Goal: Task Accomplishment & Management: Manage account settings

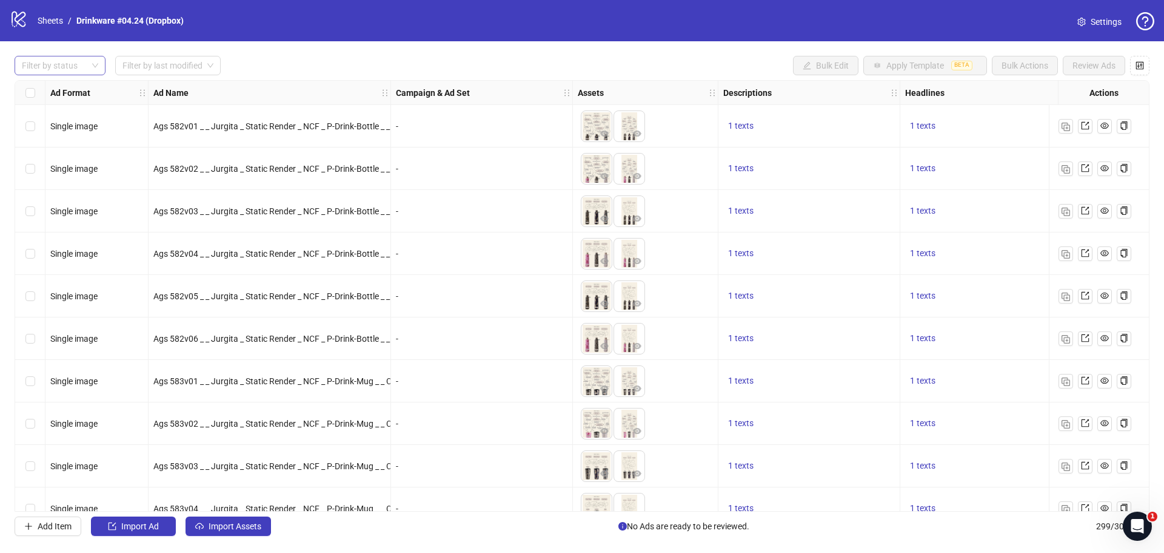
click at [69, 64] on div at bounding box center [53, 65] width 73 height 17
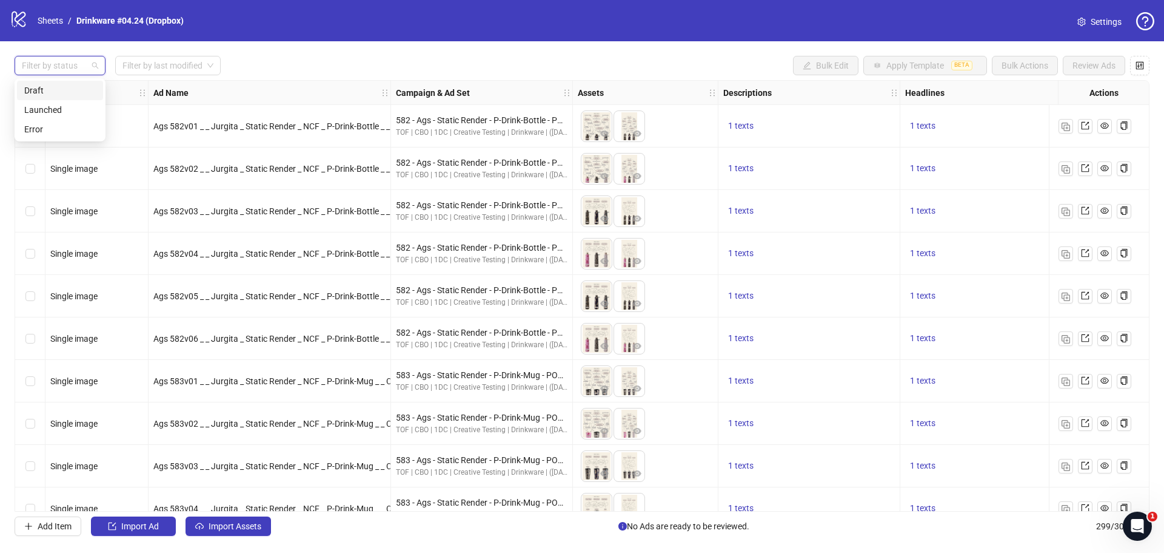
click at [64, 92] on div "Draft" at bounding box center [60, 90] width 72 height 13
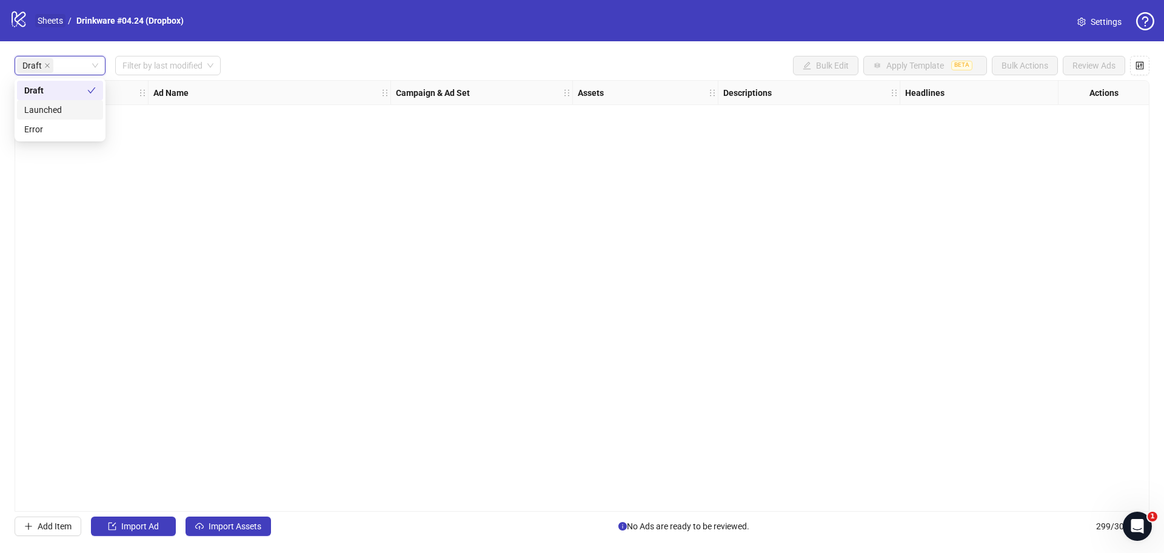
click at [58, 27] on link "Sheets" at bounding box center [50, 20] width 30 height 13
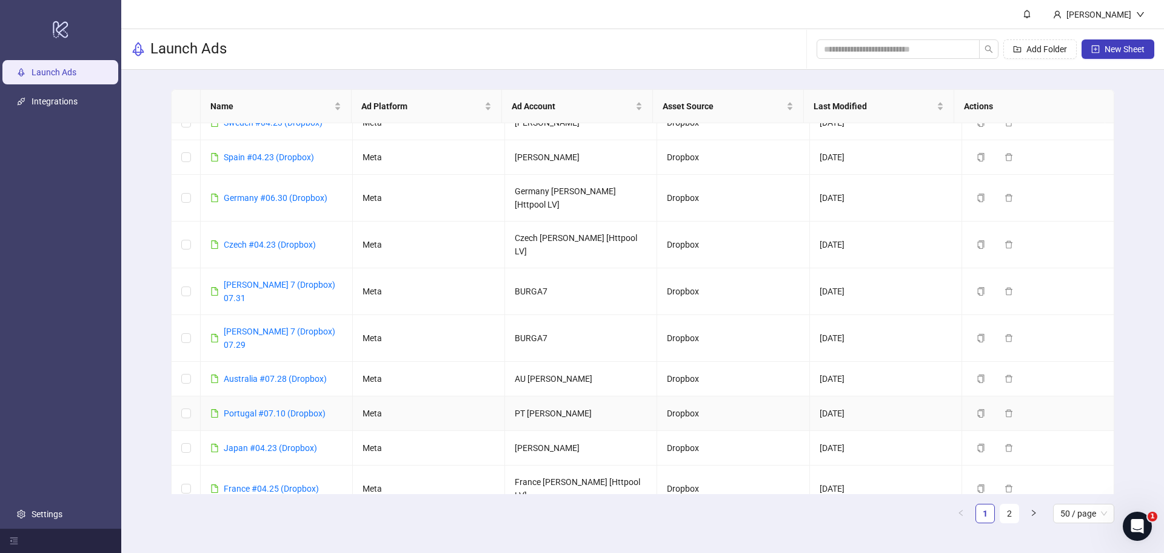
scroll to position [516, 0]
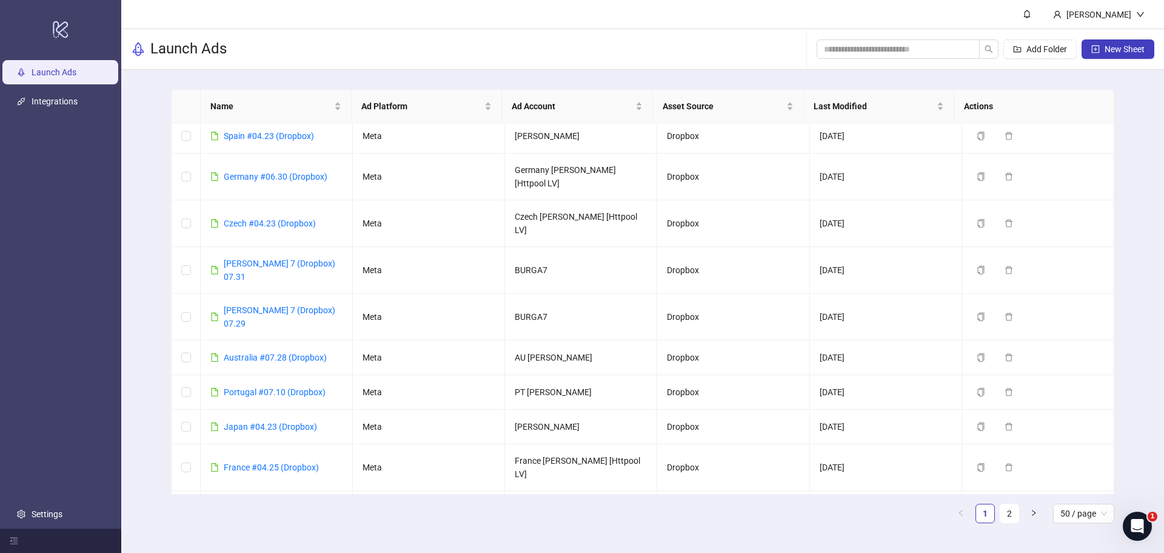
click at [276, 549] on link "US [PERSON_NAME] (Dropbox) 07.22" at bounding box center [282, 560] width 117 height 23
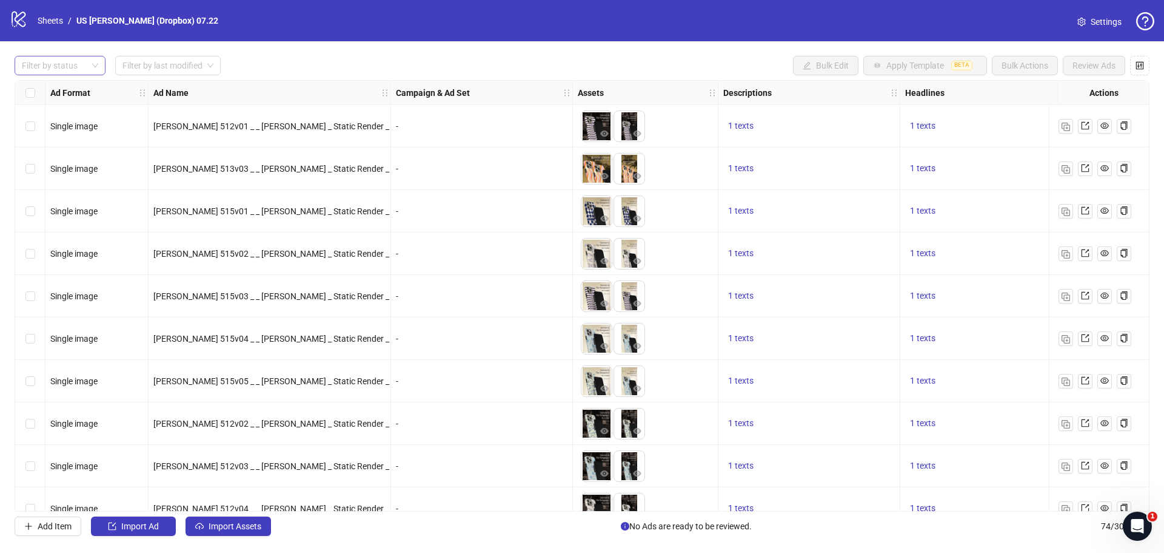
click at [65, 66] on div at bounding box center [53, 65] width 73 height 17
click at [51, 89] on div "Draft" at bounding box center [60, 90] width 72 height 13
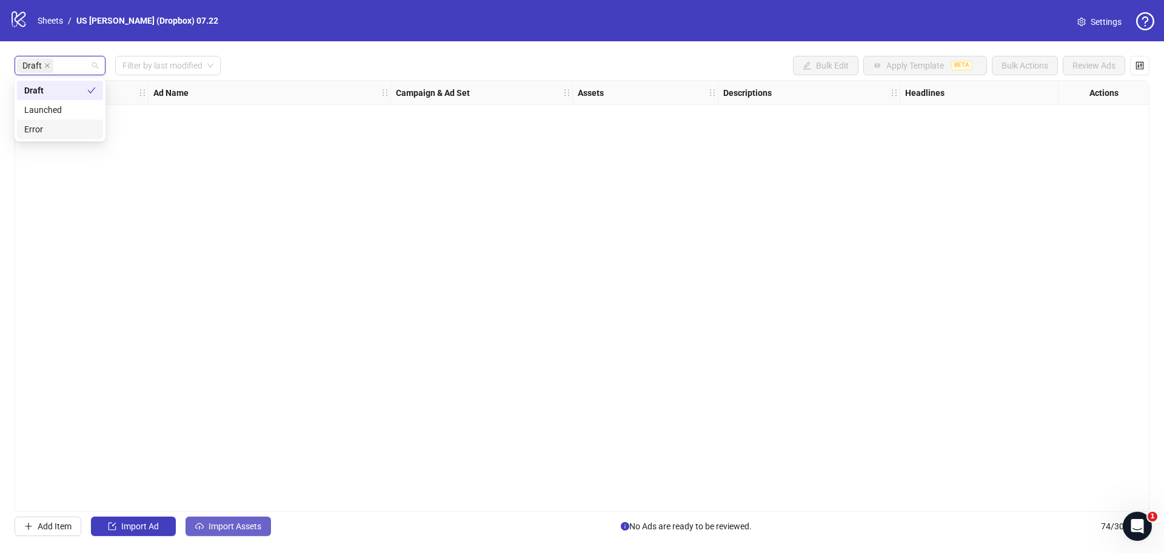
click at [237, 520] on button "Import Assets" at bounding box center [229, 525] width 86 height 19
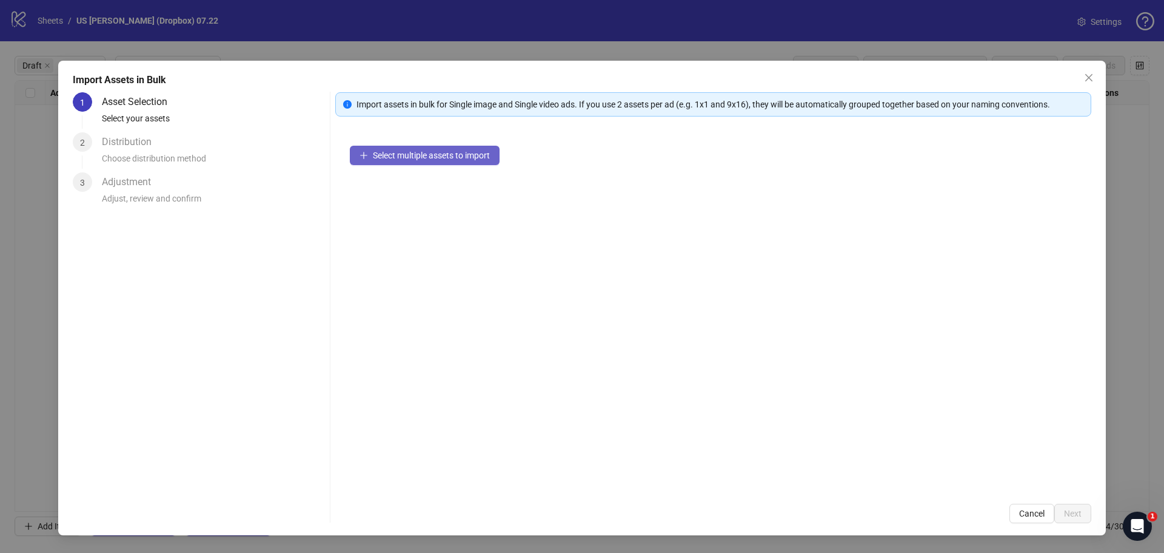
click at [374, 161] on button "Select multiple assets to import" at bounding box center [425, 155] width 150 height 19
click at [428, 146] on button "Select multiple assets to import" at bounding box center [425, 155] width 150 height 19
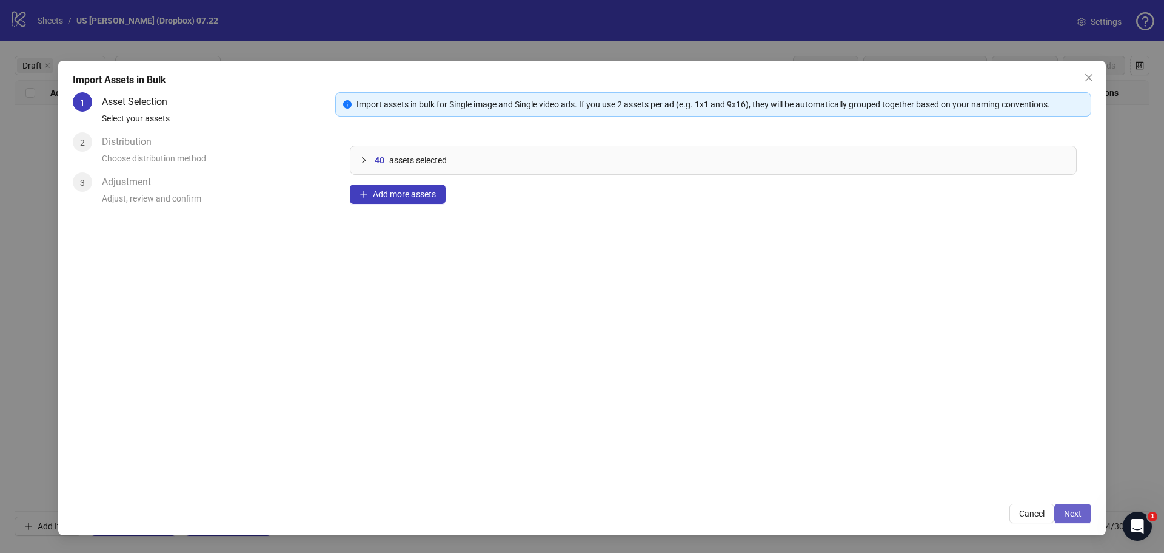
click at [1072, 511] on span "Next" at bounding box center [1073, 513] width 18 height 10
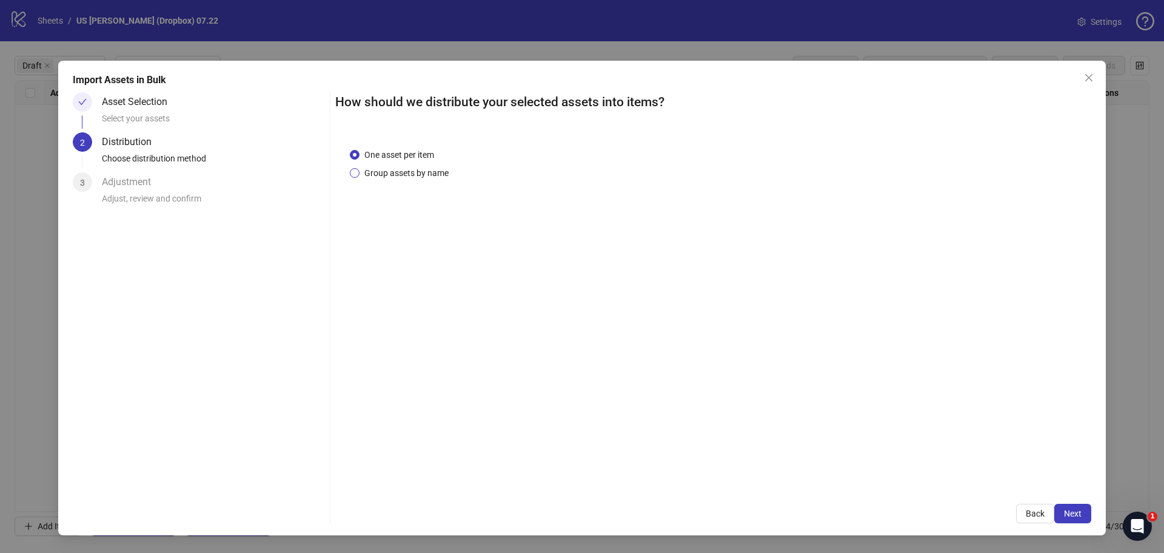
click at [420, 176] on span "Group assets by name" at bounding box center [407, 172] width 94 height 13
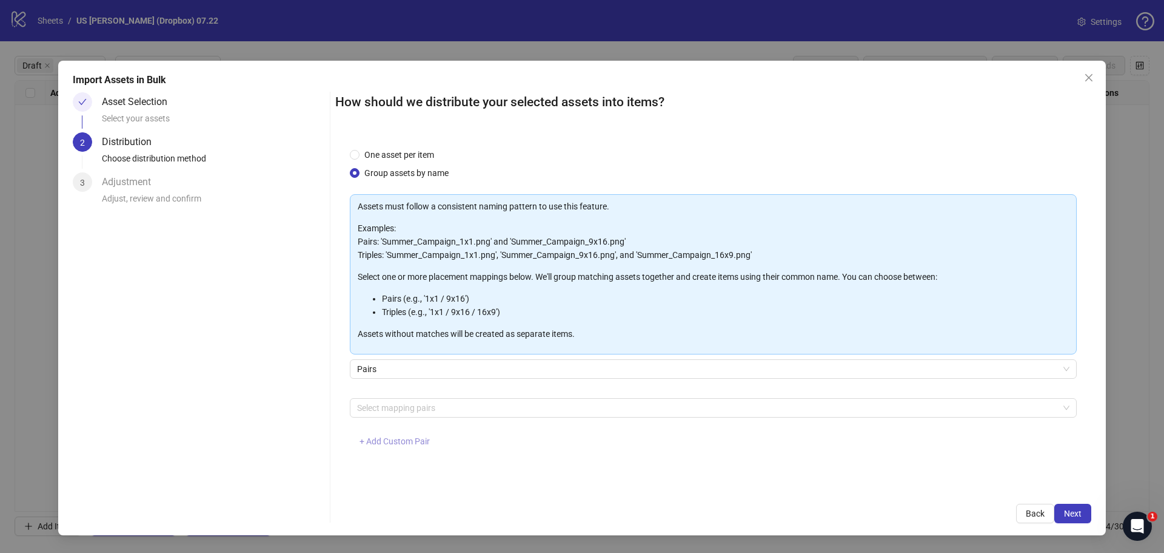
click at [417, 438] on span "+ Add Custom Pair" at bounding box center [395, 441] width 70 height 10
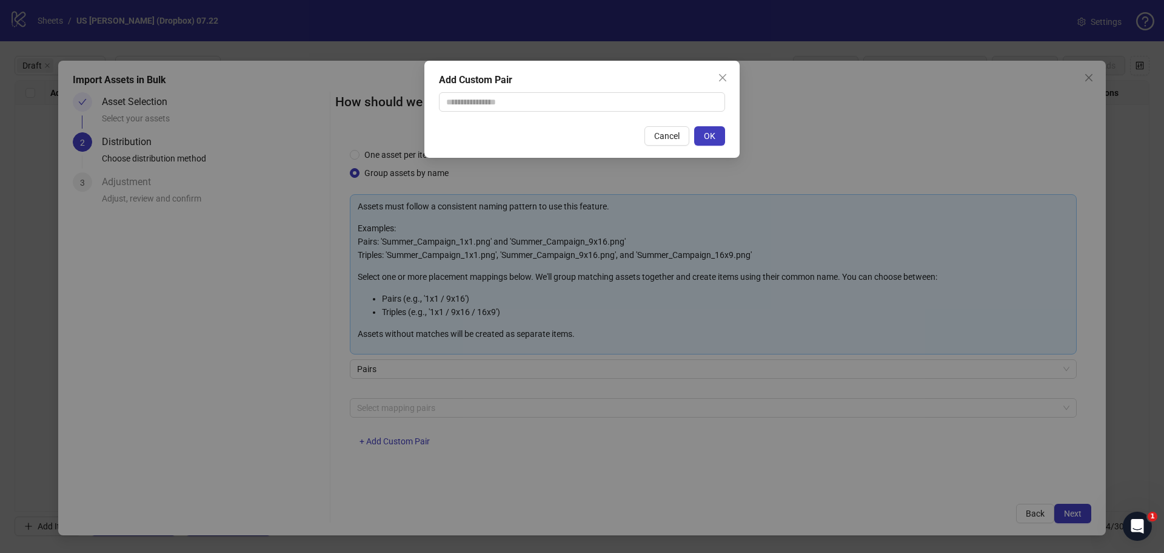
click at [492, 123] on div "Add Custom Pair Cancel OK" at bounding box center [582, 109] width 315 height 97
click at [496, 104] on input "text" at bounding box center [582, 101] width 286 height 19
type input "**********"
click at [717, 136] on button "OK" at bounding box center [709, 135] width 31 height 19
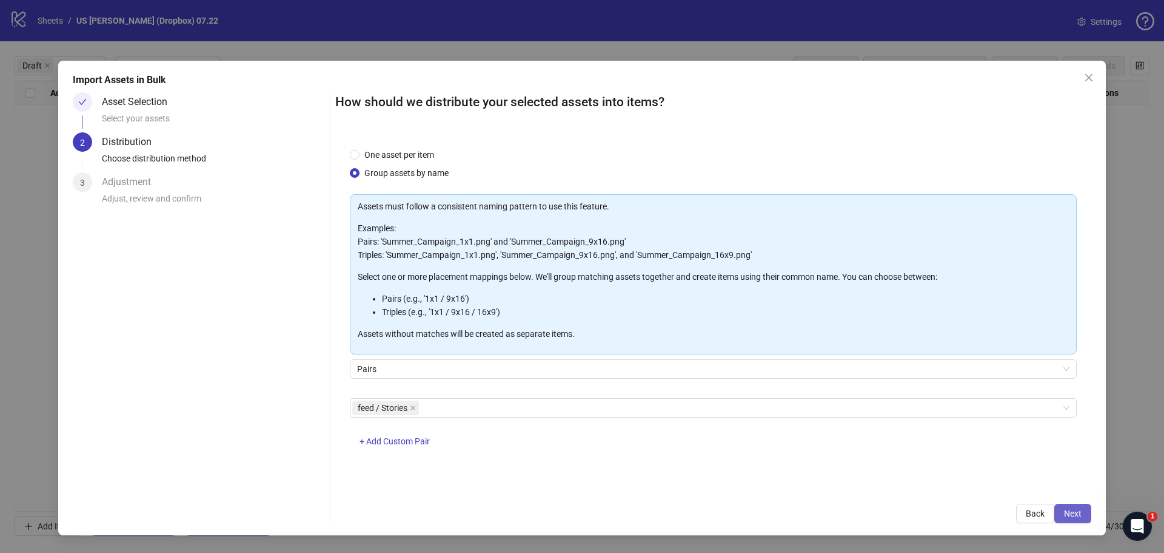
click at [1086, 516] on button "Next" at bounding box center [1073, 512] width 37 height 19
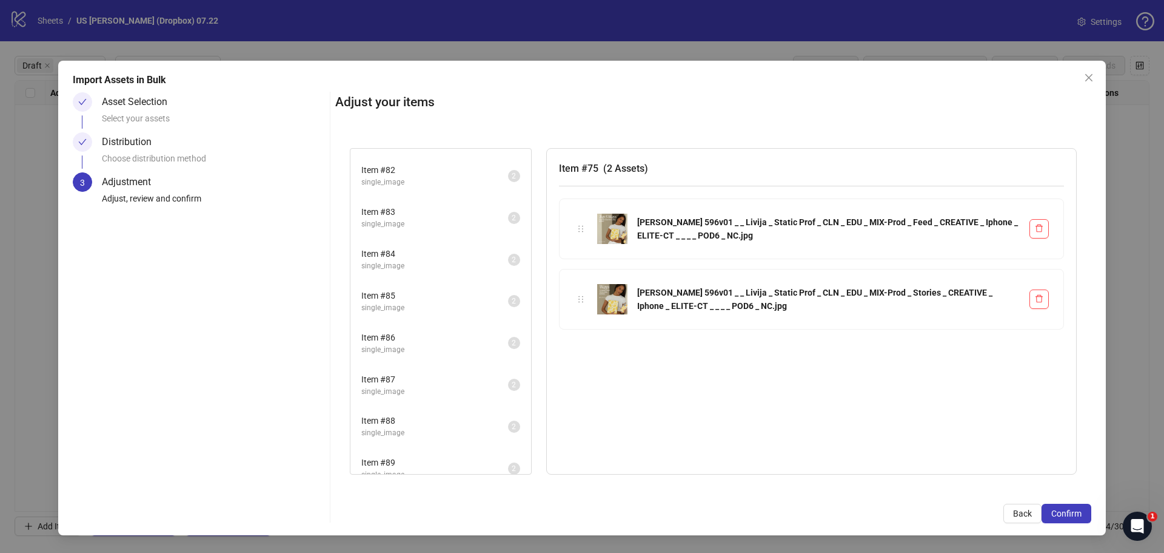
scroll to position [593, 0]
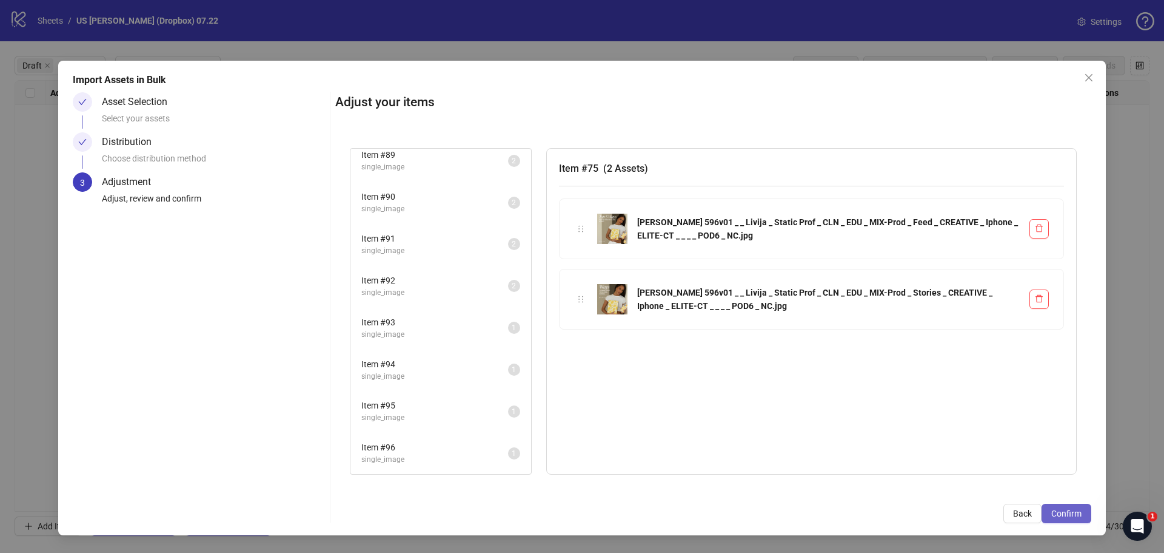
click at [1067, 508] on span "Confirm" at bounding box center [1067, 513] width 30 height 10
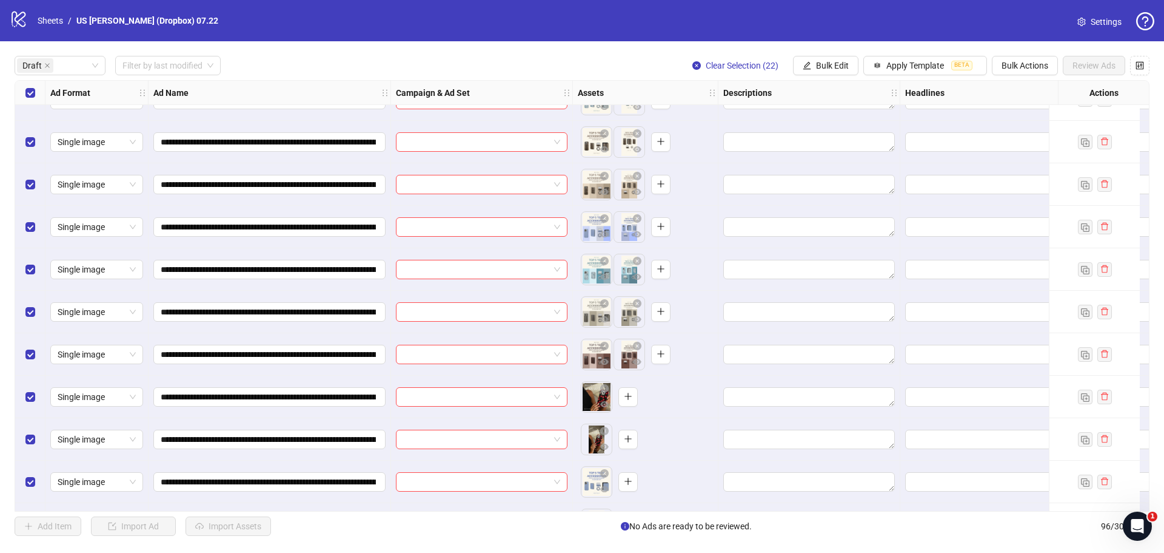
scroll to position [533, 0]
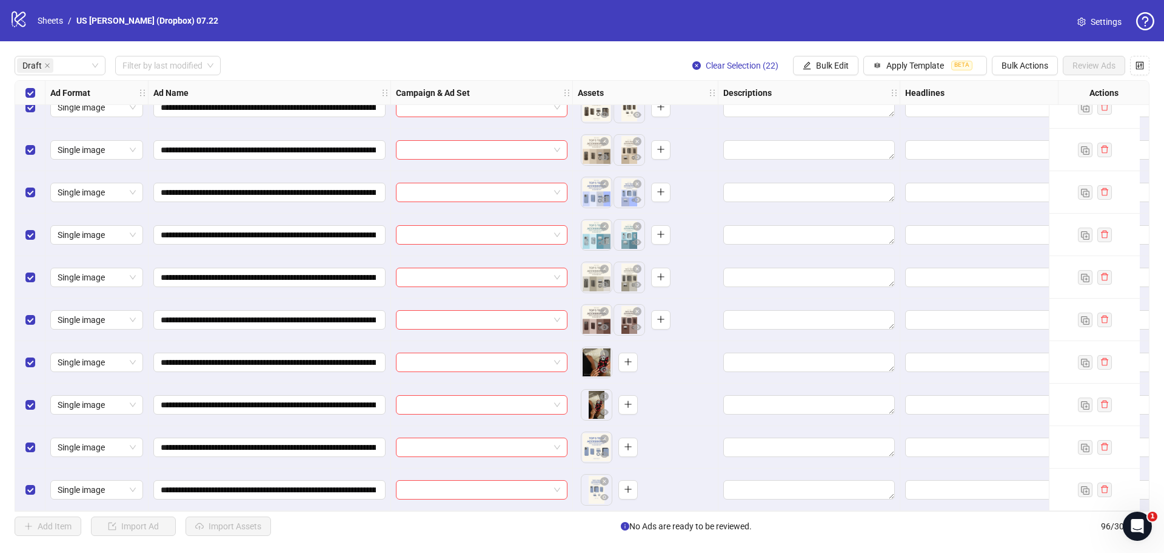
click at [35, 91] on div "Select all rows" at bounding box center [30, 93] width 30 height 24
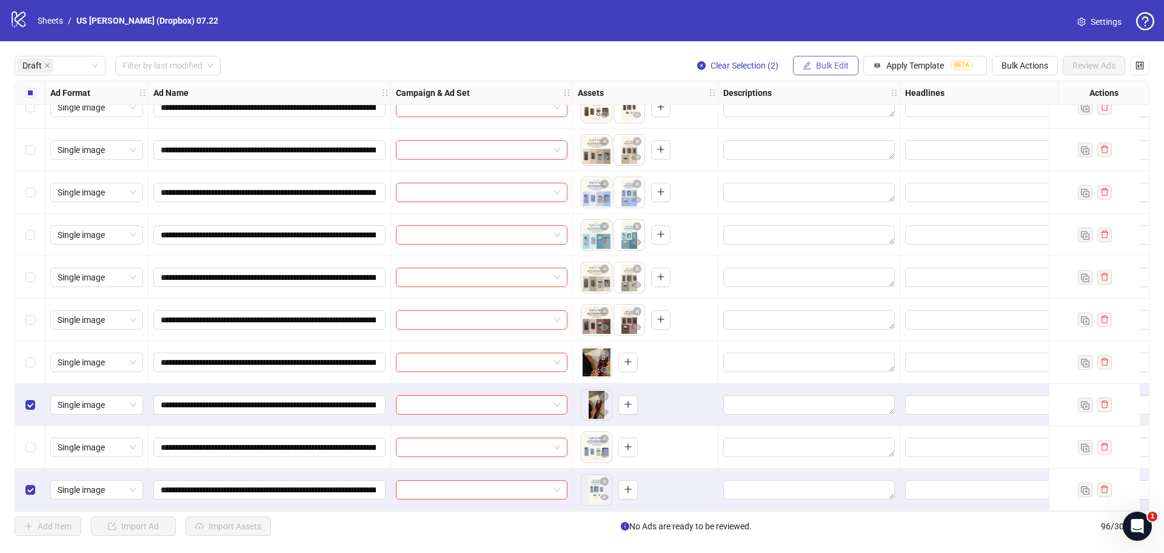
click at [835, 67] on span "Bulk Edit" at bounding box center [832, 66] width 33 height 10
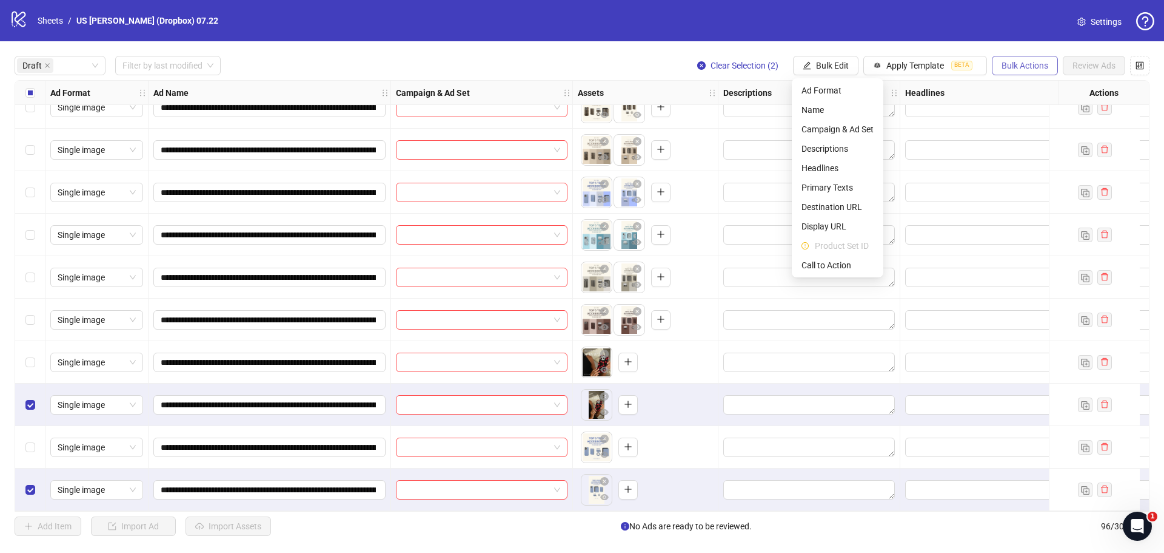
click at [1022, 64] on span "Bulk Actions" at bounding box center [1025, 66] width 47 height 10
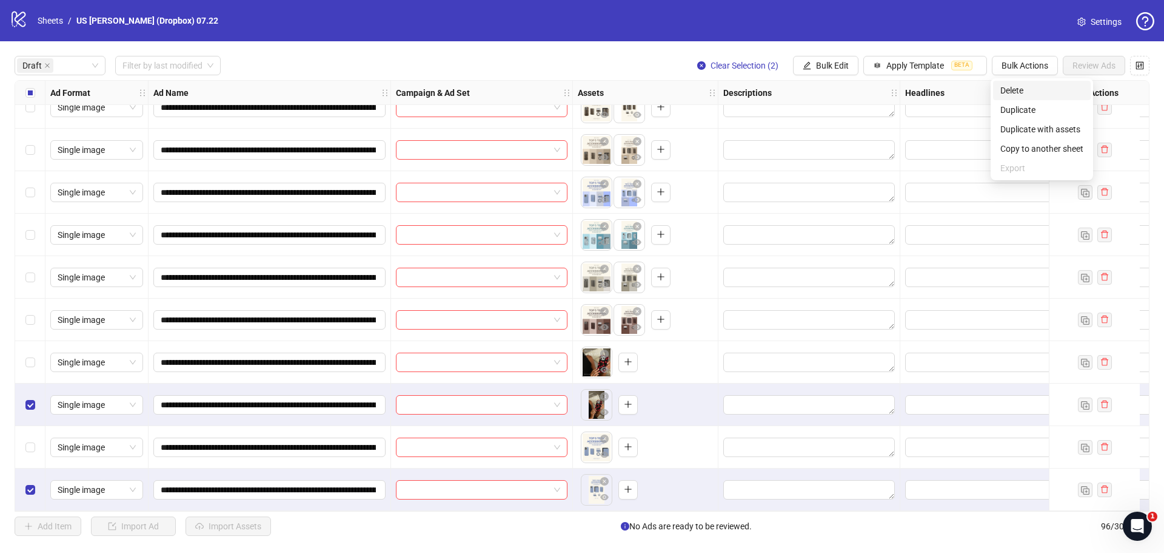
click at [1013, 89] on span "Delete" at bounding box center [1042, 90] width 83 height 13
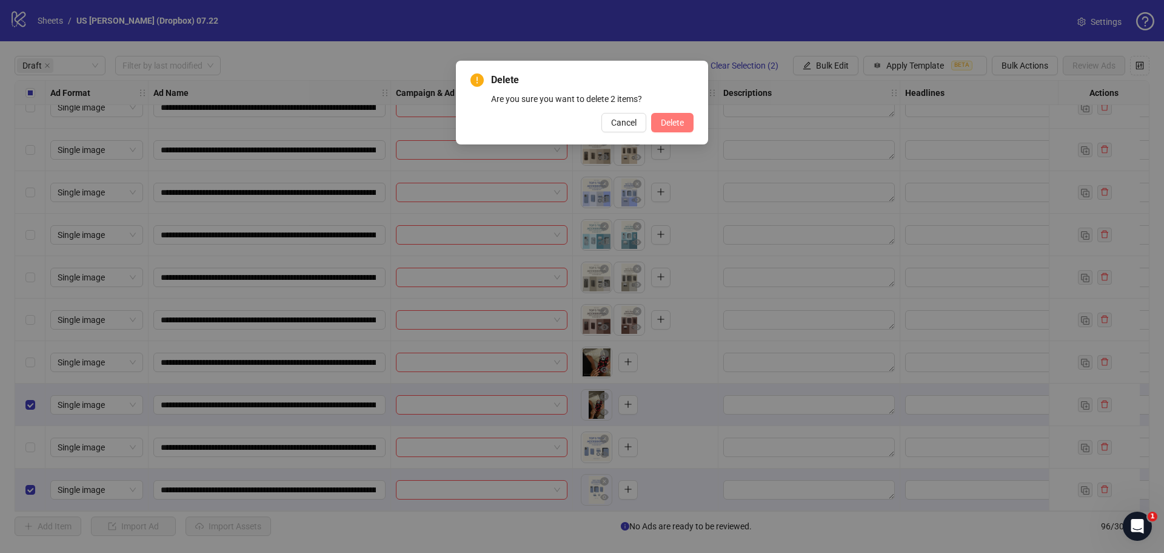
click at [673, 121] on span "Delete" at bounding box center [672, 123] width 23 height 10
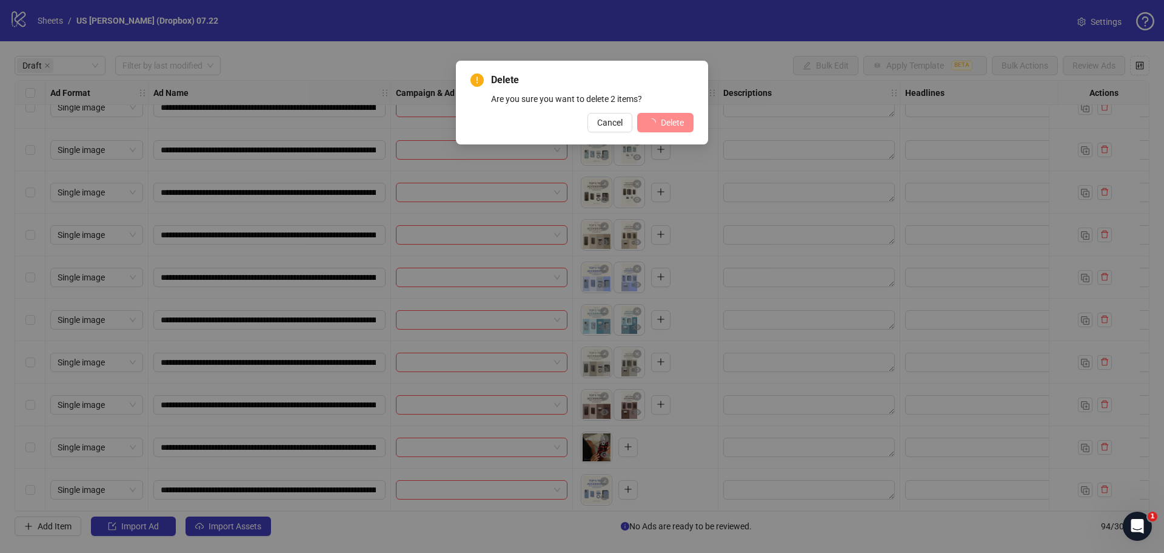
scroll to position [448, 0]
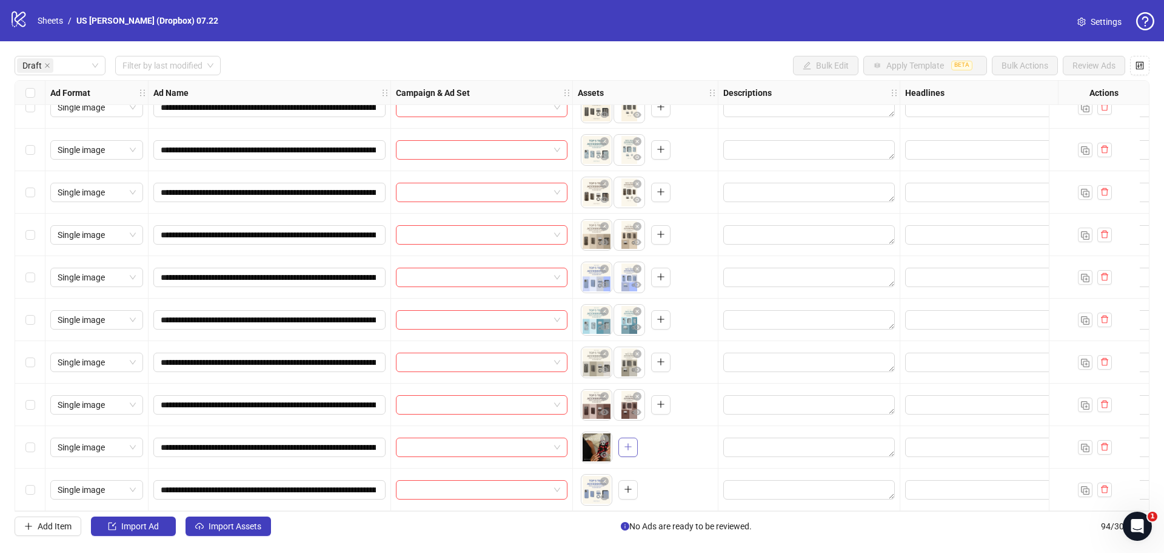
click at [624, 446] on icon "plus" at bounding box center [628, 446] width 8 height 8
click at [632, 485] on icon "plus" at bounding box center [628, 489] width 8 height 8
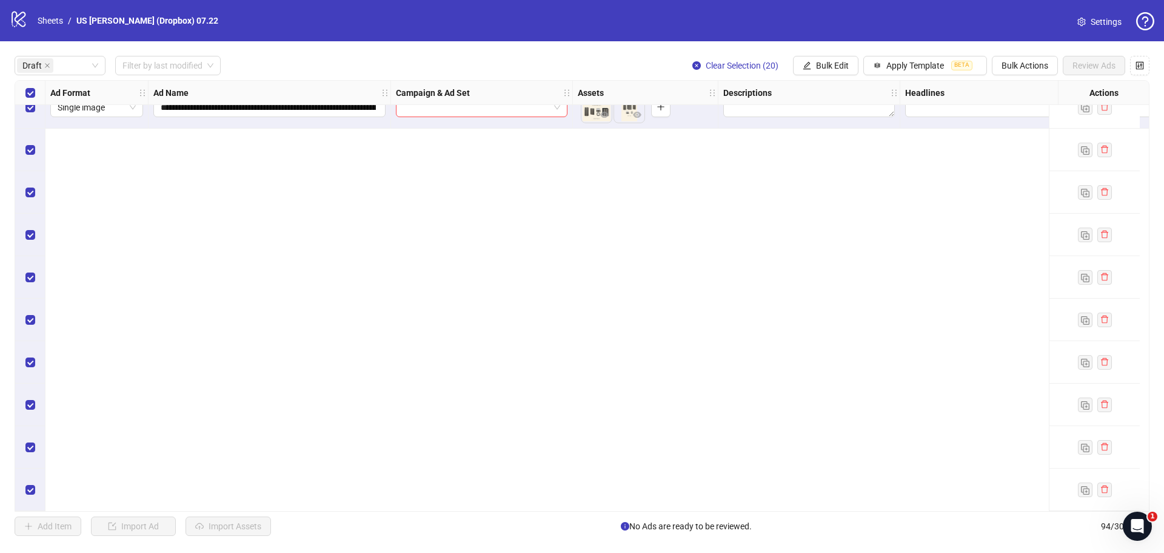
scroll to position [0, 0]
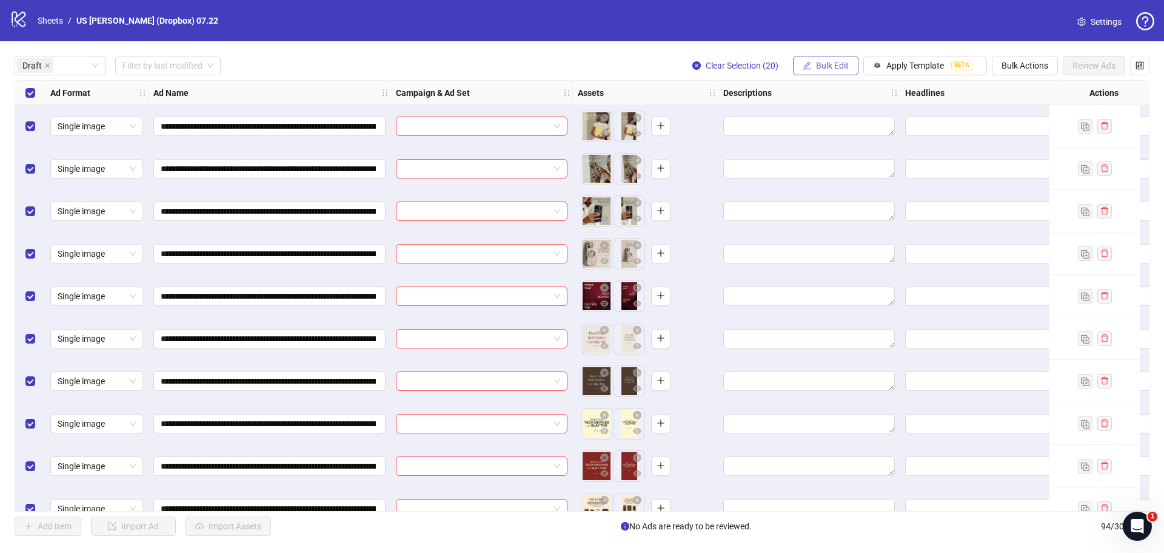
click at [831, 67] on span "Bulk Edit" at bounding box center [832, 66] width 33 height 10
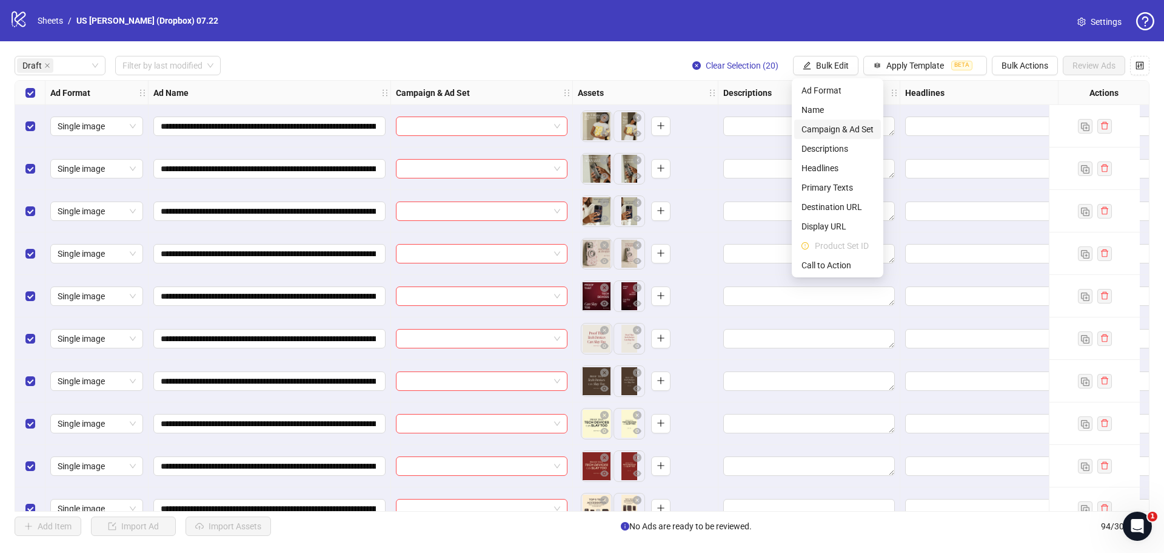
click at [815, 123] on span "Campaign & Ad Set" at bounding box center [838, 129] width 72 height 13
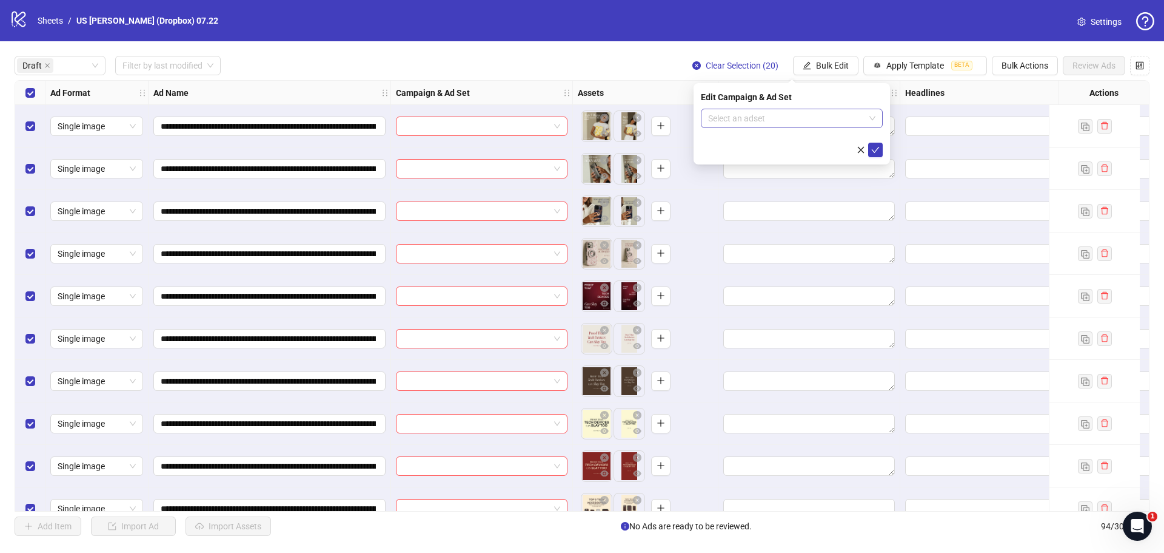
click at [776, 116] on input "search" at bounding box center [786, 118] width 156 height 18
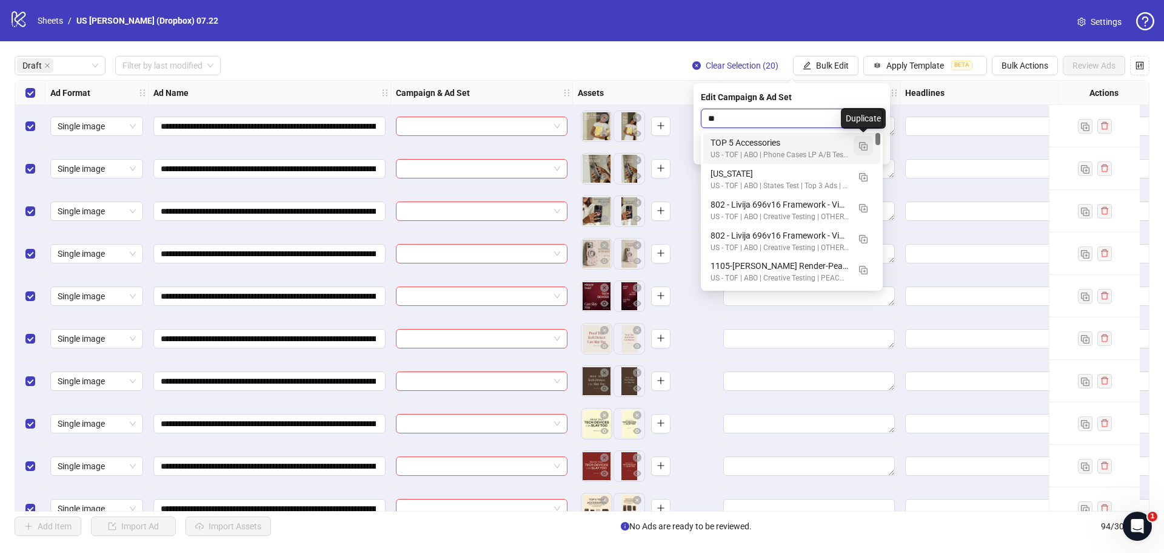
click at [862, 144] on img "button" at bounding box center [863, 146] width 8 height 8
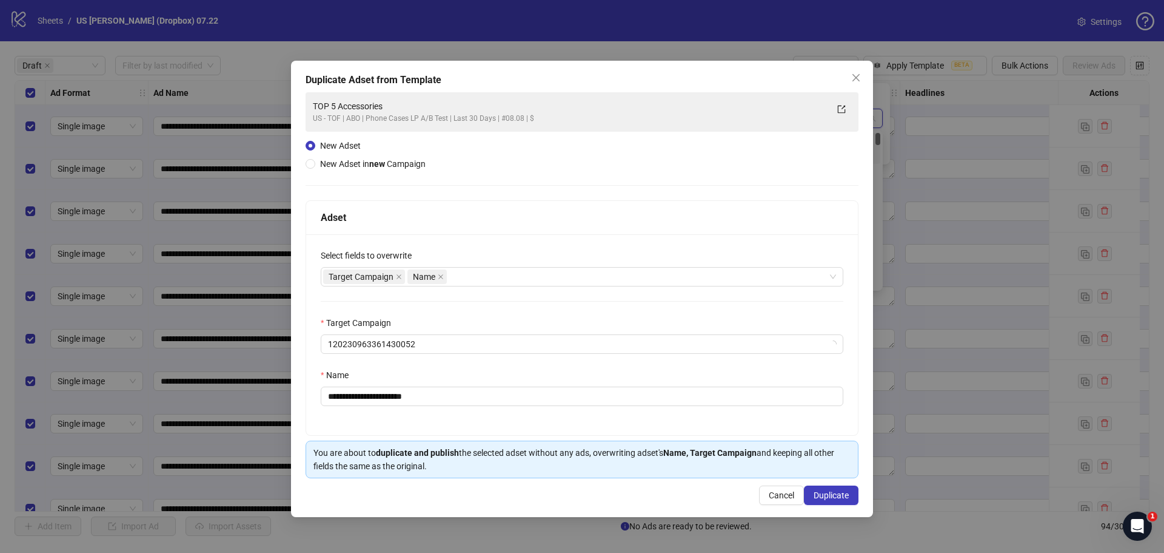
type input "**"
click at [499, 274] on div "Target Campaign Name" at bounding box center [575, 276] width 505 height 17
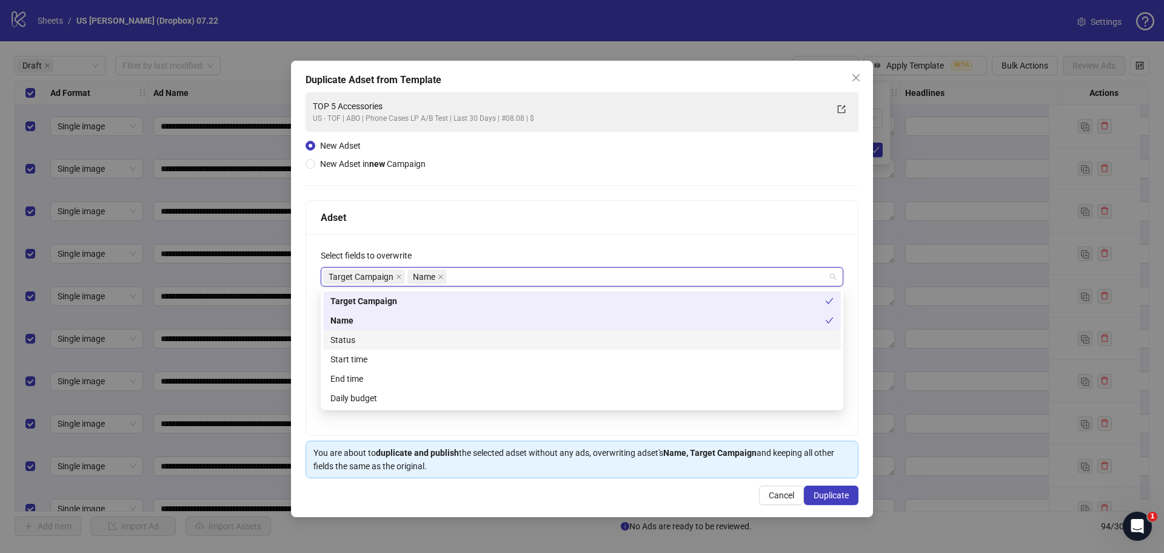
click at [402, 335] on div "Status" at bounding box center [582, 339] width 503 height 13
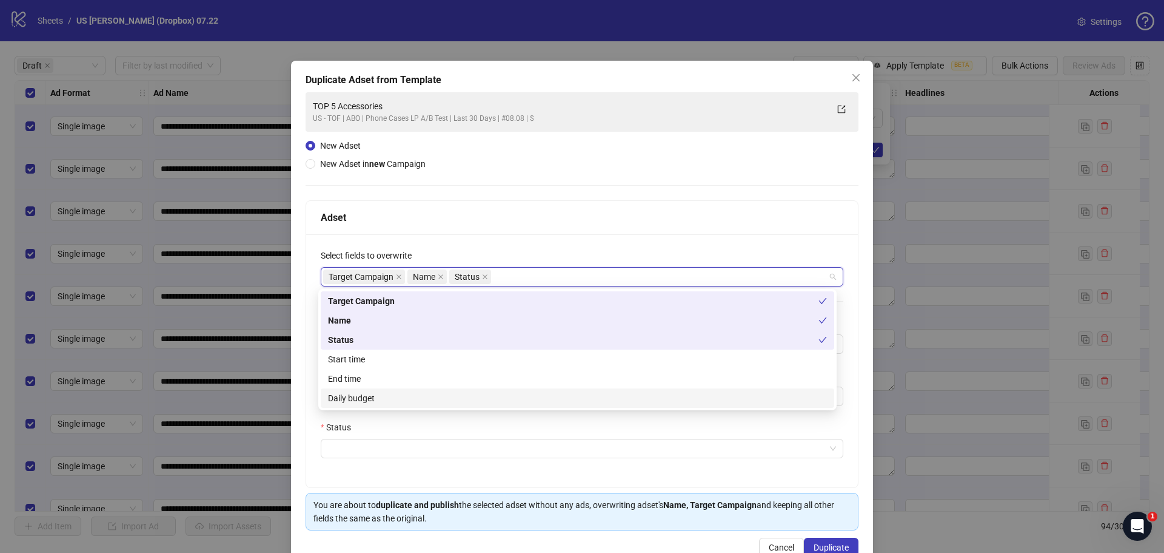
click at [345, 397] on div "Daily budget" at bounding box center [577, 397] width 499 height 13
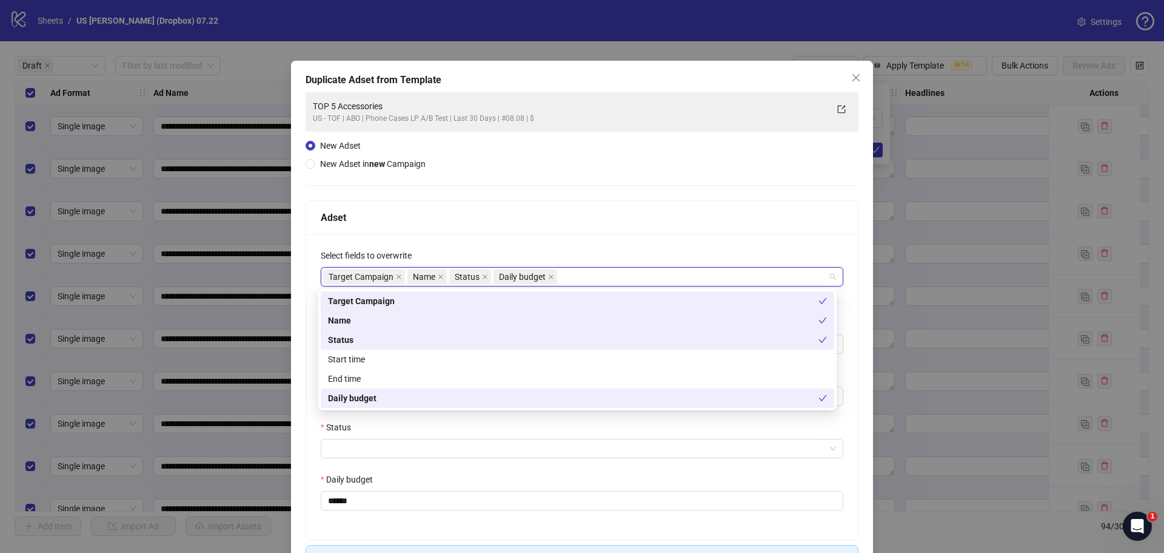
click at [313, 411] on div "**********" at bounding box center [582, 386] width 552 height 305
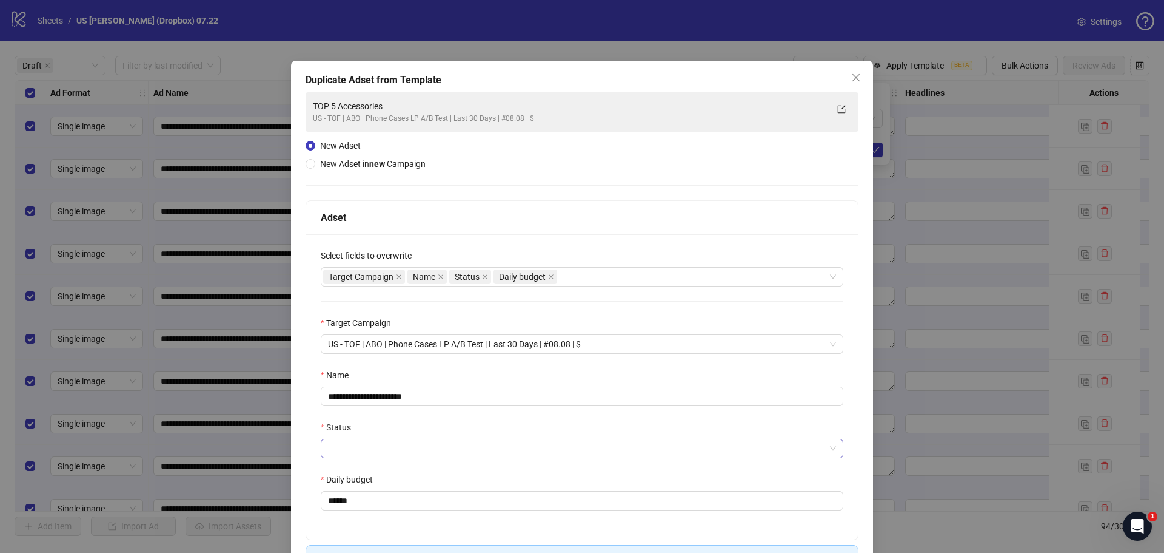
click at [335, 445] on input "Status" at bounding box center [576, 448] width 497 height 18
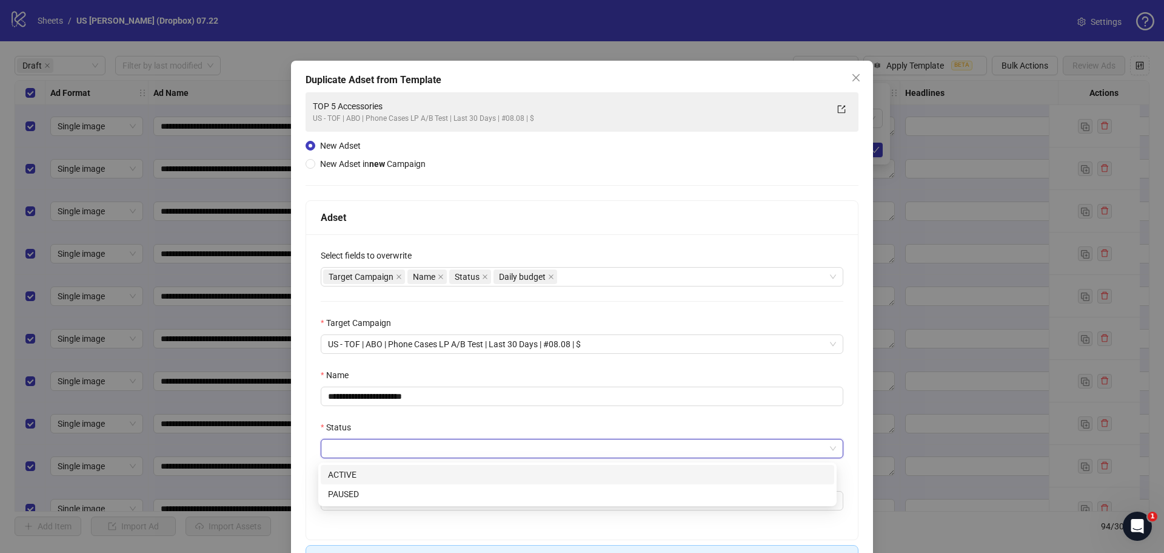
click at [348, 465] on div "ACTIVE" at bounding box center [578, 474] width 514 height 19
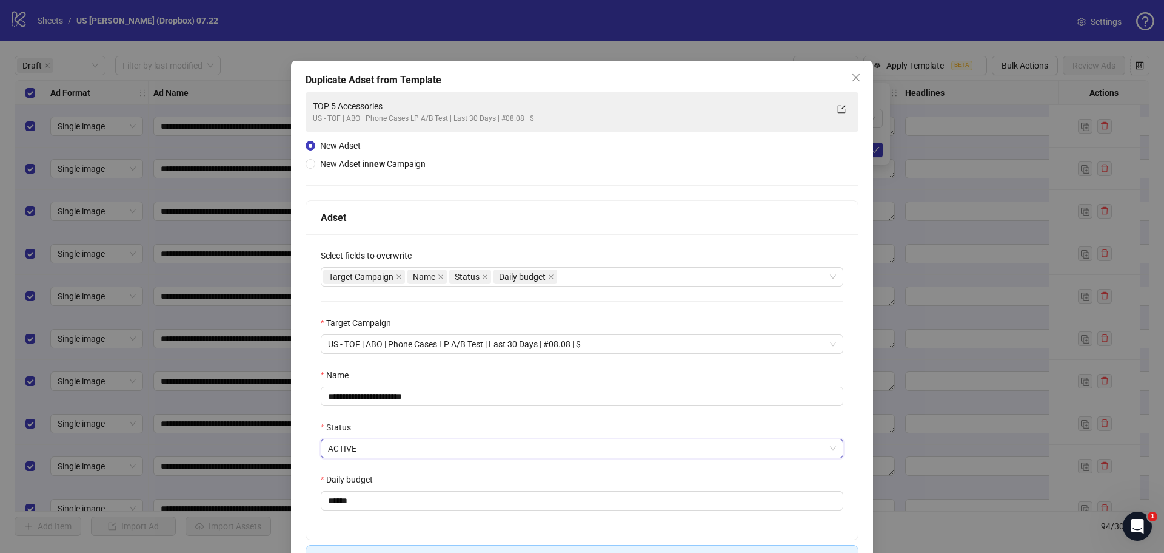
click at [311, 408] on div "**********" at bounding box center [582, 386] width 552 height 305
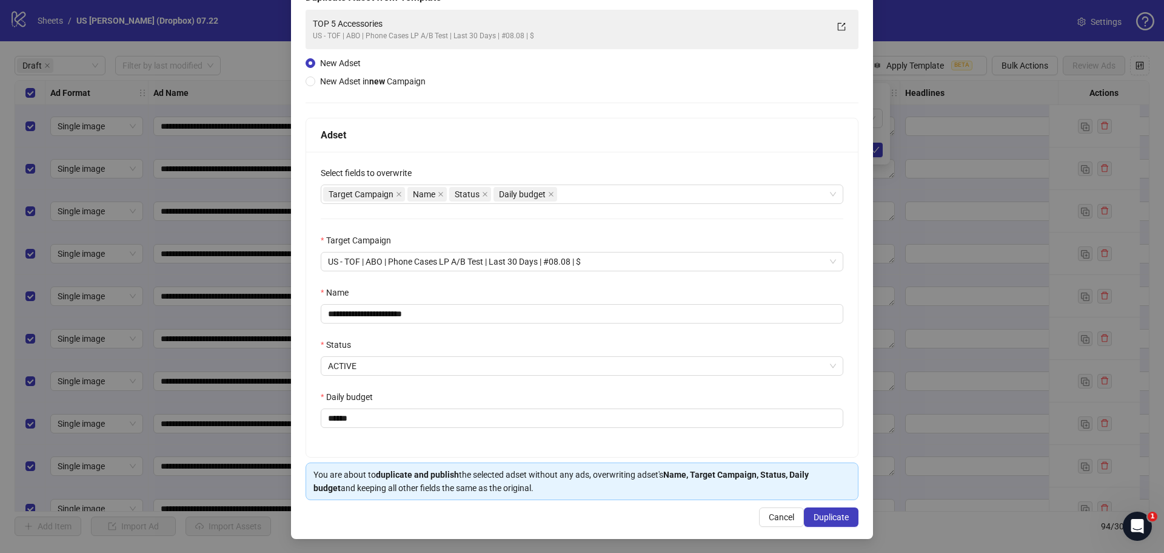
scroll to position [86, 0]
drag, startPoint x: 400, startPoint y: 315, endPoint x: 517, endPoint y: 313, distance: 117.1
click at [517, 313] on input "**********" at bounding box center [582, 312] width 523 height 19
click at [769, 520] on span "Cancel" at bounding box center [781, 516] width 25 height 10
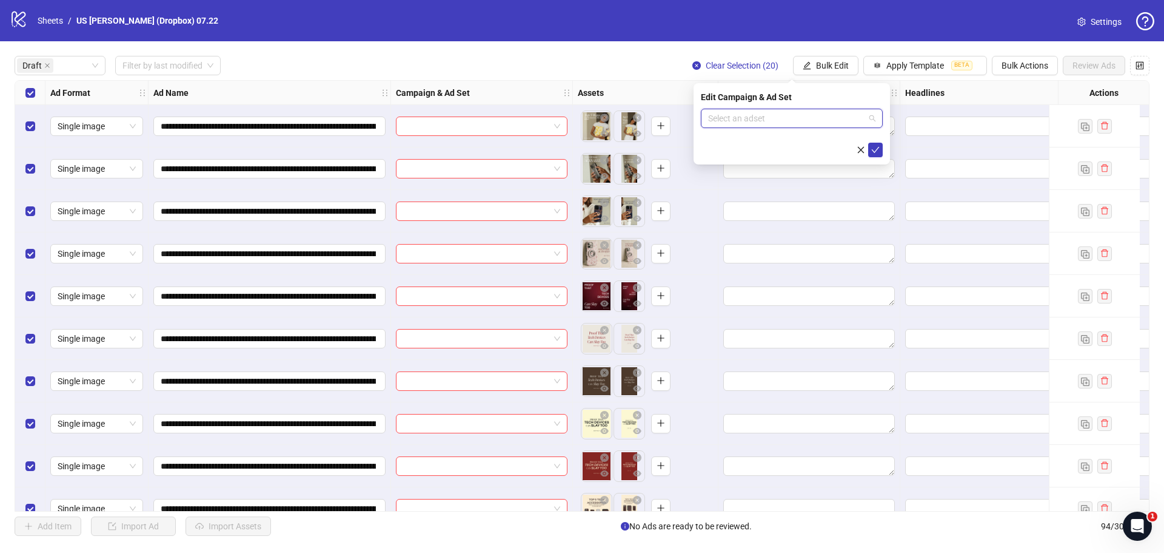
click at [804, 116] on input "search" at bounding box center [786, 118] width 156 height 18
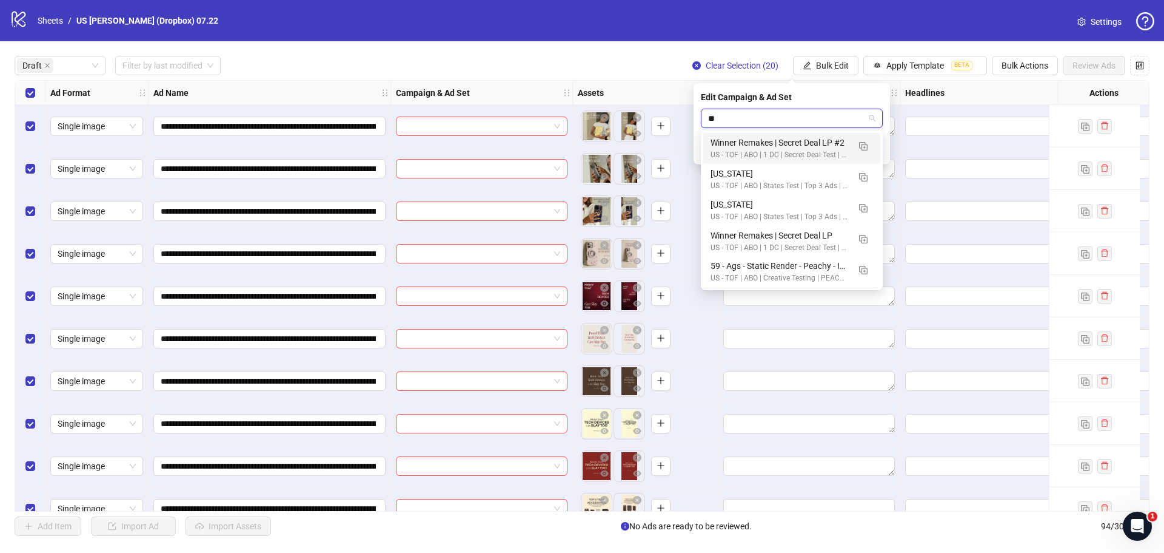
scroll to position [0, 0]
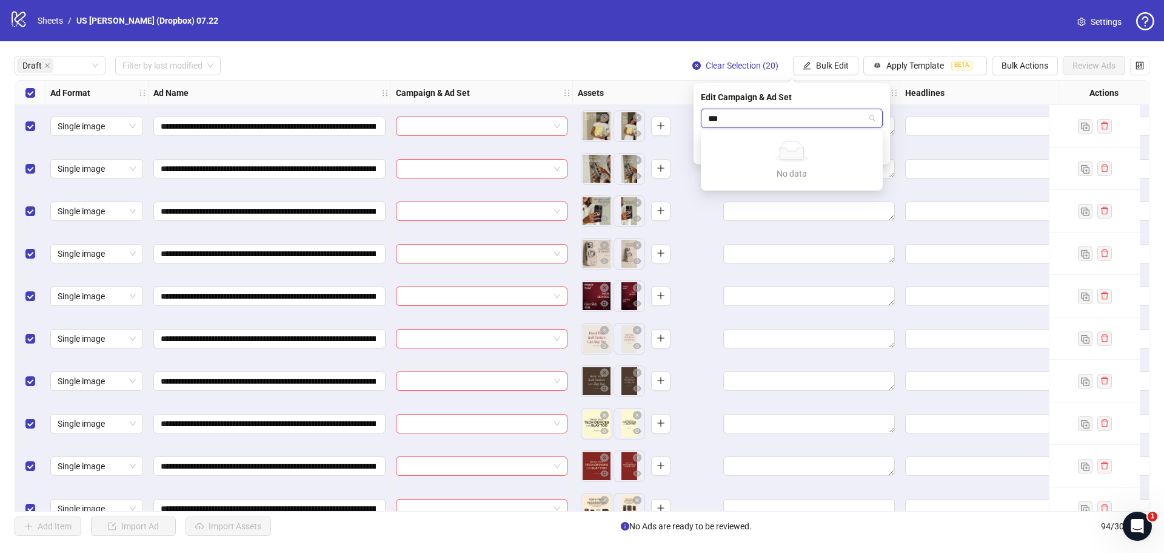
type input "**"
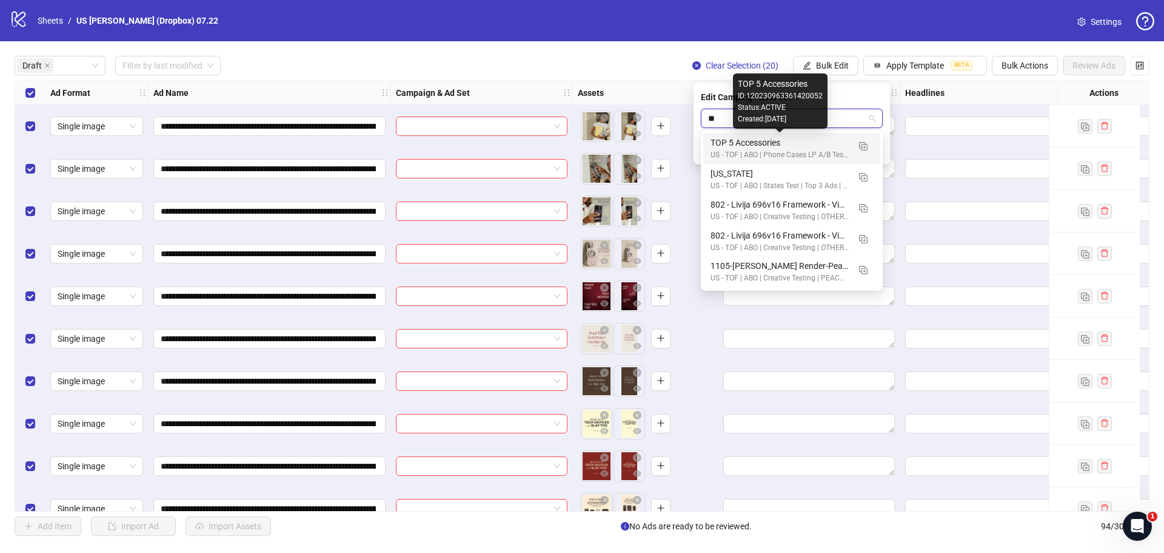
click at [756, 146] on div "TOP 5 Accessories" at bounding box center [780, 142] width 138 height 13
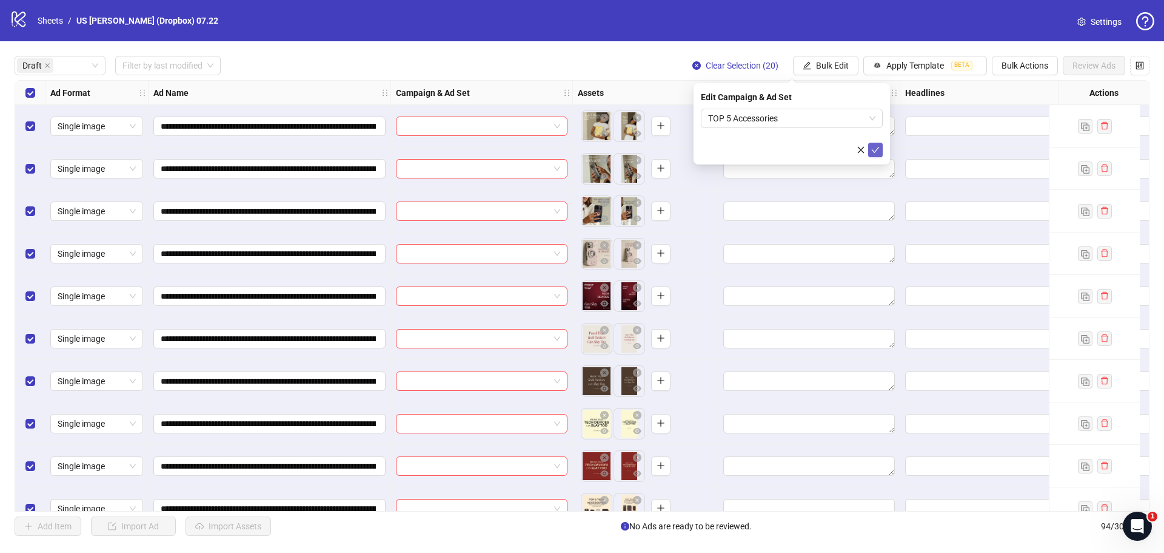
click at [875, 146] on icon "check" at bounding box center [876, 150] width 8 height 8
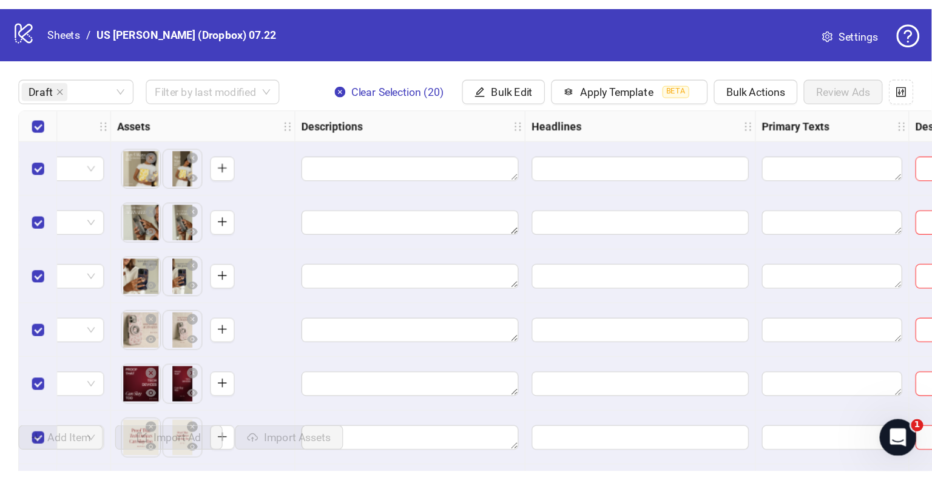
scroll to position [0, 485]
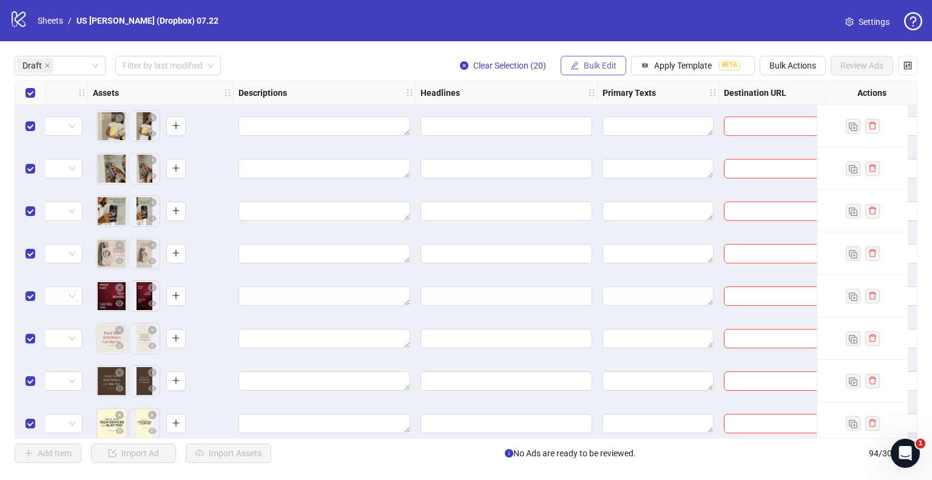
click at [616, 70] on button "Bulk Edit" at bounding box center [593, 65] width 66 height 19
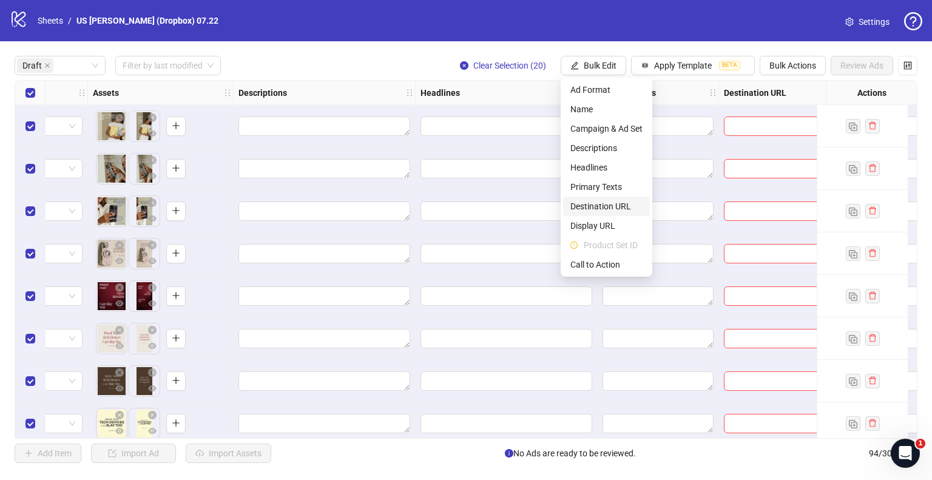
click at [602, 203] on span "Destination URL" at bounding box center [606, 206] width 72 height 13
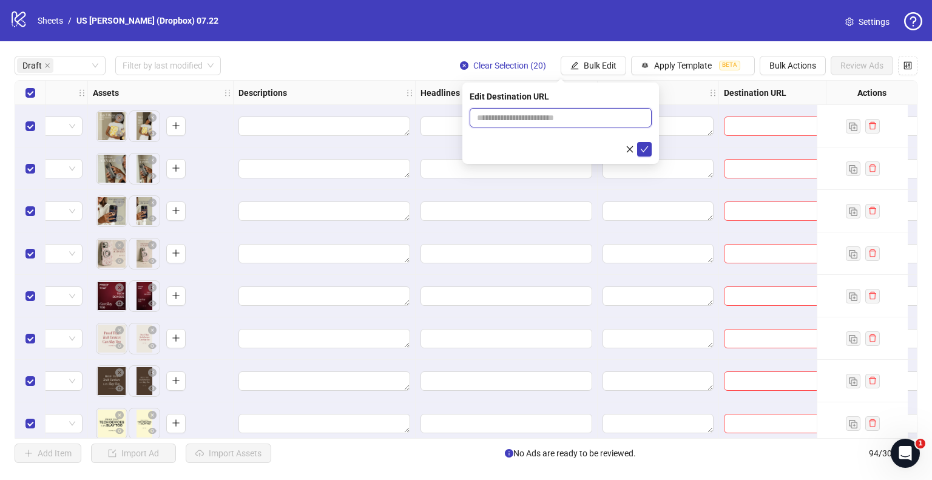
click at [521, 117] on input "text" at bounding box center [556, 117] width 158 height 13
paste input "**********"
type input "**********"
click at [642, 149] on icon "check" at bounding box center [644, 149] width 8 height 8
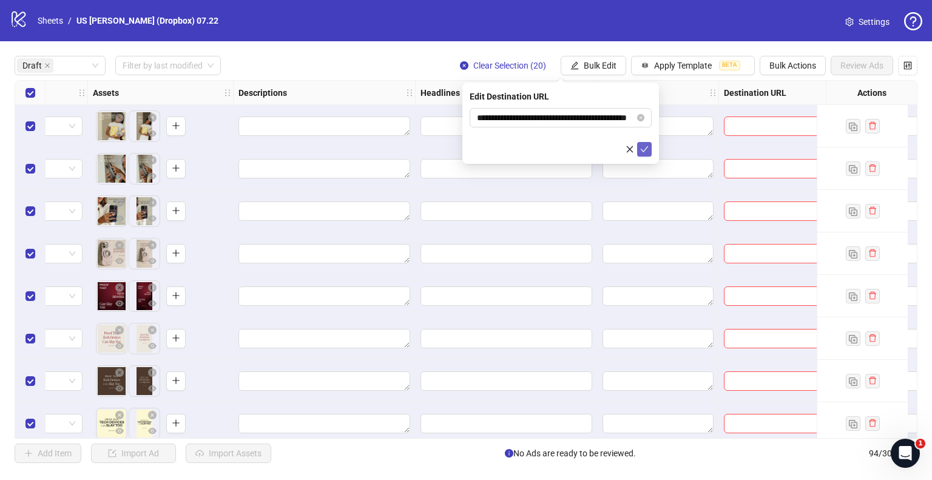
scroll to position [0, 0]
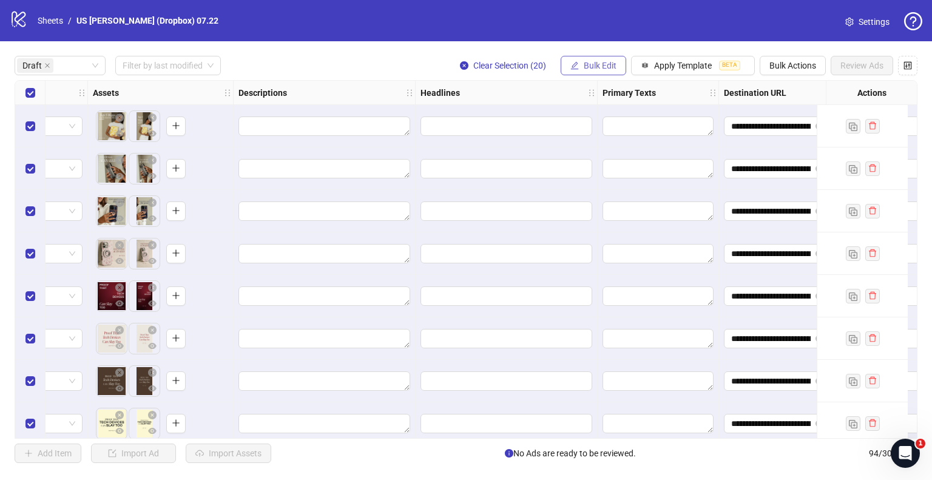
click at [605, 64] on span "Bulk Edit" at bounding box center [599, 66] width 33 height 10
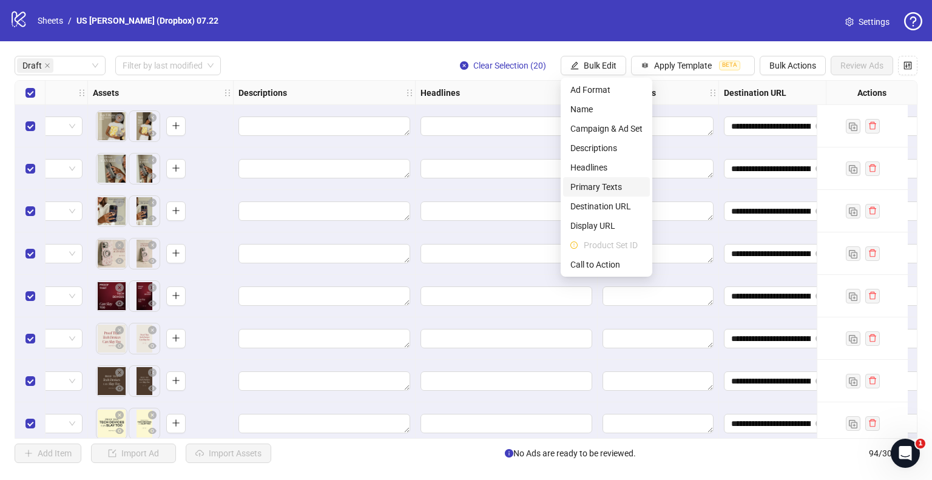
click at [597, 186] on span "Primary Texts" at bounding box center [606, 186] width 72 height 13
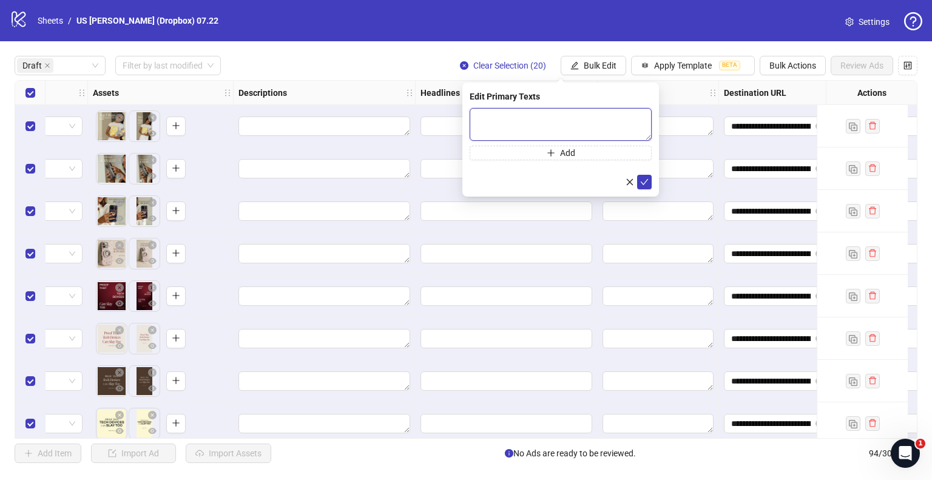
click at [510, 127] on textarea at bounding box center [560, 124] width 182 height 33
paste textarea "**********"
type textarea "**********"
click at [648, 179] on icon "check" at bounding box center [644, 181] width 8 height 8
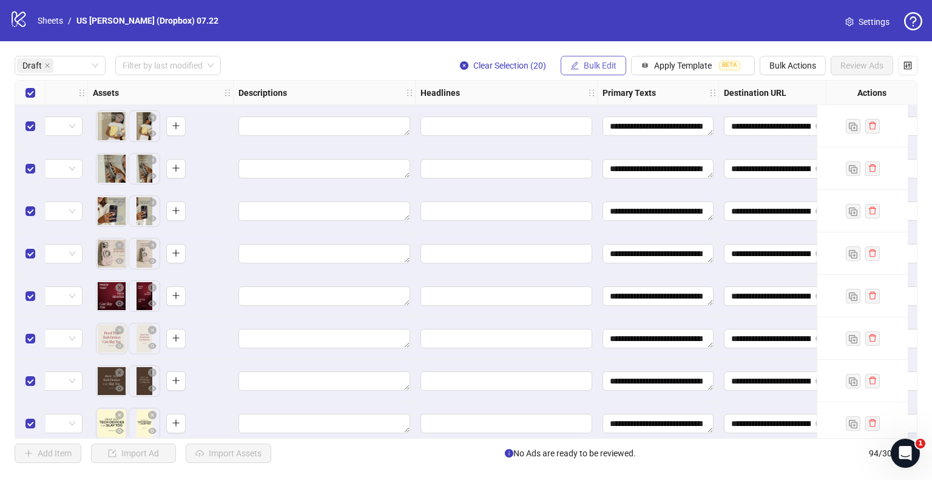
click at [592, 70] on span "Bulk Edit" at bounding box center [599, 66] width 33 height 10
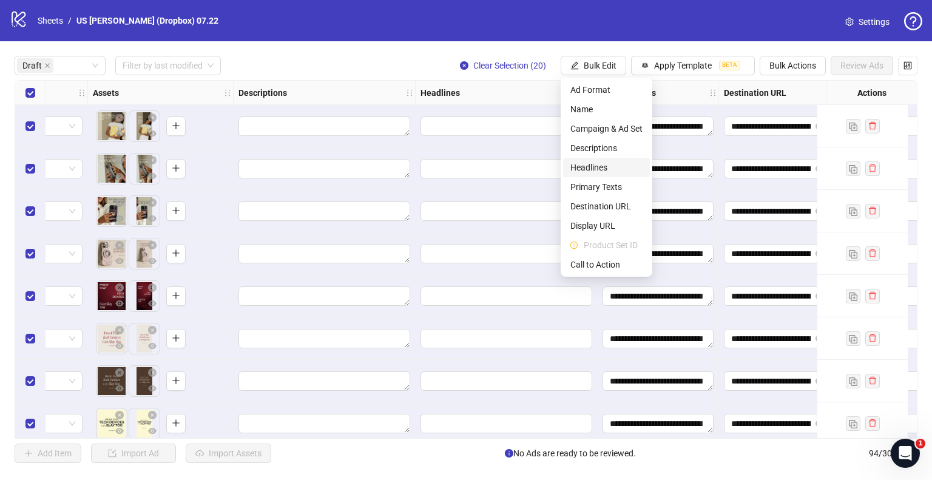
click at [587, 162] on span "Headlines" at bounding box center [606, 167] width 72 height 13
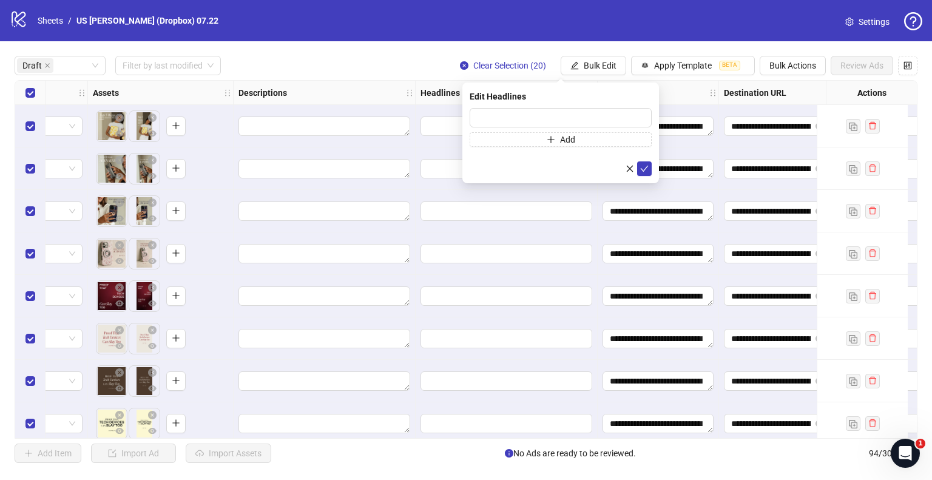
click at [560, 128] on div "Press Shift+Enter to add new input" at bounding box center [560, 128] width 0 height 0
click at [478, 114] on input "text" at bounding box center [560, 117] width 182 height 19
paste input "**********"
type input "**********"
click at [643, 164] on icon "check" at bounding box center [644, 168] width 8 height 8
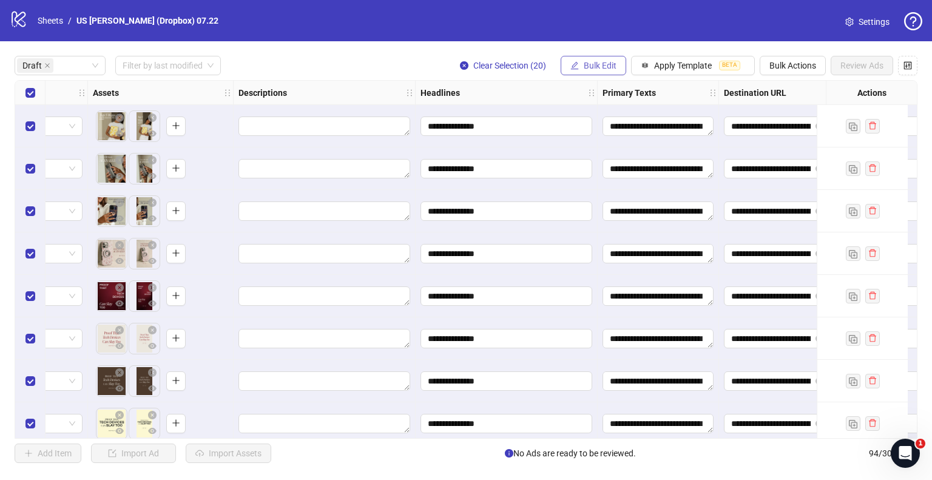
click at [614, 62] on span "Bulk Edit" at bounding box center [599, 66] width 33 height 10
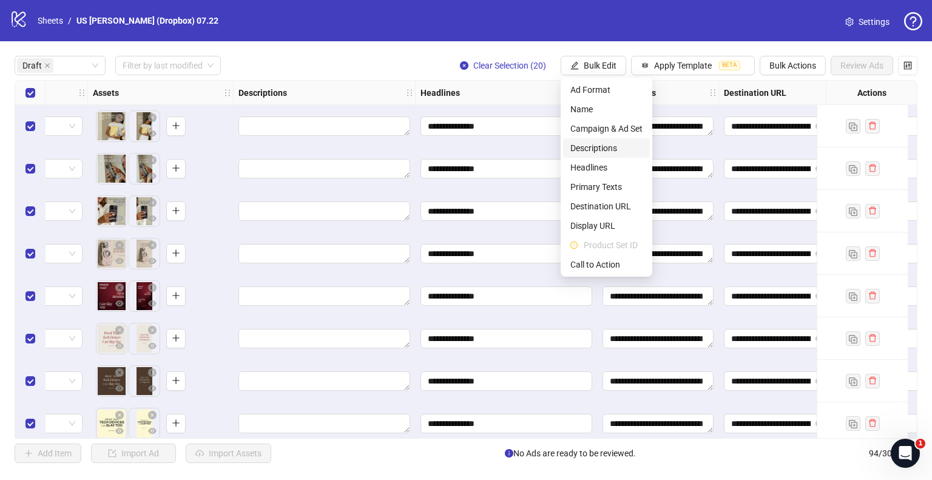
click at [580, 146] on span "Descriptions" at bounding box center [606, 147] width 72 height 13
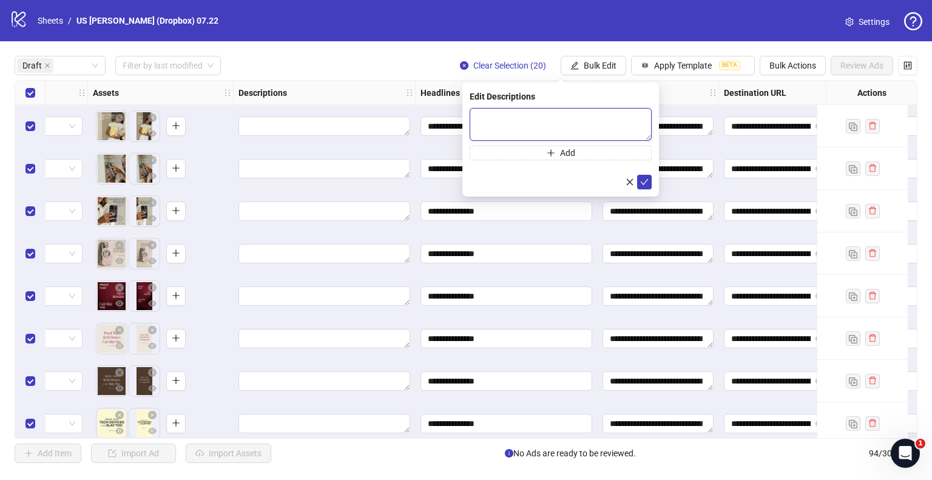
click at [536, 115] on textarea at bounding box center [560, 124] width 182 height 33
paste textarea "**********"
type textarea "**********"
click at [645, 181] on icon "check" at bounding box center [644, 181] width 8 height 8
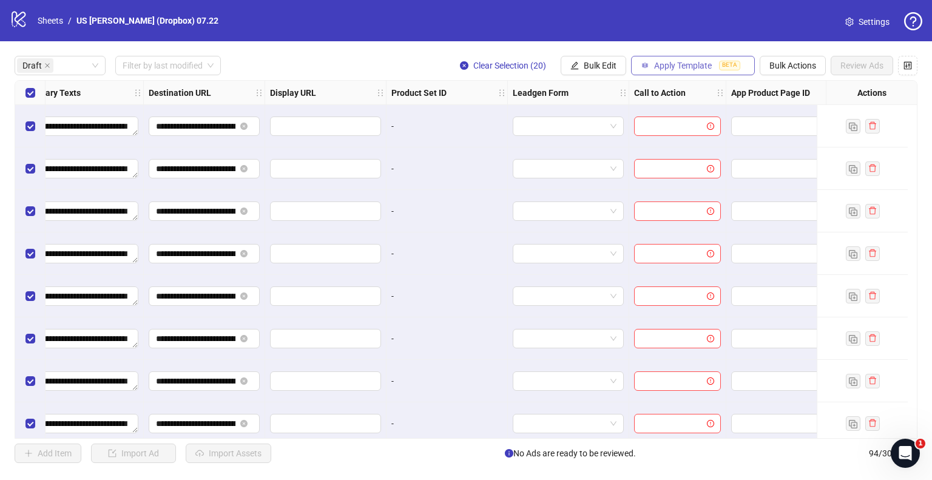
scroll to position [0, 1091]
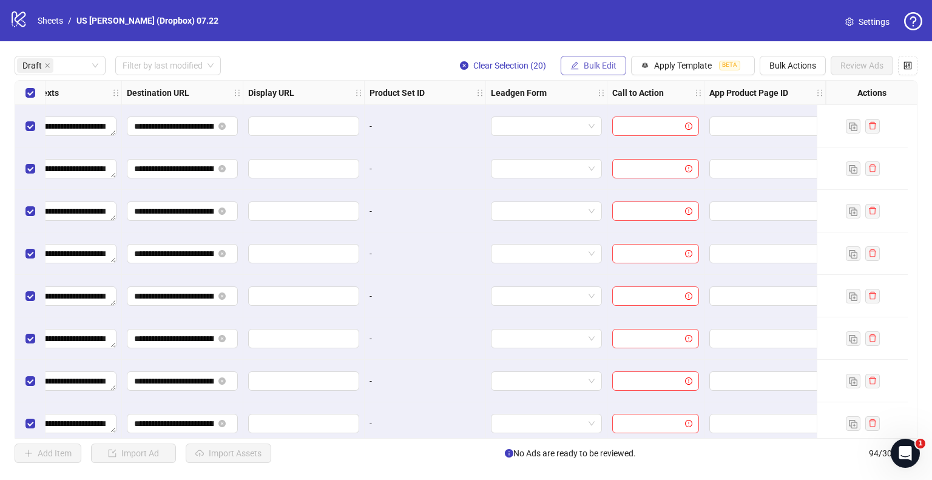
click at [609, 62] on span "Bulk Edit" at bounding box center [599, 66] width 33 height 10
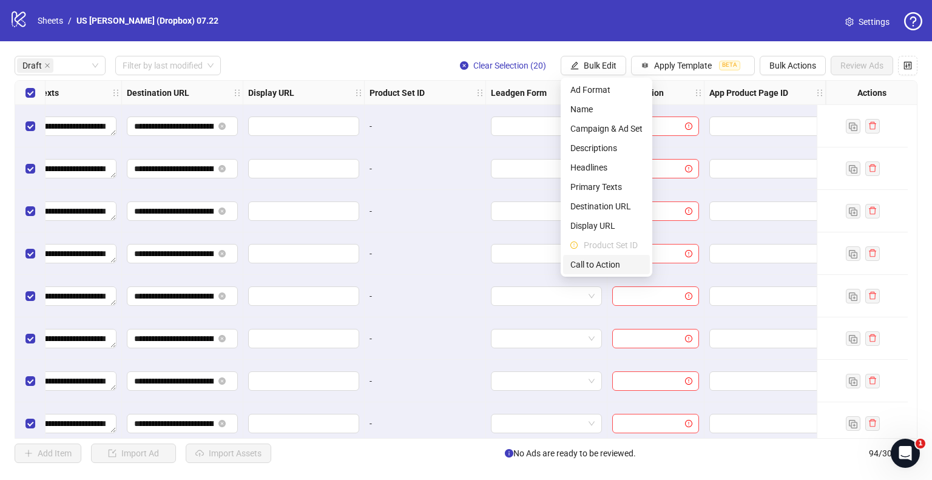
click at [597, 262] on span "Call to Action" at bounding box center [606, 264] width 72 height 13
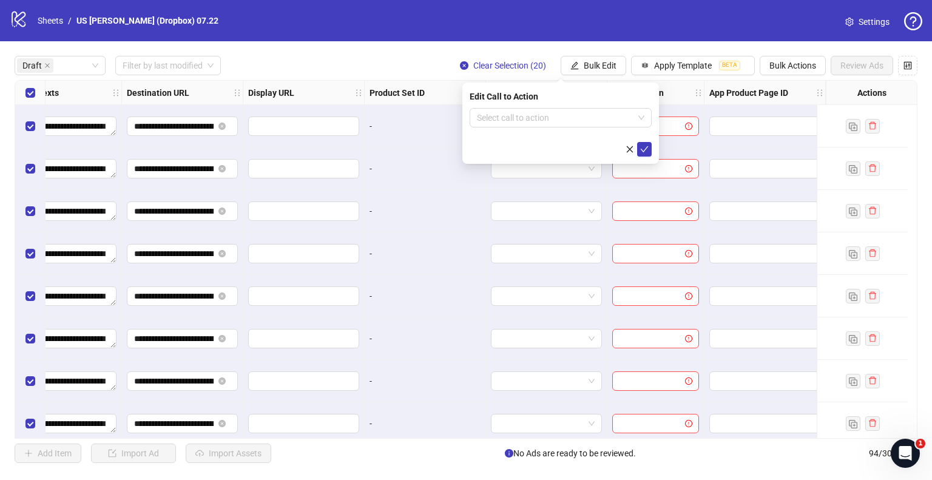
click at [586, 104] on div "Edit Call to Action Select call to action" at bounding box center [560, 122] width 197 height 81
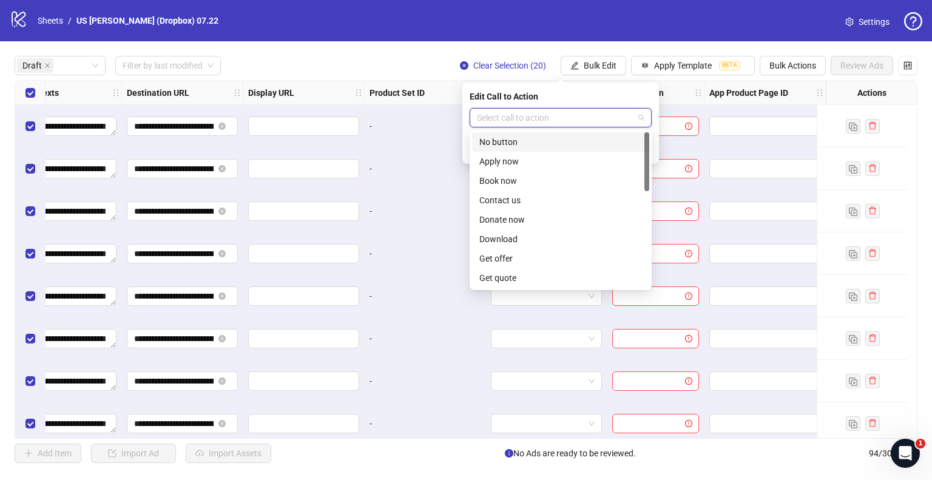
click at [586, 113] on input "search" at bounding box center [555, 118] width 156 height 18
type input "*"
click at [509, 242] on div "Shop now" at bounding box center [560, 238] width 163 height 13
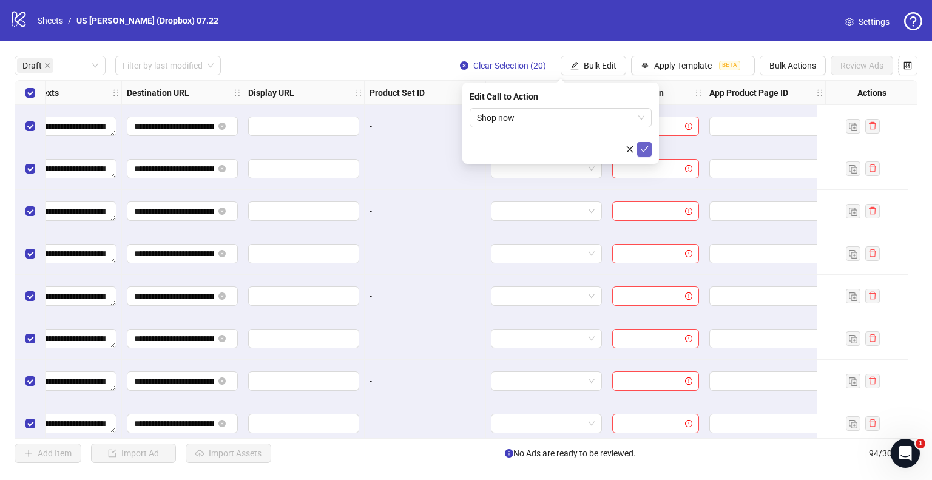
click at [640, 151] on icon "check" at bounding box center [644, 149] width 8 height 8
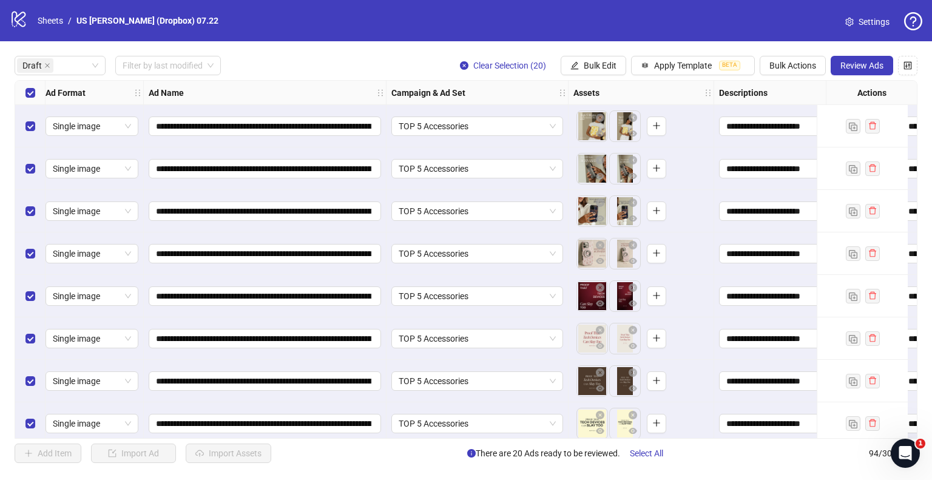
scroll to position [0, 0]
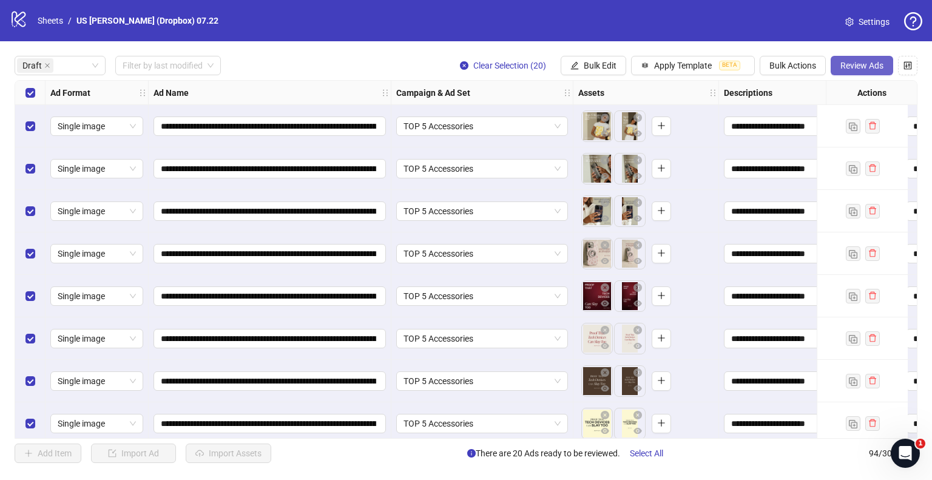
click at [849, 65] on span "Review Ads" at bounding box center [861, 66] width 43 height 10
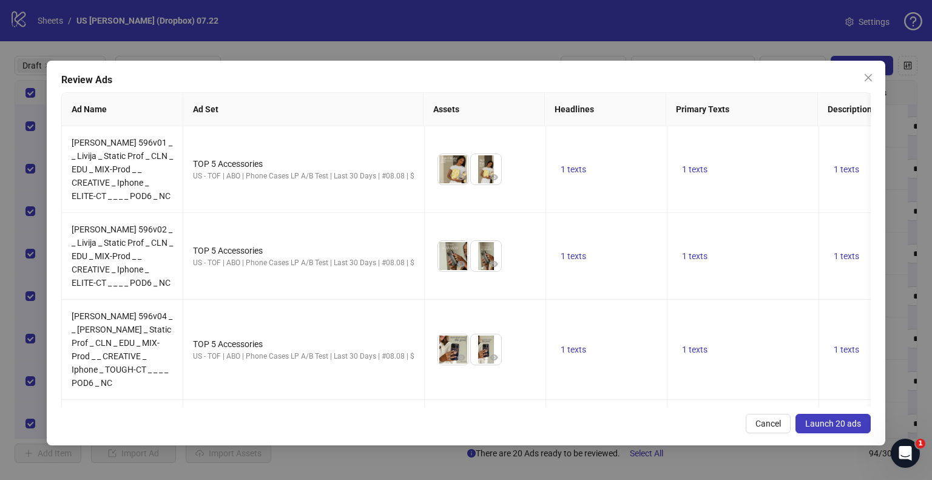
click at [826, 423] on span "Launch 20 ads" at bounding box center [833, 423] width 56 height 10
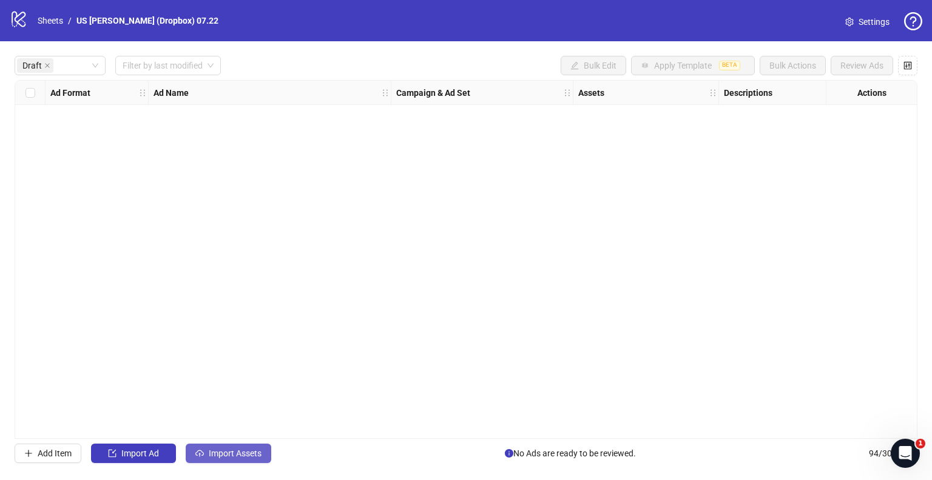
click at [221, 451] on span "Import Assets" at bounding box center [235, 453] width 53 height 10
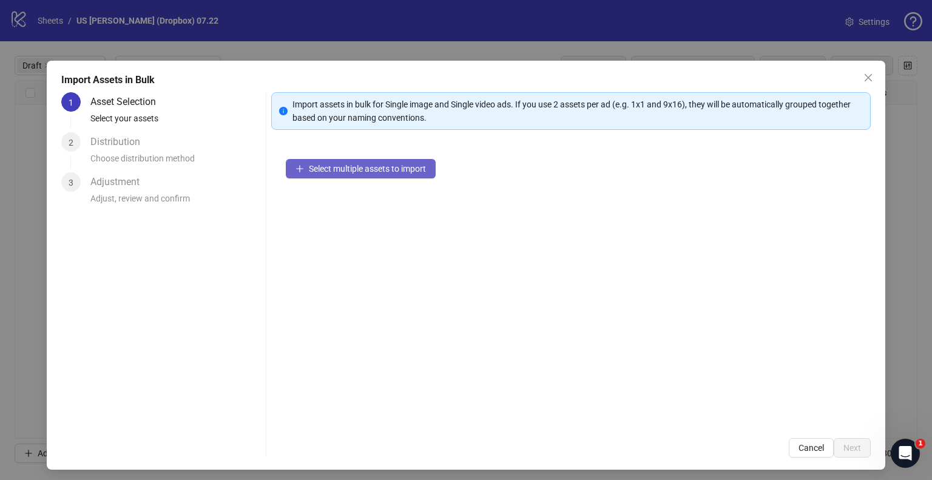
click at [309, 172] on span "Select multiple assets to import" at bounding box center [367, 169] width 117 height 10
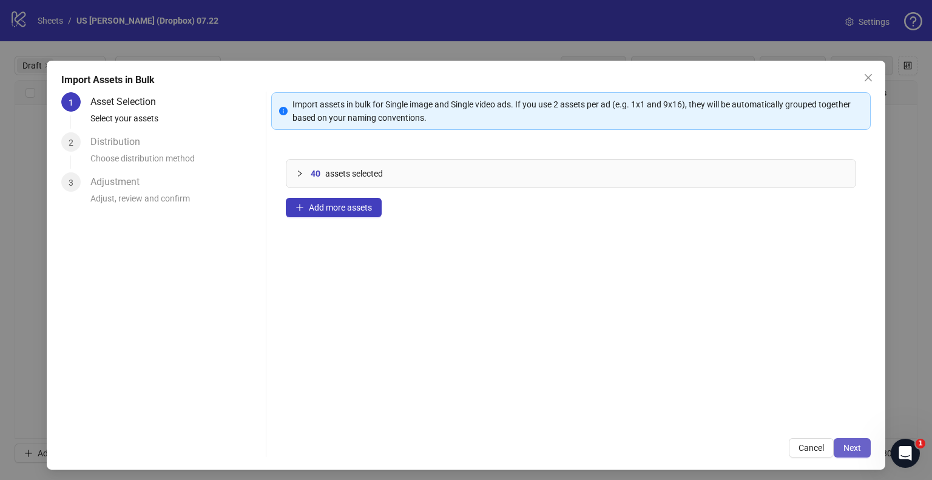
click at [844, 443] on span "Next" at bounding box center [852, 448] width 18 height 10
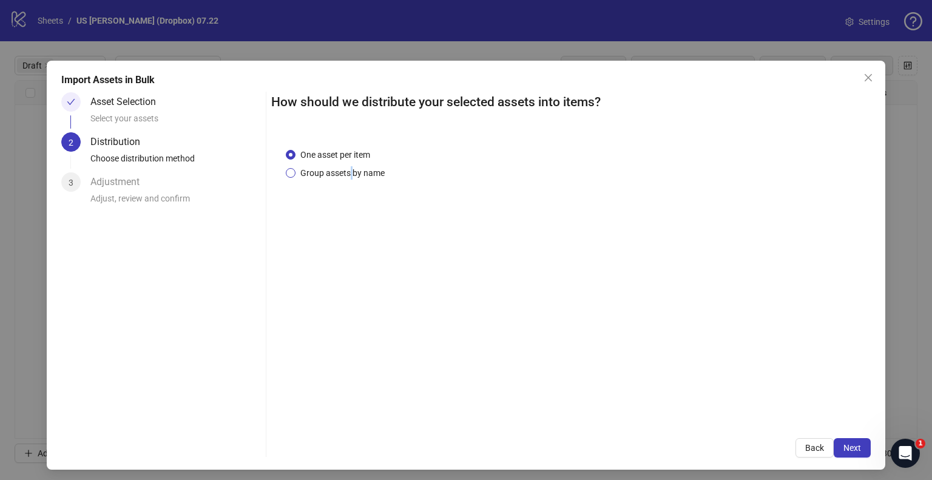
click at [349, 175] on span "Group assets by name" at bounding box center [342, 172] width 94 height 13
click at [306, 163] on div "One asset per item Group assets by name" at bounding box center [338, 164] width 104 height 32
click at [306, 172] on span "Group assets by name" at bounding box center [342, 172] width 94 height 13
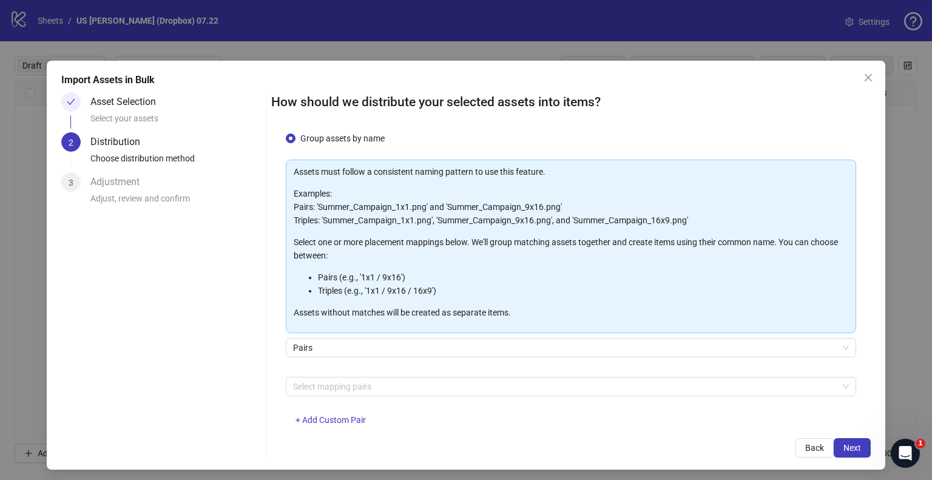
scroll to position [64, 0]
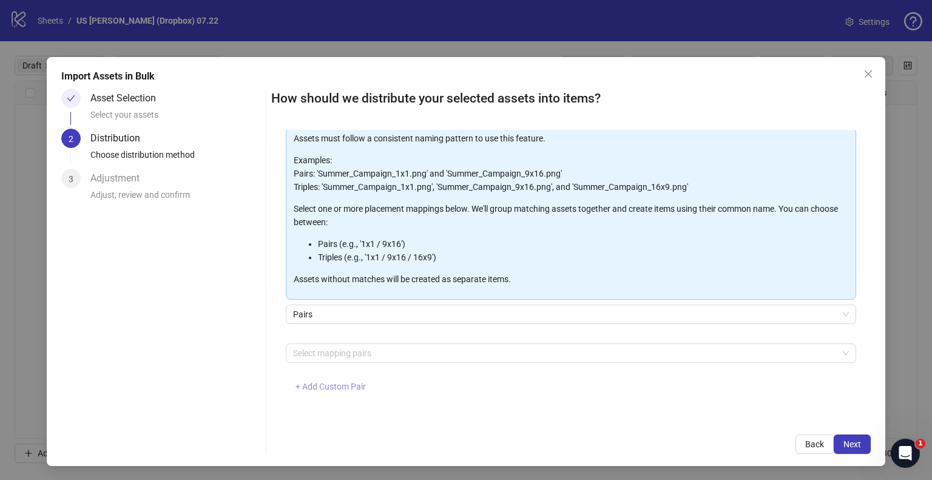
click at [325, 389] on span "+ Add Custom Pair" at bounding box center [330, 386] width 70 height 10
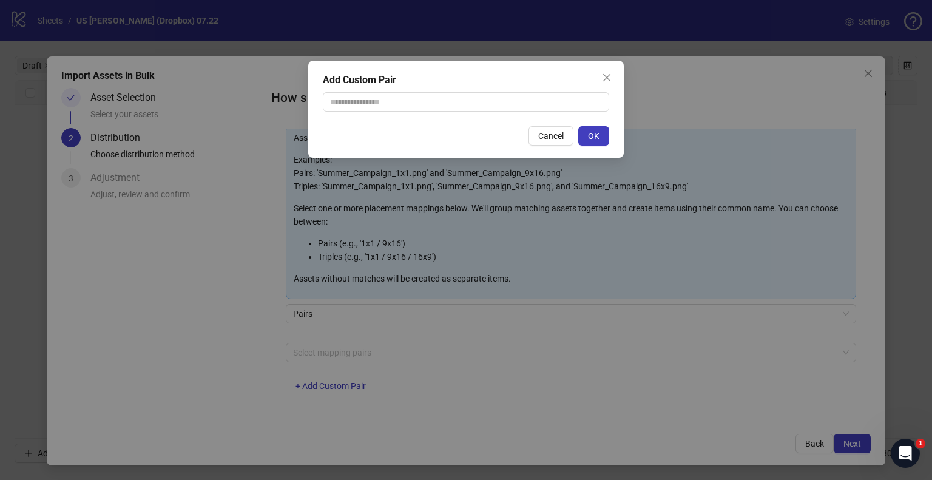
click at [388, 113] on div "Add Custom Pair Cancel OK" at bounding box center [465, 109] width 315 height 97
click at [388, 104] on input "text" at bounding box center [466, 101] width 286 height 19
type input "**********"
click at [588, 136] on span "OK" at bounding box center [594, 136] width 12 height 10
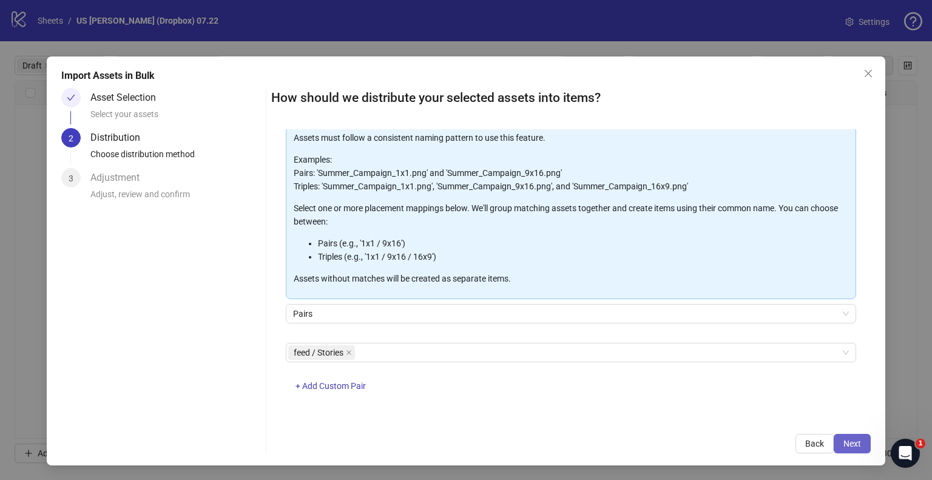
click at [850, 449] on button "Next" at bounding box center [851, 443] width 37 height 19
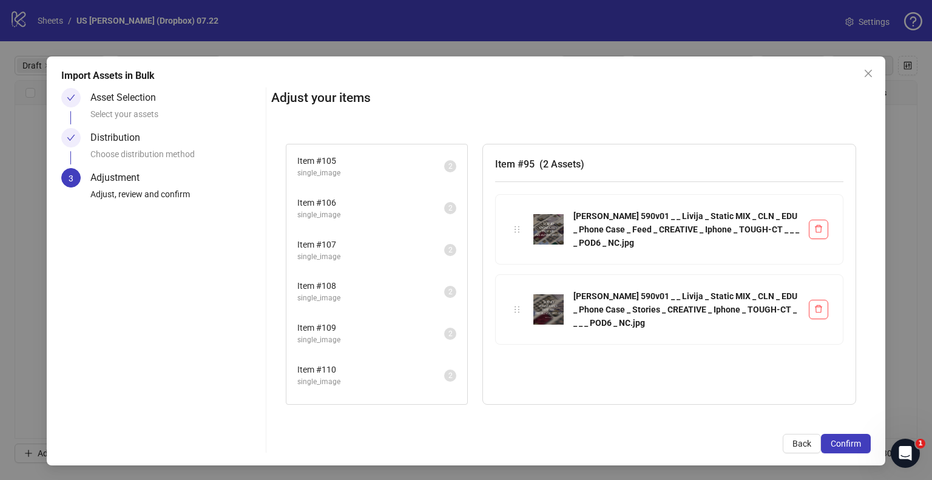
scroll to position [565, 0]
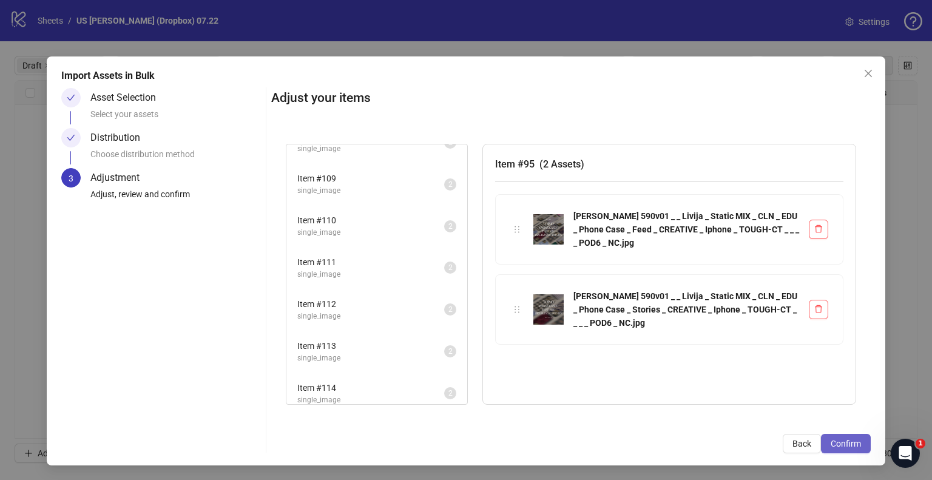
click at [831, 443] on span "Confirm" at bounding box center [845, 443] width 30 height 10
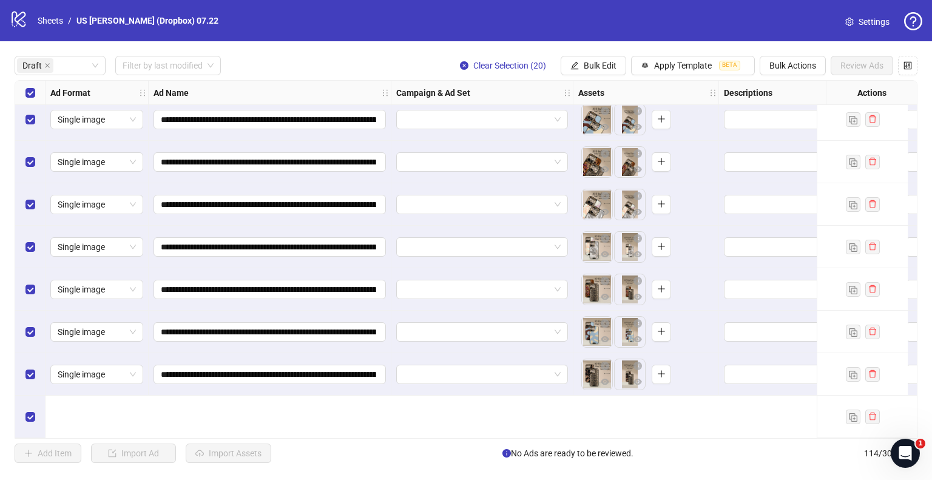
scroll to position [0, 0]
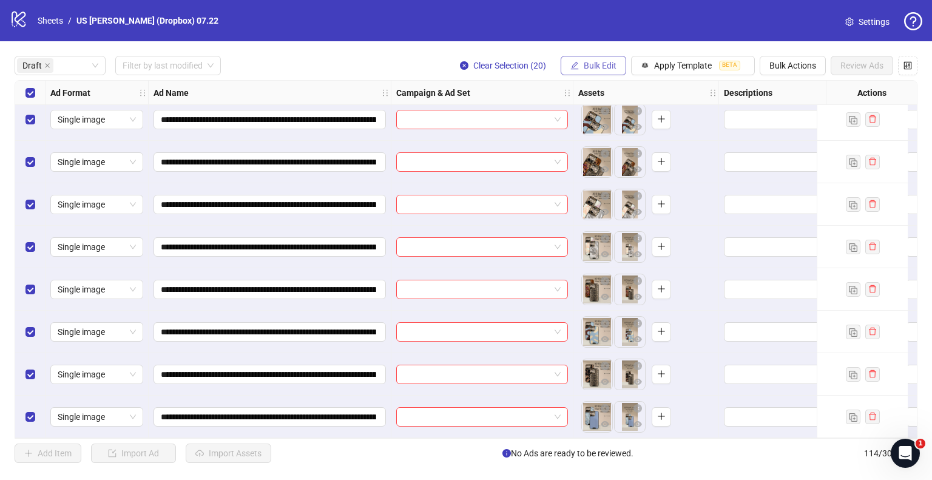
click at [563, 66] on button "Bulk Edit" at bounding box center [593, 65] width 66 height 19
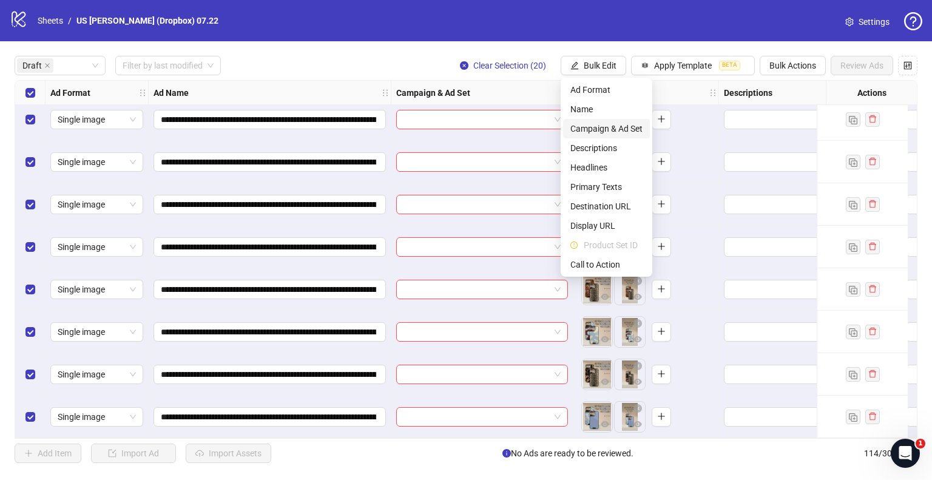
click at [599, 125] on span "Campaign & Ad Set" at bounding box center [606, 128] width 72 height 13
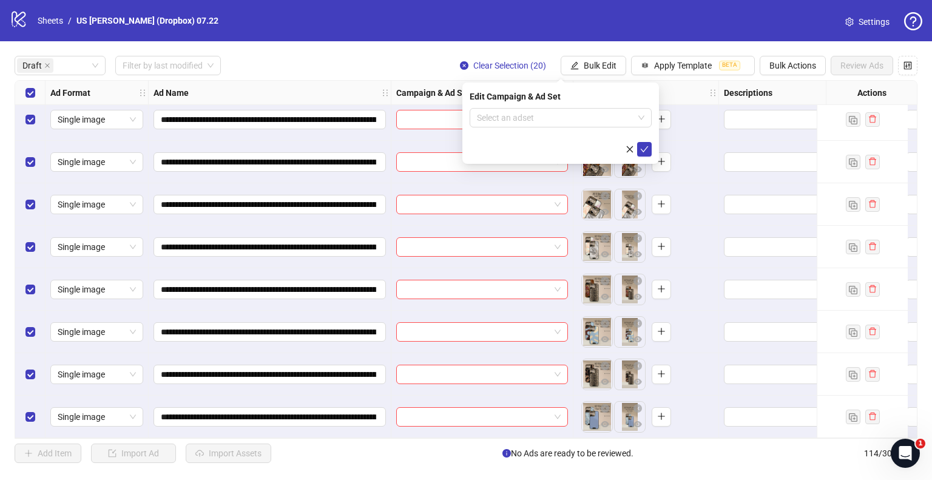
click at [582, 106] on div "Edit Campaign & Ad Set Select an adset" at bounding box center [560, 122] width 197 height 81
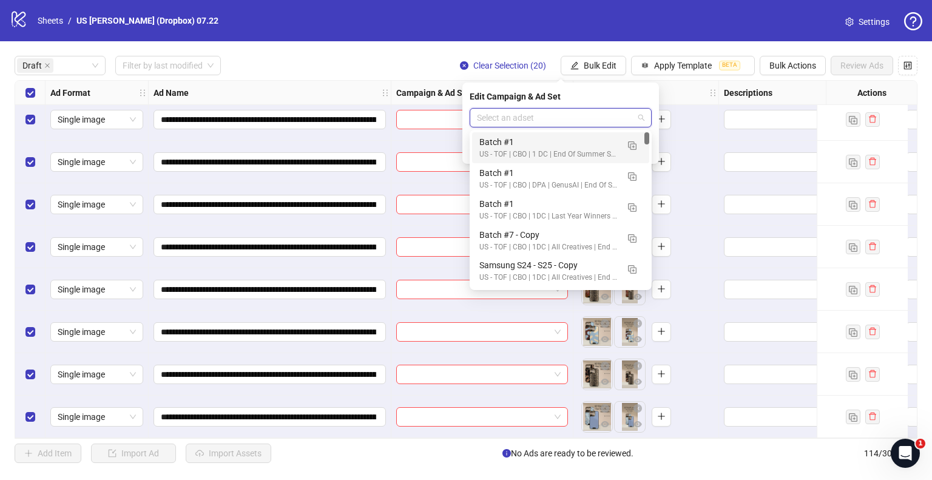
click at [576, 116] on input "search" at bounding box center [555, 118] width 156 height 18
type input "***"
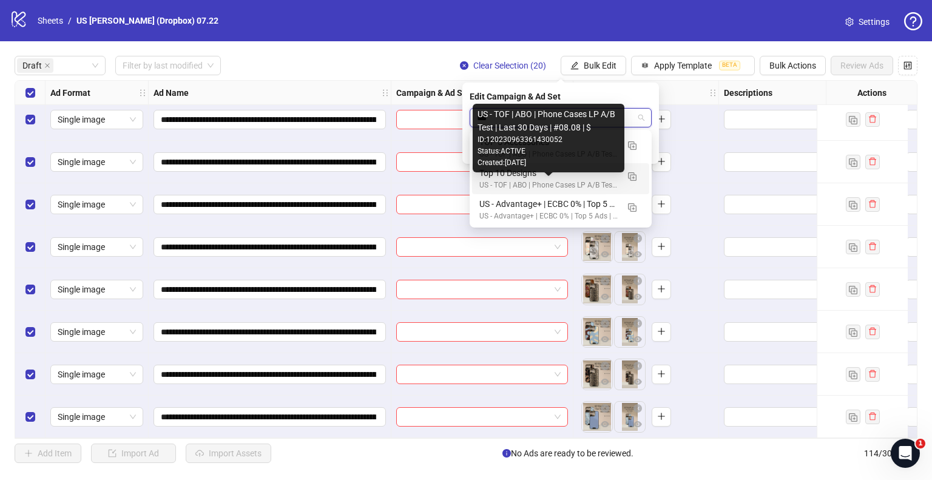
click at [552, 180] on div "US - TOF | ABO | Phone Cases LP A/B Test | Last 30 Days | #08.08 | $" at bounding box center [548, 186] width 138 height 12
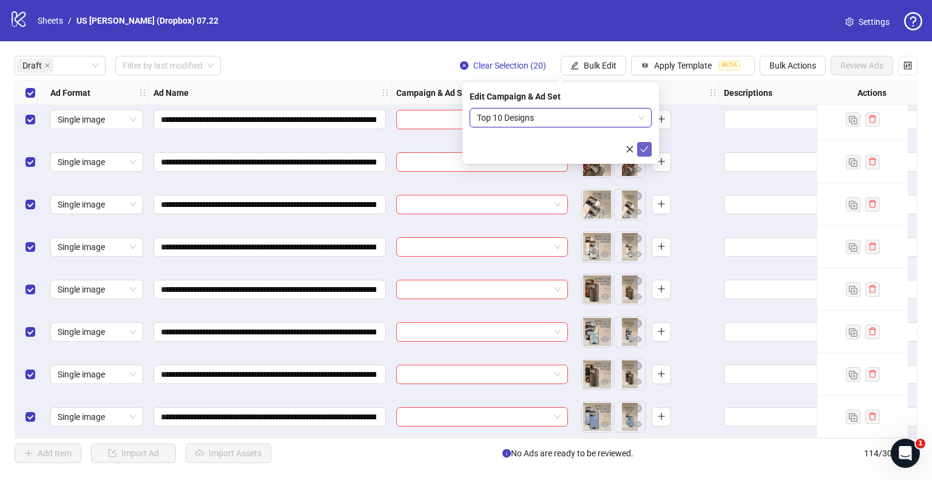
click at [644, 147] on icon "check" at bounding box center [644, 149] width 8 height 8
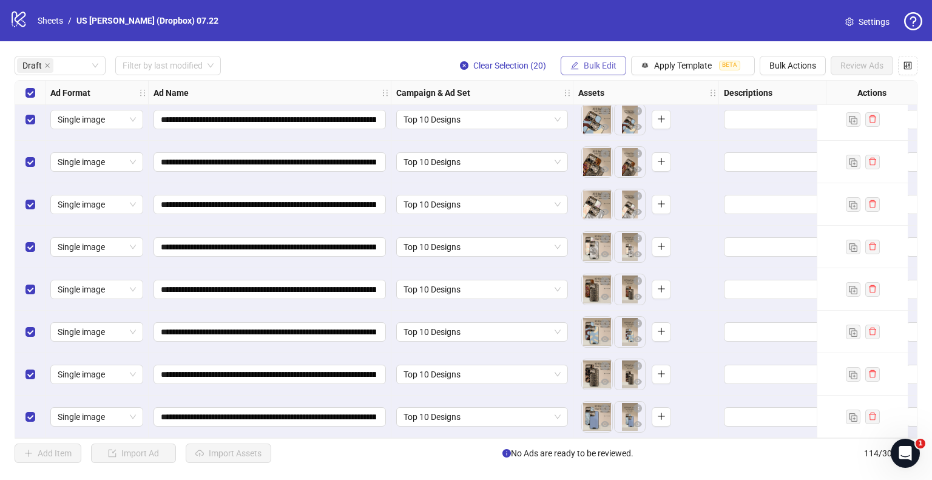
click at [616, 62] on button "Bulk Edit" at bounding box center [593, 65] width 66 height 19
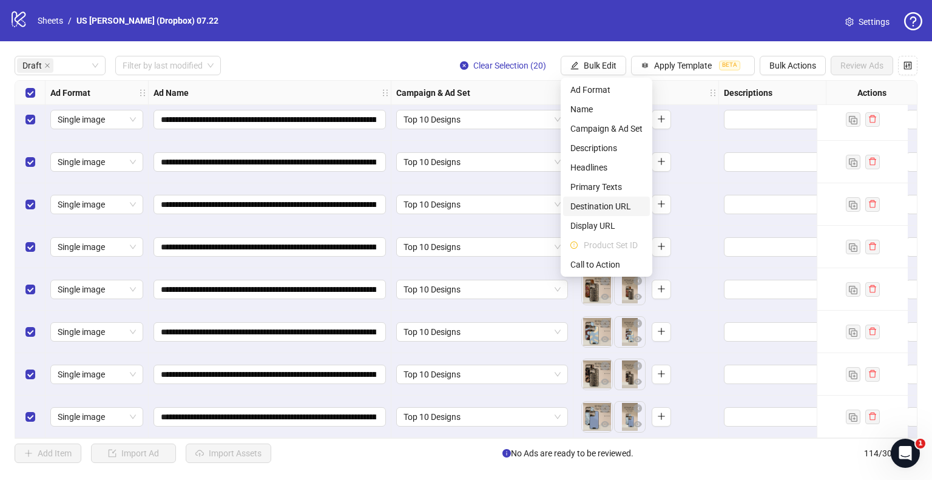
click at [596, 200] on span "Destination URL" at bounding box center [606, 206] width 72 height 13
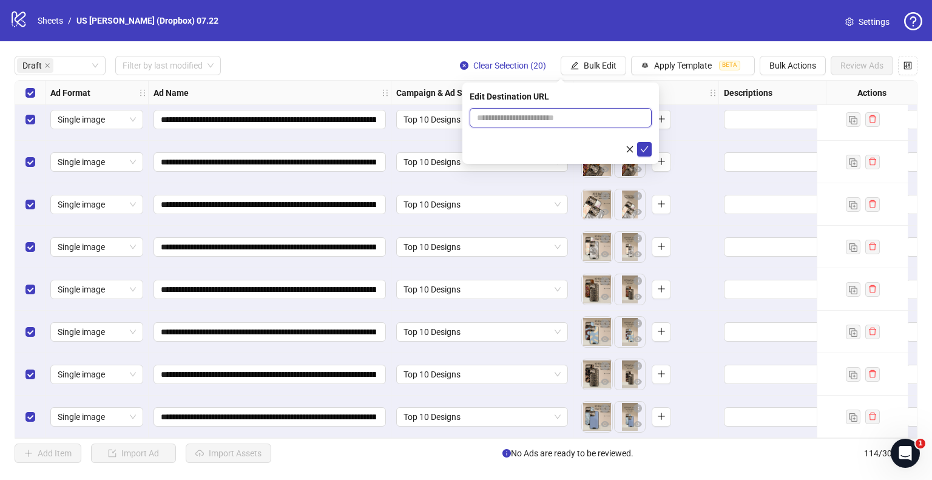
click at [550, 119] on input "text" at bounding box center [556, 117] width 158 height 13
paste input "**********"
type input "**********"
click at [645, 149] on icon "check" at bounding box center [644, 149] width 8 height 6
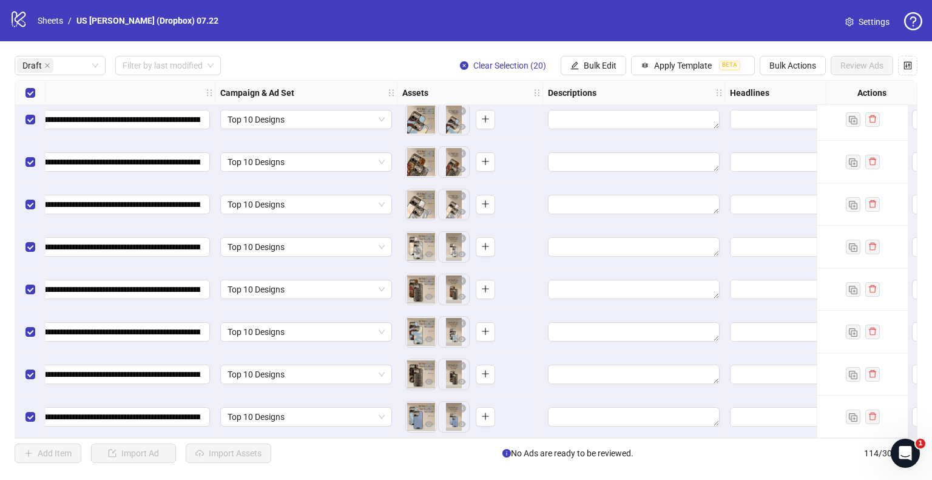
scroll to position [520, 485]
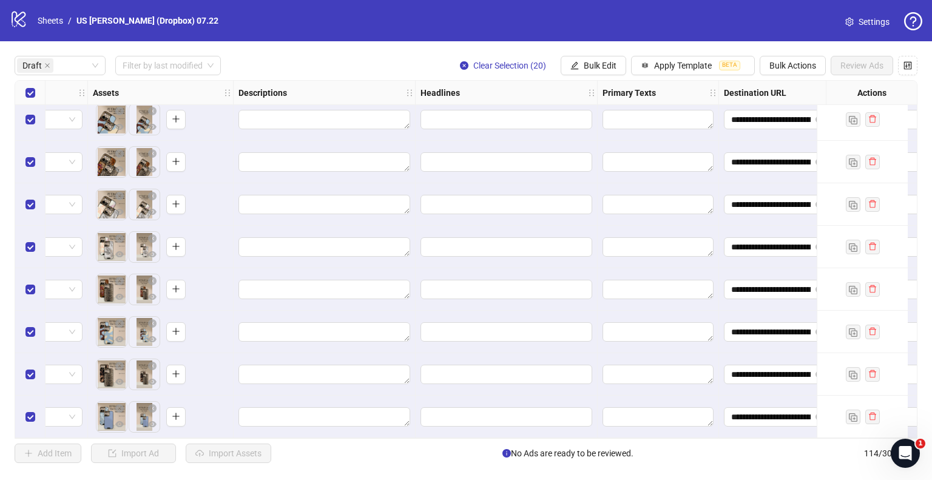
click at [577, 66] on icon "edit" at bounding box center [574, 65] width 8 height 8
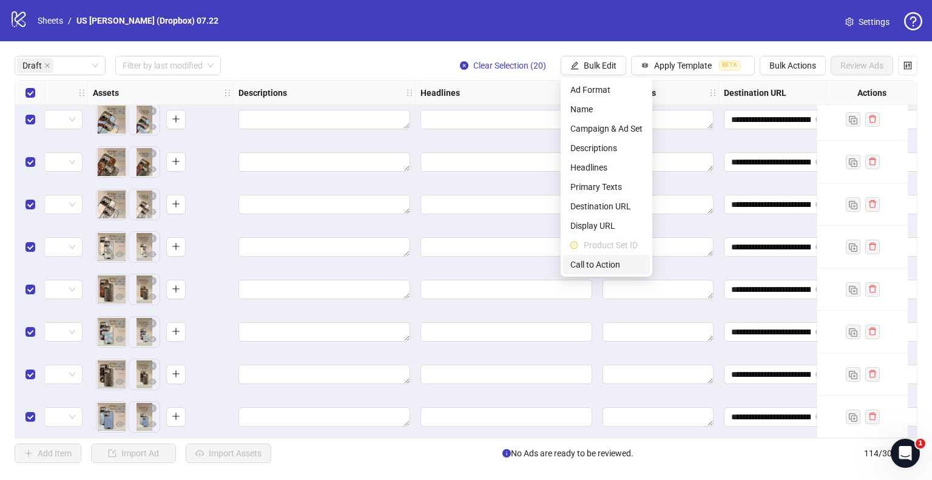
click at [585, 263] on span "Call to Action" at bounding box center [606, 264] width 72 height 13
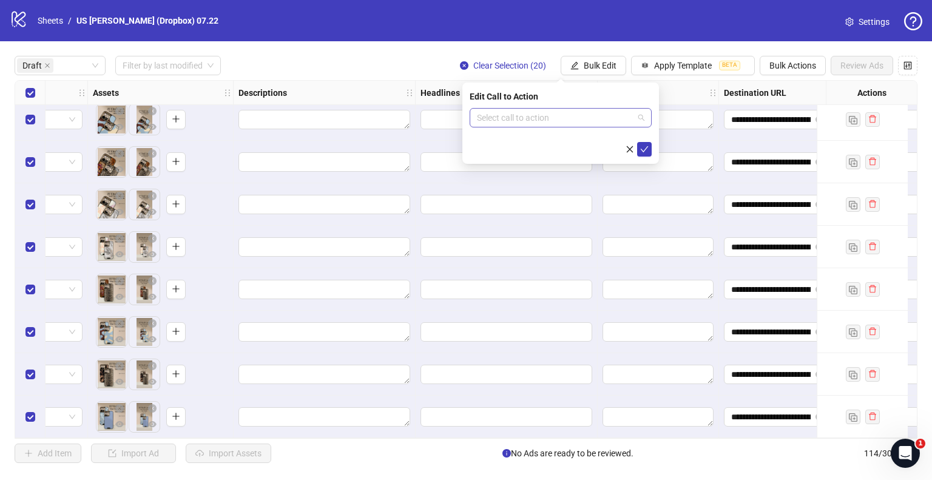
click at [556, 116] on input "search" at bounding box center [555, 118] width 156 height 18
type input "**"
click at [519, 156] on div "Shop now" at bounding box center [560, 161] width 163 height 13
drag, startPoint x: 640, startPoint y: 149, endPoint x: 625, endPoint y: 122, distance: 30.9
click at [640, 149] on icon "check" at bounding box center [644, 149] width 8 height 8
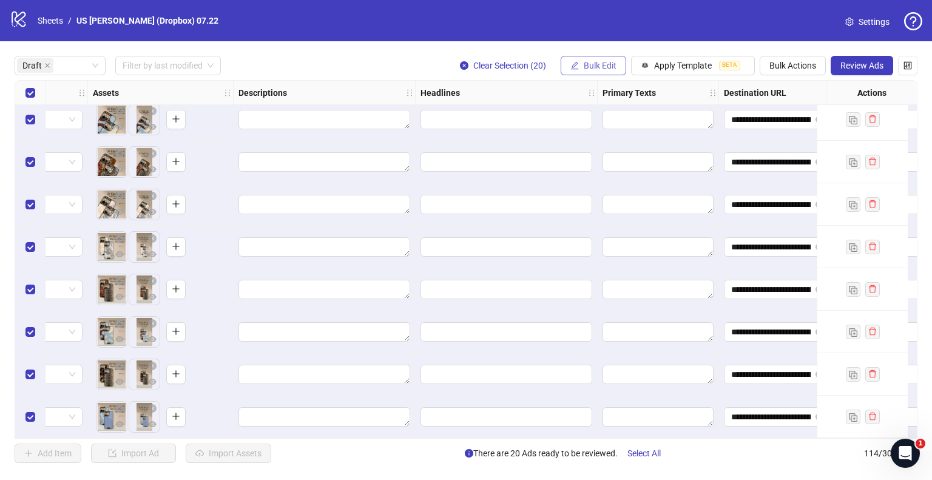
click at [585, 62] on span "Bulk Edit" at bounding box center [599, 66] width 33 height 10
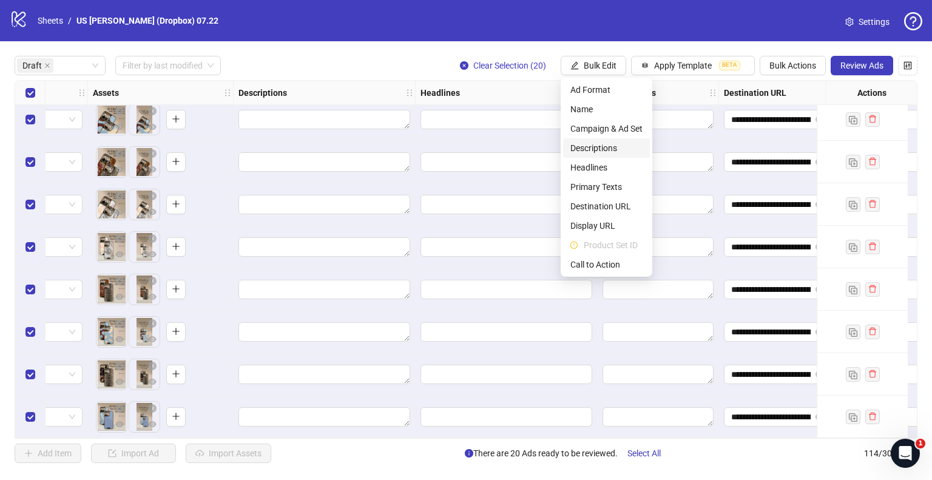
click at [602, 147] on span "Descriptions" at bounding box center [606, 147] width 72 height 13
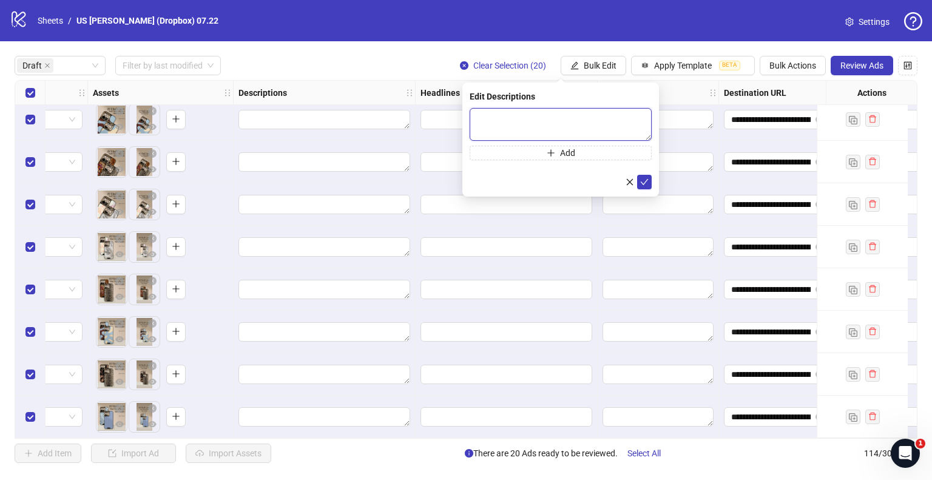
click at [577, 124] on textarea at bounding box center [560, 124] width 182 height 33
paste textarea "**********"
type textarea "**********"
click at [640, 181] on icon "check" at bounding box center [644, 181] width 8 height 8
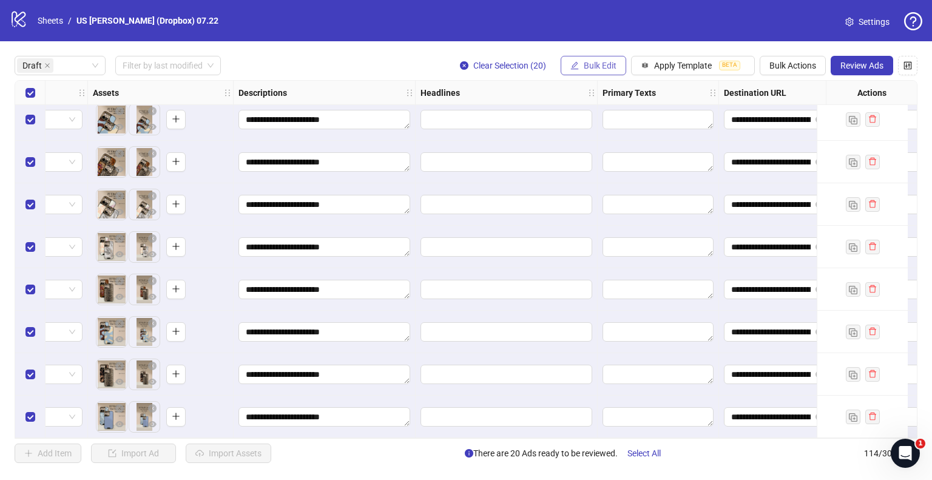
click at [609, 69] on span "Bulk Edit" at bounding box center [599, 66] width 33 height 10
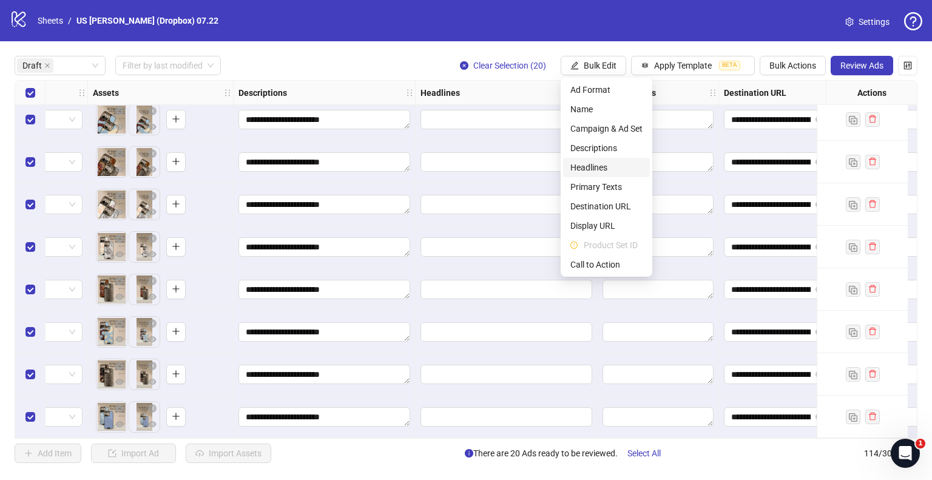
click at [599, 167] on span "Headlines" at bounding box center [606, 167] width 72 height 13
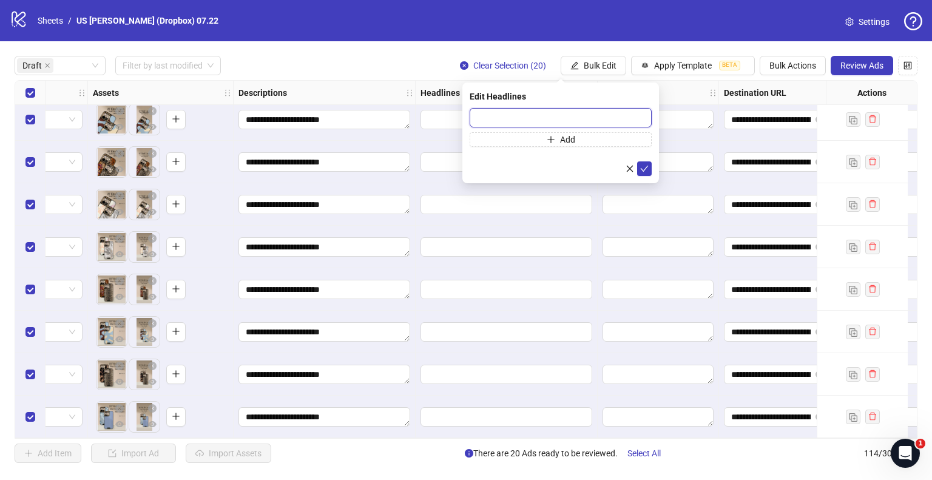
click at [547, 115] on input "text" at bounding box center [560, 117] width 182 height 19
paste input "**********"
type input "**********"
click at [640, 163] on button "submit" at bounding box center [644, 168] width 15 height 15
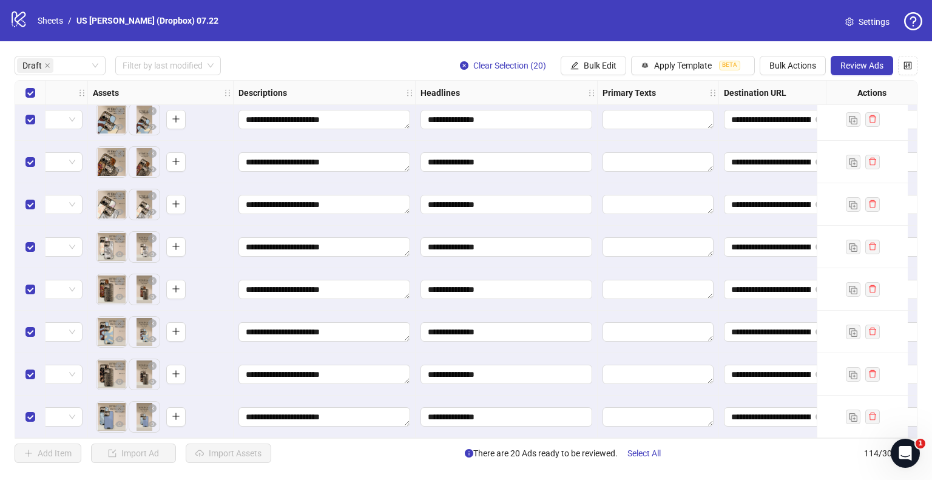
drag, startPoint x: 600, startPoint y: 64, endPoint x: 634, endPoint y: 118, distance: 63.8
click at [600, 64] on span "Bulk Edit" at bounding box center [599, 66] width 33 height 10
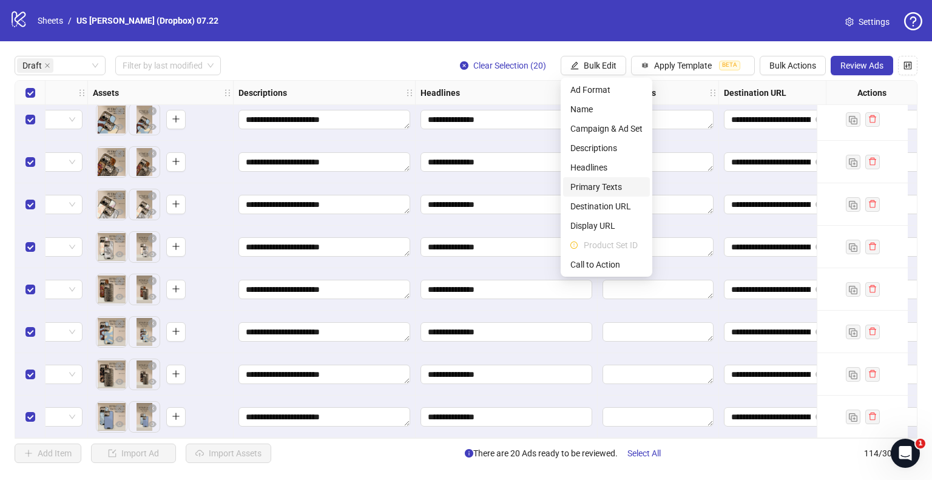
click at [600, 186] on span "Primary Texts" at bounding box center [606, 186] width 72 height 13
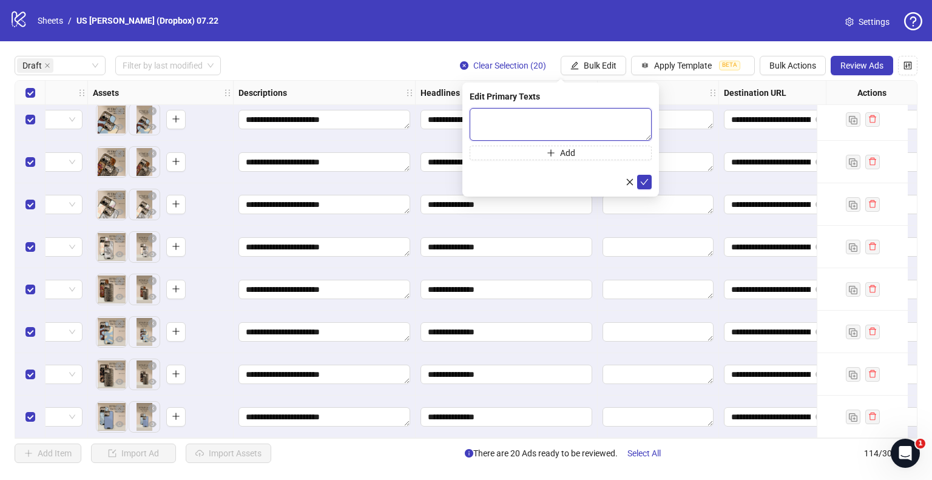
click at [578, 118] on textarea at bounding box center [560, 124] width 182 height 33
paste textarea "**********"
type textarea "**********"
click at [643, 183] on icon "check" at bounding box center [644, 181] width 8 height 6
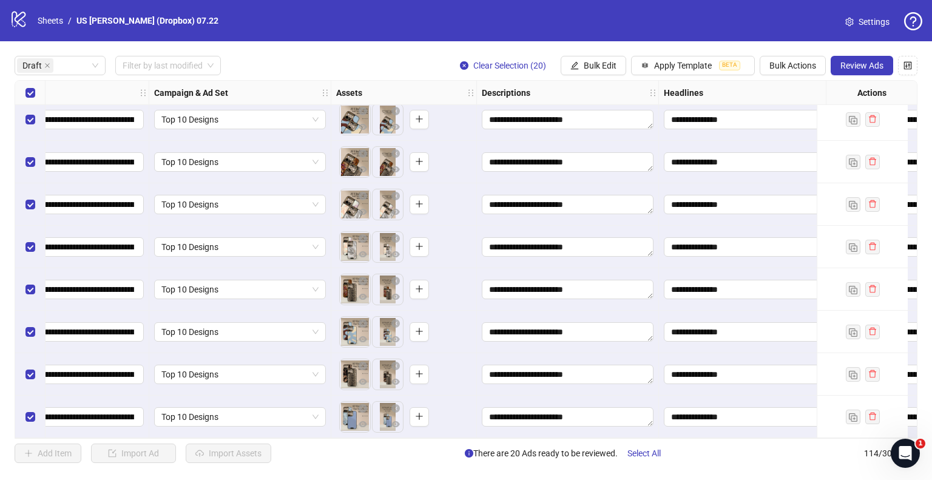
scroll to position [520, 0]
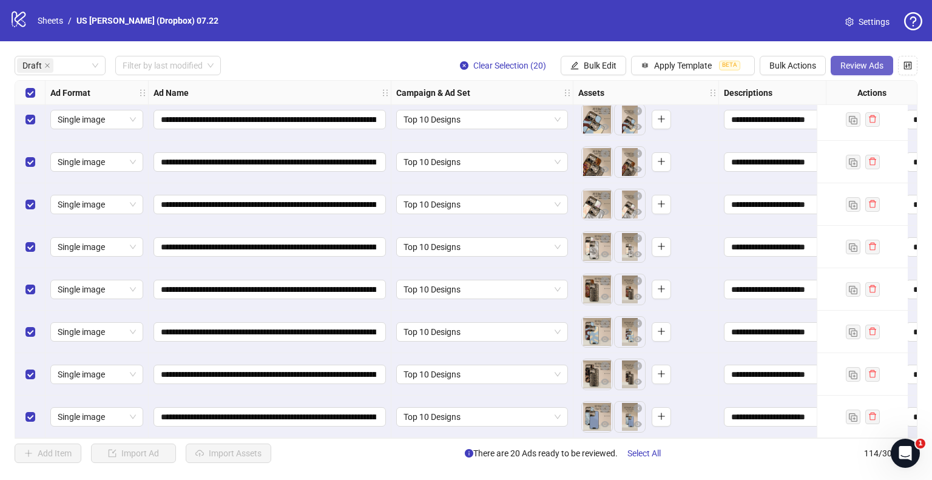
click at [849, 65] on span "Review Ads" at bounding box center [861, 66] width 43 height 10
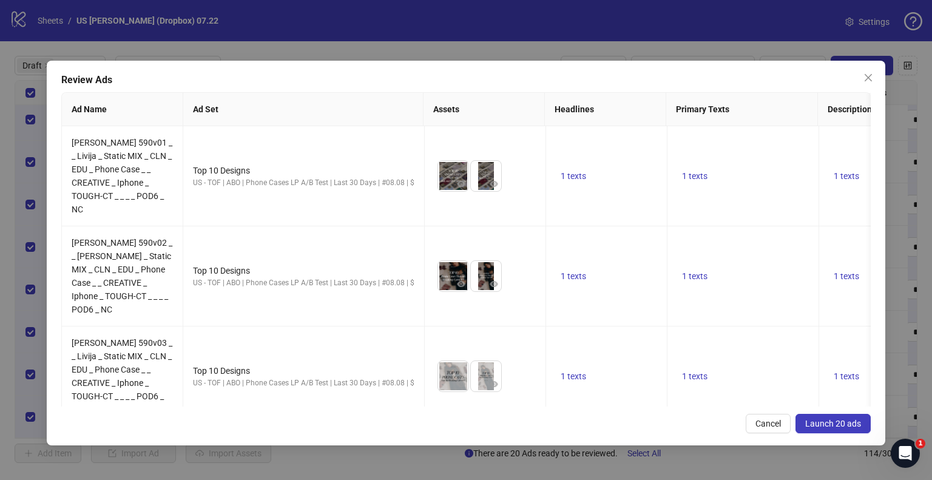
click at [841, 424] on span "Launch 20 ads" at bounding box center [833, 423] width 56 height 10
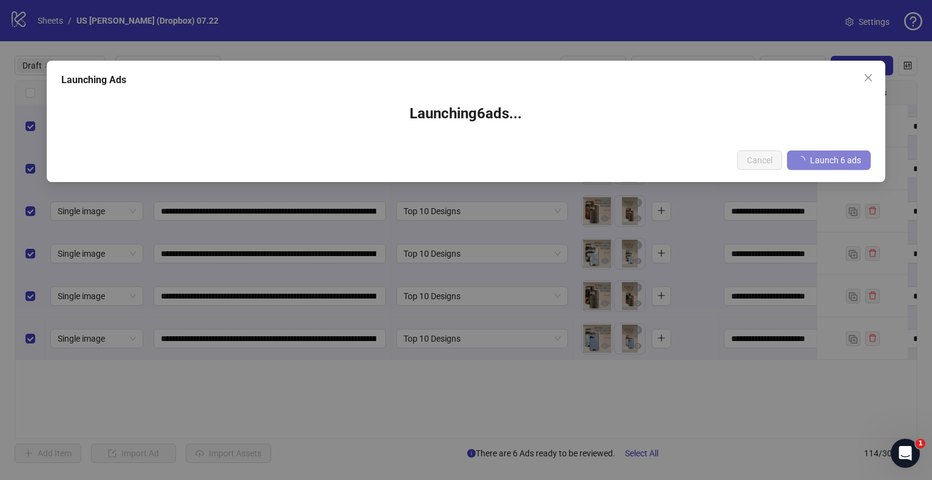
scroll to position [0, 0]
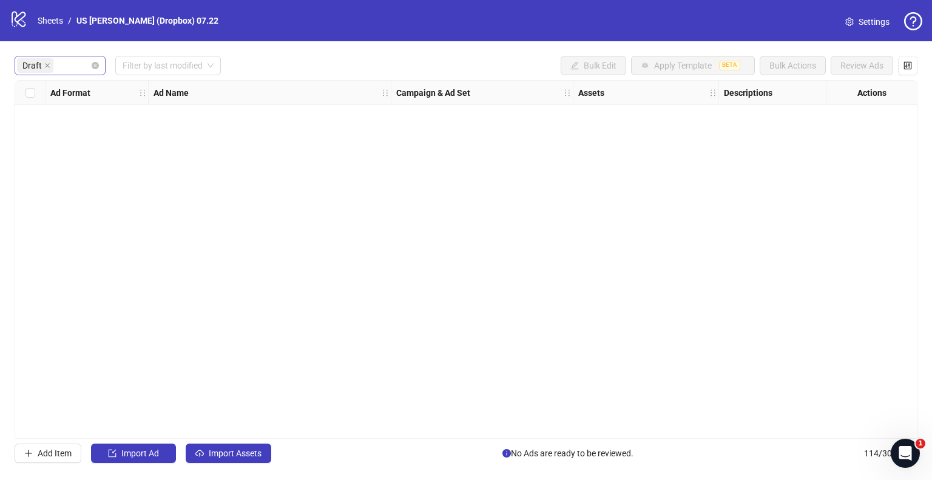
click at [72, 63] on div "Draft" at bounding box center [53, 65] width 73 height 17
click at [56, 64] on input "search" at bounding box center [57, 65] width 2 height 15
click at [47, 63] on icon "close" at bounding box center [47, 65] width 6 height 6
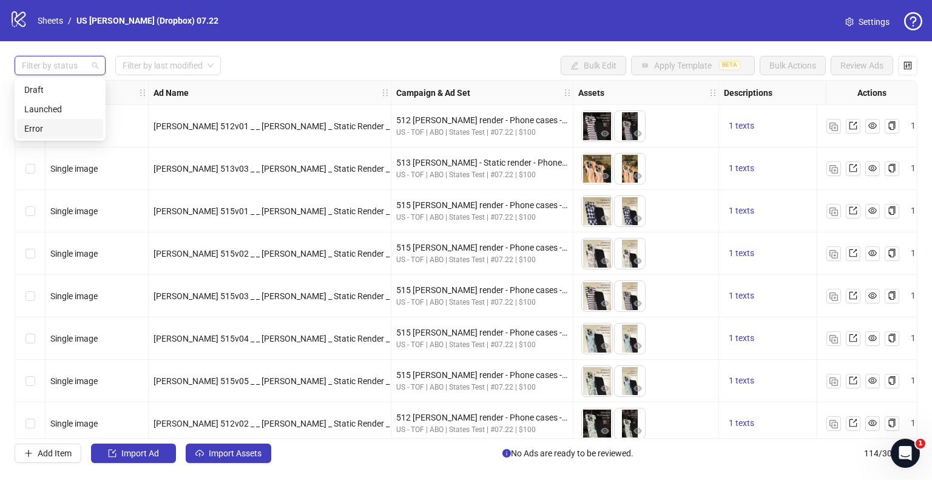
click at [284, 45] on div "Filter by status Filter by last modified Bulk Edit Apply Template BETA Bulk Act…" at bounding box center [466, 259] width 932 height 436
click at [284, 58] on div "Filter by status Filter by last modified Bulk Edit Apply Template BETA Bulk Act…" at bounding box center [466, 65] width 902 height 19
click at [58, 14] on link "Sheets" at bounding box center [50, 20] width 30 height 13
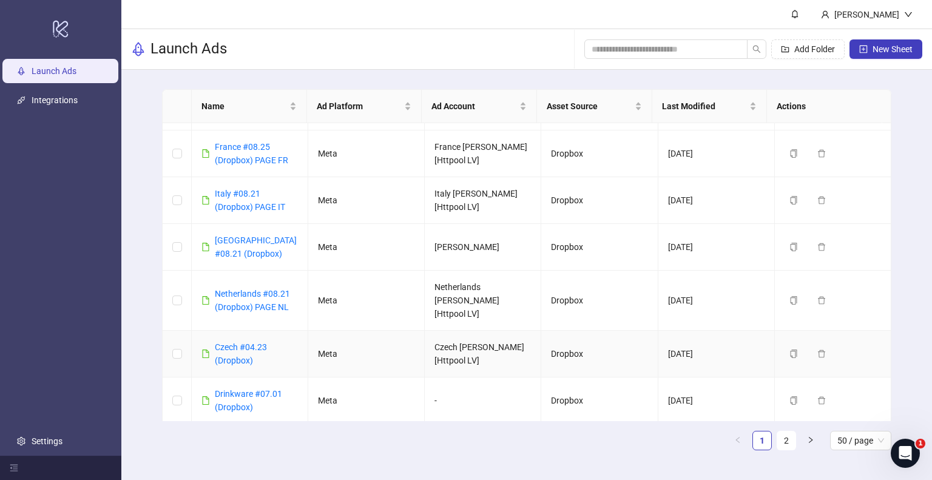
scroll to position [121, 0]
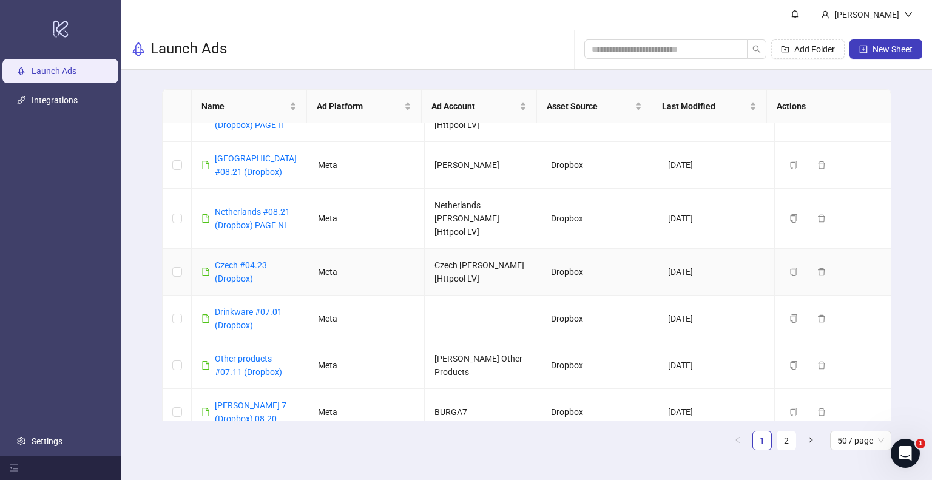
click at [243, 272] on td "Czech #04.23 (Dropbox)" at bounding box center [250, 272] width 116 height 47
click at [243, 264] on link "Czech #04.23 (Dropbox)" at bounding box center [241, 271] width 52 height 23
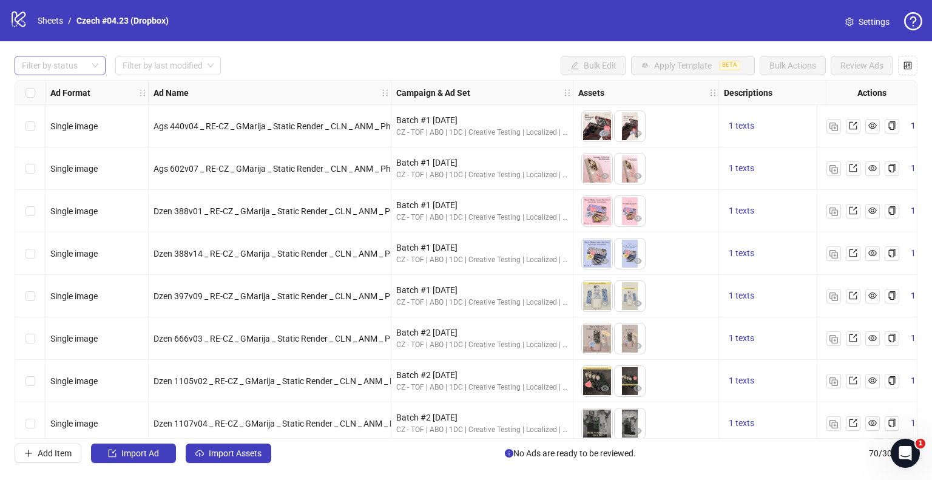
drag, startPoint x: 70, startPoint y: 61, endPoint x: 66, endPoint y: 71, distance: 11.4
click at [70, 61] on div at bounding box center [53, 65] width 73 height 17
click at [56, 85] on div "Draft" at bounding box center [60, 89] width 72 height 13
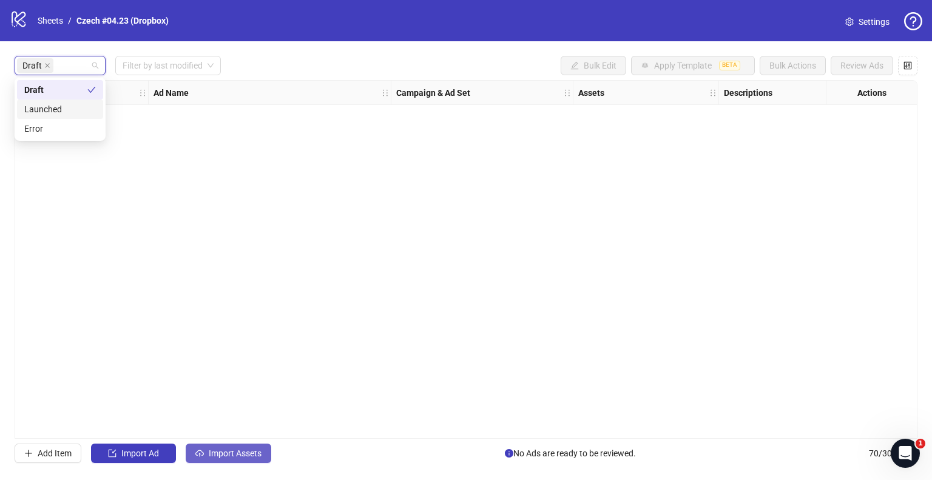
click at [199, 455] on icon "cloud-upload" at bounding box center [199, 453] width 8 height 8
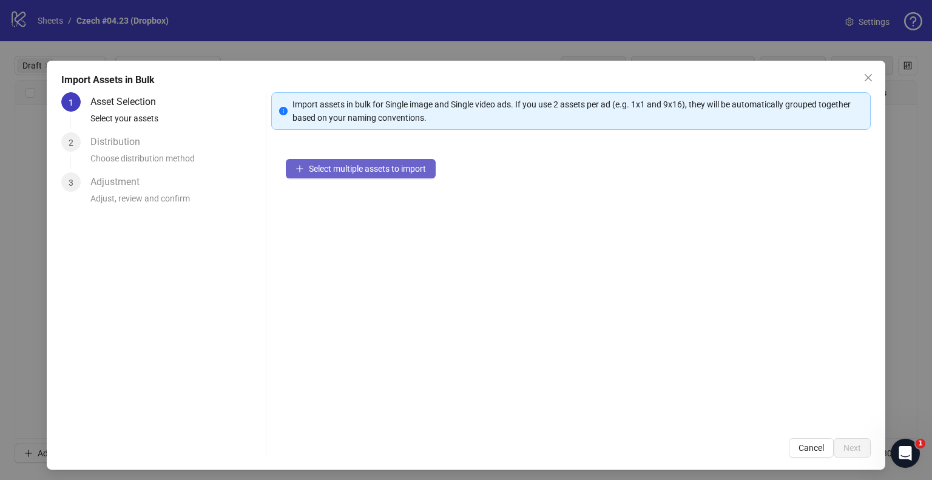
click at [372, 172] on span "Select multiple assets to import" at bounding box center [367, 169] width 117 height 10
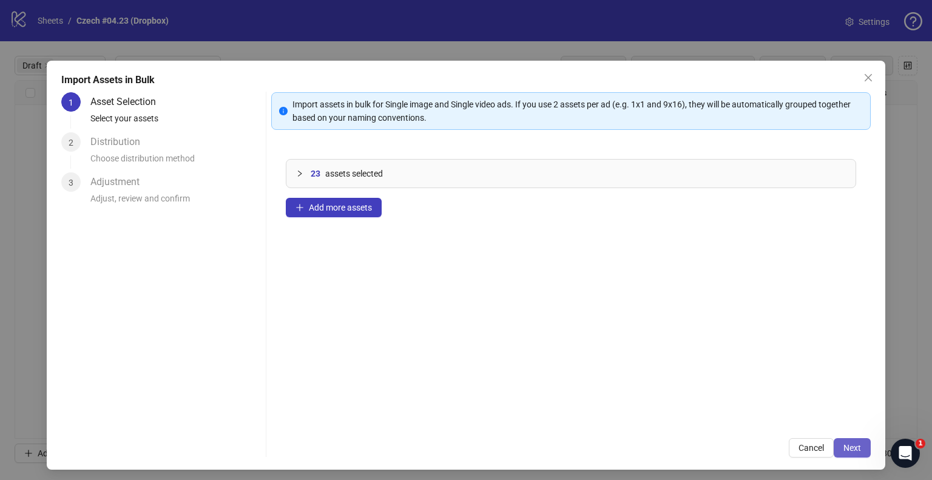
click at [852, 447] on button "Next" at bounding box center [851, 447] width 37 height 19
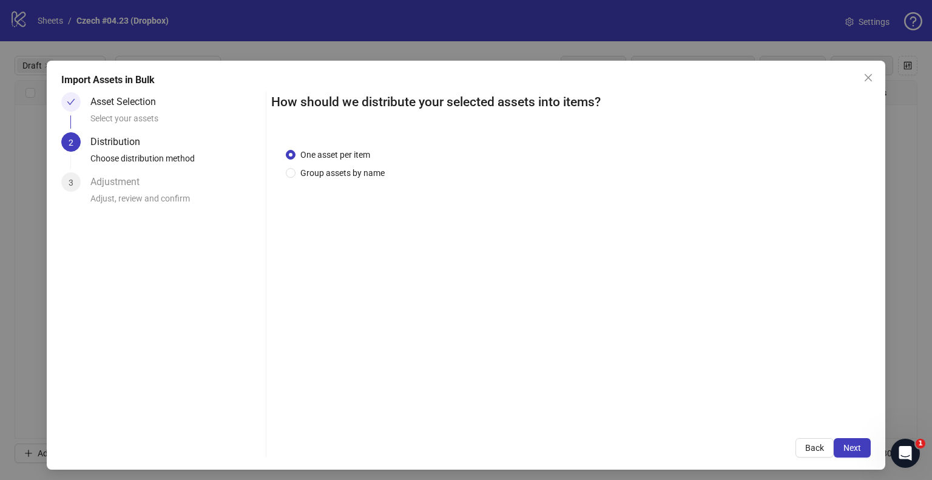
click at [331, 181] on div "One asset per item Group assets by name" at bounding box center [570, 278] width 599 height 290
click at [332, 178] on span "Group assets by name" at bounding box center [342, 172] width 94 height 13
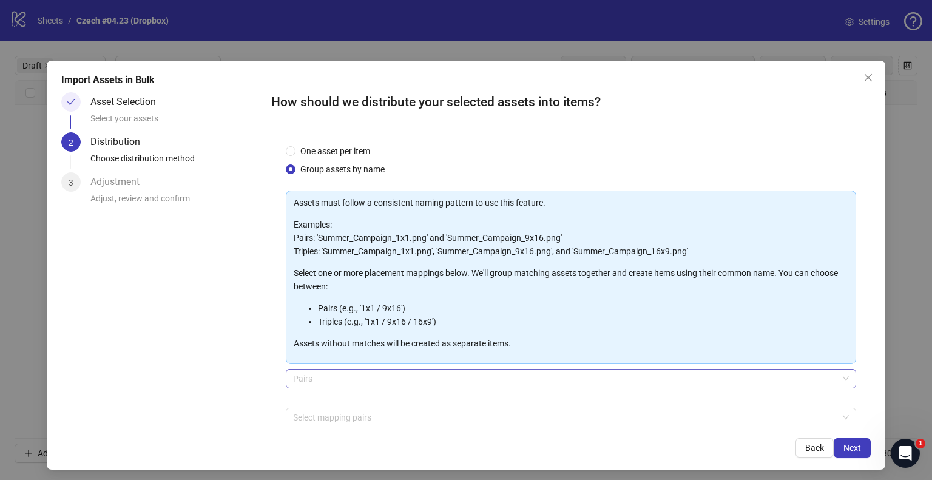
click at [329, 385] on span "Pairs" at bounding box center [571, 378] width 556 height 18
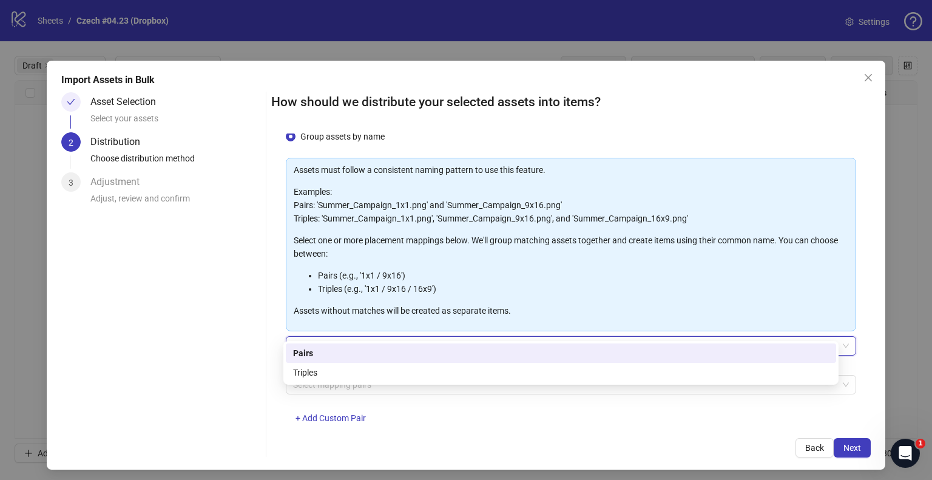
scroll to position [64, 0]
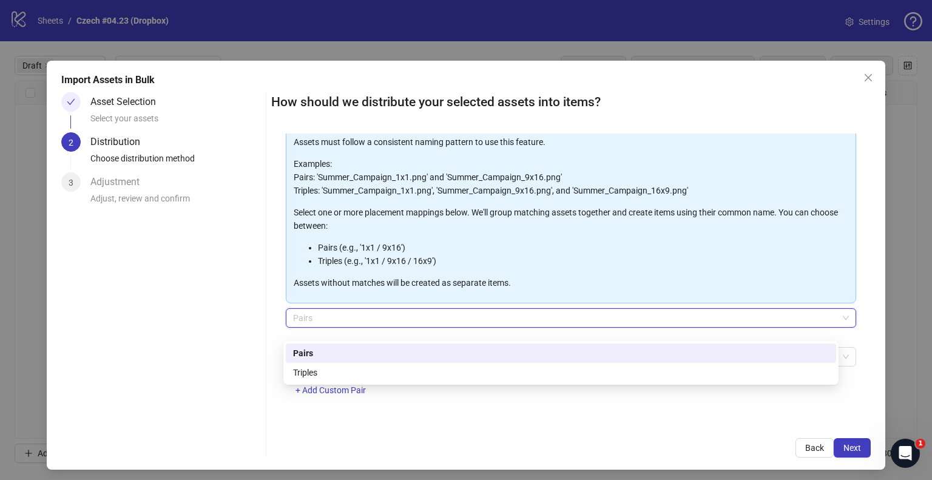
click at [240, 363] on div "Asset Selection Select your assets 2 Distribution Choose distribution method 3 …" at bounding box center [161, 274] width 200 height 365
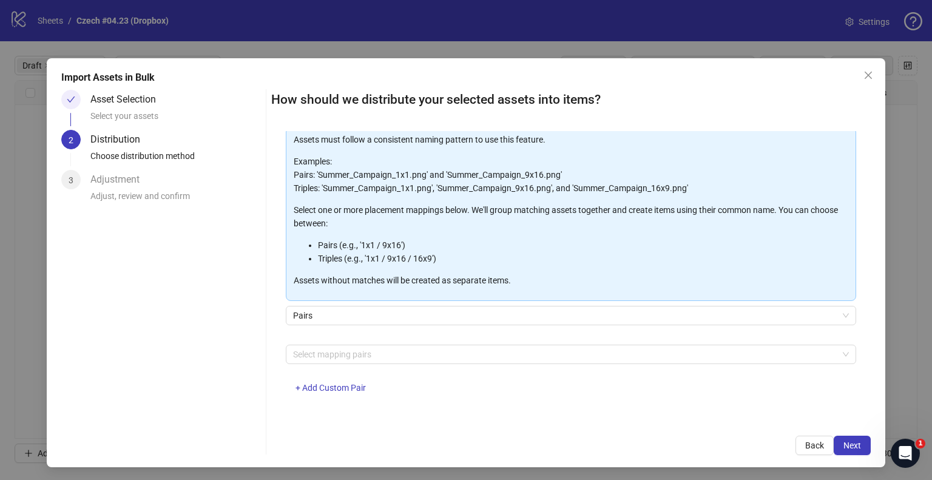
scroll to position [4, 0]
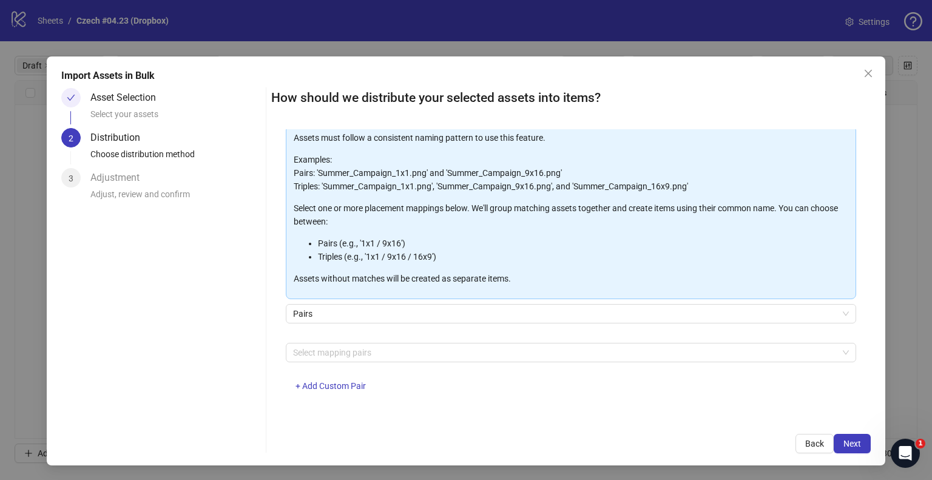
click at [336, 397] on div "Select mapping pairs + Add Custom Pair" at bounding box center [571, 374] width 570 height 63
click at [339, 388] on span "+ Add Custom Pair" at bounding box center [330, 386] width 70 height 10
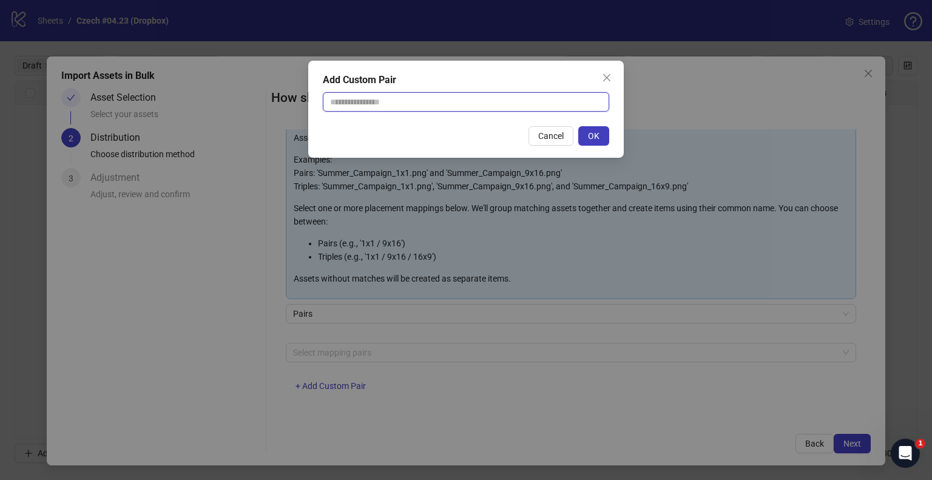
click at [356, 103] on input "text" at bounding box center [466, 101] width 286 height 19
type input "**********"
click at [592, 133] on span "OK" at bounding box center [594, 136] width 12 height 10
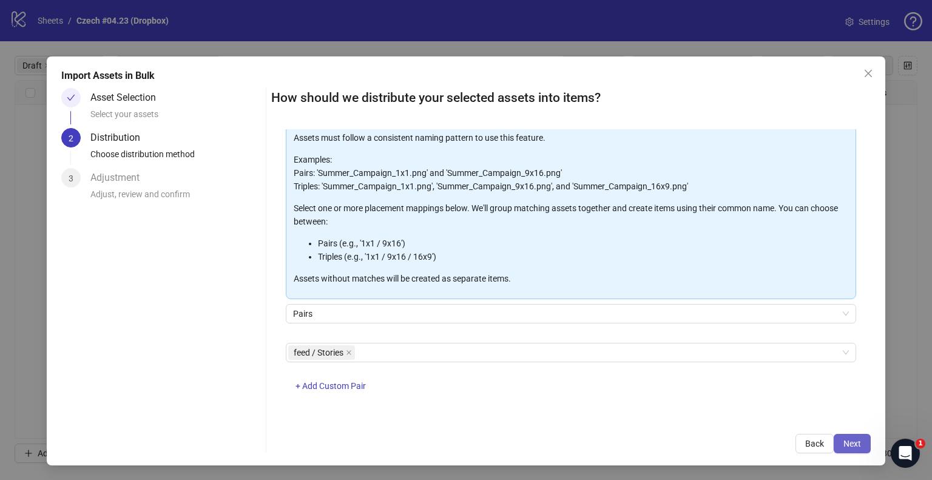
click at [843, 443] on span "Next" at bounding box center [852, 443] width 18 height 10
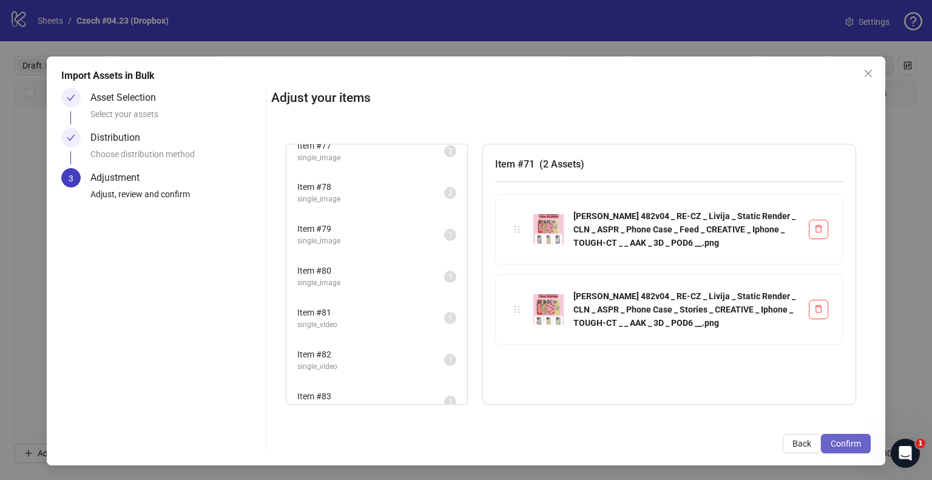
scroll to position [237, 0]
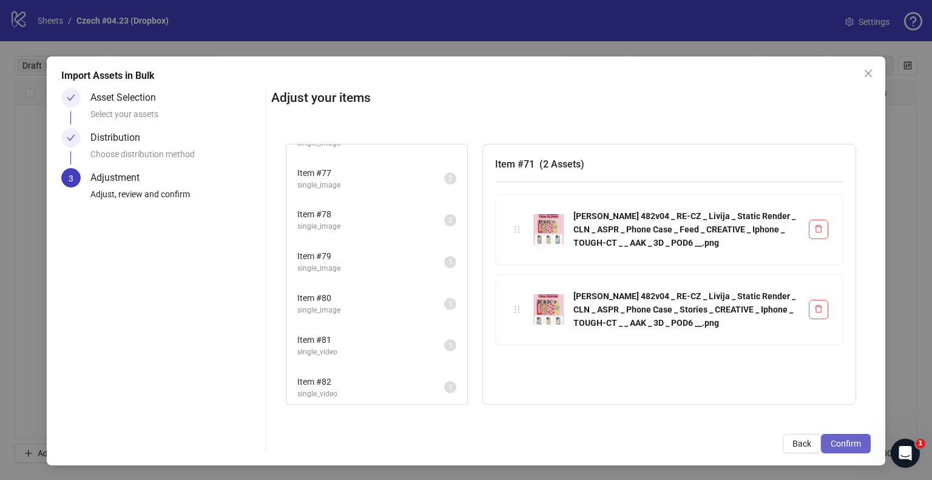
click at [839, 437] on button "Confirm" at bounding box center [846, 443] width 50 height 19
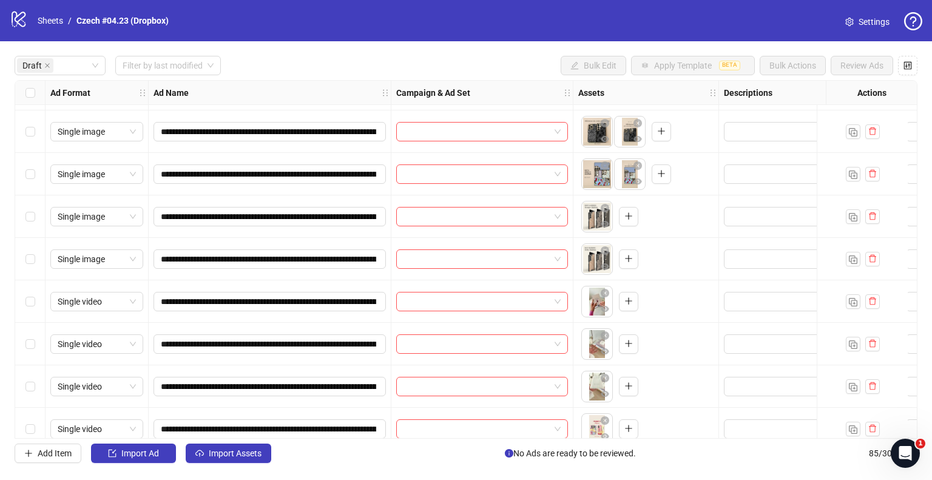
scroll to position [247, 0]
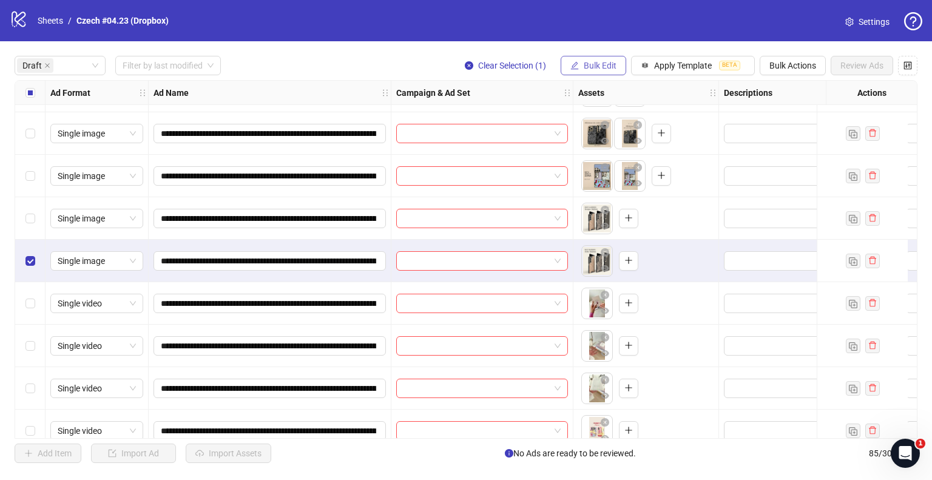
click at [613, 66] on span "Bulk Edit" at bounding box center [599, 66] width 33 height 10
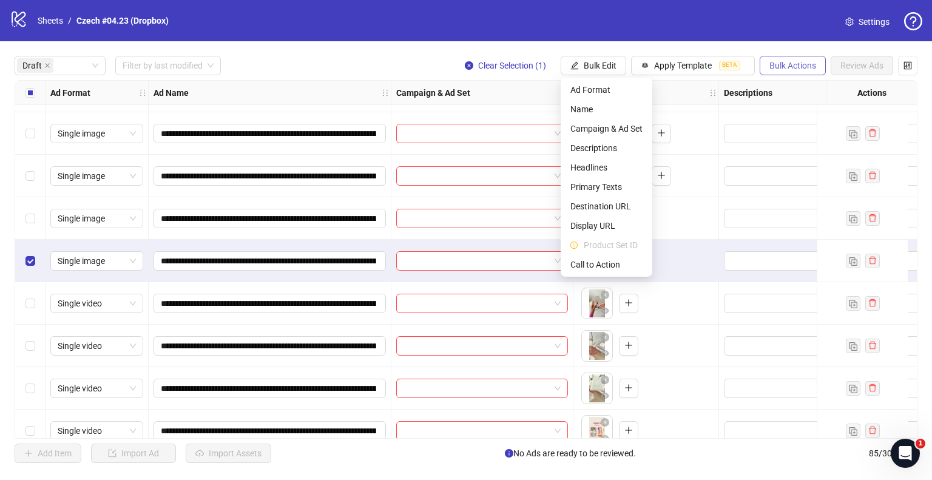
click at [801, 63] on span "Bulk Actions" at bounding box center [792, 66] width 47 height 10
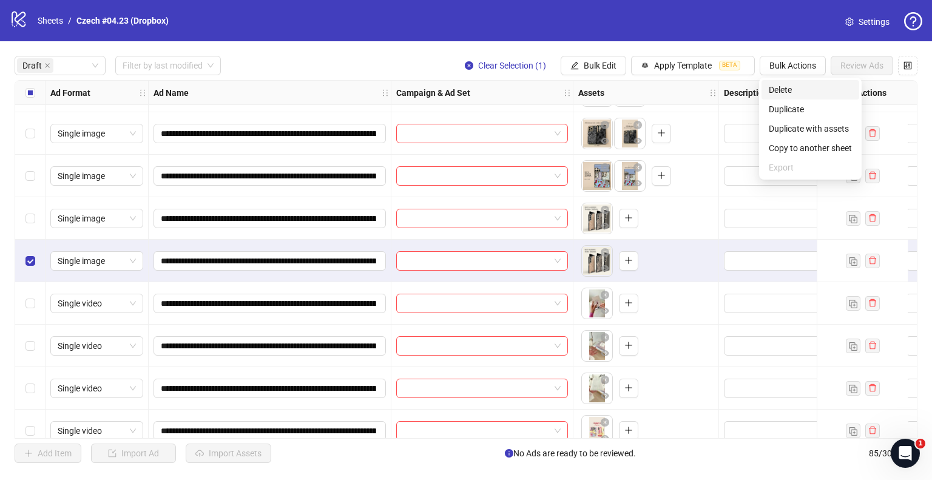
click at [788, 90] on span "Delete" at bounding box center [809, 89] width 83 height 13
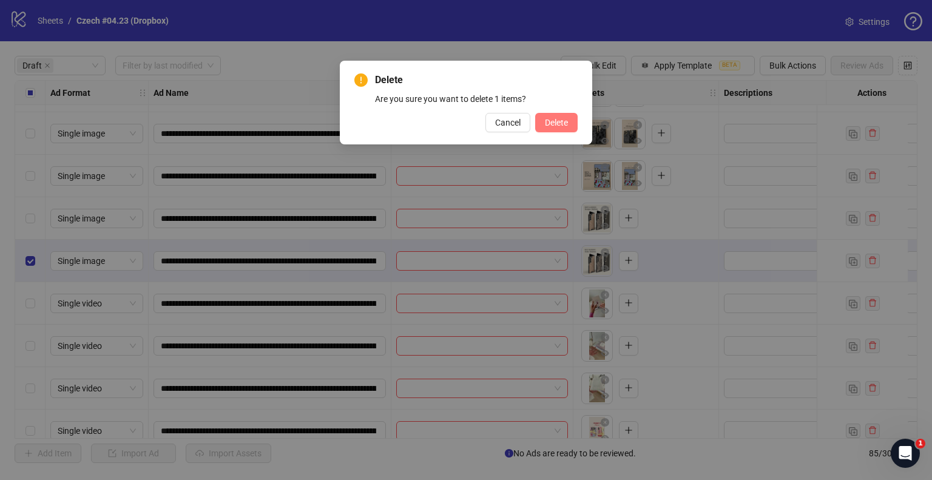
click at [552, 115] on button "Delete" at bounding box center [556, 122] width 42 height 19
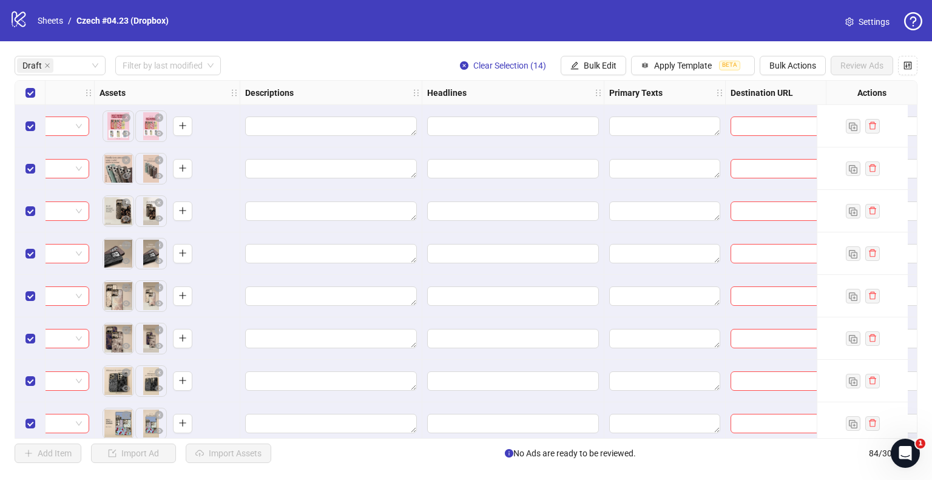
scroll to position [0, 485]
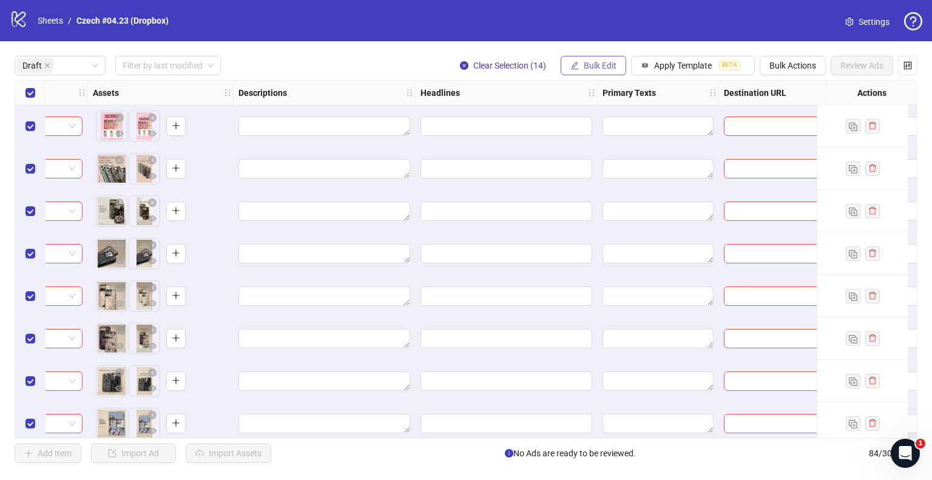
click at [585, 67] on span "Bulk Edit" at bounding box center [599, 66] width 33 height 10
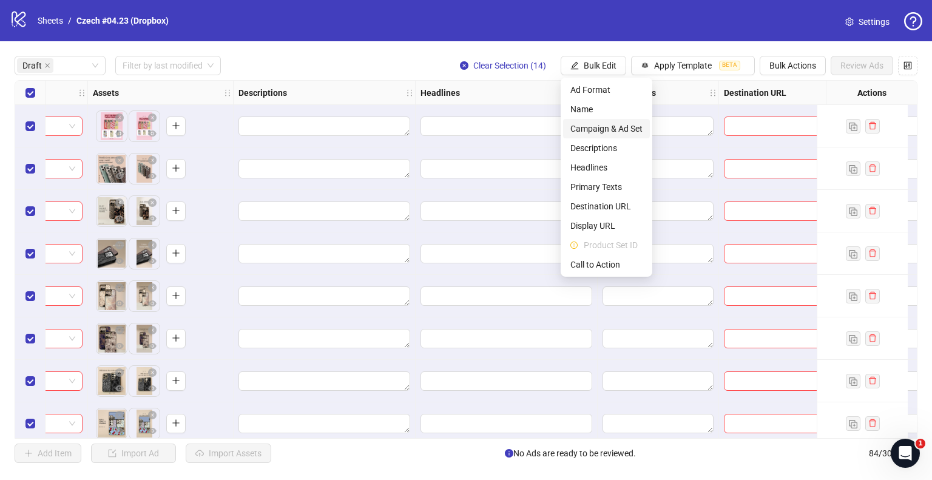
click at [602, 122] on span "Campaign & Ad Set" at bounding box center [606, 128] width 72 height 13
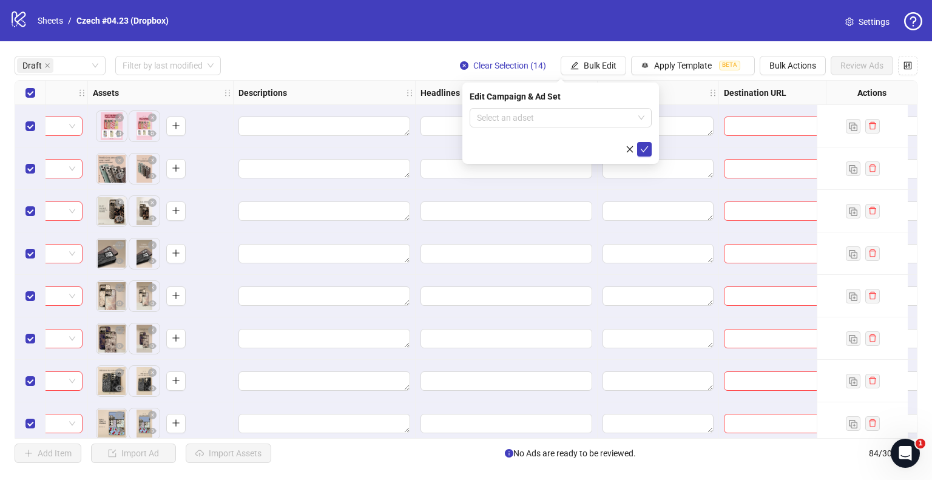
click at [584, 128] on form "Select an adset" at bounding box center [560, 132] width 182 height 49
click at [586, 119] on input "search" at bounding box center [555, 118] width 156 height 18
click at [630, 116] on input "search" at bounding box center [555, 118] width 156 height 18
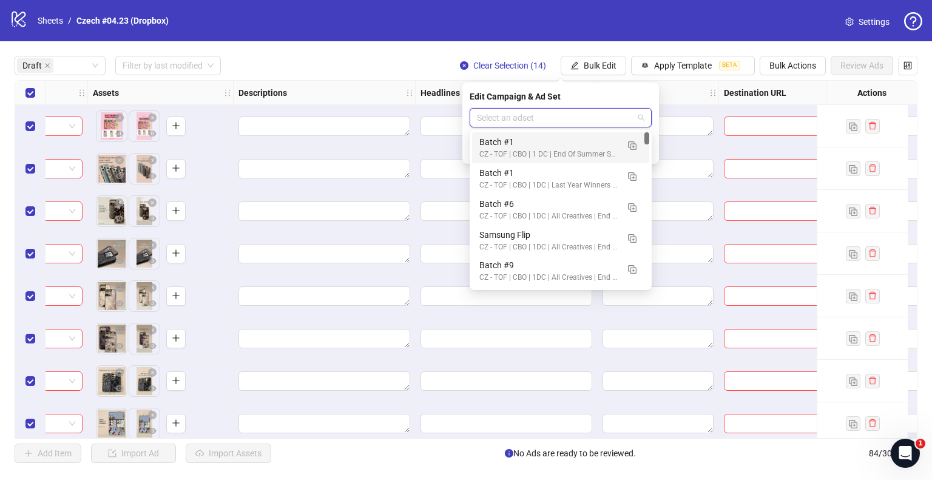
click at [585, 120] on input "search" at bounding box center [555, 118] width 156 height 18
click at [485, 115] on input "**" at bounding box center [555, 118] width 156 height 18
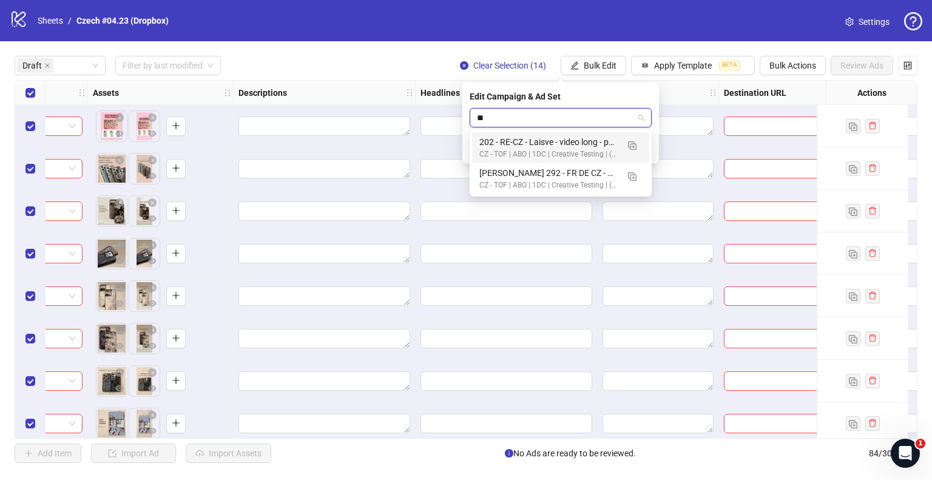
type input "*"
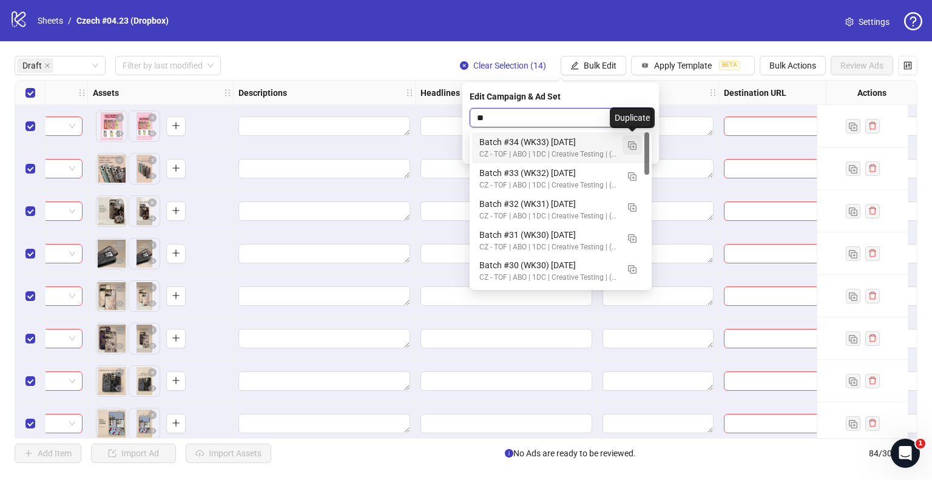
click at [633, 146] on img "button" at bounding box center [632, 145] width 8 height 8
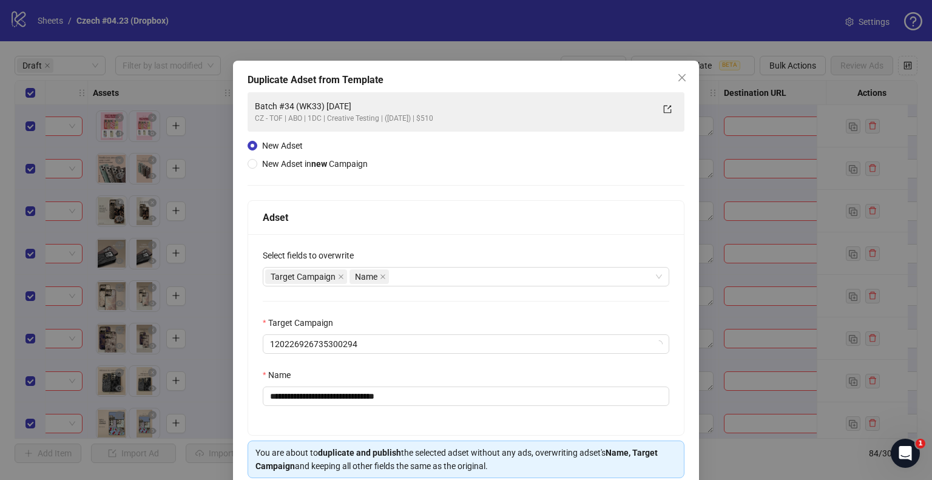
type input "**"
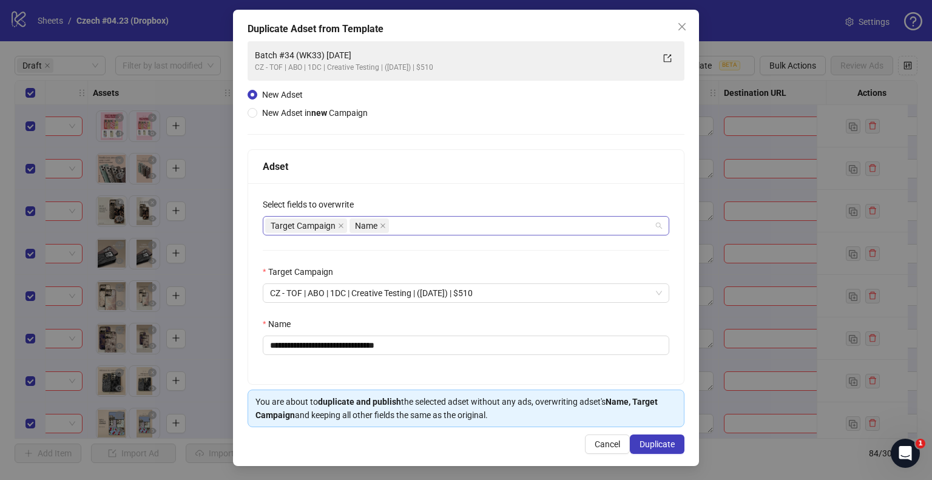
click at [408, 226] on div "Target Campaign Name" at bounding box center [459, 225] width 389 height 17
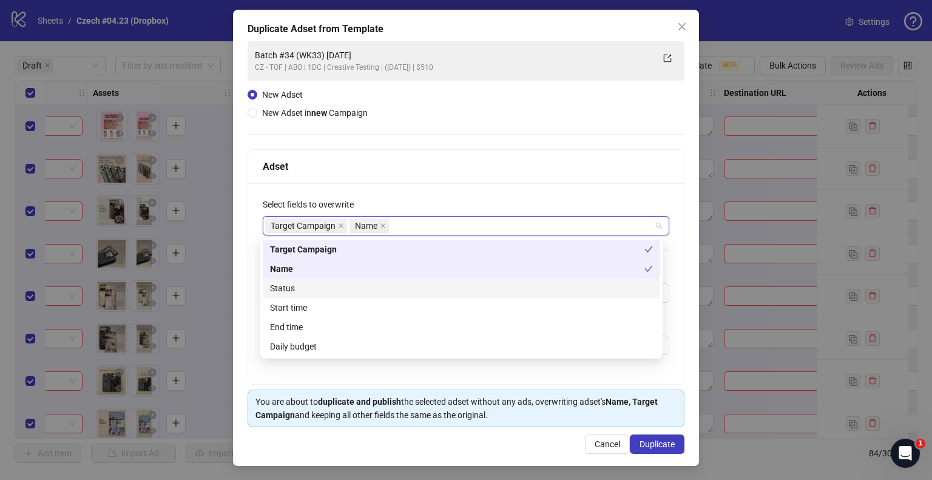
click at [300, 286] on div "Status" at bounding box center [461, 287] width 383 height 13
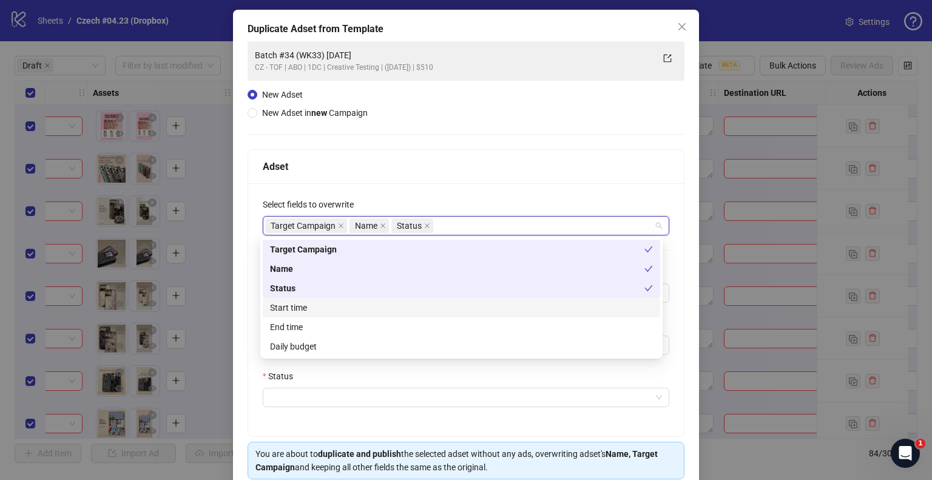
click at [294, 304] on div "Start time" at bounding box center [461, 307] width 383 height 13
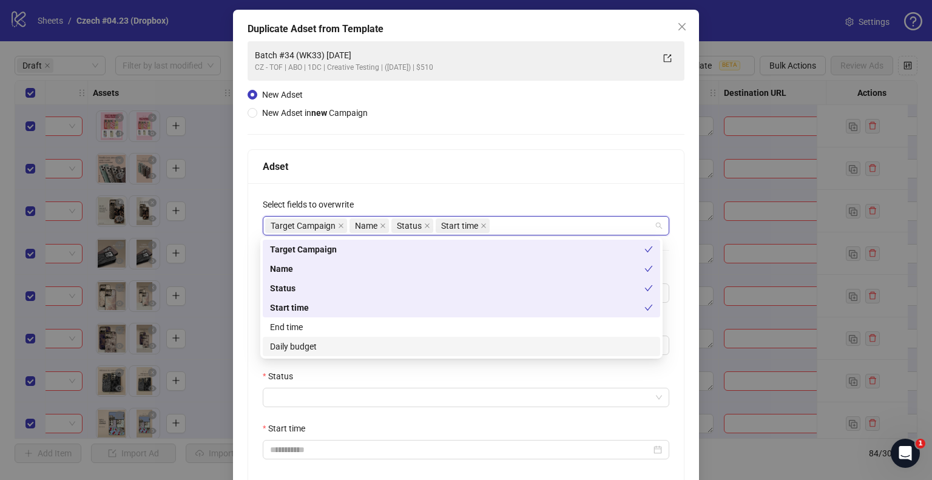
click at [291, 348] on div "Daily budget" at bounding box center [461, 346] width 383 height 13
click at [280, 392] on input "Status" at bounding box center [460, 397] width 381 height 18
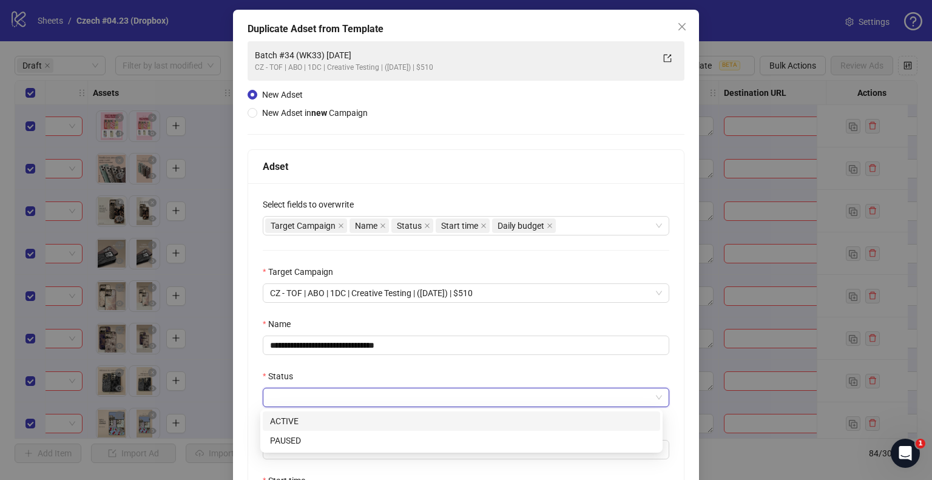
click at [286, 415] on div "ACTIVE" at bounding box center [461, 420] width 383 height 13
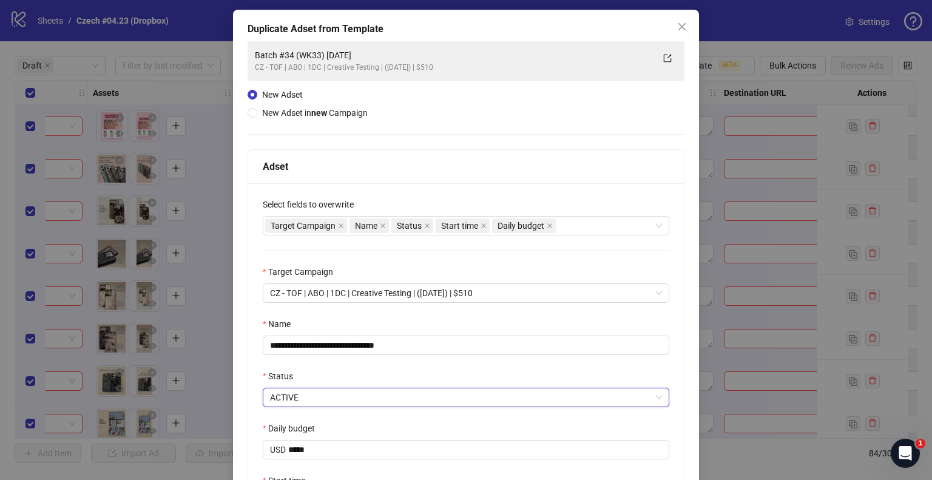
scroll to position [172, 0]
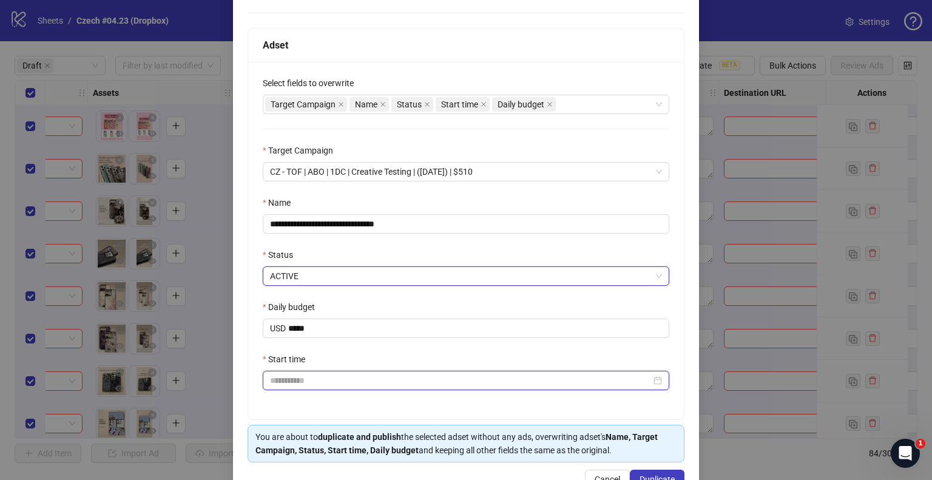
click at [296, 385] on input "Start time" at bounding box center [460, 380] width 381 height 13
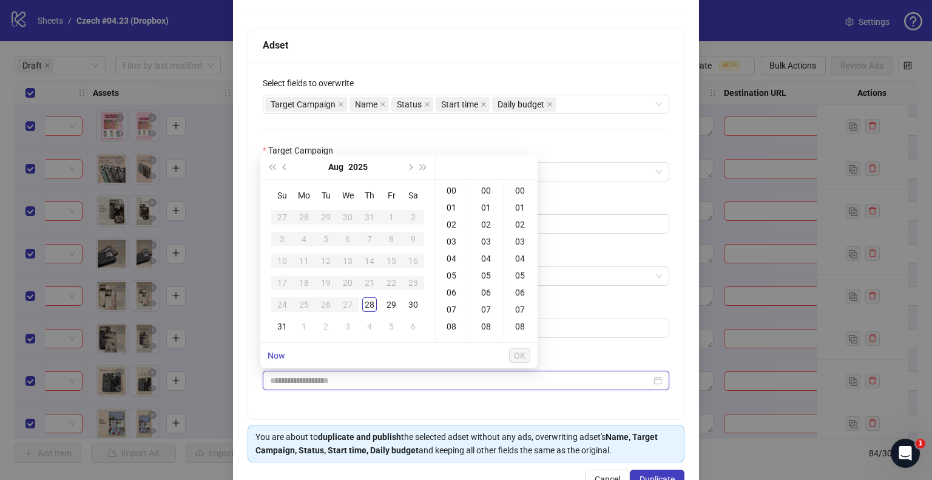
type input "**********"
click at [289, 328] on div "31" at bounding box center [282, 326] width 15 height 15
click at [454, 280] on div "09" at bounding box center [452, 282] width 29 height 17
type input "**********"
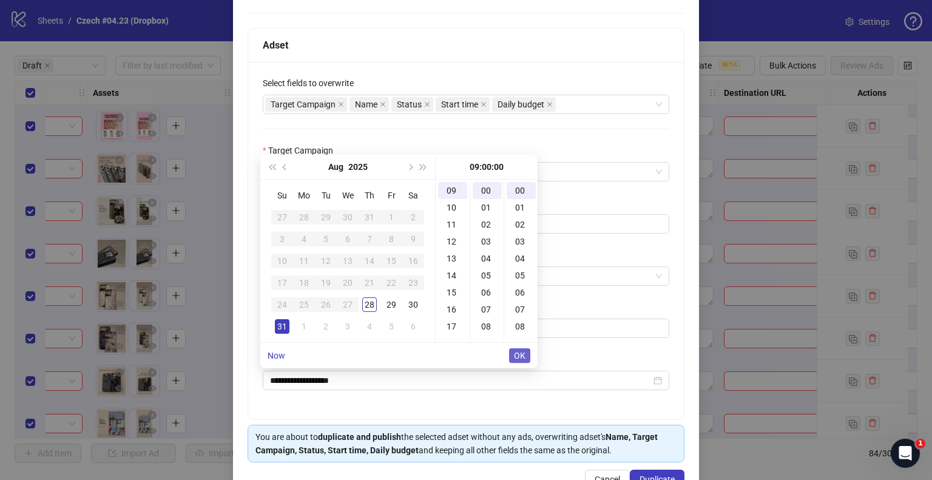
click at [513, 353] on button "OK" at bounding box center [519, 355] width 21 height 15
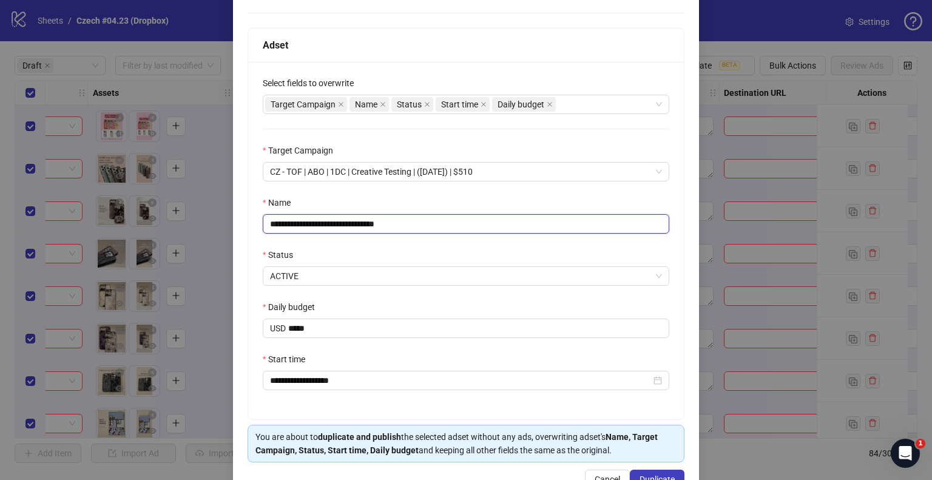
drag, startPoint x: 386, startPoint y: 223, endPoint x: 483, endPoint y: 224, distance: 97.0
click at [483, 224] on input "**********" at bounding box center [466, 223] width 406 height 19
click at [383, 223] on input "**********" at bounding box center [466, 223] width 406 height 19
click at [379, 224] on input "**********" at bounding box center [466, 223] width 406 height 19
click at [332, 224] on input "**********" at bounding box center [466, 223] width 406 height 19
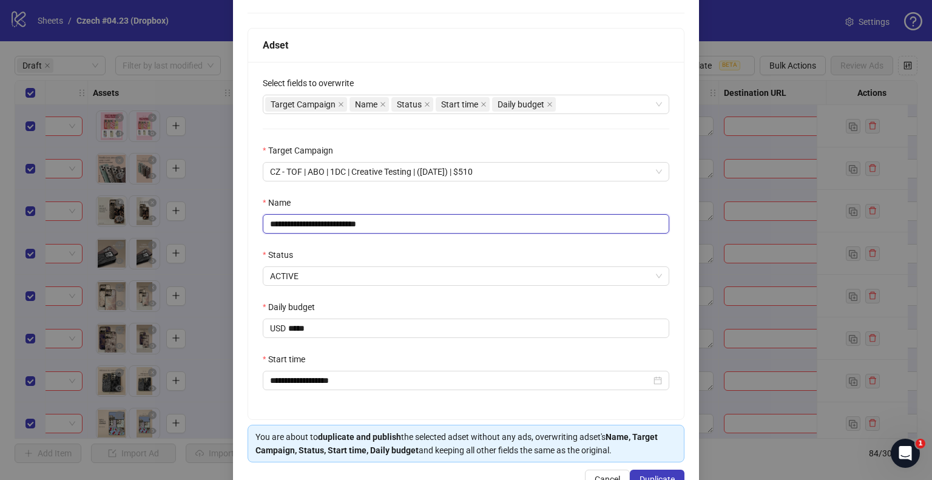
click at [307, 223] on input "**********" at bounding box center [466, 223] width 406 height 19
type input "**********"
click at [642, 474] on span "Duplicate" at bounding box center [656, 479] width 35 height 10
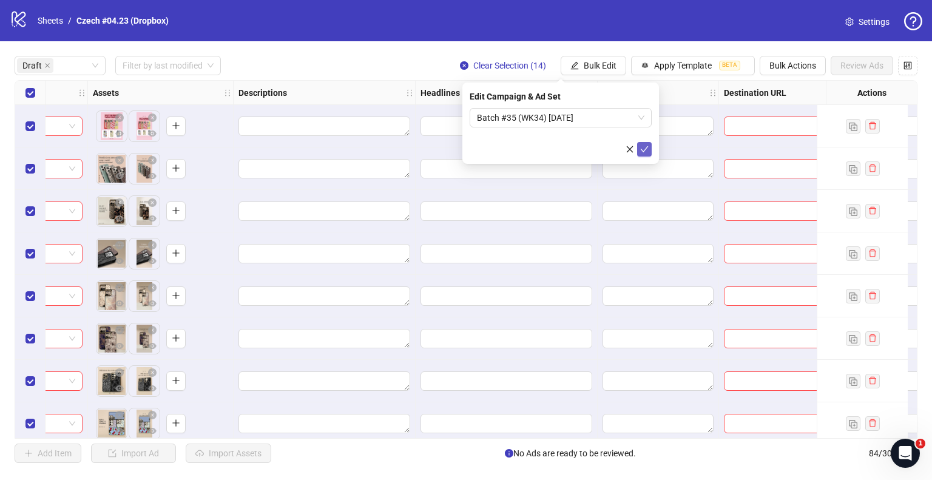
click at [642, 148] on icon "check" at bounding box center [644, 149] width 8 height 8
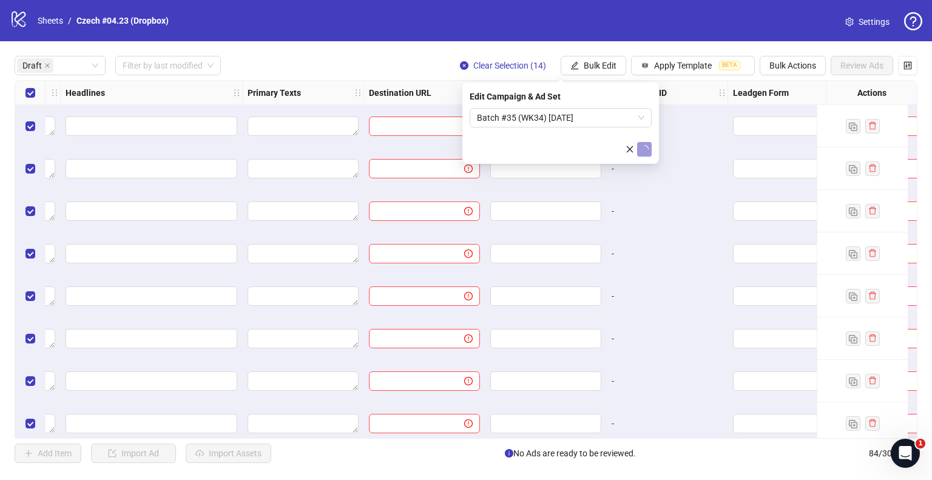
scroll to position [0, 910]
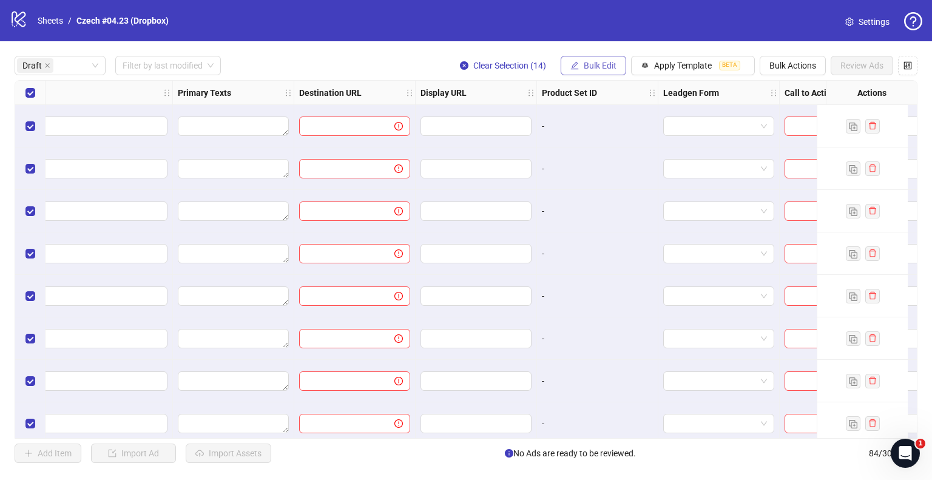
click at [582, 65] on button "Bulk Edit" at bounding box center [593, 65] width 66 height 19
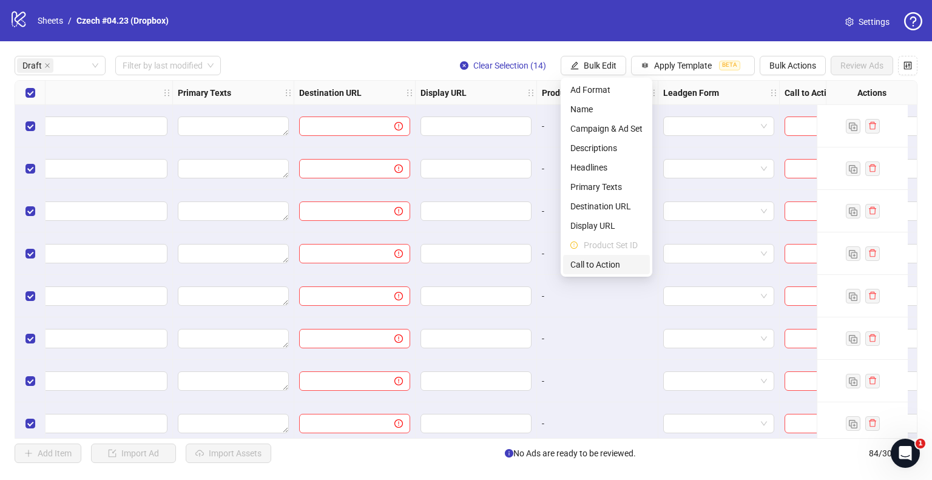
click at [593, 261] on span "Call to Action" at bounding box center [606, 264] width 72 height 13
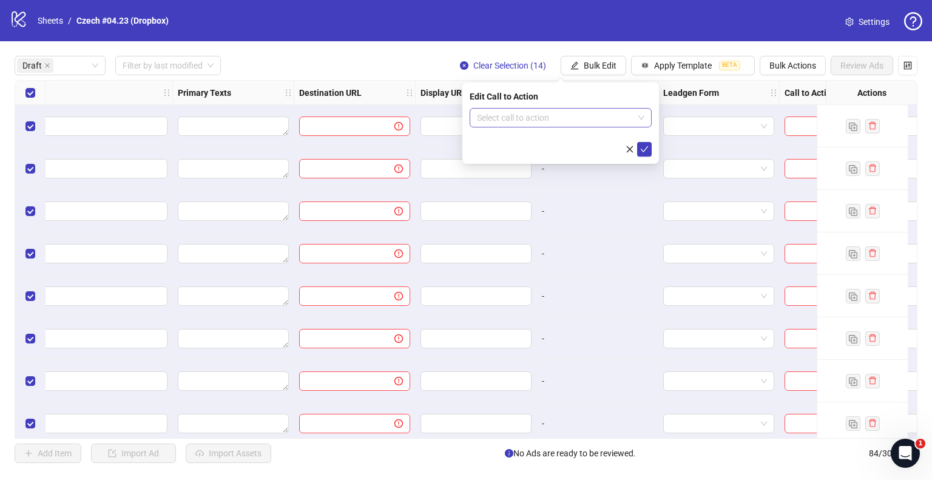
click at [557, 123] on input "search" at bounding box center [555, 118] width 156 height 18
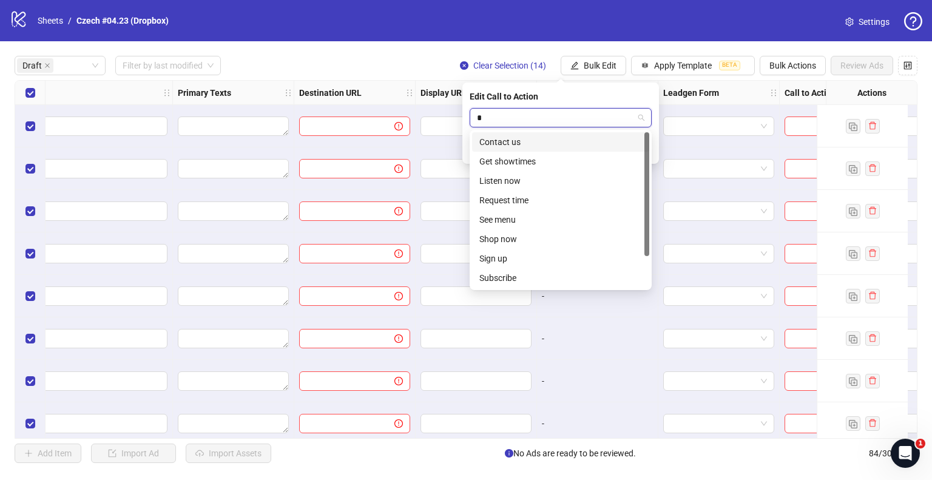
type input "**"
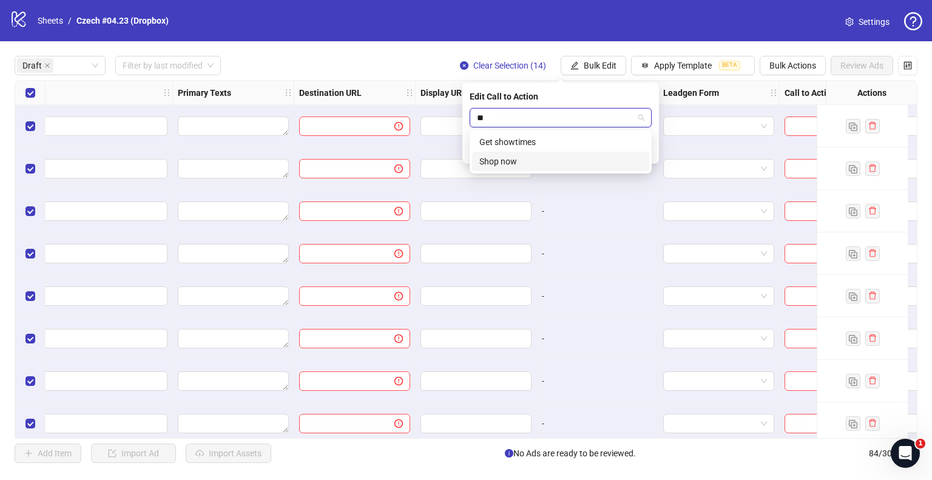
click at [524, 160] on div "Shop now" at bounding box center [560, 161] width 163 height 13
click at [647, 150] on icon "check" at bounding box center [644, 149] width 8 height 8
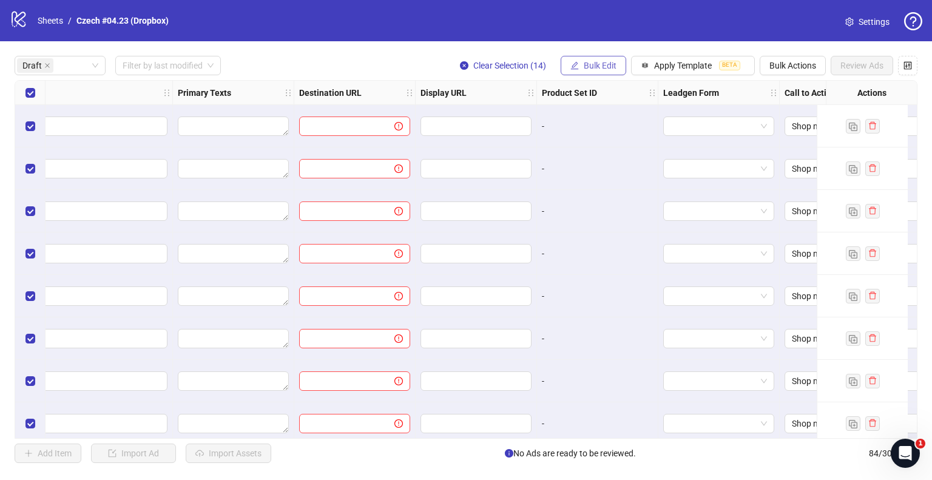
click at [594, 67] on span "Bulk Edit" at bounding box center [599, 66] width 33 height 10
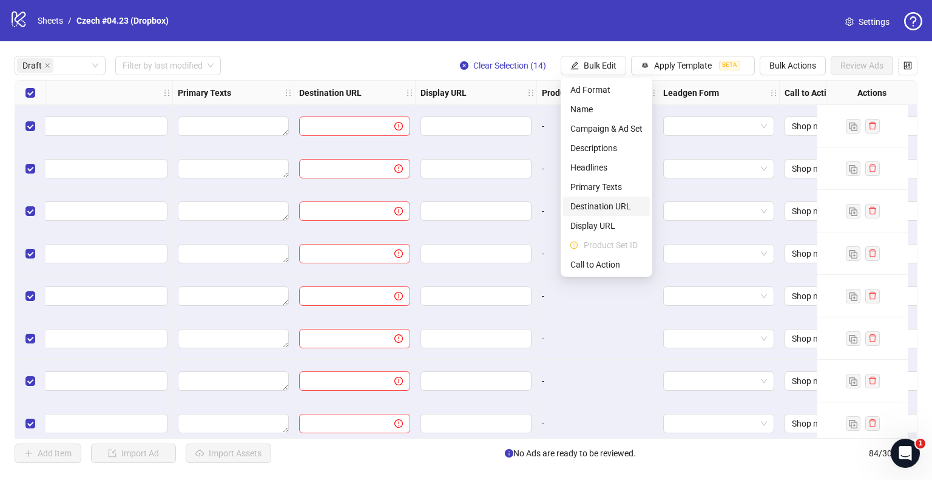
click at [586, 206] on span "Destination URL" at bounding box center [606, 206] width 72 height 13
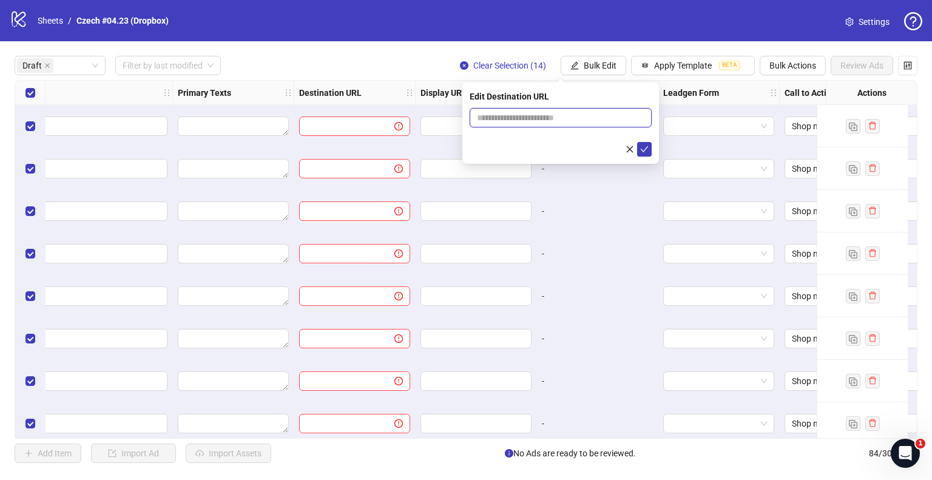
click at [551, 116] on input "text" at bounding box center [556, 117] width 158 height 13
click at [532, 112] on input "**********" at bounding box center [556, 117] width 158 height 13
type input "**********"
click at [640, 152] on icon "check" at bounding box center [644, 149] width 8 height 8
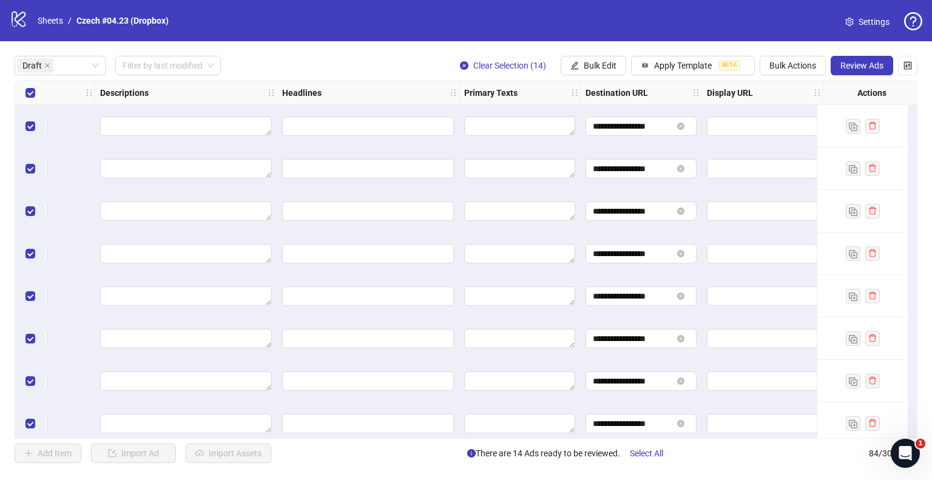
scroll to position [0, 606]
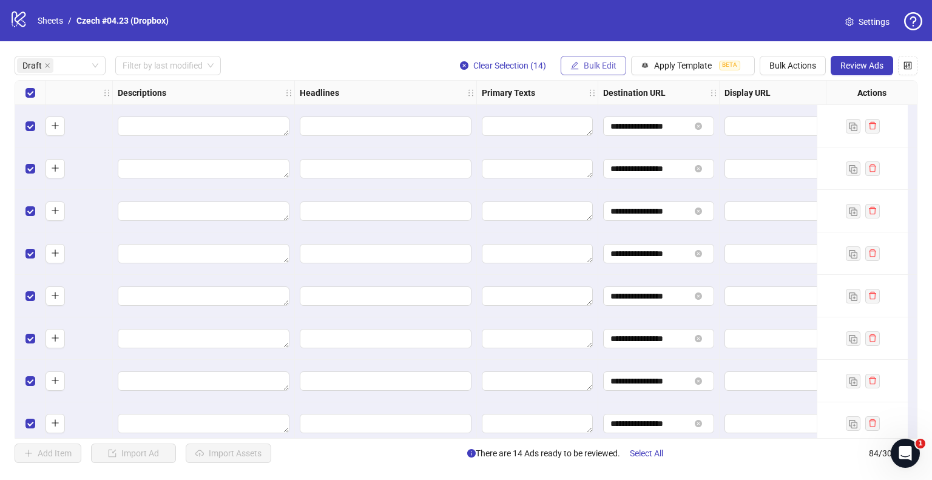
click at [606, 64] on span "Bulk Edit" at bounding box center [599, 66] width 33 height 10
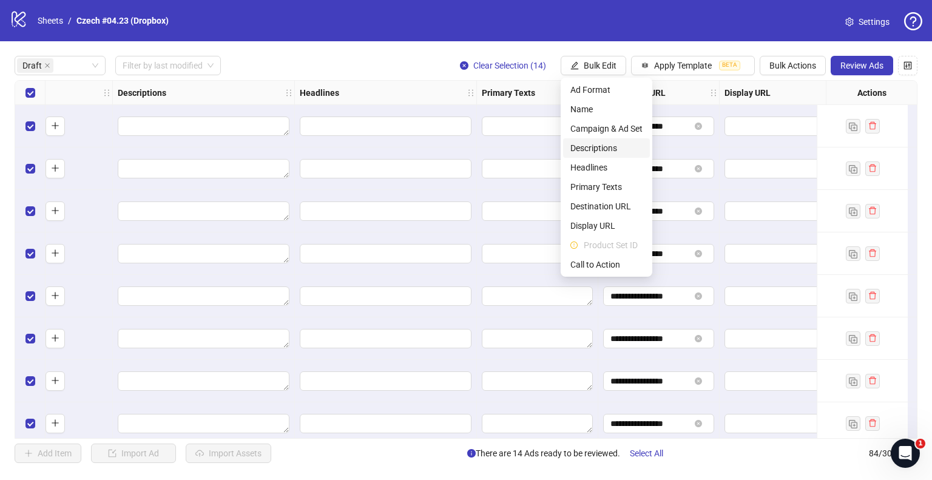
click at [599, 149] on span "Descriptions" at bounding box center [606, 147] width 72 height 13
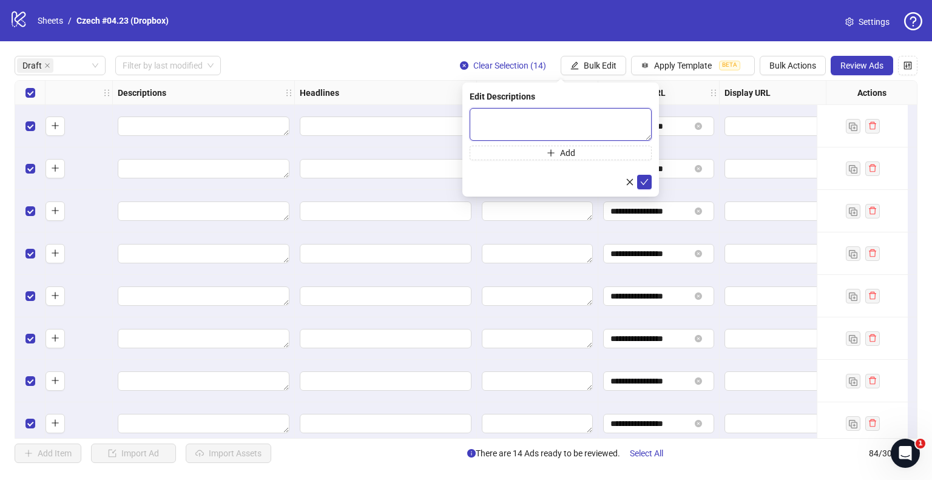
click at [530, 116] on textarea at bounding box center [560, 124] width 182 height 33
paste textarea "**********"
type textarea "**********"
click at [643, 182] on icon "check" at bounding box center [644, 181] width 8 height 8
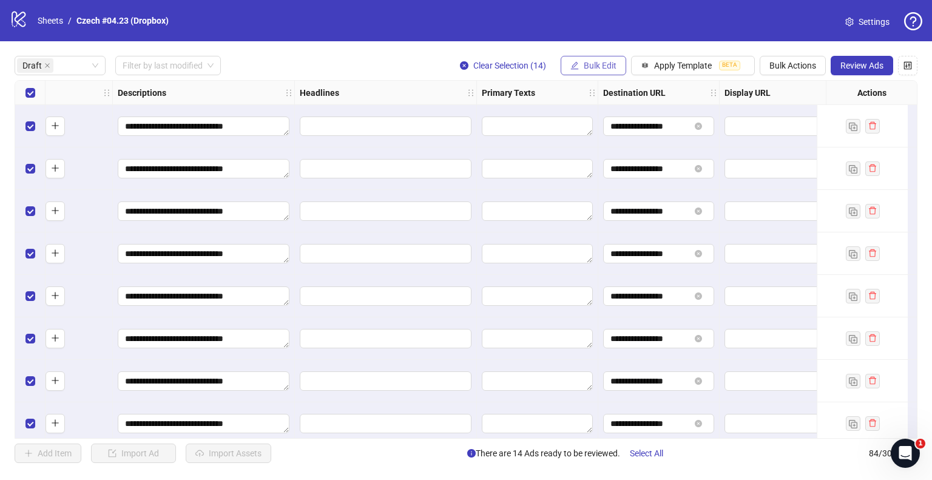
click at [594, 70] on span "Bulk Edit" at bounding box center [599, 66] width 33 height 10
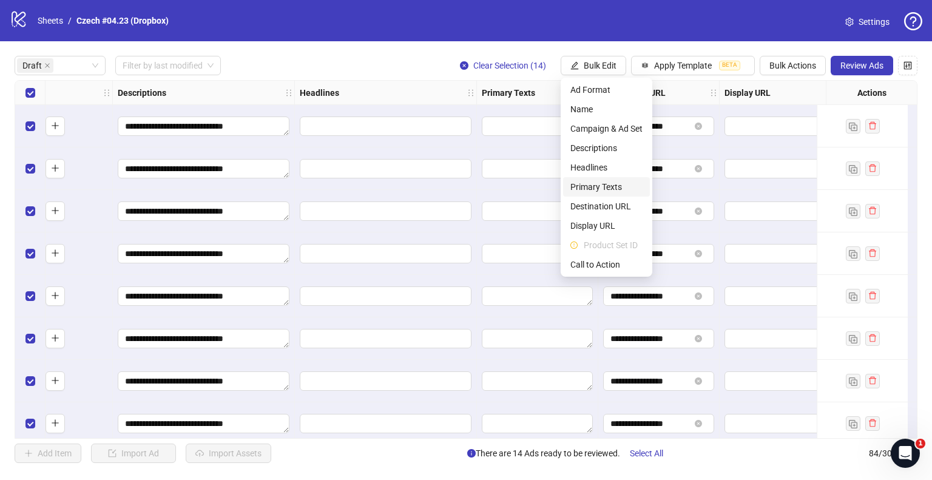
click at [586, 189] on span "Primary Texts" at bounding box center [606, 186] width 72 height 13
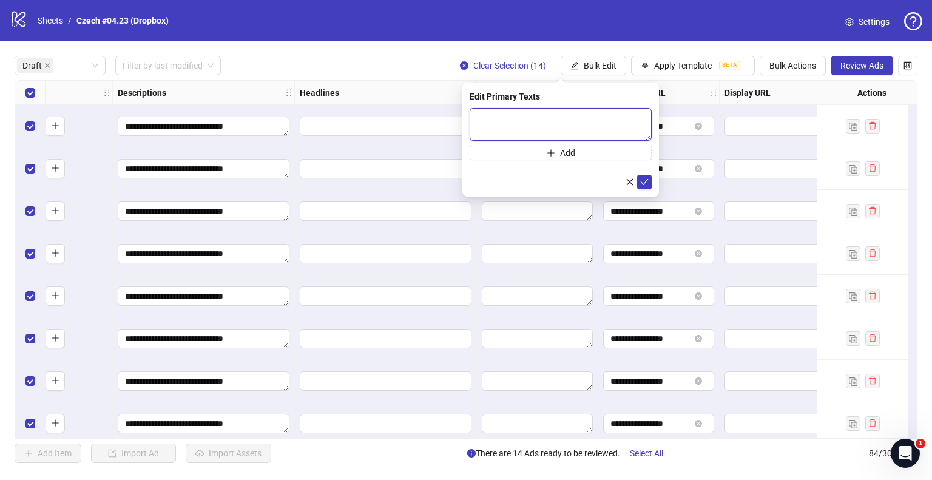
click at [543, 119] on textarea at bounding box center [560, 124] width 182 height 33
paste textarea "**********"
type textarea "**********"
click at [642, 180] on icon "check" at bounding box center [644, 181] width 8 height 8
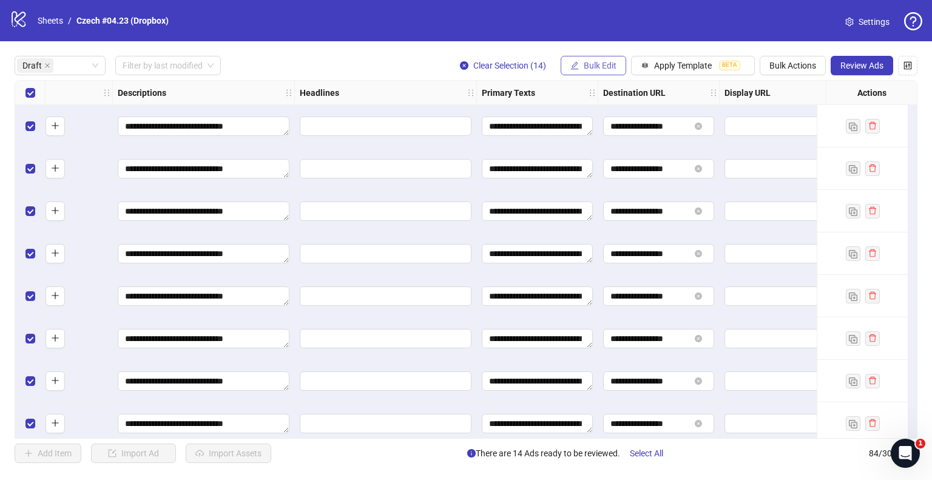
click at [609, 67] on span "Bulk Edit" at bounding box center [599, 66] width 33 height 10
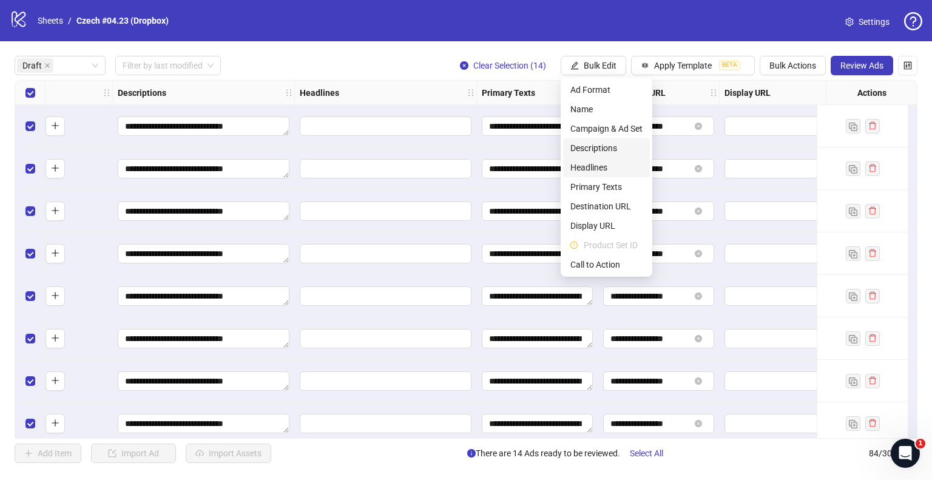
click at [585, 164] on span "Headlines" at bounding box center [606, 167] width 72 height 13
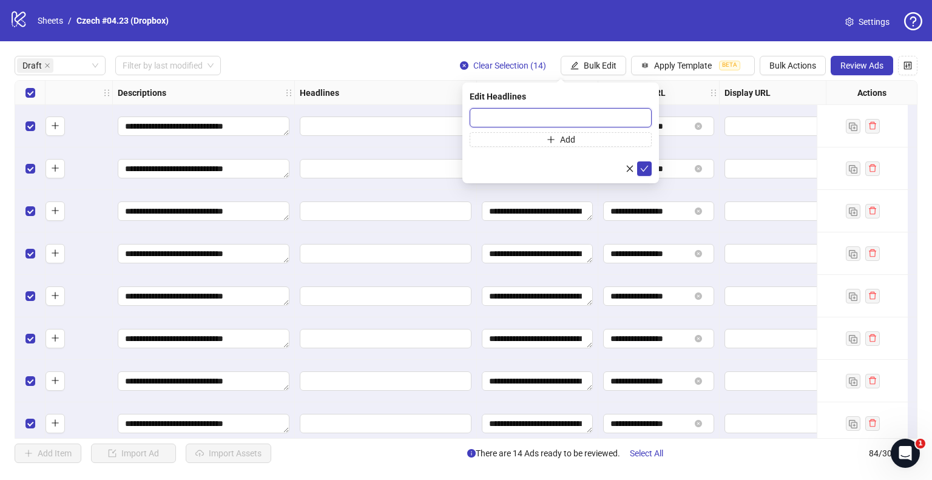
click at [557, 116] on input "text" at bounding box center [560, 117] width 182 height 19
paste input "**********"
type input "**********"
click at [645, 167] on icon "check" at bounding box center [644, 168] width 8 height 8
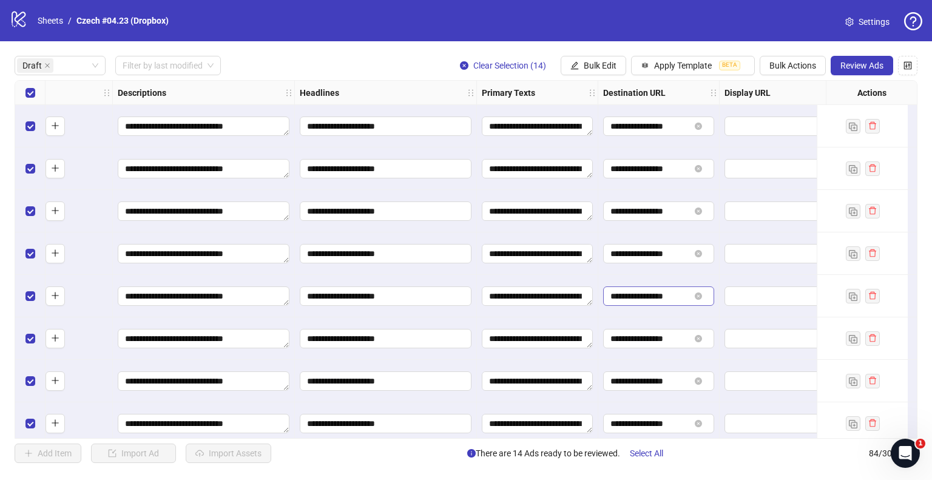
scroll to position [0, 1091]
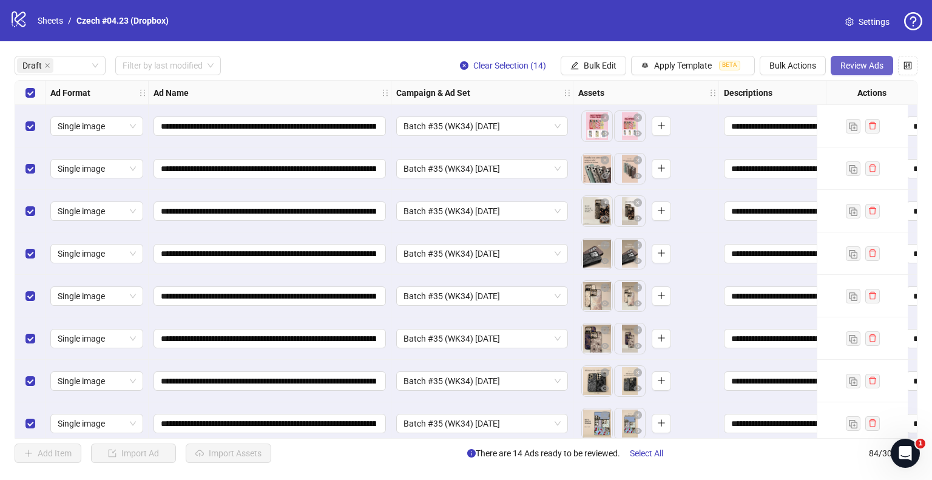
click at [852, 62] on span "Review Ads" at bounding box center [861, 66] width 43 height 10
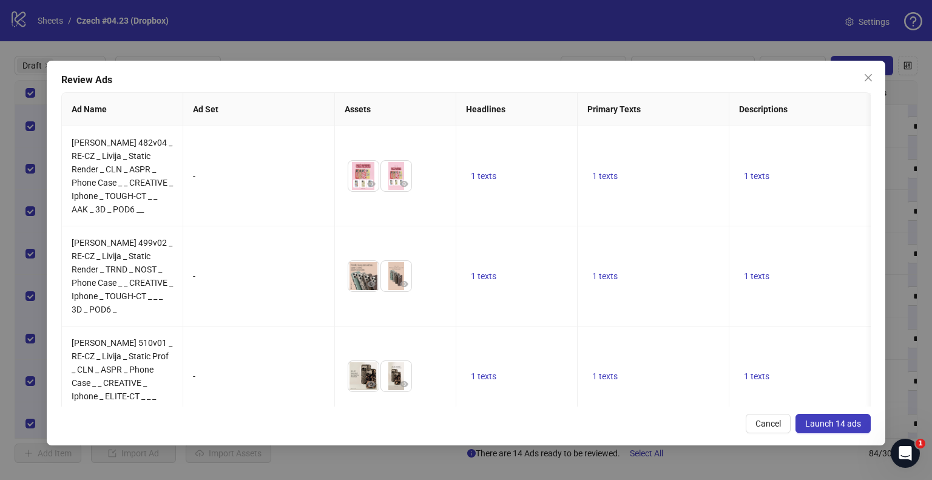
click at [817, 419] on span "Launch 14 ads" at bounding box center [833, 423] width 56 height 10
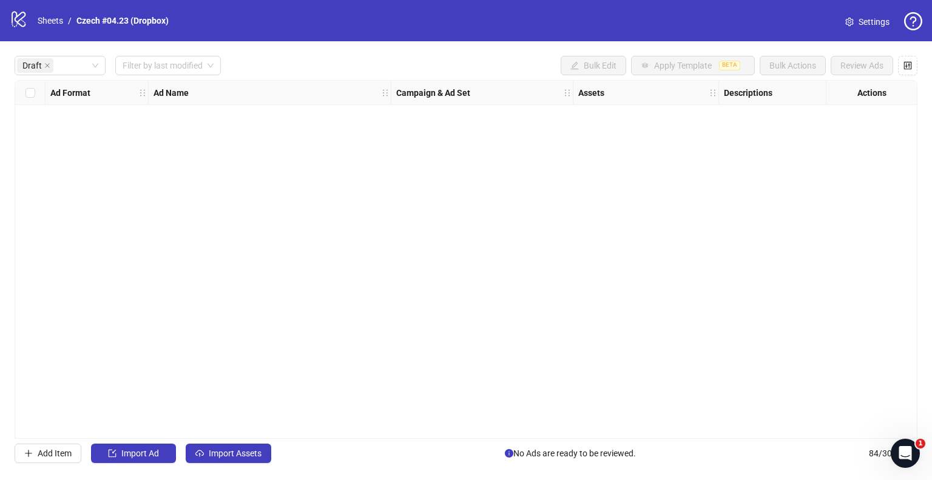
click at [29, 7] on div "logo/logo-mobile Sheets / Czech #04.23 (Dropbox) Settings" at bounding box center [466, 20] width 932 height 41
click at [51, 21] on link "Sheets" at bounding box center [50, 20] width 30 height 13
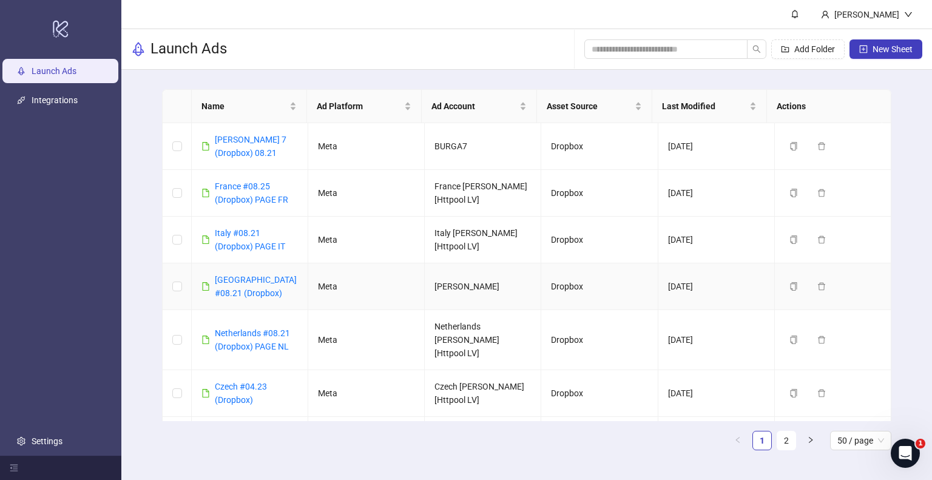
scroll to position [473, 0]
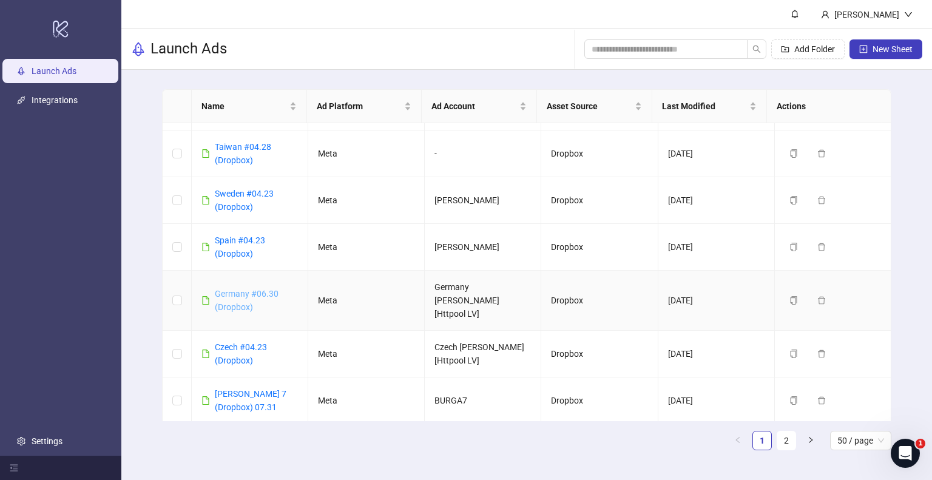
click at [241, 289] on link "Germany #06.30 (Dropbox)" at bounding box center [247, 300] width 64 height 23
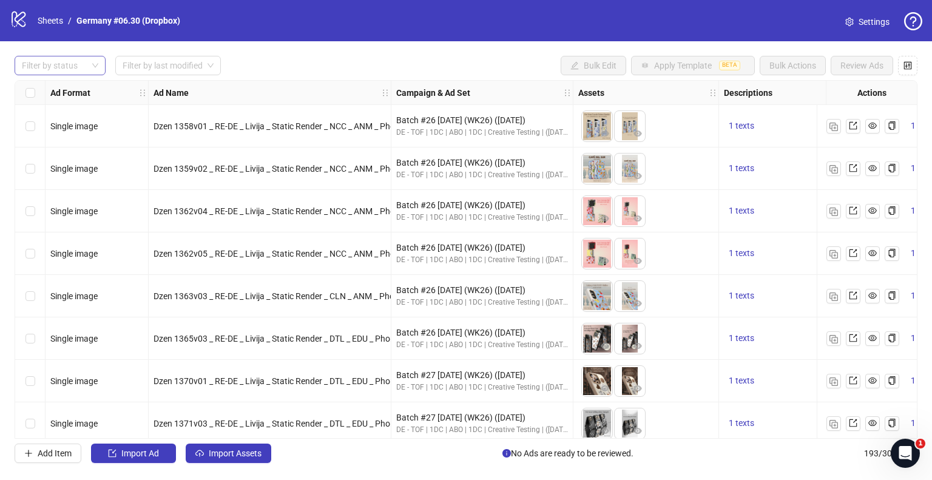
click at [61, 62] on div at bounding box center [53, 65] width 73 height 17
click at [61, 86] on div "Draft" at bounding box center [60, 89] width 72 height 13
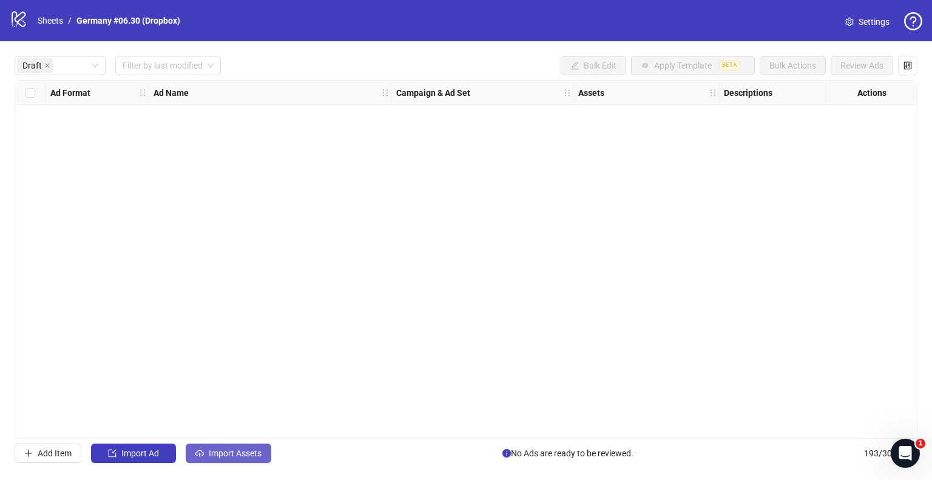
click at [252, 445] on button "Import Assets" at bounding box center [229, 452] width 86 height 19
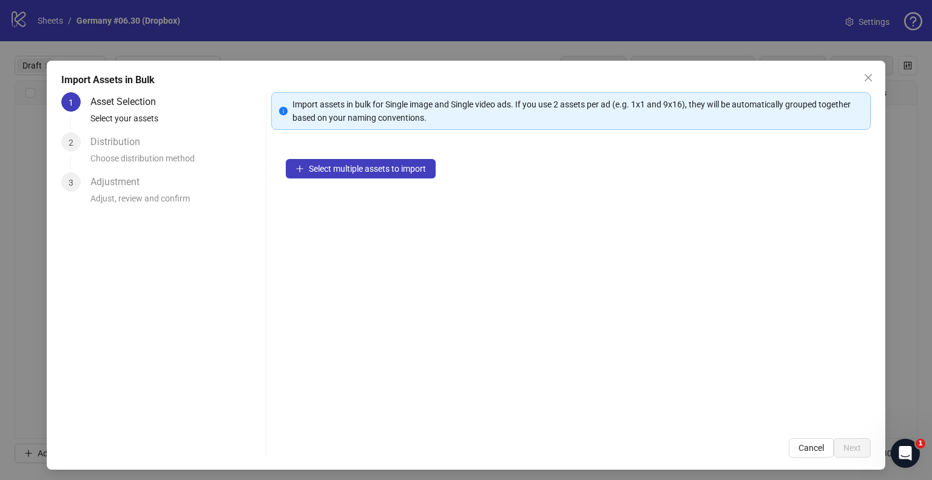
click at [381, 156] on div "Select multiple assets to import" at bounding box center [570, 283] width 599 height 279
click at [380, 164] on button "Select multiple assets to import" at bounding box center [361, 168] width 150 height 19
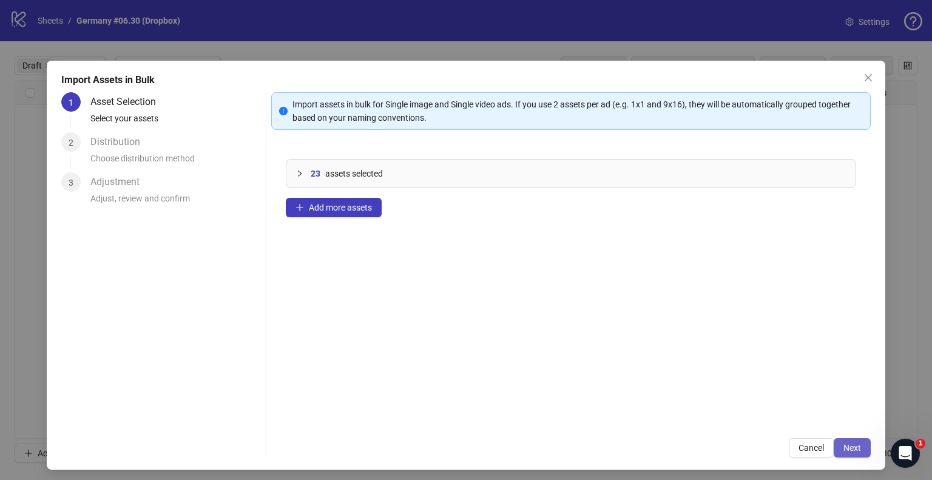
click at [843, 445] on span "Next" at bounding box center [852, 448] width 18 height 10
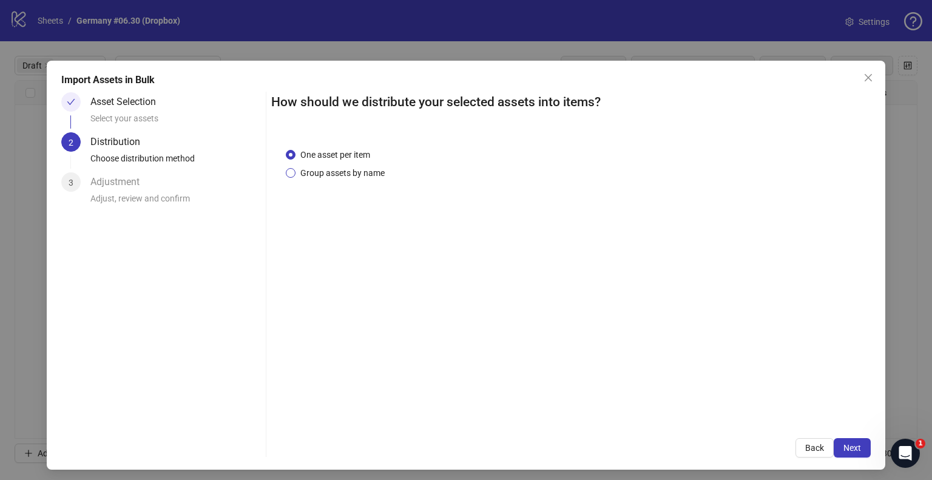
click at [313, 168] on span "Group assets by name" at bounding box center [342, 172] width 94 height 13
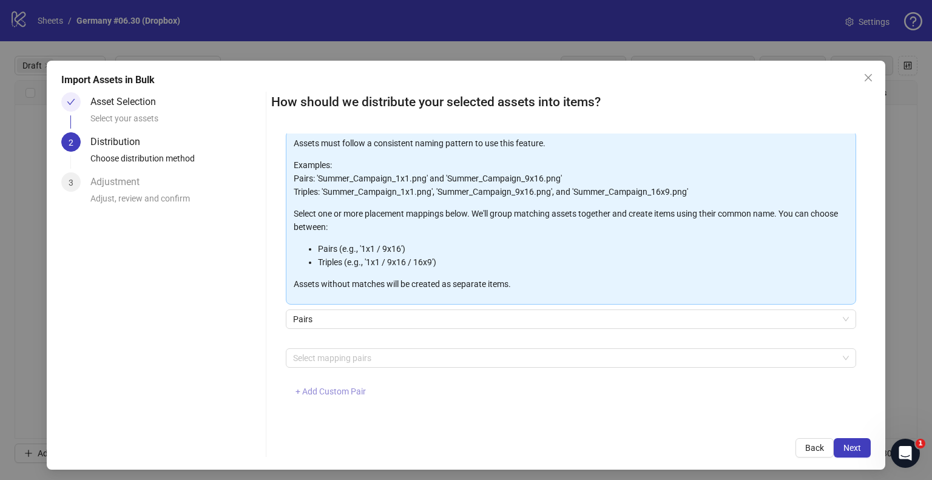
scroll to position [64, 0]
click at [344, 385] on span "+ Add Custom Pair" at bounding box center [330, 390] width 70 height 10
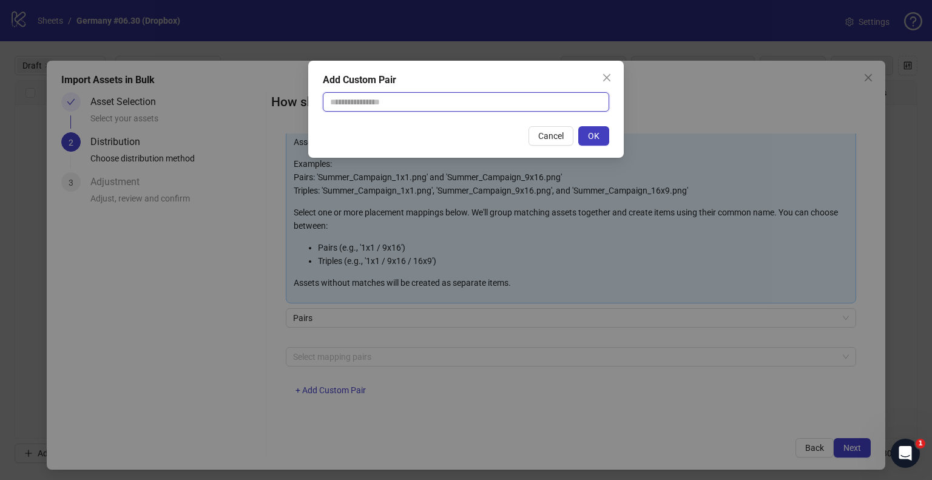
click at [381, 99] on input "text" at bounding box center [466, 101] width 286 height 19
type input "**********"
click at [593, 132] on span "OK" at bounding box center [594, 136] width 12 height 10
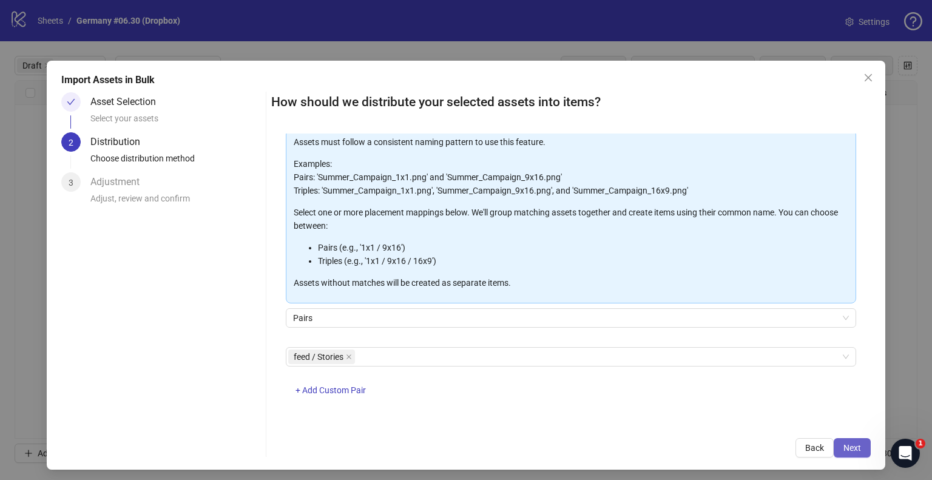
click at [849, 447] on span "Next" at bounding box center [852, 448] width 18 height 10
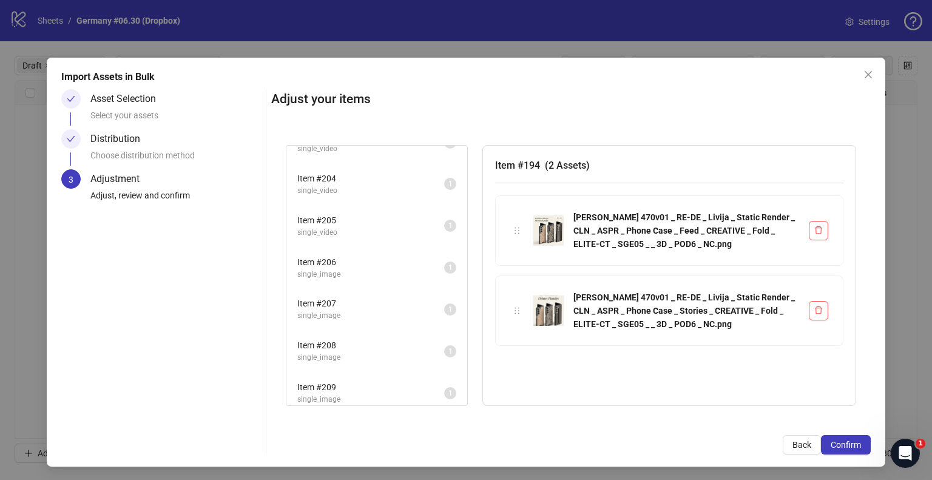
scroll to position [4, 0]
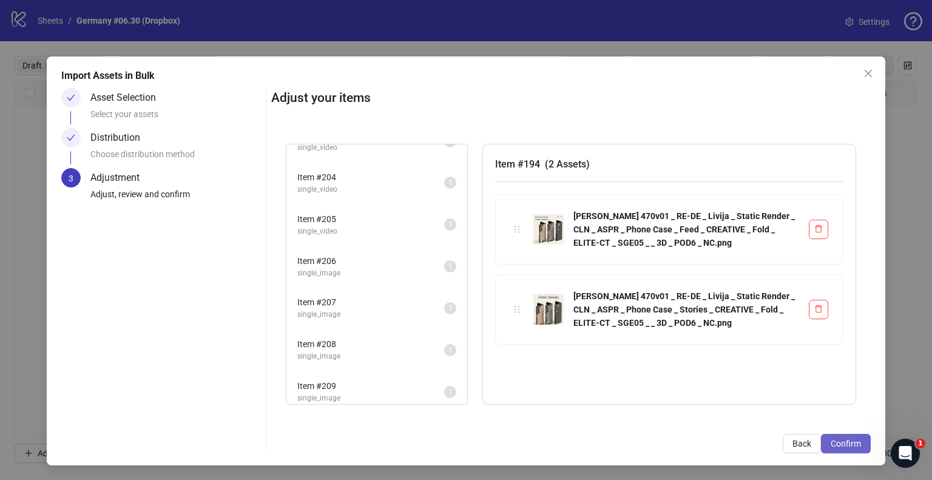
click at [849, 446] on span "Confirm" at bounding box center [845, 443] width 30 height 10
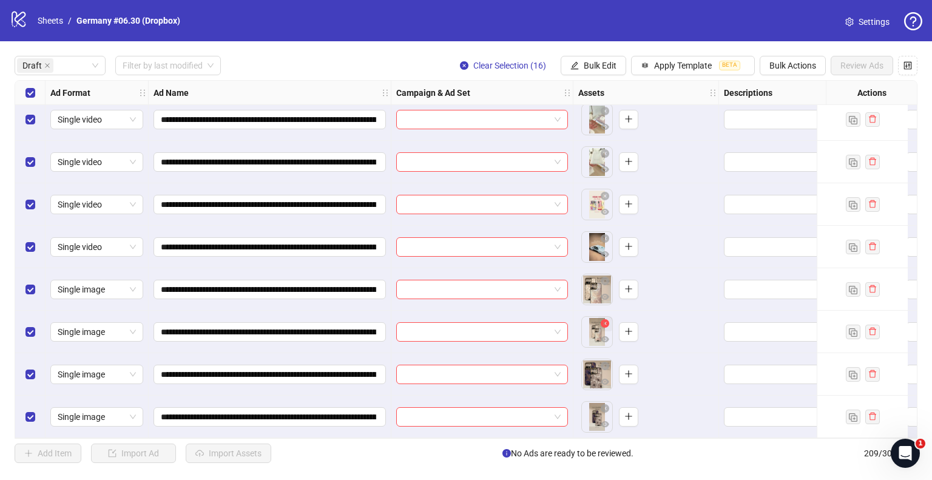
scroll to position [351, 0]
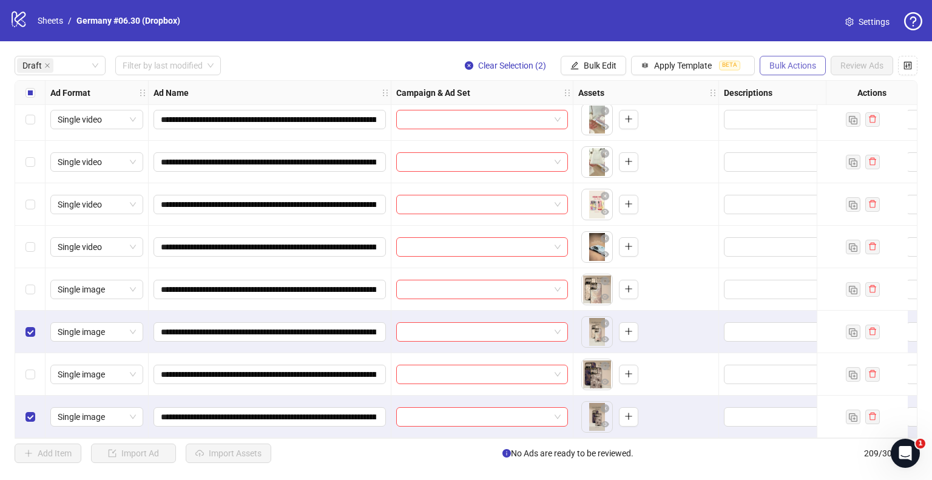
click at [787, 61] on span "Bulk Actions" at bounding box center [792, 66] width 47 height 10
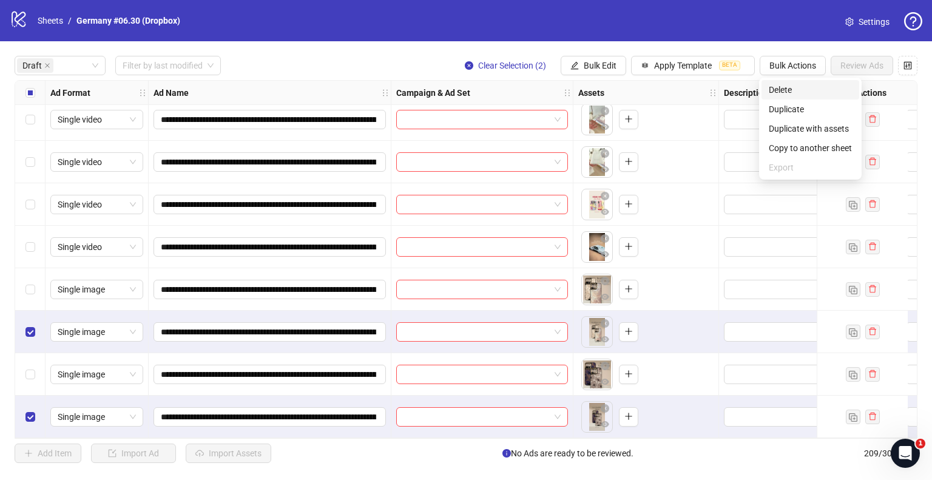
click at [781, 87] on span "Delete" at bounding box center [809, 89] width 83 height 13
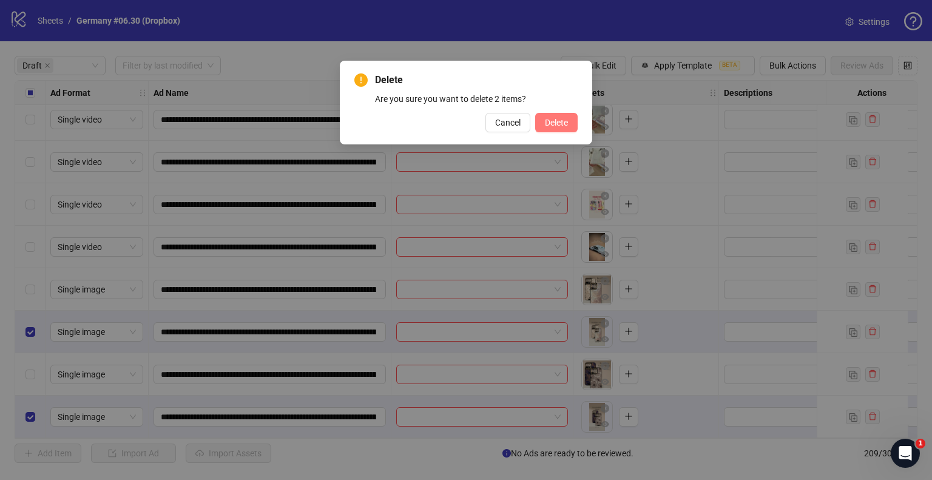
click at [551, 128] on button "Delete" at bounding box center [556, 122] width 42 height 19
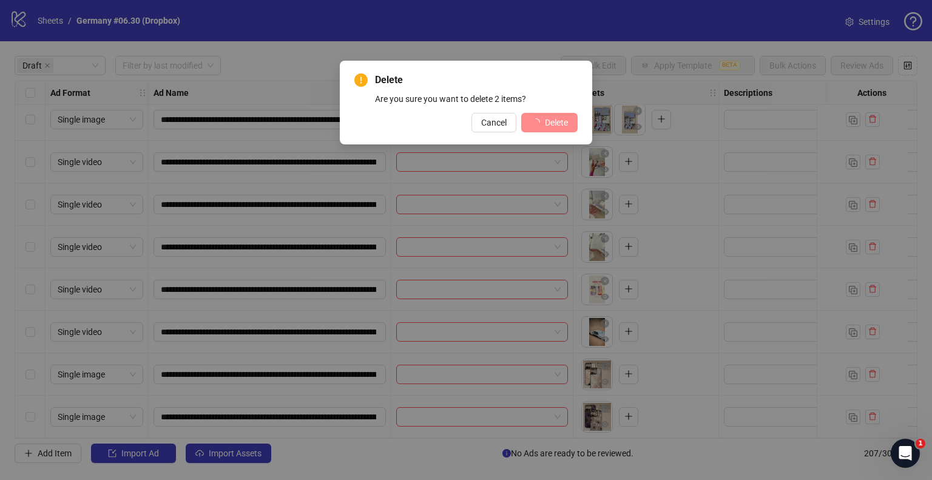
scroll to position [266, 0]
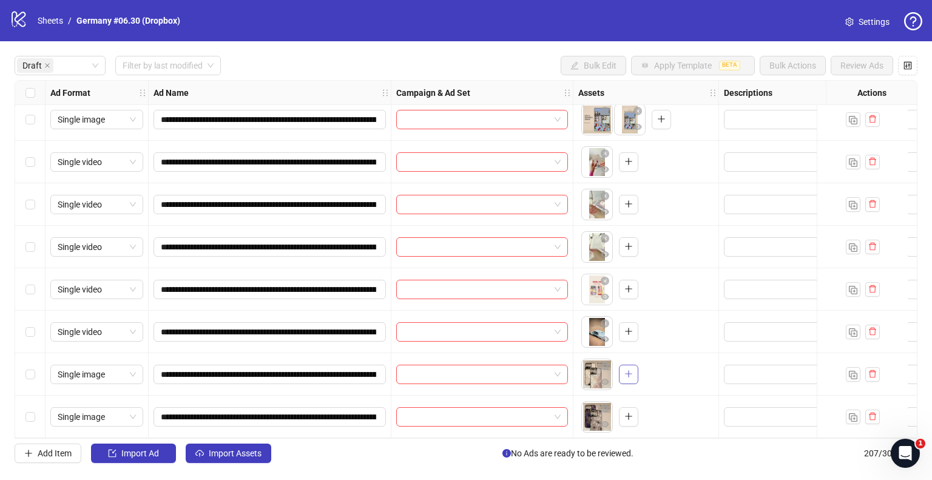
click at [626, 371] on icon "plus" at bounding box center [628, 373] width 8 height 8
click at [630, 416] on icon "plus" at bounding box center [628, 416] width 7 height 1
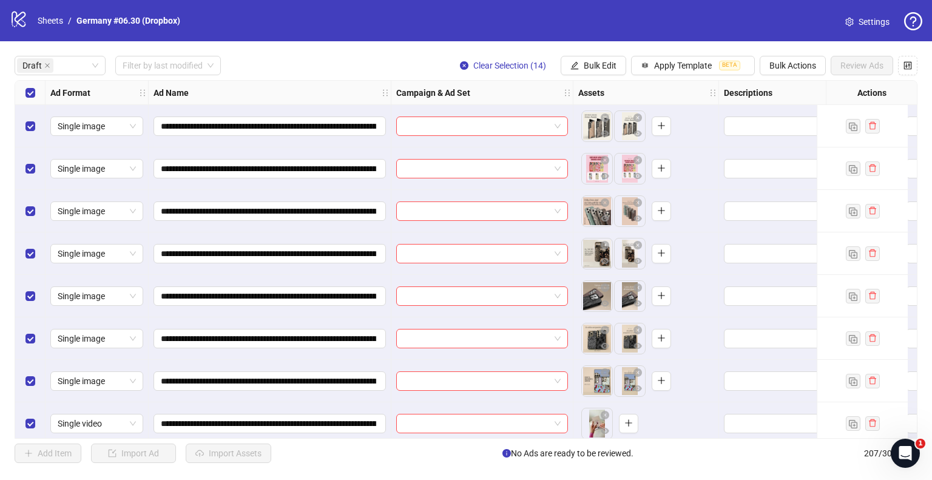
scroll to position [0, 485]
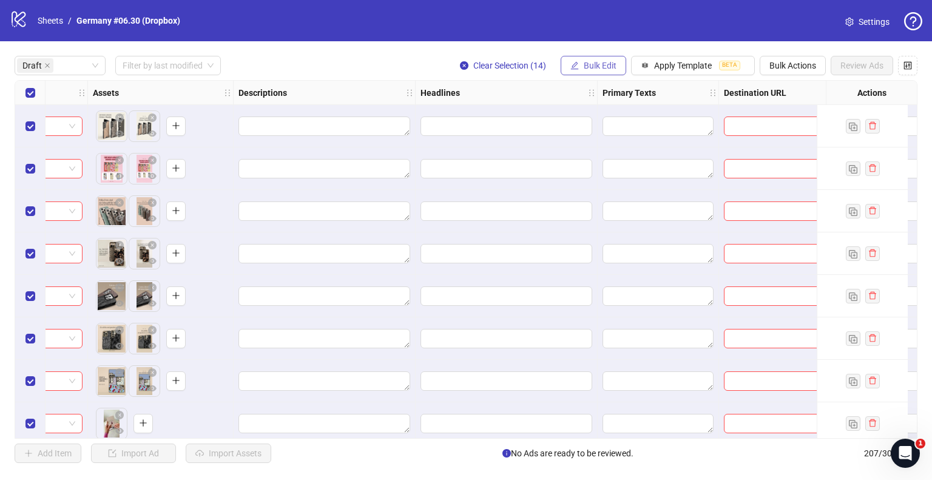
click at [601, 65] on span "Bulk Edit" at bounding box center [599, 66] width 33 height 10
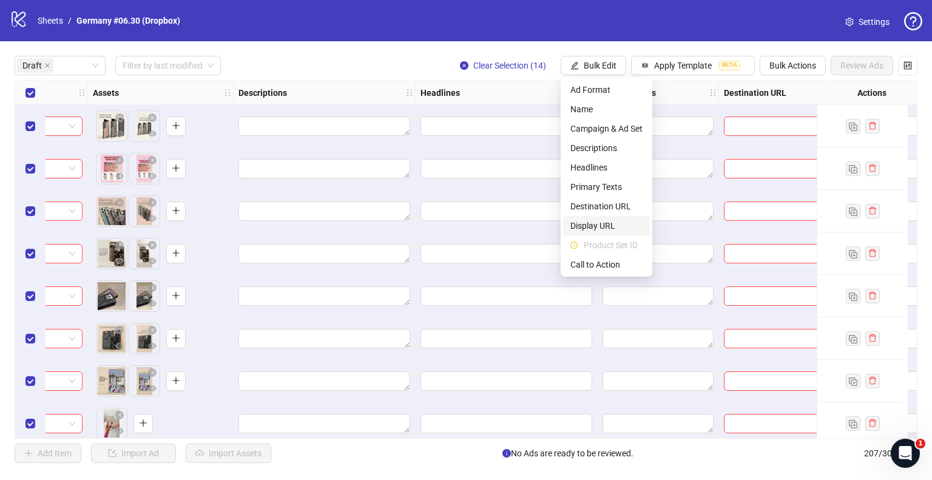
click at [600, 230] on span "Display URL" at bounding box center [606, 225] width 72 height 13
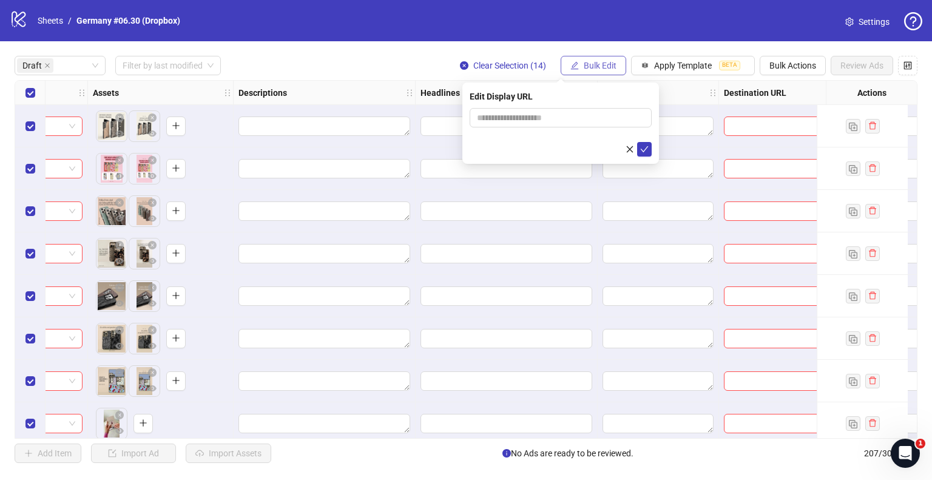
click at [606, 75] on button "Bulk Edit" at bounding box center [593, 65] width 66 height 19
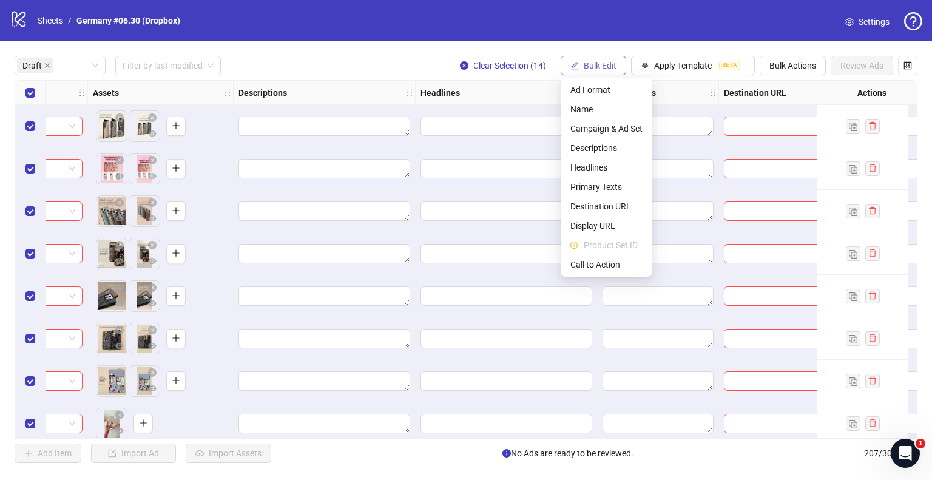
click at [606, 75] on button "Bulk Edit" at bounding box center [593, 65] width 66 height 19
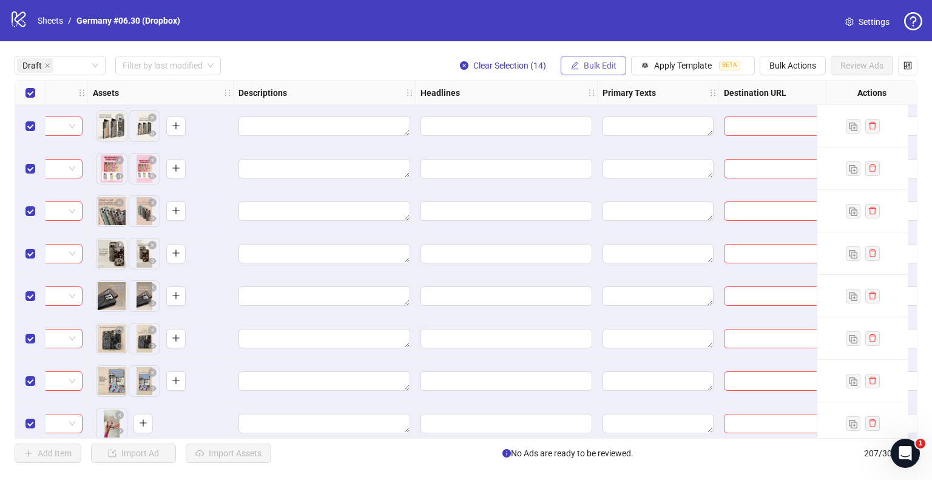
click at [606, 75] on button "Bulk Edit" at bounding box center [593, 65] width 66 height 19
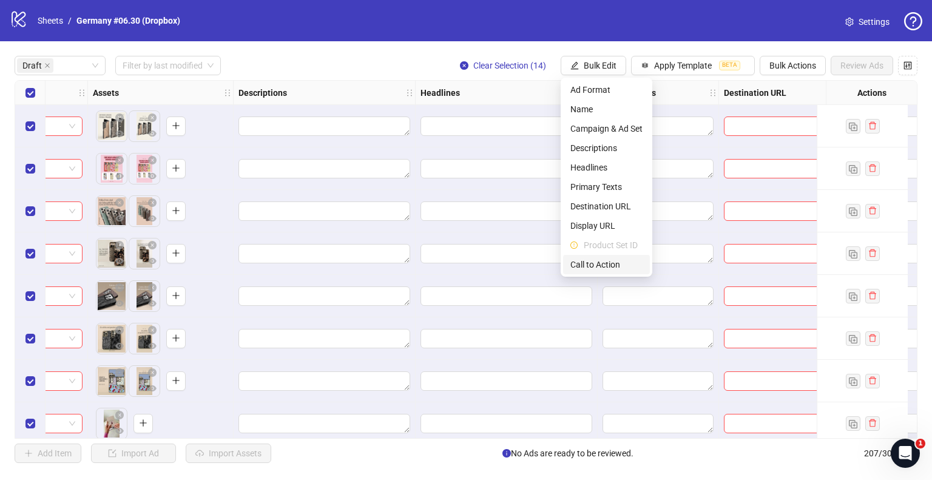
click at [587, 261] on span "Call to Action" at bounding box center [606, 264] width 72 height 13
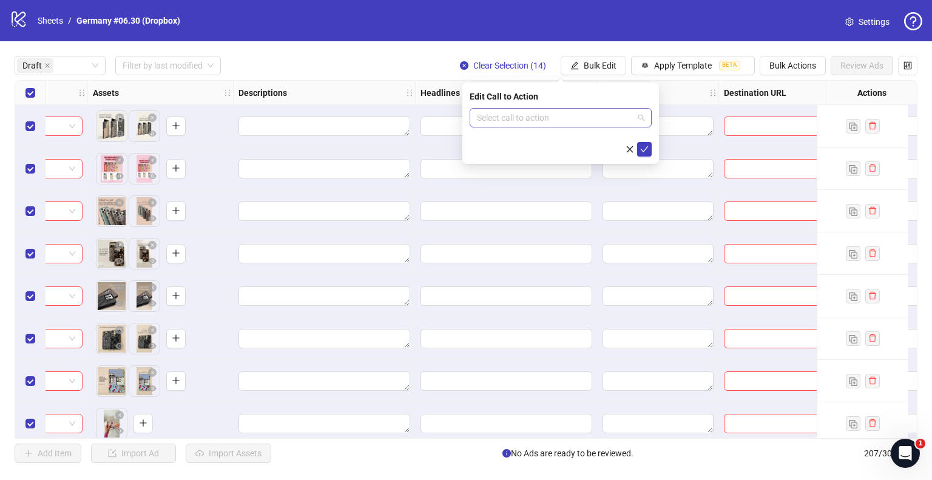
click at [539, 119] on input "search" at bounding box center [555, 118] width 156 height 18
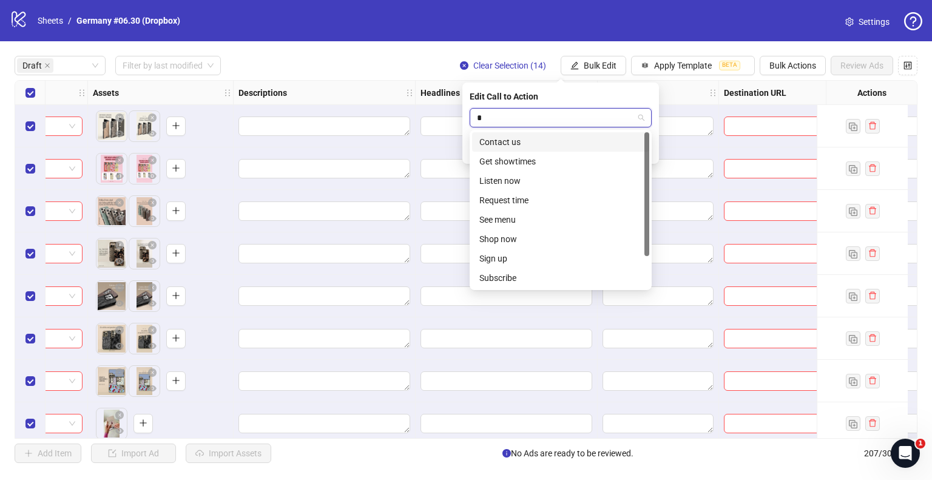
type input "**"
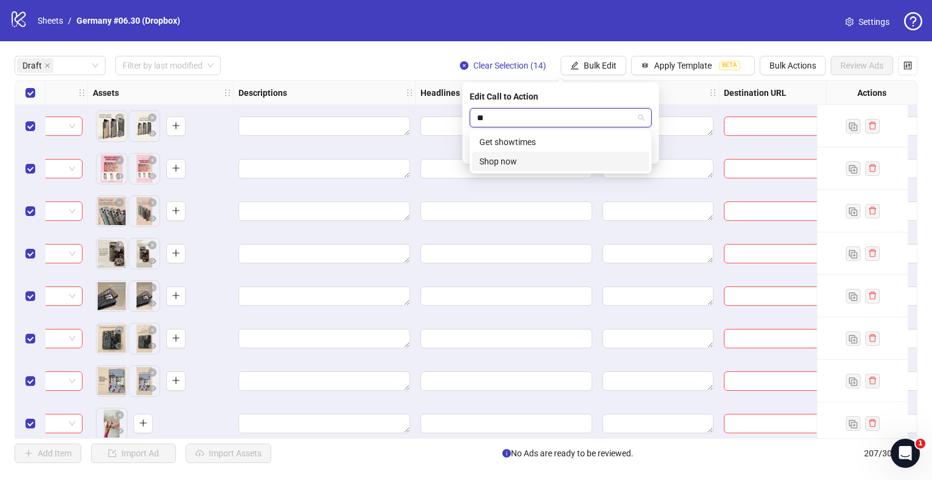
drag, startPoint x: 526, startPoint y: 141, endPoint x: 496, endPoint y: 159, distance: 35.4
click at [511, 165] on div "Get showtimes Shop now" at bounding box center [560, 151] width 177 height 39
click at [496, 159] on div "Shop now" at bounding box center [560, 161] width 163 height 13
click at [640, 151] on icon "check" at bounding box center [644, 149] width 8 height 8
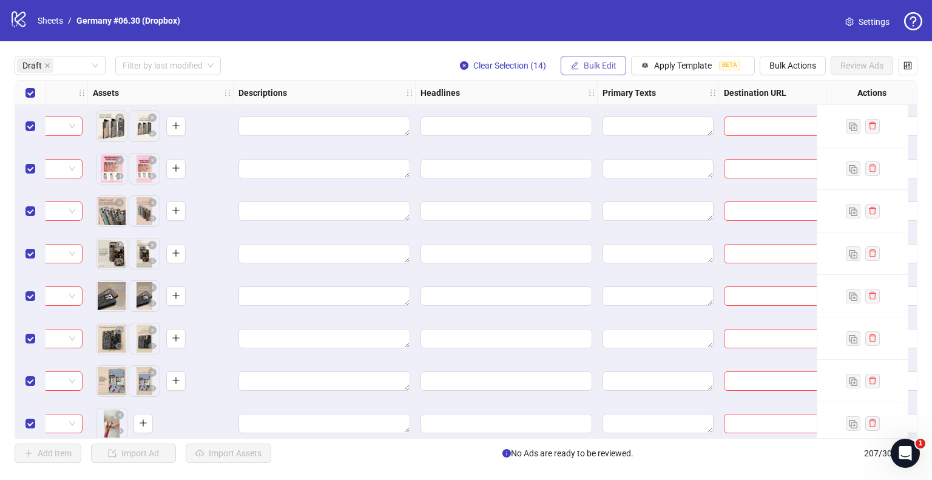
click at [575, 62] on icon "edit" at bounding box center [575, 65] width 8 height 8
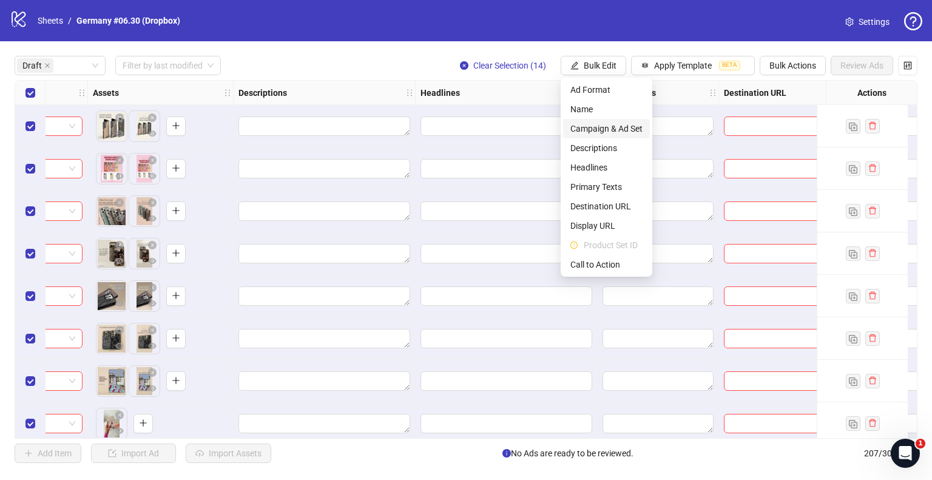
click at [609, 131] on span "Campaign & Ad Set" at bounding box center [606, 128] width 72 height 13
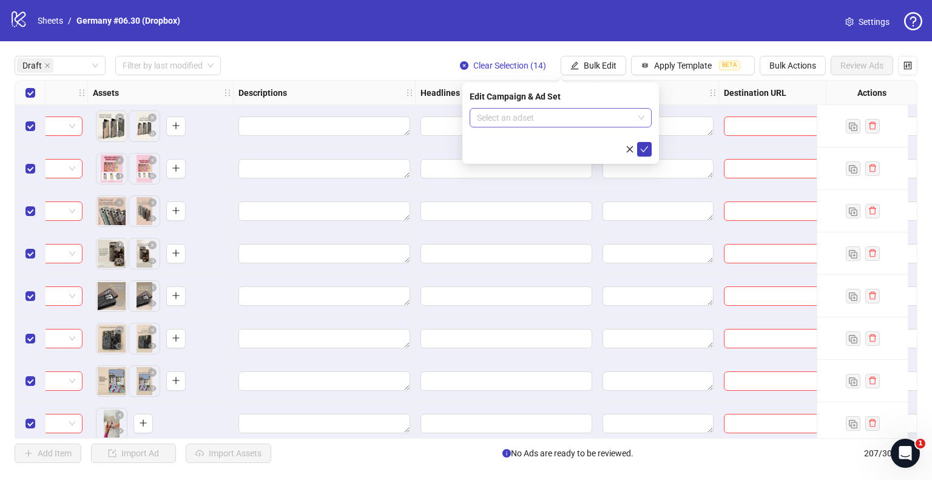
click at [536, 115] on input "search" at bounding box center [555, 118] width 156 height 18
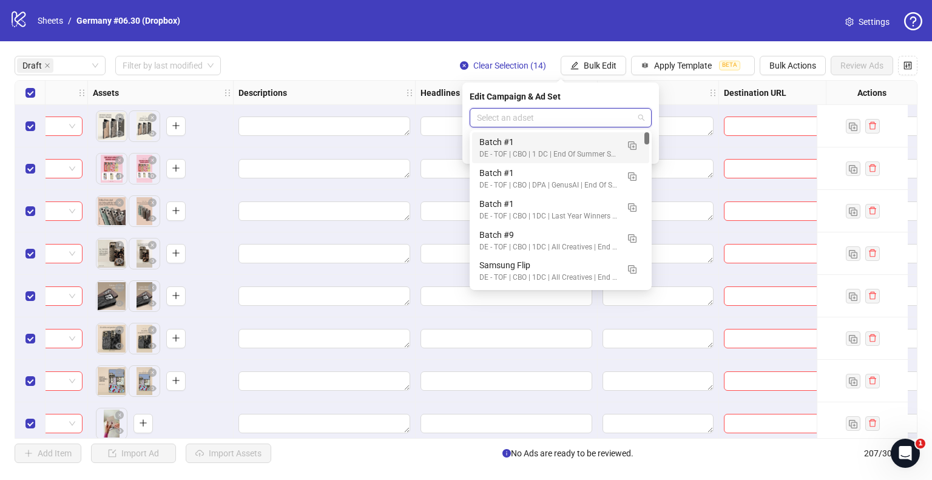
click at [536, 112] on input "search" at bounding box center [555, 118] width 156 height 18
type input "**"
click at [543, 116] on input "**" at bounding box center [555, 118] width 156 height 18
type input "***"
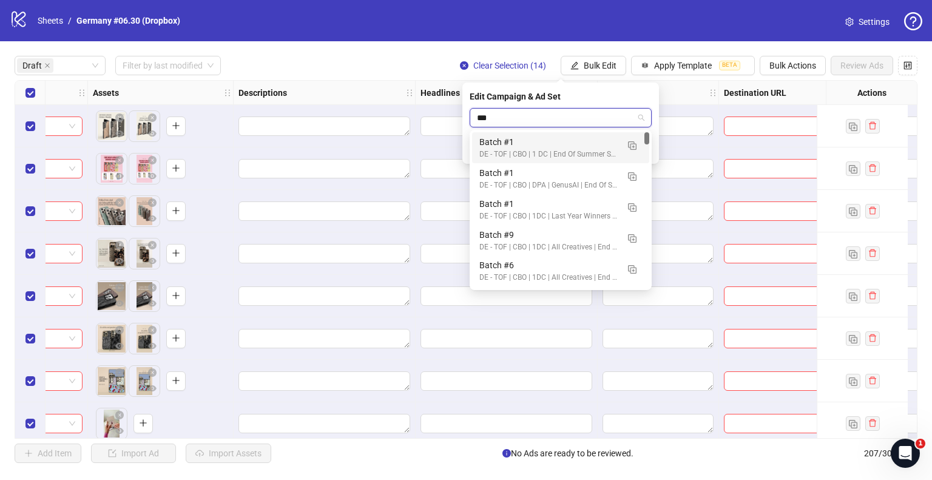
click at [543, 116] on input "***" at bounding box center [555, 118] width 156 height 18
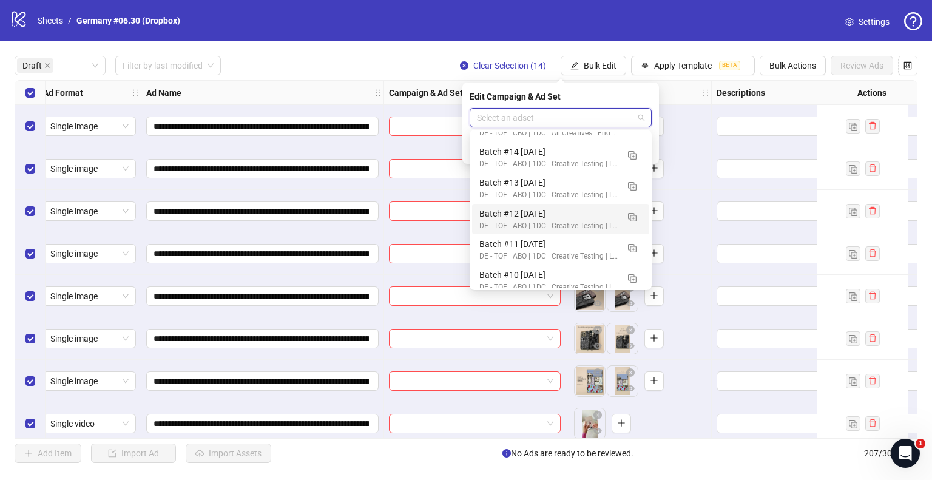
scroll to position [0, 0]
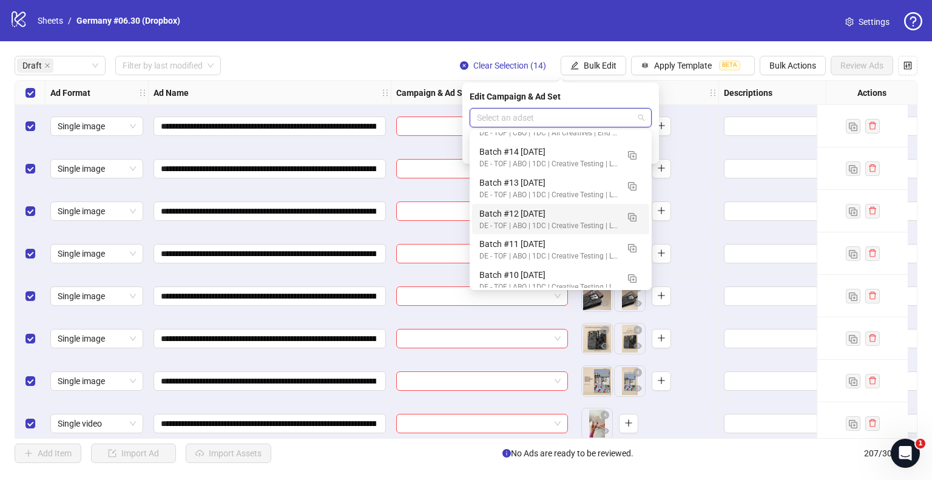
click at [286, 72] on div "Draft Filter by last modified Clear Selection (14) Bulk Edit Apply Template BET…" at bounding box center [466, 65] width 902 height 19
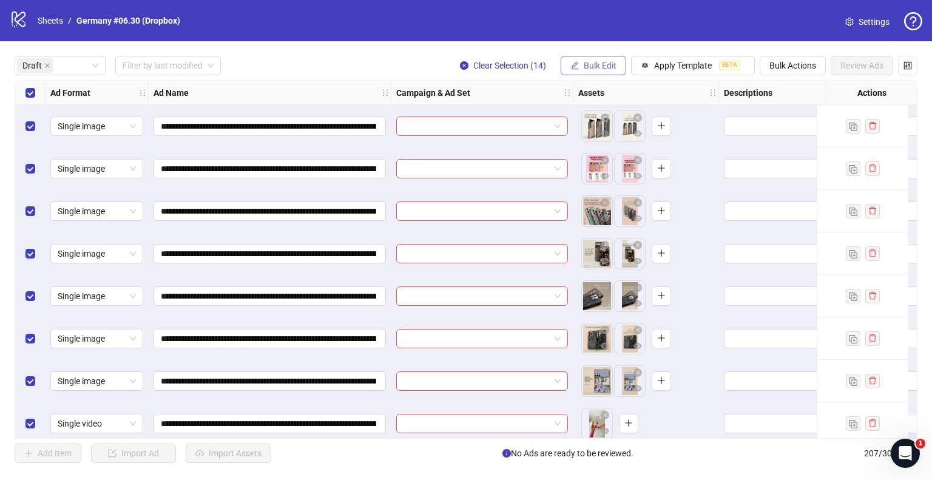
click at [601, 67] on span "Bulk Edit" at bounding box center [599, 66] width 33 height 10
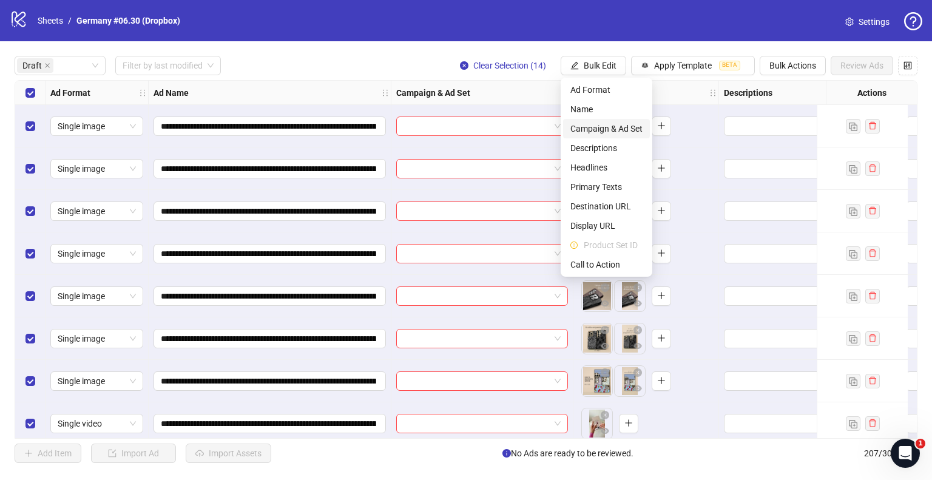
click at [606, 122] on span "Campaign & Ad Set" at bounding box center [606, 128] width 72 height 13
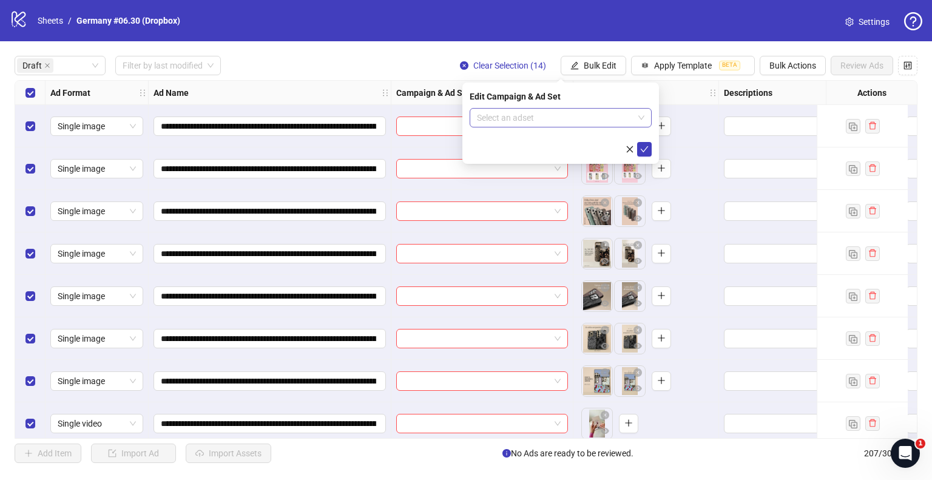
click at [572, 115] on input "search" at bounding box center [555, 118] width 156 height 18
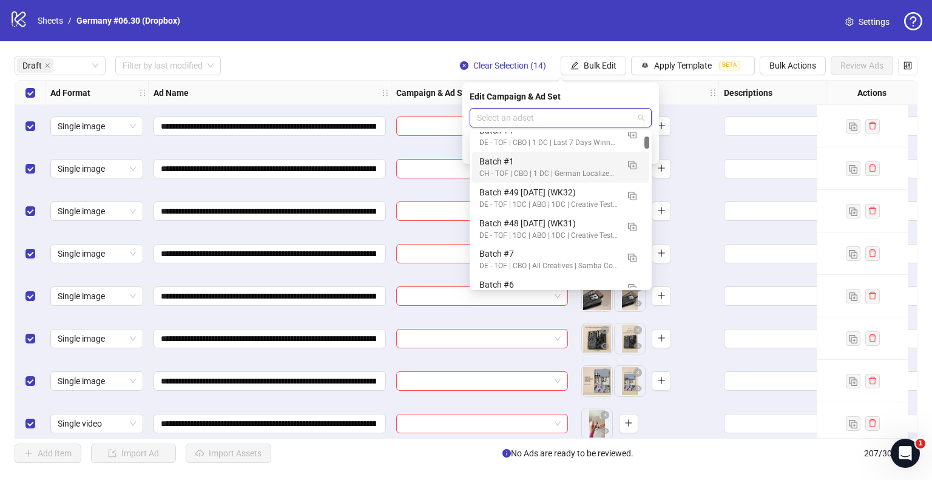
scroll to position [910, 0]
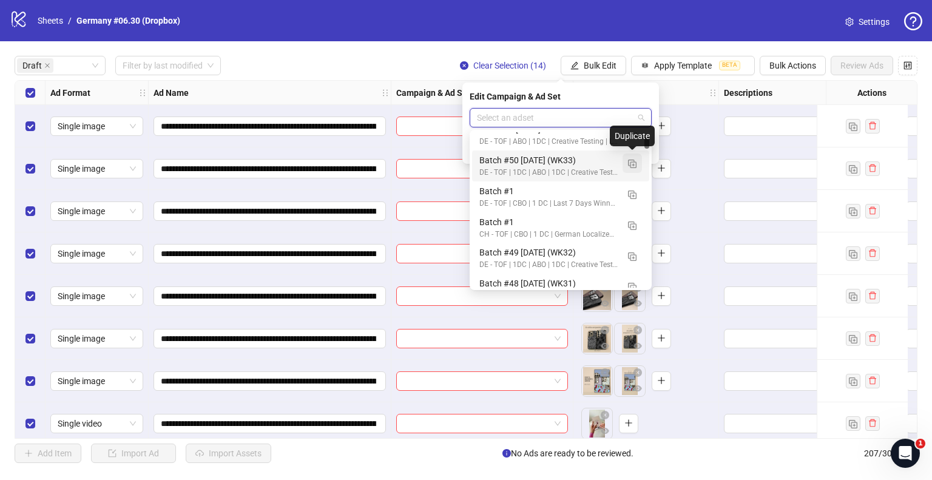
click at [630, 161] on img "button" at bounding box center [632, 164] width 8 height 8
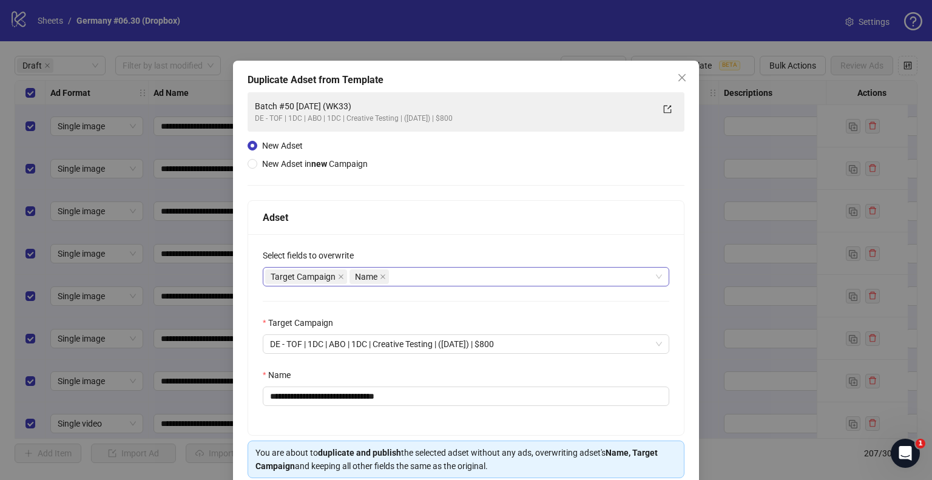
click at [402, 270] on div "Target Campaign Name" at bounding box center [459, 276] width 389 height 17
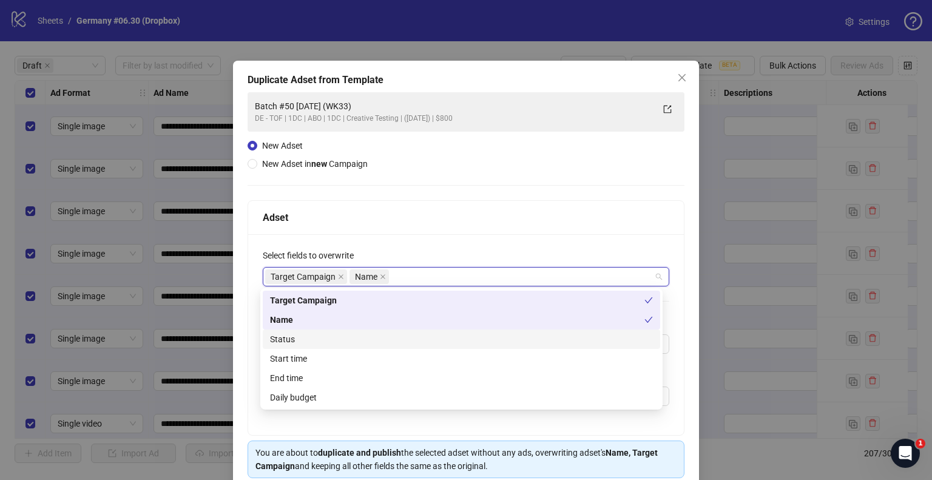
click at [301, 337] on div "Status" at bounding box center [461, 338] width 383 height 13
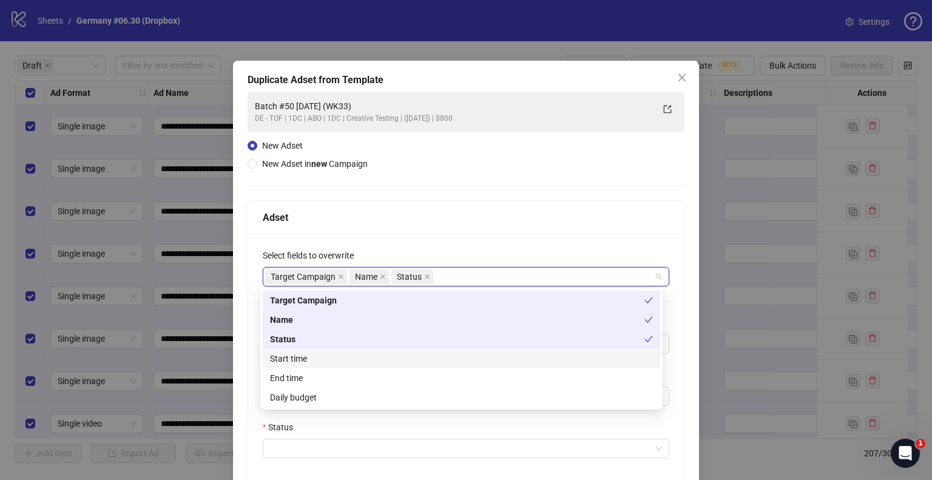
click at [312, 358] on div "Start time" at bounding box center [461, 358] width 383 height 13
click at [293, 398] on div "Daily budget" at bounding box center [461, 397] width 383 height 13
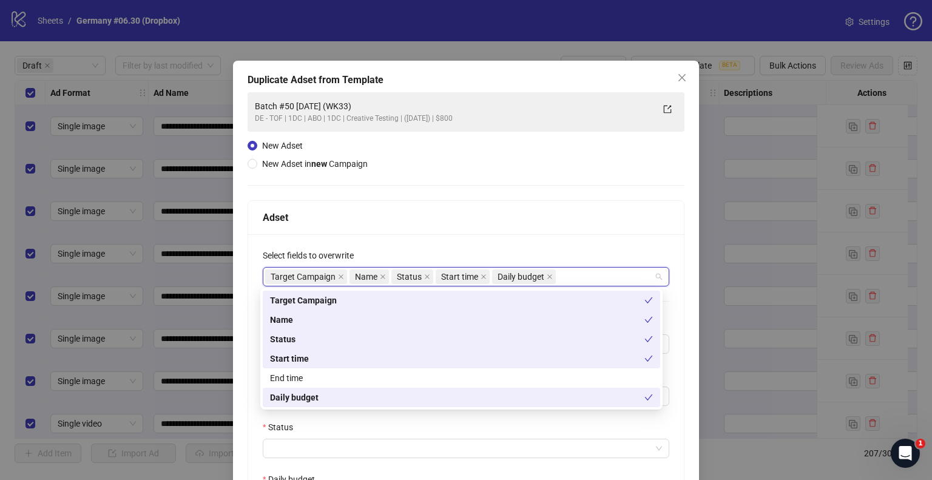
click at [250, 388] on div "**********" at bounding box center [465, 412] width 435 height 357
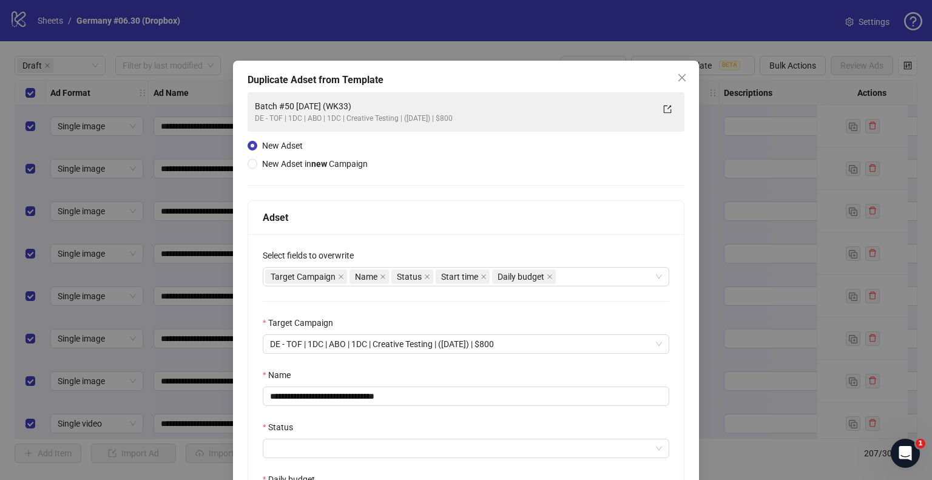
scroll to position [121, 0]
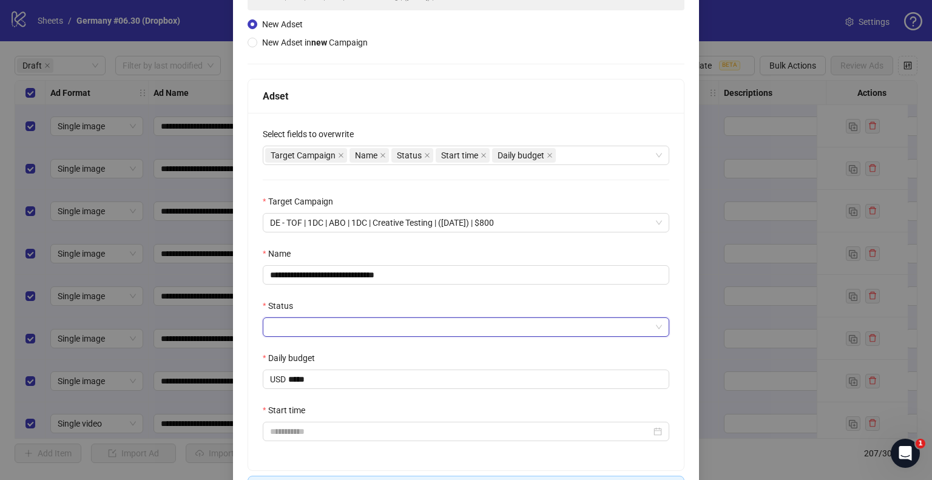
click at [313, 335] on input "Status" at bounding box center [460, 327] width 381 height 18
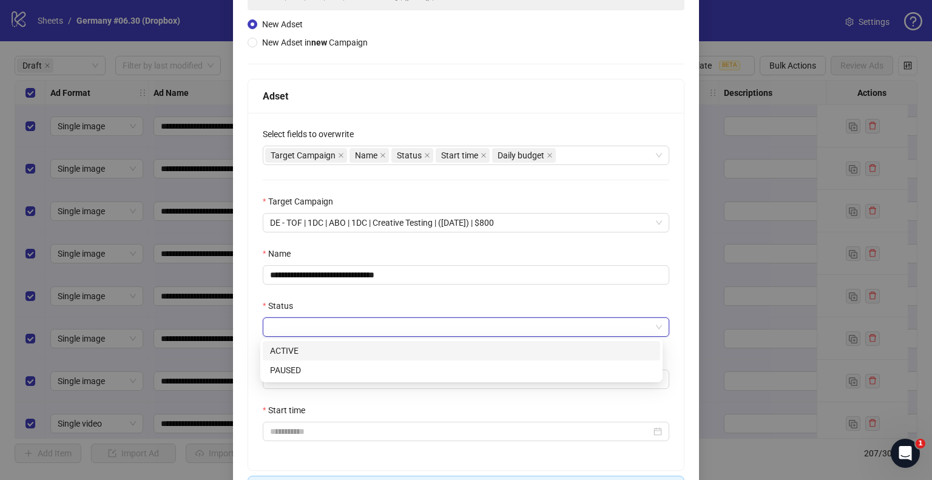
click at [306, 356] on div "ACTIVE" at bounding box center [461, 350] width 383 height 13
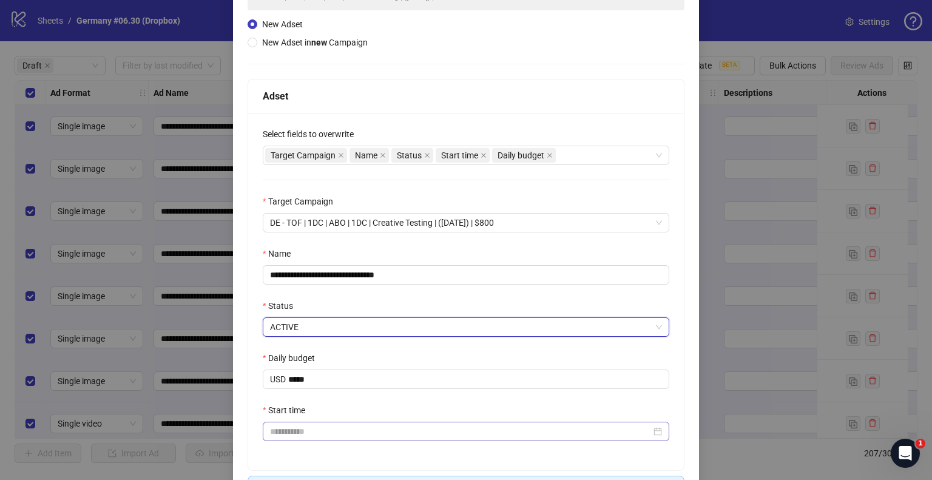
scroll to position [207, 0]
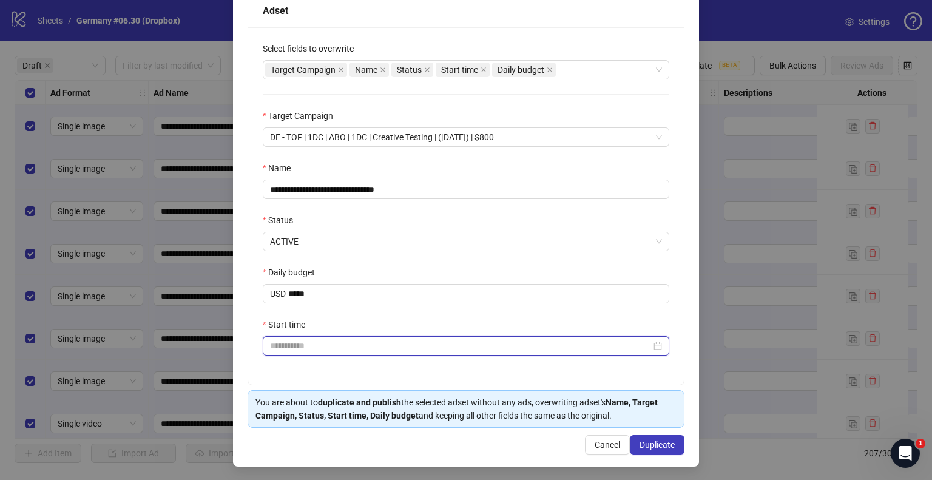
click at [324, 339] on input "Start time" at bounding box center [460, 345] width 381 height 13
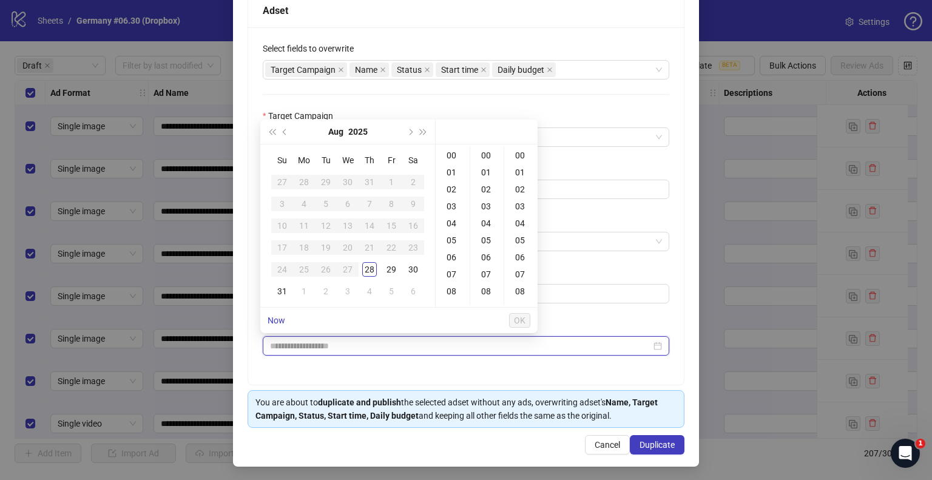
type input "**********"
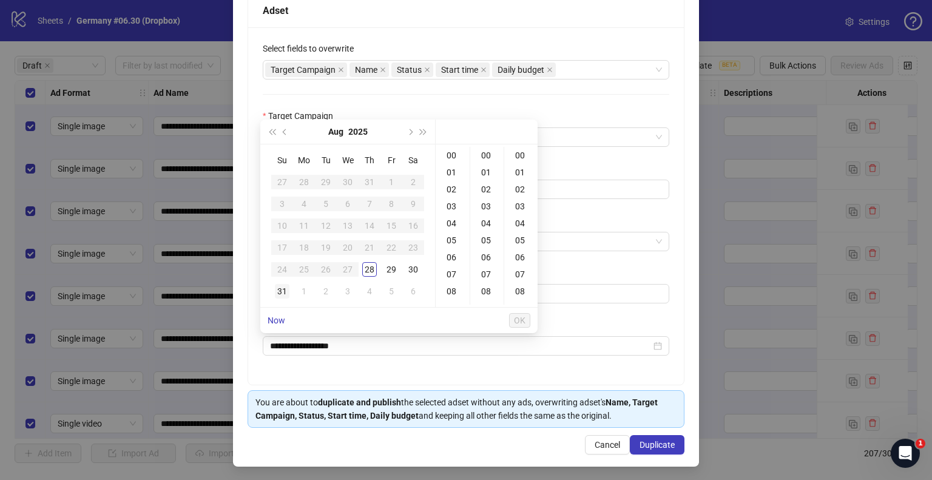
click at [286, 293] on div "31" at bounding box center [282, 291] width 15 height 15
click at [454, 243] on div "09" at bounding box center [452, 247] width 29 height 17
type input "**********"
click at [514, 323] on span "OK" at bounding box center [520, 320] width 12 height 10
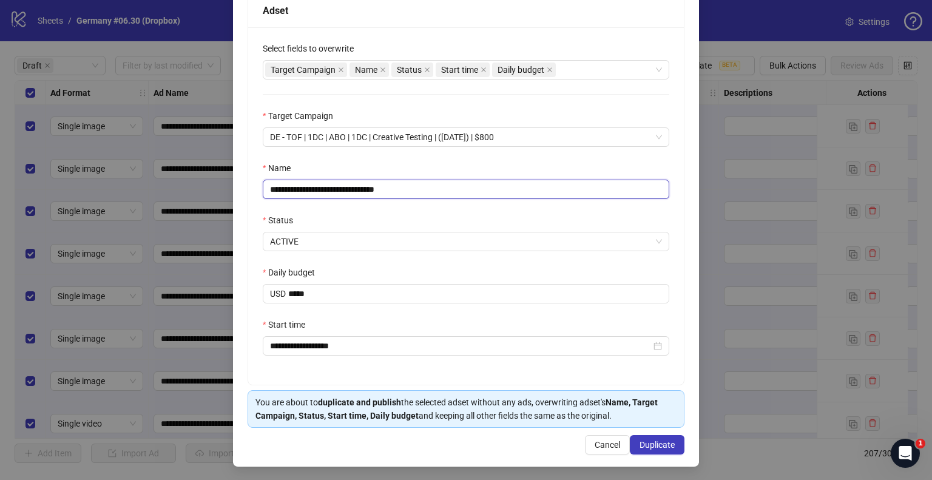
click at [349, 189] on input "**********" at bounding box center [466, 189] width 406 height 19
click at [380, 190] on input "**********" at bounding box center [466, 189] width 406 height 19
click at [376, 186] on input "**********" at bounding box center [466, 189] width 406 height 19
drag, startPoint x: 386, startPoint y: 189, endPoint x: 431, endPoint y: 189, distance: 44.3
click at [431, 189] on input "**********" at bounding box center [466, 189] width 406 height 19
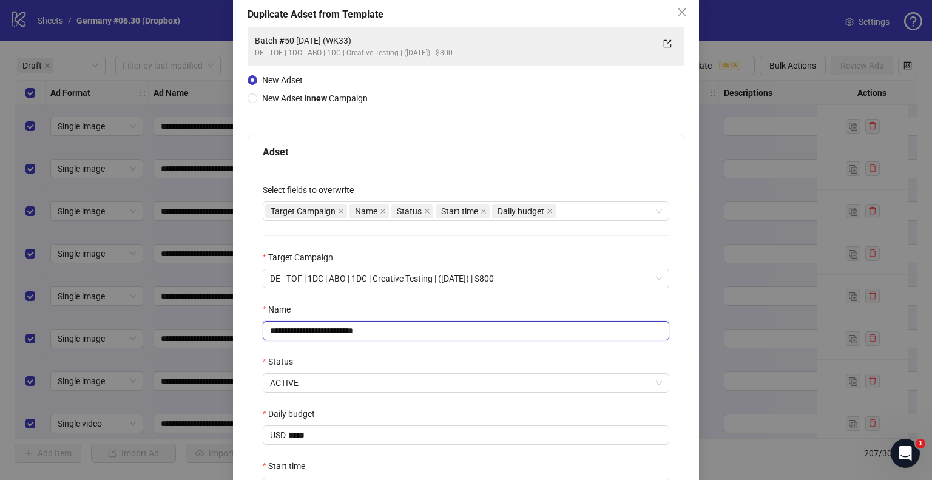
scroll to position [182, 0]
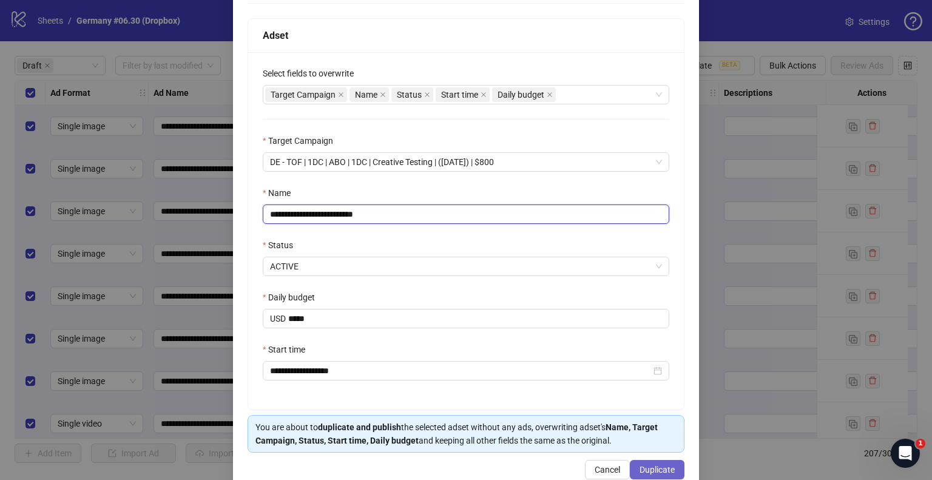
type input "**********"
click at [643, 469] on span "Duplicate" at bounding box center [656, 470] width 35 height 10
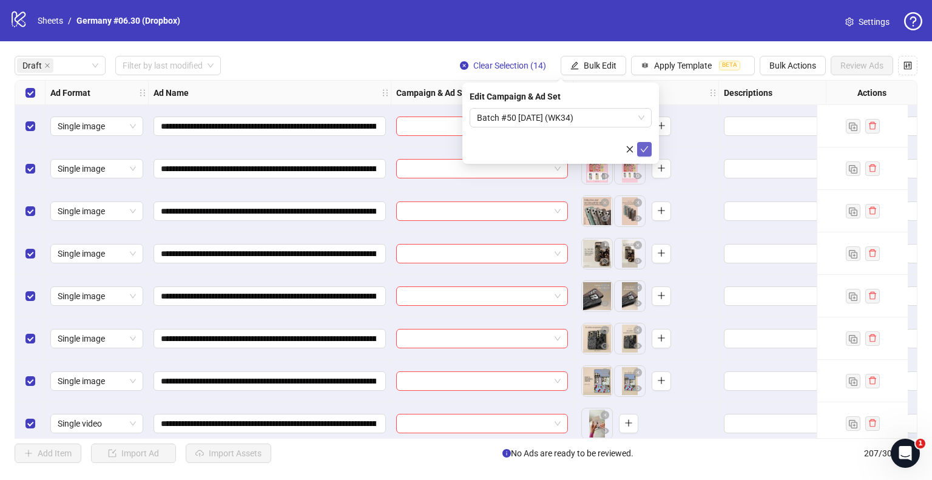
click at [643, 150] on icon "check" at bounding box center [644, 149] width 8 height 8
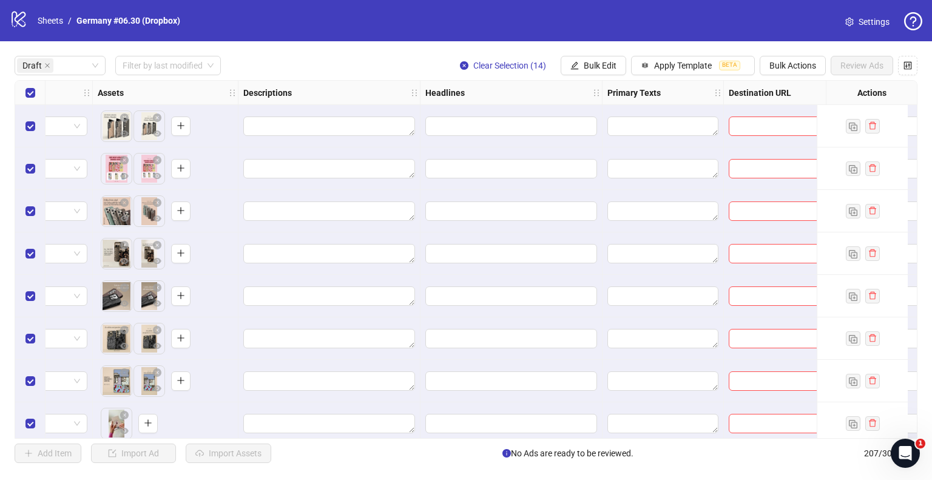
scroll to position [0, 546]
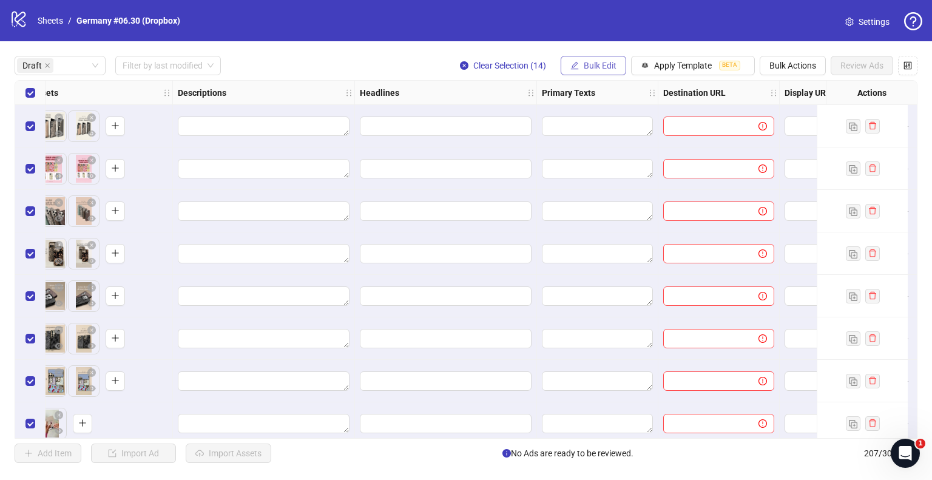
click at [599, 62] on span "Bulk Edit" at bounding box center [599, 66] width 33 height 10
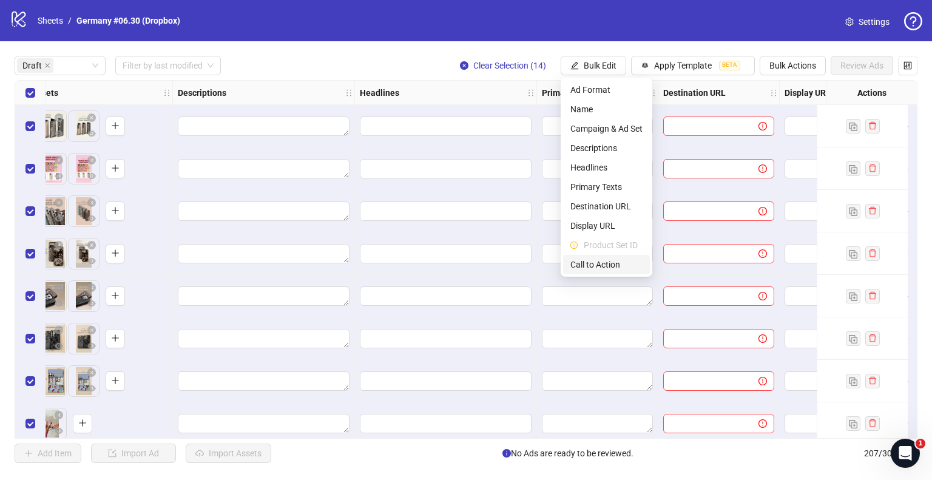
click at [591, 264] on span "Call to Action" at bounding box center [606, 264] width 72 height 13
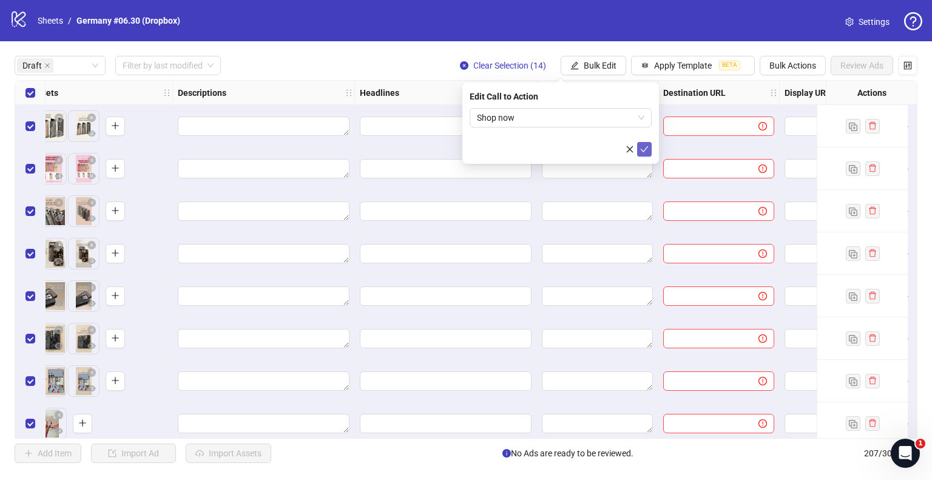
click at [640, 146] on icon "check" at bounding box center [644, 149] width 8 height 8
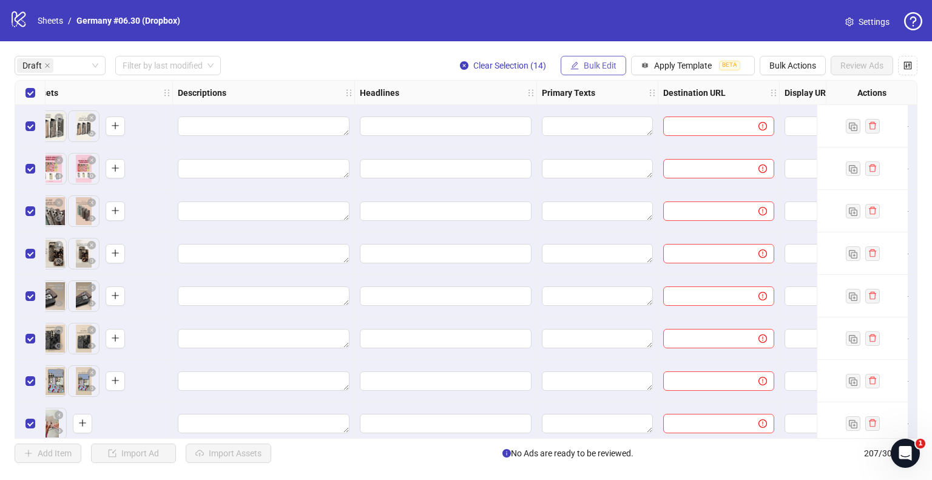
click at [598, 72] on button "Bulk Edit" at bounding box center [593, 65] width 66 height 19
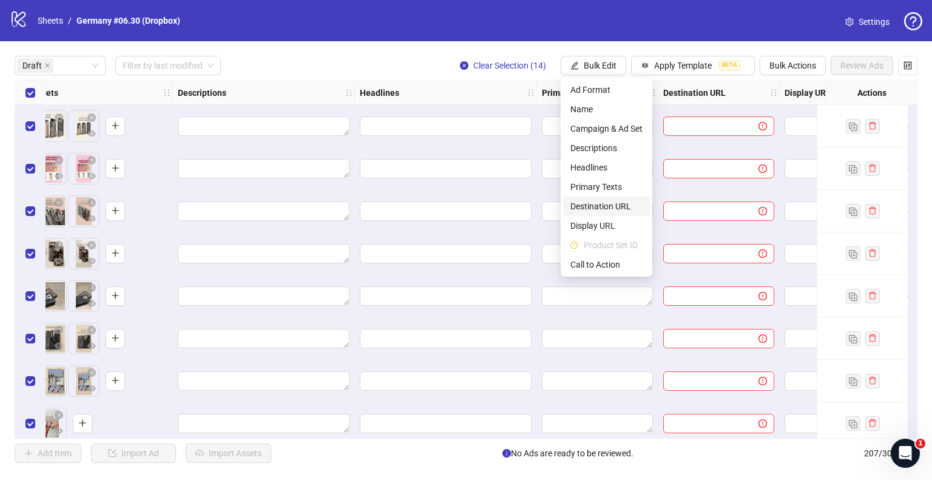
click at [599, 207] on span "Destination URL" at bounding box center [606, 206] width 72 height 13
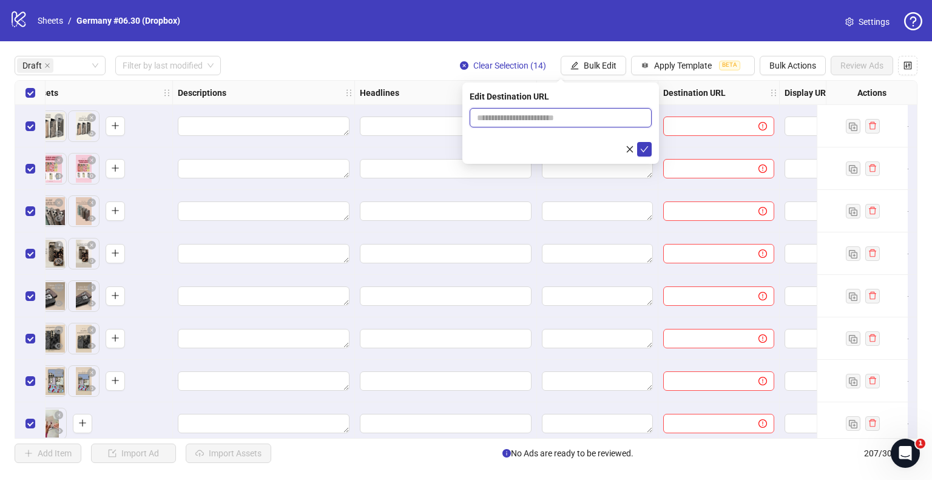
click at [561, 119] on input "text" at bounding box center [556, 117] width 158 height 13
click at [532, 118] on input "**********" at bounding box center [556, 117] width 158 height 13
type input "**********"
click at [645, 150] on icon "check" at bounding box center [644, 149] width 8 height 6
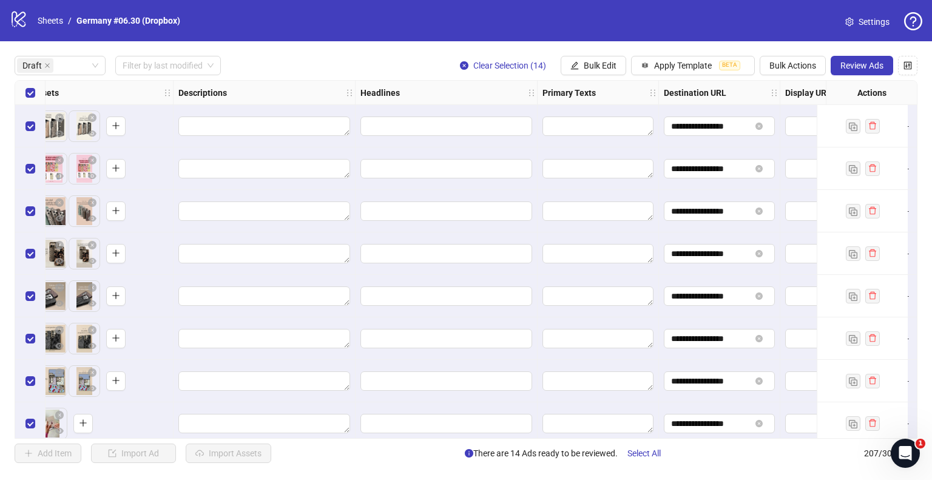
scroll to position [0, 485]
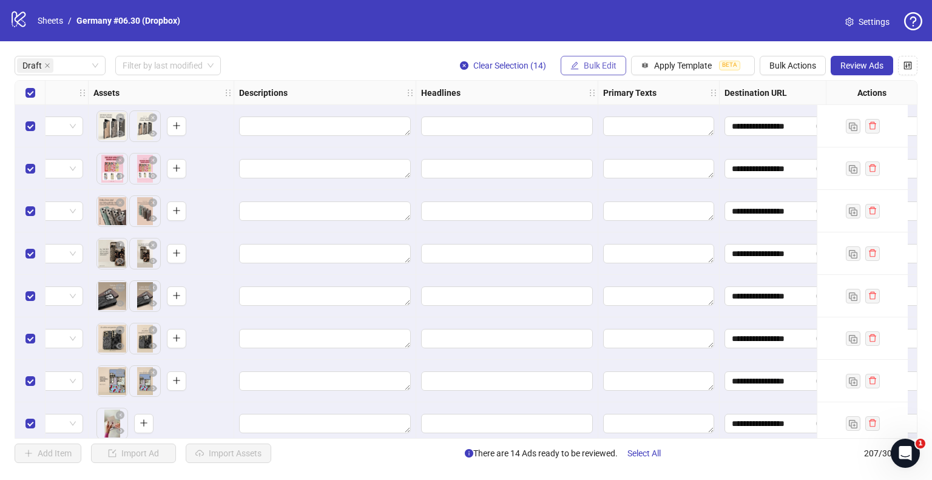
click at [595, 68] on span "Bulk Edit" at bounding box center [599, 66] width 33 height 10
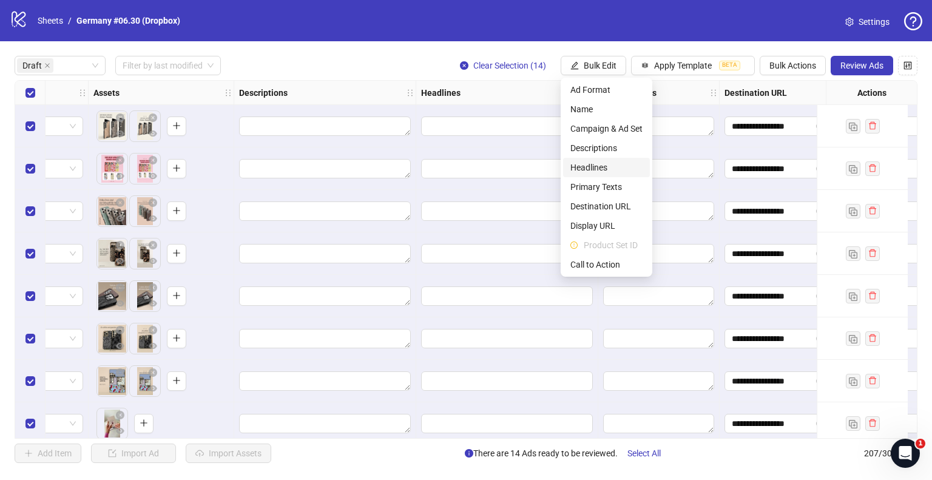
click at [592, 165] on span "Headlines" at bounding box center [606, 167] width 72 height 13
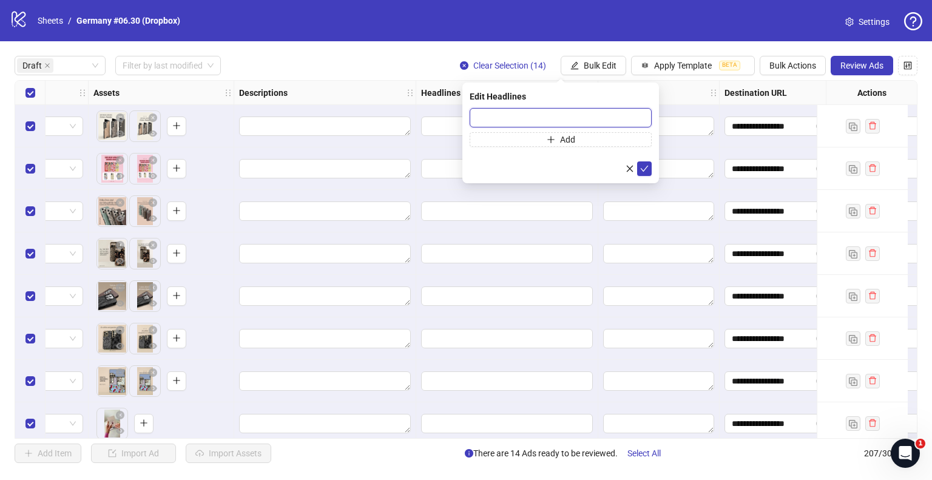
click at [576, 114] on input "text" at bounding box center [560, 117] width 182 height 19
paste input "**********"
type input "**********"
click at [645, 167] on icon "check" at bounding box center [644, 168] width 8 height 8
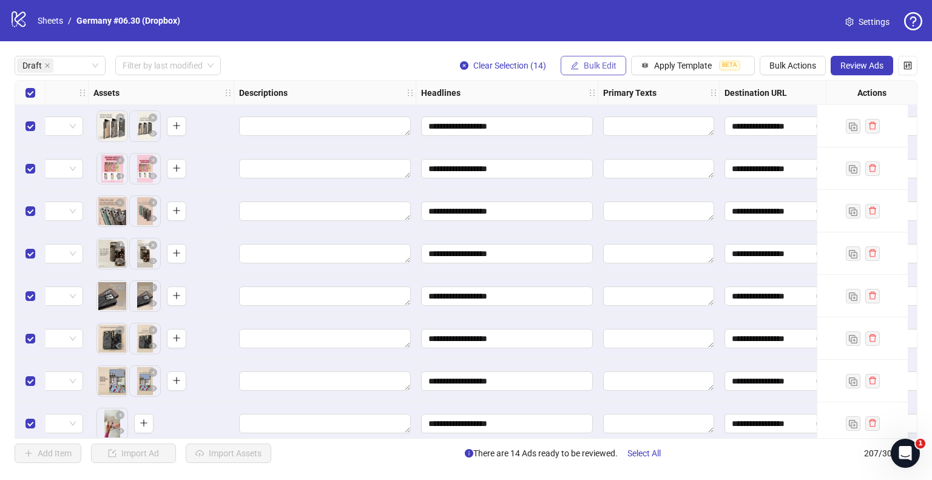
click at [582, 67] on button "Bulk Edit" at bounding box center [593, 65] width 66 height 19
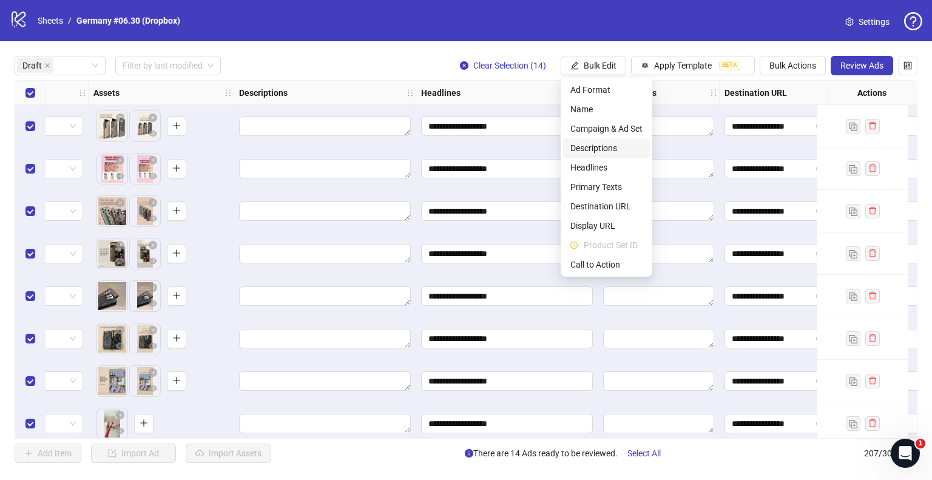
click at [597, 150] on span "Descriptions" at bounding box center [606, 147] width 72 height 13
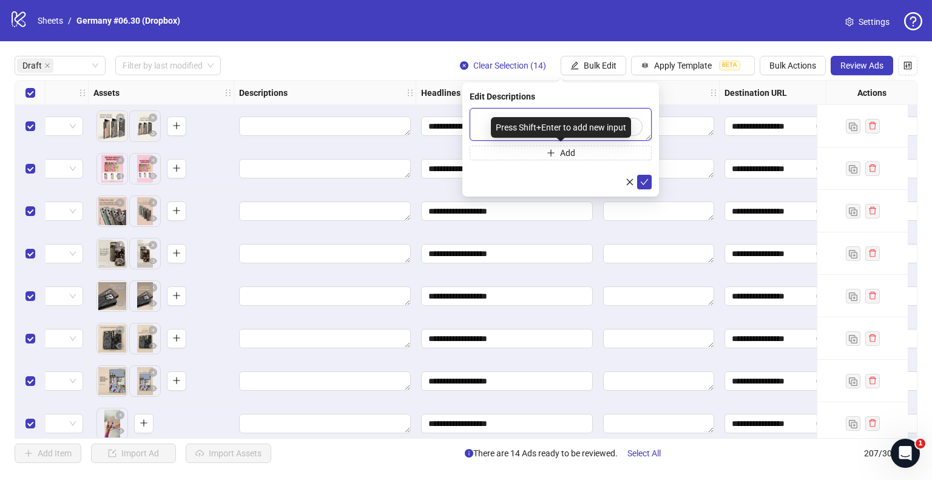
click at [556, 113] on textarea "To enrich screen reader interactions, please activate Accessibility in Grammarl…" at bounding box center [560, 124] width 182 height 33
paste textarea "**********"
type textarea "**********"
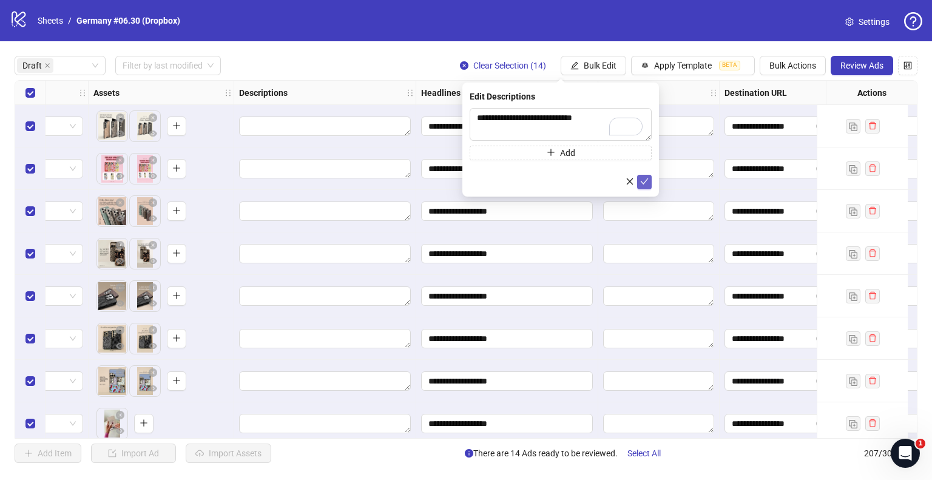
click at [648, 181] on button "submit" at bounding box center [644, 182] width 15 height 15
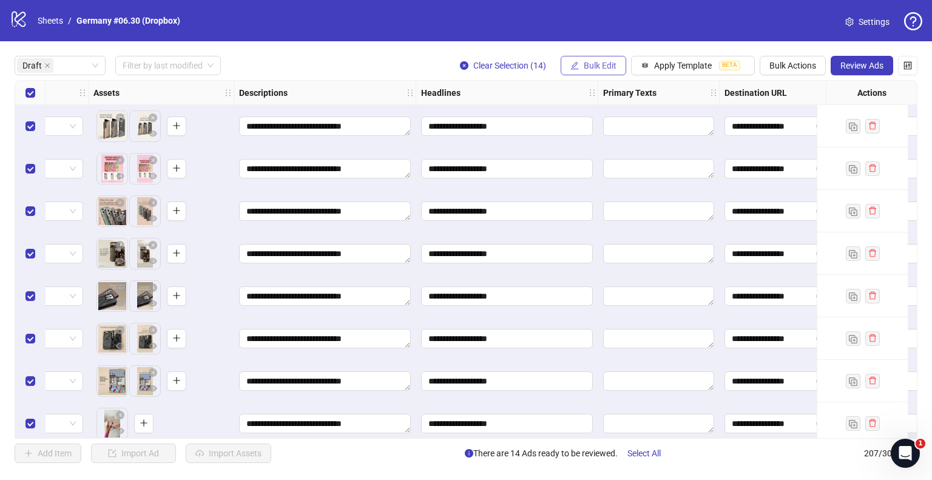
click at [586, 65] on span "Bulk Edit" at bounding box center [599, 66] width 33 height 10
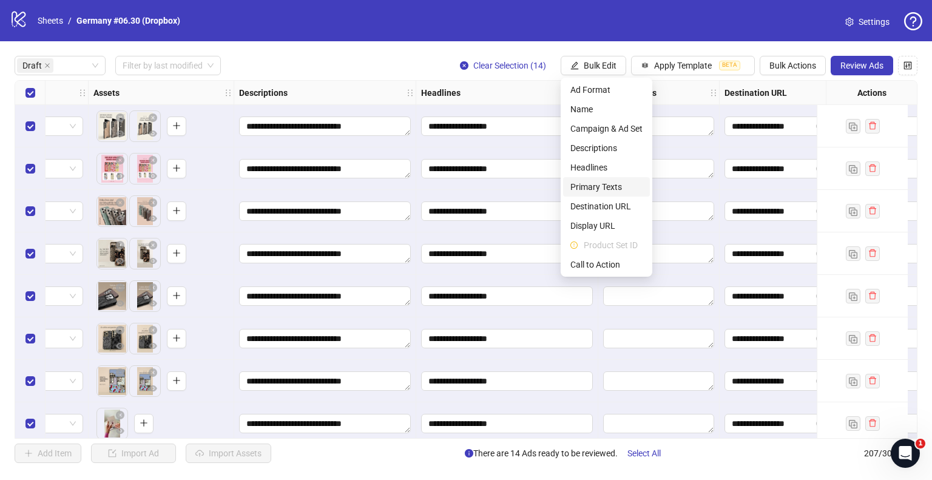
click at [599, 186] on span "Primary Texts" at bounding box center [606, 186] width 72 height 13
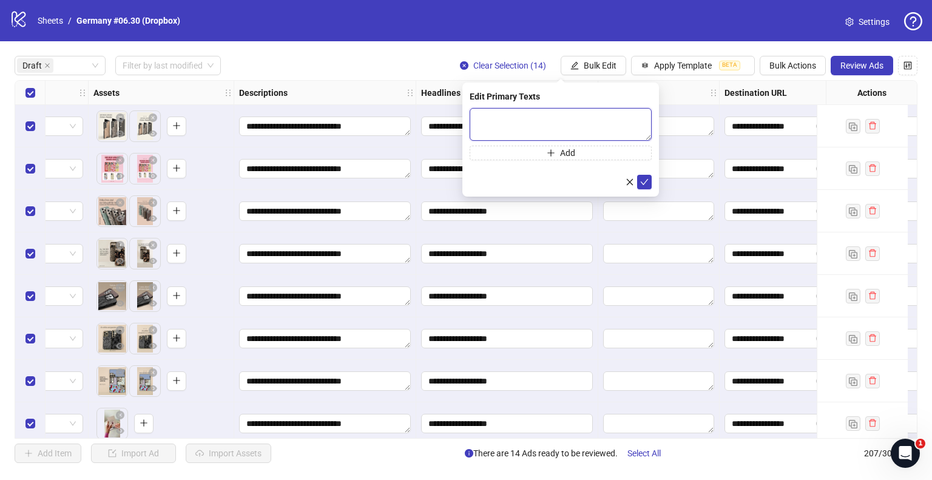
click at [579, 123] on textarea at bounding box center [560, 124] width 182 height 33
paste textarea "**********"
type textarea "**********"
click at [648, 181] on icon "check" at bounding box center [644, 181] width 8 height 8
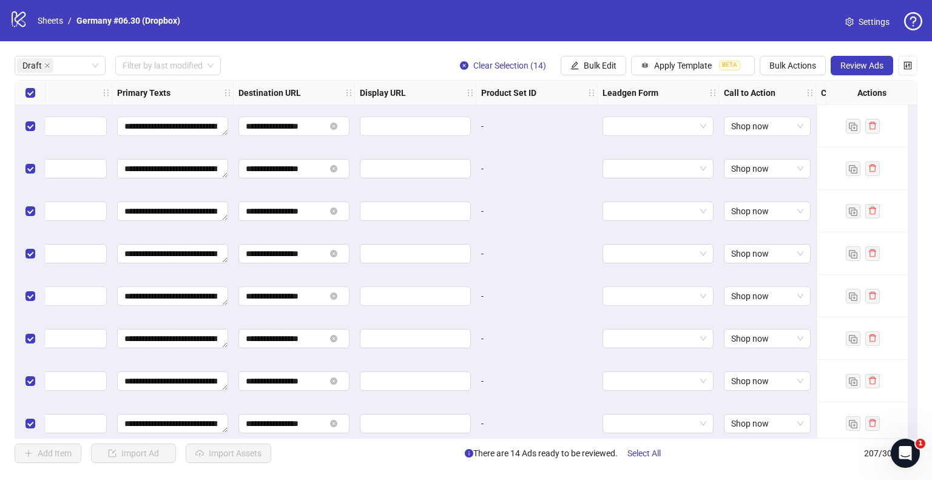
scroll to position [0, 1212]
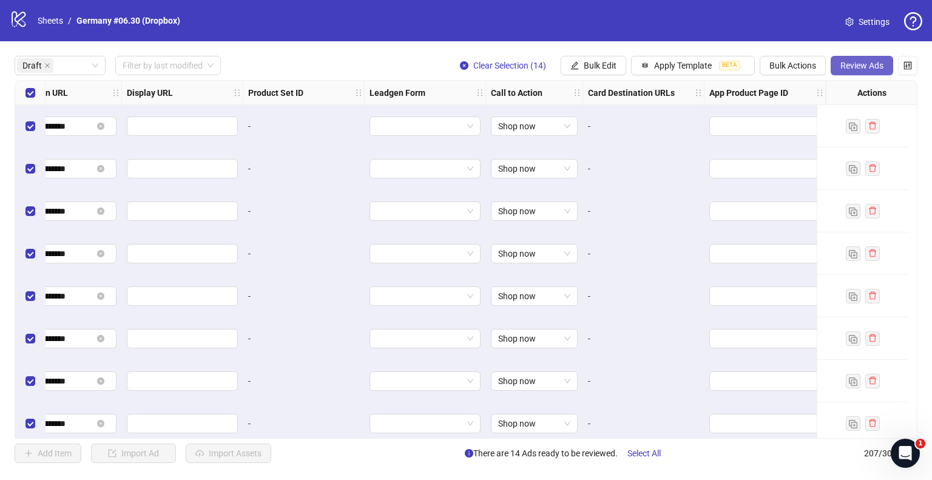
click at [862, 67] on span "Review Ads" at bounding box center [861, 66] width 43 height 10
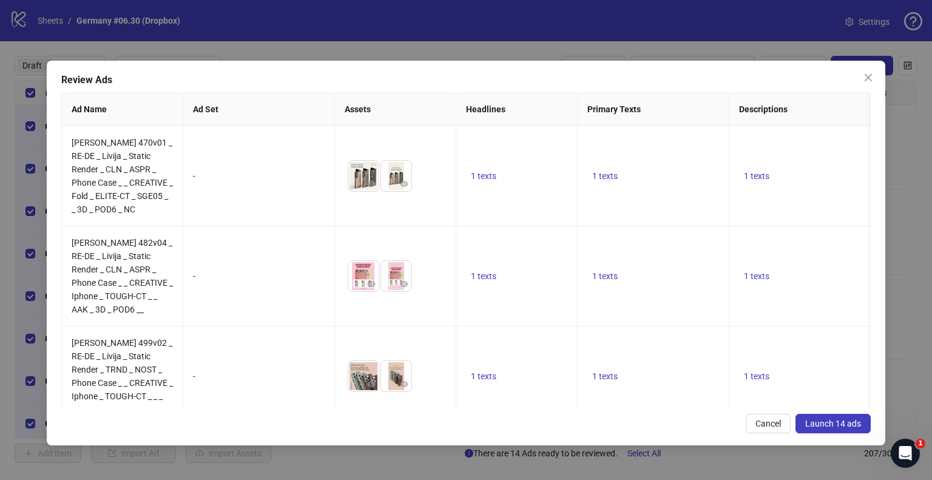
click at [811, 420] on span "Launch 14 ads" at bounding box center [833, 423] width 56 height 10
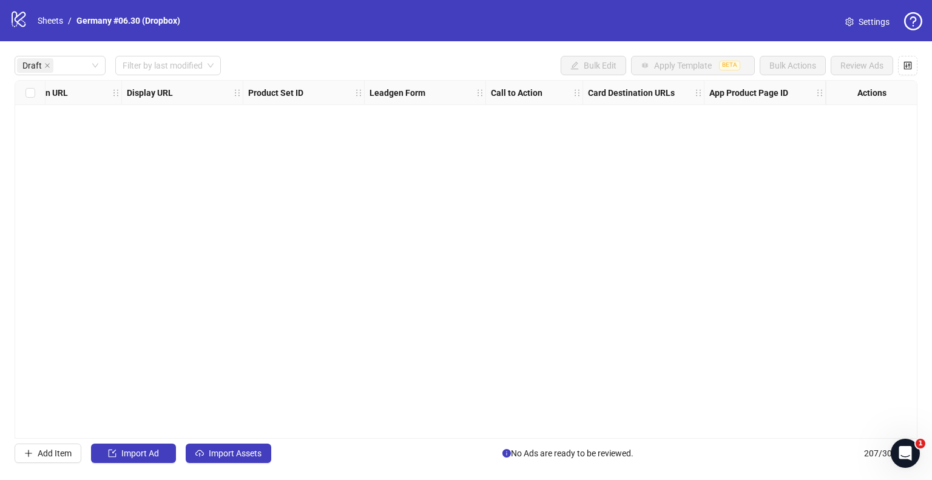
scroll to position [0, 1203]
click at [66, 19] on ol "Sheets / Germany #06.30 (Dropbox)" at bounding box center [109, 20] width 143 height 13
click at [58, 17] on link "Sheets" at bounding box center [50, 20] width 30 height 13
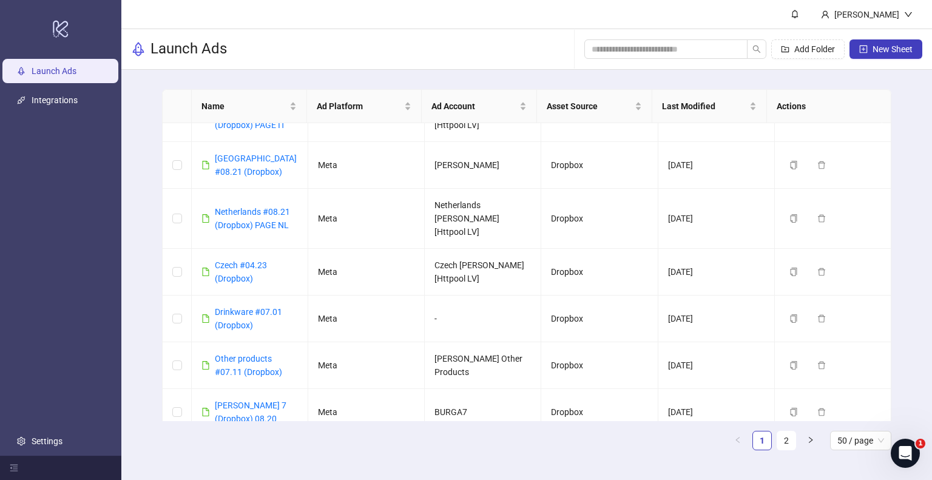
scroll to position [432, 0]
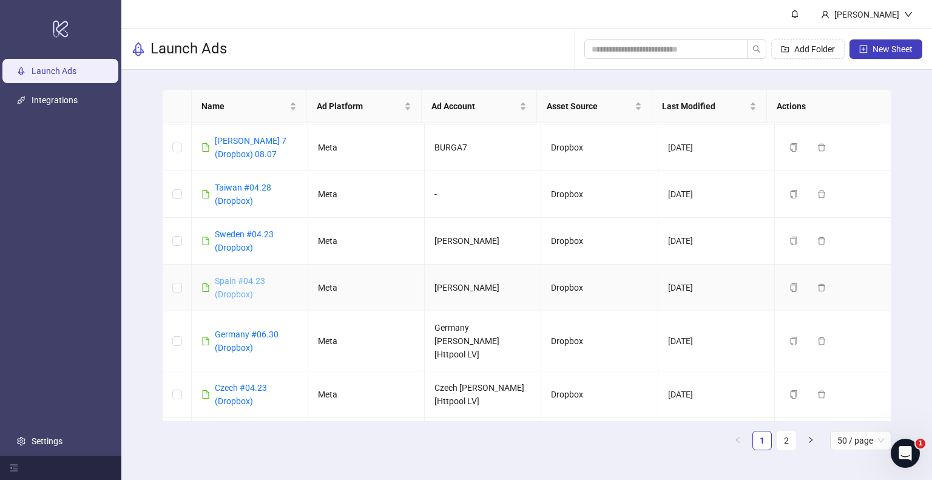
click at [250, 276] on link "Spain #04.23 (Dropbox)" at bounding box center [240, 287] width 50 height 23
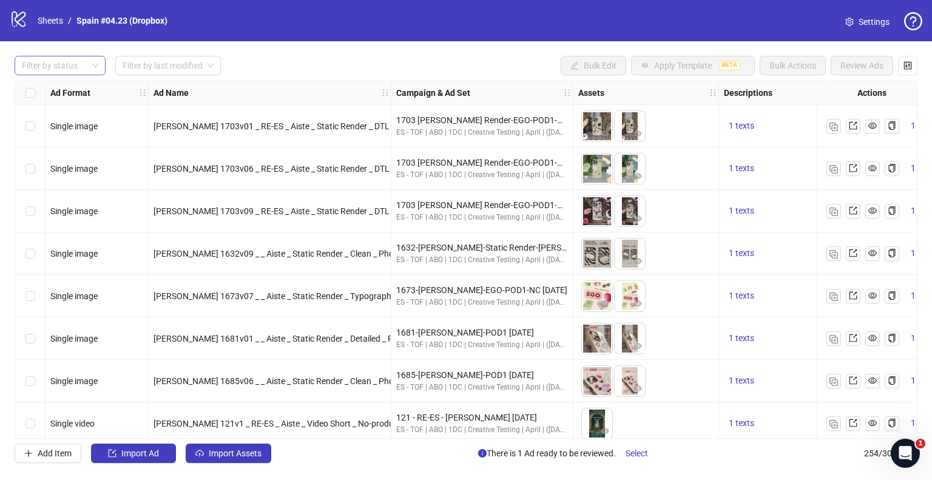
click at [89, 57] on div at bounding box center [53, 65] width 73 height 17
click at [59, 81] on div "Draft" at bounding box center [60, 89] width 86 height 19
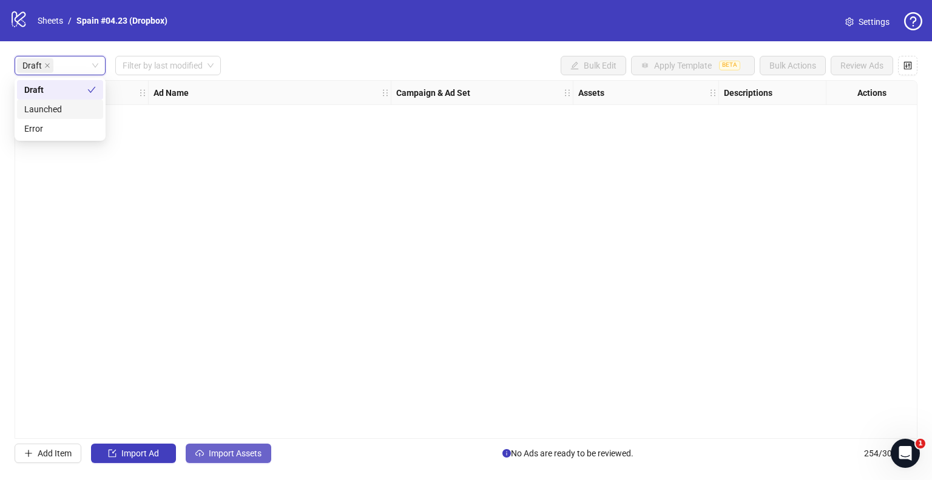
click at [251, 455] on span "Import Assets" at bounding box center [235, 453] width 53 height 10
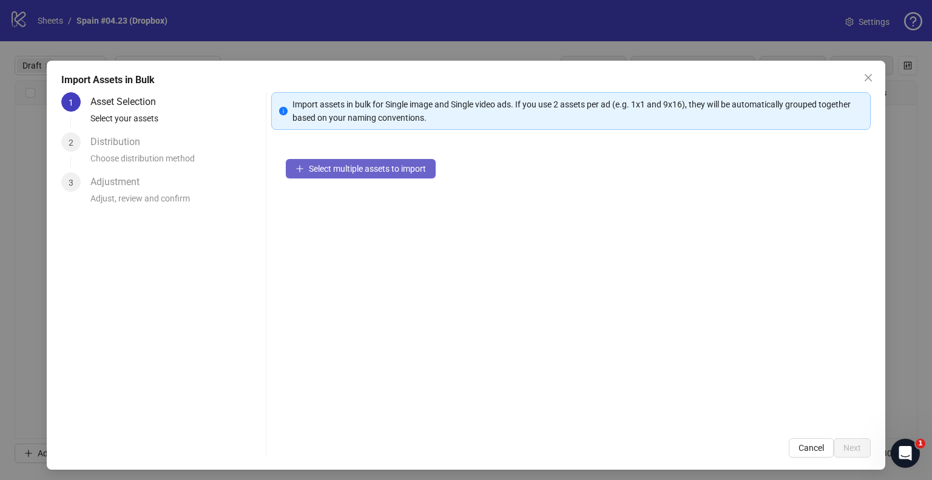
click at [362, 161] on button "Select multiple assets to import" at bounding box center [361, 168] width 150 height 19
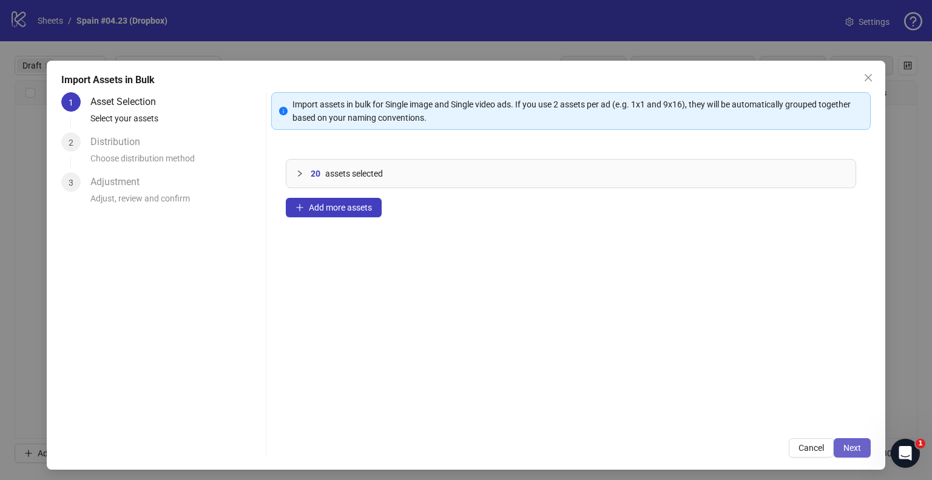
click at [848, 446] on span "Next" at bounding box center [852, 448] width 18 height 10
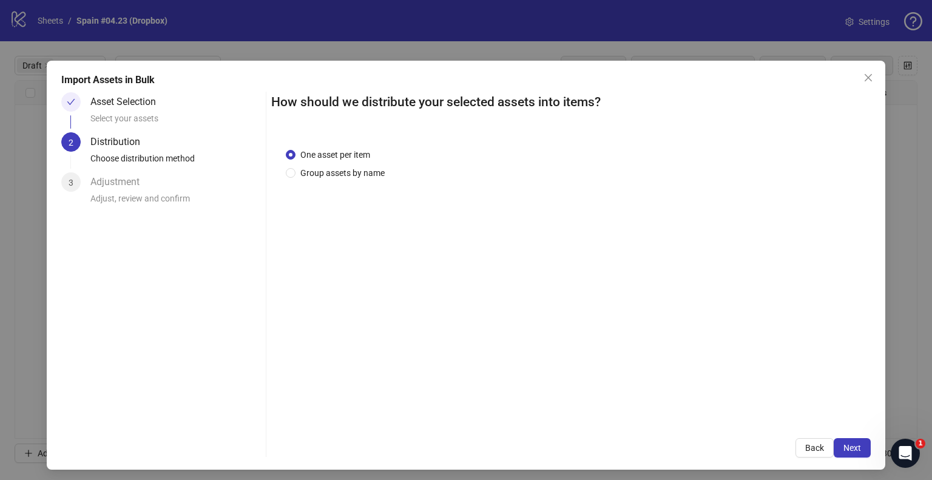
click at [350, 189] on div "One asset per item Group assets by name" at bounding box center [570, 278] width 599 height 290
click at [348, 177] on span "Group assets by name" at bounding box center [342, 172] width 94 height 13
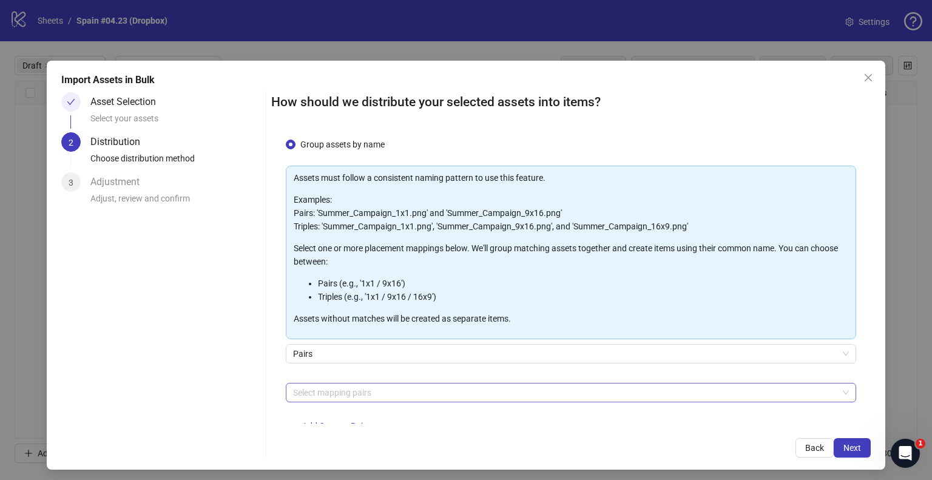
scroll to position [64, 0]
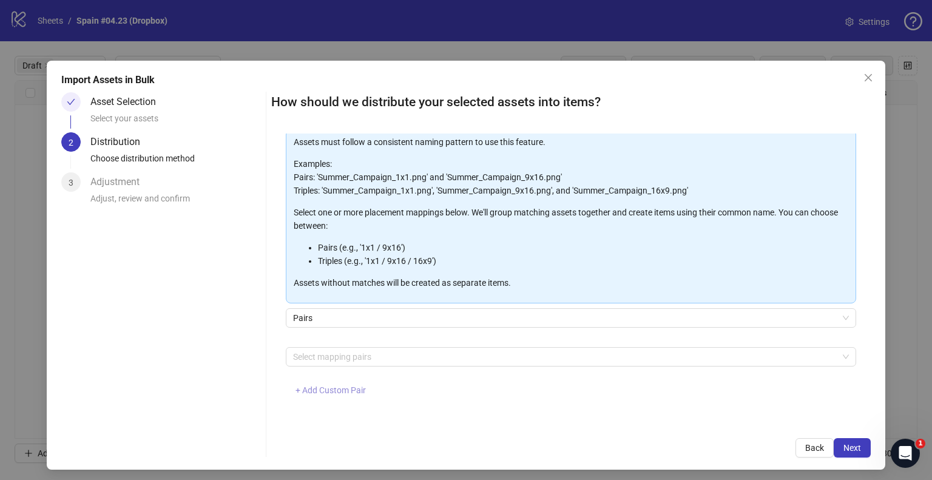
click at [313, 394] on span "+ Add Custom Pair" at bounding box center [330, 390] width 70 height 10
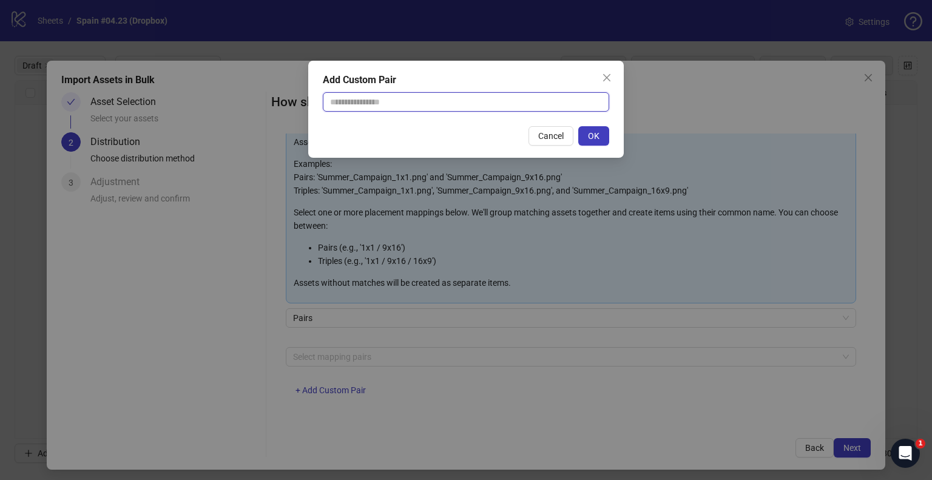
click at [422, 101] on input "text" at bounding box center [466, 101] width 286 height 19
type input "**********"
click at [597, 137] on span "OK" at bounding box center [594, 136] width 12 height 10
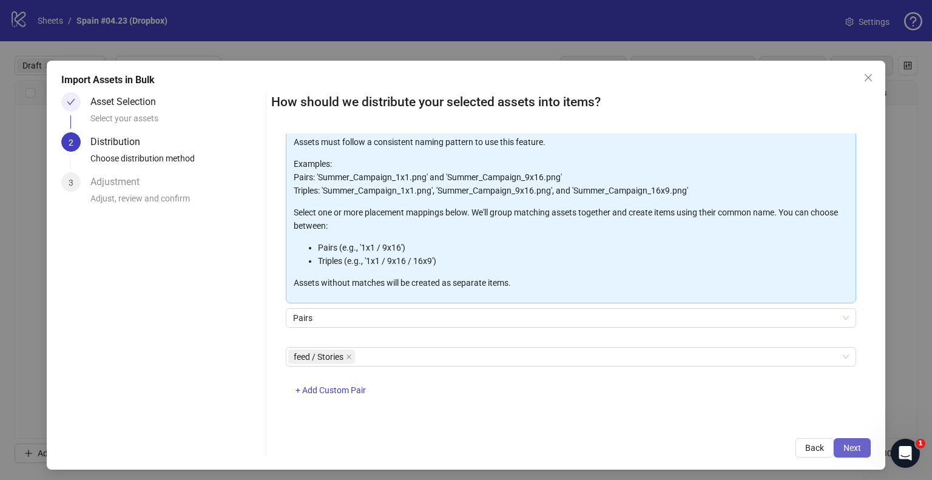
click at [835, 442] on button "Next" at bounding box center [851, 447] width 37 height 19
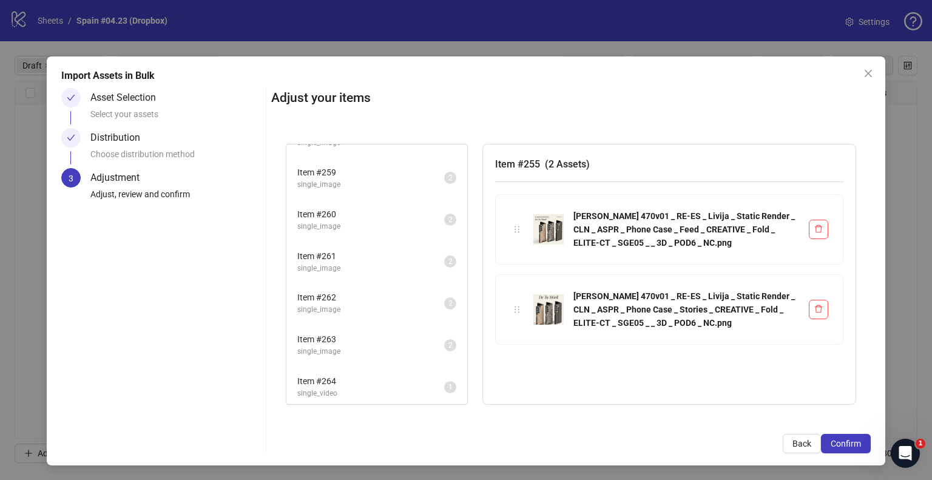
scroll to position [193, 0]
click at [828, 436] on button "Confirm" at bounding box center [846, 443] width 50 height 19
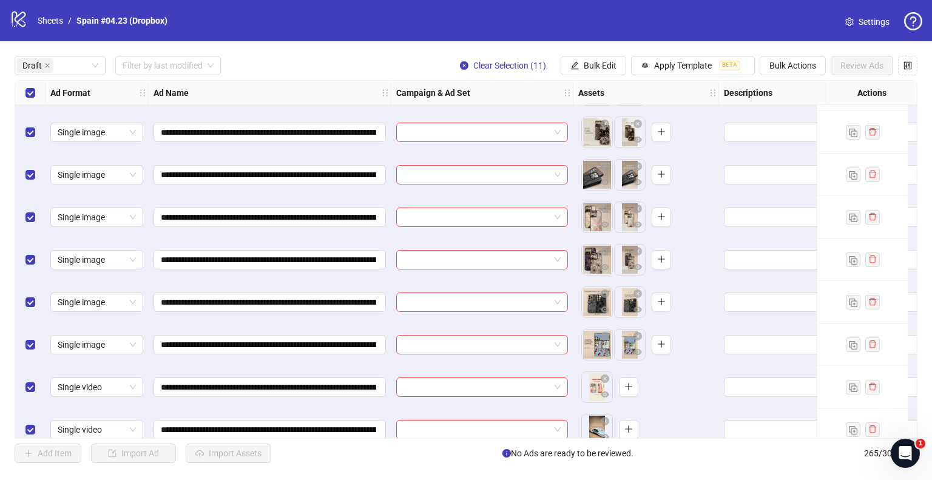
scroll to position [138, 0]
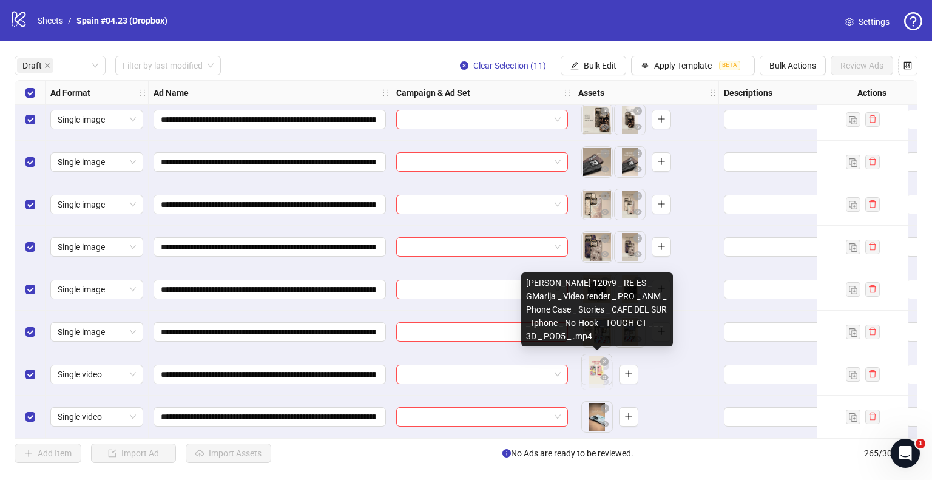
click at [594, 378] on body "**********" at bounding box center [466, 240] width 932 height 480
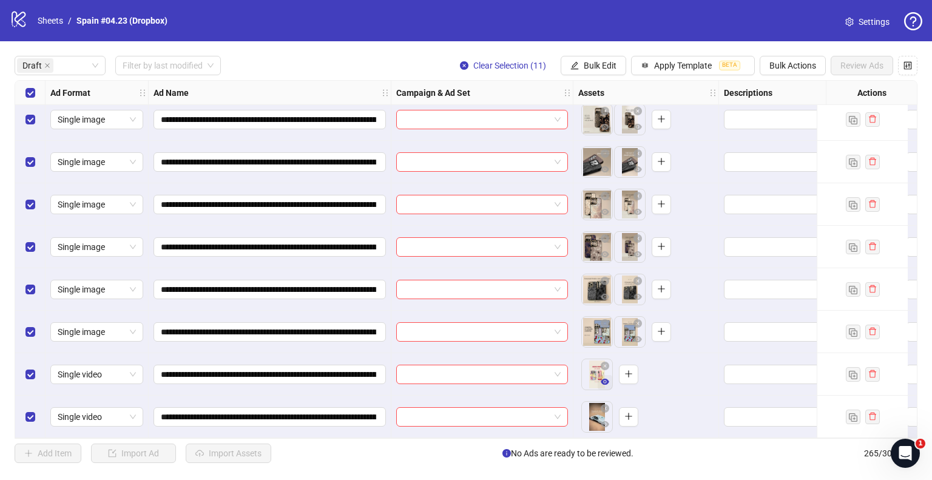
click at [604, 378] on icon "eye" at bounding box center [604, 381] width 8 height 6
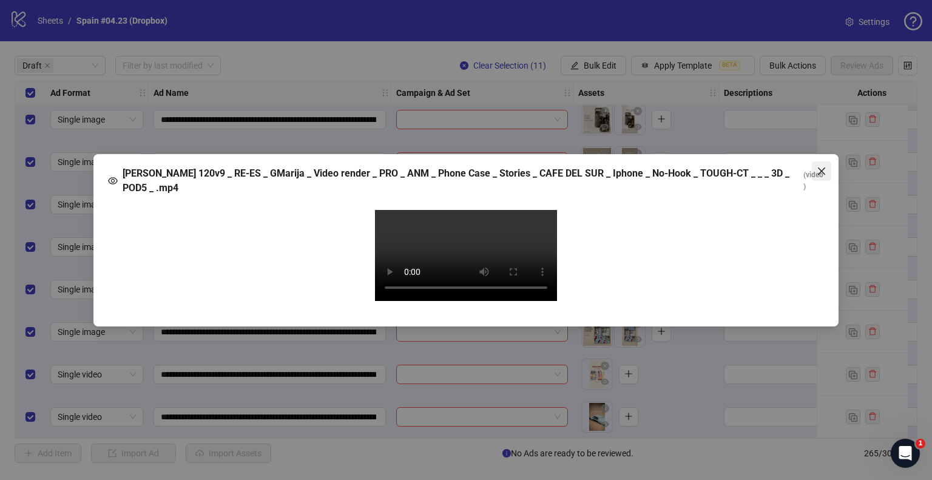
click at [822, 167] on icon "close" at bounding box center [821, 170] width 7 height 7
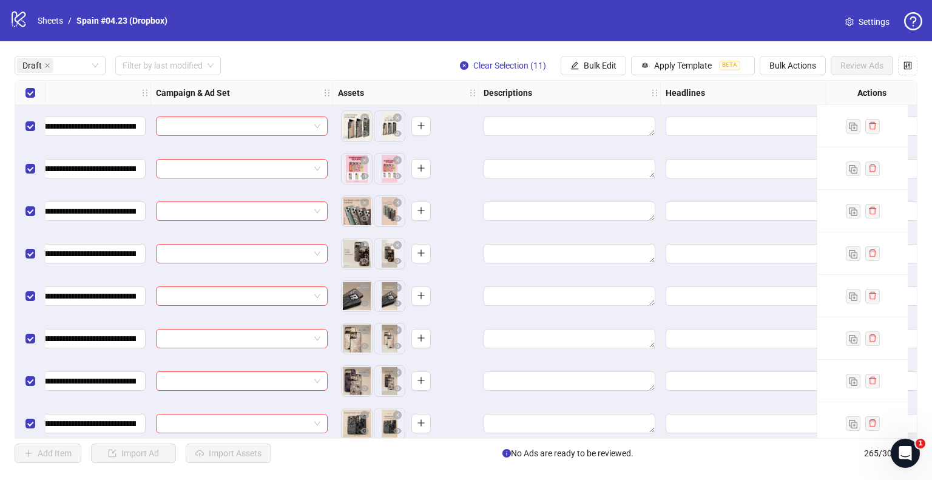
scroll to position [0, 667]
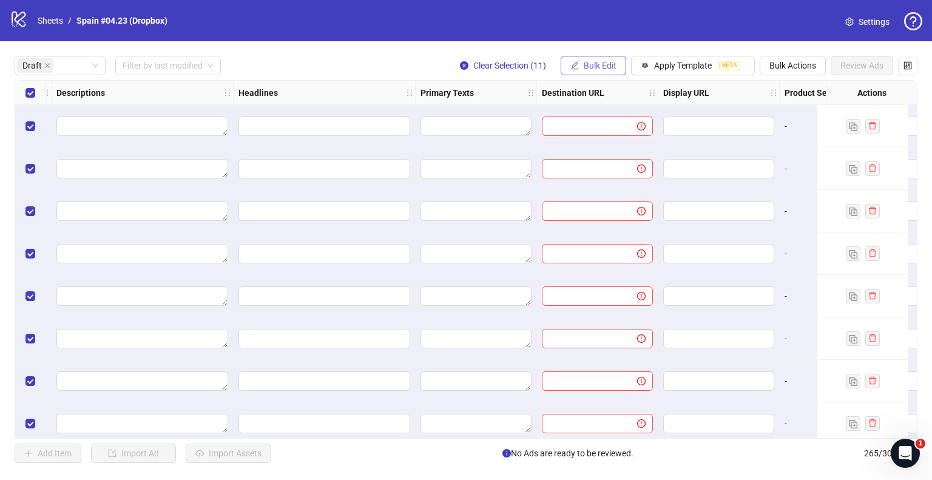
click at [616, 68] on button "Bulk Edit" at bounding box center [593, 65] width 66 height 19
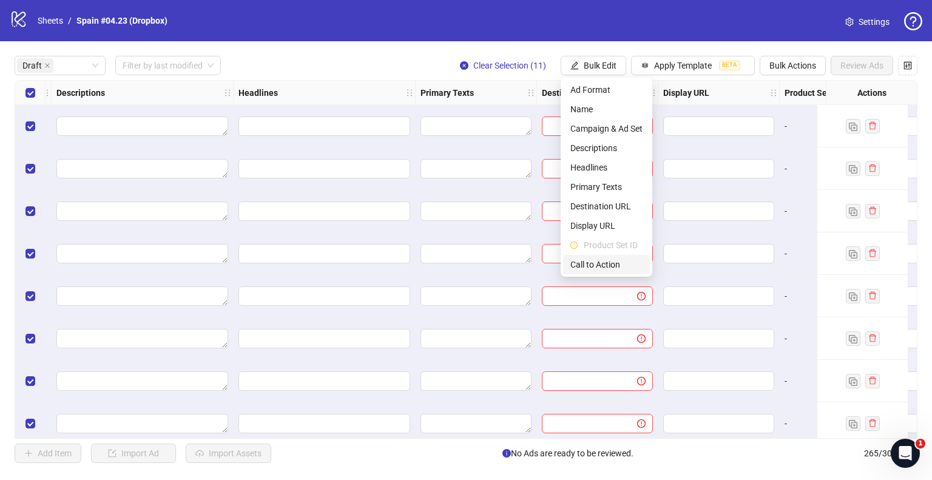
click at [618, 260] on span "Call to Action" at bounding box center [606, 264] width 72 height 13
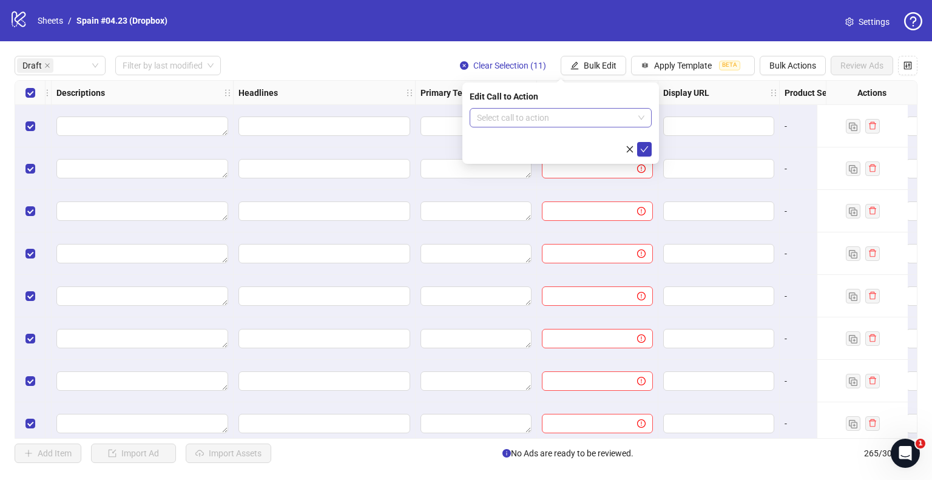
click at [554, 115] on input "search" at bounding box center [555, 118] width 156 height 18
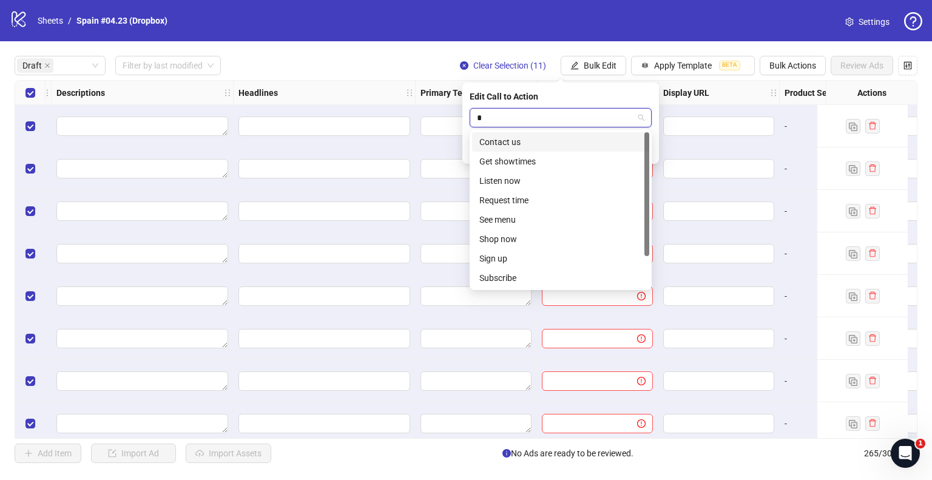
type input "**"
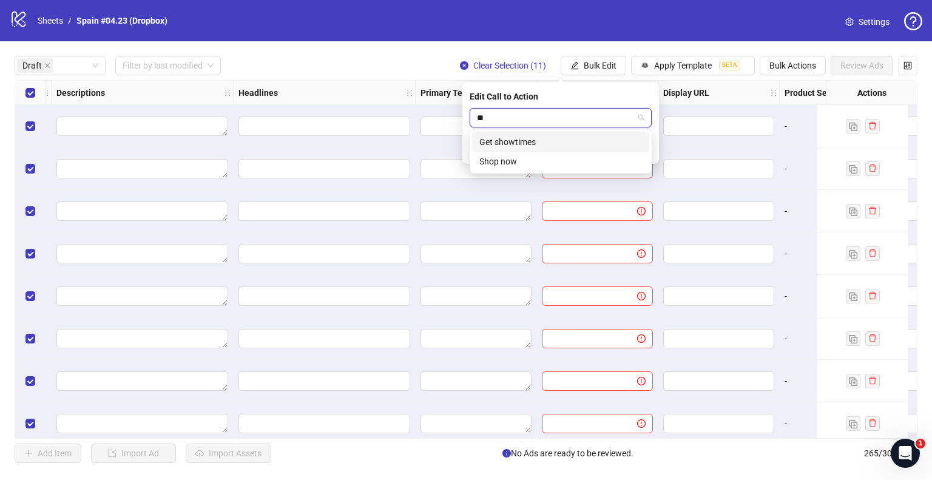
click at [512, 157] on div "Shop now" at bounding box center [560, 161] width 163 height 13
click at [647, 150] on icon "check" at bounding box center [644, 149] width 8 height 8
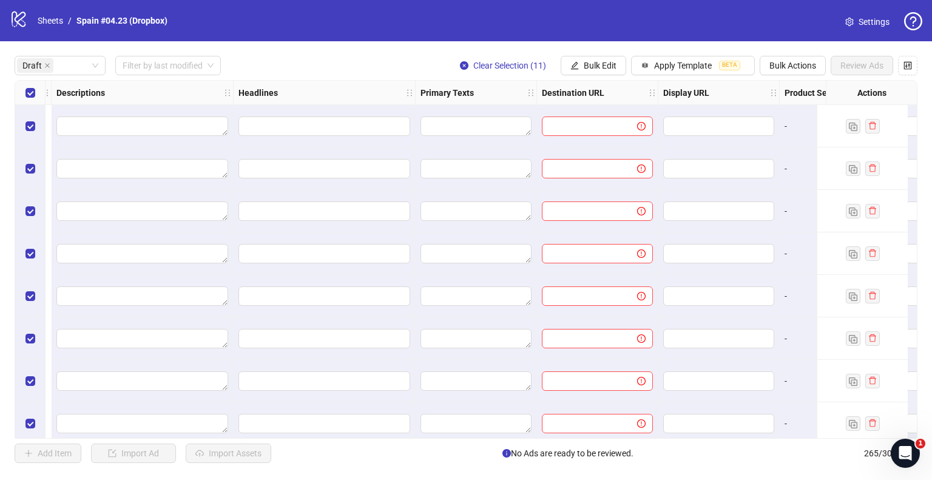
scroll to position [0, 1092]
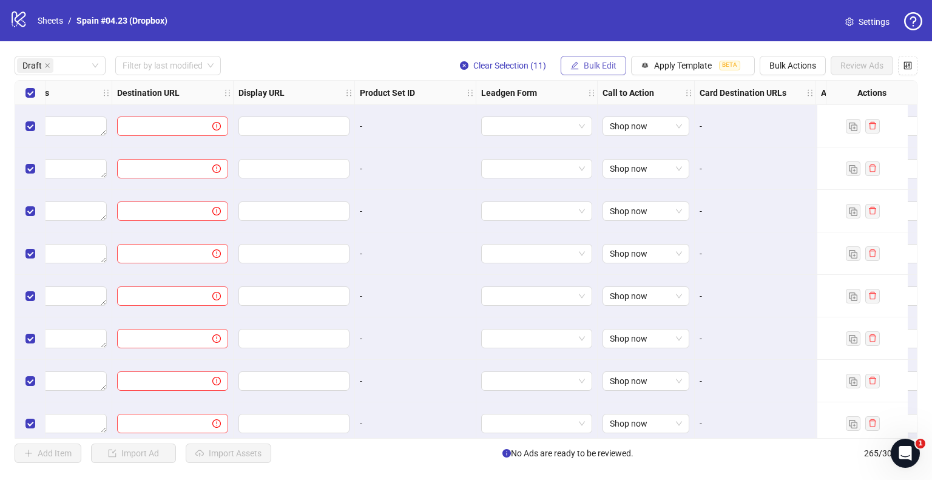
click at [603, 62] on span "Bulk Edit" at bounding box center [599, 66] width 33 height 10
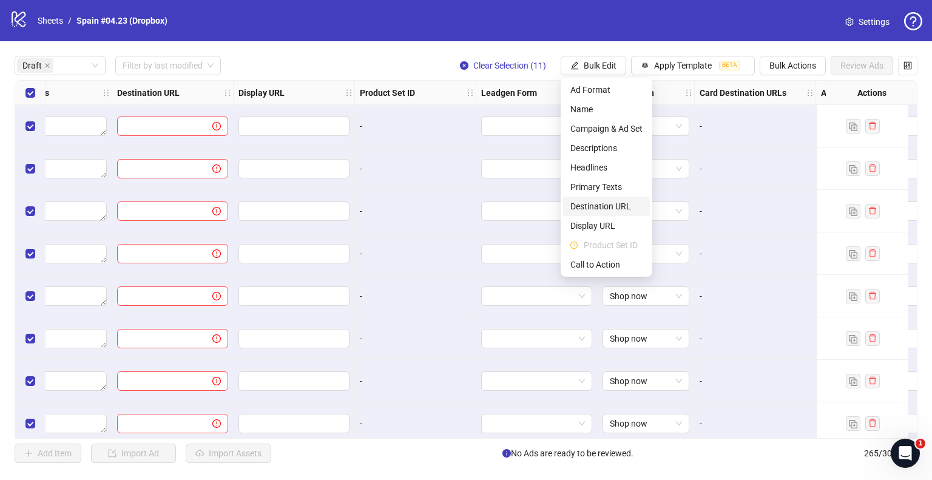
click at [590, 206] on span "Destination URL" at bounding box center [606, 206] width 72 height 13
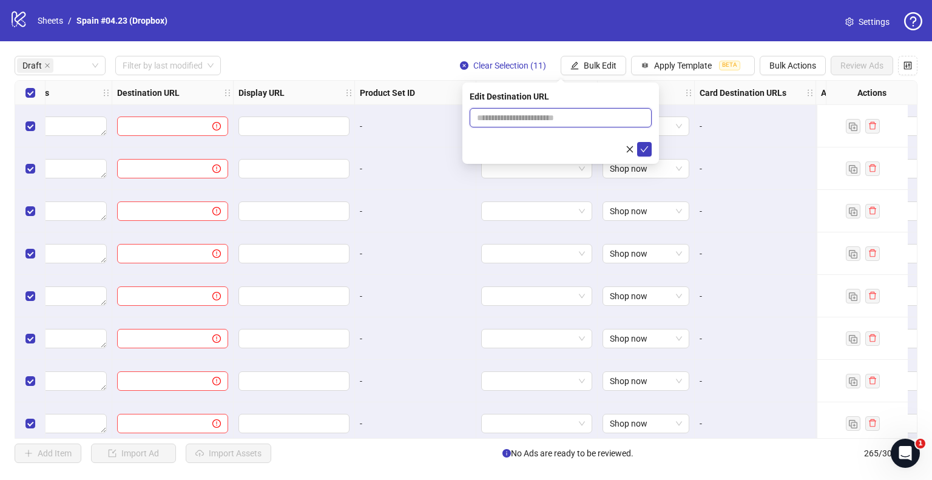
click at [536, 118] on input "text" at bounding box center [556, 117] width 158 height 13
click at [542, 116] on input "**********" at bounding box center [556, 117] width 158 height 13
click at [536, 118] on input "**********" at bounding box center [556, 117] width 158 height 13
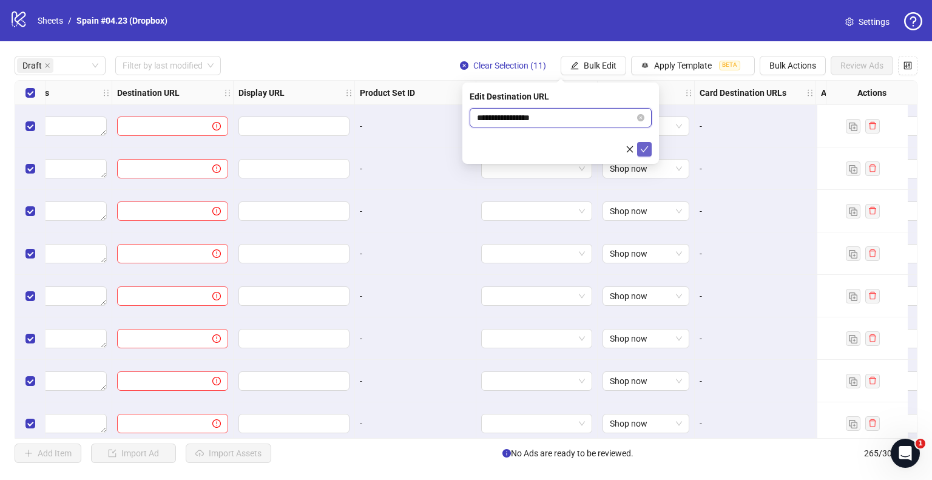
type input "**********"
click at [647, 147] on icon "check" at bounding box center [644, 149] width 8 height 6
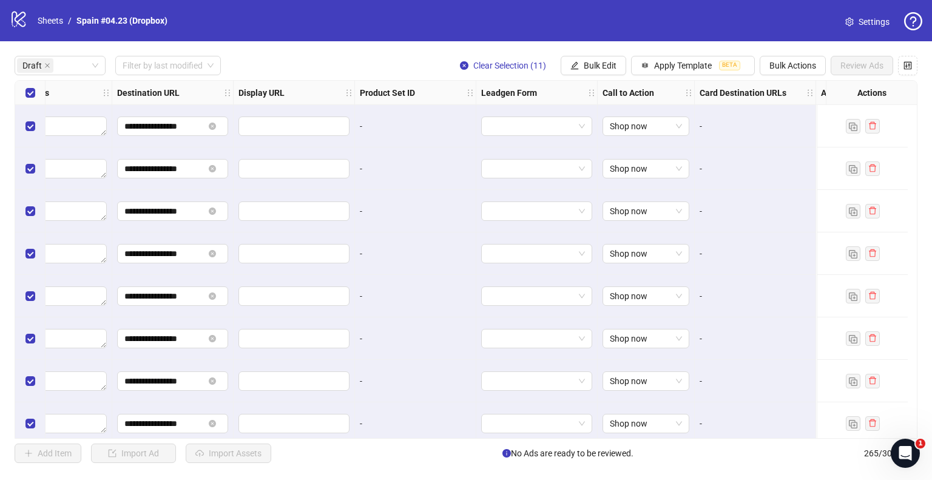
scroll to position [0, 667]
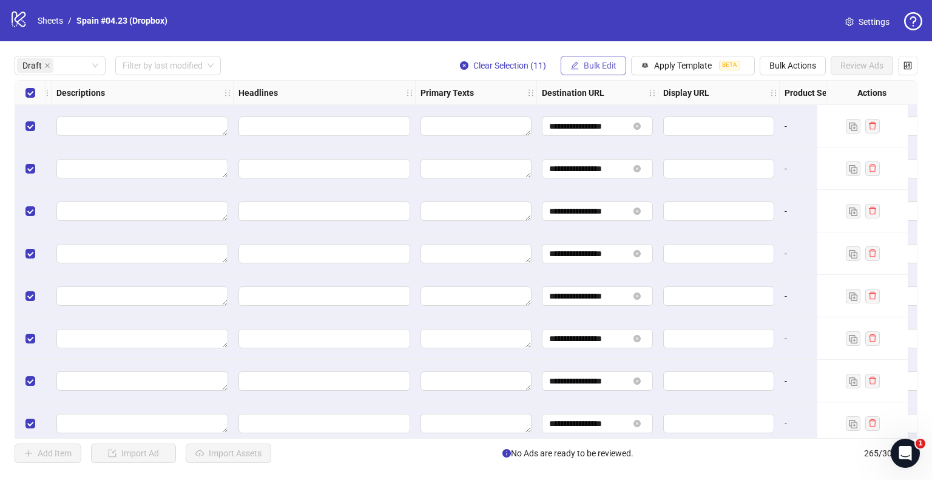
click at [594, 66] on span "Bulk Edit" at bounding box center [599, 66] width 33 height 10
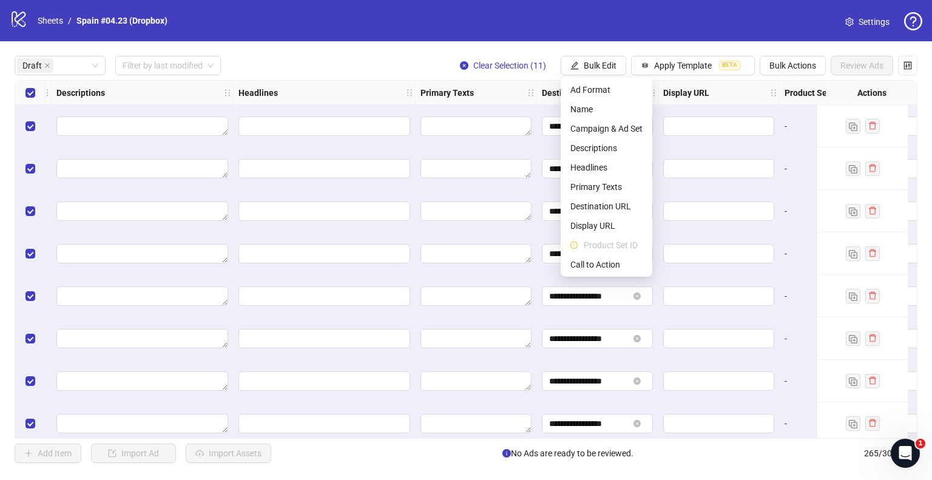
click at [386, 64] on div "Draft Filter by last modified Clear Selection (11) Bulk Edit Apply Template BET…" at bounding box center [466, 65] width 902 height 19
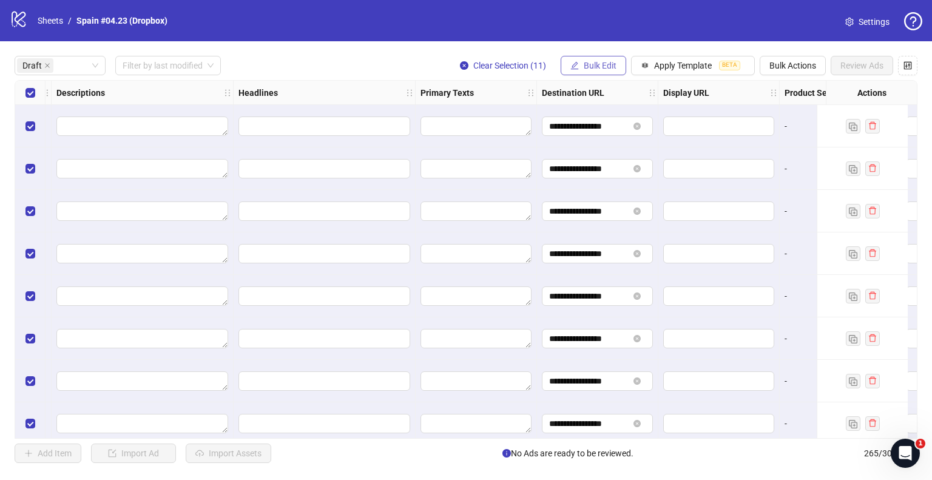
click at [611, 61] on span "Bulk Edit" at bounding box center [599, 66] width 33 height 10
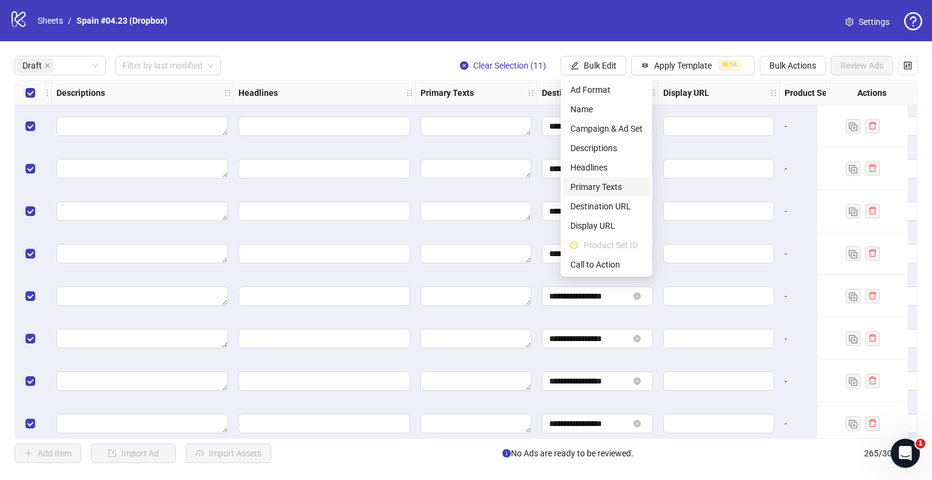
click at [605, 190] on span "Primary Texts" at bounding box center [606, 186] width 72 height 13
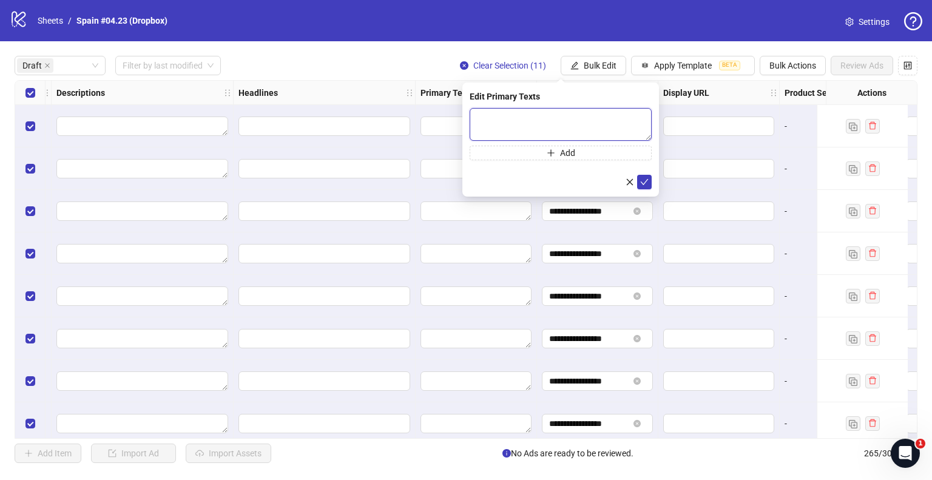
click at [547, 126] on textarea at bounding box center [560, 124] width 182 height 33
paste textarea "**********"
type textarea "**********"
click at [644, 183] on icon "check" at bounding box center [644, 181] width 8 height 8
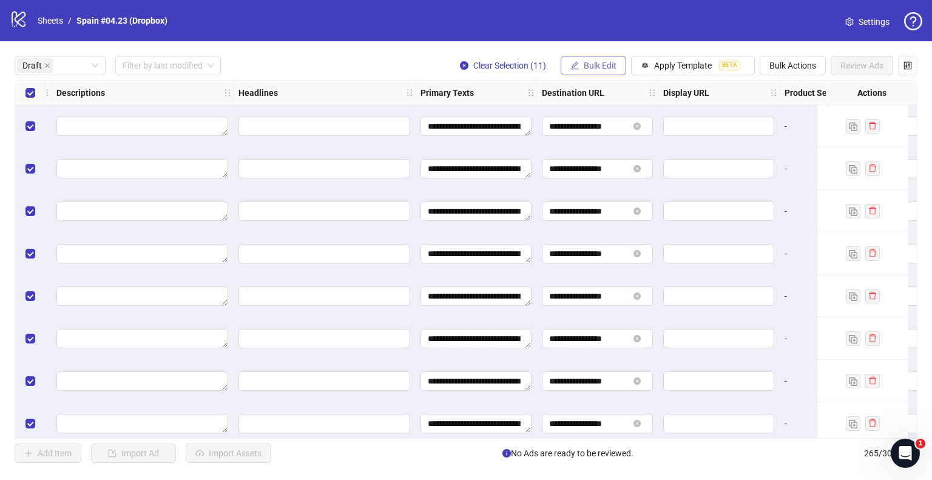
click at [612, 73] on button "Bulk Edit" at bounding box center [593, 65] width 66 height 19
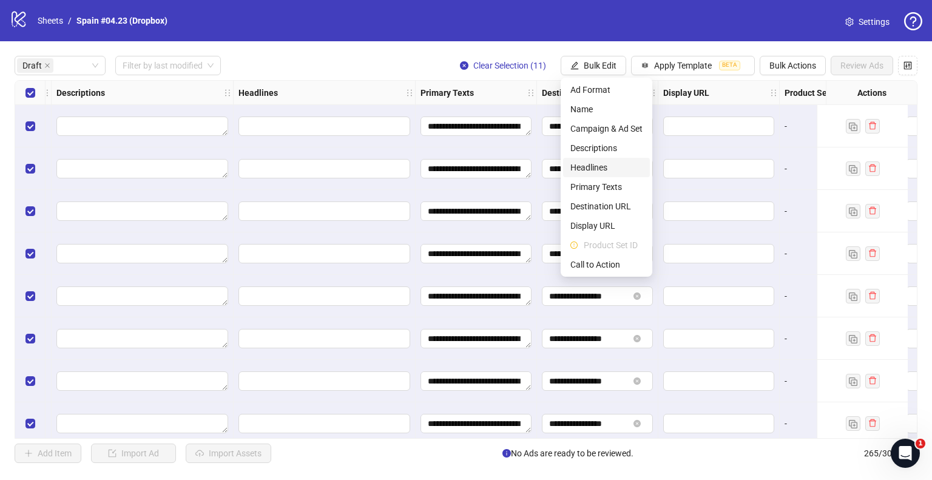
click at [589, 164] on span "Headlines" at bounding box center [606, 167] width 72 height 13
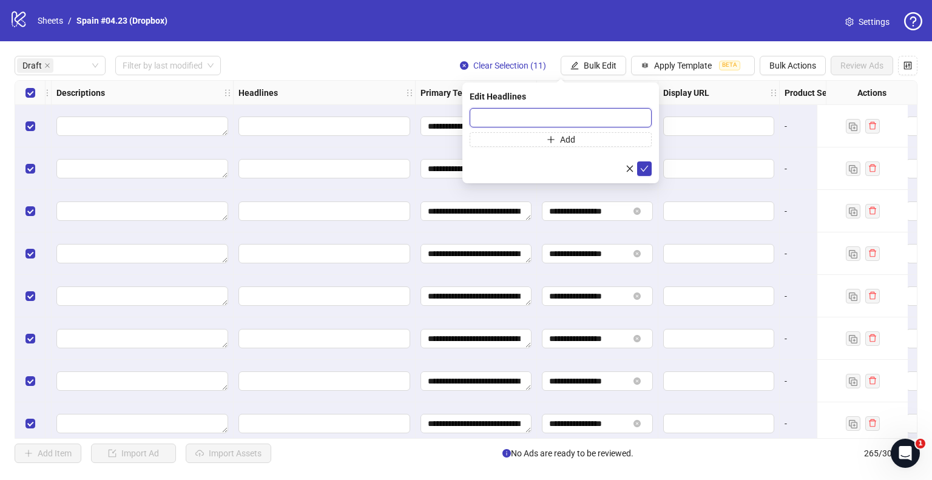
click at [563, 115] on input "text" at bounding box center [560, 117] width 182 height 19
paste input "**********"
type input "**********"
click at [643, 171] on icon "check" at bounding box center [644, 168] width 8 height 8
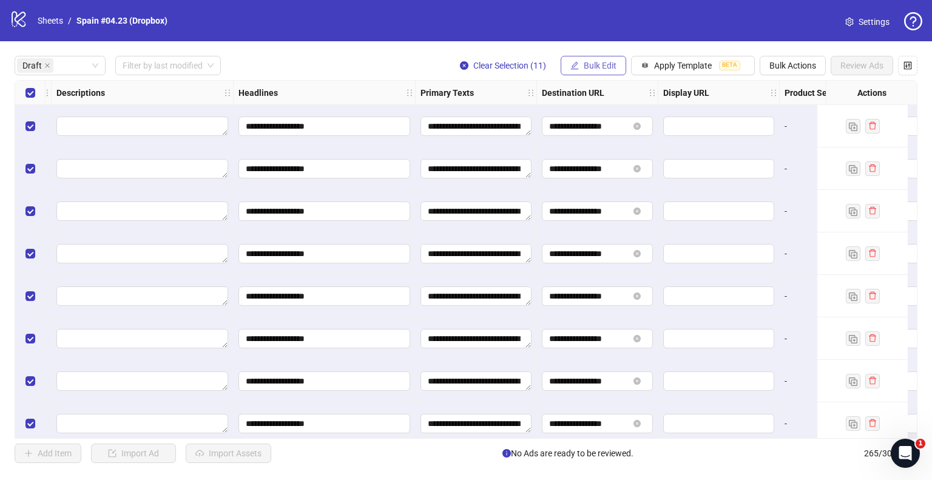
click at [583, 56] on button "Bulk Edit" at bounding box center [593, 65] width 66 height 19
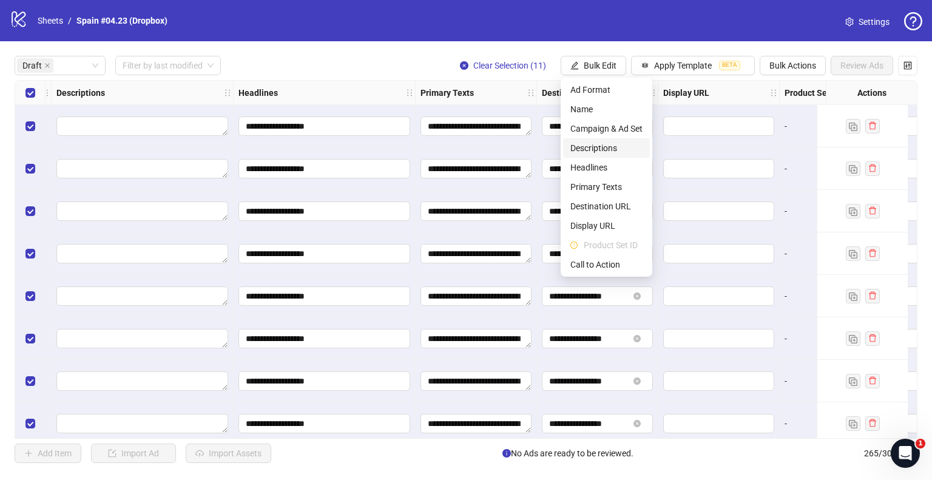
click at [600, 147] on span "Descriptions" at bounding box center [606, 147] width 72 height 13
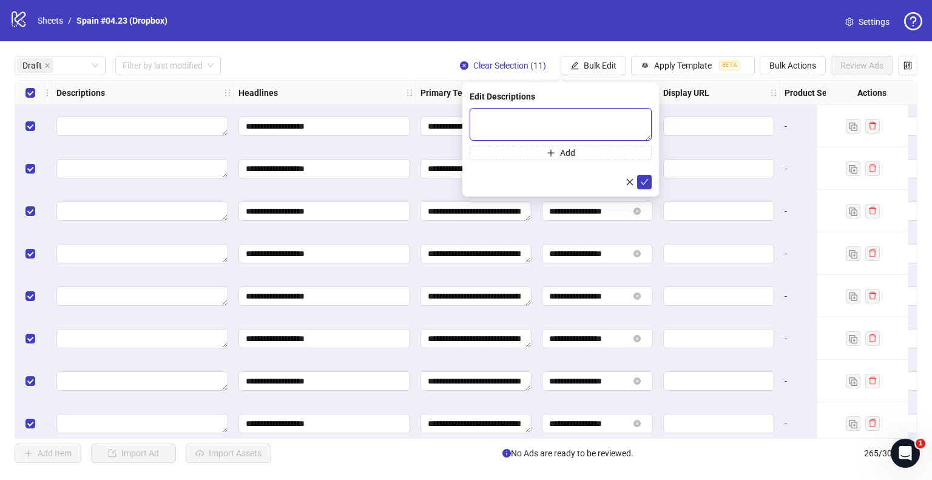
click at [531, 118] on textarea at bounding box center [560, 124] width 182 height 33
paste textarea "**********"
type textarea "**********"
click at [646, 181] on icon "check" at bounding box center [644, 181] width 8 height 8
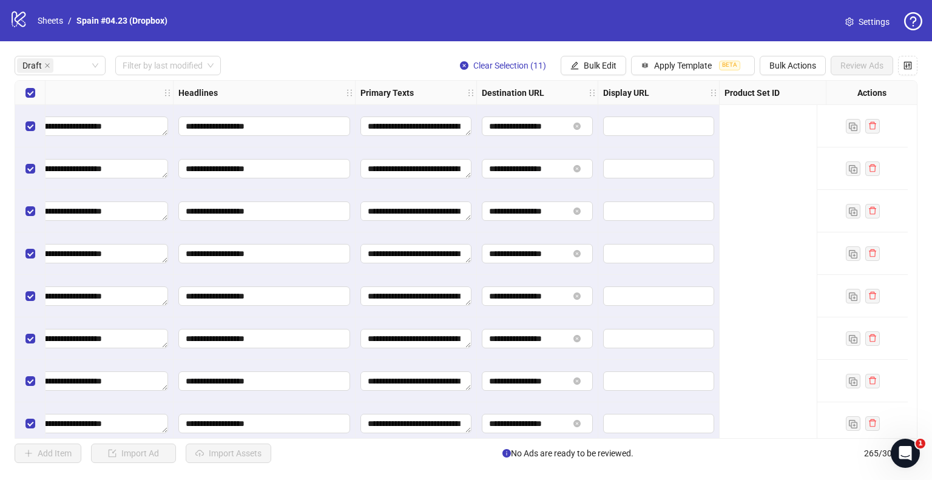
scroll to position [0, 0]
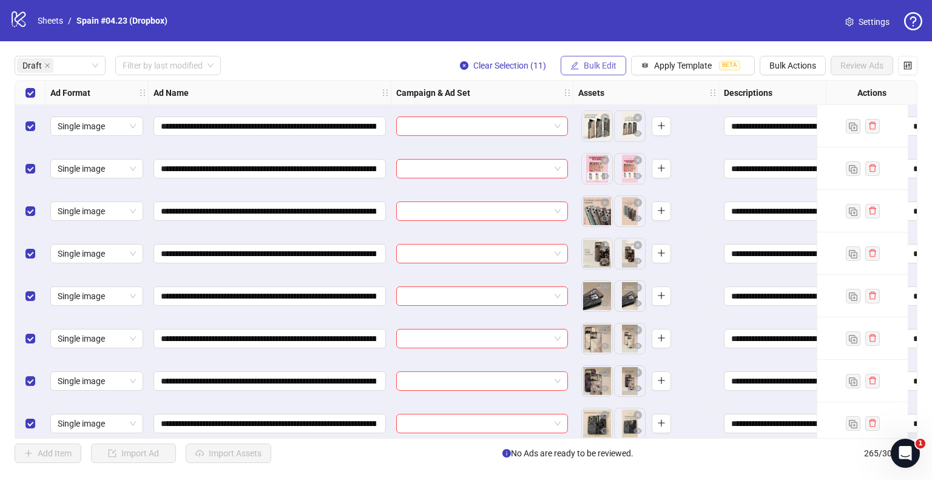
click at [588, 67] on span "Bulk Edit" at bounding box center [599, 66] width 33 height 10
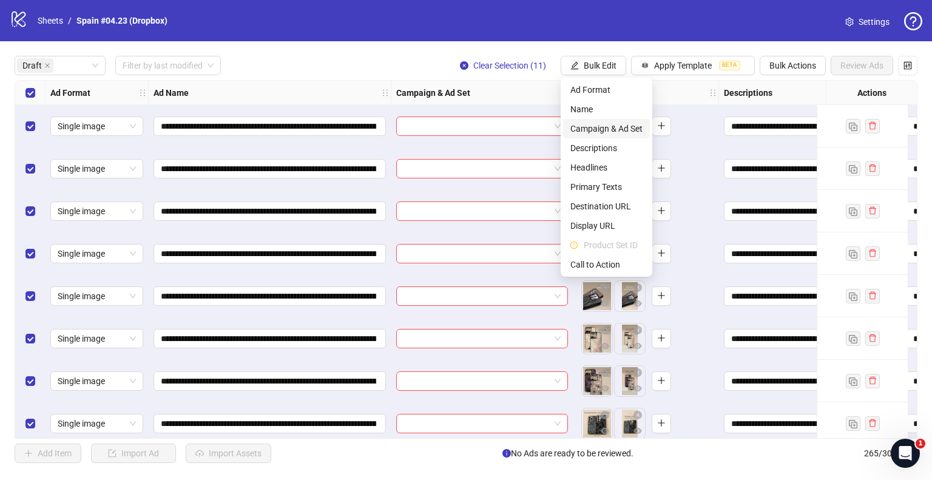
click at [580, 130] on span "Campaign & Ad Set" at bounding box center [606, 128] width 72 height 13
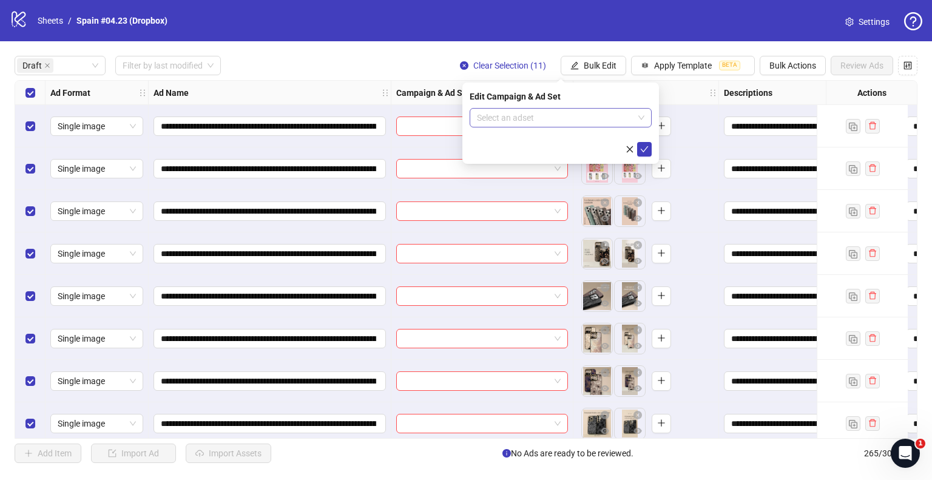
click at [578, 127] on form "Select an adset" at bounding box center [560, 132] width 182 height 49
click at [579, 122] on input "search" at bounding box center [555, 118] width 156 height 18
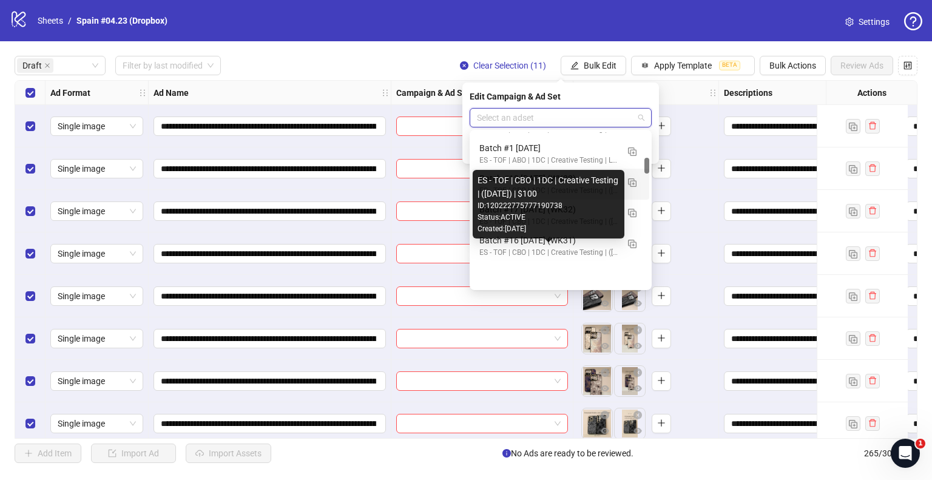
scroll to position [243, 0]
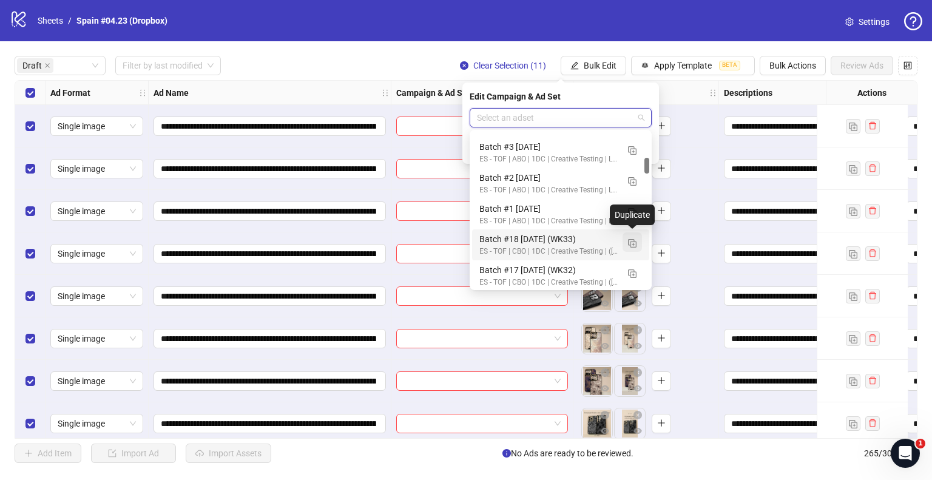
click at [631, 243] on img "button" at bounding box center [632, 243] width 8 height 8
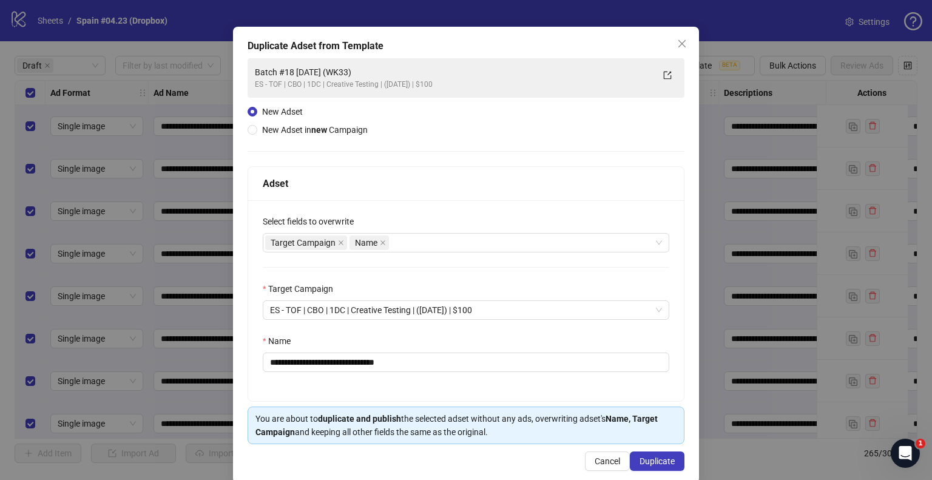
scroll to position [51, 0]
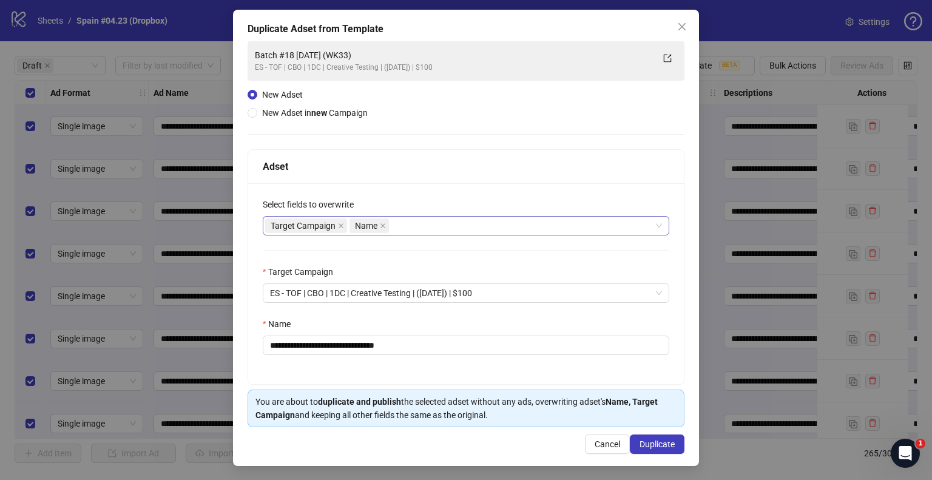
click at [412, 220] on div "Target Campaign Name" at bounding box center [459, 225] width 389 height 17
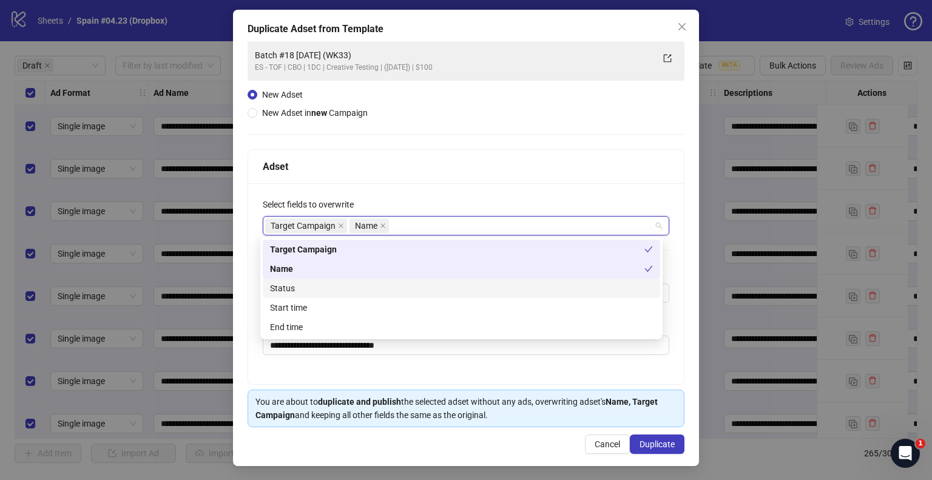
click at [284, 283] on div "Status" at bounding box center [461, 287] width 383 height 13
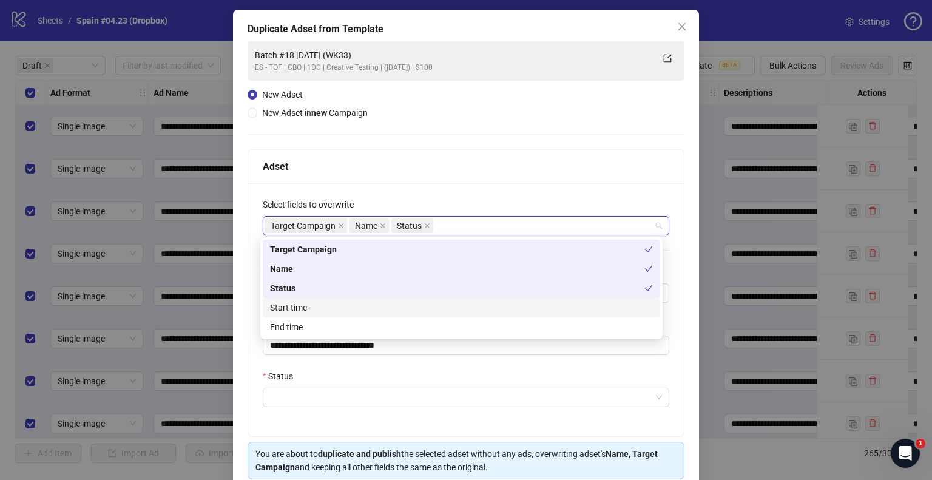
click at [284, 305] on div "Start time" at bounding box center [461, 307] width 383 height 13
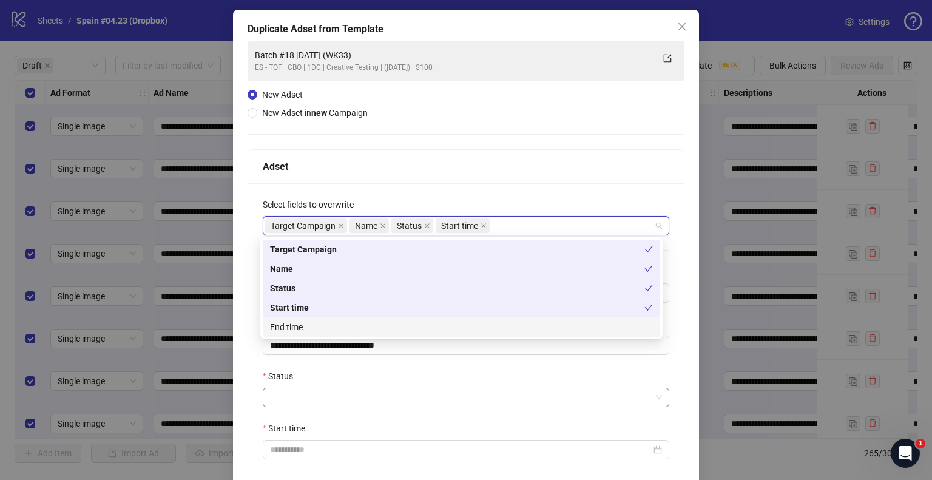
click at [281, 390] on input "Status" at bounding box center [460, 397] width 381 height 18
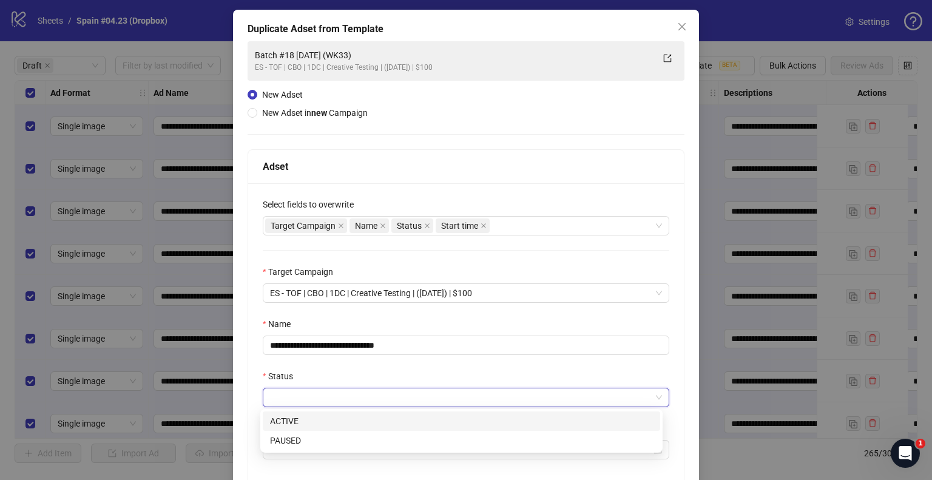
click at [275, 404] on input "Status" at bounding box center [460, 397] width 381 height 18
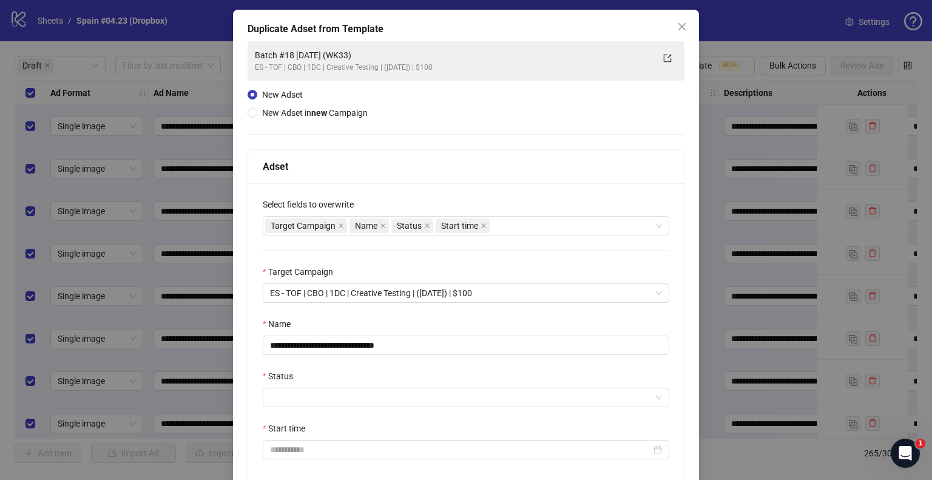
click at [277, 419] on div "**********" at bounding box center [465, 335] width 435 height 305
click at [283, 402] on input "Status" at bounding box center [460, 397] width 381 height 18
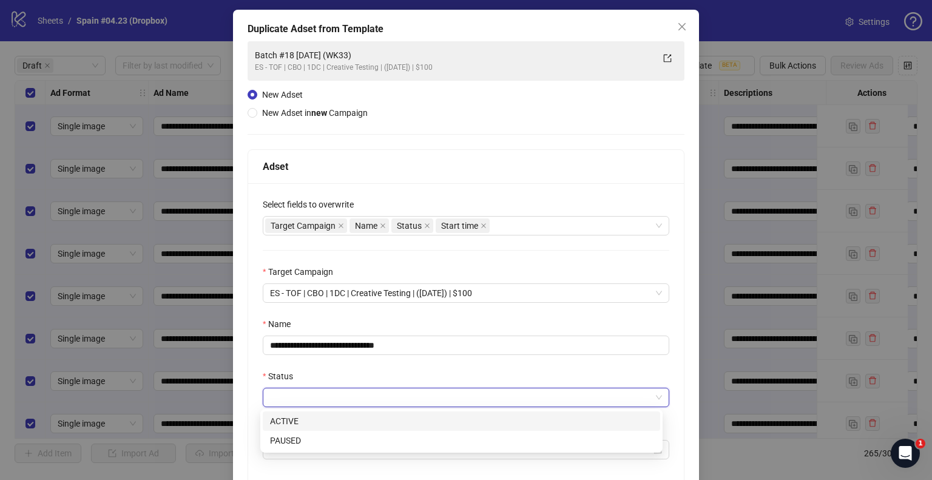
click at [281, 417] on div "ACTIVE" at bounding box center [461, 420] width 383 height 13
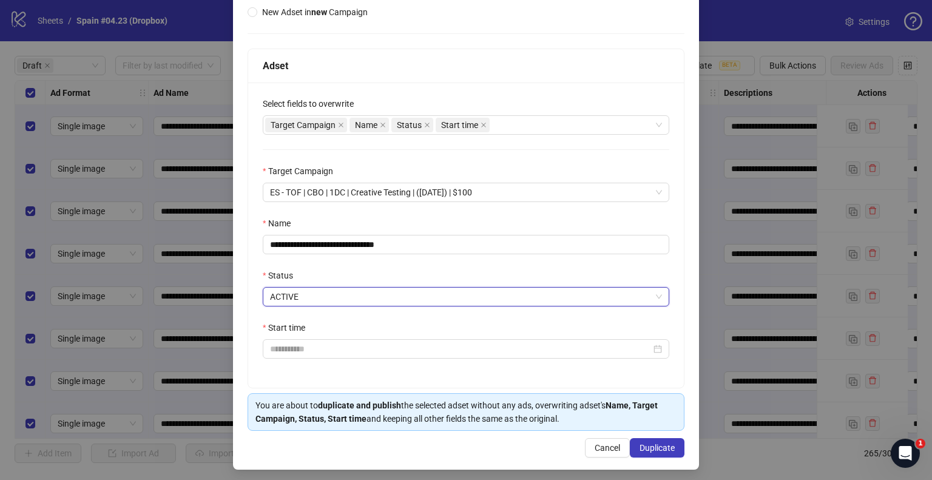
scroll to position [155, 0]
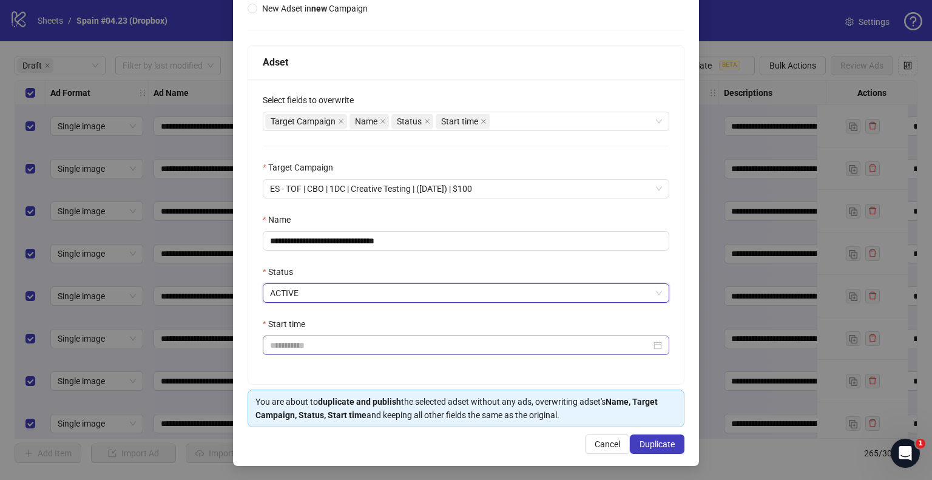
click at [303, 351] on div at bounding box center [466, 344] width 406 height 19
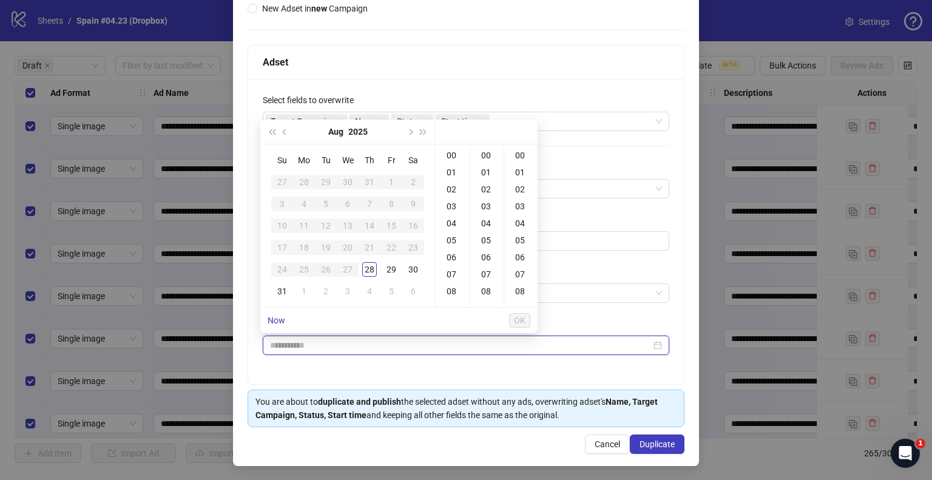
click at [303, 346] on input "Start time" at bounding box center [460, 344] width 381 height 13
type input "**********"
click at [273, 286] on td "31" at bounding box center [282, 291] width 22 height 22
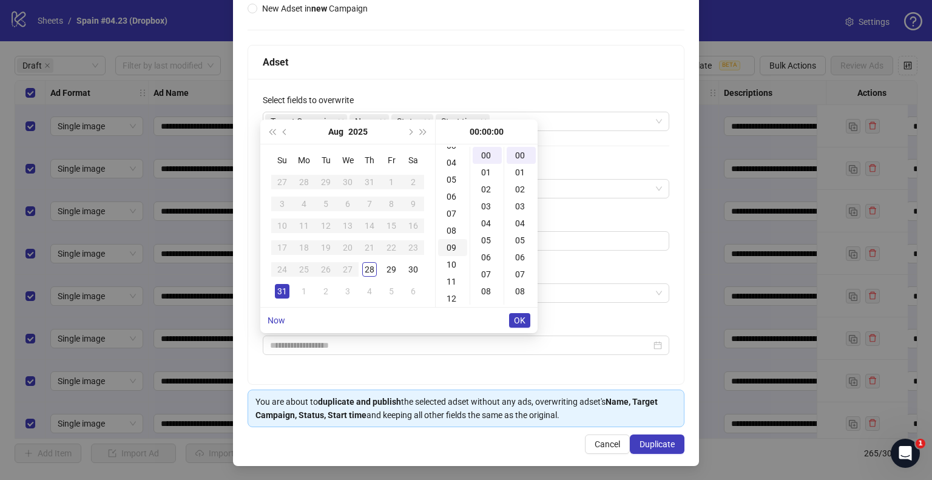
click at [454, 246] on div "09" at bounding box center [452, 247] width 29 height 17
type input "**********"
click at [524, 320] on span "OK" at bounding box center [520, 320] width 12 height 10
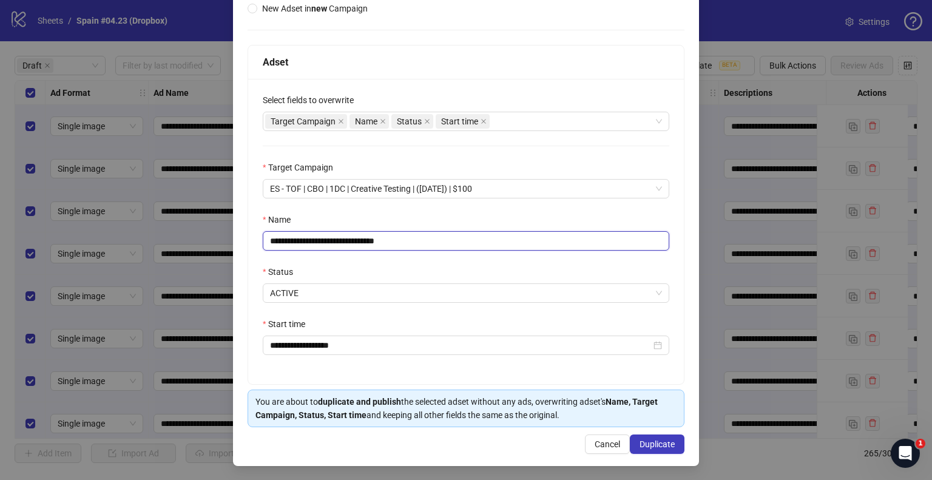
drag, startPoint x: 386, startPoint y: 238, endPoint x: 463, endPoint y: 234, distance: 77.7
click at [463, 234] on input "**********" at bounding box center [466, 240] width 406 height 19
click at [349, 239] on input "**********" at bounding box center [466, 240] width 406 height 19
click at [377, 242] on input "**********" at bounding box center [466, 240] width 406 height 19
click at [303, 240] on input "**********" at bounding box center [466, 240] width 406 height 19
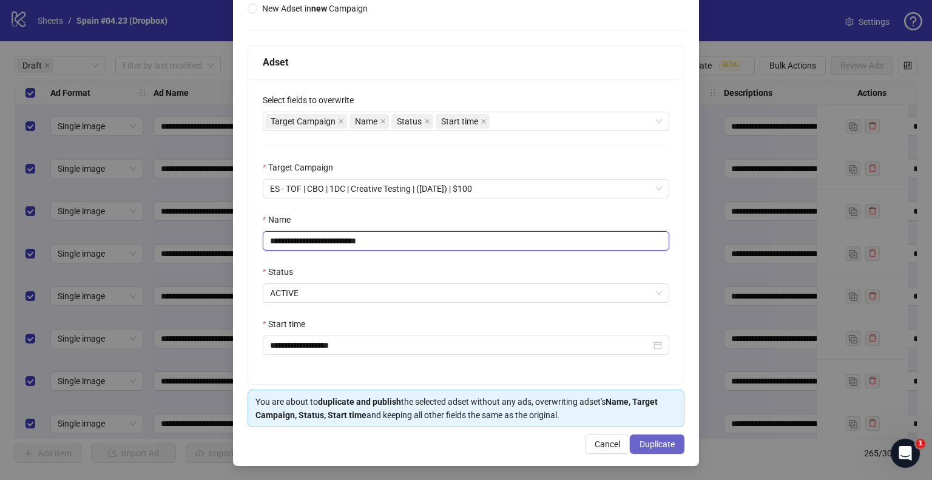
type input "**********"
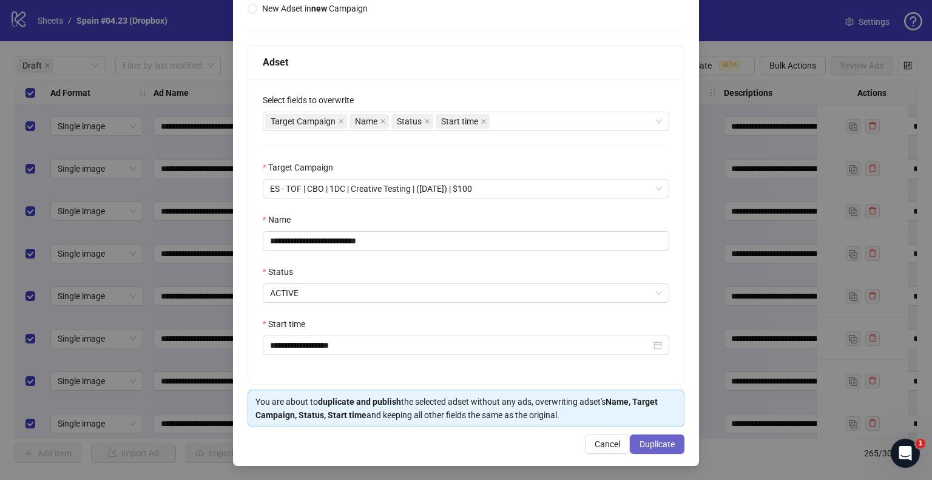
click at [659, 440] on span "Duplicate" at bounding box center [656, 444] width 35 height 10
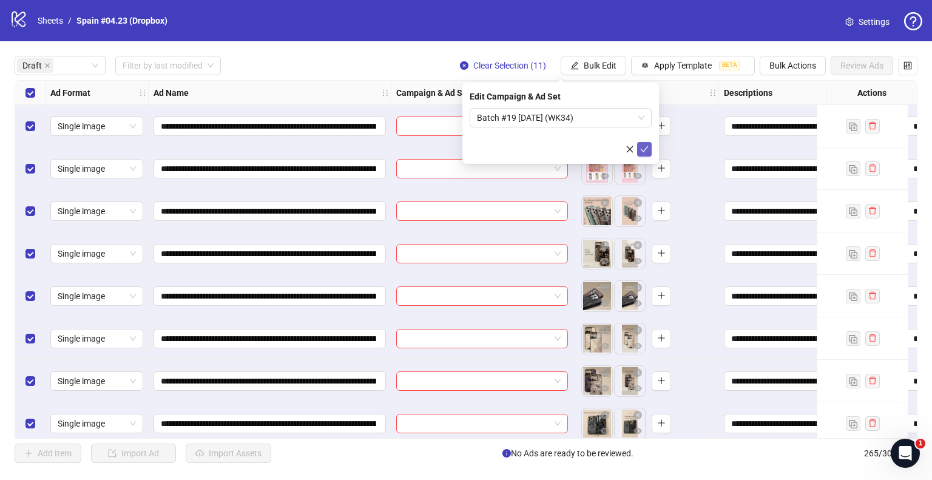
click at [645, 152] on icon "check" at bounding box center [644, 149] width 8 height 8
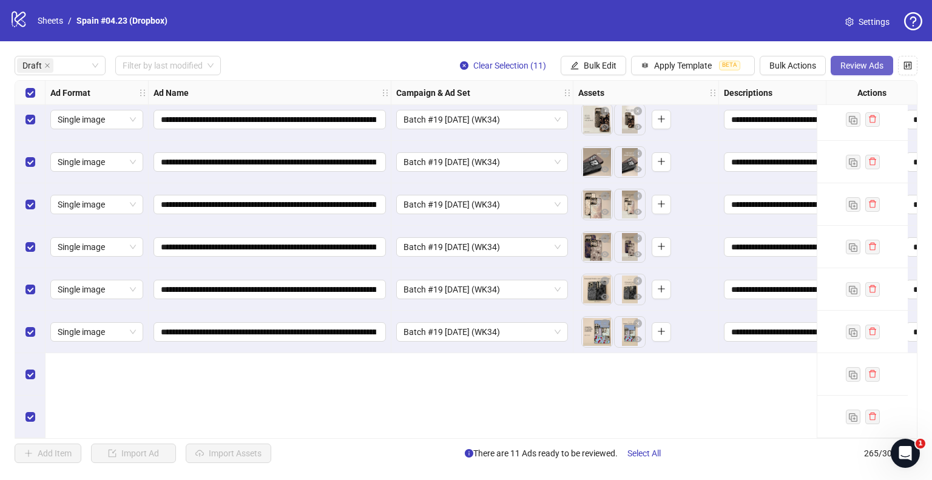
scroll to position [0, 0]
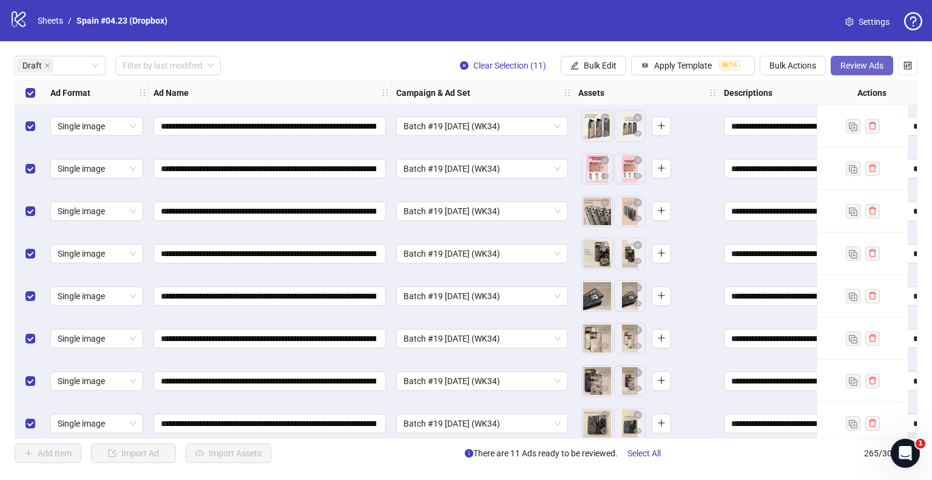
click at [852, 65] on span "Review Ads" at bounding box center [861, 66] width 43 height 10
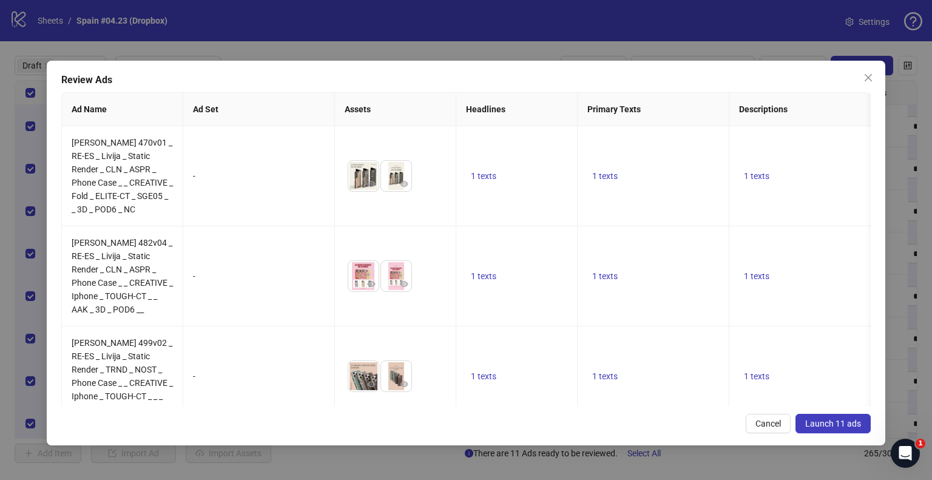
click at [836, 426] on span "Launch 11 ads" at bounding box center [833, 423] width 56 height 10
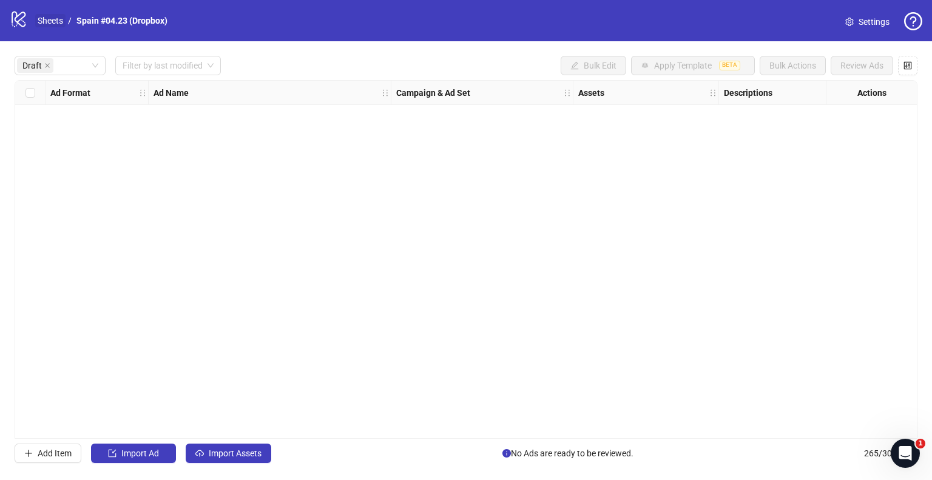
click at [45, 21] on link "Sheets" at bounding box center [50, 20] width 30 height 13
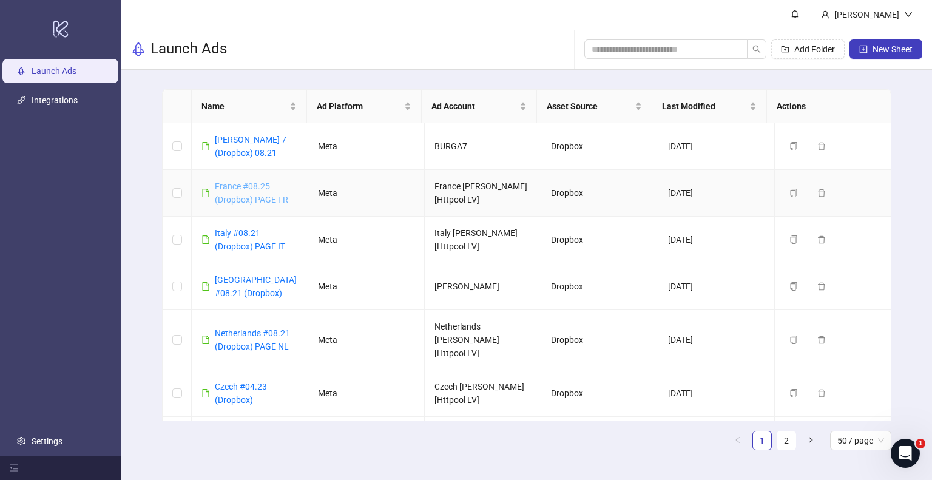
click at [247, 196] on link "France #08.25 (Dropbox) PAGE FR" at bounding box center [251, 192] width 73 height 23
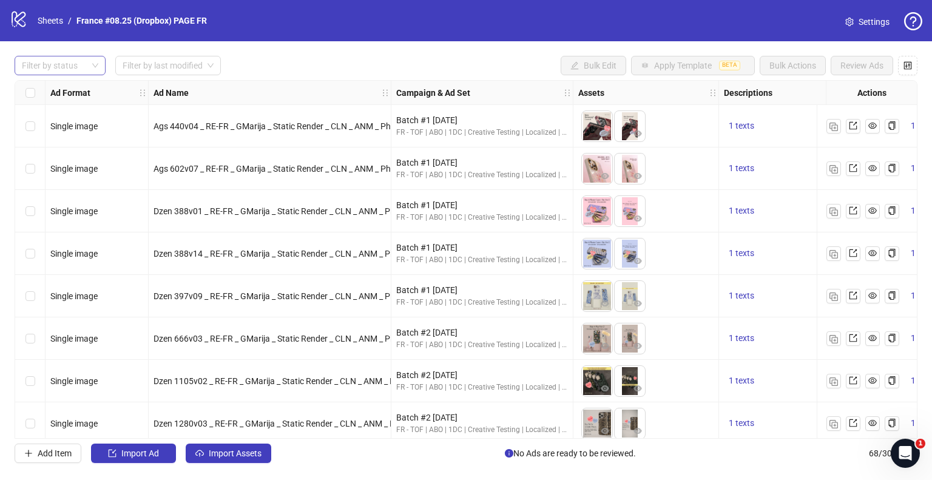
click at [63, 65] on div at bounding box center [53, 65] width 73 height 17
click at [66, 86] on div "Draft" at bounding box center [60, 89] width 72 height 13
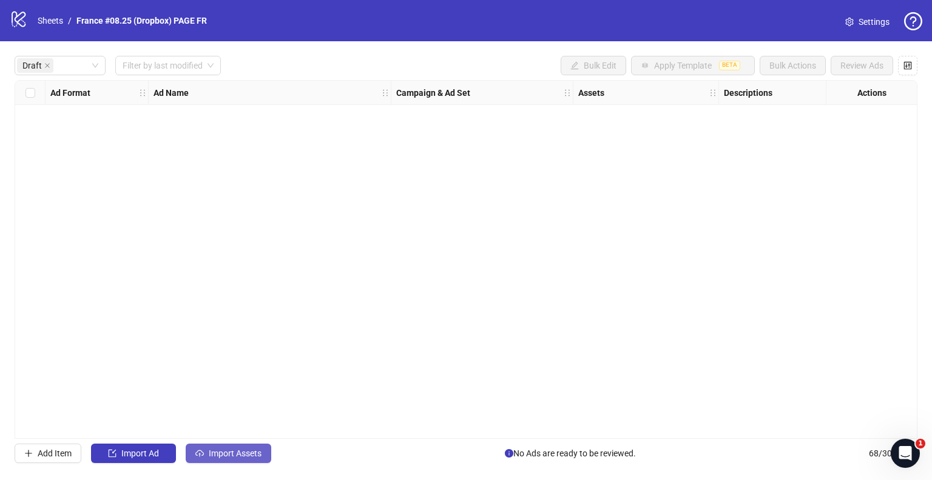
click at [238, 443] on button "Import Assets" at bounding box center [229, 452] width 86 height 19
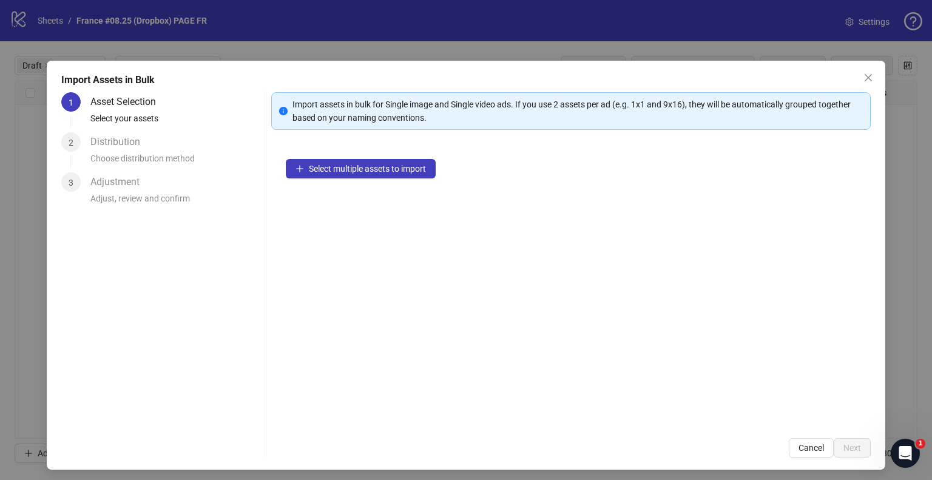
click at [367, 156] on div "Select multiple assets to import" at bounding box center [570, 283] width 599 height 279
click at [366, 164] on span "Select multiple assets to import" at bounding box center [367, 169] width 117 height 10
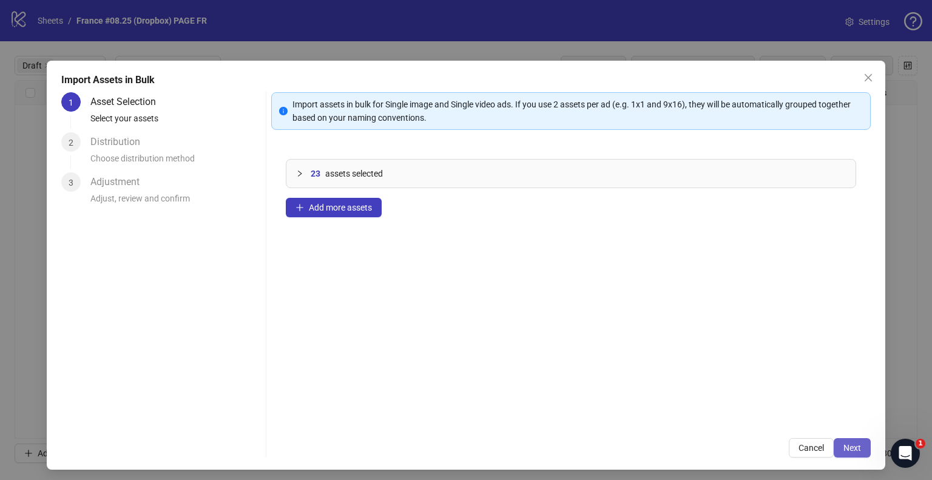
click at [843, 444] on span "Next" at bounding box center [852, 448] width 18 height 10
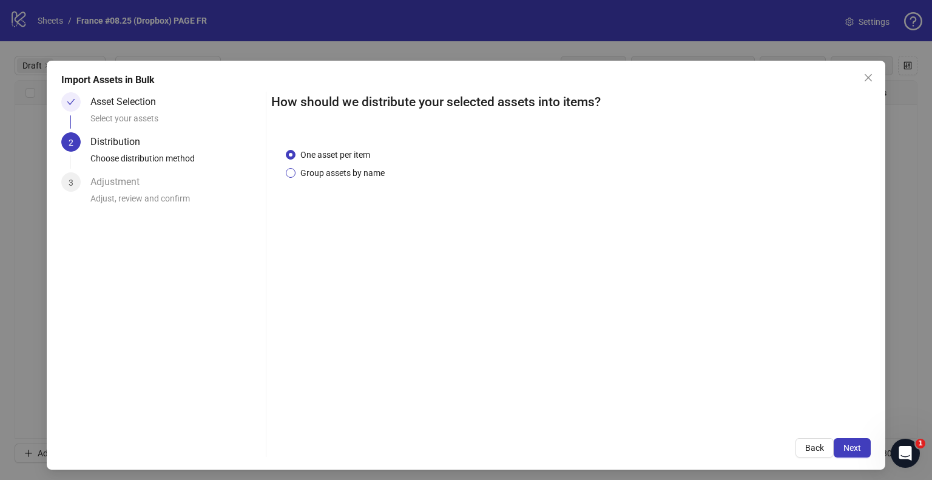
click at [334, 172] on span "Group assets by name" at bounding box center [342, 172] width 94 height 13
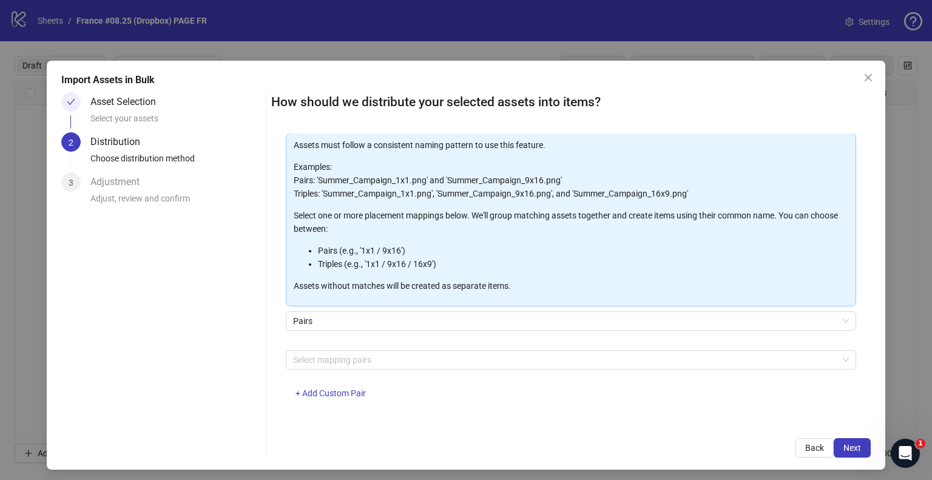
scroll to position [64, 0]
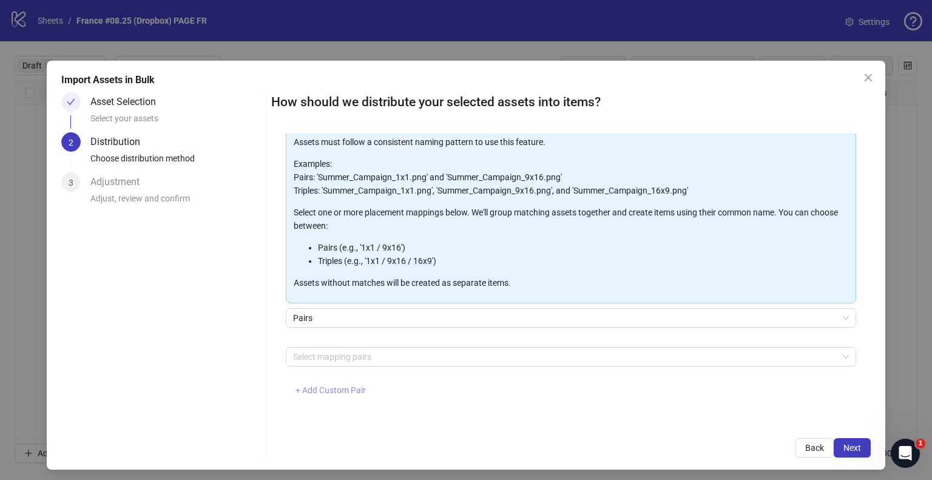
click at [324, 386] on span "+ Add Custom Pair" at bounding box center [330, 390] width 70 height 10
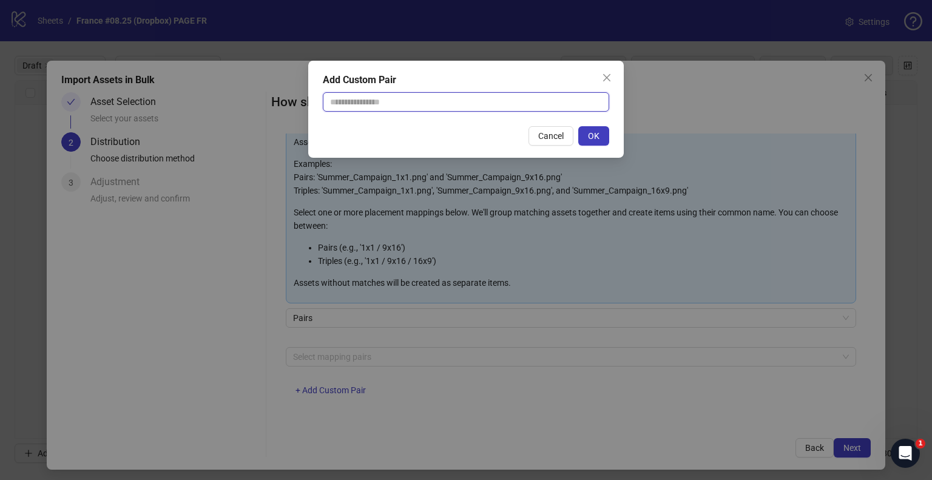
click at [369, 103] on input "text" at bounding box center [466, 101] width 286 height 19
type input "**********"
click at [585, 133] on button "OK" at bounding box center [593, 135] width 31 height 19
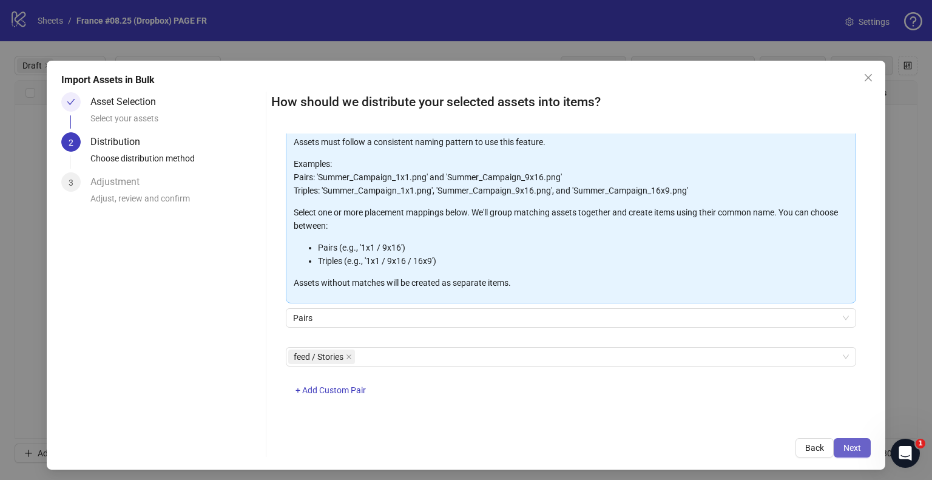
click at [842, 441] on button "Next" at bounding box center [851, 447] width 37 height 19
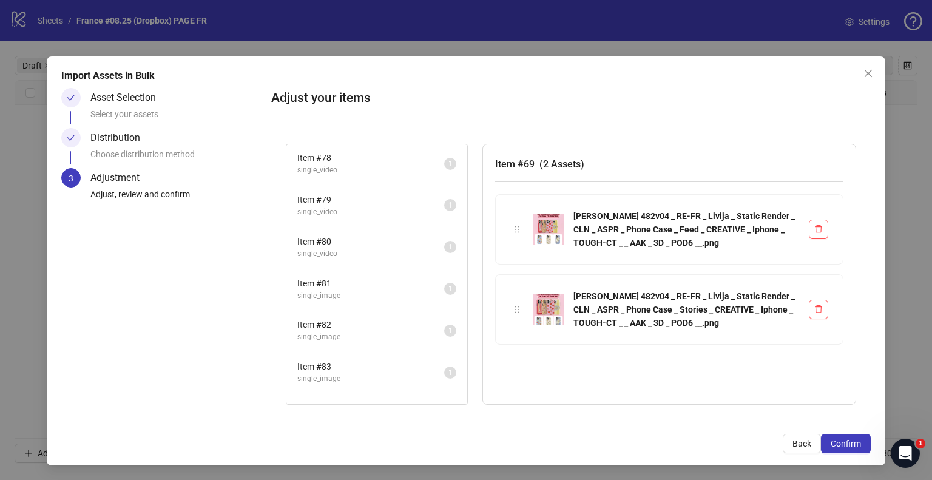
scroll to position [339, 0]
click at [848, 436] on button "Confirm" at bounding box center [846, 443] width 50 height 19
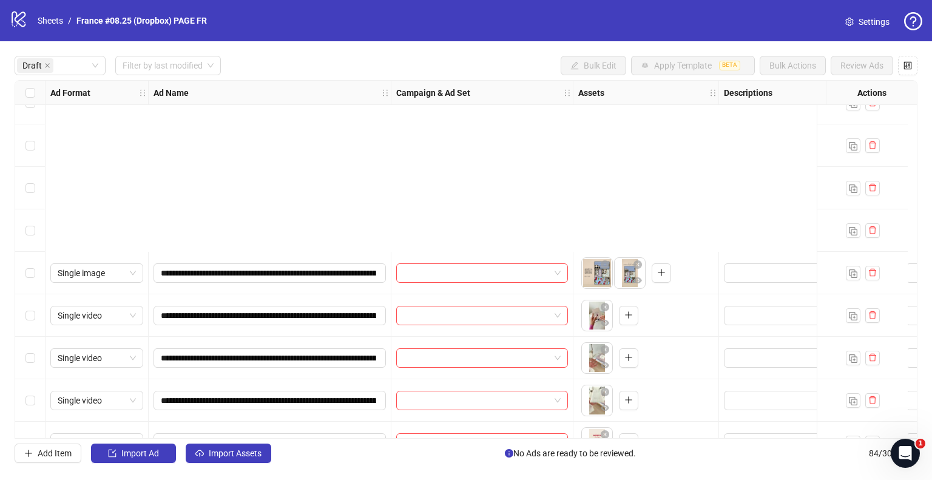
scroll to position [351, 0]
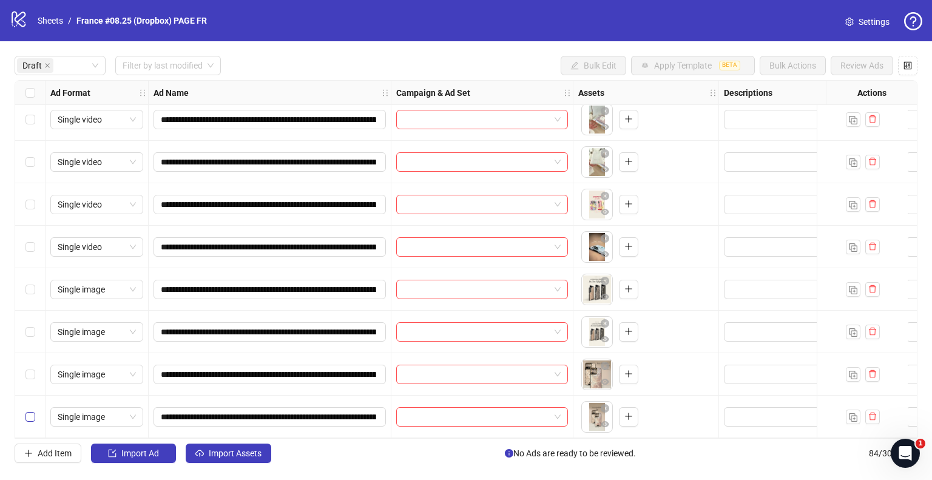
click at [34, 417] on label "Select row 16" at bounding box center [30, 416] width 10 height 13
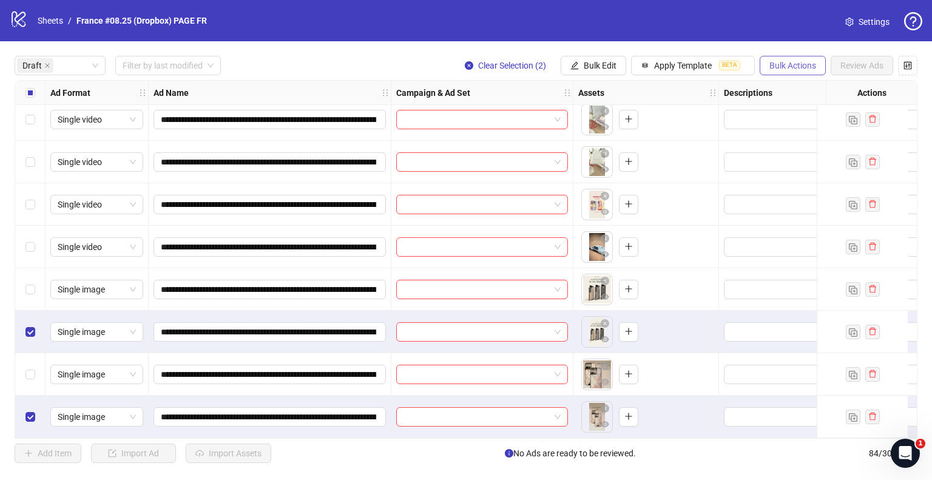
click at [784, 61] on span "Bulk Actions" at bounding box center [792, 66] width 47 height 10
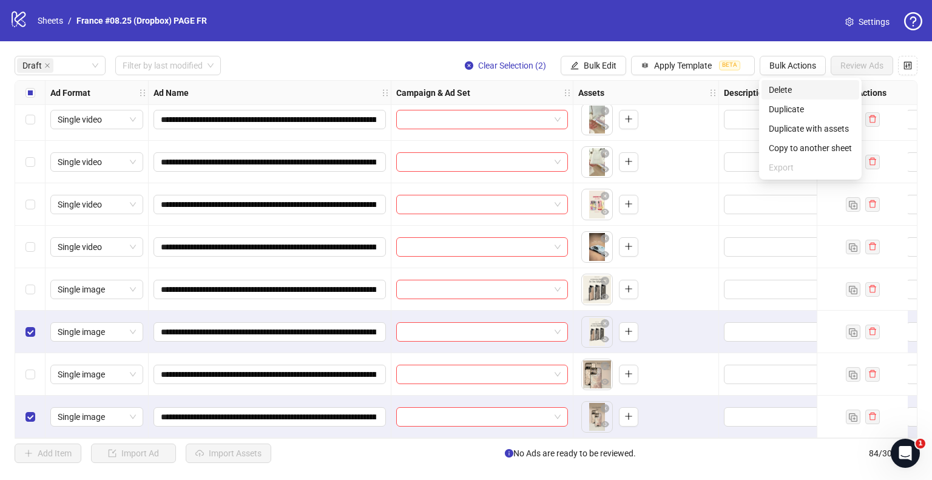
click at [783, 90] on span "Delete" at bounding box center [809, 89] width 83 height 13
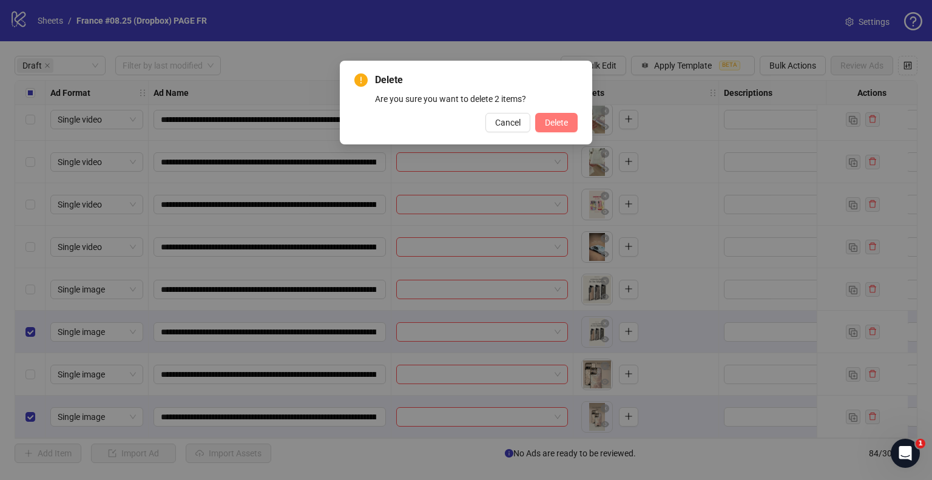
click at [559, 121] on span "Delete" at bounding box center [556, 123] width 23 height 10
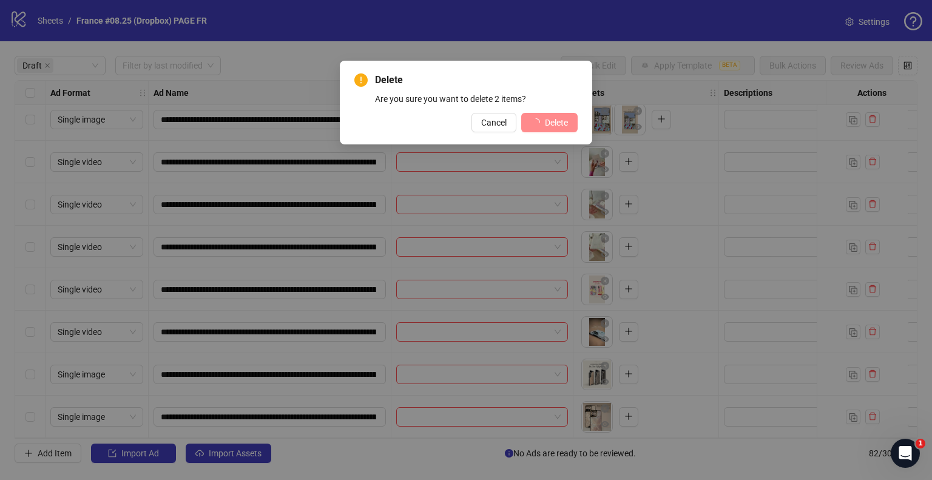
scroll to position [266, 0]
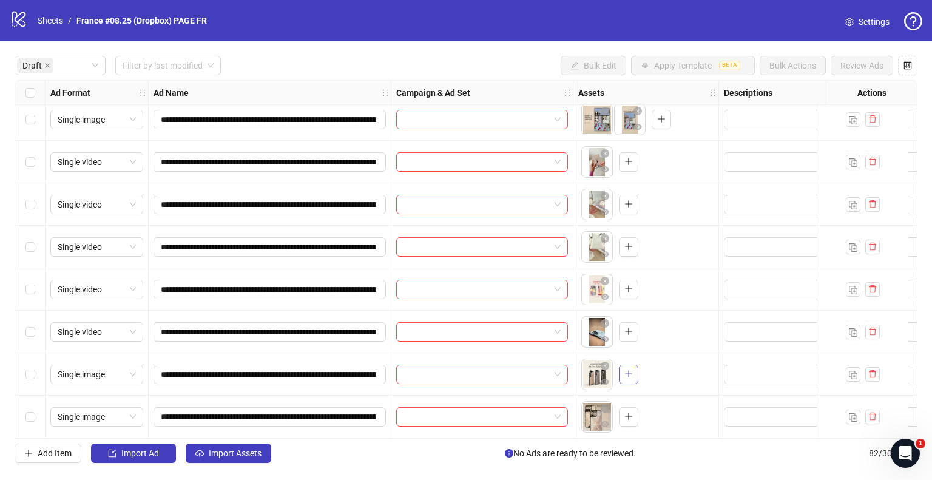
click at [626, 371] on icon "plus" at bounding box center [628, 373] width 8 height 8
click at [622, 407] on button "button" at bounding box center [628, 416] width 19 height 19
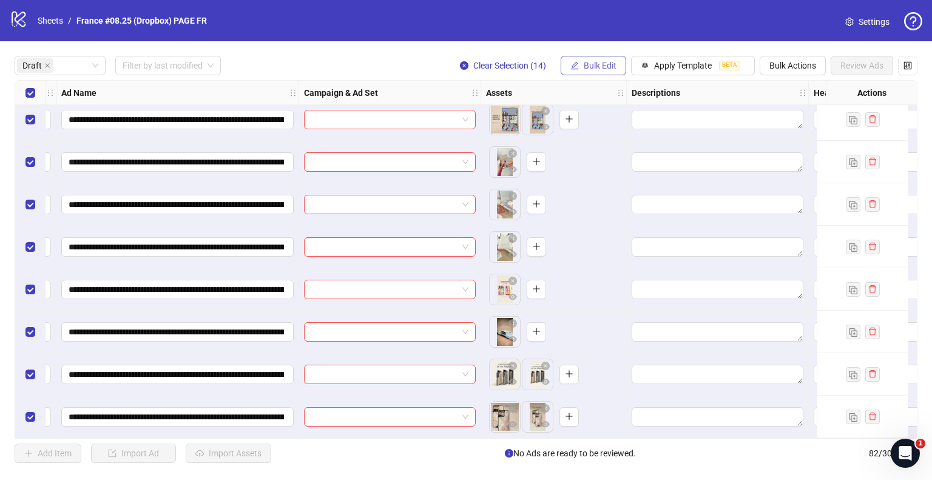
scroll to position [266, 121]
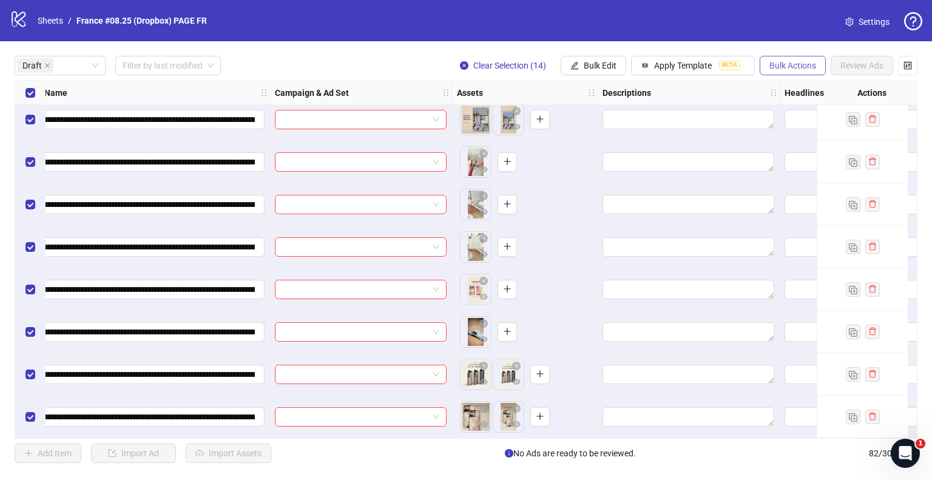
click at [774, 65] on span "Bulk Actions" at bounding box center [792, 66] width 47 height 10
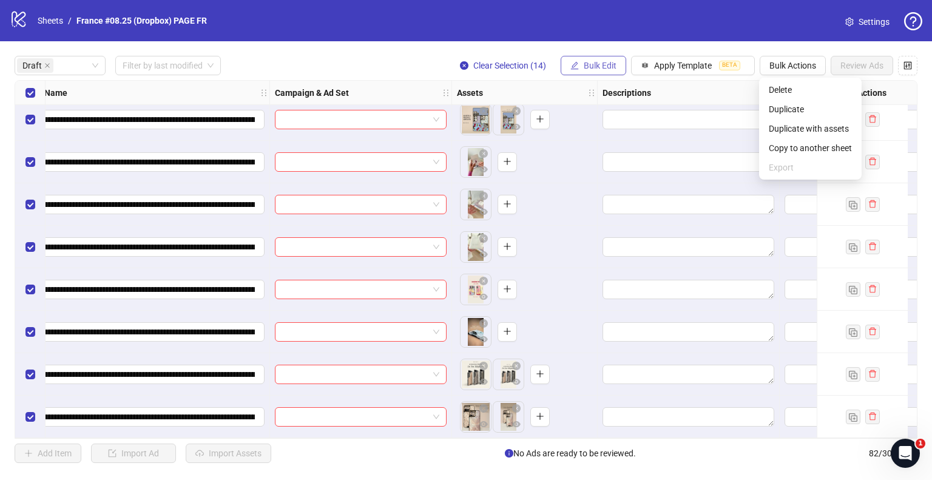
click at [594, 69] on span "Bulk Edit" at bounding box center [599, 66] width 33 height 10
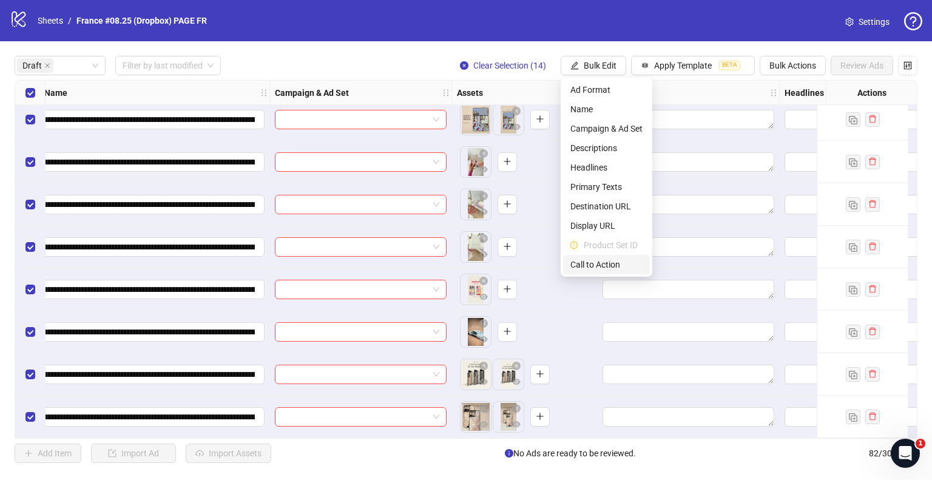
click at [594, 264] on span "Call to Action" at bounding box center [606, 264] width 72 height 13
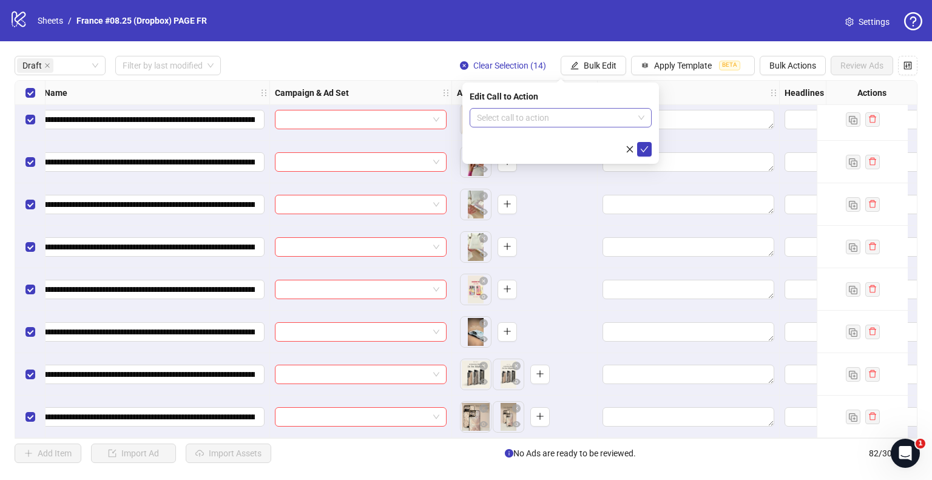
click at [551, 118] on input "search" at bounding box center [555, 118] width 156 height 18
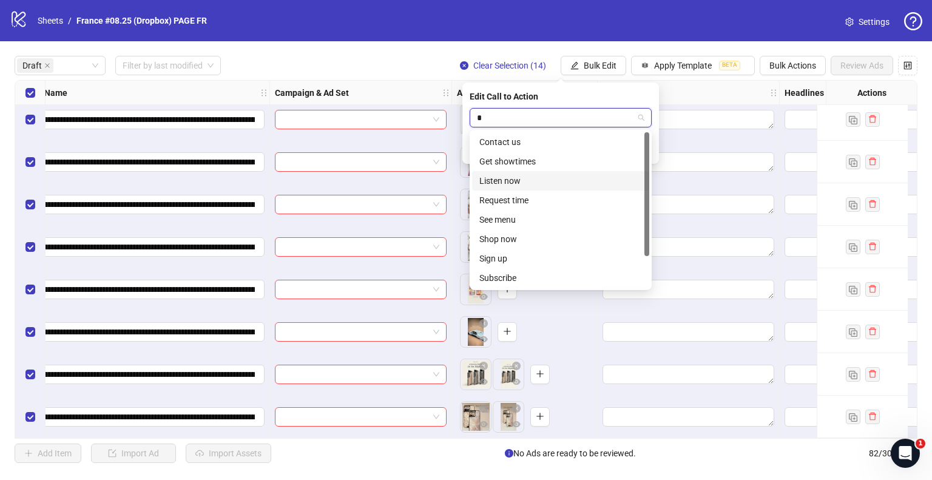
type input "**"
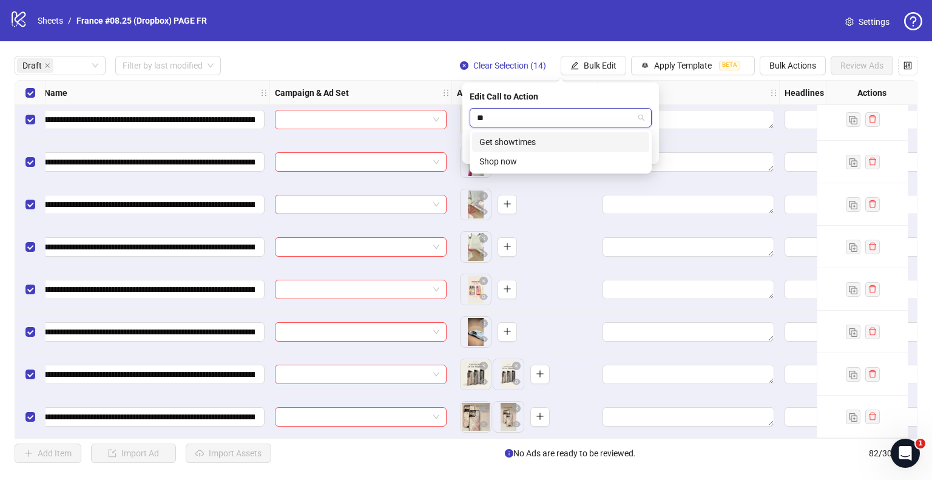
click at [497, 157] on div "Shop now" at bounding box center [560, 161] width 163 height 13
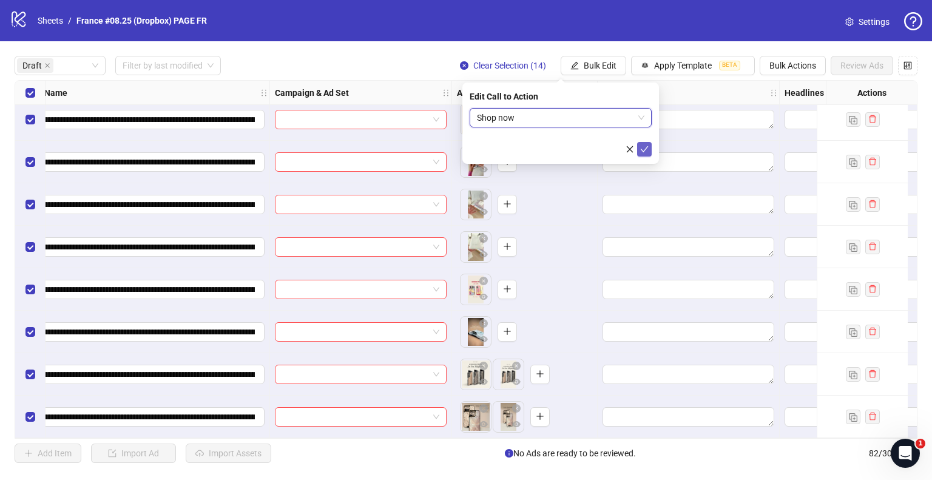
click at [648, 149] on button "submit" at bounding box center [644, 149] width 15 height 15
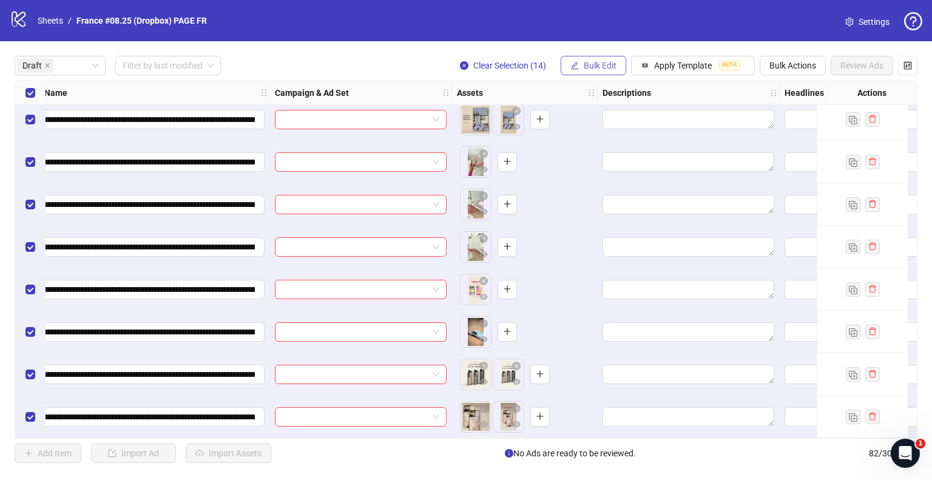
click at [606, 62] on span "Bulk Edit" at bounding box center [599, 66] width 33 height 10
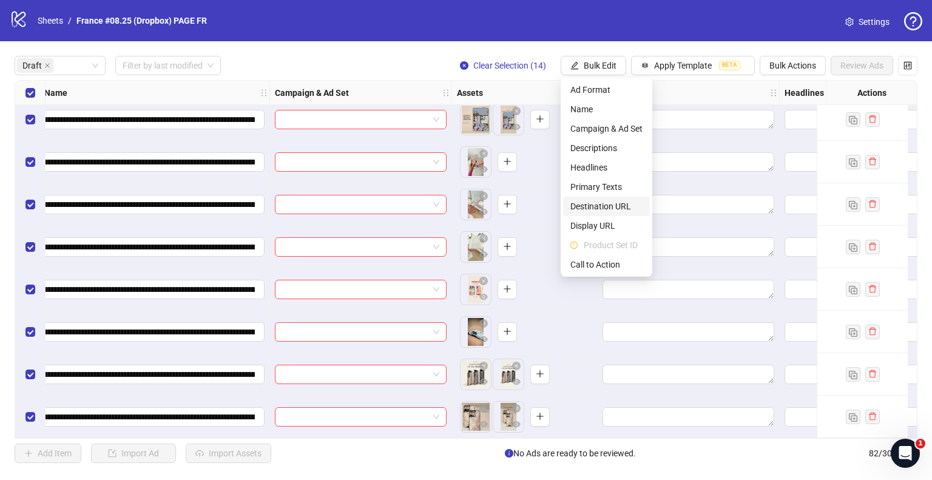
click at [596, 204] on span "Destination URL" at bounding box center [606, 206] width 72 height 13
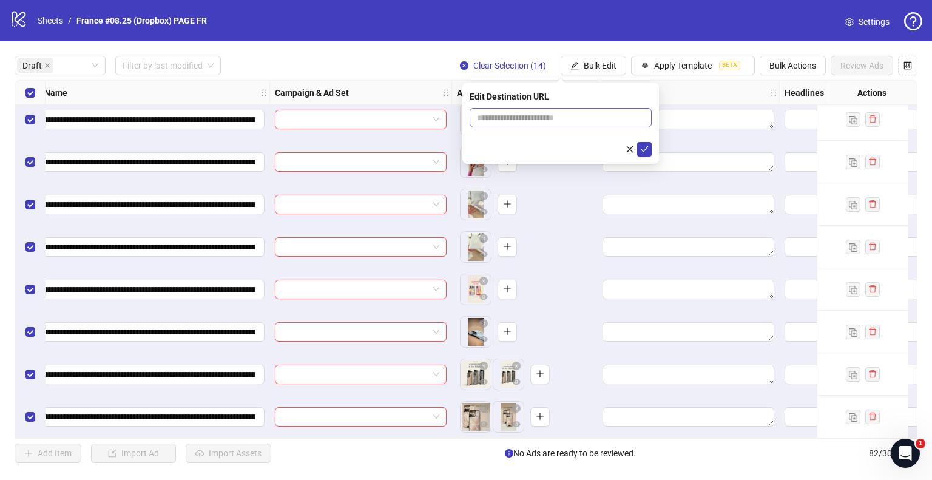
click at [538, 124] on span at bounding box center [560, 117] width 182 height 19
drag, startPoint x: 540, startPoint y: 118, endPoint x: 537, endPoint y: 123, distance: 6.2
click at [540, 118] on input "text" at bounding box center [556, 117] width 158 height 13
click at [537, 115] on input "**********" at bounding box center [556, 117] width 158 height 13
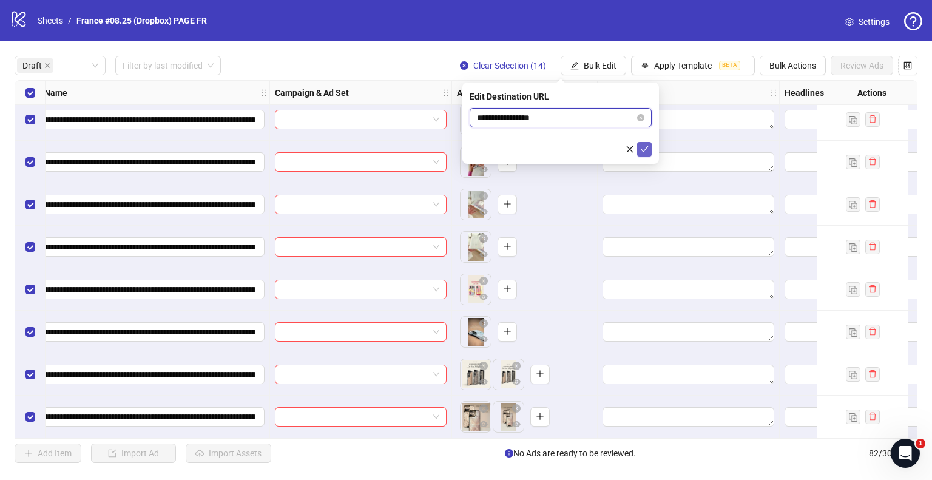
type input "**********"
click at [645, 147] on icon "check" at bounding box center [644, 149] width 8 height 8
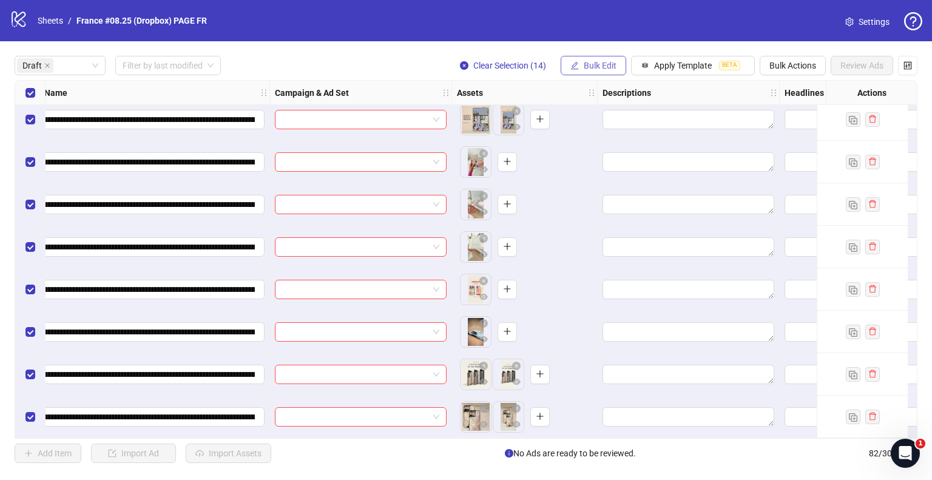
click at [588, 62] on span "Bulk Edit" at bounding box center [599, 66] width 33 height 10
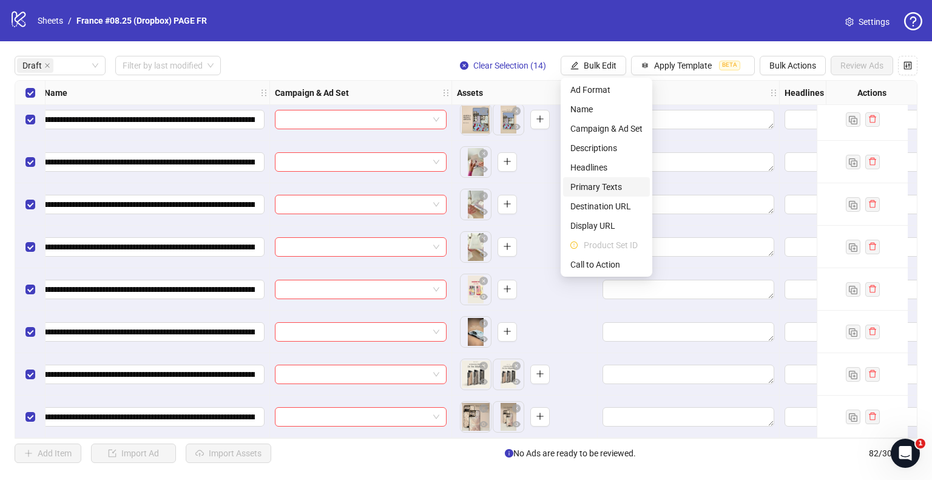
click at [591, 188] on span "Primary Texts" at bounding box center [606, 186] width 72 height 13
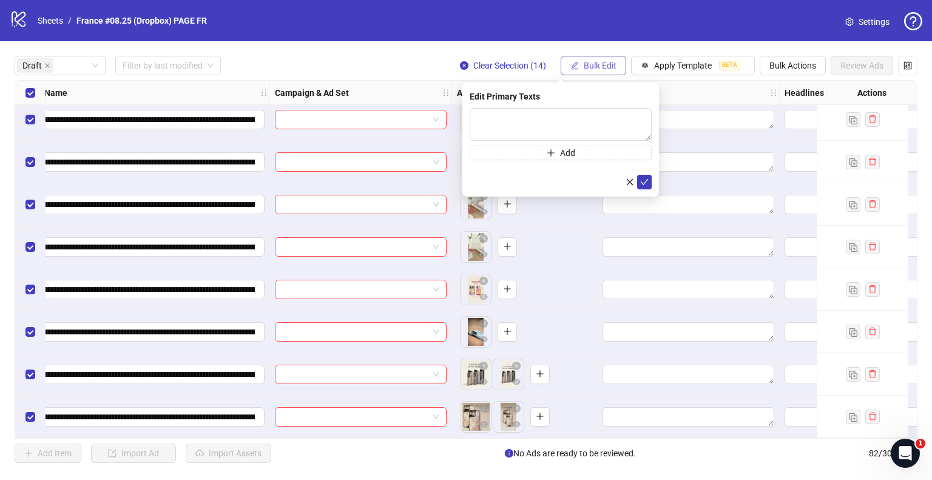
click at [591, 64] on span "Bulk Edit" at bounding box center [599, 66] width 33 height 10
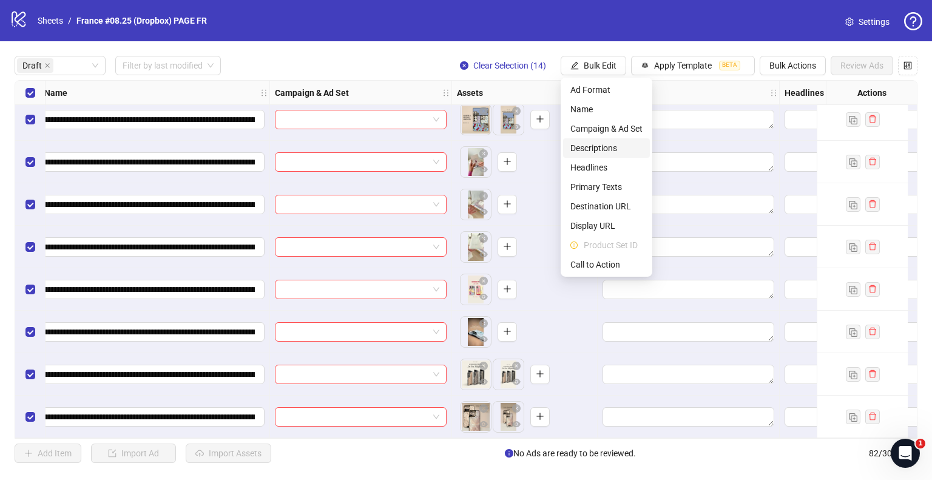
click at [608, 141] on span "Descriptions" at bounding box center [606, 147] width 72 height 13
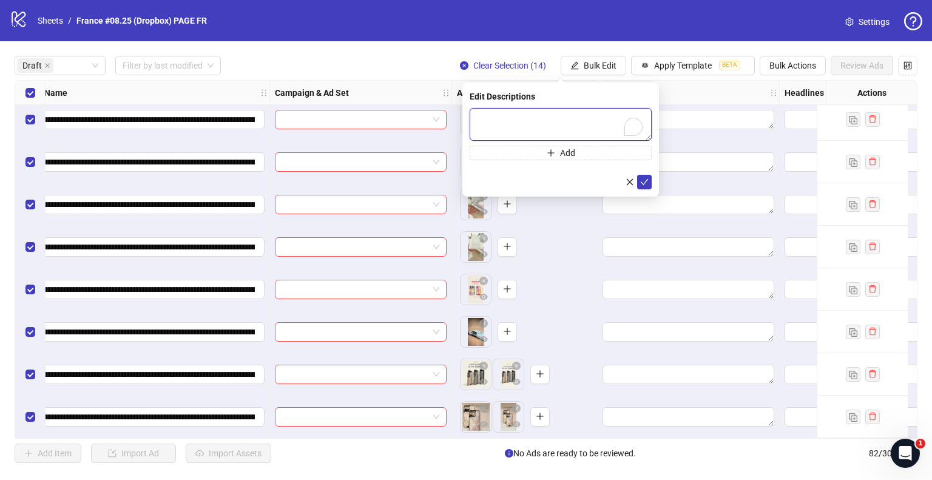
click at [525, 113] on textarea "To enrich screen reader interactions, please activate Accessibility in Grammarl…" at bounding box center [560, 124] width 182 height 33
paste textarea "**********"
type textarea "**********"
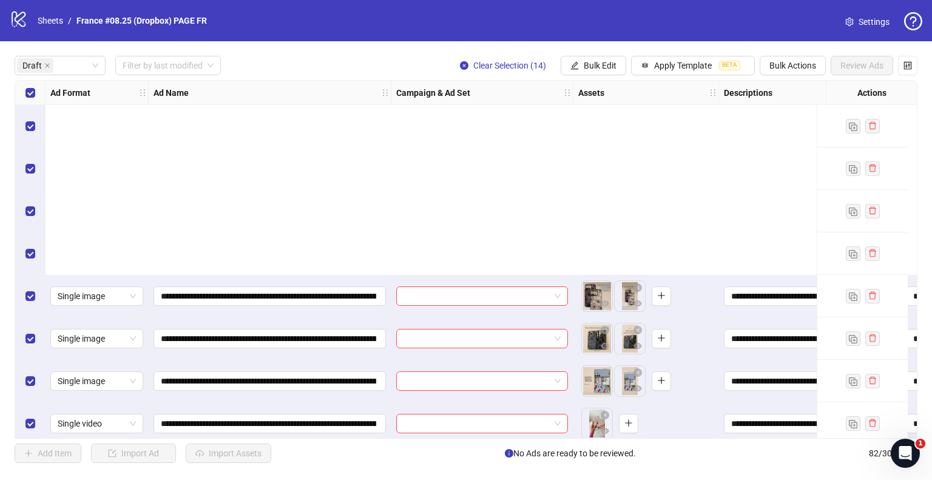
scroll to position [266, 0]
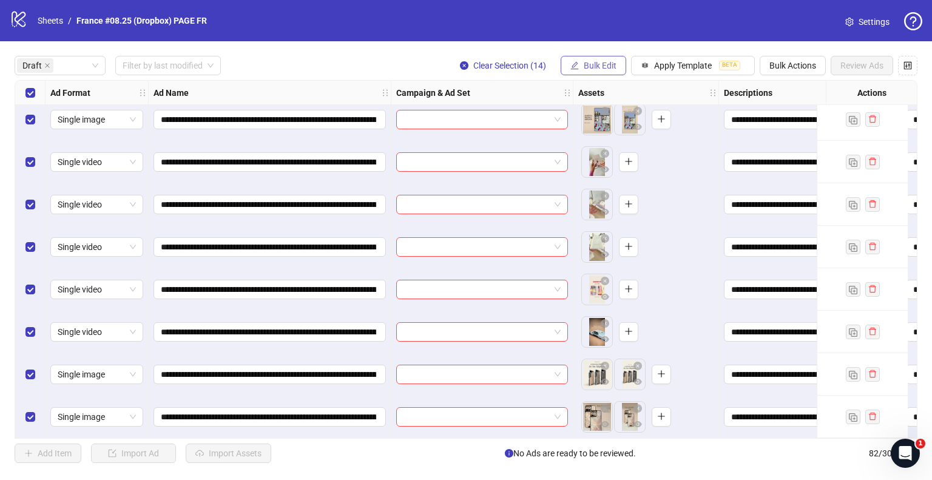
click at [596, 69] on span "Bulk Edit" at bounding box center [599, 66] width 33 height 10
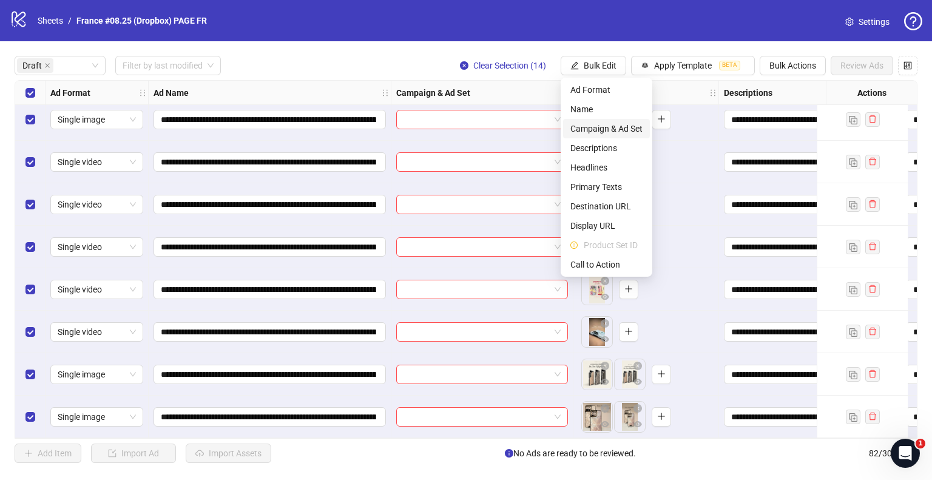
click at [590, 130] on span "Campaign & Ad Set" at bounding box center [606, 128] width 72 height 13
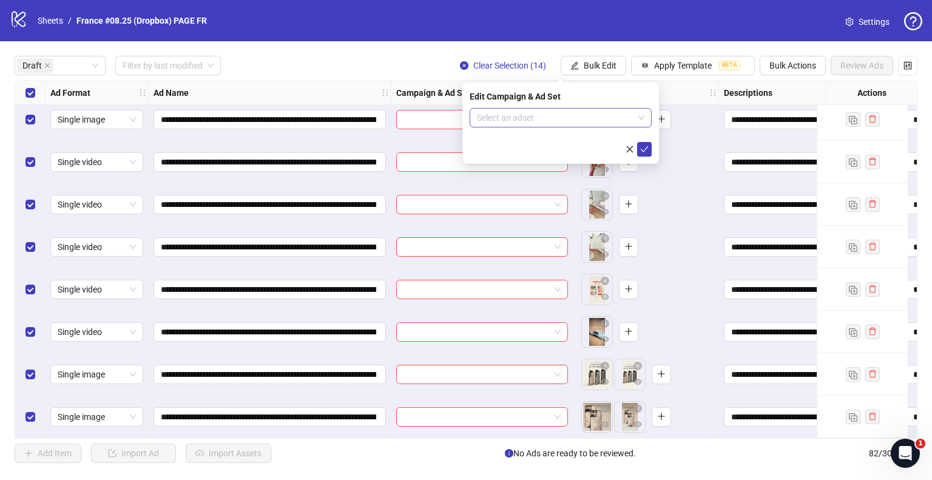
click at [583, 112] on input "search" at bounding box center [555, 118] width 156 height 18
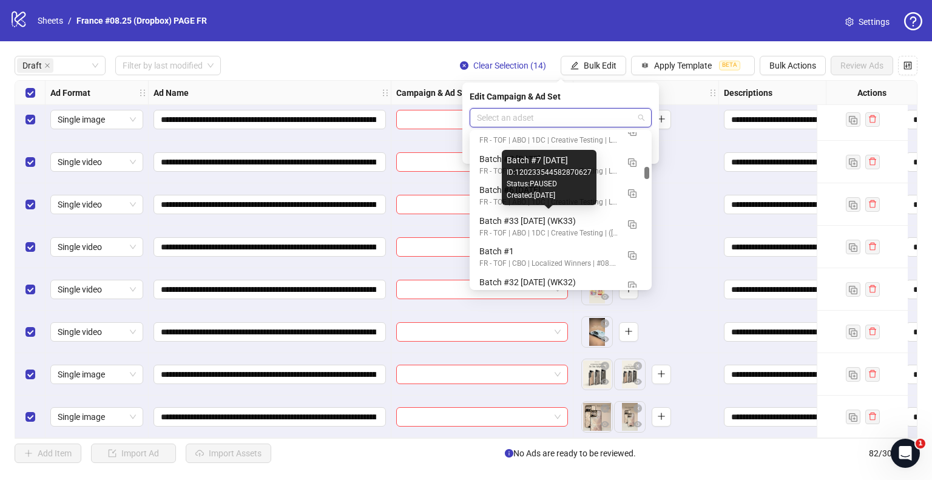
scroll to position [910, 0]
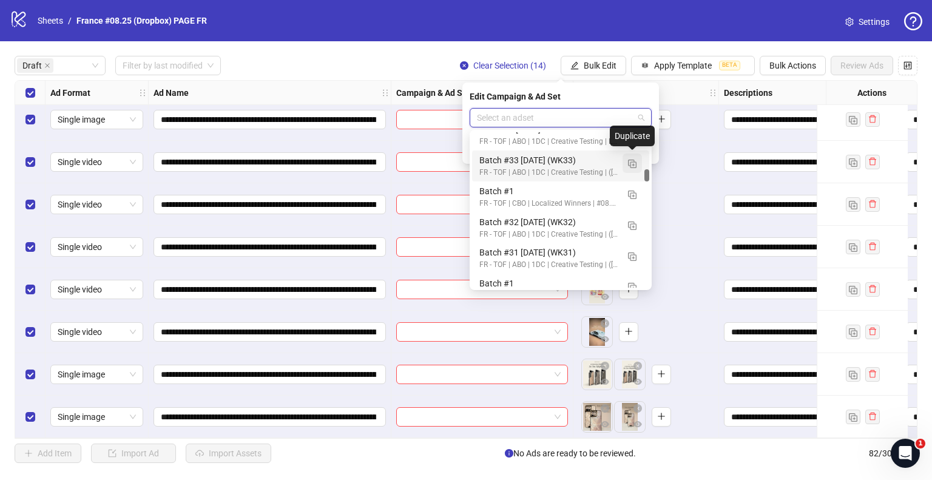
click at [633, 162] on img "button" at bounding box center [632, 164] width 8 height 8
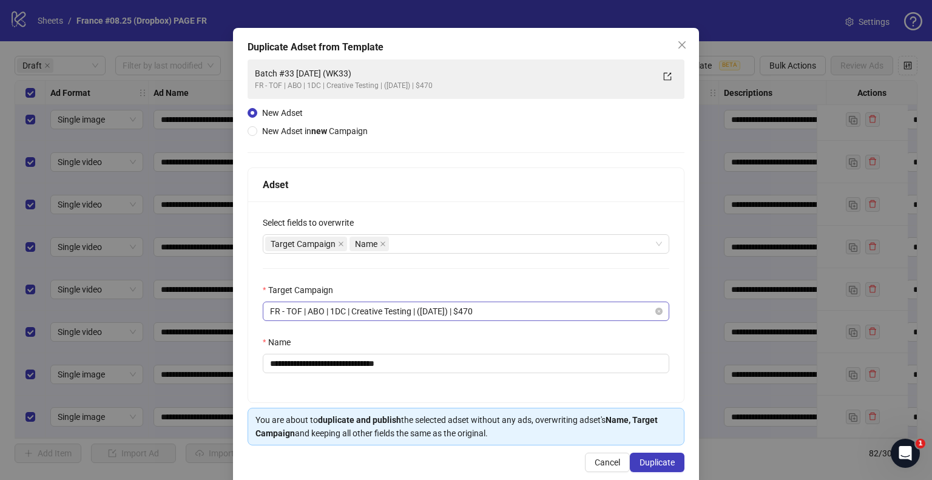
scroll to position [51, 0]
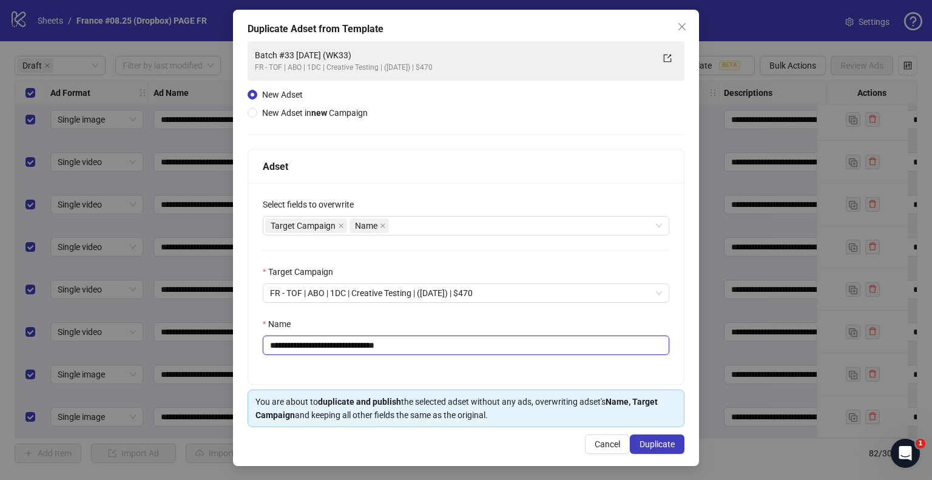
click at [303, 343] on input "**********" at bounding box center [466, 344] width 406 height 19
drag, startPoint x: 383, startPoint y: 344, endPoint x: 467, endPoint y: 346, distance: 84.3
click at [467, 346] on input "**********" at bounding box center [466, 344] width 406 height 19
click at [378, 344] on input "**********" at bounding box center [466, 344] width 406 height 19
click at [352, 345] on input "**********" at bounding box center [466, 344] width 406 height 19
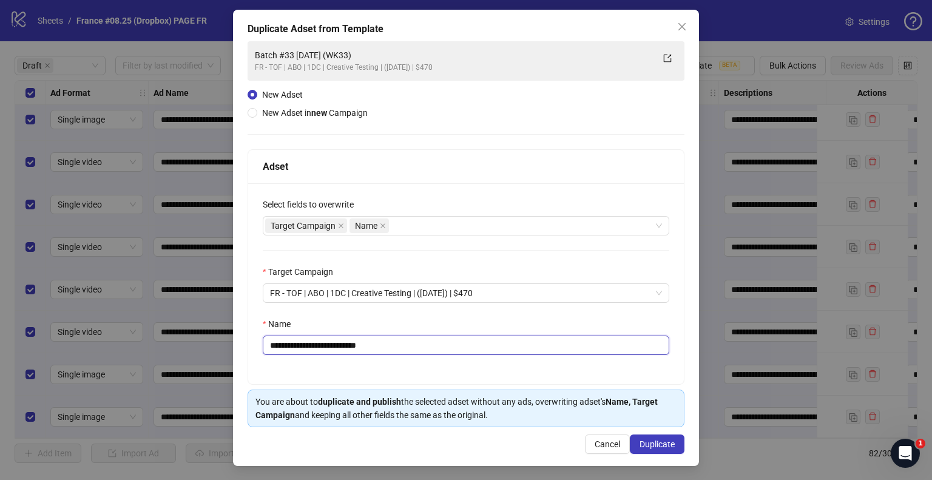
click at [348, 344] on input "**********" at bounding box center [466, 344] width 406 height 19
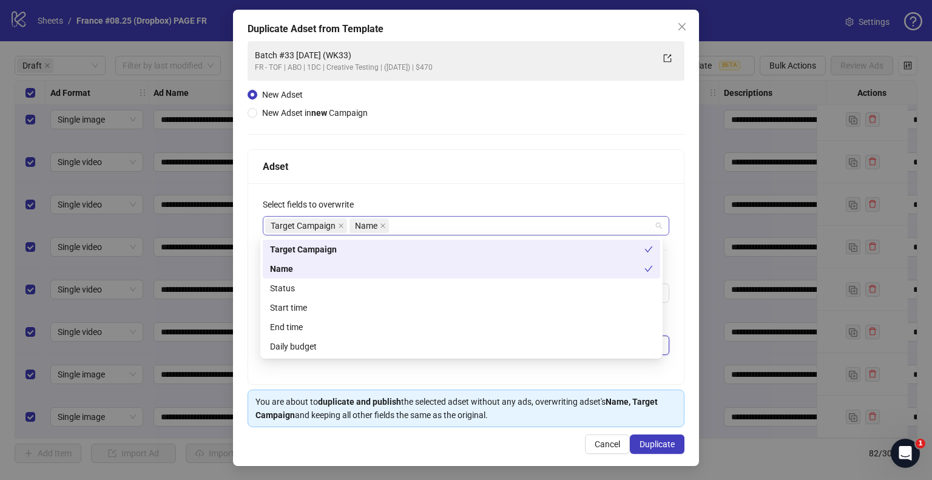
click at [433, 227] on div "Target Campaign Name" at bounding box center [459, 225] width 389 height 17
type input "**********"
click at [331, 291] on div "Status" at bounding box center [461, 287] width 383 height 13
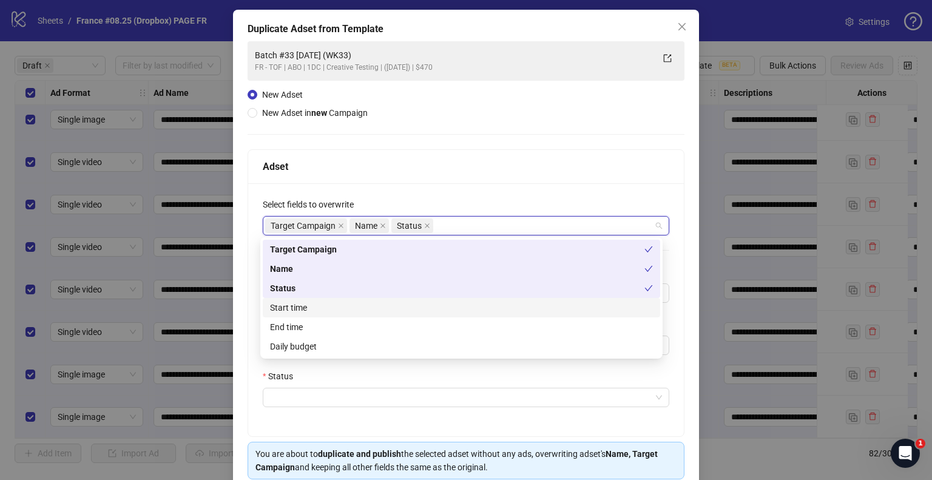
click at [322, 307] on div "Start time" at bounding box center [461, 307] width 383 height 13
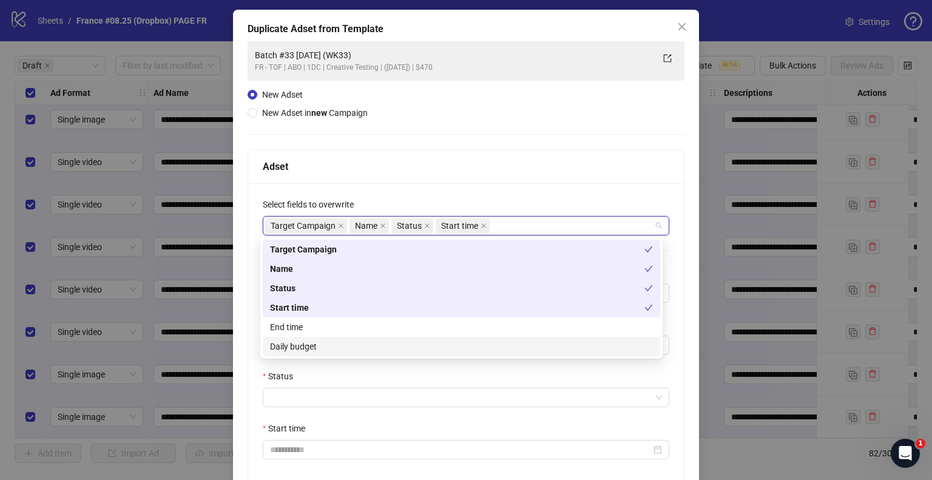
click at [300, 344] on div "Daily budget" at bounding box center [461, 346] width 383 height 13
click at [281, 400] on input "Status" at bounding box center [460, 397] width 381 height 18
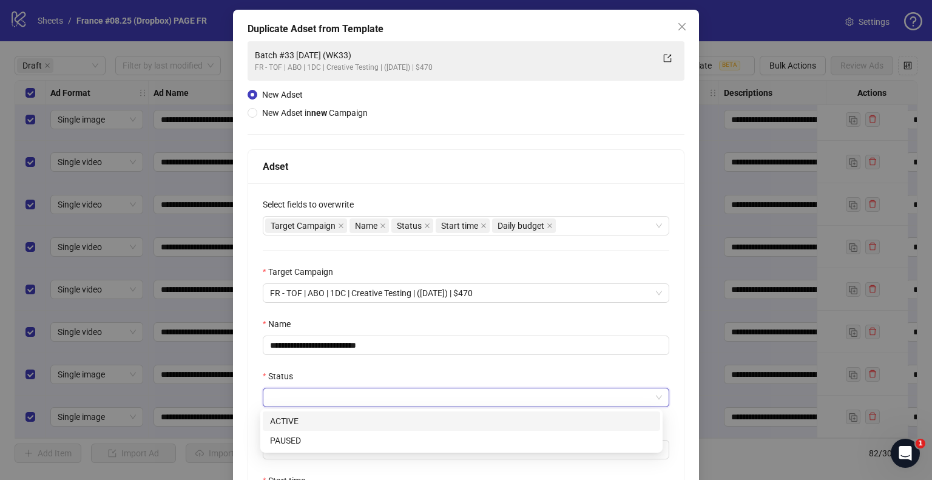
click at [289, 419] on div "ACTIVE" at bounding box center [461, 420] width 383 height 13
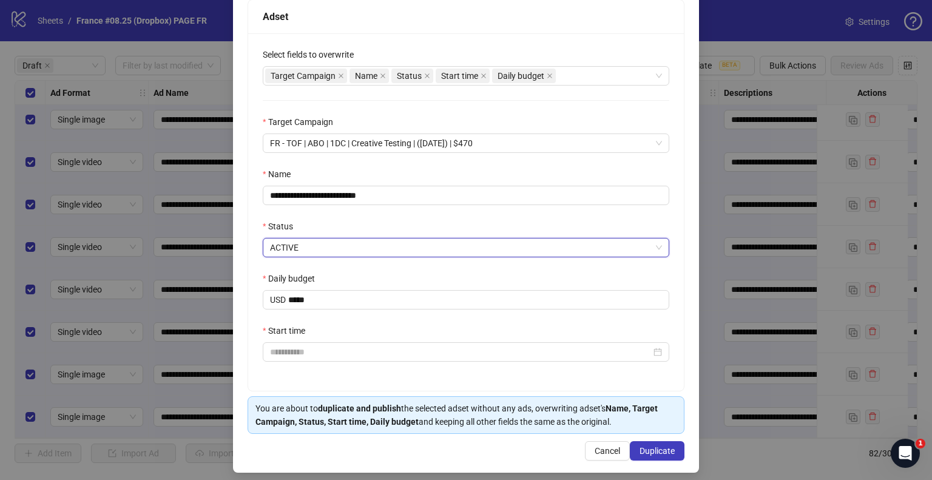
scroll to position [207, 0]
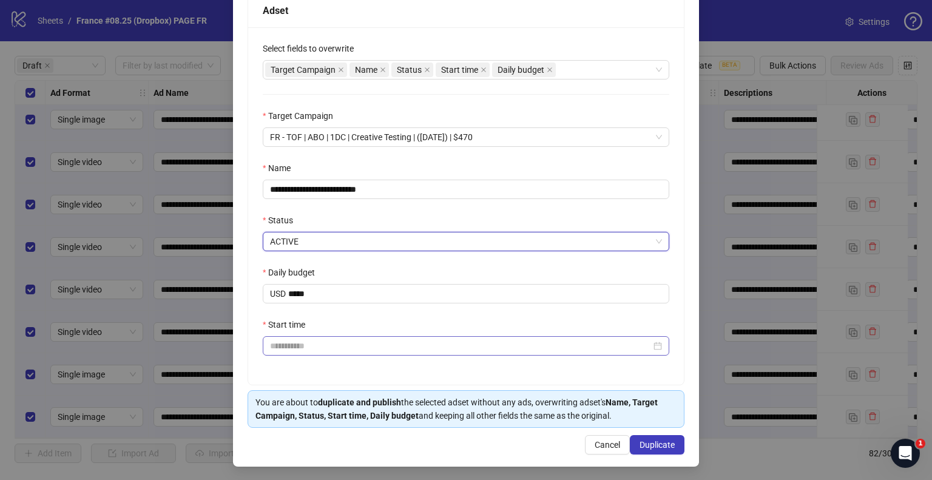
click at [331, 352] on div at bounding box center [466, 345] width 406 height 19
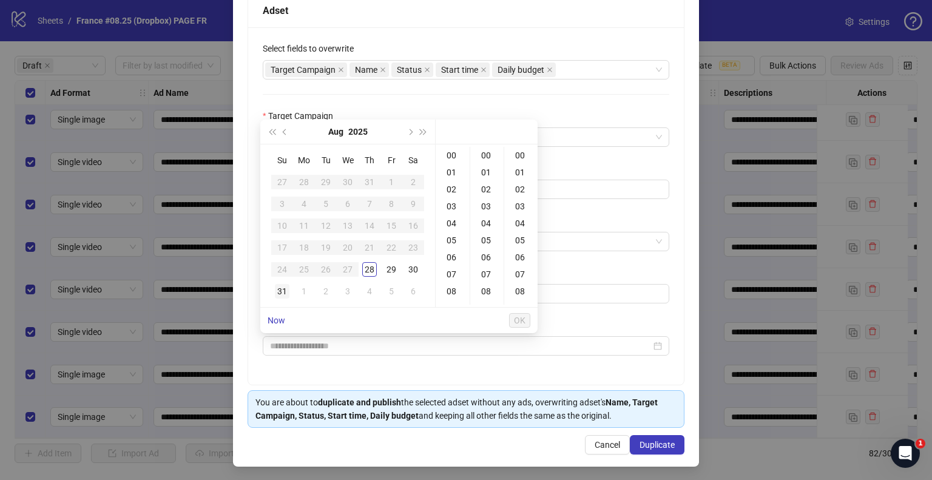
click at [284, 286] on div "31" at bounding box center [282, 291] width 15 height 15
click at [449, 244] on div "09" at bounding box center [452, 247] width 29 height 17
type input "**********"
click at [519, 318] on span "OK" at bounding box center [520, 320] width 12 height 10
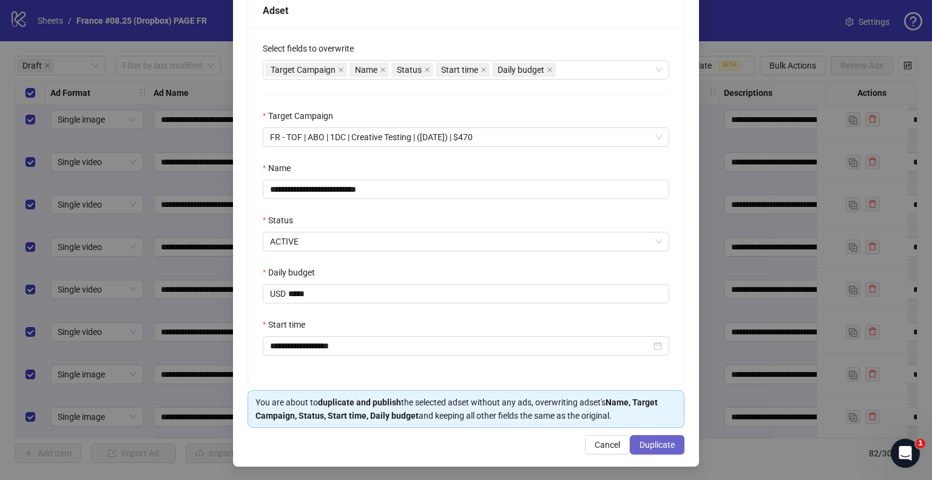
click at [639, 440] on span "Duplicate" at bounding box center [656, 445] width 35 height 10
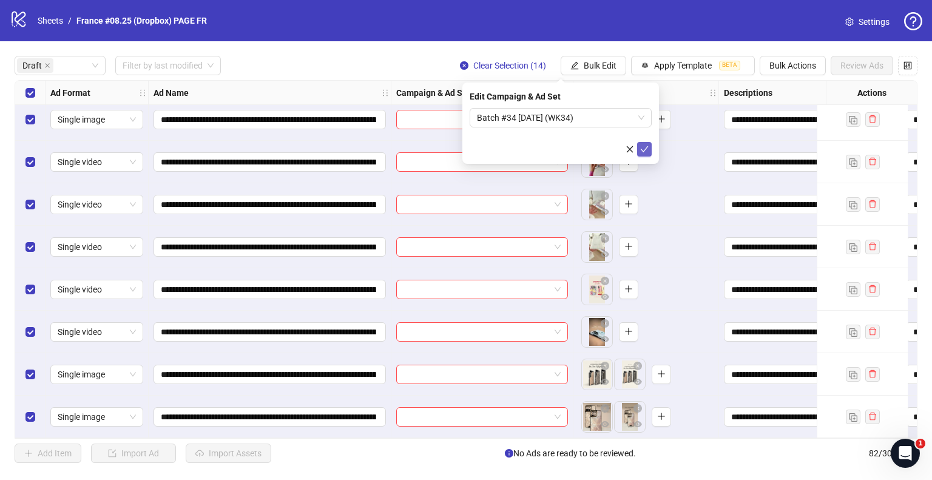
click at [645, 145] on icon "check" at bounding box center [644, 149] width 8 height 8
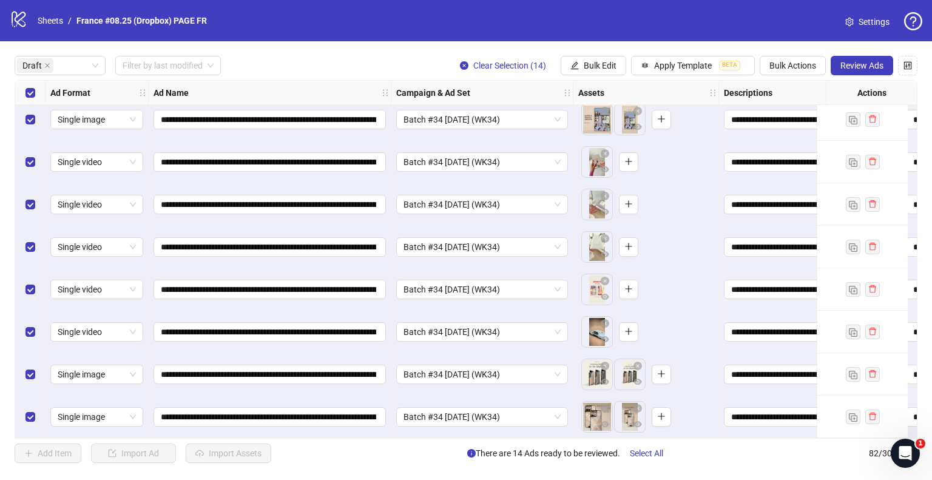
scroll to position [0, 0]
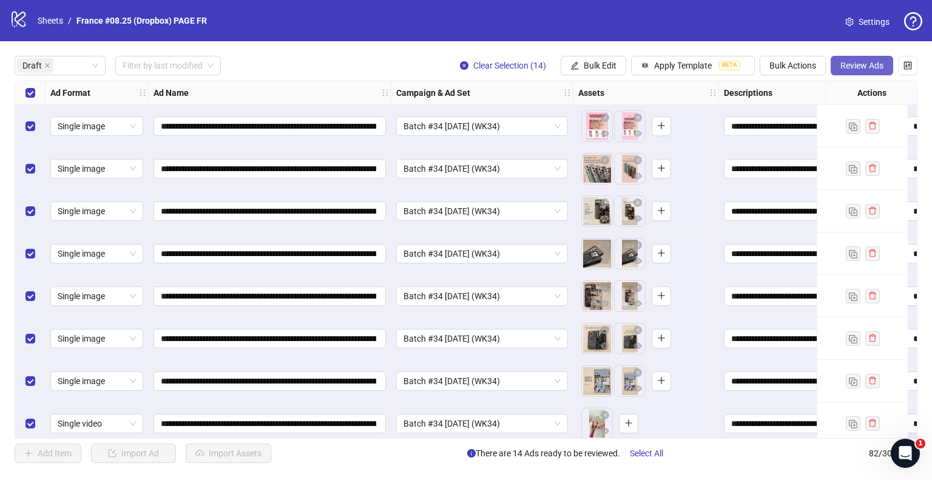
click at [850, 62] on span "Review Ads" at bounding box center [861, 66] width 43 height 10
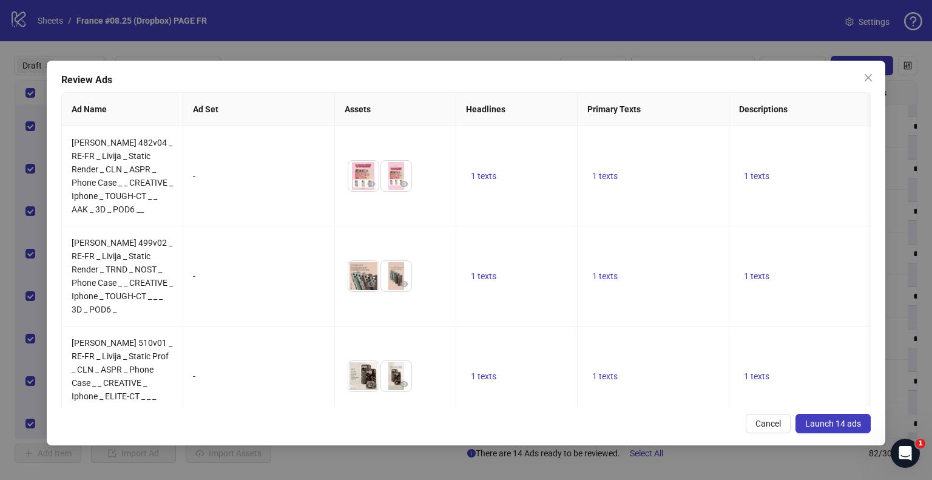
click at [835, 428] on span "Launch 14 ads" at bounding box center [833, 423] width 56 height 10
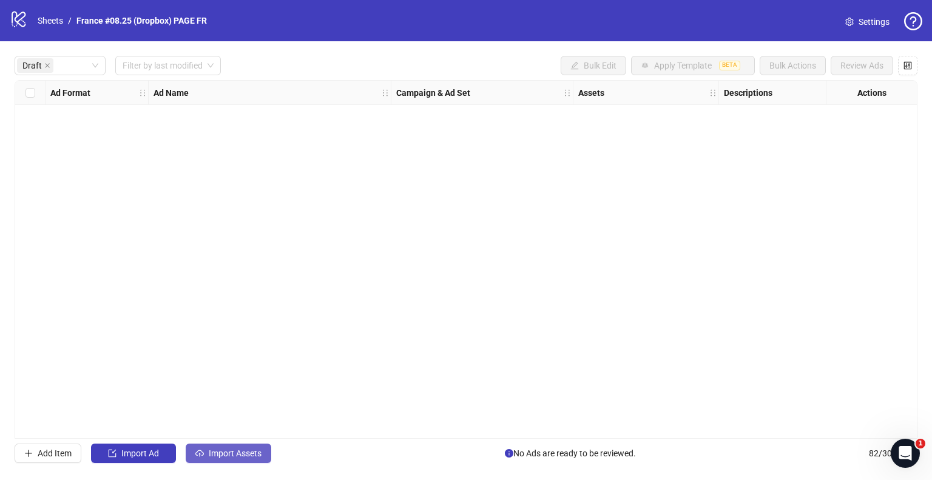
click at [221, 446] on button "Import Assets" at bounding box center [229, 452] width 86 height 19
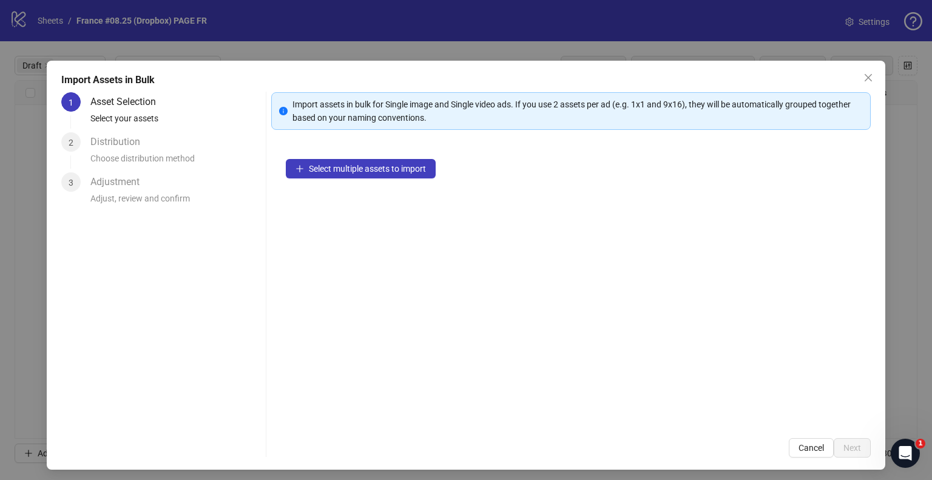
drag, startPoint x: 311, startPoint y: 59, endPoint x: 95, endPoint y: 15, distance: 220.4
click at [311, 58] on div "Import Assets in Bulk 1 Asset Selection Select your assets 2 Distribution Choos…" at bounding box center [466, 240] width 932 height 480
click at [39, 15] on div "Import Assets in Bulk 1 Asset Selection Select your assets 2 Distribution Choos…" at bounding box center [466, 240] width 932 height 480
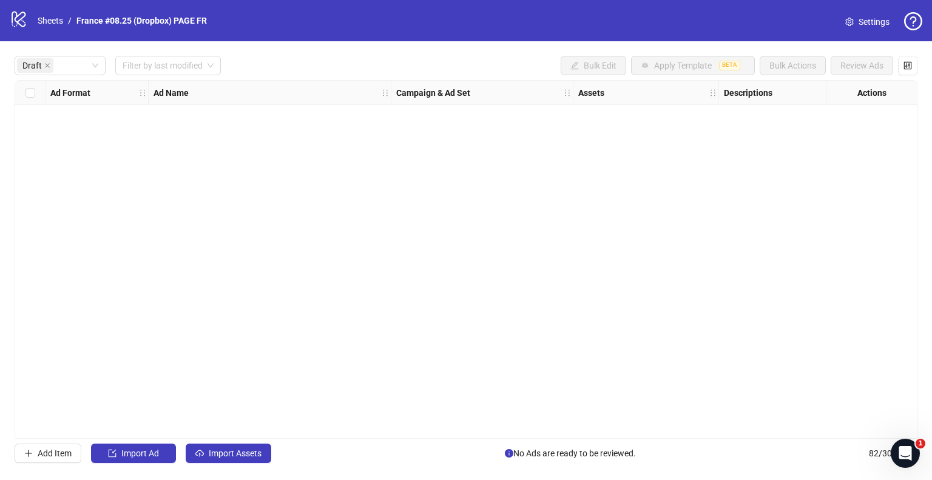
click at [46, 22] on div "Import Assets in Bulk 1 Asset Selection Select your assets 2 Distribution Choos…" at bounding box center [466, 240] width 932 height 480
click at [49, 22] on link "Sheets" at bounding box center [50, 20] width 30 height 13
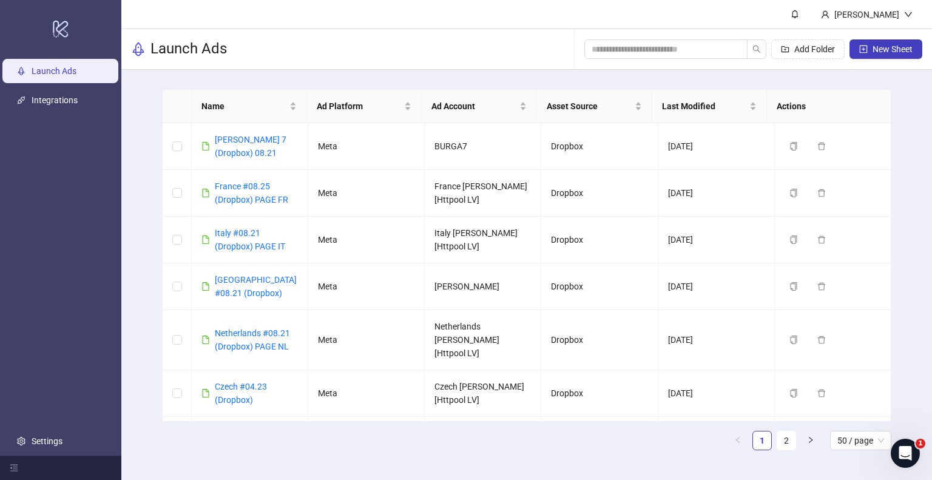
scroll to position [752, 0]
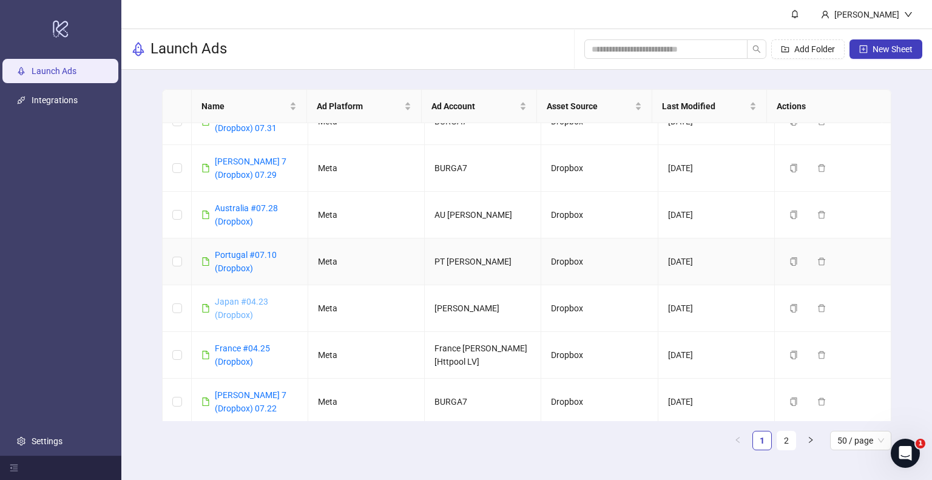
click at [244, 297] on link "Japan #04.23 (Dropbox)" at bounding box center [241, 308] width 53 height 23
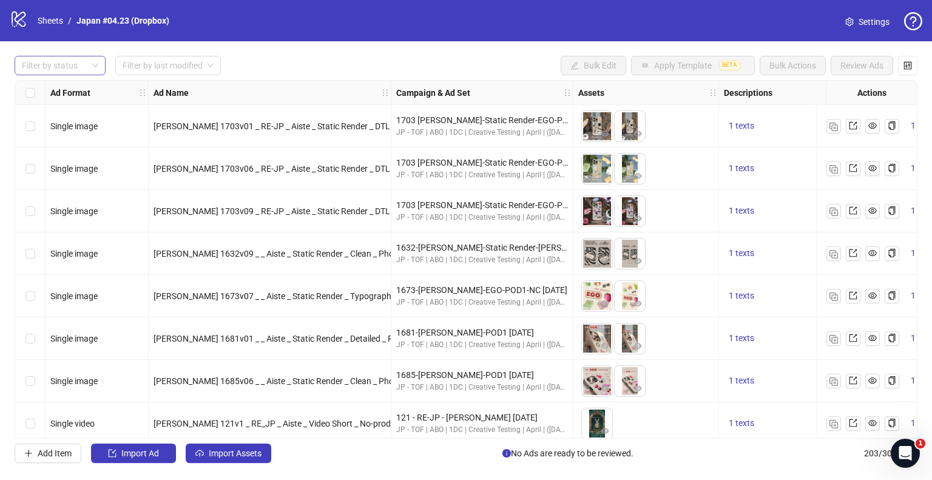
click at [75, 69] on div at bounding box center [53, 65] width 73 height 17
click at [52, 86] on div "Draft" at bounding box center [60, 89] width 72 height 13
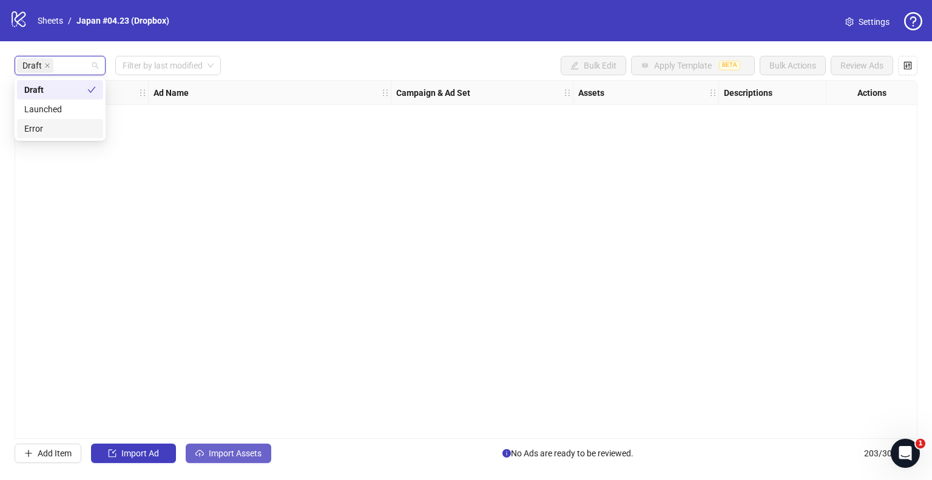
click at [230, 454] on span "Import Assets" at bounding box center [235, 453] width 53 height 10
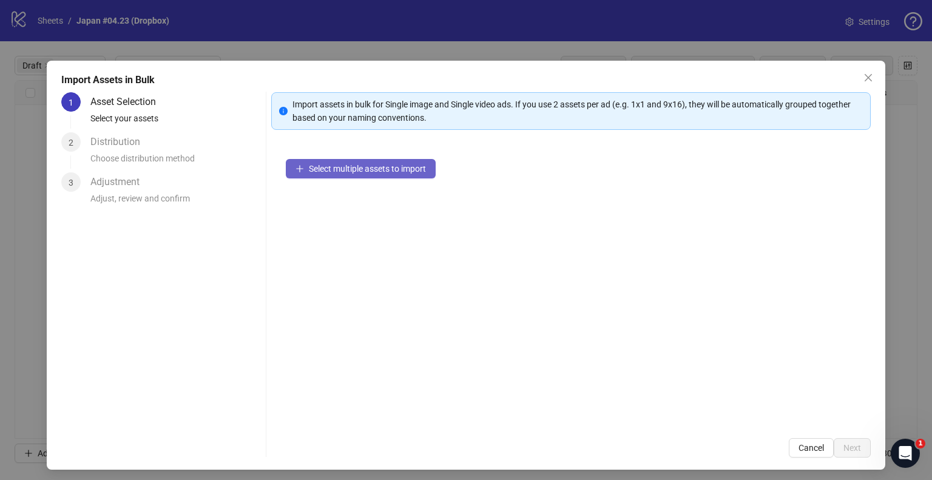
click at [396, 177] on button "Select multiple assets to import" at bounding box center [361, 168] width 150 height 19
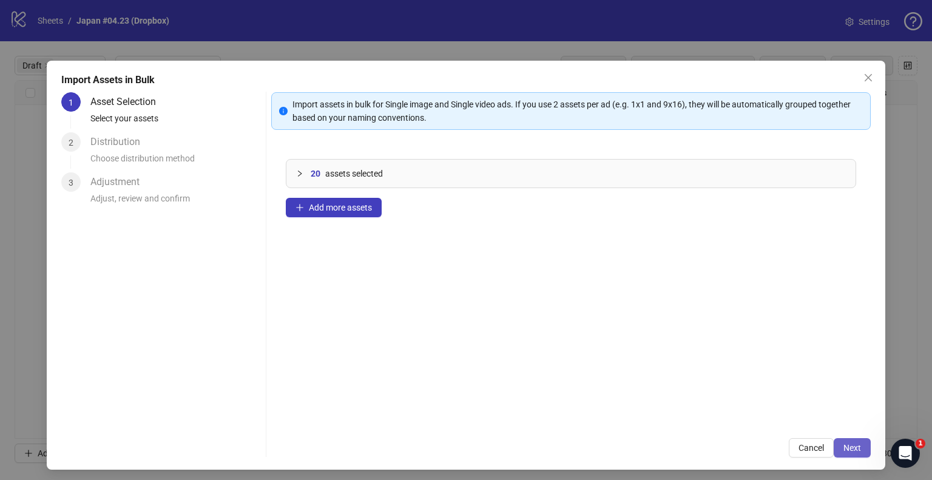
click at [851, 444] on span "Next" at bounding box center [852, 448] width 18 height 10
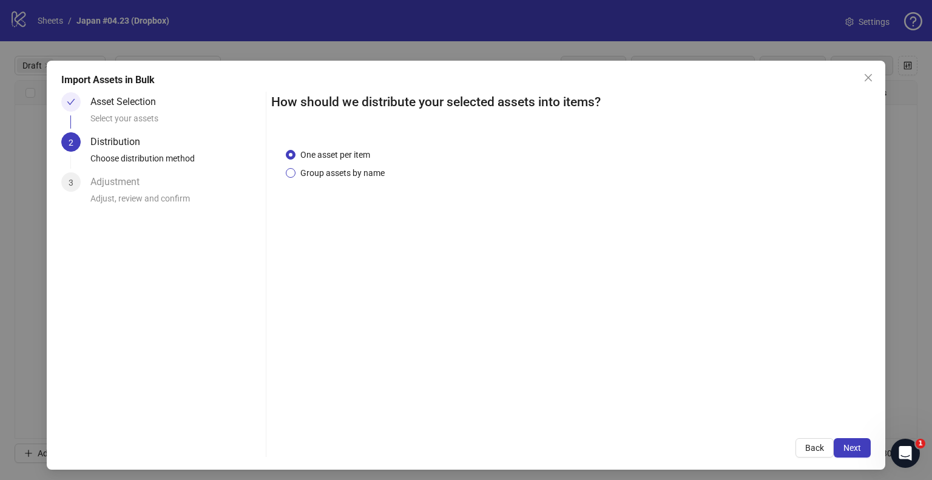
click at [363, 171] on span "Group assets by name" at bounding box center [342, 172] width 94 height 13
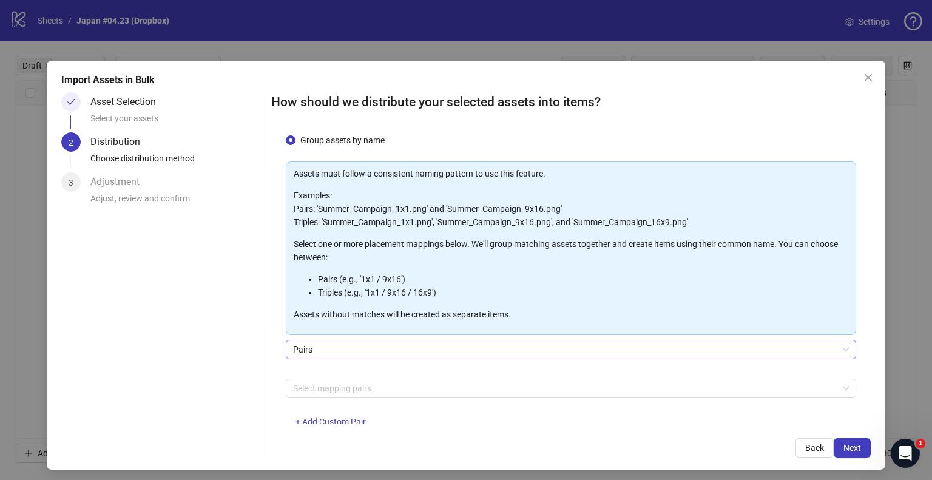
scroll to position [64, 0]
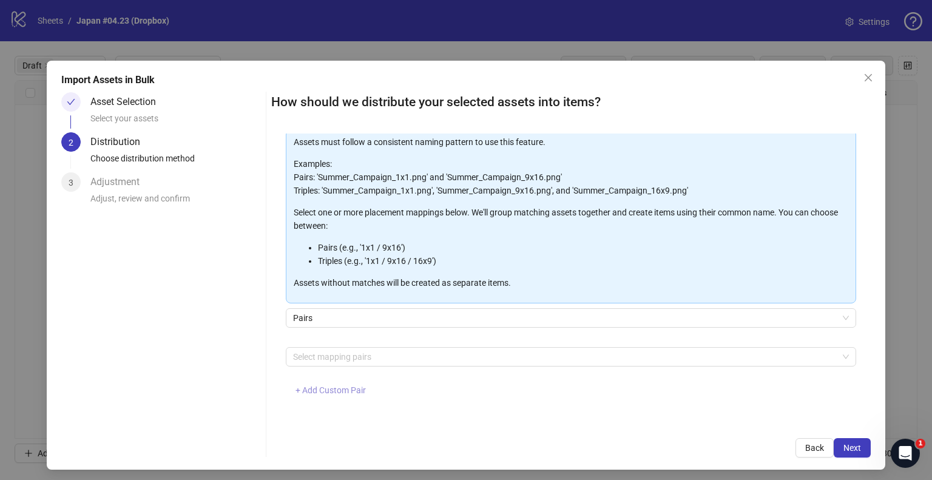
click at [322, 387] on span "+ Add Custom Pair" at bounding box center [330, 390] width 70 height 10
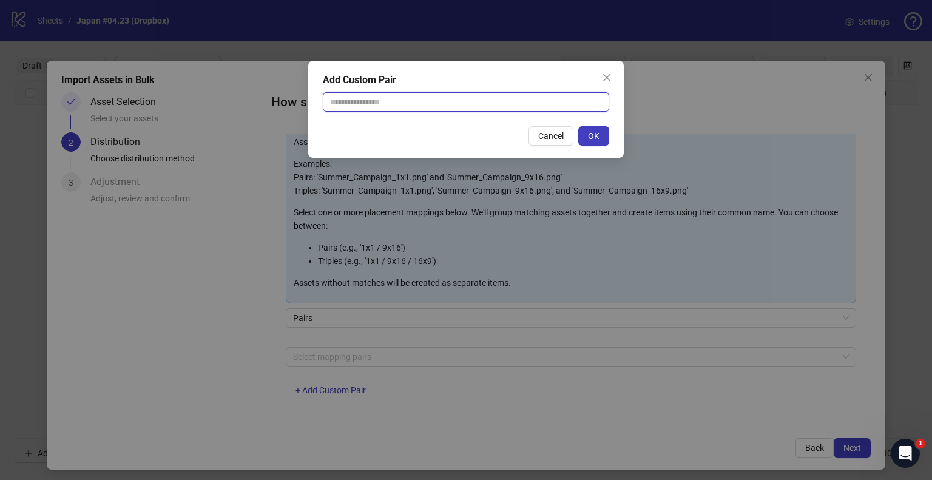
click at [389, 99] on input "text" at bounding box center [466, 101] width 286 height 19
type input "**********"
click at [598, 135] on span "OK" at bounding box center [594, 136] width 12 height 10
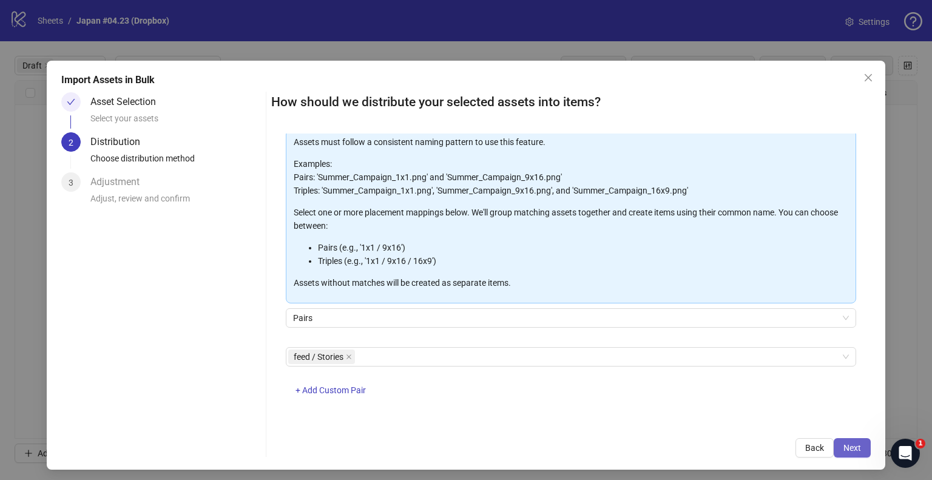
click at [838, 438] on button "Next" at bounding box center [851, 447] width 37 height 19
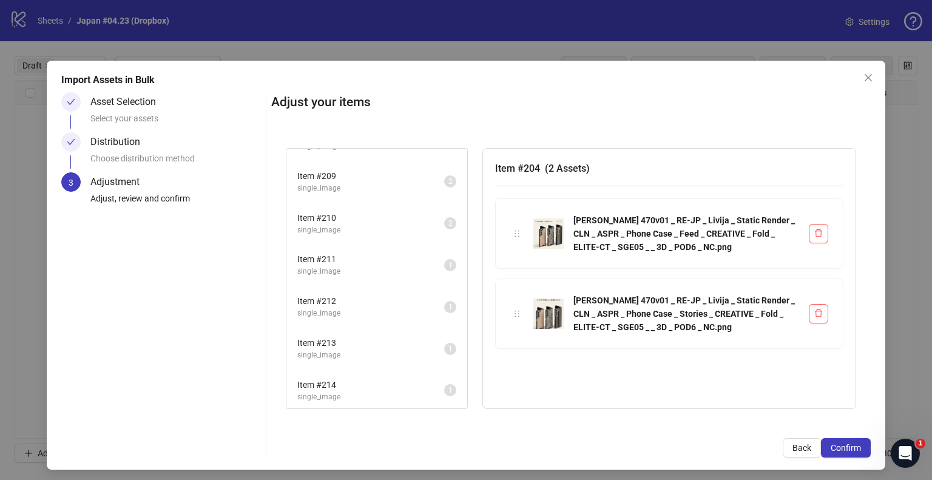
scroll to position [276, 0]
click at [830, 443] on span "Confirm" at bounding box center [845, 448] width 30 height 10
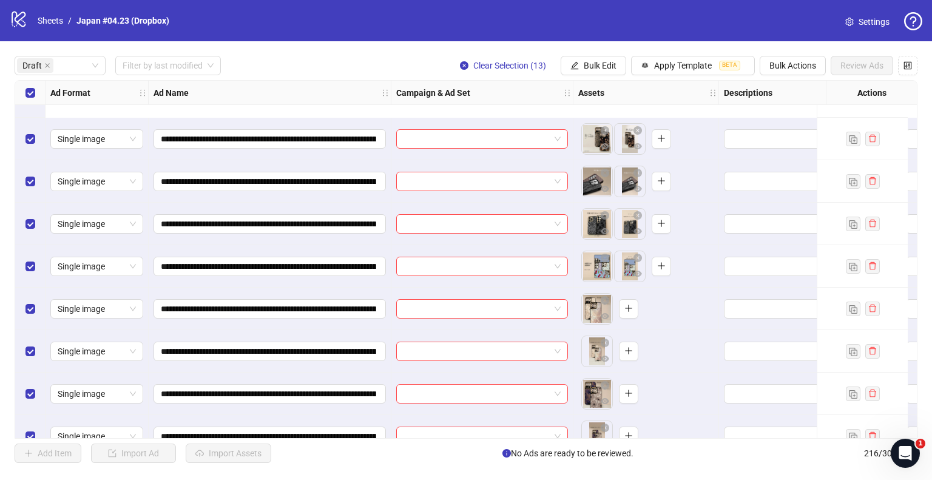
scroll to position [223, 0]
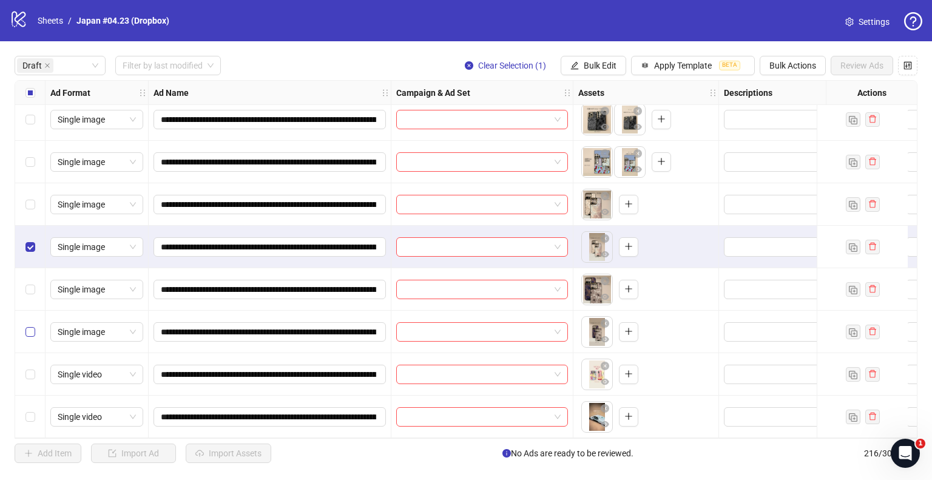
click at [34, 325] on label "Select row 11" at bounding box center [30, 331] width 10 height 13
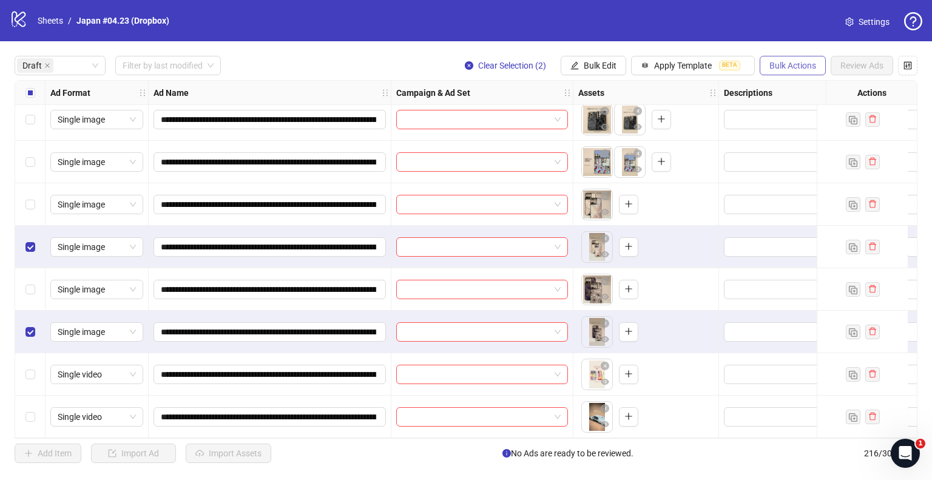
click at [792, 67] on span "Bulk Actions" at bounding box center [792, 66] width 47 height 10
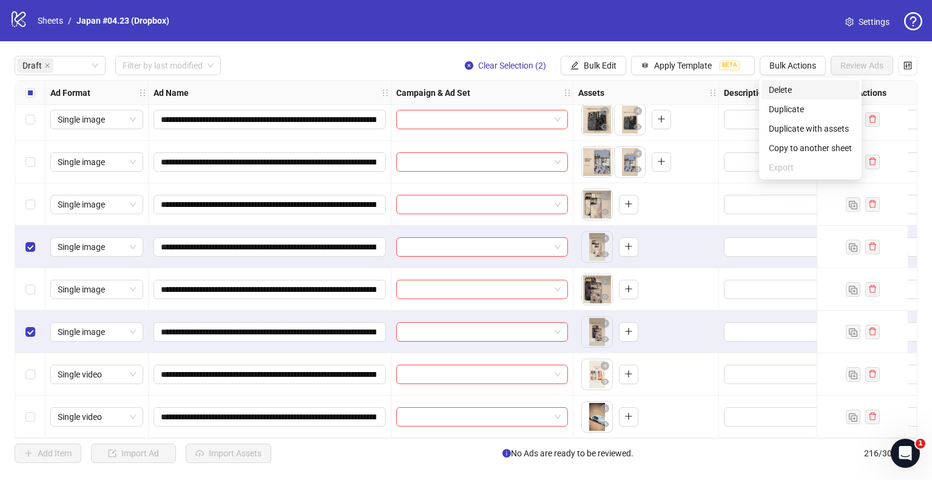
click at [784, 89] on span "Delete" at bounding box center [809, 89] width 83 height 13
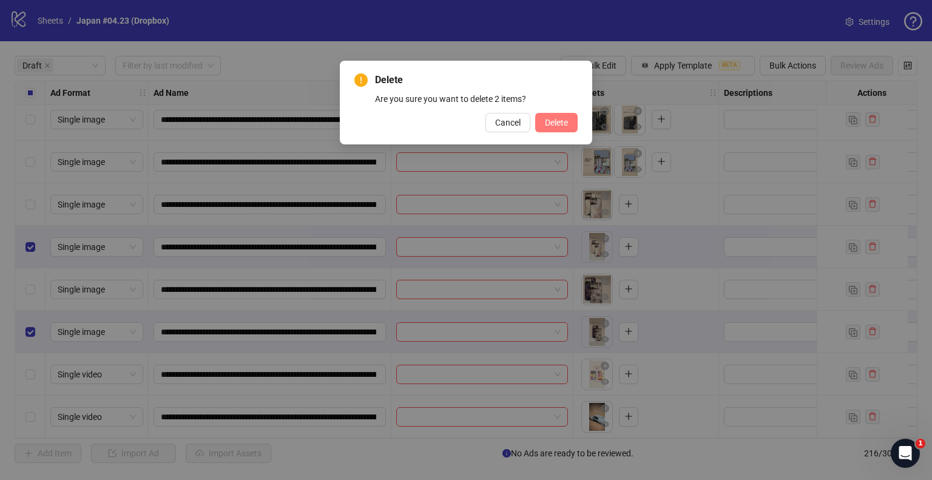
click at [558, 118] on span "Delete" at bounding box center [556, 123] width 23 height 10
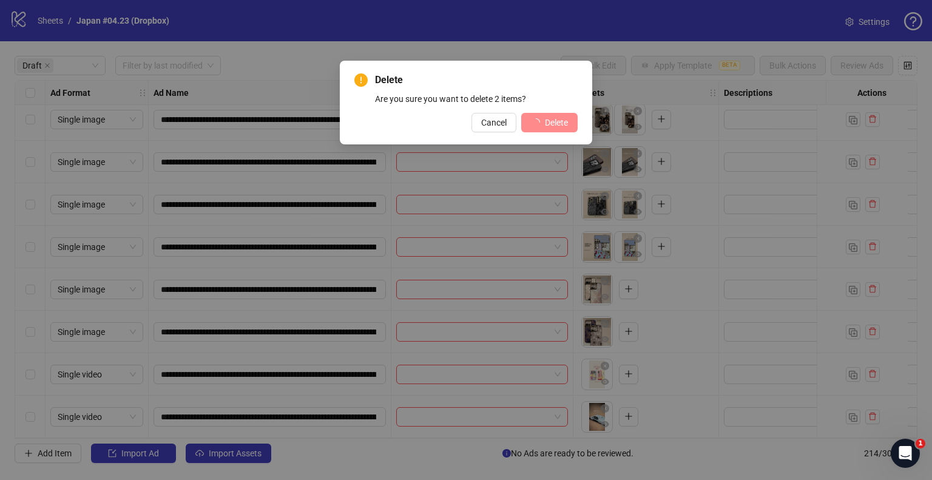
scroll to position [138, 0]
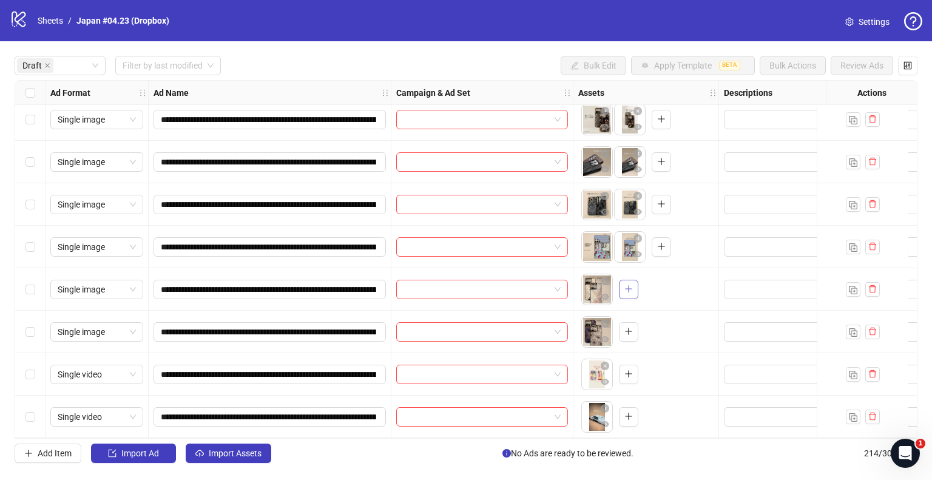
click at [634, 281] on button "button" at bounding box center [628, 289] width 19 height 19
click at [627, 327] on icon "plus" at bounding box center [628, 331] width 8 height 8
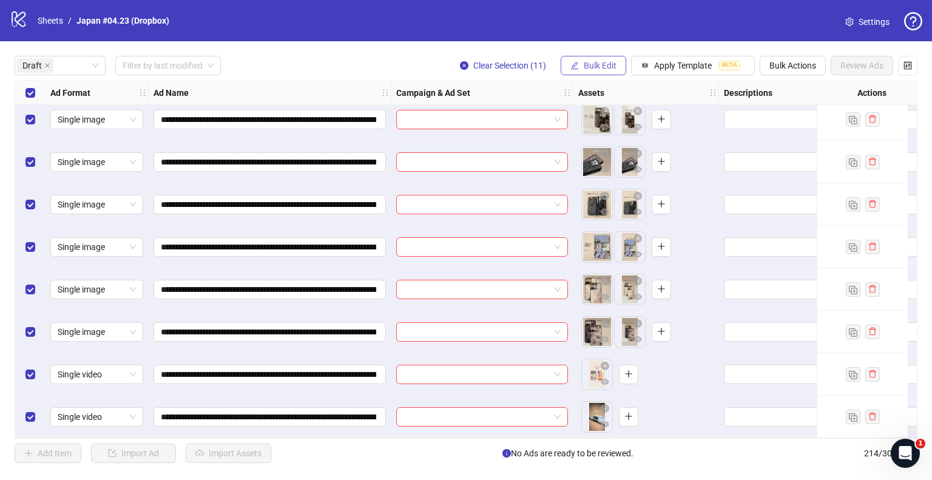
click at [583, 68] on span "Bulk Edit" at bounding box center [599, 66] width 33 height 10
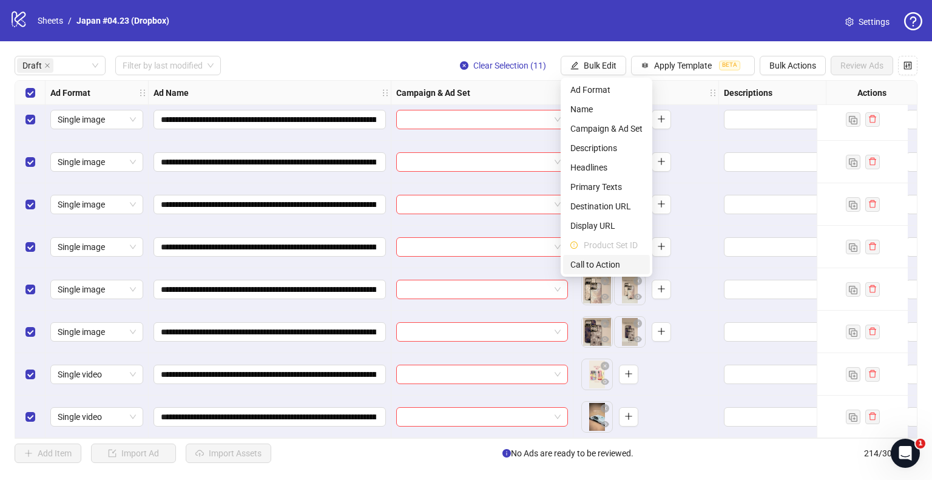
click at [606, 261] on span "Call to Action" at bounding box center [606, 264] width 72 height 13
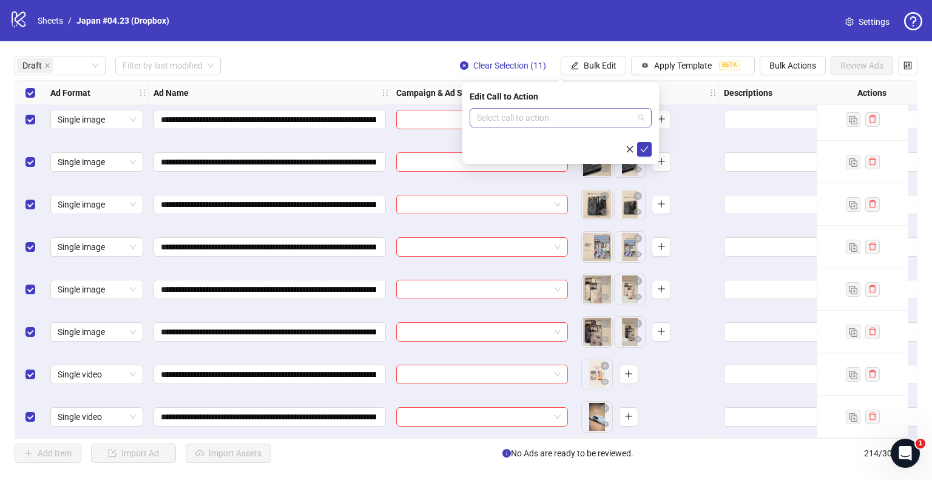
click at [564, 122] on input "search" at bounding box center [555, 118] width 156 height 18
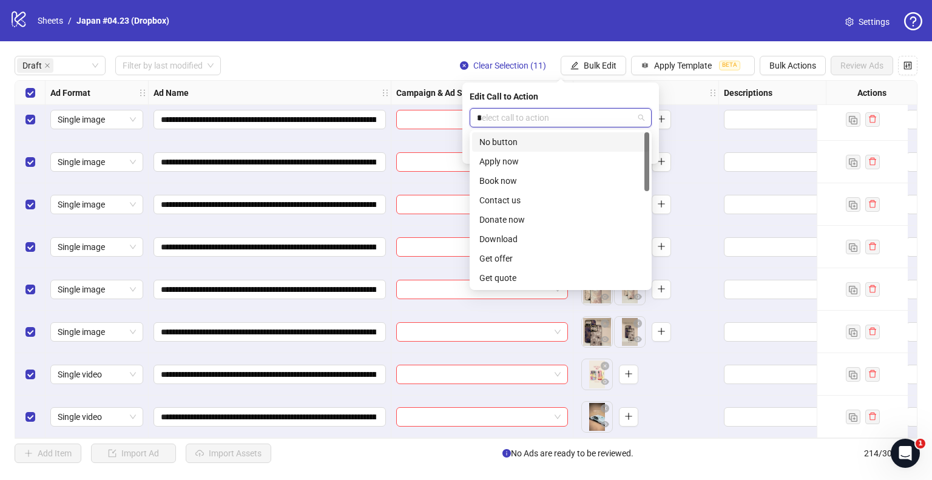
type input "**"
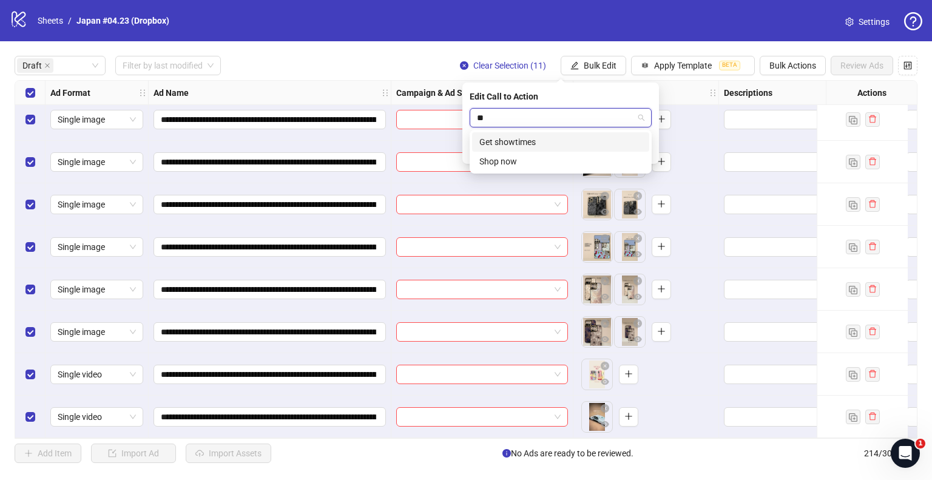
click at [510, 162] on div "Shop now" at bounding box center [560, 161] width 163 height 13
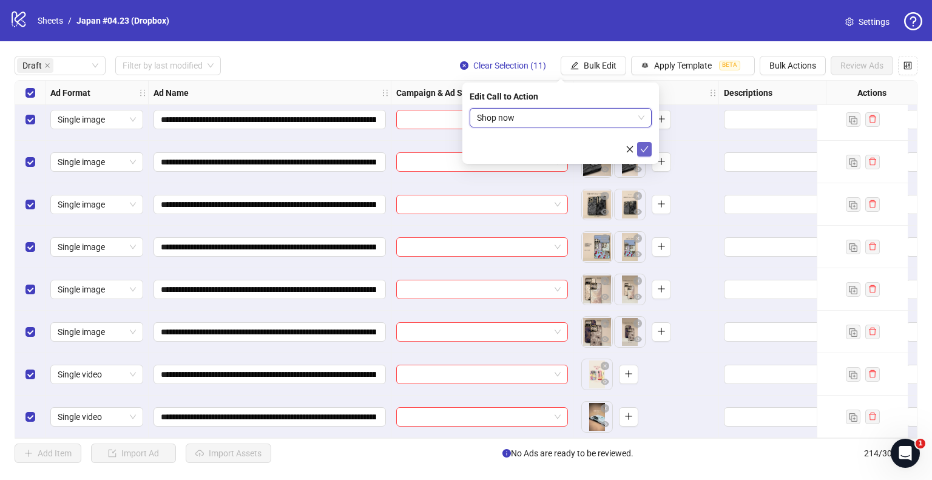
click at [642, 145] on icon "check" at bounding box center [644, 149] width 8 height 8
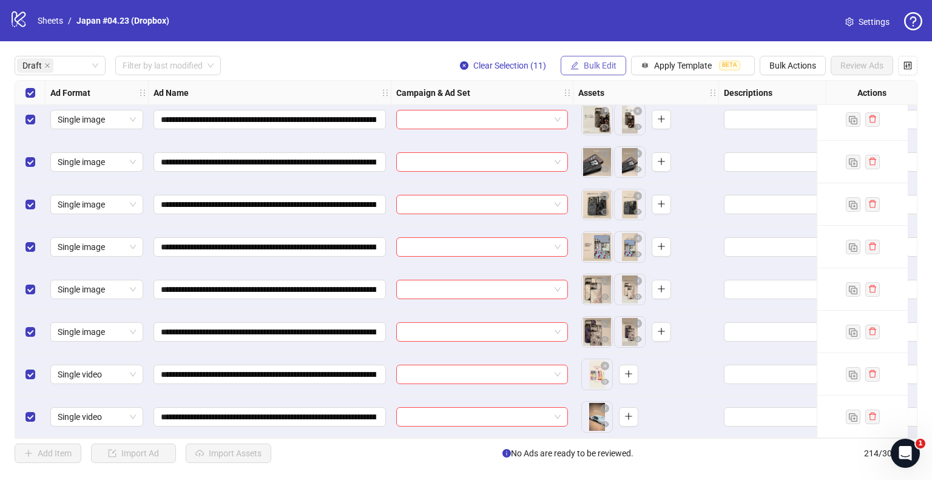
click at [591, 65] on span "Bulk Edit" at bounding box center [599, 66] width 33 height 10
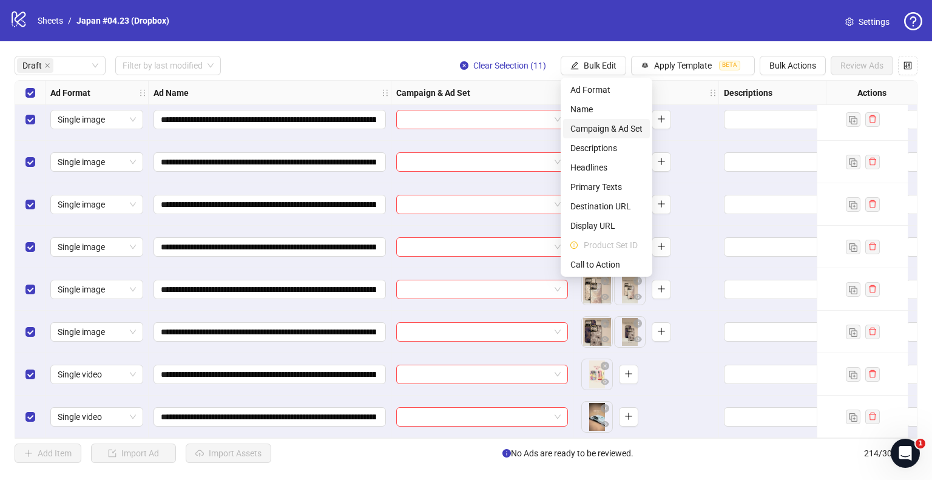
click at [597, 123] on span "Campaign & Ad Set" at bounding box center [606, 128] width 72 height 13
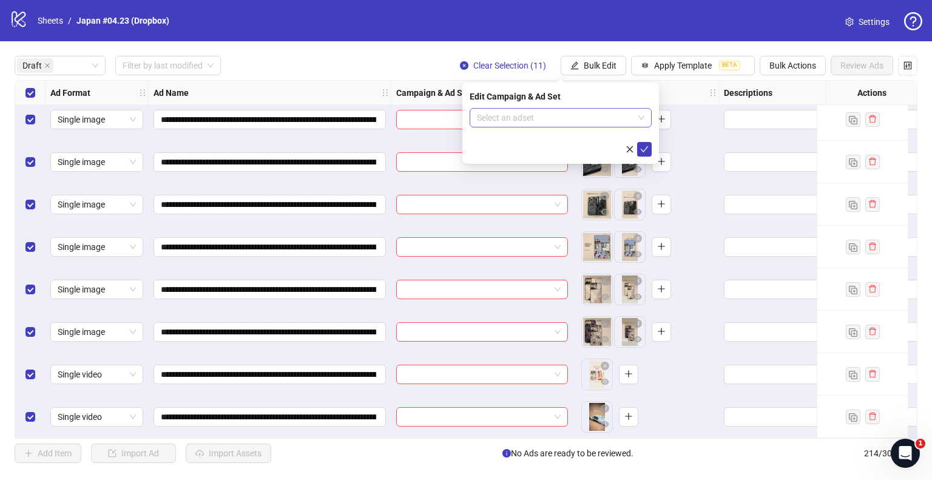
click at [571, 120] on input "search" at bounding box center [555, 118] width 156 height 18
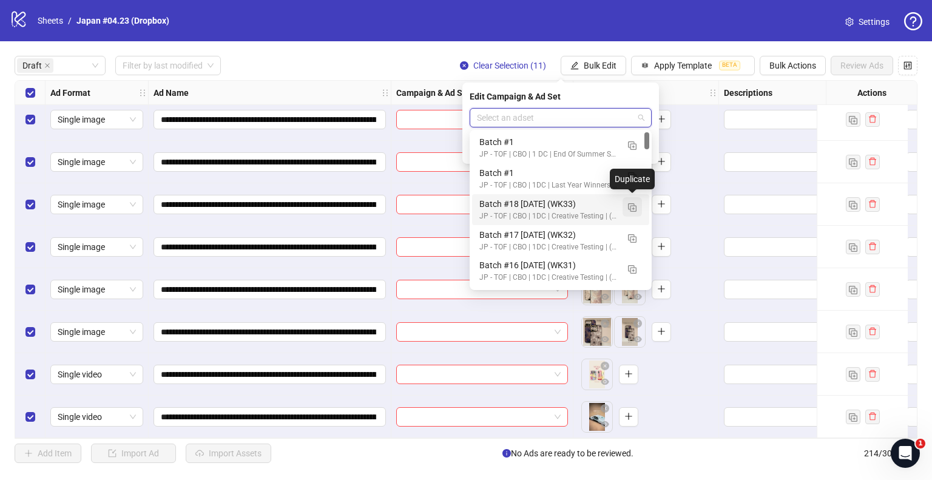
click at [631, 207] on img "button" at bounding box center [632, 207] width 8 height 8
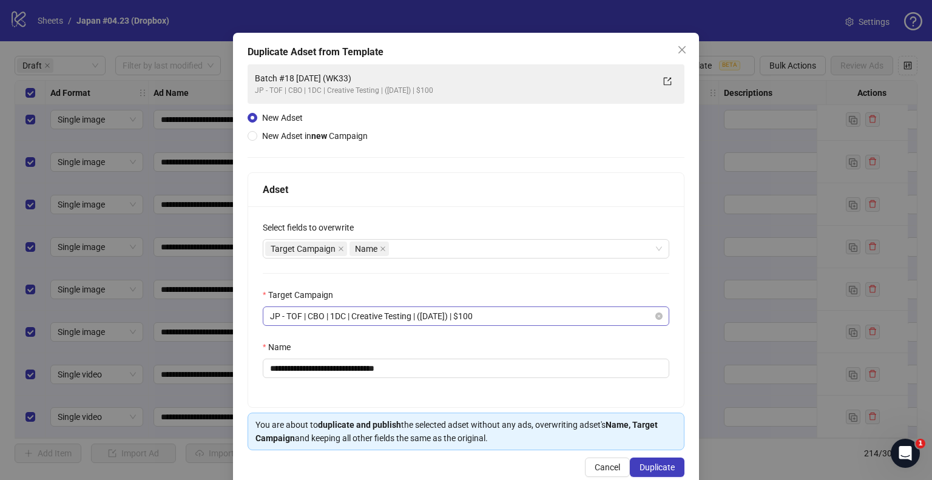
scroll to position [51, 0]
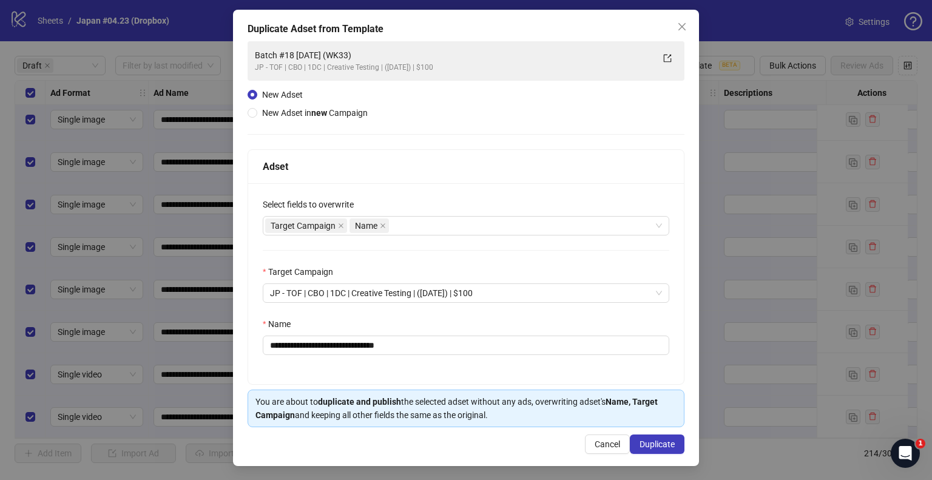
click at [428, 238] on div "**********" at bounding box center [465, 283] width 435 height 201
click at [427, 229] on div "Target Campaign Name" at bounding box center [459, 225] width 389 height 17
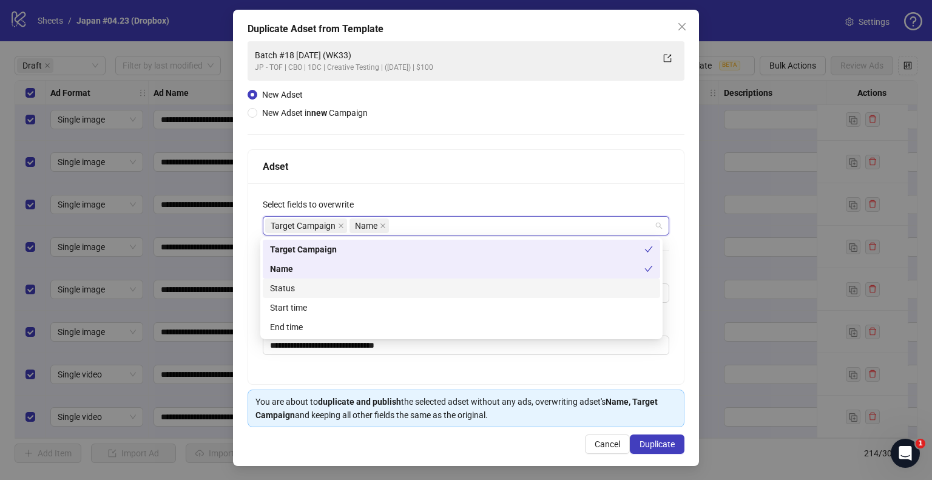
click at [313, 291] on div "Status" at bounding box center [461, 287] width 383 height 13
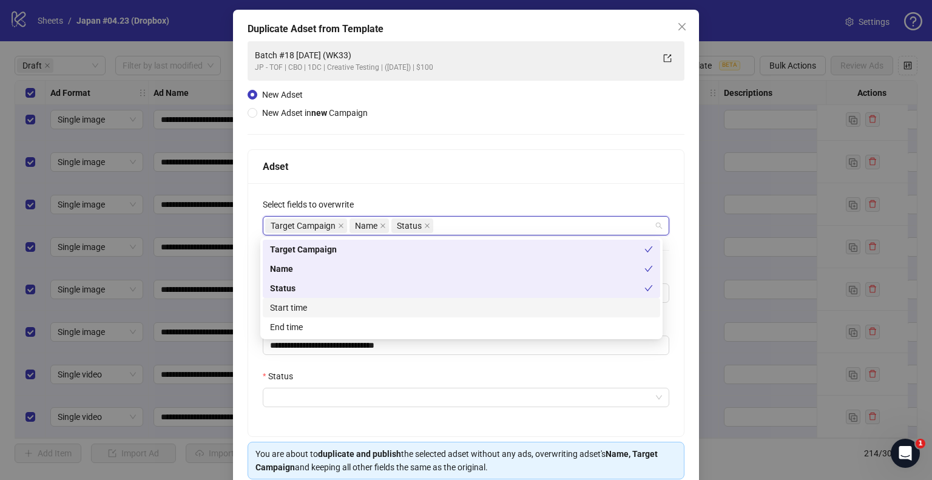
click at [298, 312] on div "Start time" at bounding box center [461, 307] width 383 height 13
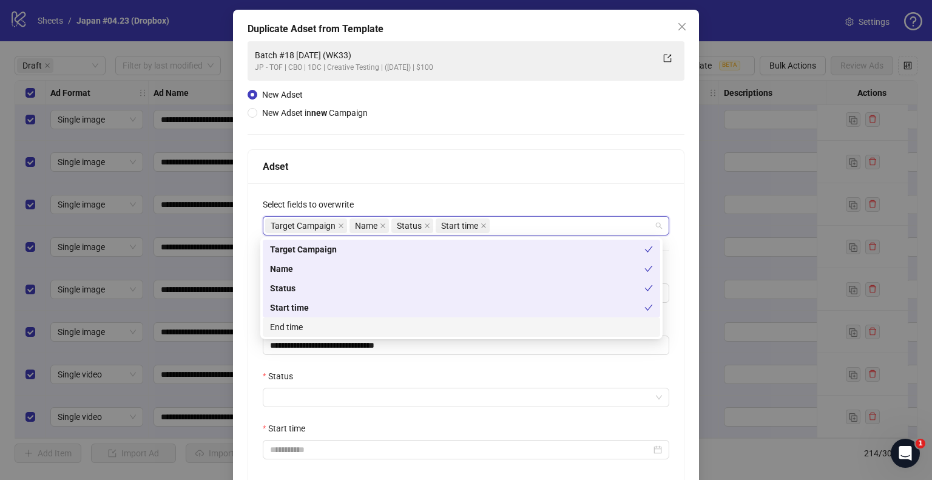
click at [250, 365] on div "**********" at bounding box center [465, 335] width 435 height 305
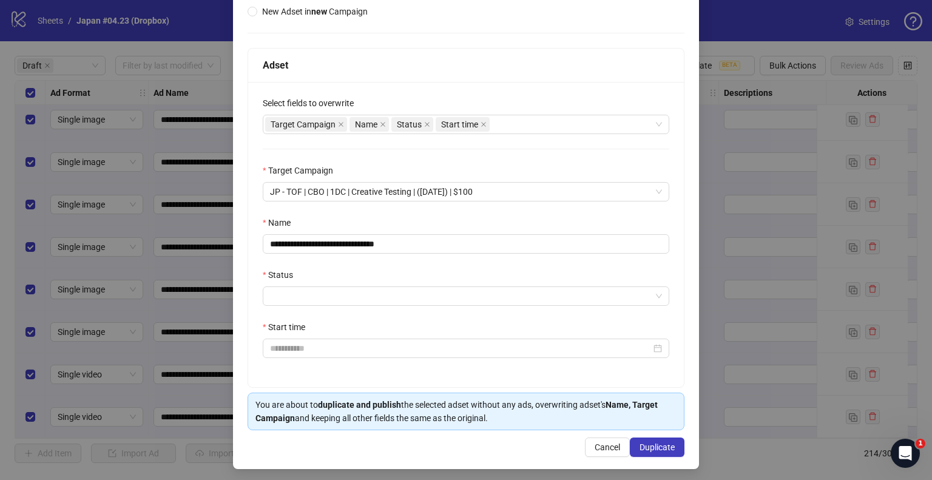
scroll to position [155, 0]
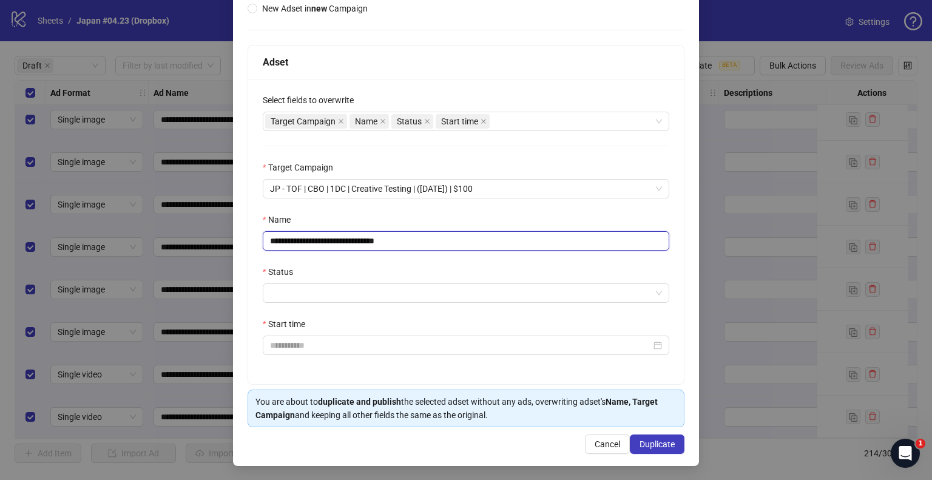
drag, startPoint x: 386, startPoint y: 240, endPoint x: 455, endPoint y: 238, distance: 69.2
click at [455, 238] on input "**********" at bounding box center [466, 240] width 406 height 19
click at [378, 239] on input "**********" at bounding box center [466, 240] width 406 height 19
click at [350, 240] on input "**********" at bounding box center [466, 240] width 406 height 19
click at [306, 239] on input "**********" at bounding box center [466, 240] width 406 height 19
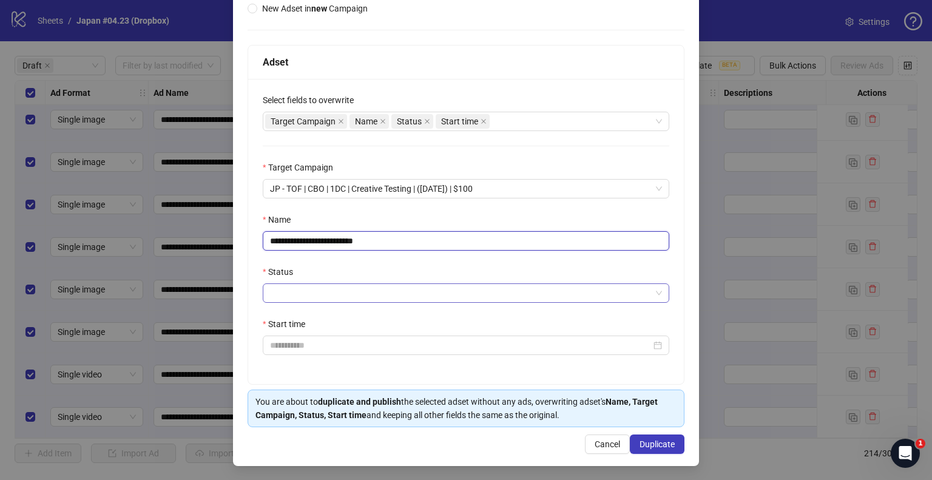
type input "**********"
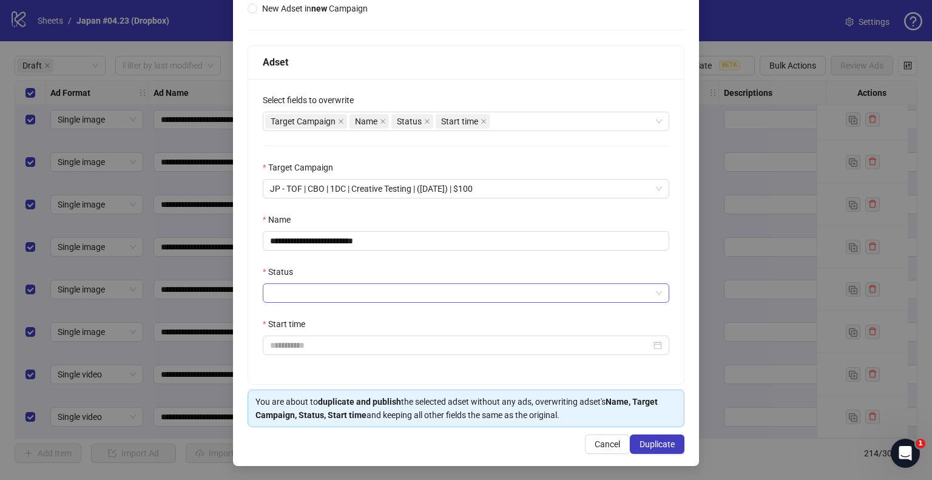
click at [314, 287] on input "Status" at bounding box center [460, 293] width 381 height 18
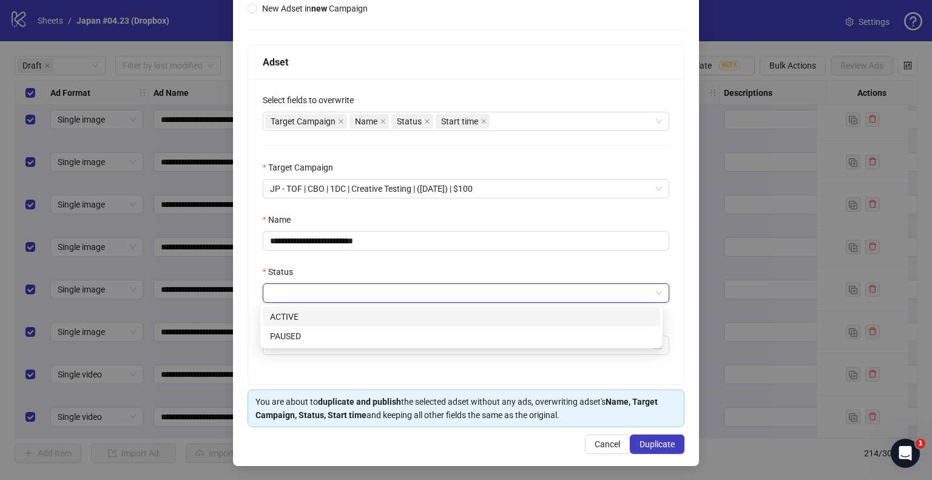
click at [306, 317] on div "ACTIVE" at bounding box center [461, 316] width 383 height 13
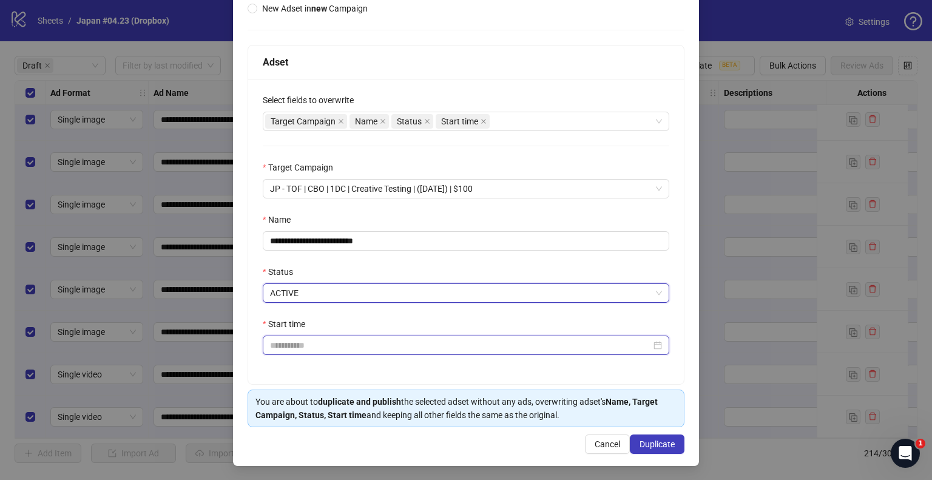
click at [294, 341] on input "Start time" at bounding box center [460, 344] width 381 height 13
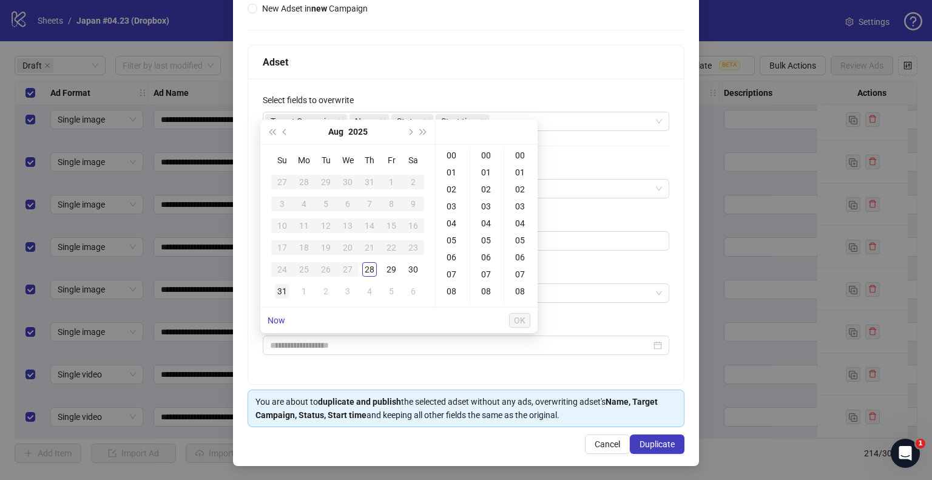
click at [284, 284] on div "31" at bounding box center [282, 291] width 15 height 15
click at [454, 246] on div "09" at bounding box center [452, 247] width 29 height 17
type input "**********"
click at [512, 317] on button "OK" at bounding box center [519, 320] width 21 height 15
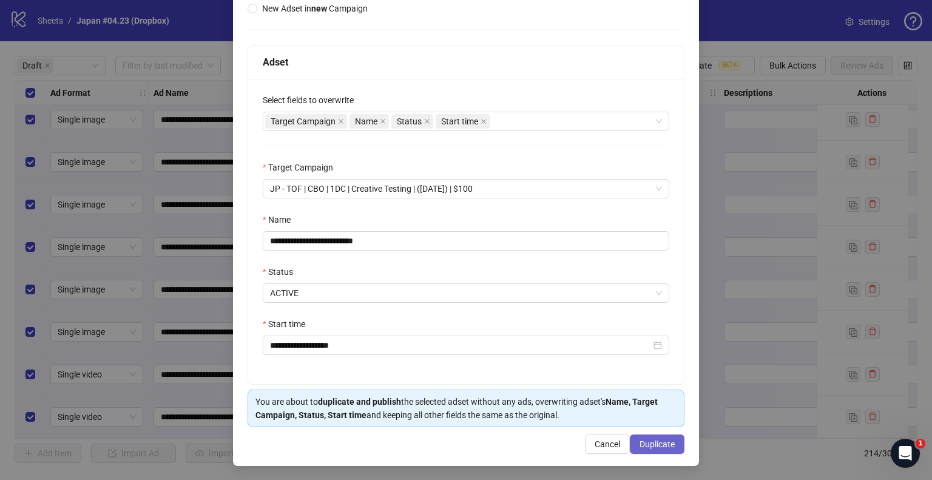
click at [647, 443] on span "Duplicate" at bounding box center [656, 444] width 35 height 10
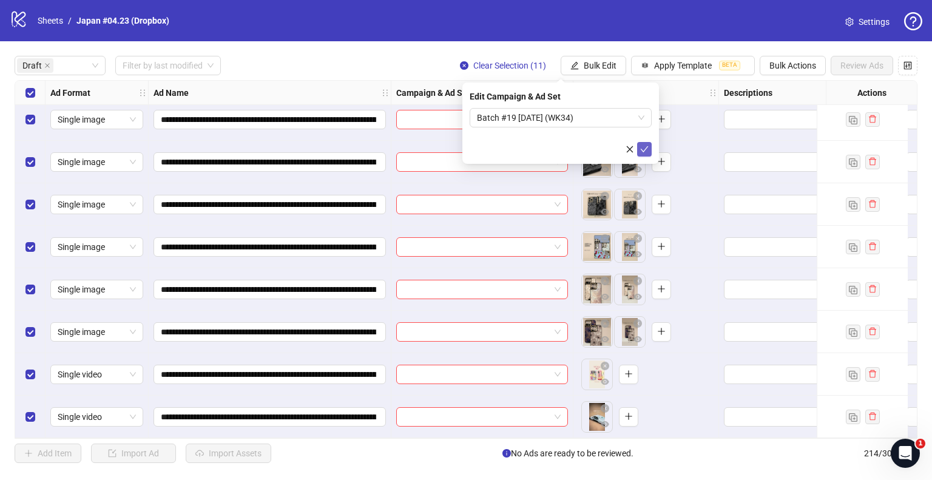
click at [650, 144] on button "submit" at bounding box center [644, 149] width 15 height 15
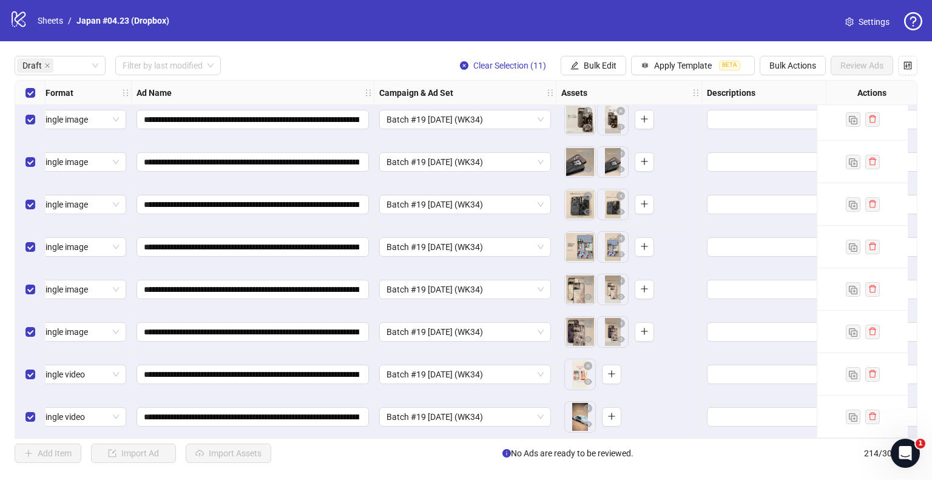
scroll to position [138, 0]
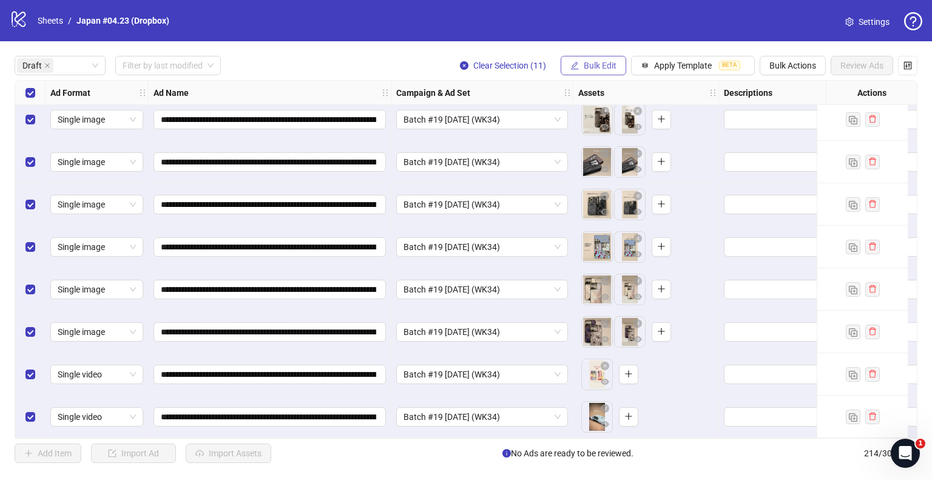
click at [596, 65] on span "Bulk Edit" at bounding box center [599, 66] width 33 height 10
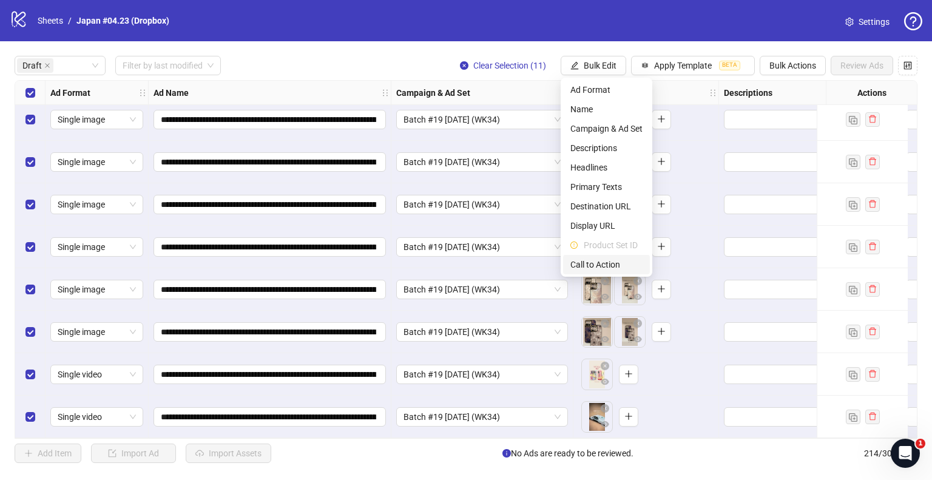
drag, startPoint x: 600, startPoint y: 259, endPoint x: 592, endPoint y: 223, distance: 36.8
click at [601, 259] on span "Call to Action" at bounding box center [606, 264] width 72 height 13
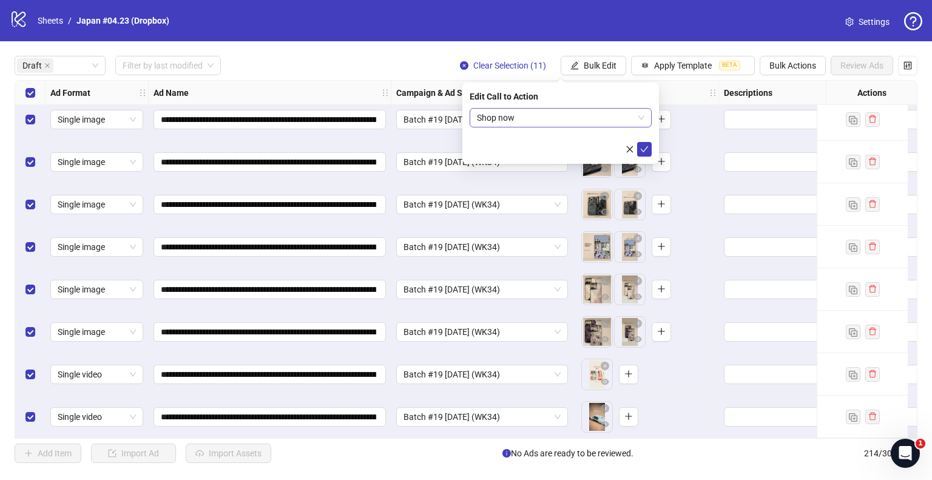
click at [565, 124] on span "Shop now" at bounding box center [560, 118] width 167 height 18
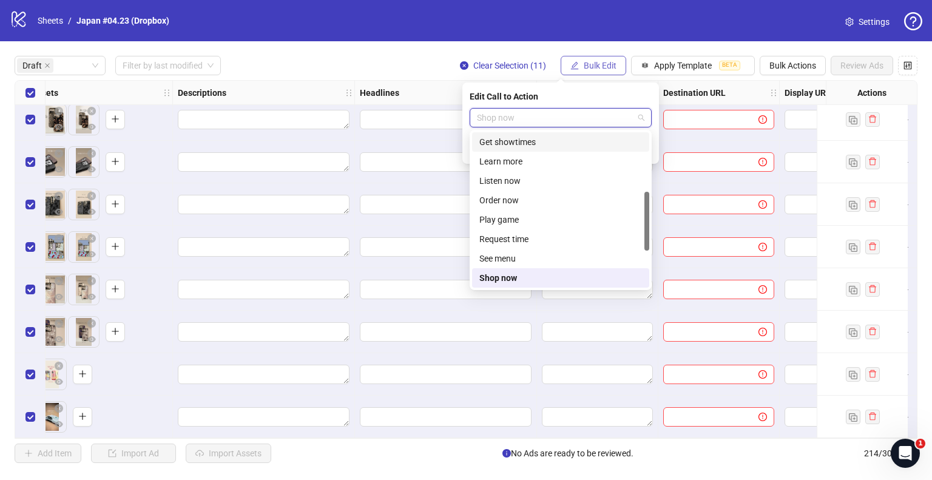
scroll to position [138, 728]
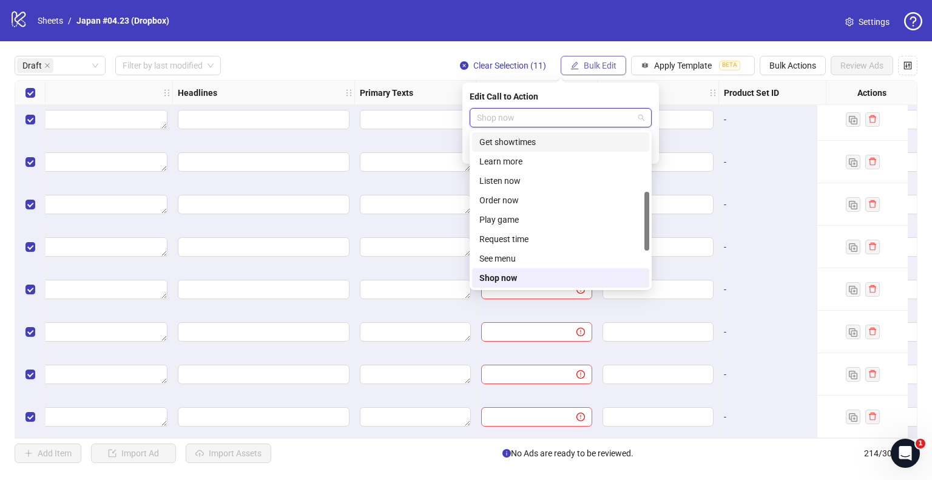
click at [604, 68] on span "Bulk Edit" at bounding box center [599, 66] width 33 height 10
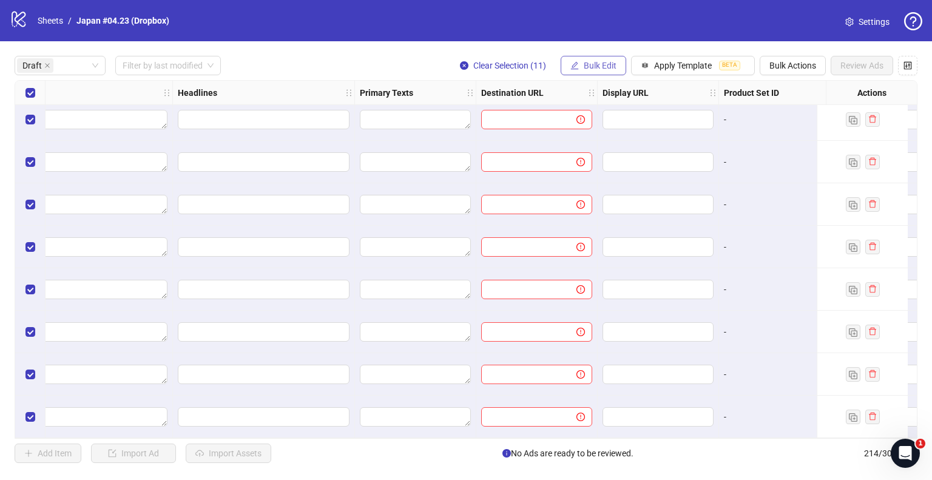
click at [604, 68] on span "Bulk Edit" at bounding box center [599, 66] width 33 height 10
click at [594, 61] on span "Bulk Edit" at bounding box center [599, 66] width 33 height 10
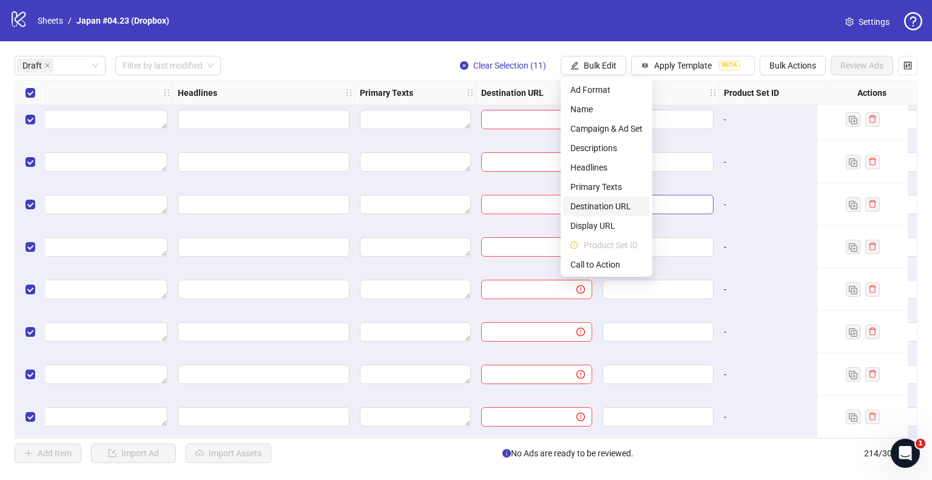
click at [605, 206] on span "Destination URL" at bounding box center [606, 206] width 72 height 13
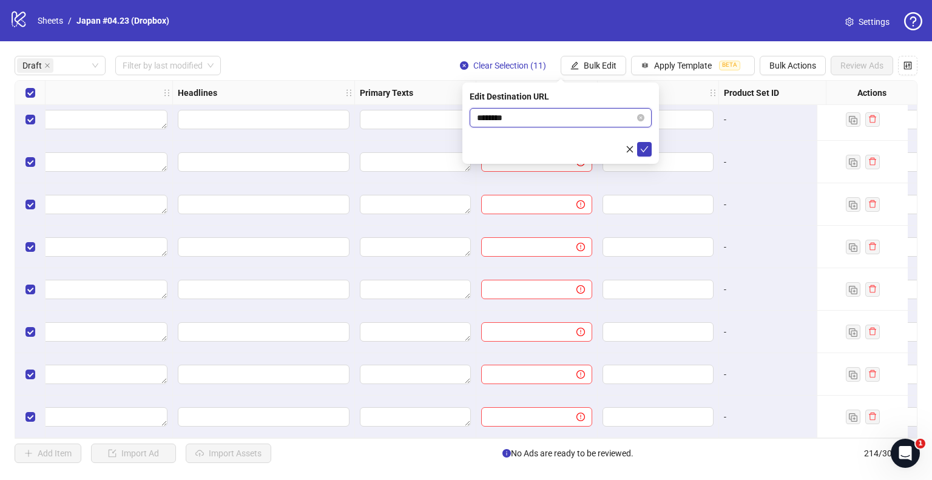
click at [545, 118] on input "********" at bounding box center [556, 117] width 158 height 13
click at [636, 118] on span "********" at bounding box center [560, 117] width 182 height 19
click at [592, 116] on input "********" at bounding box center [556, 117] width 158 height 13
drag, startPoint x: 628, startPoint y: 113, endPoint x: 638, endPoint y: 115, distance: 9.9
click at [630, 113] on input "********" at bounding box center [556, 117] width 158 height 13
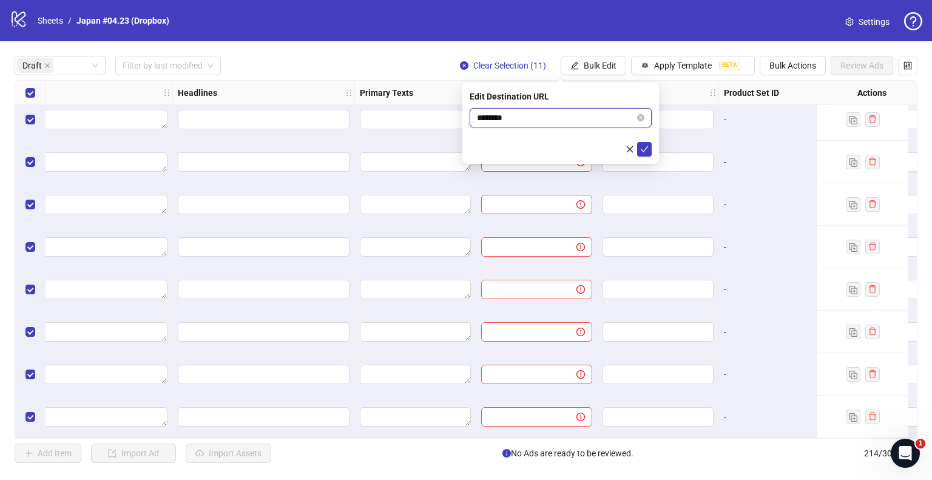
click at [640, 115] on icon "close-circle" at bounding box center [640, 117] width 7 height 7
click at [523, 121] on input "text" at bounding box center [556, 117] width 158 height 13
click at [540, 114] on input "**********" at bounding box center [556, 117] width 158 height 13
type input "**********"
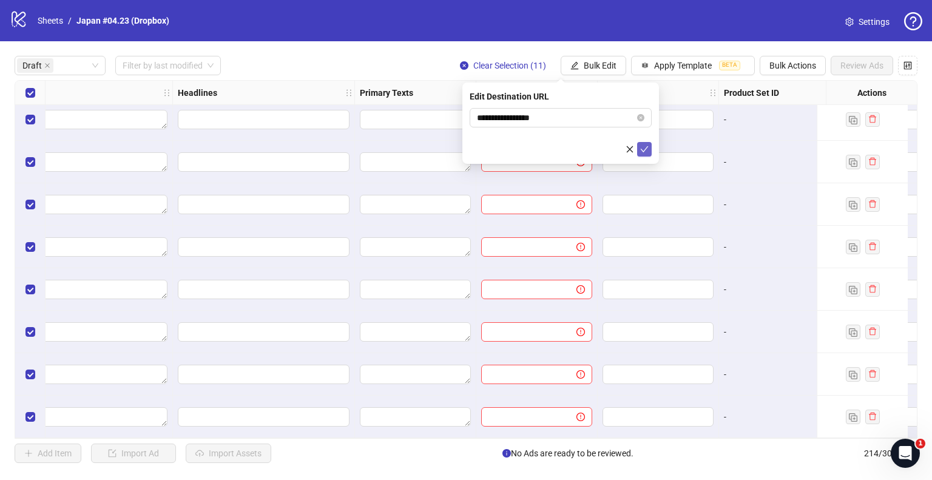
click at [642, 145] on icon "check" at bounding box center [644, 149] width 8 height 8
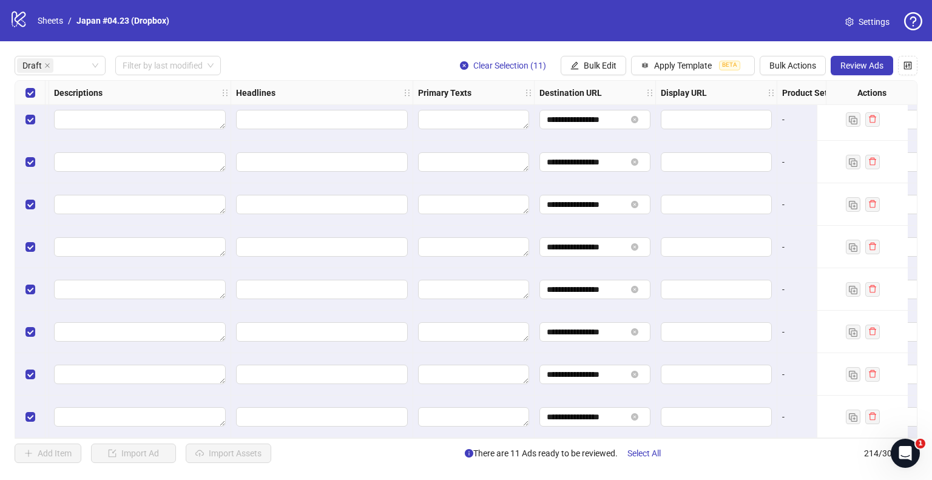
scroll to position [138, 575]
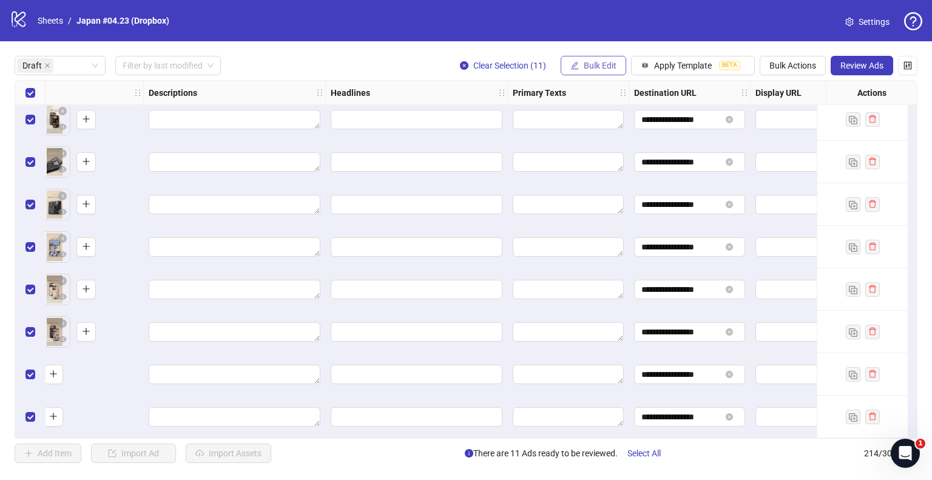
click at [597, 68] on span "Bulk Edit" at bounding box center [599, 66] width 33 height 10
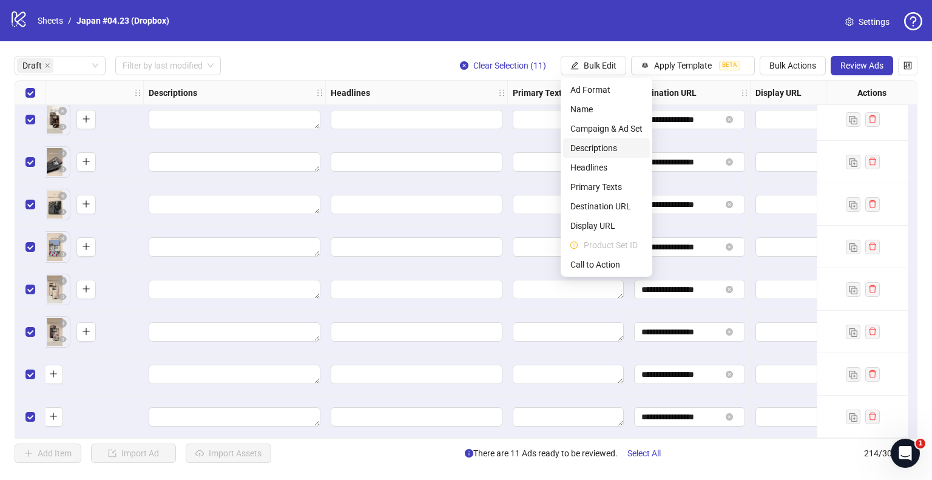
click at [596, 145] on span "Descriptions" at bounding box center [606, 147] width 72 height 13
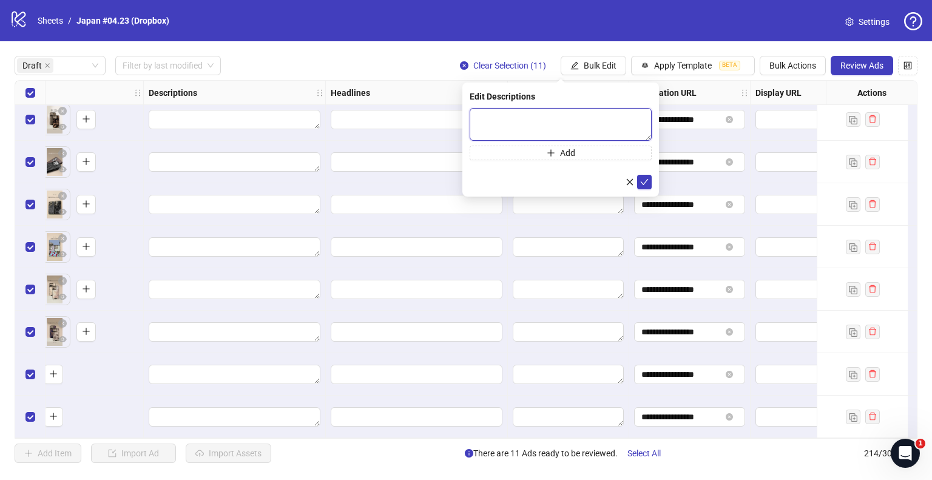
click at [565, 121] on textarea at bounding box center [560, 124] width 182 height 33
paste textarea "**********"
type textarea "**********"
click at [650, 183] on button "submit" at bounding box center [644, 182] width 15 height 15
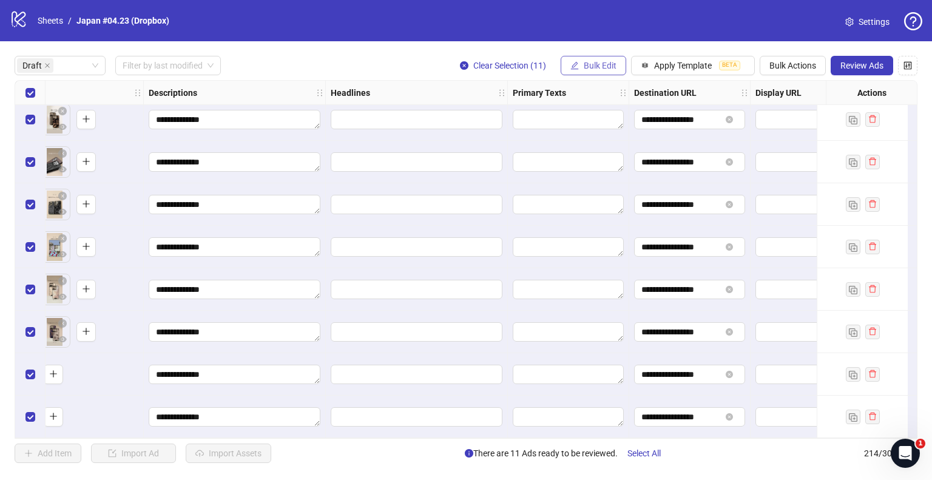
click at [606, 62] on span "Bulk Edit" at bounding box center [599, 66] width 33 height 10
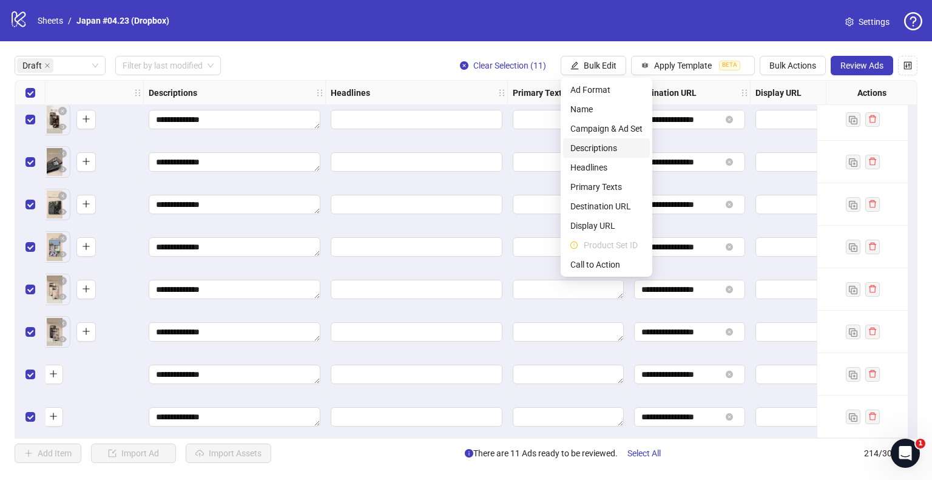
click at [602, 147] on span "Descriptions" at bounding box center [606, 147] width 72 height 13
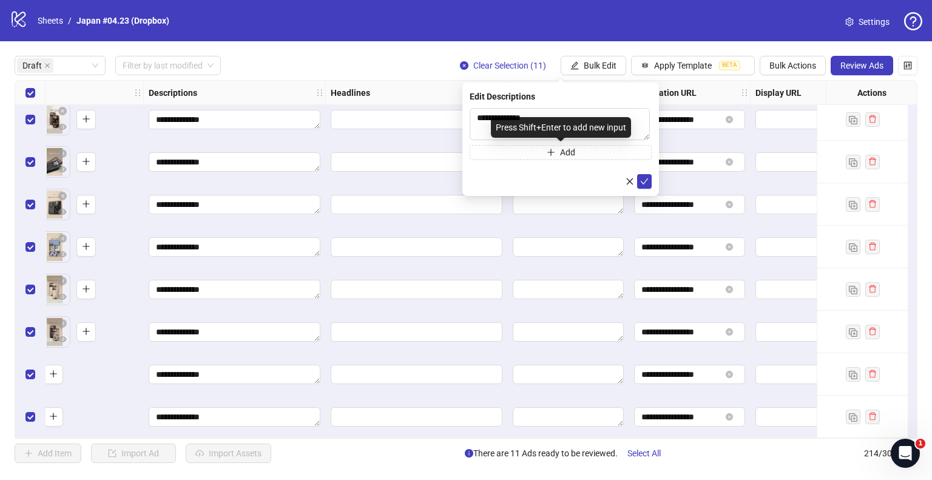
click at [612, 124] on div "Press Shift+Enter to add new input" at bounding box center [561, 127] width 140 height 21
click at [590, 113] on textarea "**********" at bounding box center [559, 124] width 180 height 32
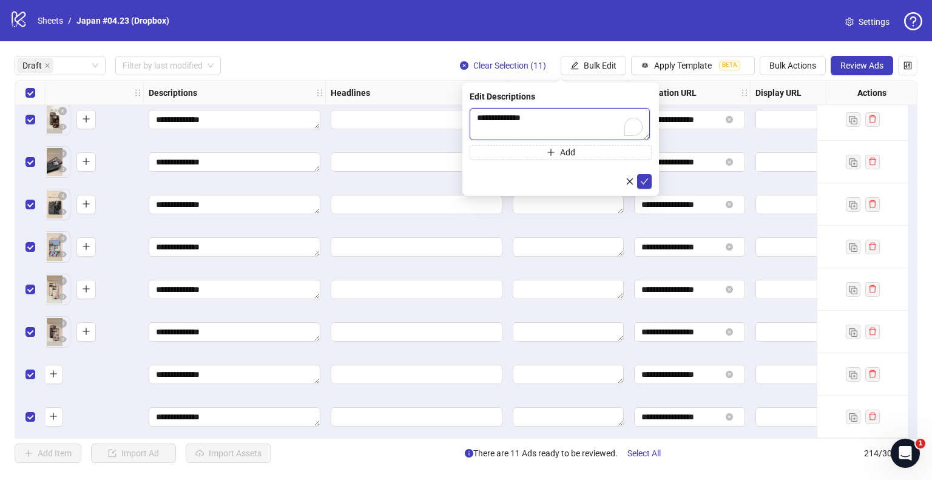
click at [590, 113] on textarea "**********" at bounding box center [559, 124] width 180 height 32
paste textarea "*"
type textarea "**********"
click at [642, 180] on icon "check" at bounding box center [644, 181] width 8 height 8
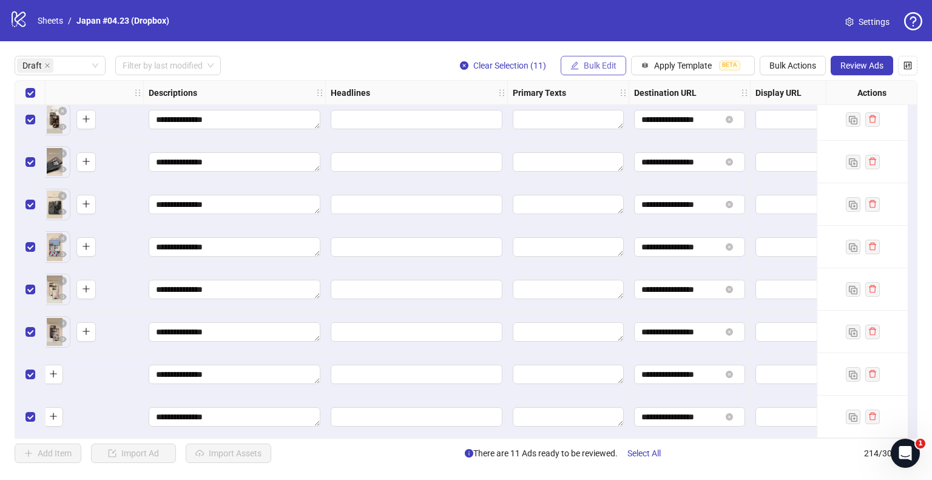
click at [597, 63] on span "Bulk Edit" at bounding box center [599, 66] width 33 height 10
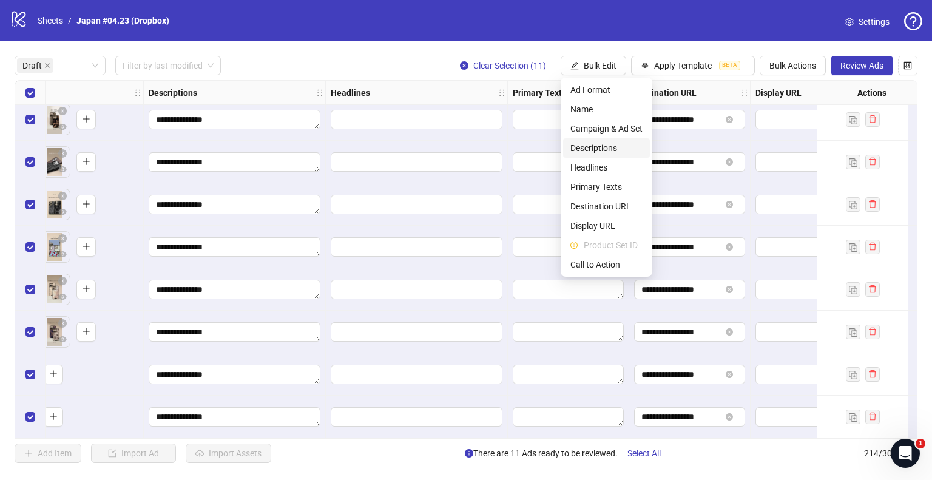
click at [597, 146] on span "Descriptions" at bounding box center [606, 147] width 72 height 13
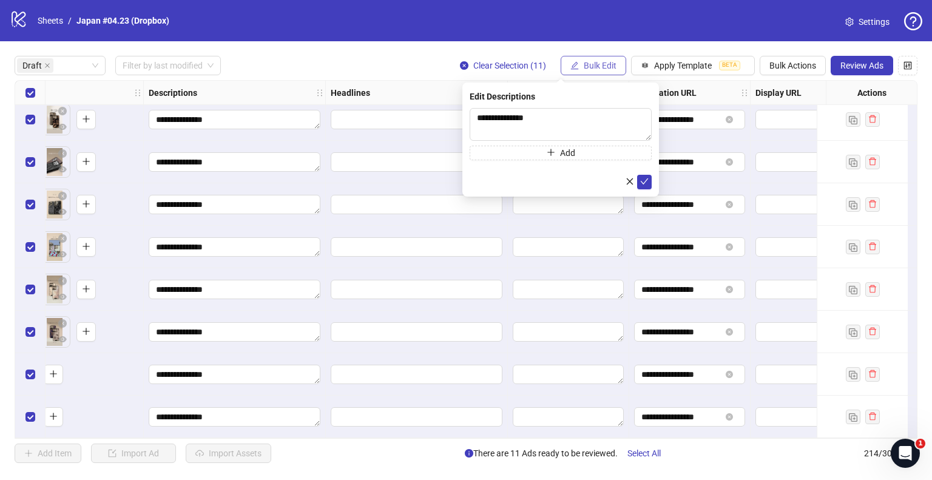
click at [588, 72] on button "Bulk Edit" at bounding box center [593, 65] width 66 height 19
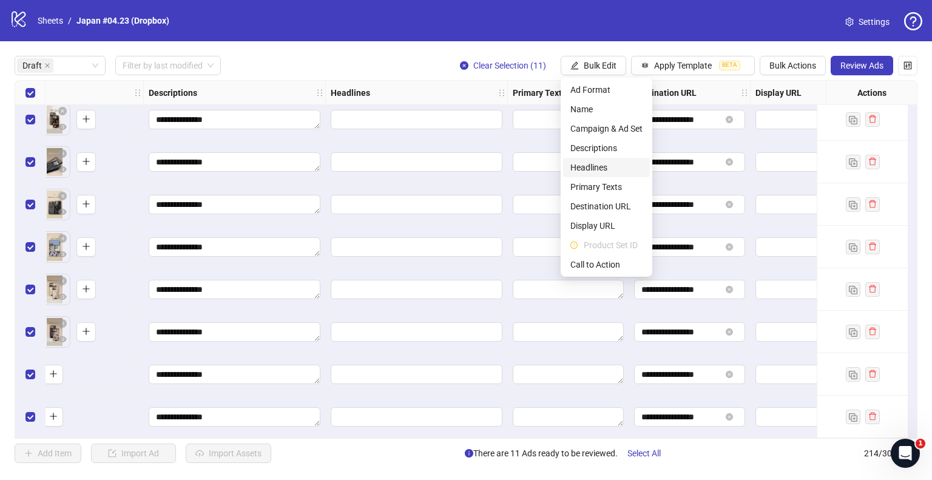
click at [594, 164] on span "Headlines" at bounding box center [606, 167] width 72 height 13
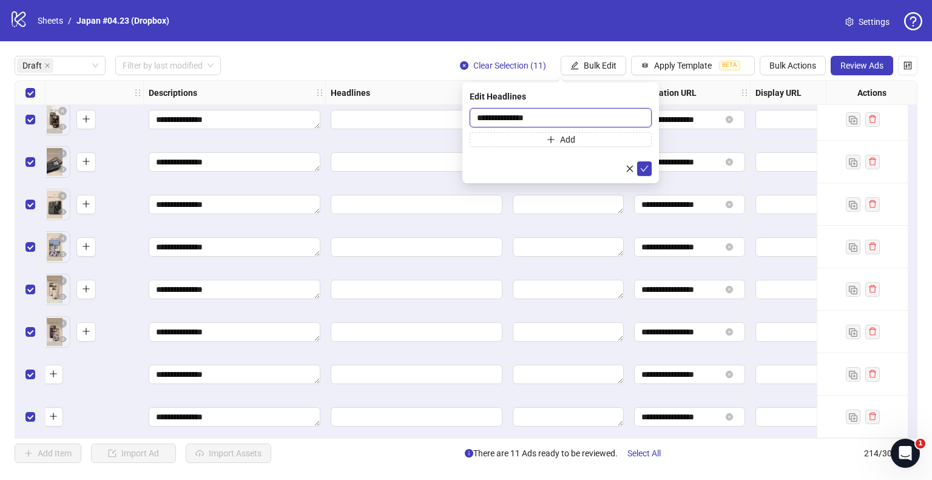
click at [553, 110] on input "**********" at bounding box center [560, 117] width 182 height 19
click at [647, 169] on icon "check" at bounding box center [644, 168] width 8 height 8
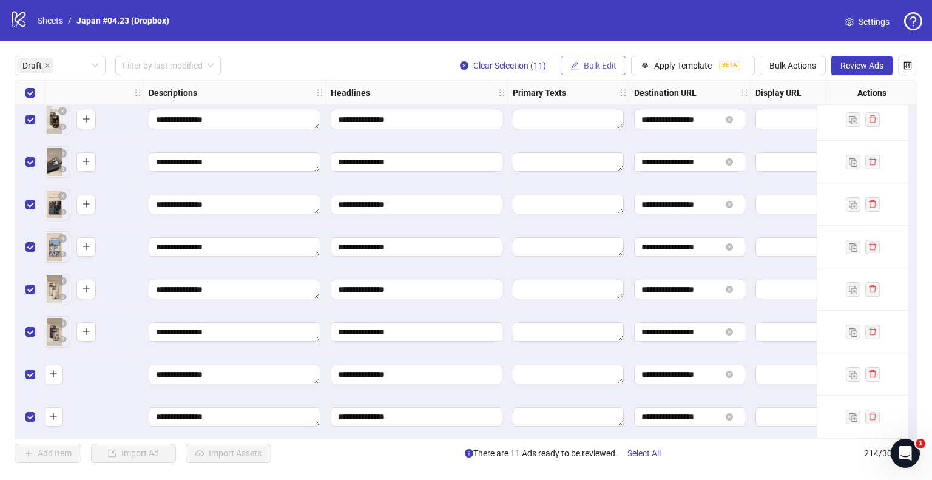
click at [606, 65] on span "Bulk Edit" at bounding box center [599, 66] width 33 height 10
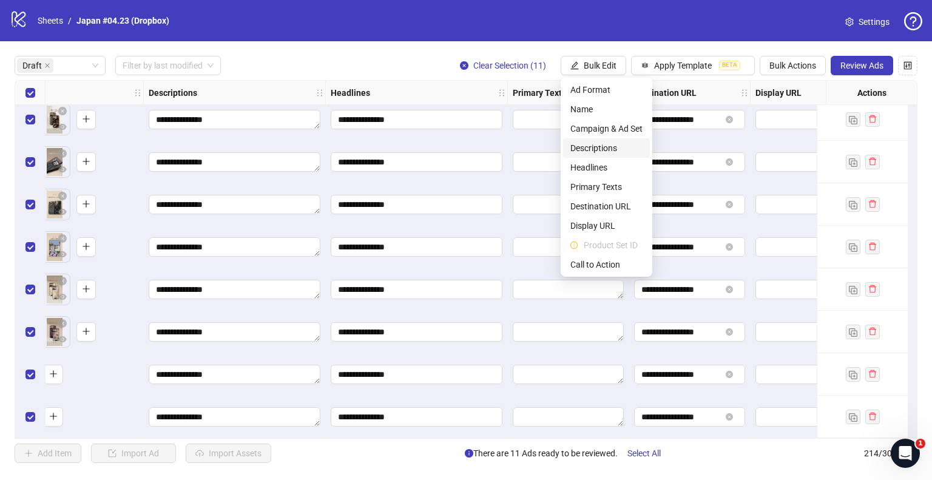
click at [586, 142] on span "Descriptions" at bounding box center [606, 147] width 72 height 13
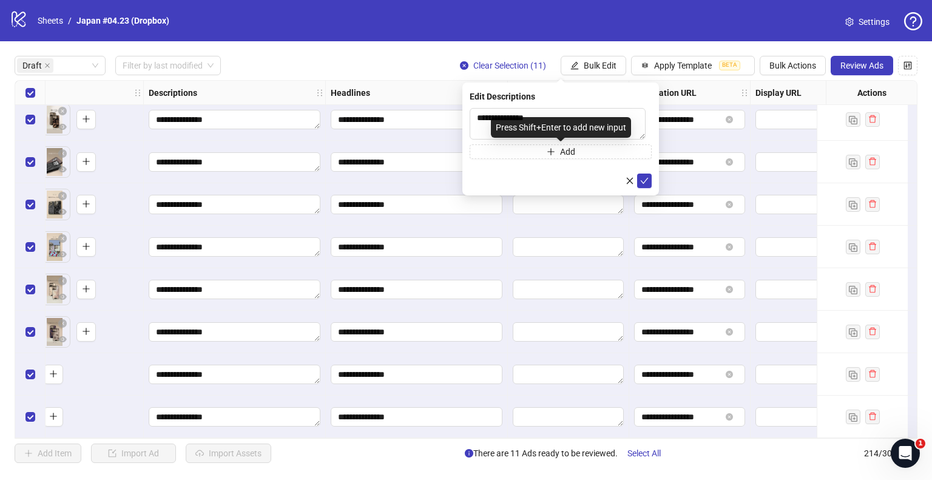
click at [585, 129] on div "Press Shift+Enter to add new input" at bounding box center [561, 127] width 140 height 21
click at [603, 116] on textarea "**********" at bounding box center [557, 124] width 176 height 32
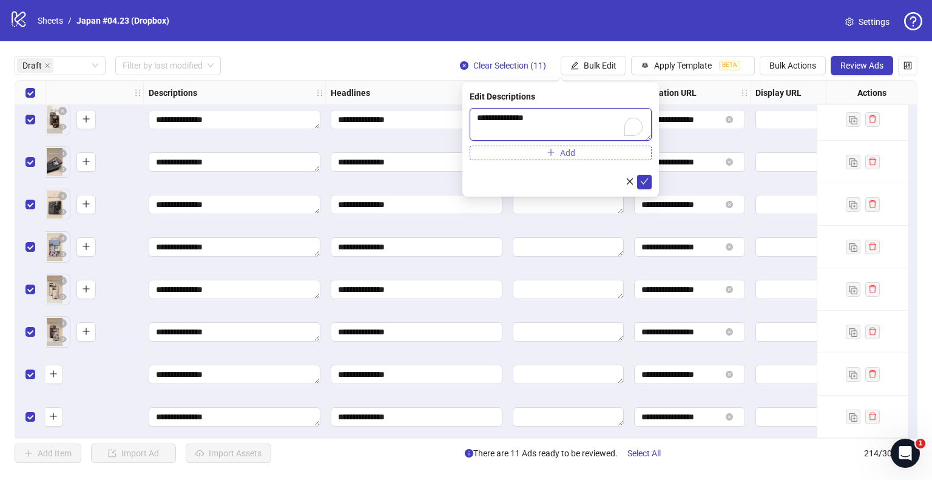
paste textarea "To enrich screen reader interactions, please activate Accessibility in Grammarl…"
type textarea "**********"
click at [643, 181] on icon "check" at bounding box center [644, 181] width 8 height 8
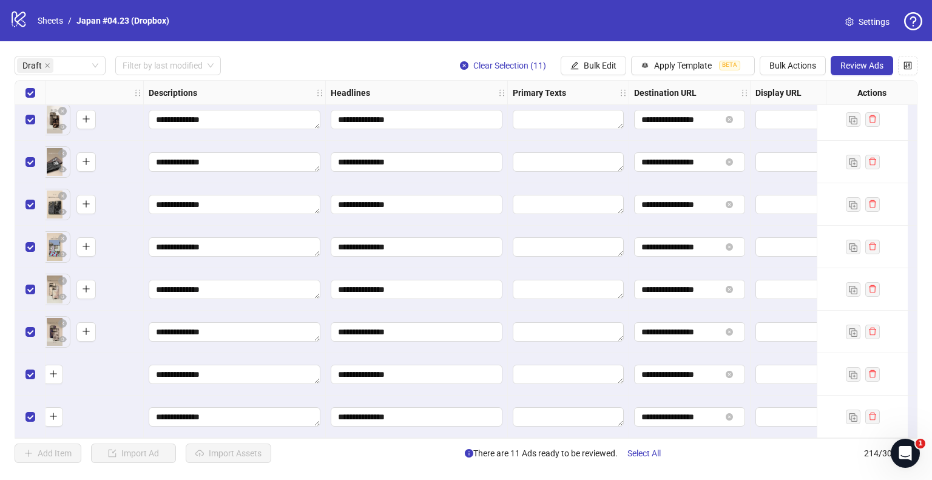
click at [589, 53] on div "**********" at bounding box center [466, 259] width 932 height 436
click at [589, 56] on button "Bulk Edit" at bounding box center [593, 65] width 66 height 19
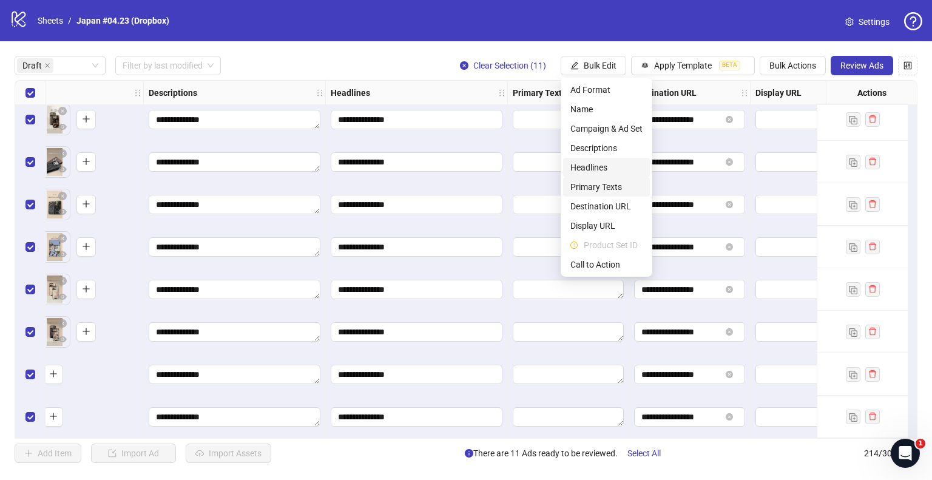
click at [596, 185] on span "Primary Texts" at bounding box center [606, 186] width 72 height 13
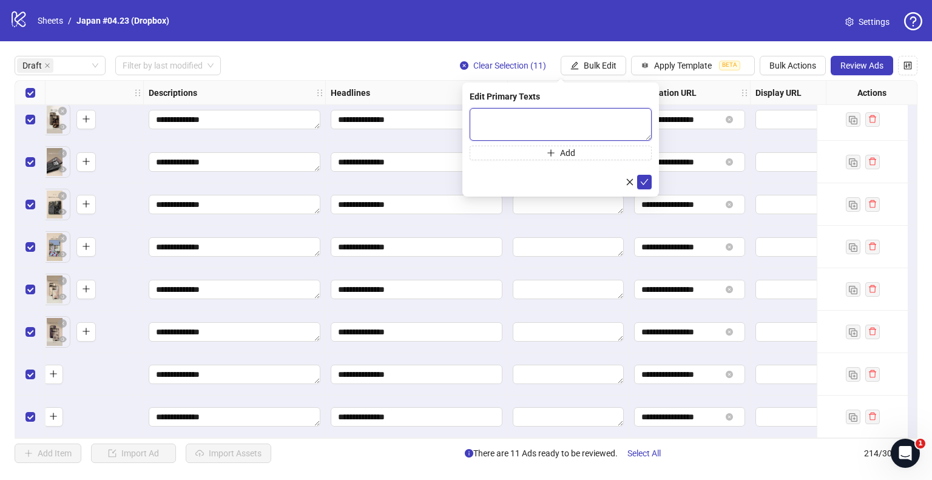
click at [592, 110] on textarea at bounding box center [560, 124] width 182 height 33
paste textarea "**********"
type textarea "**********"
click at [648, 178] on button "submit" at bounding box center [644, 182] width 15 height 15
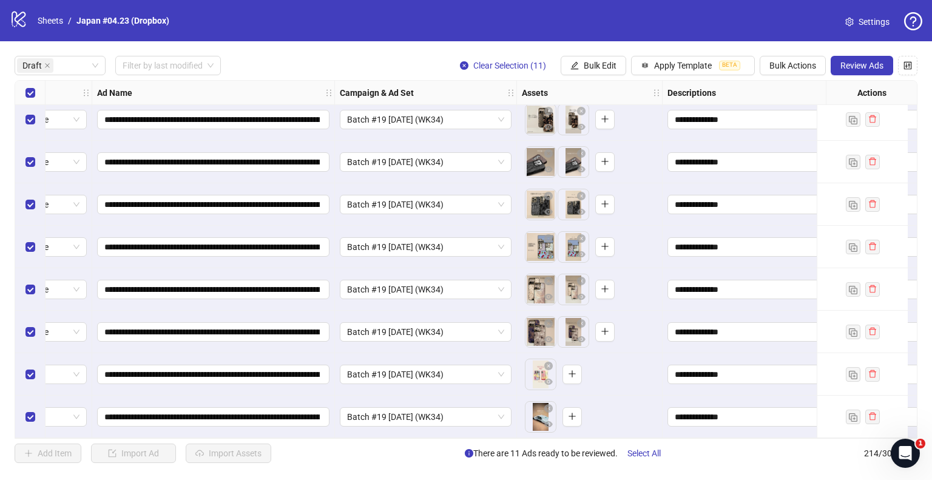
scroll to position [138, 0]
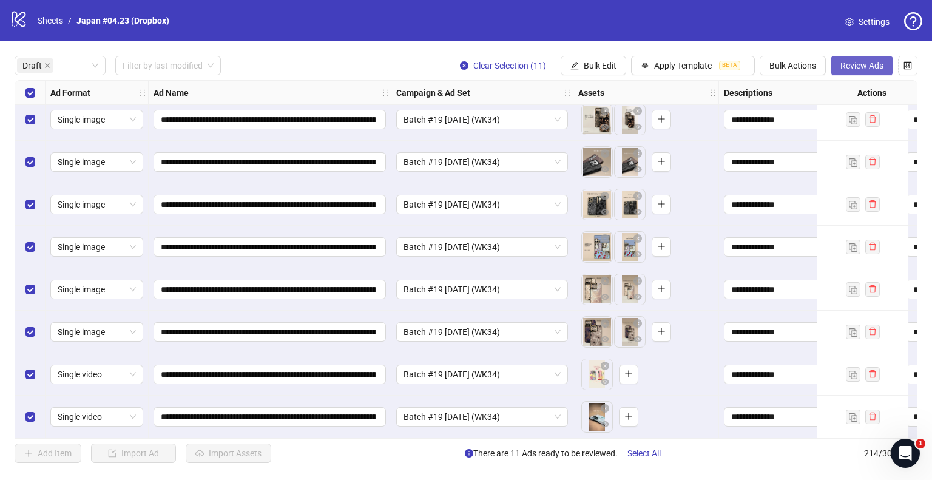
click at [870, 66] on span "Review Ads" at bounding box center [861, 66] width 43 height 10
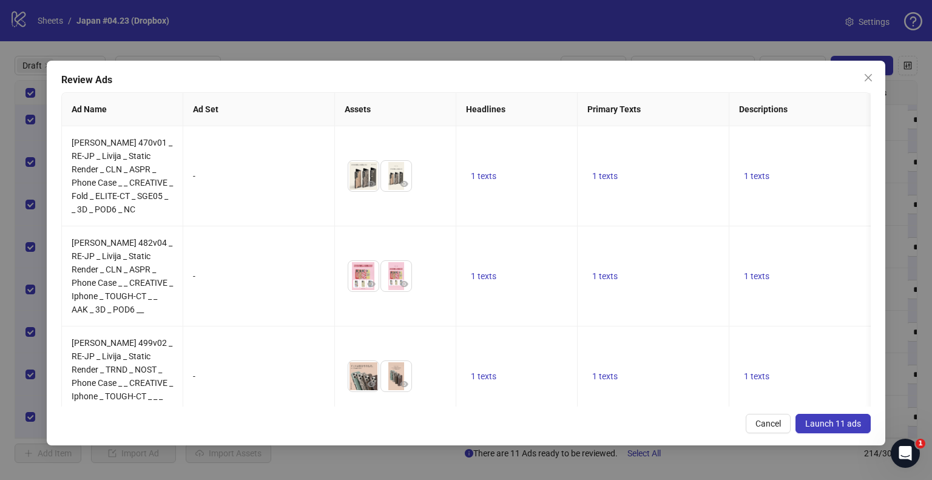
click at [829, 416] on button "Launch 11 ads" at bounding box center [832, 423] width 75 height 19
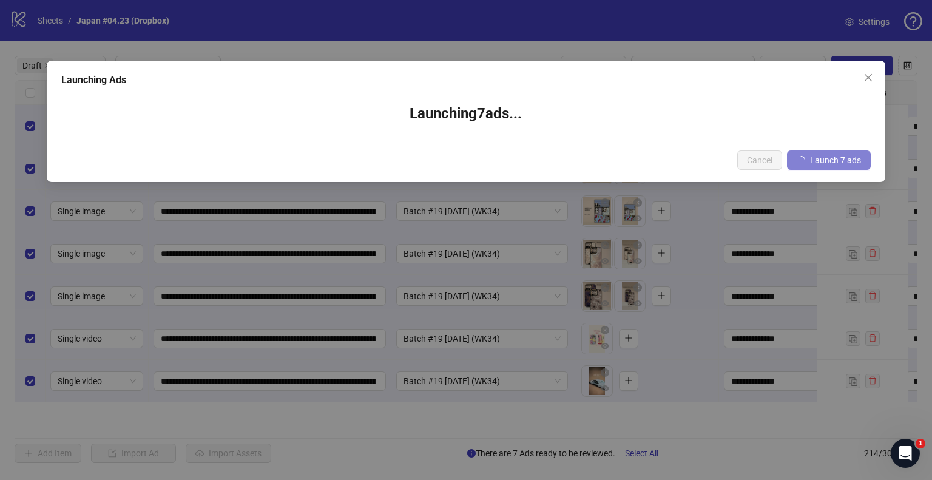
scroll to position [0, 0]
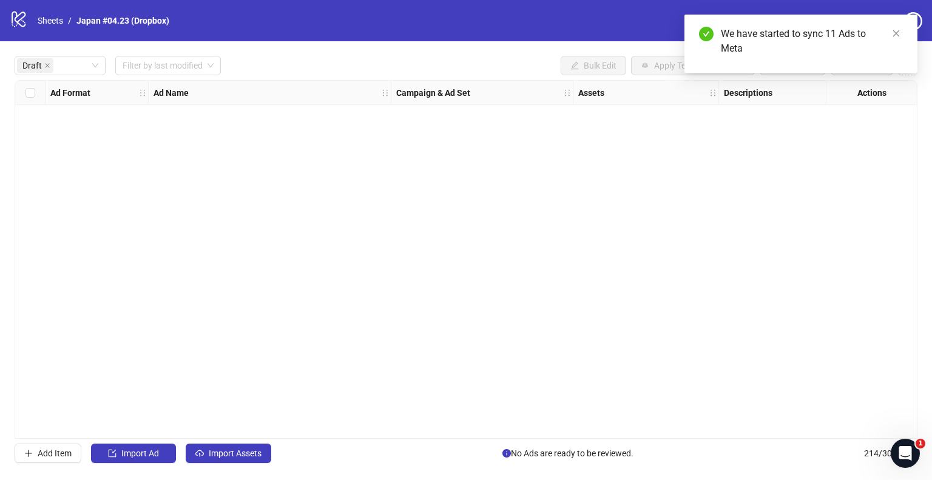
click at [68, 18] on li "/" at bounding box center [70, 20] width 4 height 13
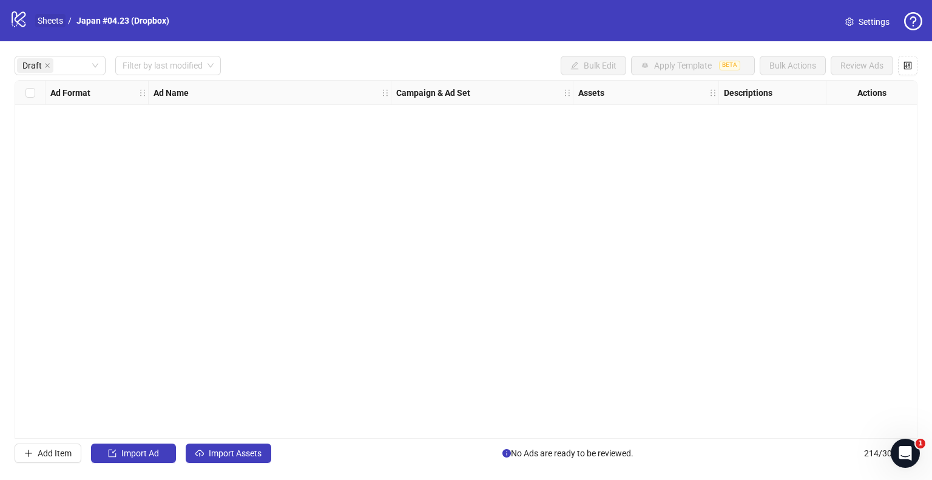
click at [44, 21] on link "Sheets" at bounding box center [50, 20] width 30 height 13
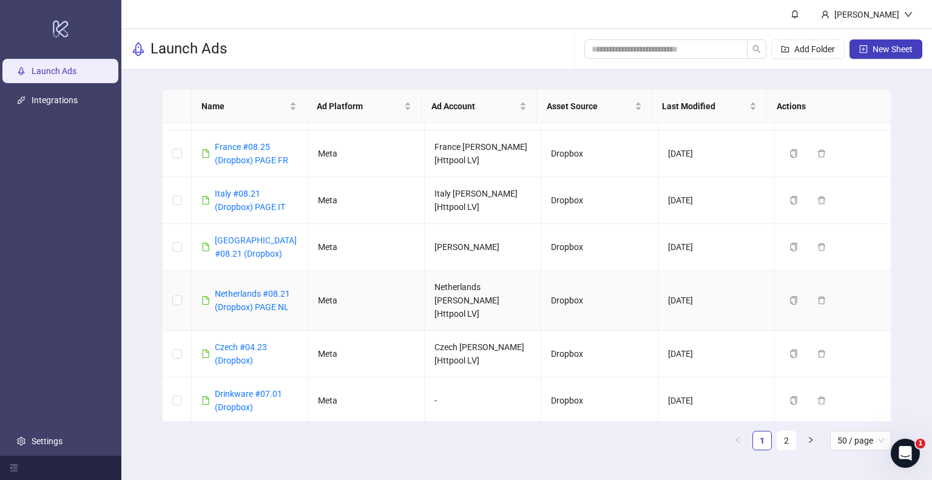
scroll to position [61, 0]
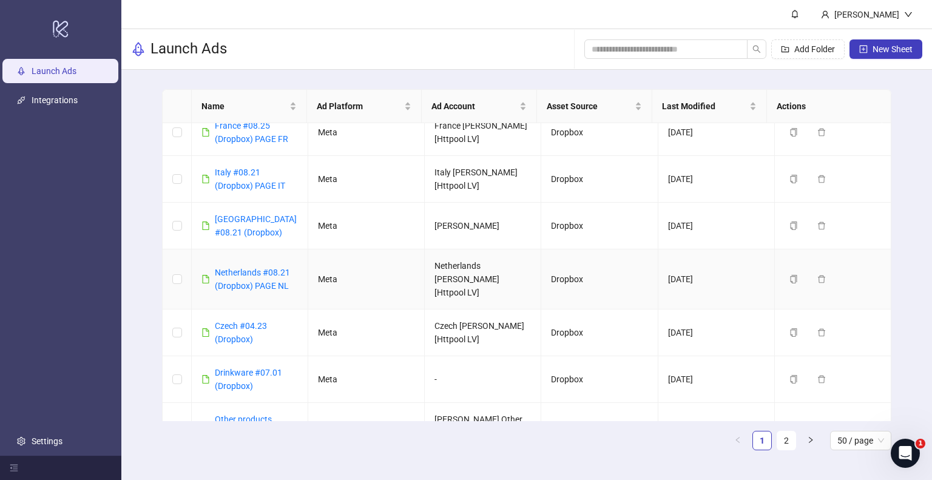
click at [263, 271] on div "Netherlands #08.21 (Dropbox) PAGE NL" at bounding box center [256, 279] width 83 height 27
click at [263, 276] on link "Netherlands #08.21 (Dropbox) PAGE NL" at bounding box center [252, 278] width 75 height 23
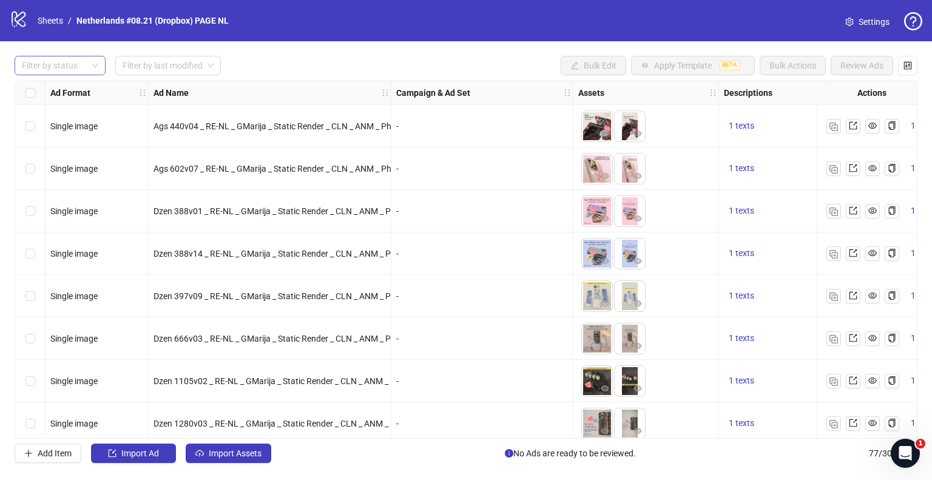
click at [87, 64] on div at bounding box center [53, 65] width 73 height 17
click at [52, 93] on div "Draft" at bounding box center [60, 89] width 72 height 13
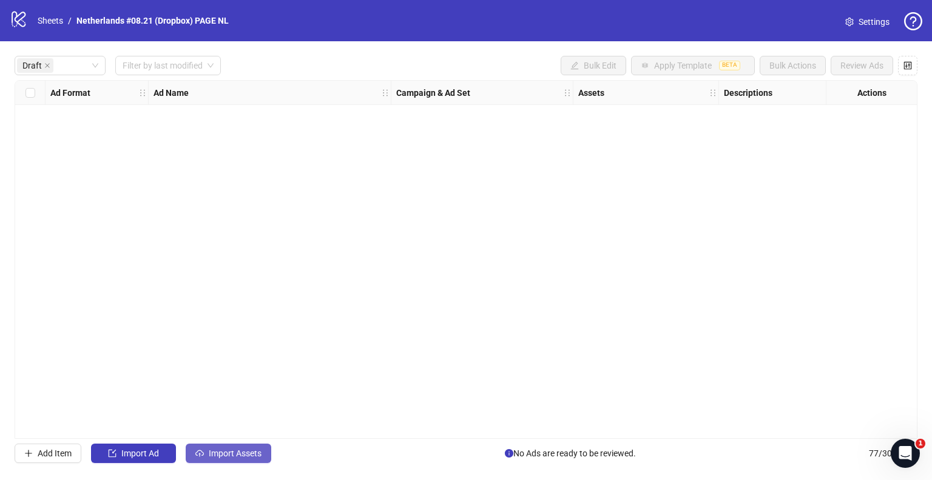
click at [221, 454] on span "Import Assets" at bounding box center [235, 453] width 53 height 10
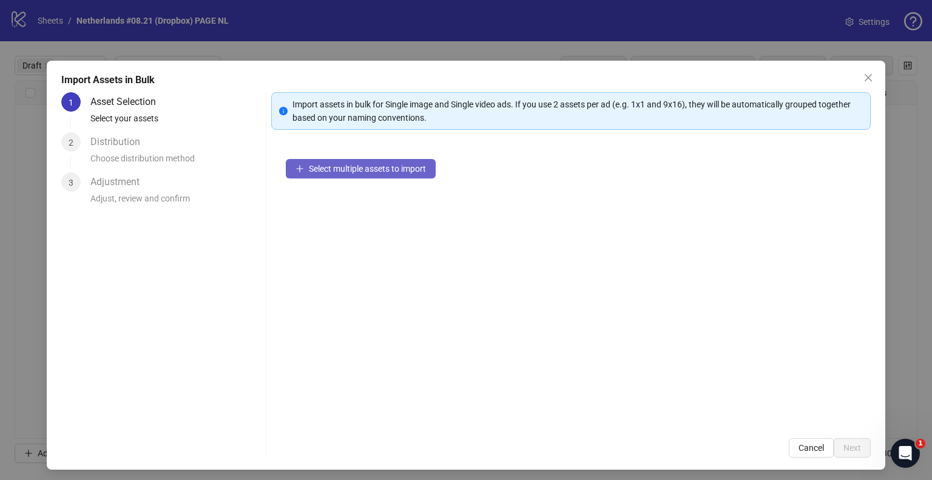
click at [380, 158] on div "Select multiple assets to import" at bounding box center [570, 283] width 599 height 279
click at [375, 171] on span "Select multiple assets to import" at bounding box center [367, 169] width 117 height 10
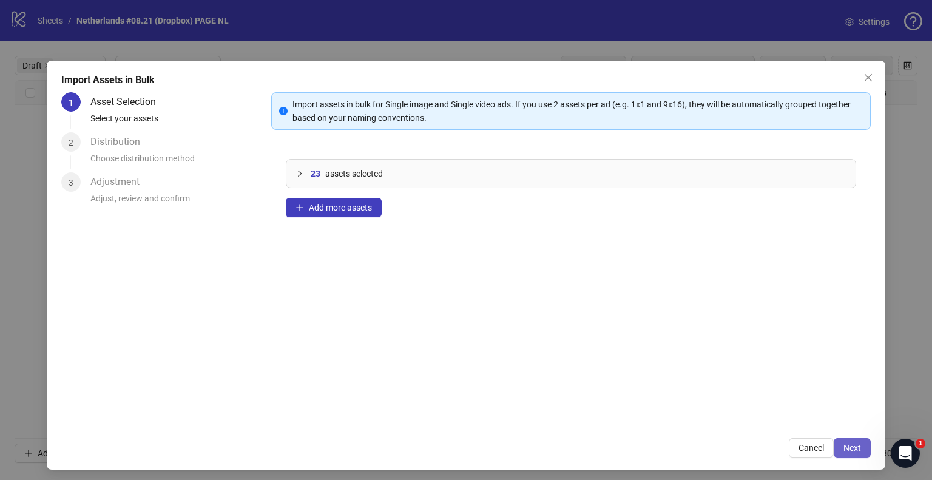
click at [833, 442] on button "Next" at bounding box center [851, 447] width 37 height 19
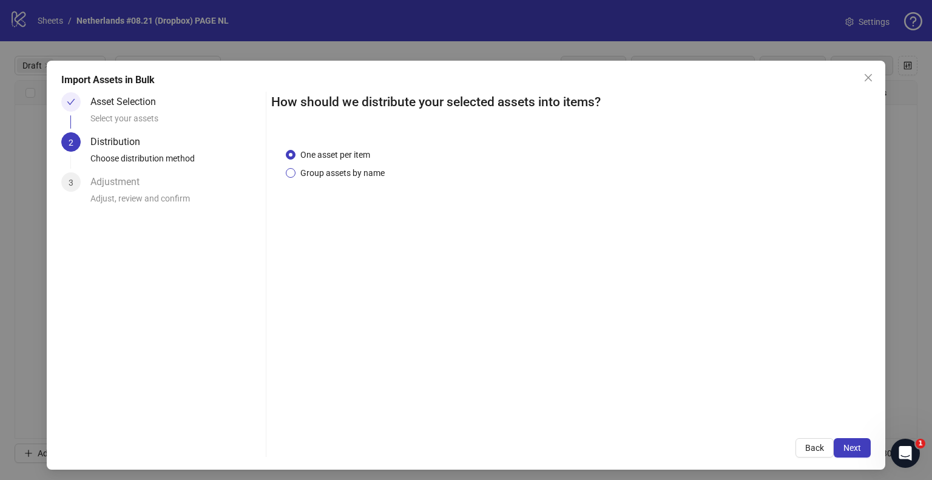
click at [342, 176] on span "Group assets by name" at bounding box center [342, 172] width 94 height 13
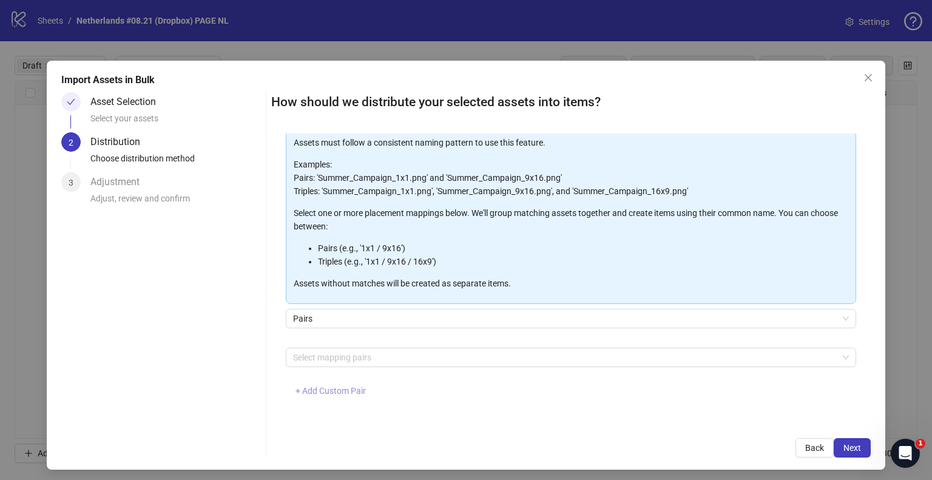
scroll to position [64, 0]
click at [334, 389] on span "+ Add Custom Pair" at bounding box center [330, 390] width 70 height 10
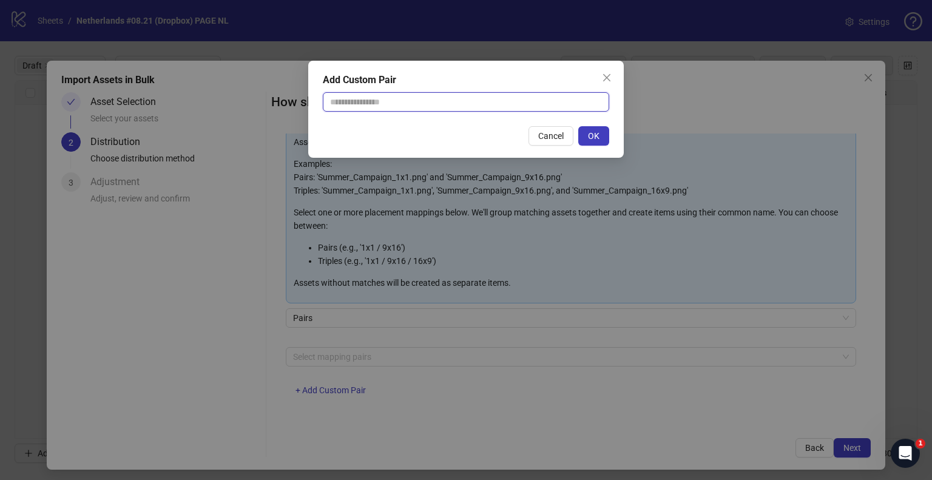
click at [417, 106] on input "text" at bounding box center [466, 101] width 286 height 19
type input "**********"
click at [579, 133] on div "Cancel OK" at bounding box center [466, 135] width 286 height 19
click at [597, 135] on span "OK" at bounding box center [594, 136] width 12 height 10
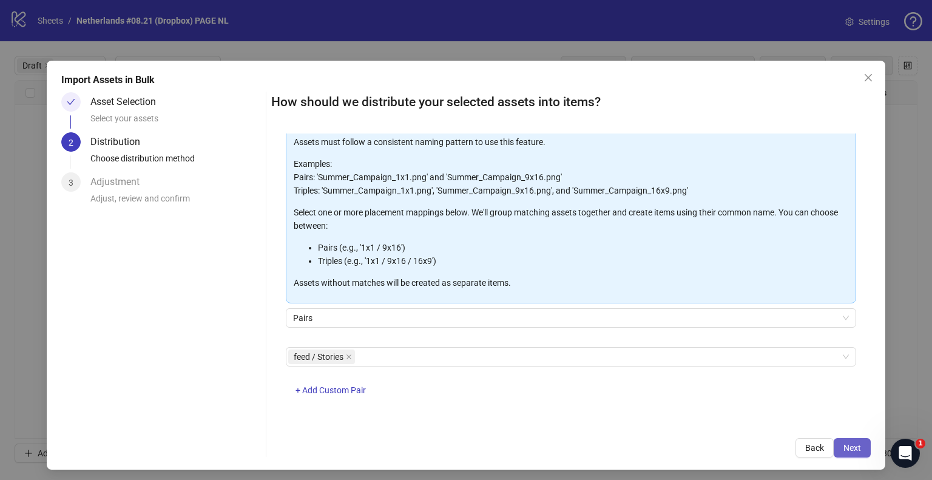
click at [843, 447] on span "Next" at bounding box center [852, 448] width 18 height 10
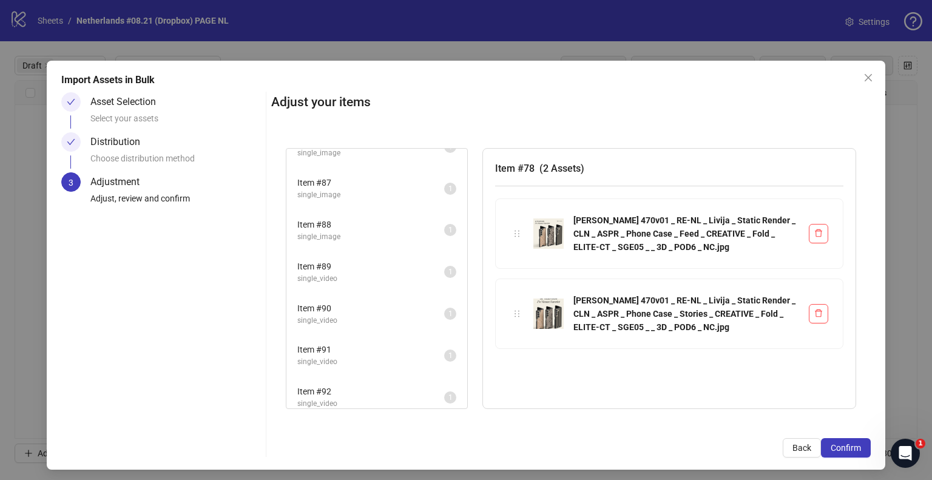
scroll to position [339, 0]
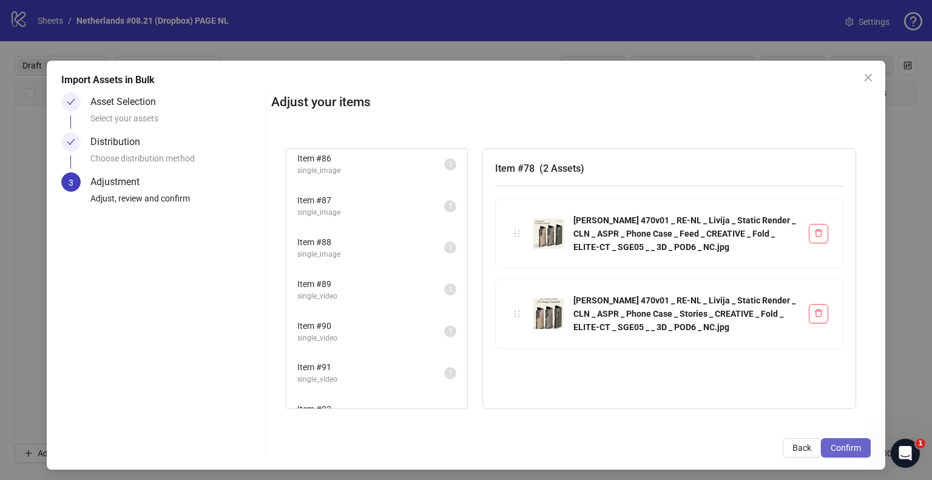
click at [838, 442] on button "Confirm" at bounding box center [846, 447] width 50 height 19
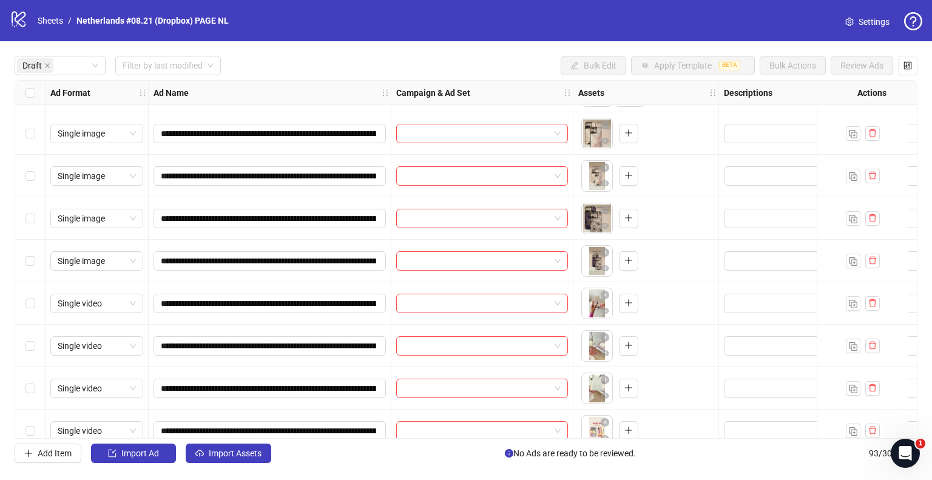
scroll to position [229, 0]
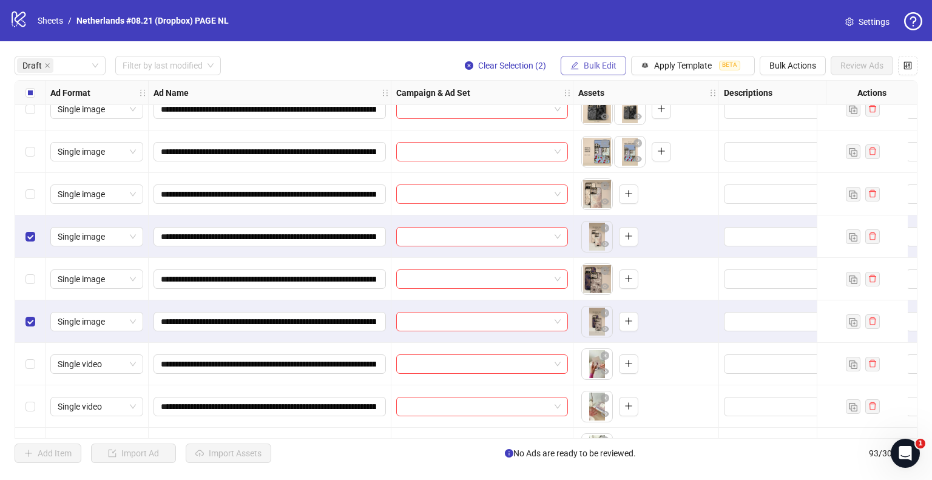
click at [587, 67] on span "Bulk Edit" at bounding box center [599, 66] width 33 height 10
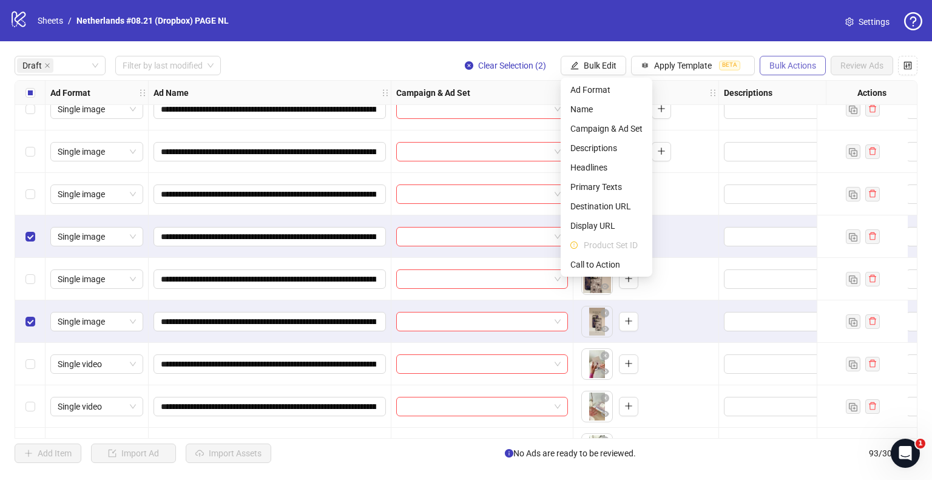
click at [813, 55] on div "**********" at bounding box center [466, 259] width 932 height 436
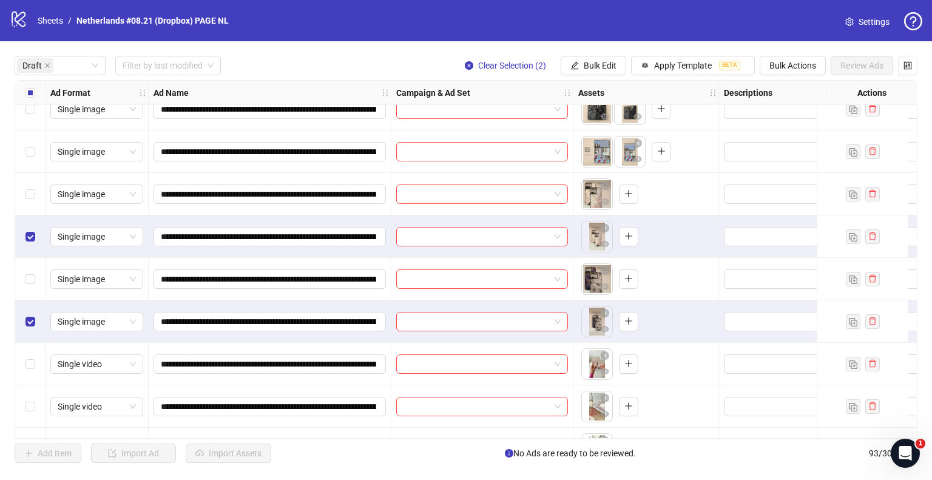
click at [780, 76] on div "**********" at bounding box center [466, 259] width 932 height 436
click at [784, 69] on span "Bulk Actions" at bounding box center [792, 66] width 47 height 10
click at [784, 89] on span "Delete" at bounding box center [809, 89] width 83 height 13
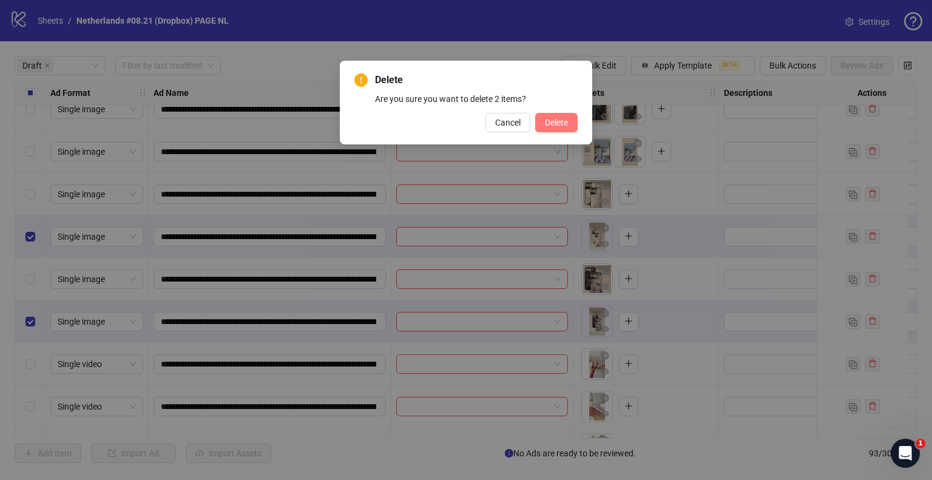
click at [558, 121] on span "Delete" at bounding box center [556, 123] width 23 height 10
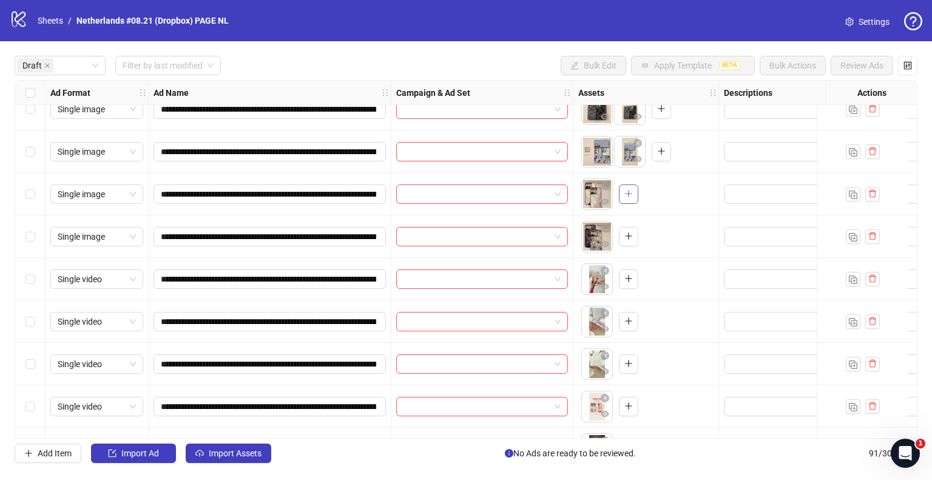
click at [624, 190] on icon "plus" at bounding box center [628, 193] width 8 height 8
click at [629, 238] on icon "plus" at bounding box center [628, 236] width 8 height 8
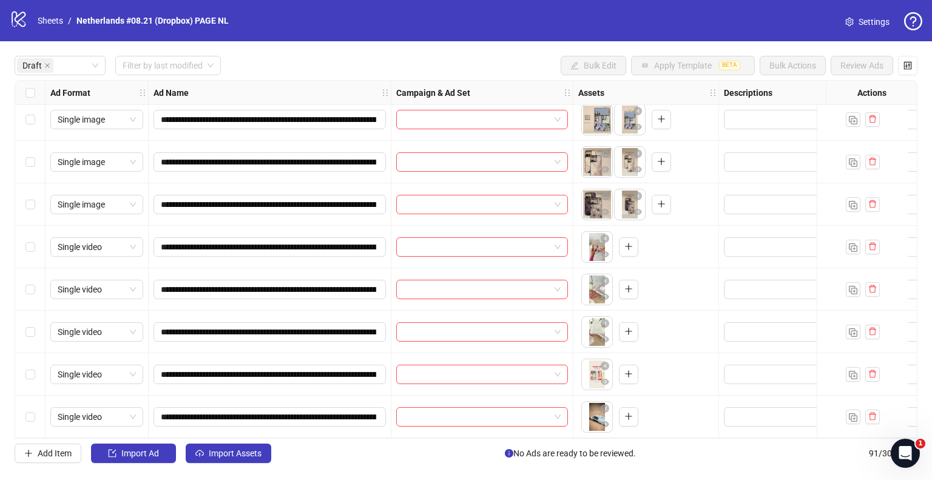
scroll to position [266, 0]
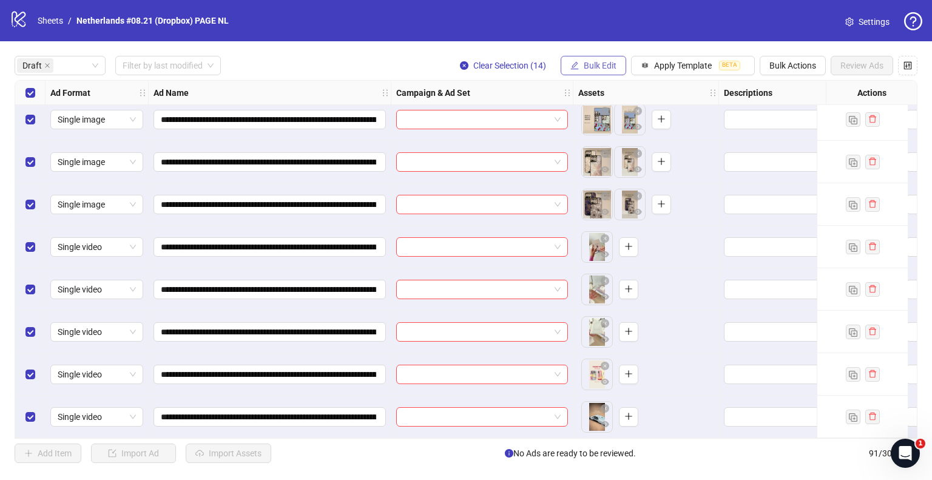
click at [605, 62] on span "Bulk Edit" at bounding box center [599, 66] width 33 height 10
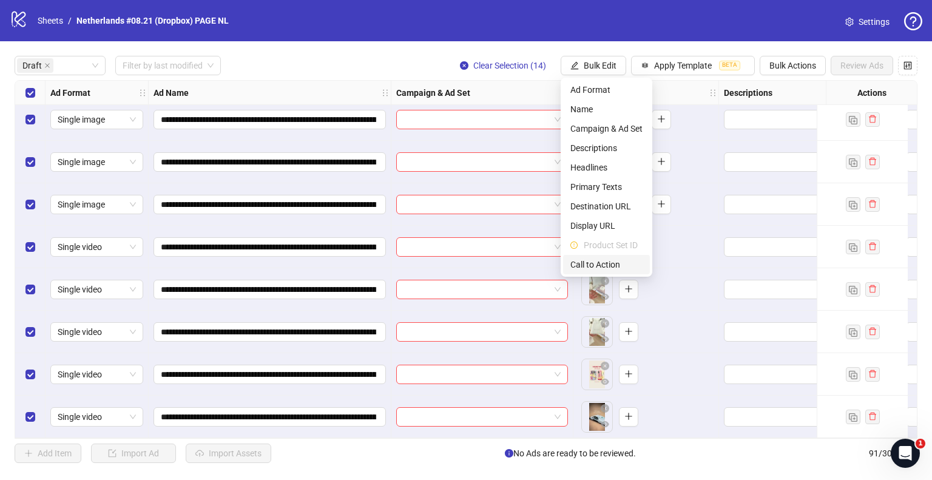
click at [597, 261] on span "Call to Action" at bounding box center [606, 264] width 72 height 13
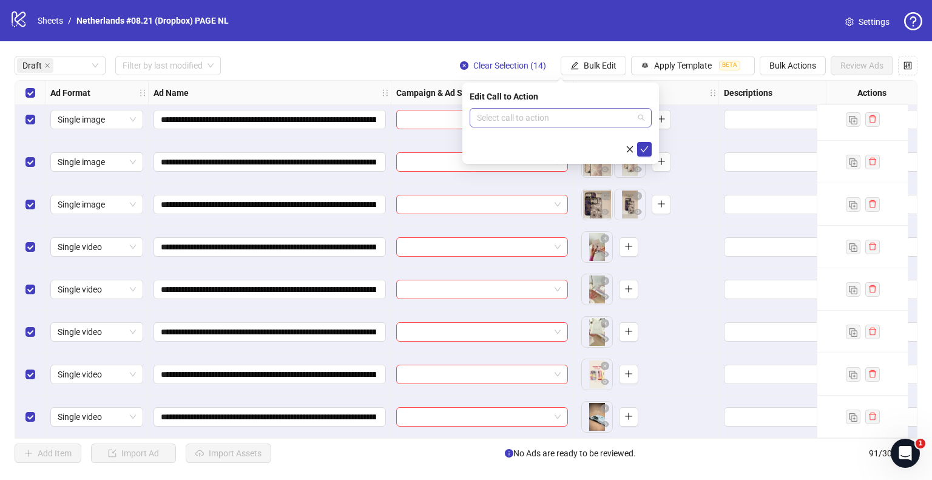
click at [541, 121] on input "search" at bounding box center [555, 118] width 156 height 18
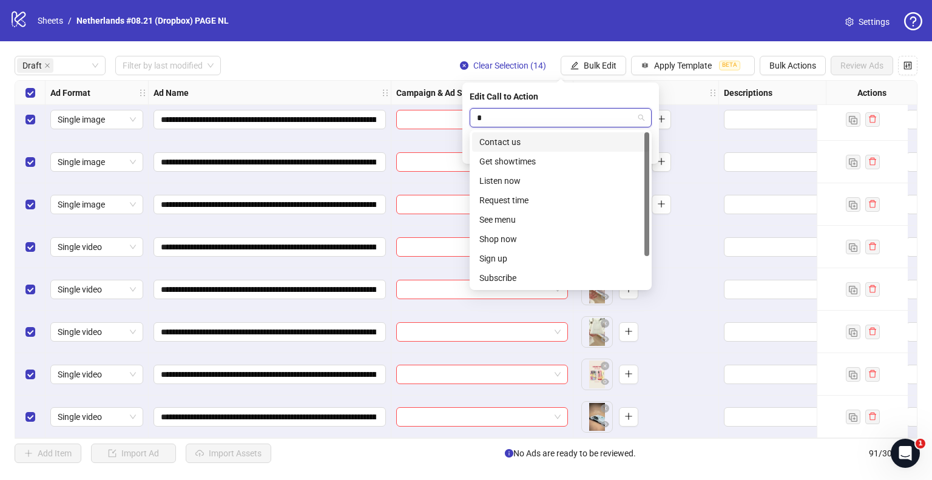
type input "**"
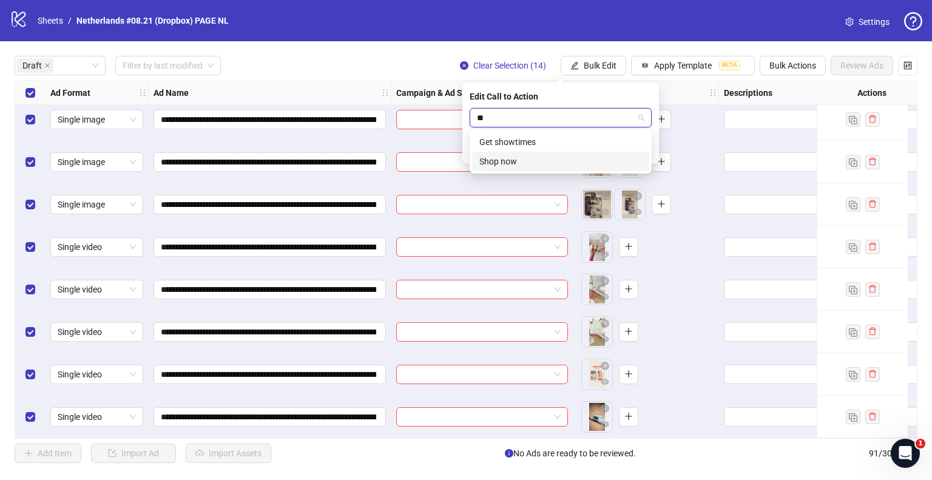
click at [522, 159] on div "Shop now" at bounding box center [560, 161] width 163 height 13
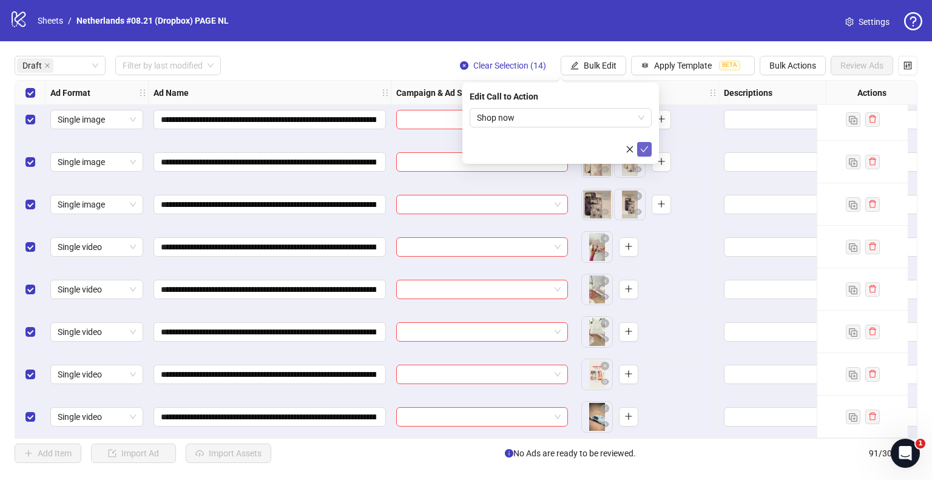
click at [644, 146] on icon "check" at bounding box center [644, 149] width 8 height 8
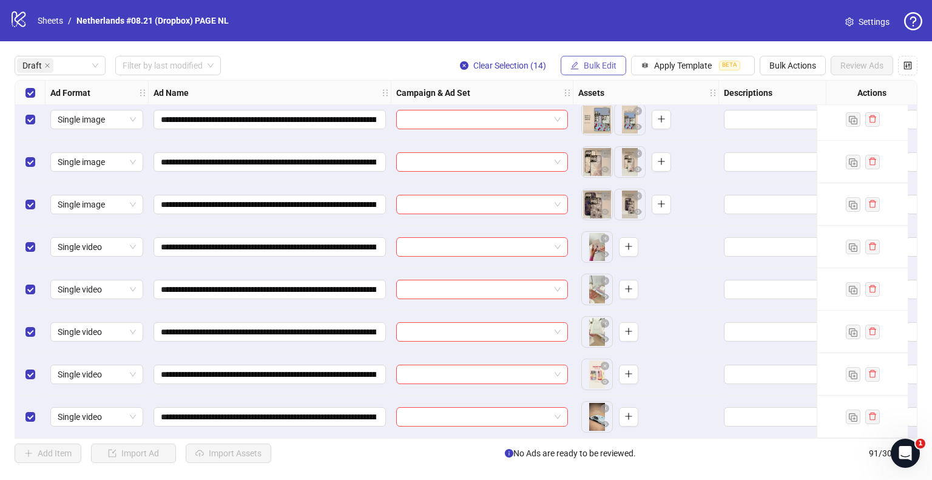
click at [587, 65] on span "Bulk Edit" at bounding box center [599, 66] width 33 height 10
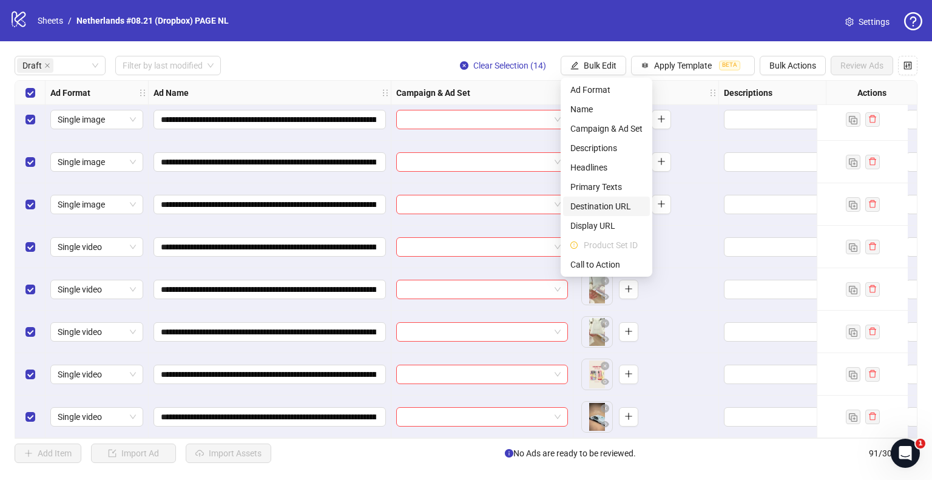
click at [609, 207] on span "Destination URL" at bounding box center [606, 206] width 72 height 13
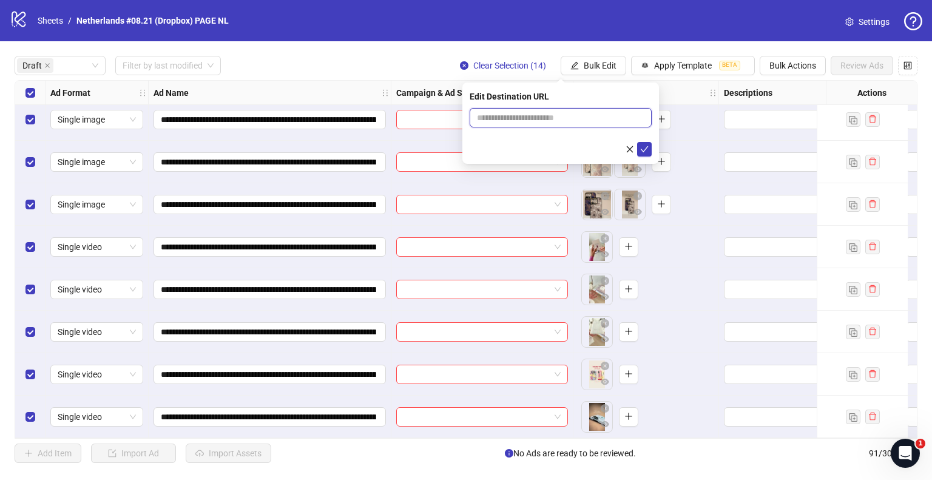
click at [573, 116] on input "text" at bounding box center [556, 117] width 158 height 13
click at [528, 119] on input "**********" at bounding box center [556, 117] width 158 height 13
type input "**********"
click at [649, 147] on button "submit" at bounding box center [644, 149] width 15 height 15
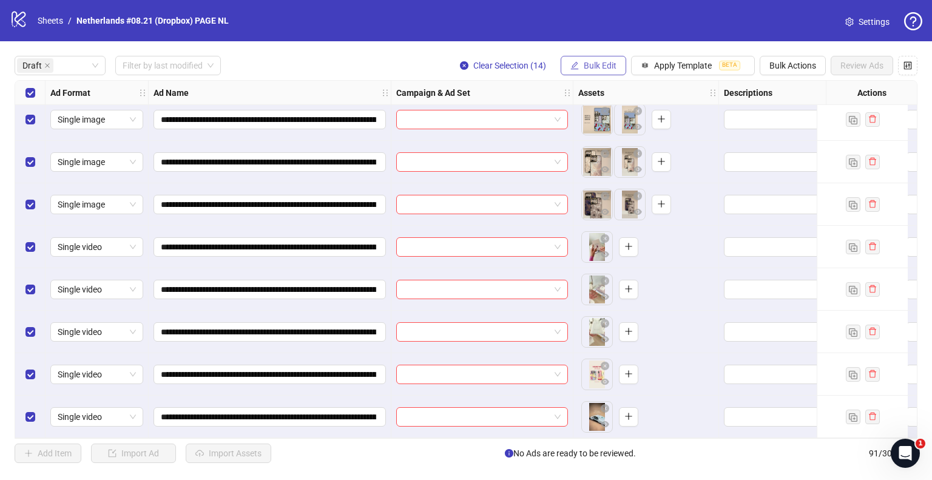
click at [596, 64] on span "Bulk Edit" at bounding box center [599, 66] width 33 height 10
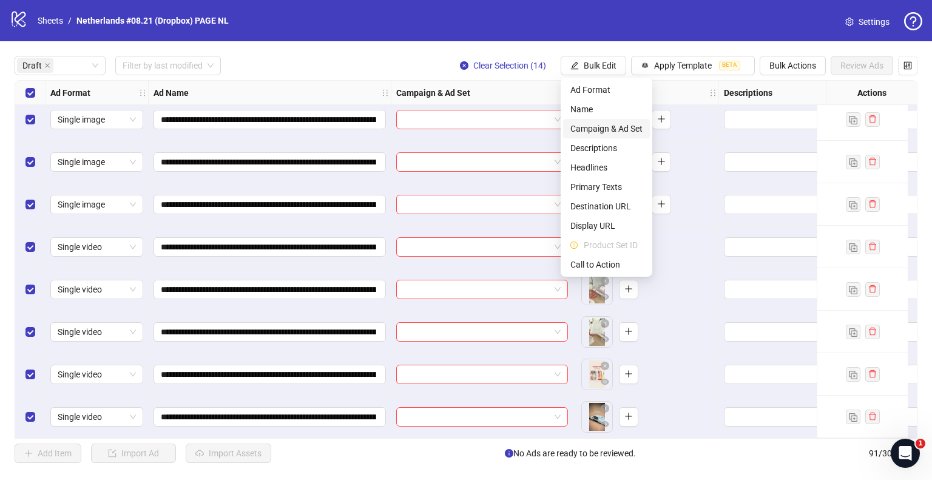
click at [589, 127] on span "Campaign & Ad Set" at bounding box center [606, 128] width 72 height 13
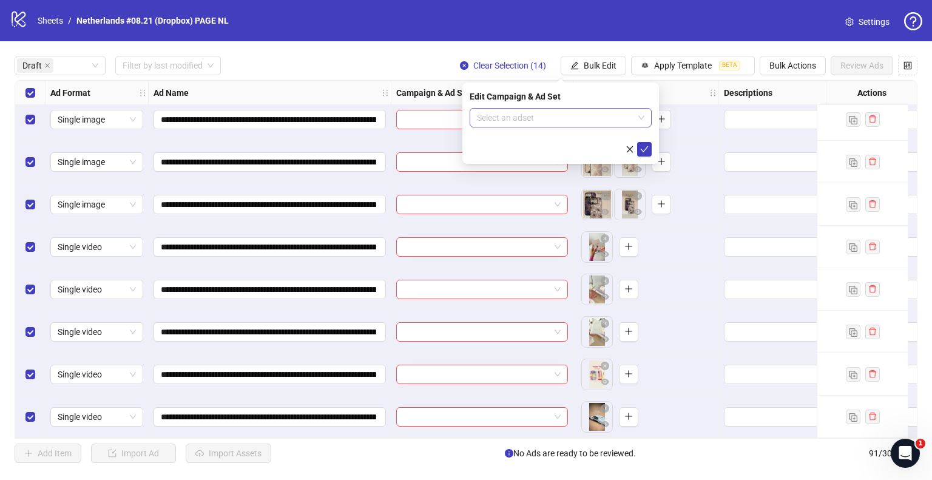
click at [614, 122] on input "search" at bounding box center [555, 118] width 156 height 18
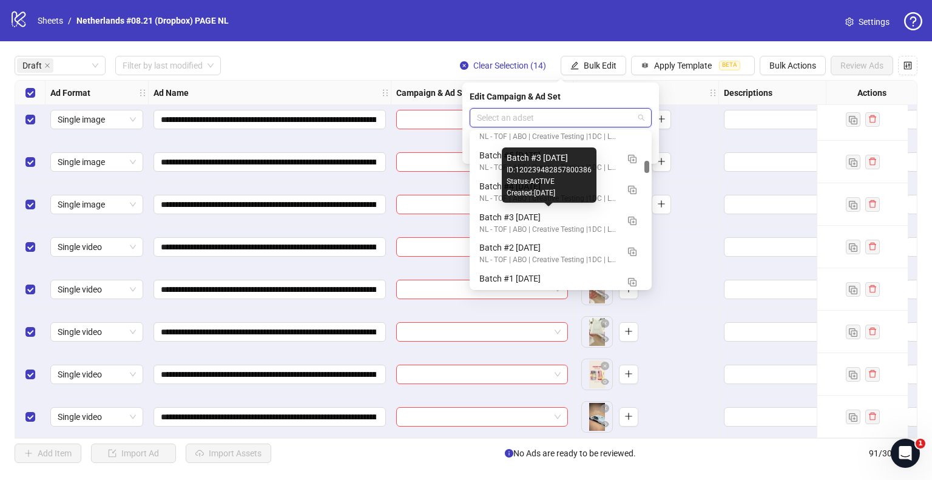
scroll to position [788, 0]
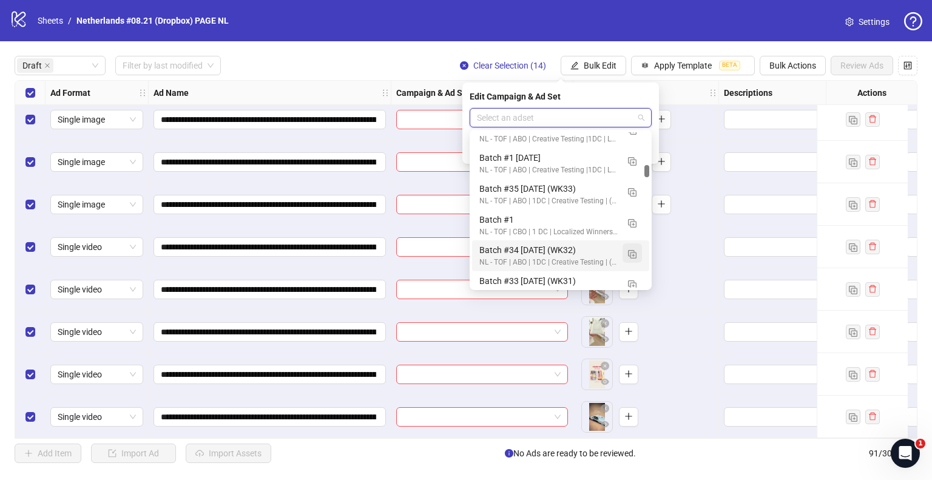
click at [633, 254] on img "button" at bounding box center [632, 254] width 8 height 8
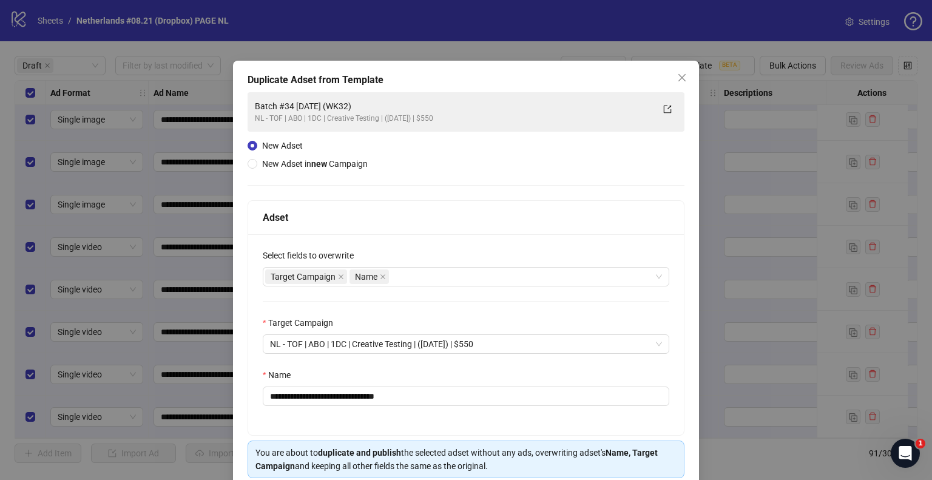
scroll to position [51, 0]
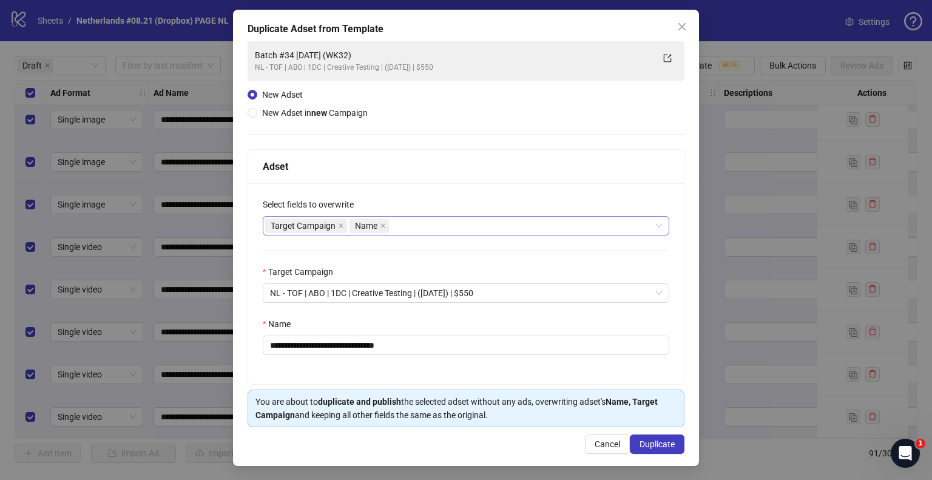
click at [425, 226] on div "Target Campaign Name" at bounding box center [459, 225] width 389 height 17
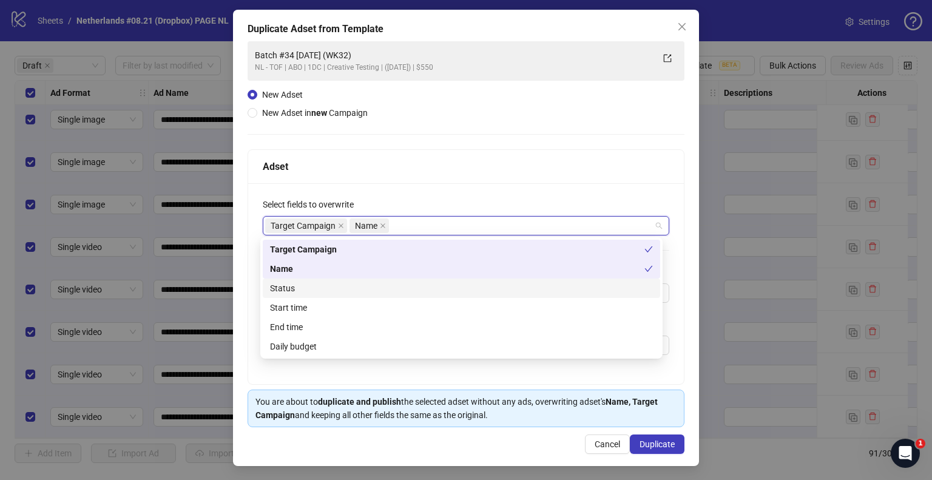
click at [322, 289] on div "Status" at bounding box center [461, 287] width 383 height 13
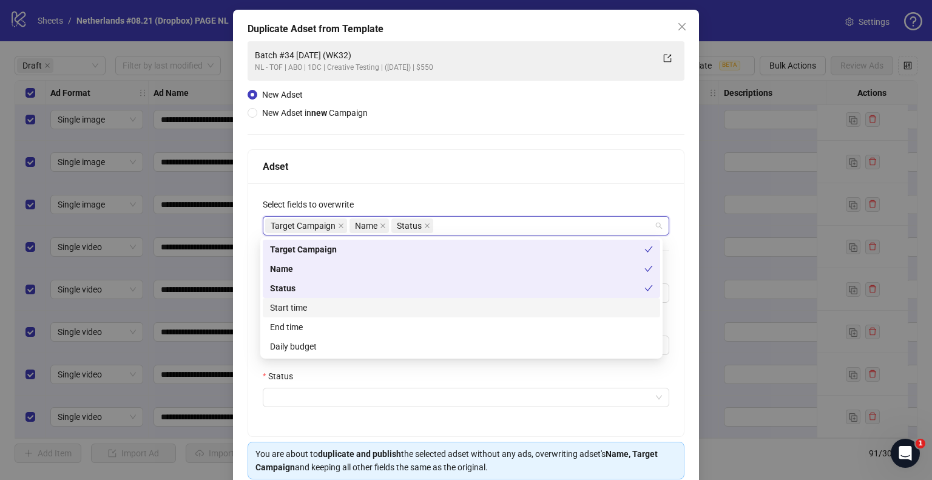
click at [315, 307] on div "Start time" at bounding box center [461, 307] width 383 height 13
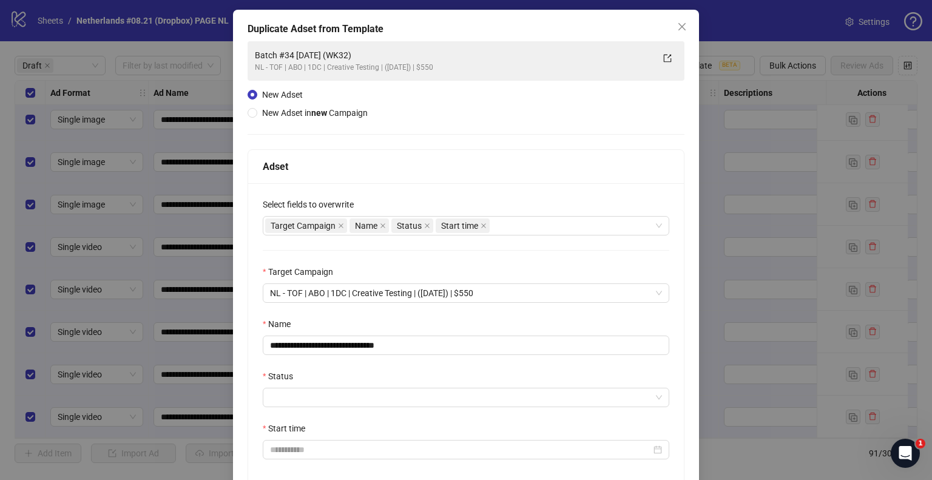
click at [283, 385] on div "Status" at bounding box center [466, 378] width 406 height 18
click at [283, 395] on input "Status" at bounding box center [460, 397] width 381 height 18
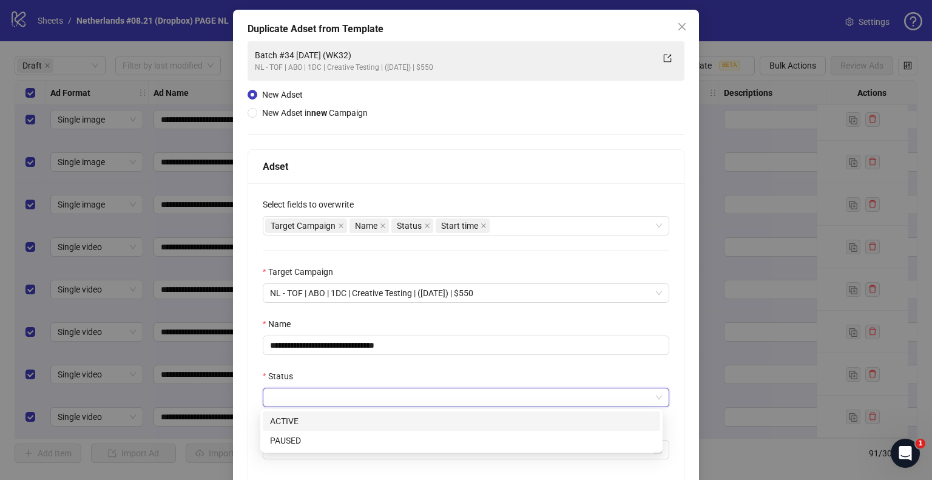
click at [287, 422] on div "ACTIVE" at bounding box center [461, 420] width 383 height 13
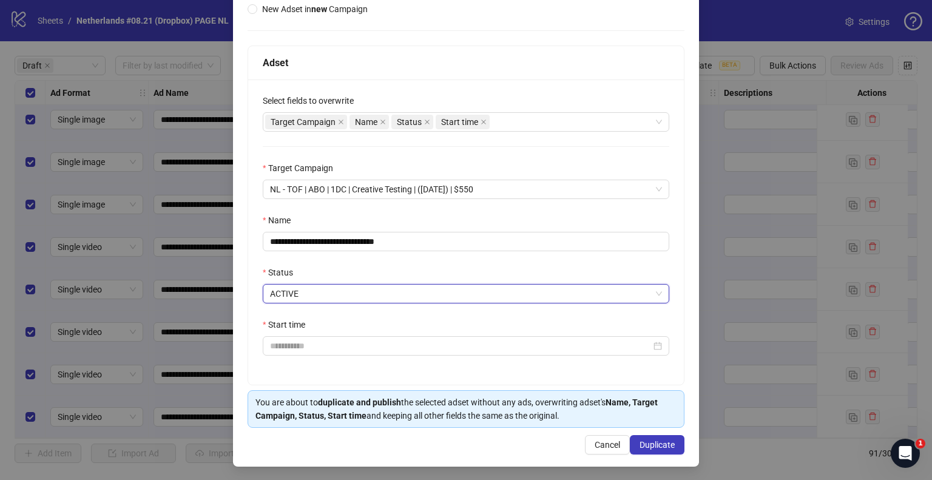
scroll to position [155, 0]
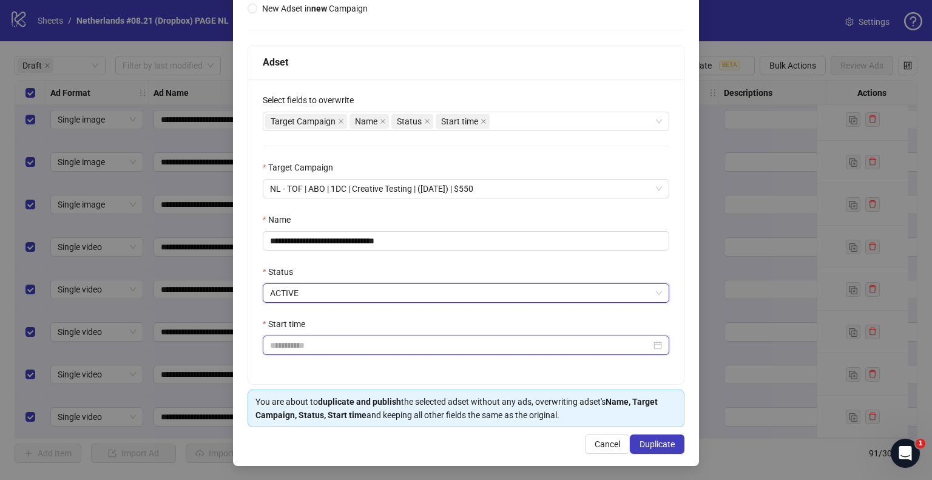
click at [308, 346] on input "Start time" at bounding box center [460, 344] width 381 height 13
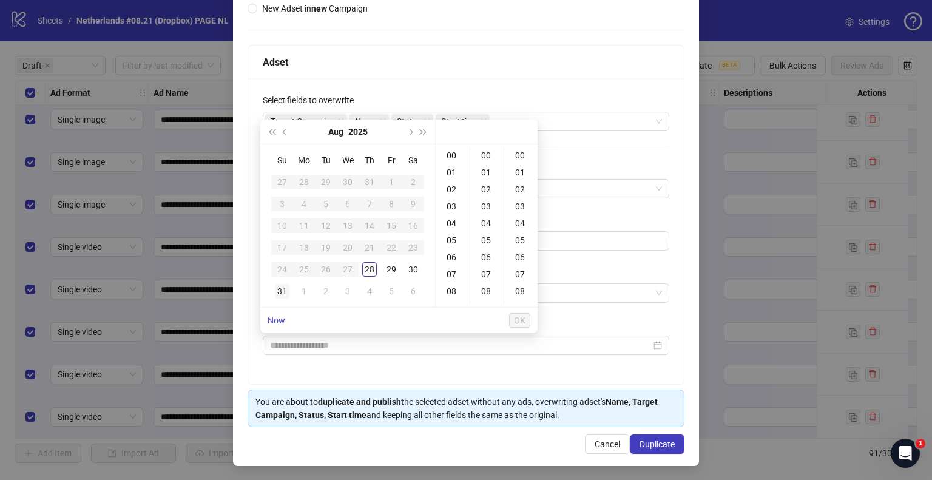
click at [277, 290] on div "31" at bounding box center [282, 291] width 15 height 15
click at [449, 246] on div "09" at bounding box center [452, 247] width 29 height 17
type input "**********"
click at [514, 317] on span "OK" at bounding box center [520, 320] width 12 height 10
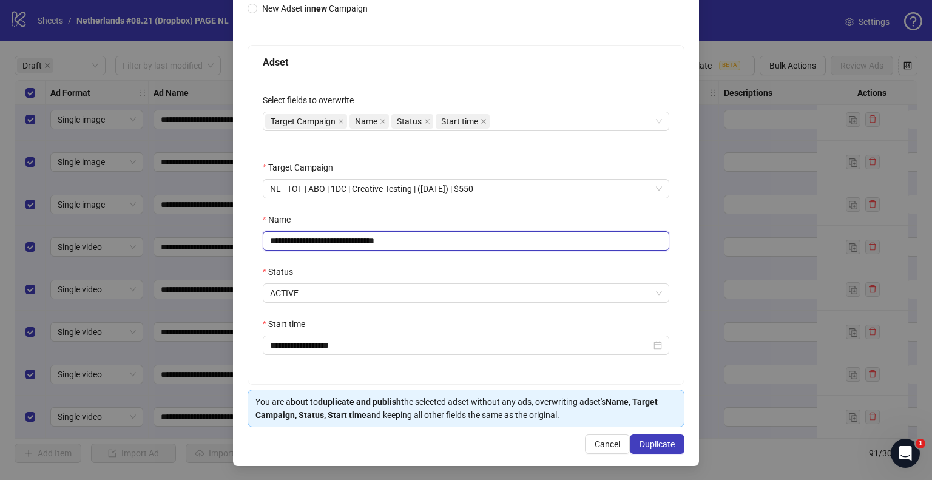
drag, startPoint x: 383, startPoint y: 238, endPoint x: 477, endPoint y: 244, distance: 94.2
click at [477, 244] on input "**********" at bounding box center [466, 240] width 406 height 19
click at [379, 240] on input "**********" at bounding box center [466, 240] width 406 height 19
drag, startPoint x: 349, startPoint y: 240, endPoint x: 341, endPoint y: 240, distance: 7.9
click at [341, 240] on input "**********" at bounding box center [466, 240] width 406 height 19
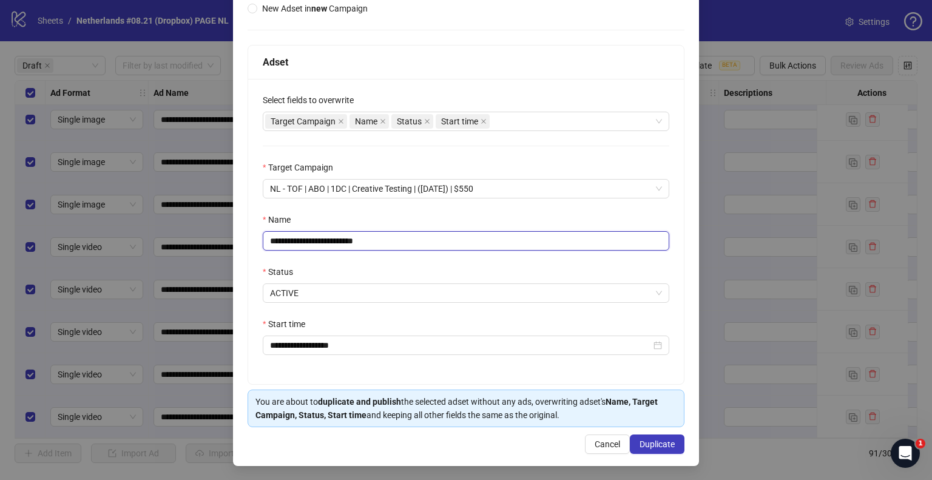
click at [307, 239] on input "**********" at bounding box center [466, 240] width 406 height 19
type input "**********"
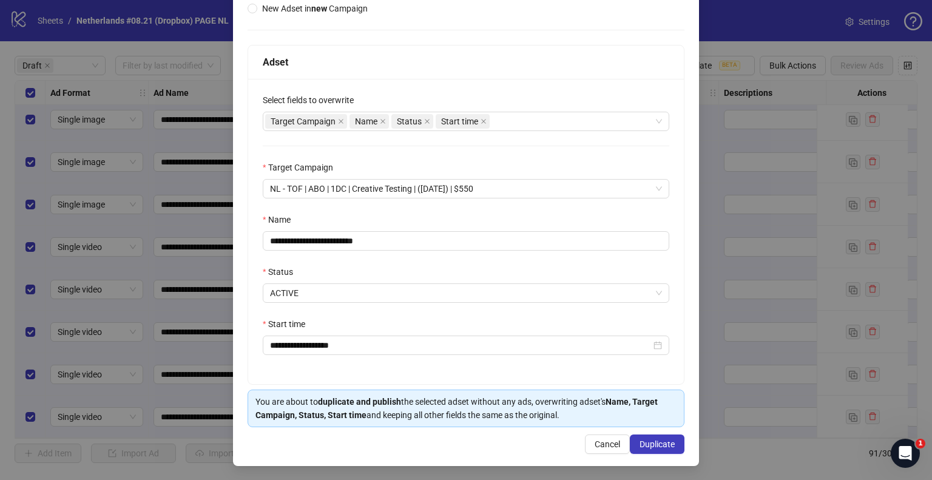
click at [594, 443] on span "Cancel" at bounding box center [606, 444] width 25 height 10
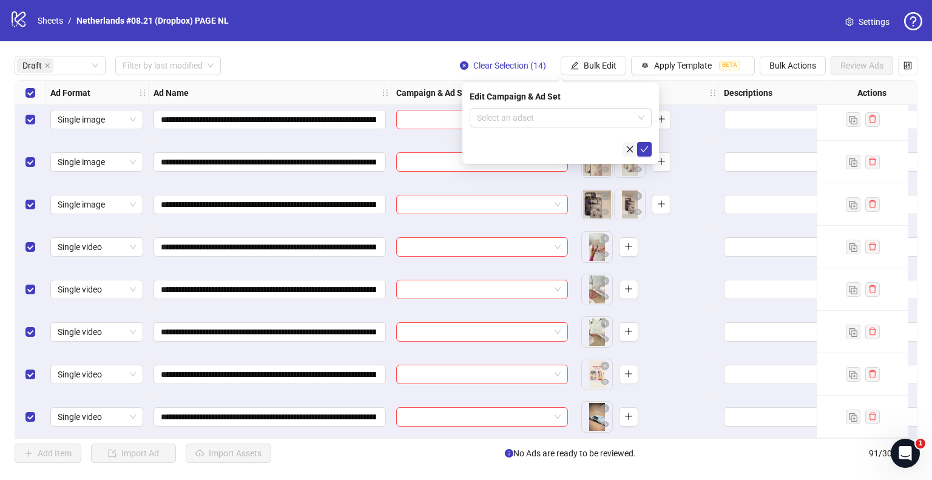
click at [630, 149] on icon "close" at bounding box center [629, 149] width 8 height 8
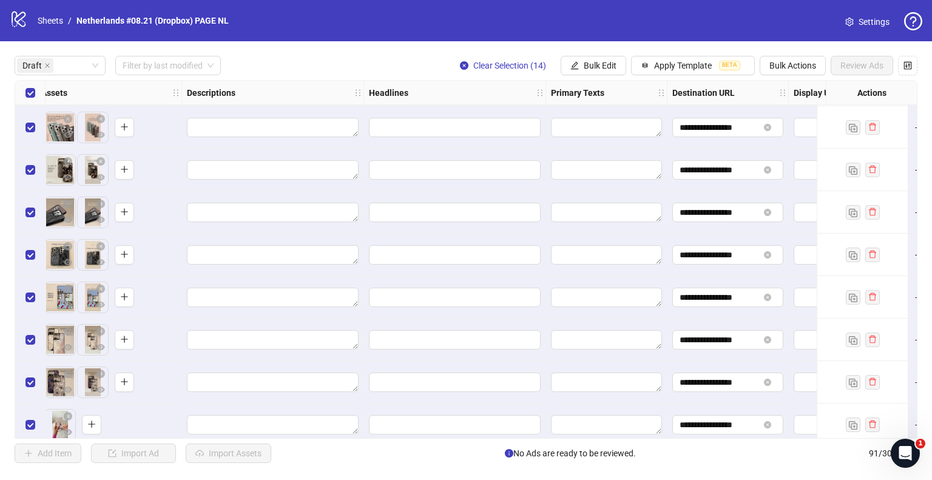
scroll to position [84, 546]
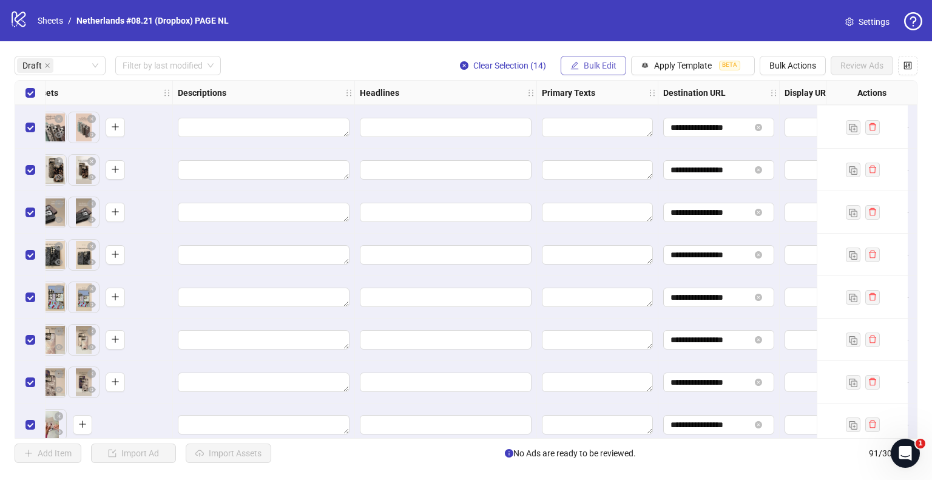
click at [616, 72] on button "Bulk Edit" at bounding box center [593, 65] width 66 height 19
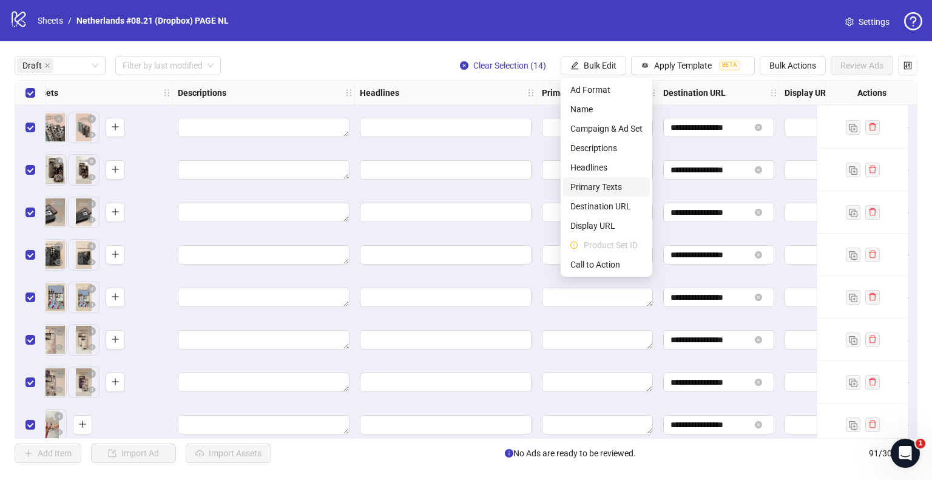
click at [597, 181] on span "Primary Texts" at bounding box center [606, 186] width 72 height 13
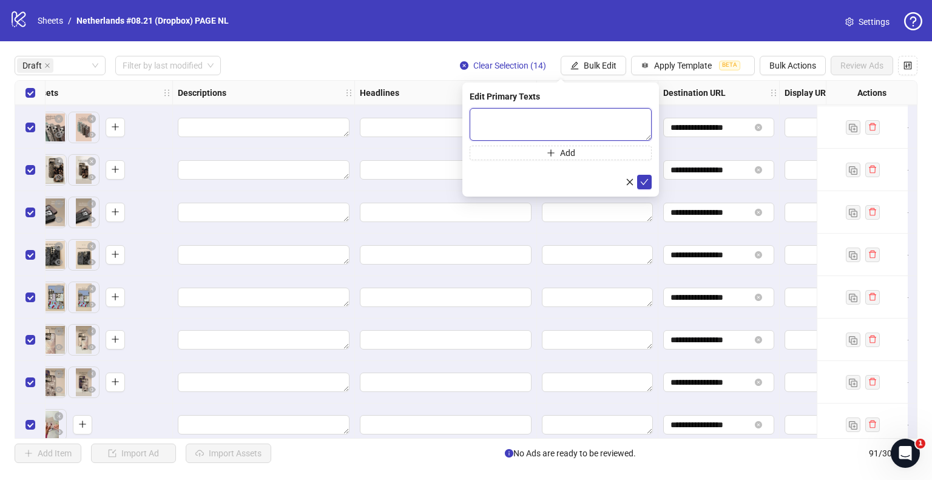
click at [529, 113] on textarea at bounding box center [560, 124] width 182 height 33
paste textarea "**********"
type textarea "**********"
click at [645, 184] on icon "check" at bounding box center [644, 181] width 8 height 8
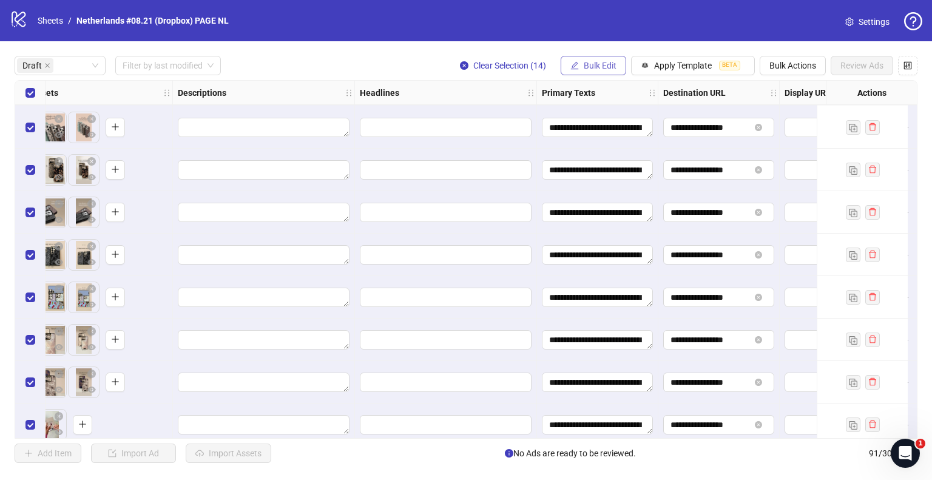
click at [581, 62] on button "Bulk Edit" at bounding box center [593, 65] width 66 height 19
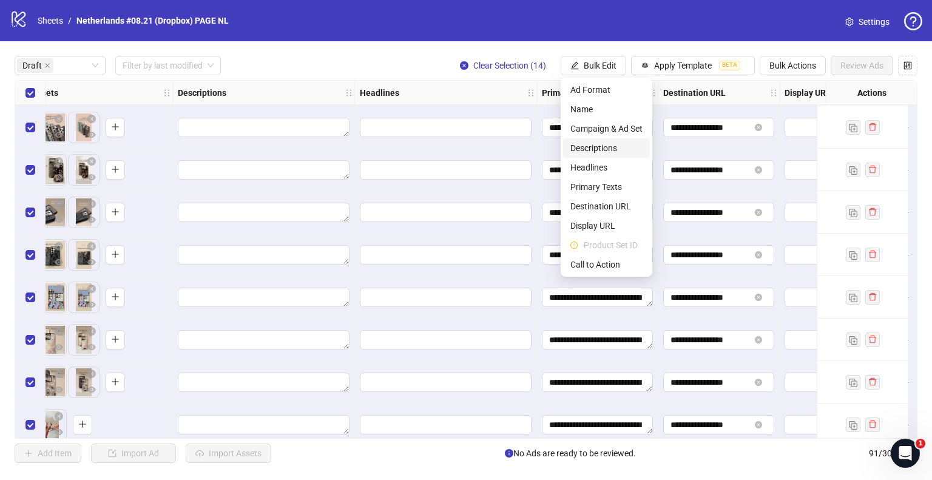
click at [576, 144] on span "Descriptions" at bounding box center [606, 147] width 72 height 13
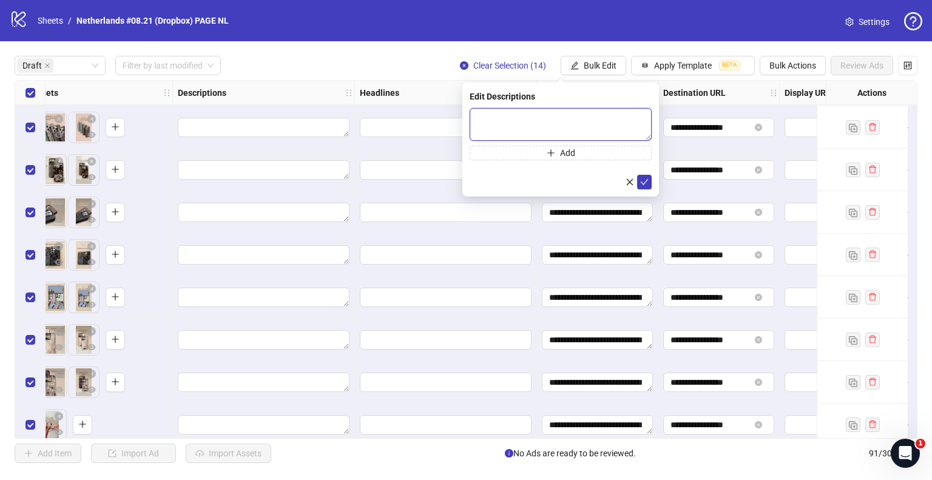
click at [507, 117] on textarea at bounding box center [560, 124] width 182 height 33
paste textarea "**********"
type textarea "**********"
click at [643, 181] on icon "check" at bounding box center [644, 181] width 8 height 8
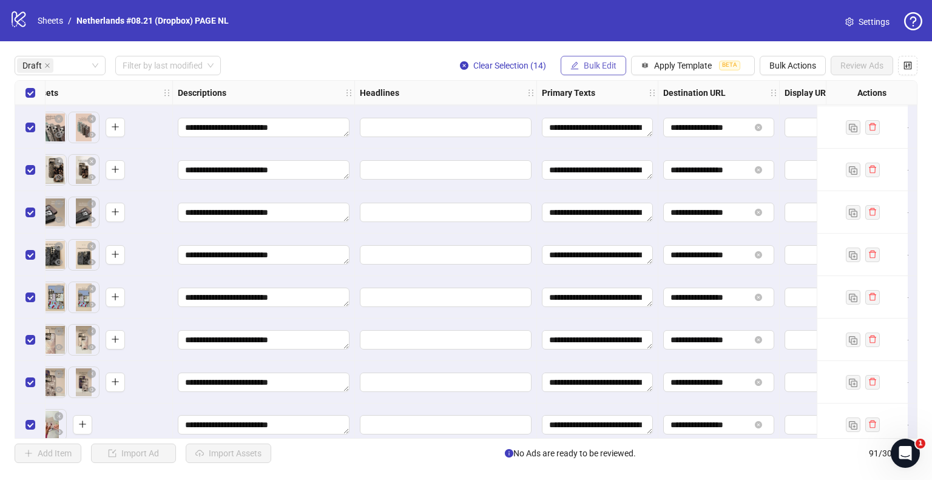
click at [591, 67] on span "Bulk Edit" at bounding box center [599, 66] width 33 height 10
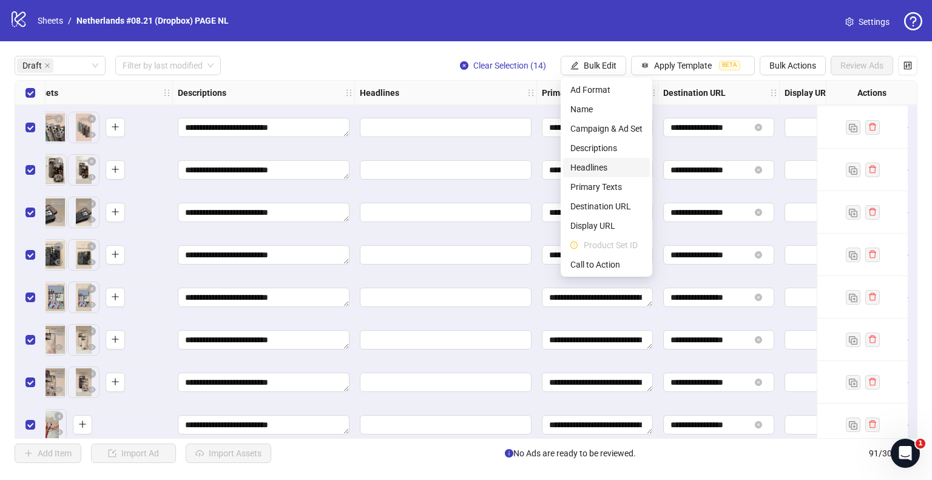
click at [593, 161] on span "Headlines" at bounding box center [606, 167] width 72 height 13
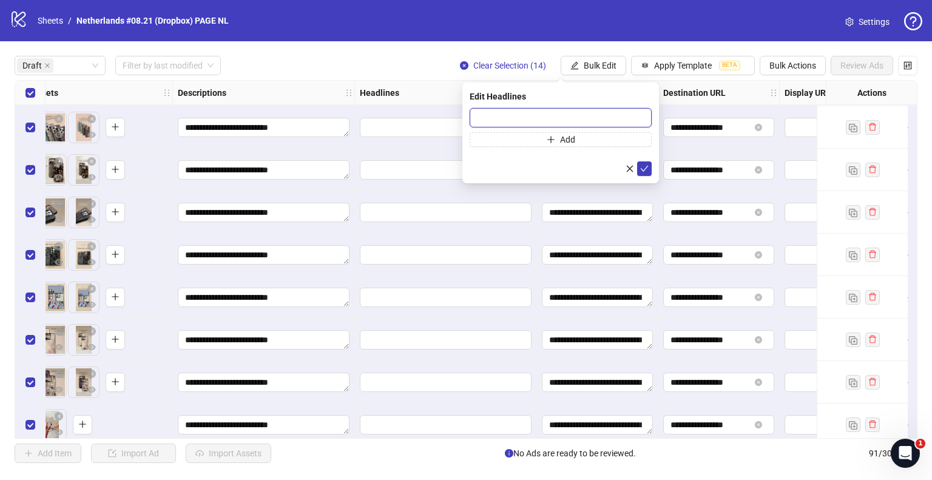
click at [614, 113] on input "text" at bounding box center [560, 117] width 182 height 19
paste input "**********"
type input "**********"
click at [650, 166] on button "submit" at bounding box center [644, 168] width 15 height 15
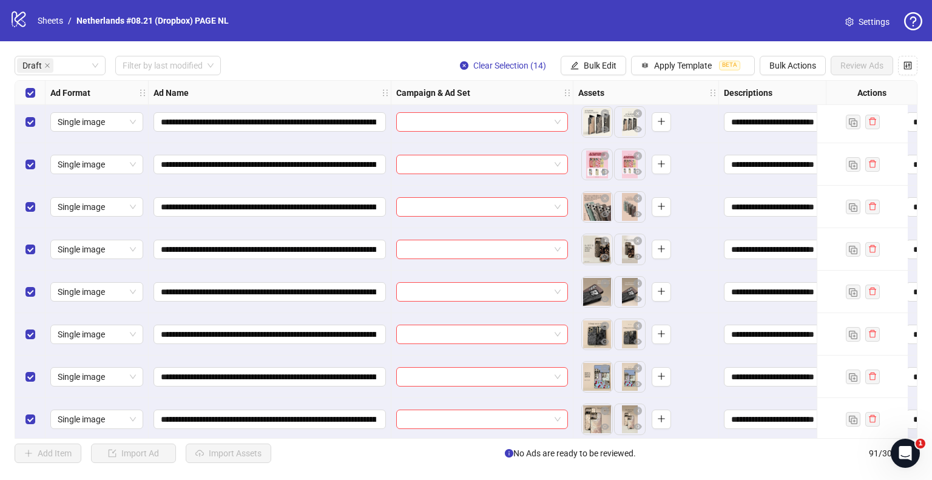
scroll to position [0, 0]
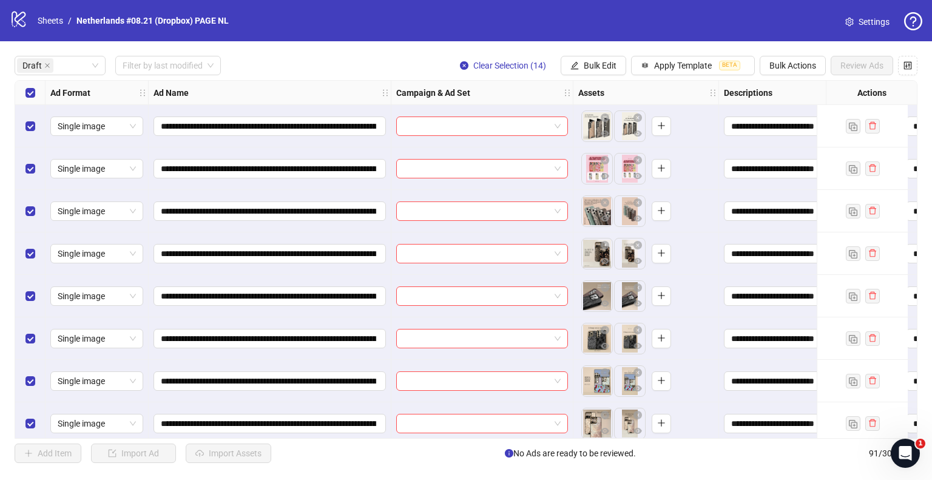
click at [24, 87] on div "Select all rows" at bounding box center [30, 93] width 30 height 24
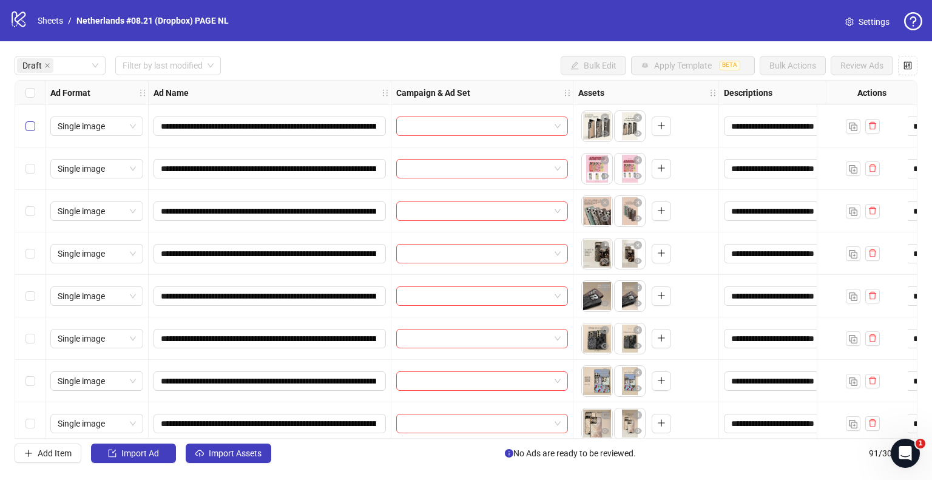
click at [33, 120] on label "Select row 1" at bounding box center [30, 125] width 10 height 13
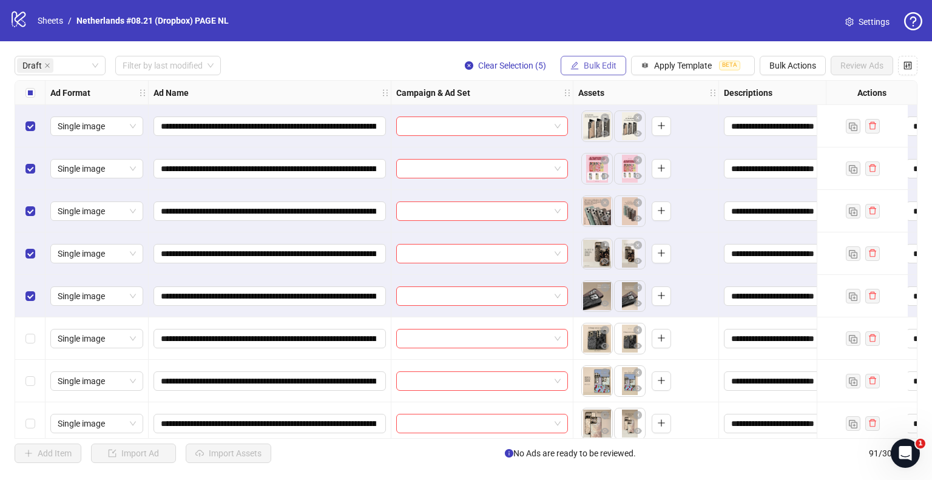
click at [594, 64] on span "Bulk Edit" at bounding box center [599, 66] width 33 height 10
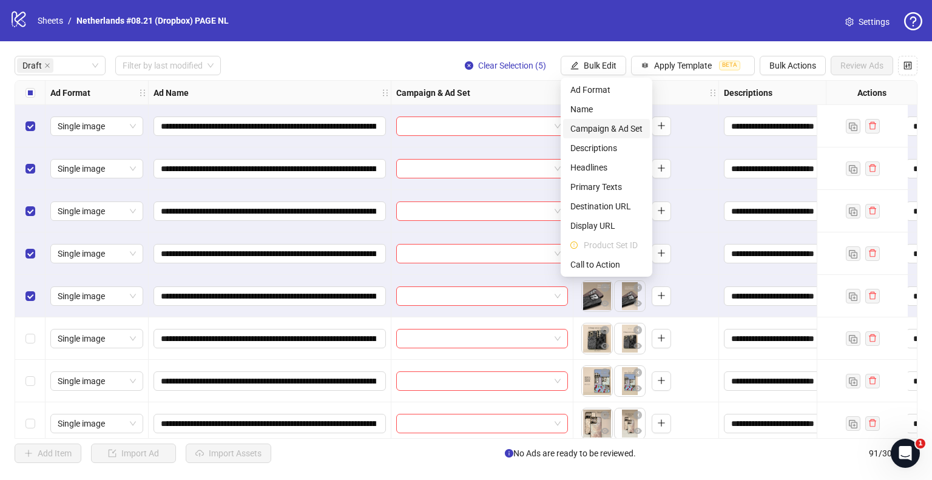
click at [587, 126] on span "Campaign & Ad Set" at bounding box center [606, 128] width 72 height 13
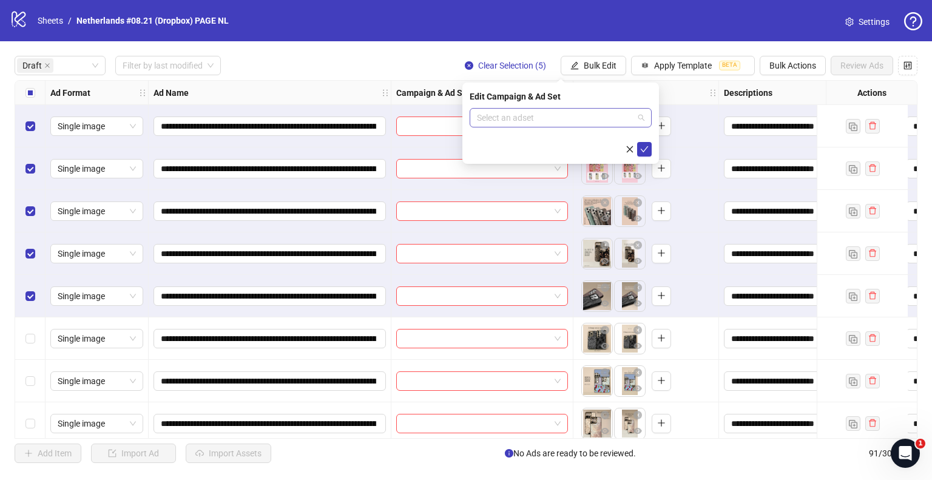
click at [611, 116] on input "search" at bounding box center [555, 118] width 156 height 18
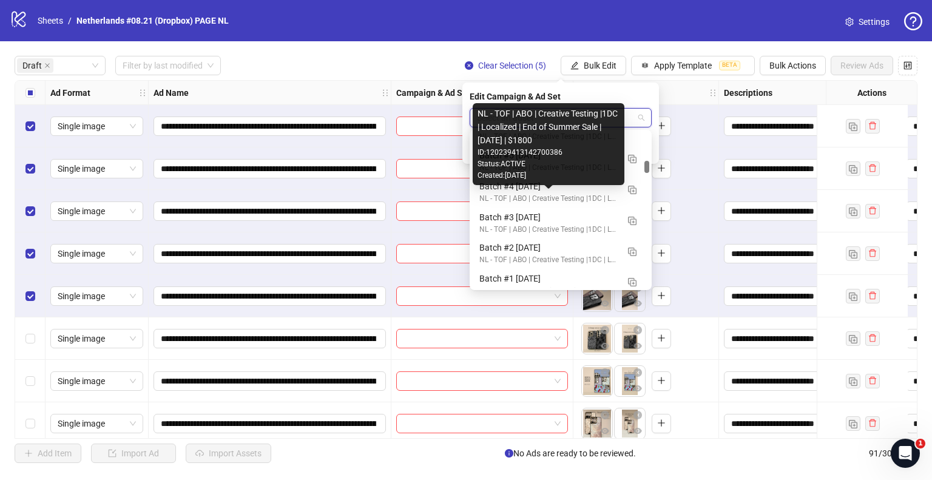
scroll to position [788, 0]
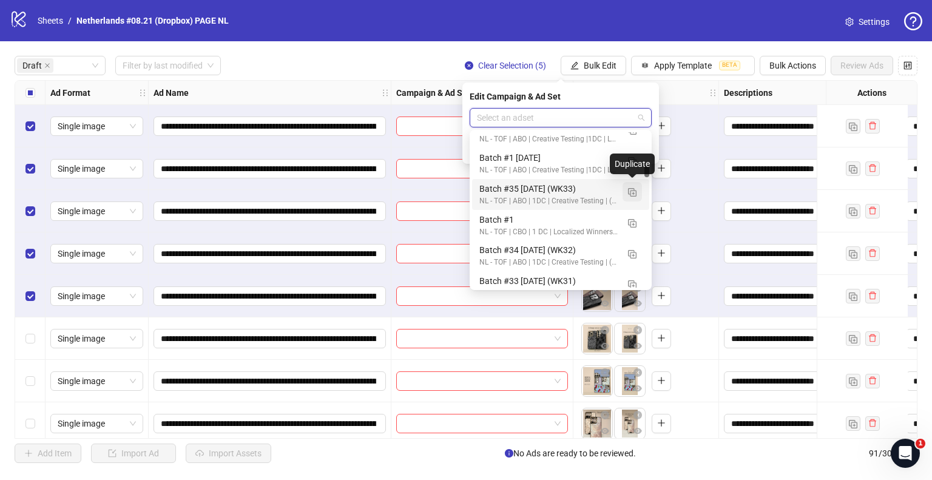
click at [628, 191] on img "button" at bounding box center [632, 192] width 8 height 8
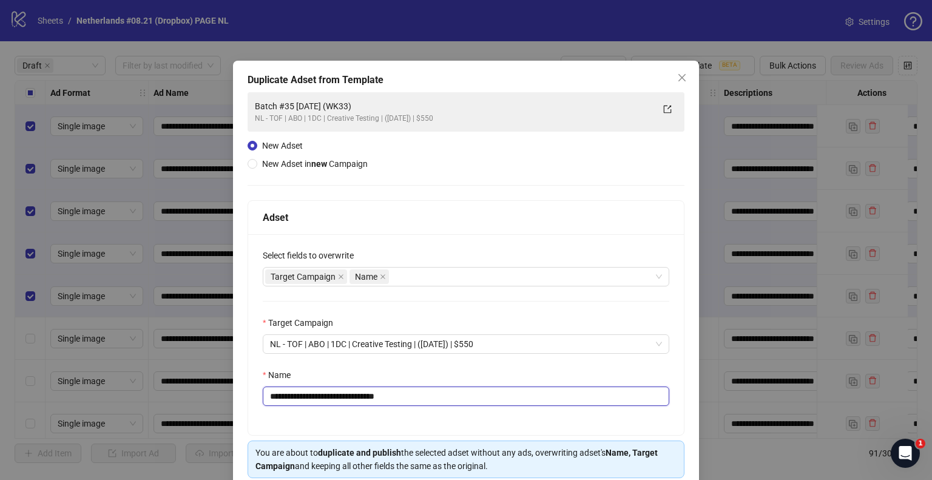
drag, startPoint x: 381, startPoint y: 396, endPoint x: 475, endPoint y: 400, distance: 94.1
click at [475, 400] on input "**********" at bounding box center [466, 395] width 406 height 19
click at [379, 394] on input "**********" at bounding box center [466, 395] width 406 height 19
click at [349, 395] on input "**********" at bounding box center [466, 395] width 406 height 19
click at [303, 398] on input "**********" at bounding box center [466, 395] width 406 height 19
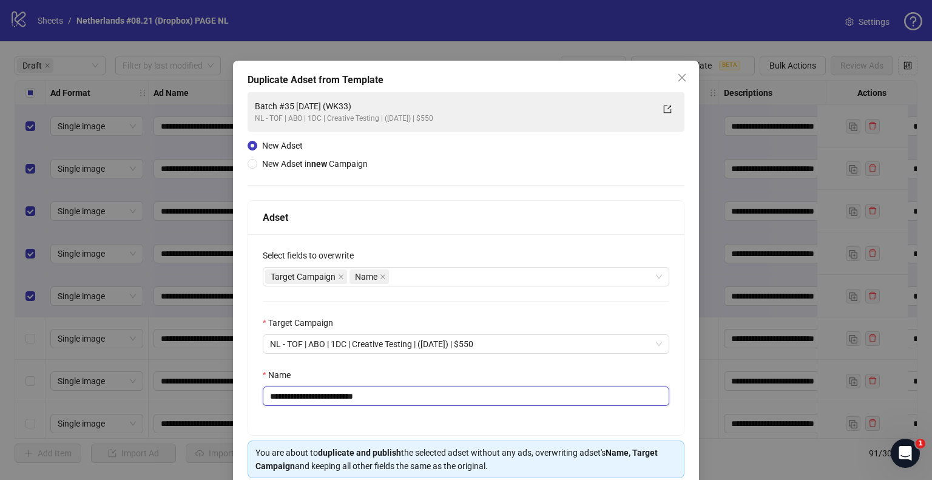
click at [306, 398] on input "**********" at bounding box center [466, 395] width 406 height 19
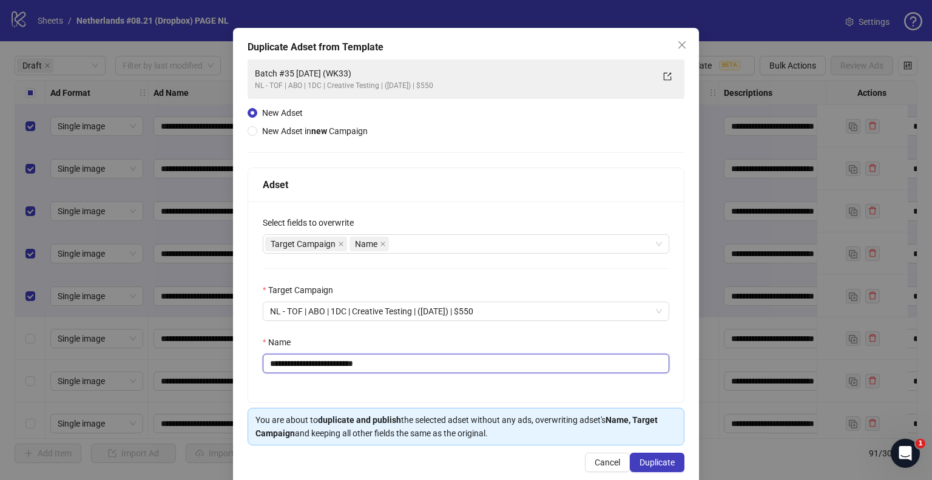
scroll to position [51, 0]
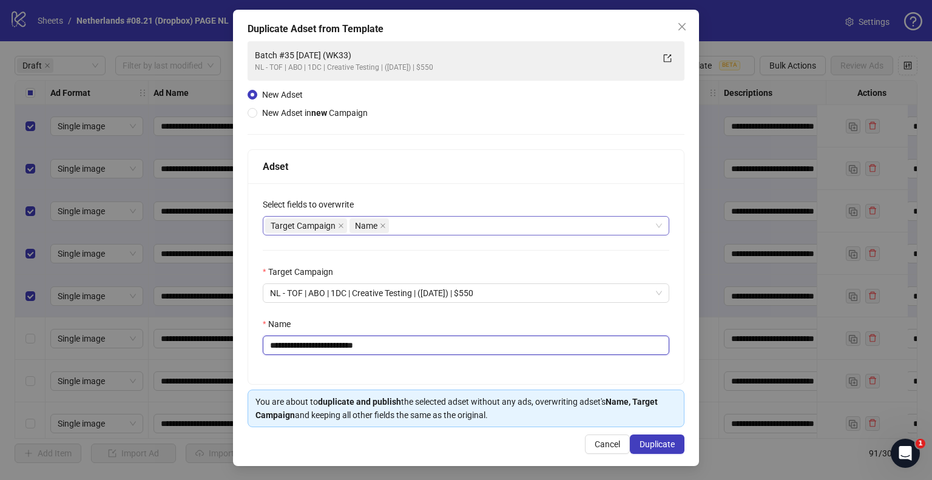
click at [399, 221] on div "Target Campaign Name" at bounding box center [459, 225] width 389 height 17
type input "**********"
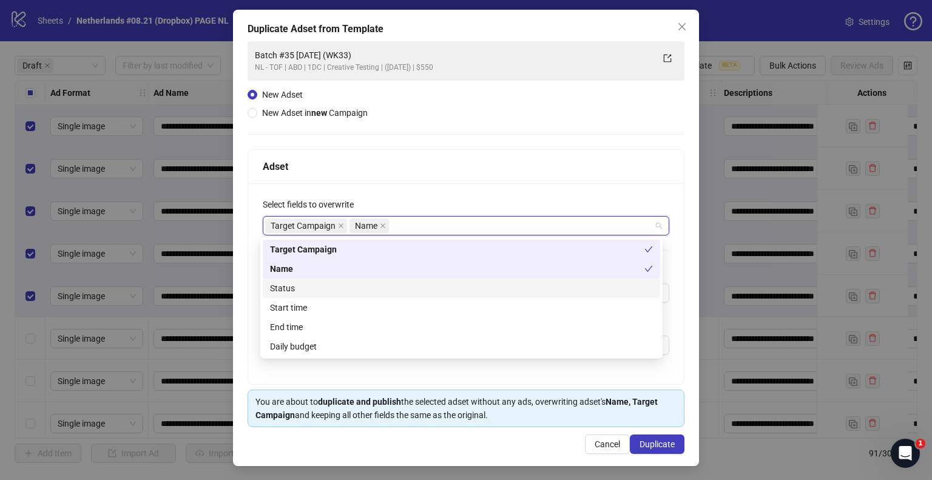
click at [326, 293] on div "Status" at bounding box center [461, 287] width 383 height 13
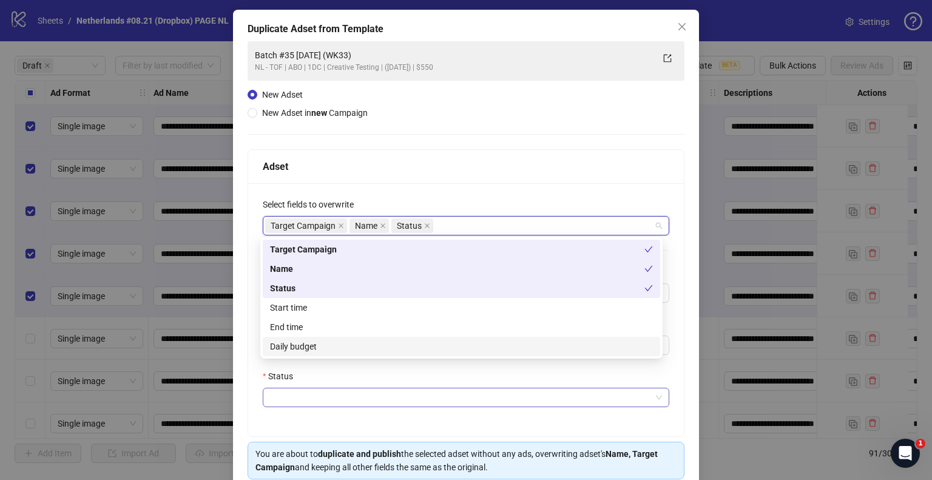
click at [286, 394] on input "Status" at bounding box center [460, 397] width 381 height 18
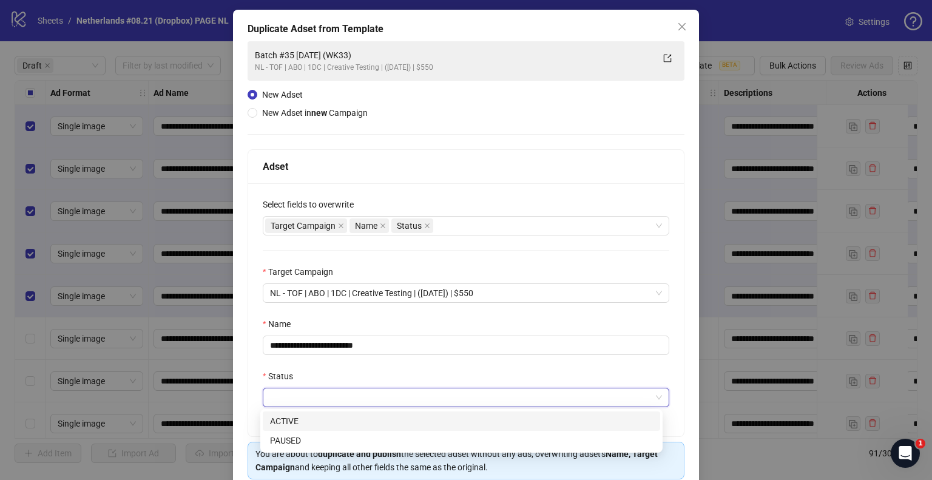
click at [288, 414] on div "ACTIVE" at bounding box center [461, 420] width 383 height 13
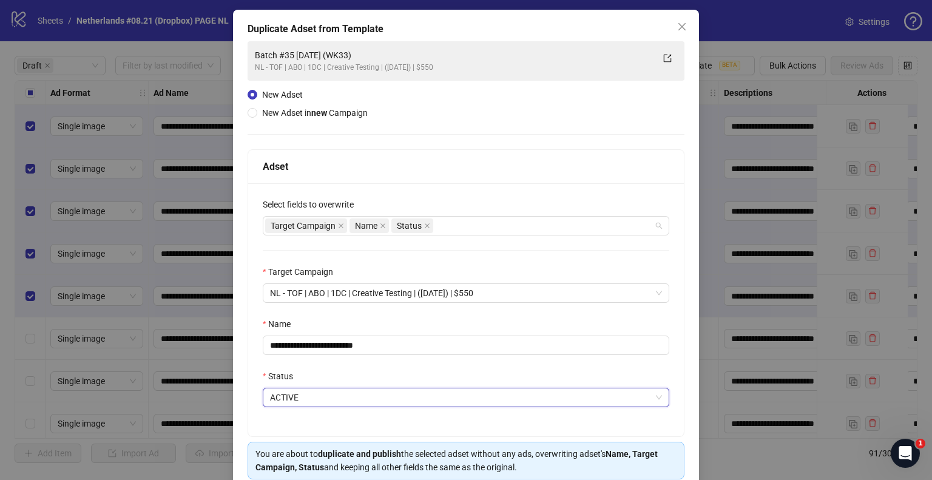
drag, startPoint x: 446, startPoint y: 221, endPoint x: 432, endPoint y: 237, distance: 21.9
click at [446, 221] on div "Target Campaign Name Status" at bounding box center [459, 225] width 389 height 17
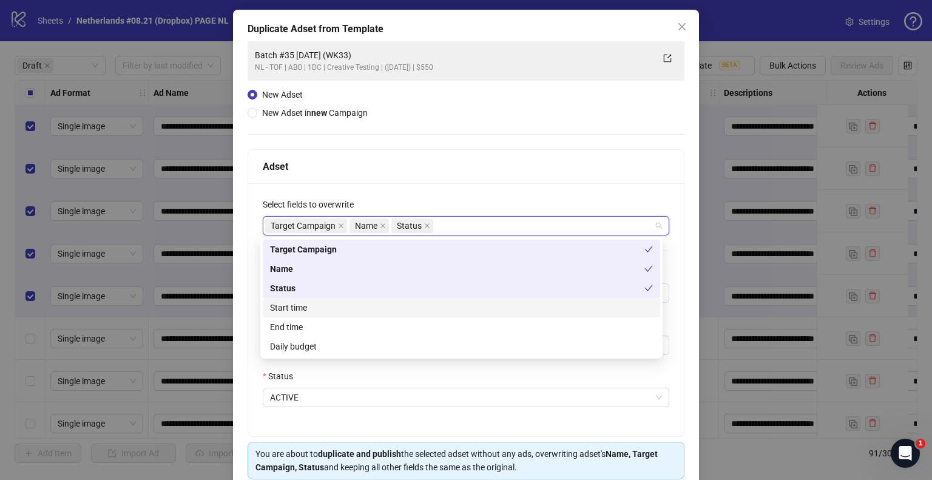
click at [300, 307] on div "Start time" at bounding box center [461, 307] width 383 height 13
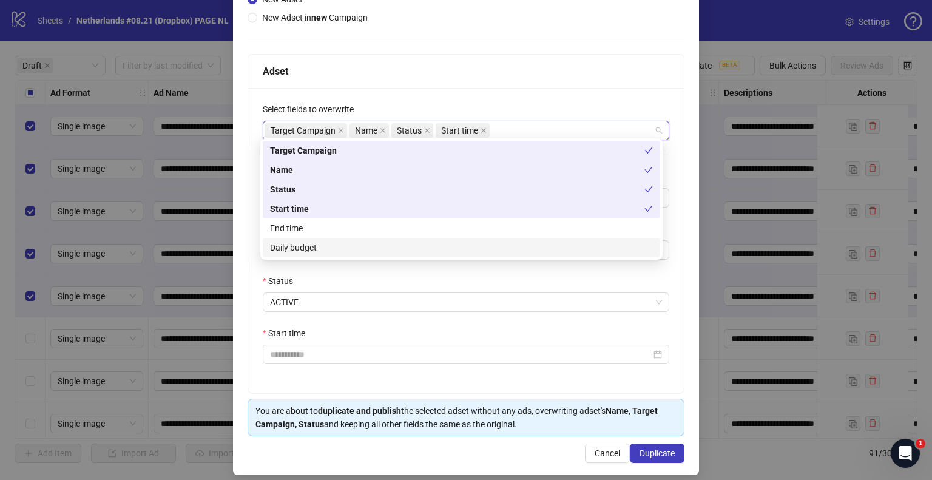
scroll to position [155, 0]
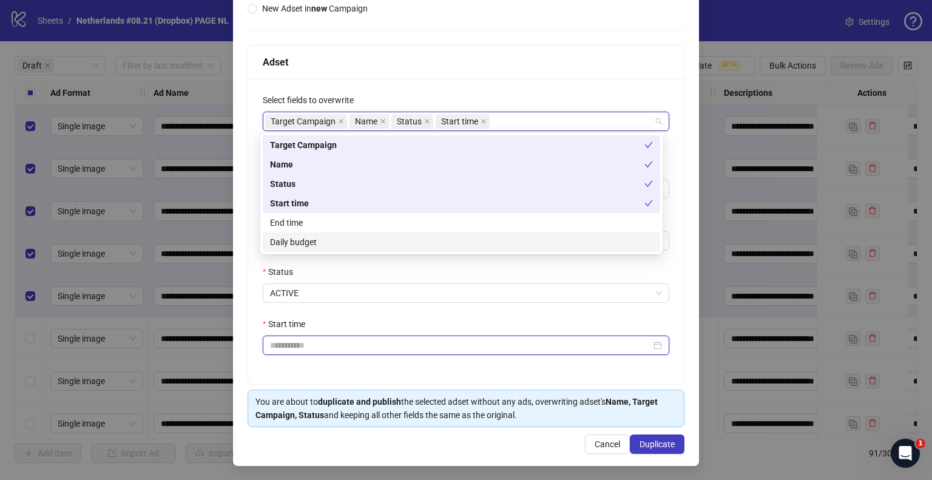
click at [307, 338] on input "Start time" at bounding box center [460, 344] width 381 height 13
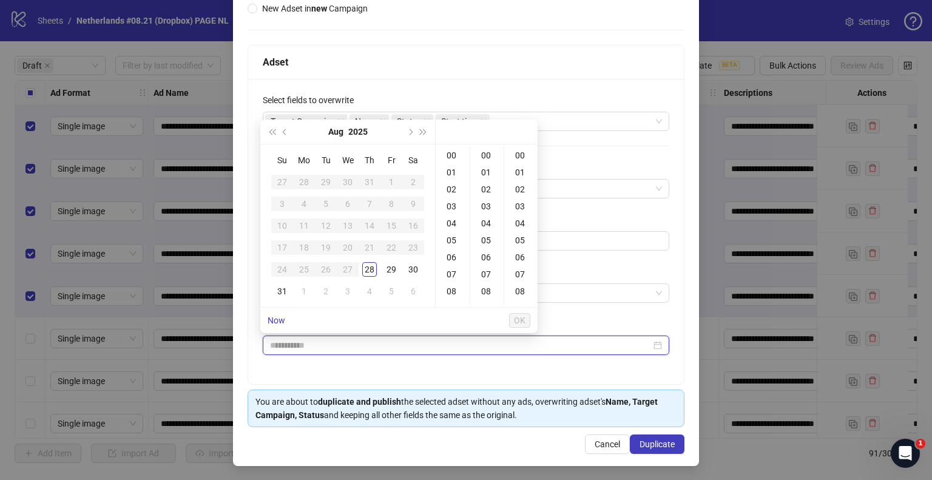
type input "**********"
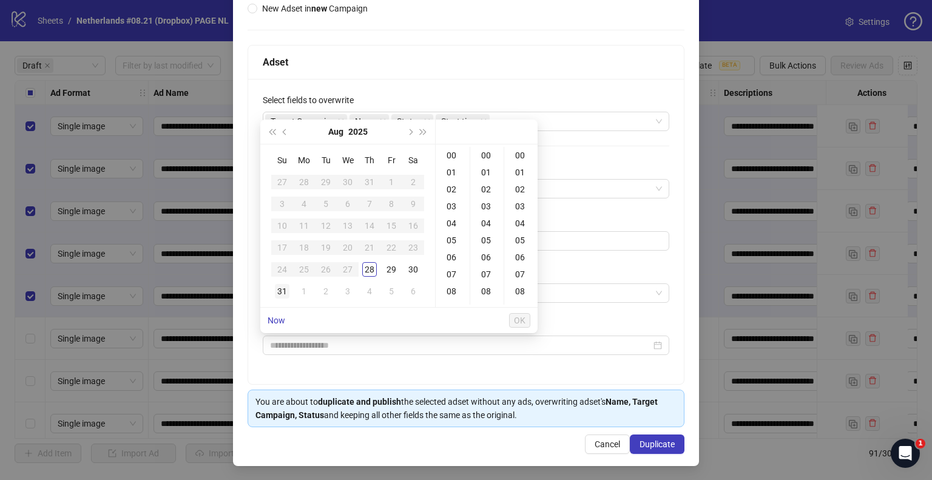
click at [283, 289] on div "31" at bounding box center [282, 291] width 15 height 15
click at [455, 248] on div "09" at bounding box center [452, 247] width 29 height 17
type input "**********"
click at [522, 315] on span "OK" at bounding box center [520, 320] width 12 height 10
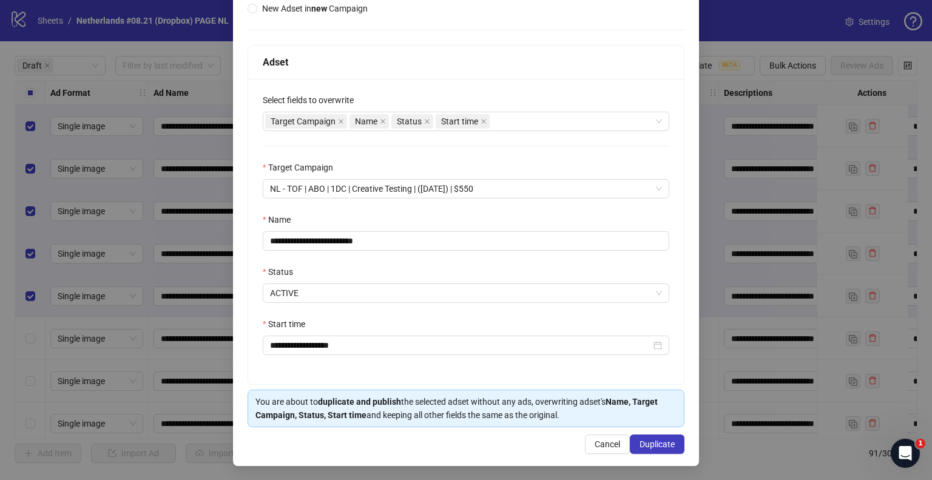
click at [452, 368] on div "**********" at bounding box center [465, 231] width 435 height 305
click at [648, 444] on span "Duplicate" at bounding box center [656, 444] width 35 height 10
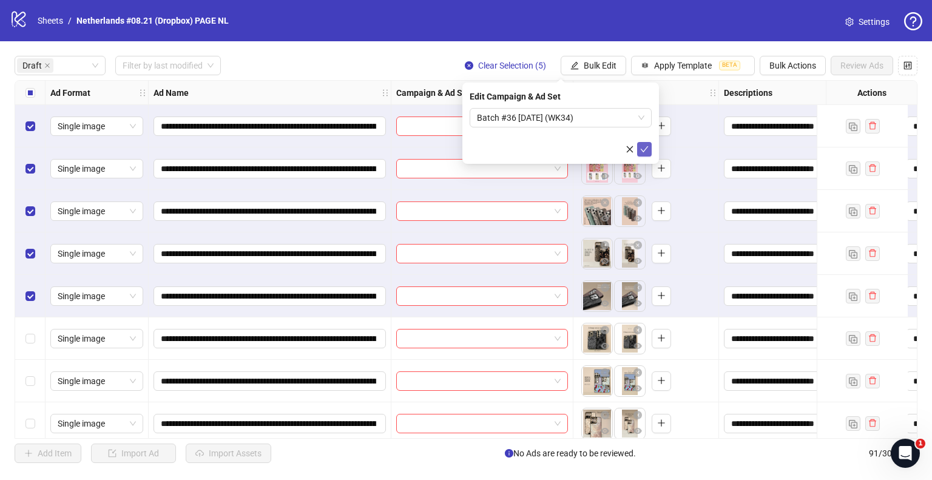
click at [644, 150] on icon "check" at bounding box center [644, 149] width 8 height 6
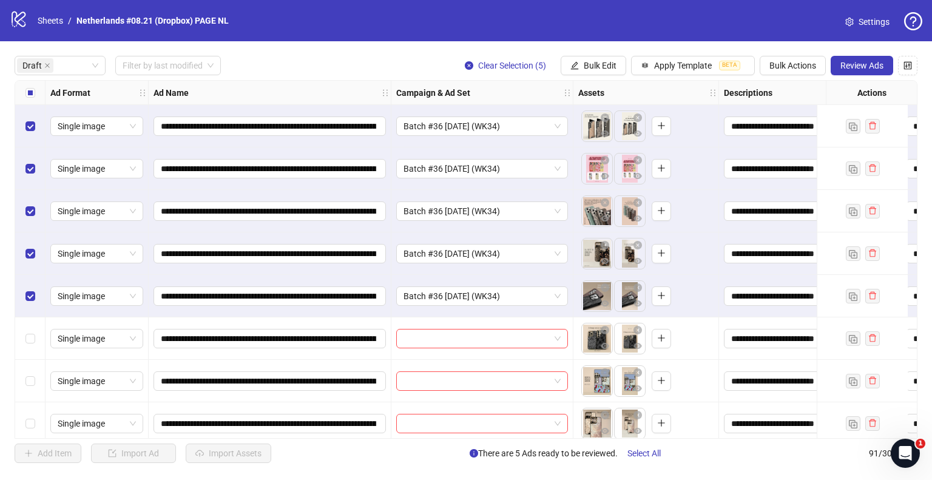
click at [35, 93] on div "Select all rows" at bounding box center [30, 93] width 30 height 24
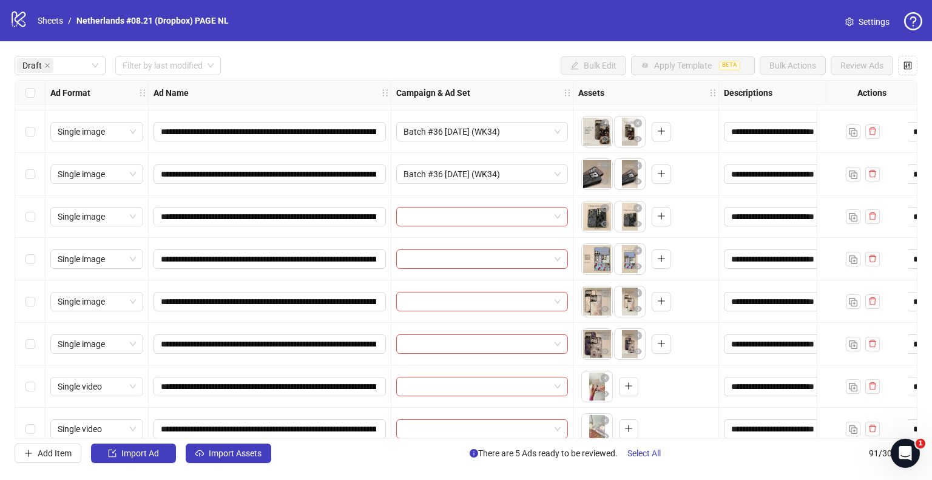
scroll to position [182, 0]
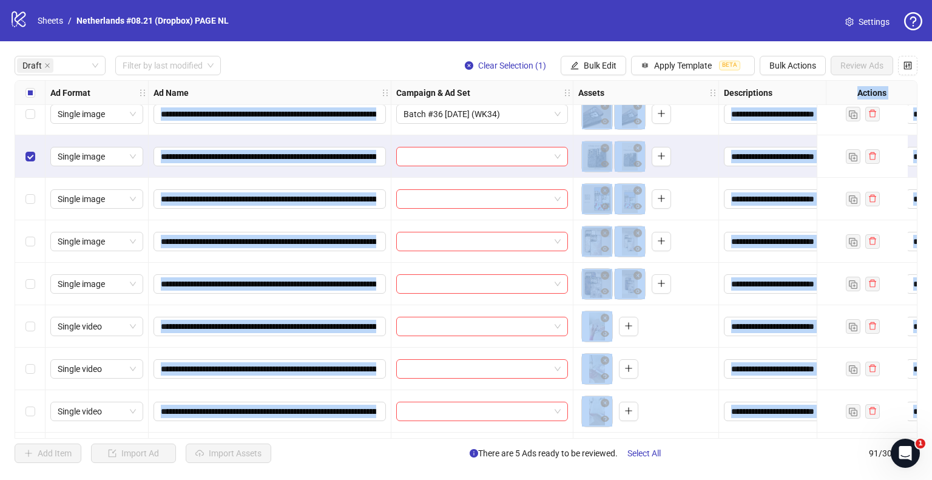
click at [37, 368] on div "Select row 11" at bounding box center [30, 369] width 30 height 42
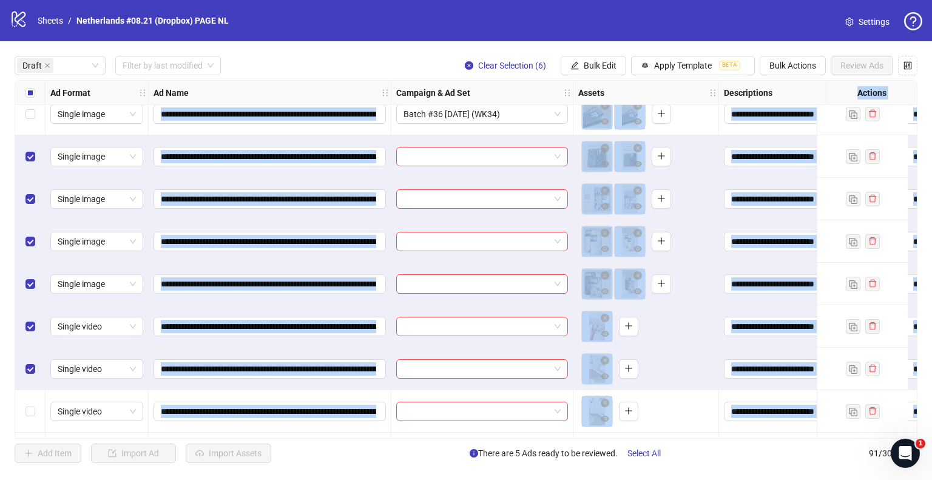
click at [34, 136] on div "Select row 6" at bounding box center [30, 156] width 30 height 42
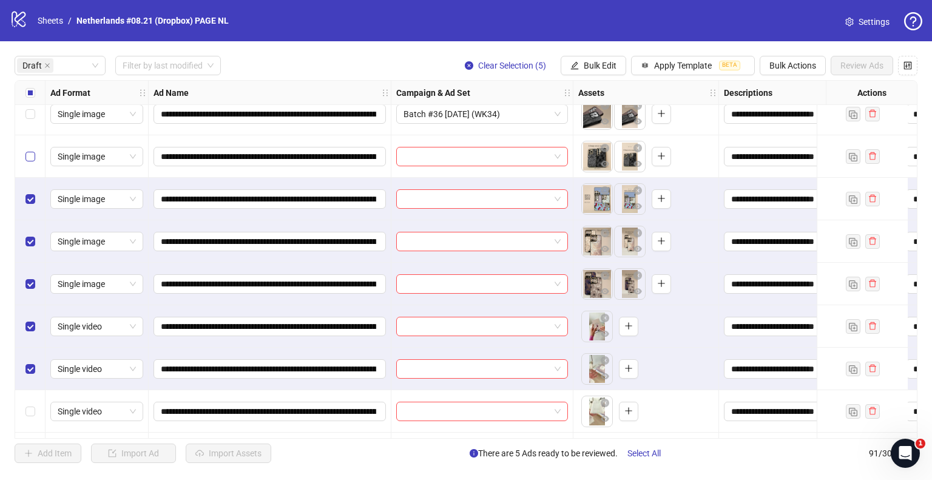
click at [30, 150] on label "Select row 6" at bounding box center [30, 156] width 10 height 13
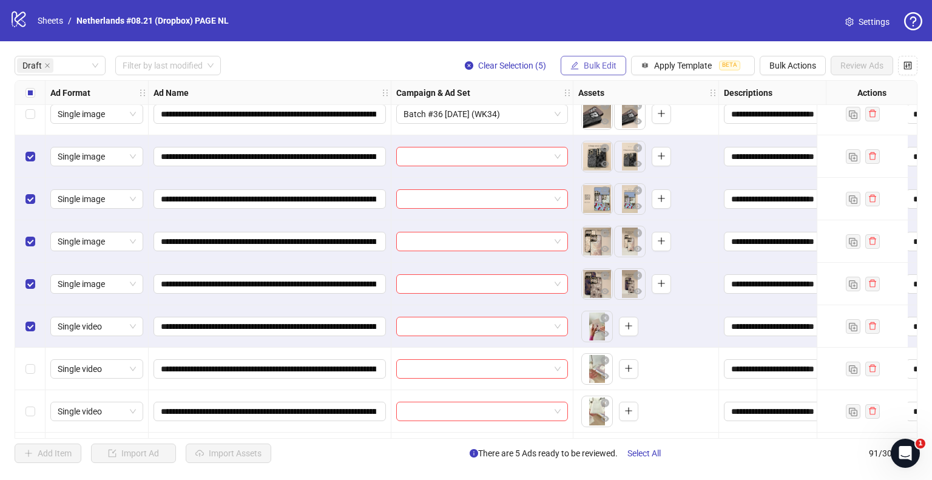
click at [587, 65] on span "Bulk Edit" at bounding box center [599, 66] width 33 height 10
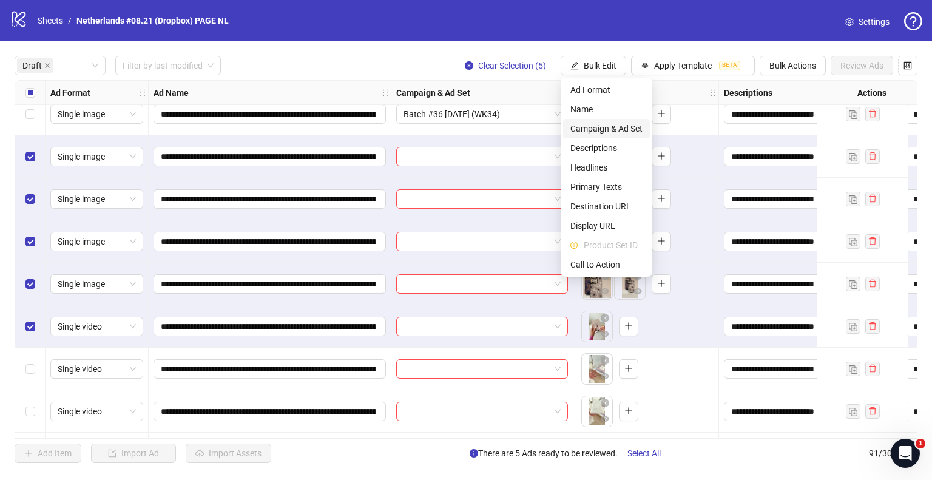
click at [596, 133] on span "Campaign & Ad Set" at bounding box center [606, 128] width 72 height 13
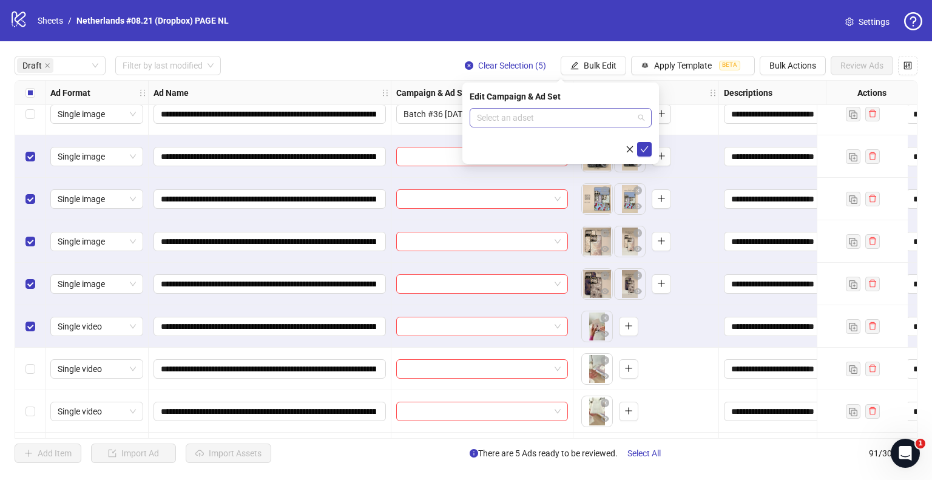
click at [594, 121] on input "search" at bounding box center [555, 118] width 156 height 18
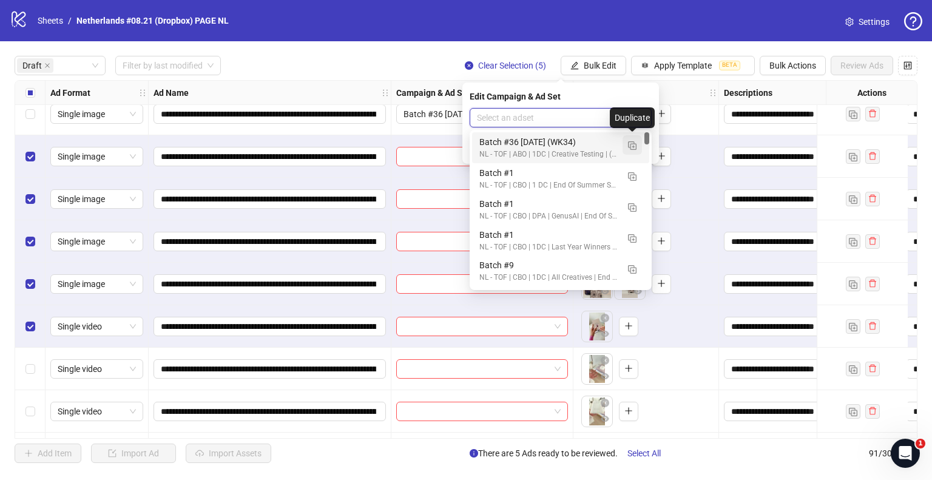
click at [633, 142] on img "button" at bounding box center [632, 145] width 8 height 8
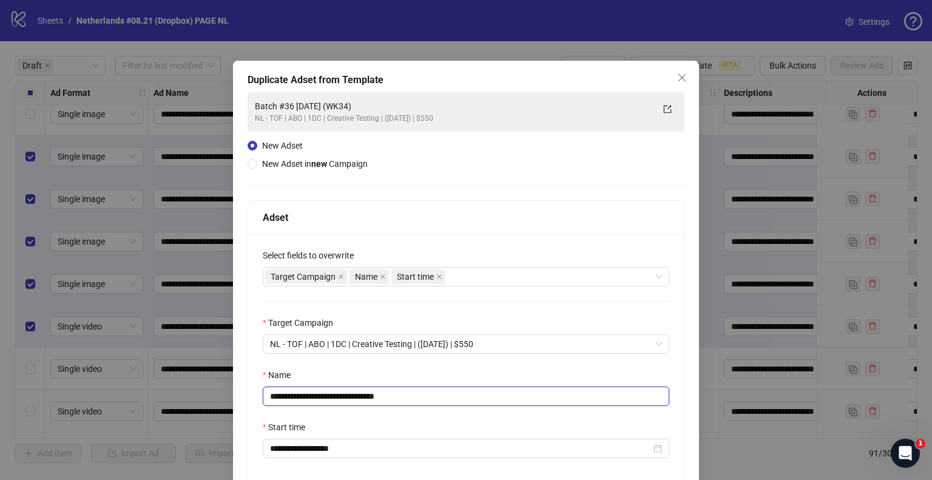
click at [309, 395] on input "**********" at bounding box center [466, 395] width 406 height 19
click at [304, 395] on input "**********" at bounding box center [466, 395] width 406 height 19
drag, startPoint x: 388, startPoint y: 394, endPoint x: 434, endPoint y: 395, distance: 46.1
click at [434, 395] on input "**********" at bounding box center [466, 395] width 406 height 19
click at [377, 395] on input "**********" at bounding box center [466, 395] width 406 height 19
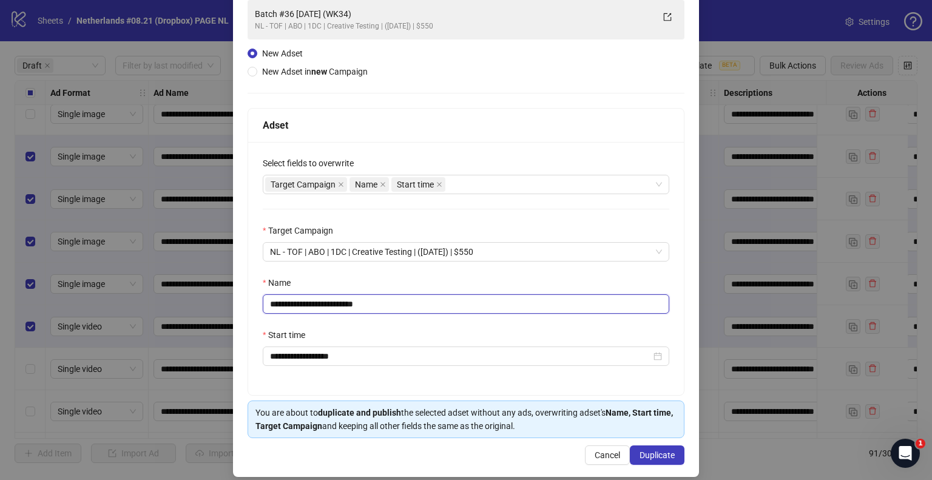
scroll to position [102, 0]
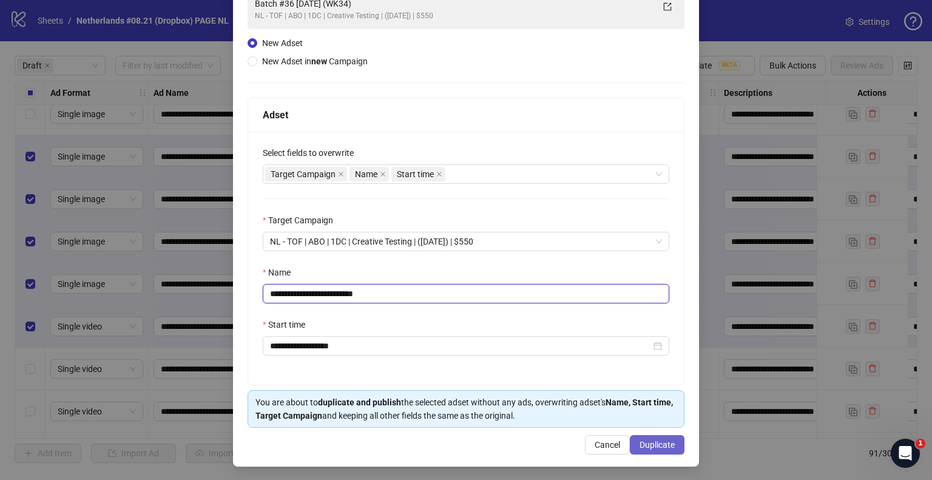
type input "**********"
click at [645, 436] on button "Duplicate" at bounding box center [657, 444] width 55 height 19
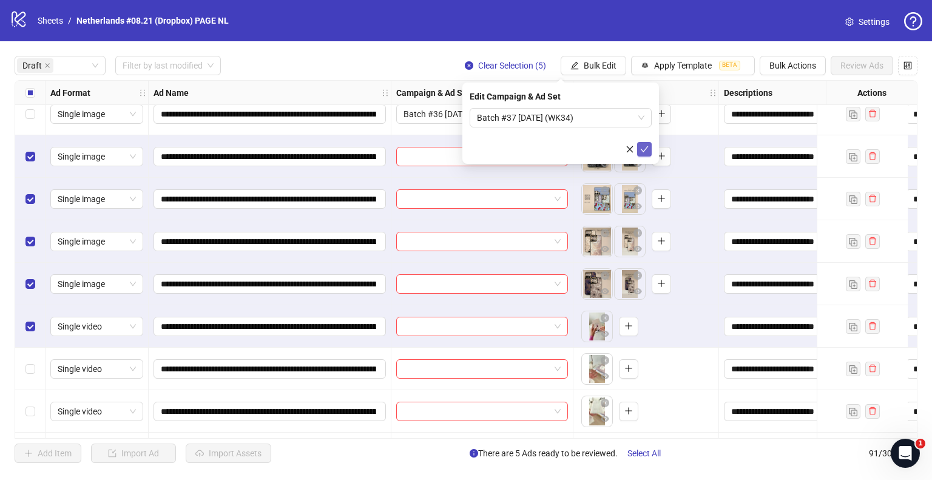
click at [650, 143] on button "submit" at bounding box center [644, 149] width 15 height 15
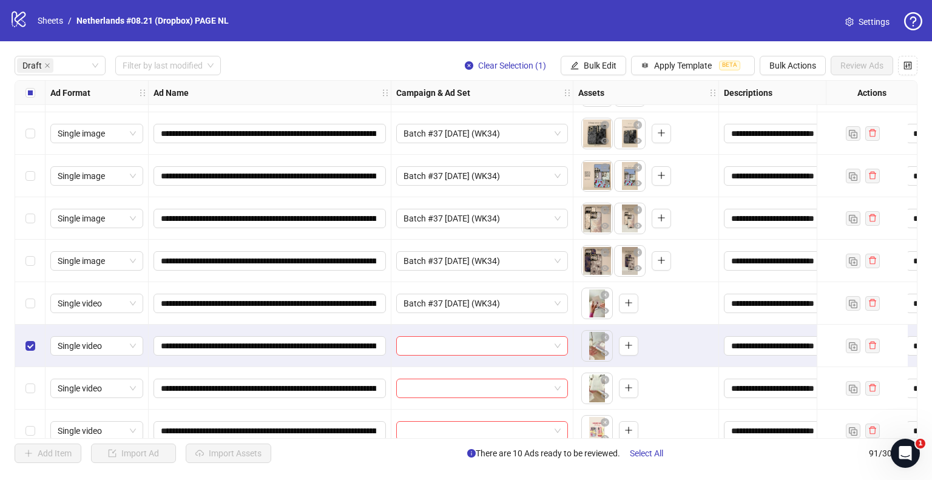
scroll to position [266, 0]
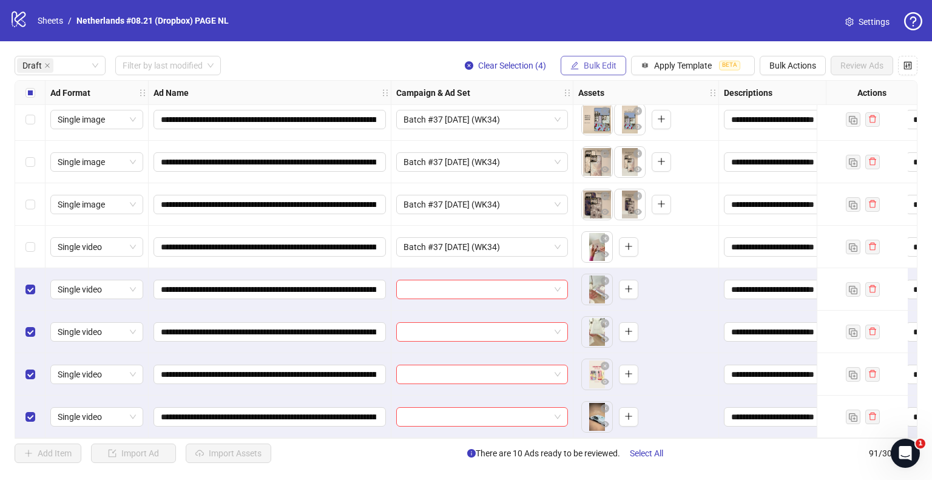
click at [580, 70] on button "Bulk Edit" at bounding box center [593, 65] width 66 height 19
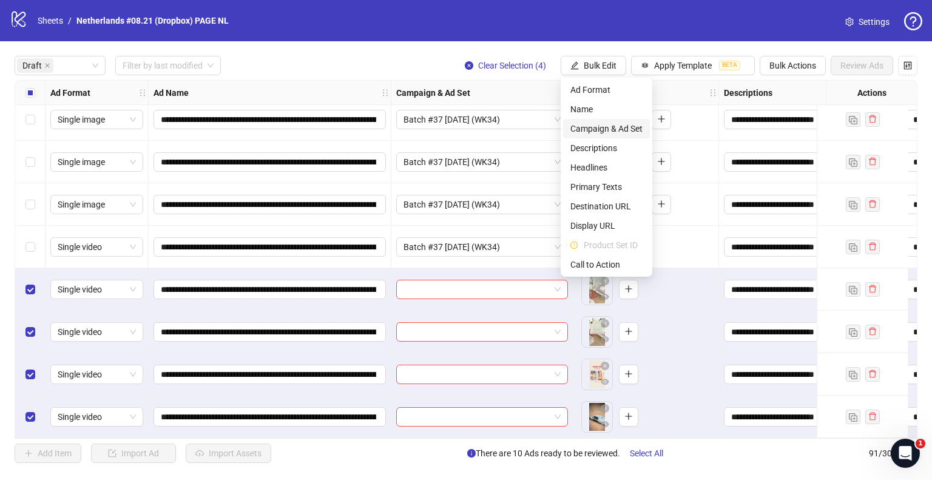
click at [576, 122] on span "Campaign & Ad Set" at bounding box center [606, 128] width 72 height 13
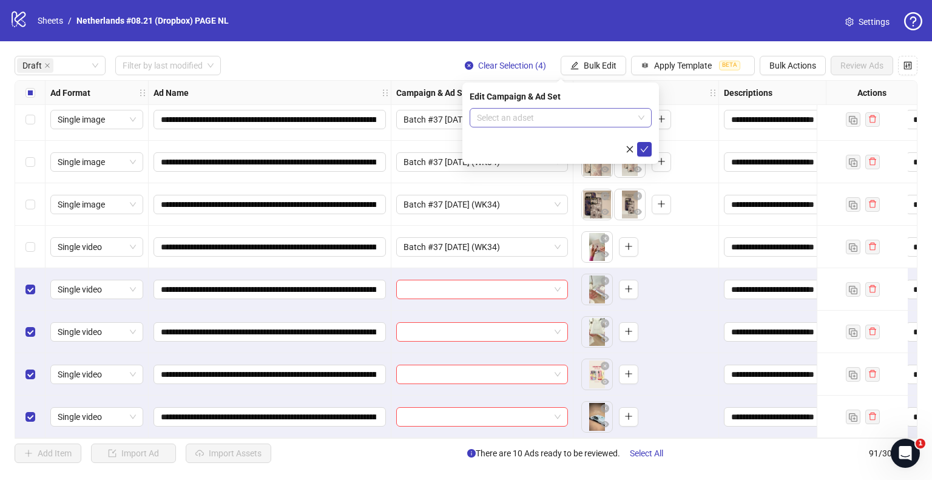
click at [494, 108] on div "Select an adset" at bounding box center [560, 117] width 182 height 19
click at [564, 118] on input "search" at bounding box center [555, 118] width 156 height 18
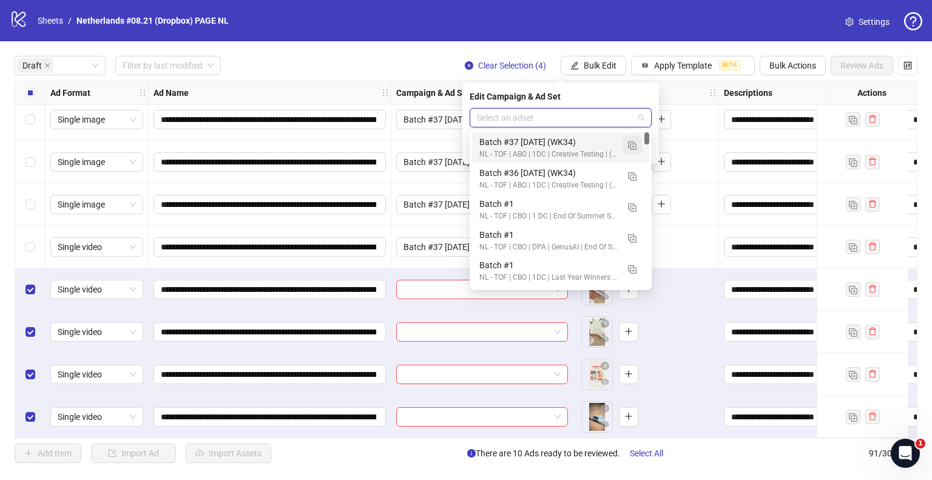
click at [633, 142] on img "button" at bounding box center [632, 145] width 8 height 8
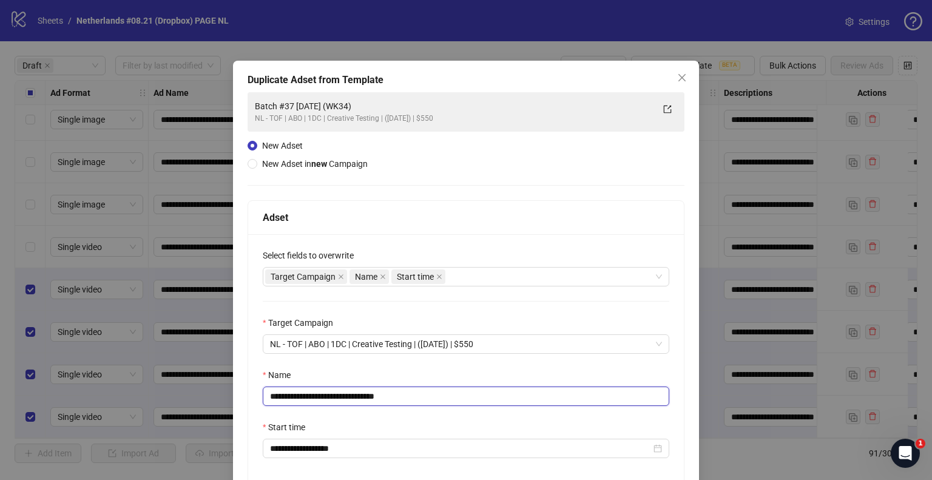
click at [306, 400] on input "**********" at bounding box center [466, 395] width 406 height 19
drag, startPoint x: 381, startPoint y: 397, endPoint x: 501, endPoint y: 394, distance: 119.5
click at [501, 394] on input "**********" at bounding box center [466, 395] width 406 height 19
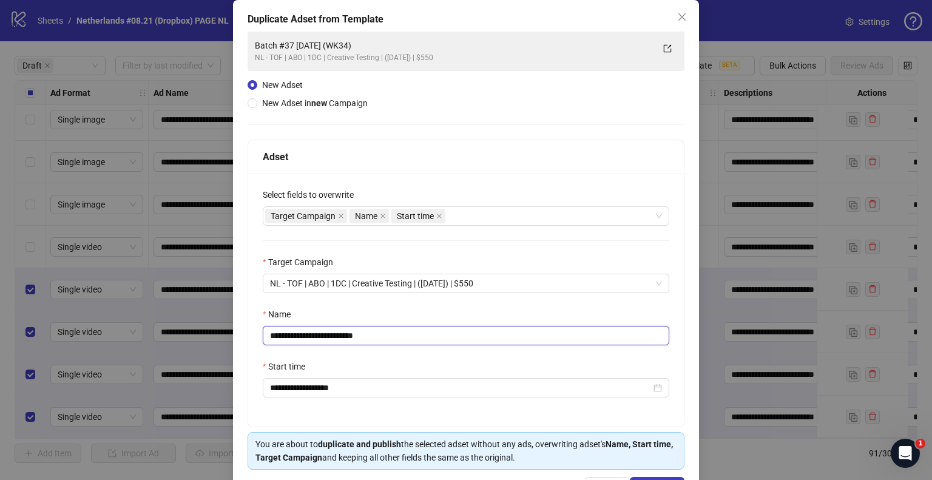
scroll to position [102, 0]
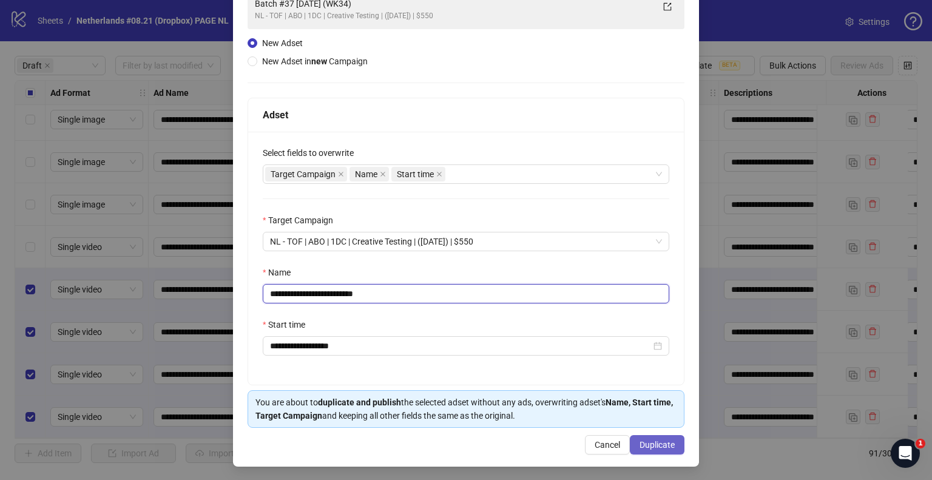
type input "**********"
click at [642, 443] on span "Duplicate" at bounding box center [656, 445] width 35 height 10
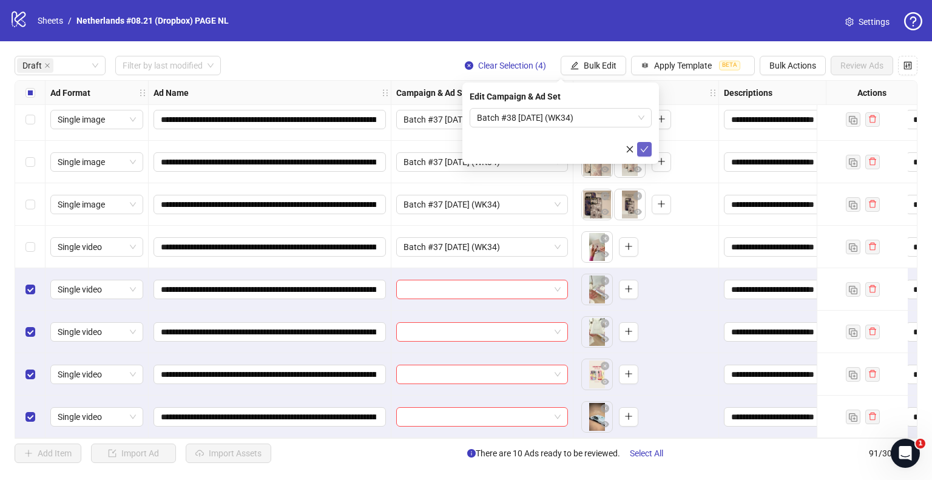
click at [647, 147] on icon "check" at bounding box center [644, 149] width 8 height 8
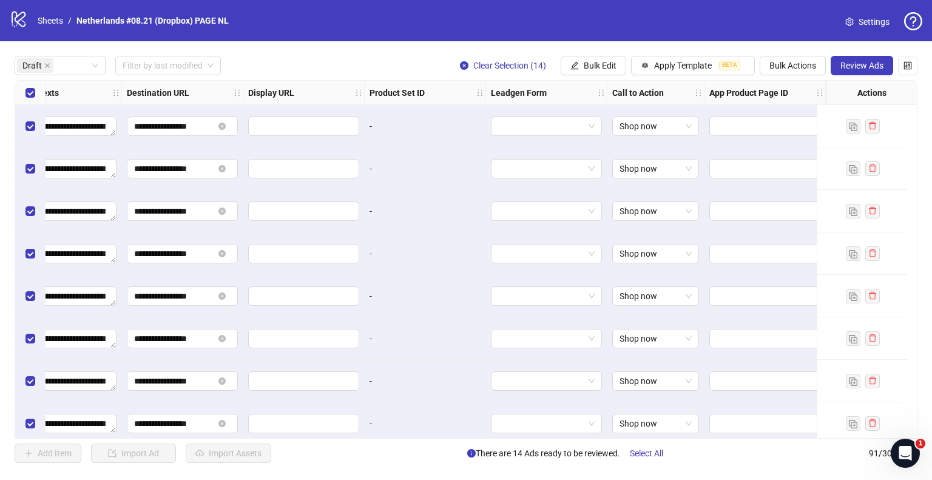
scroll to position [0, 1091]
click at [844, 67] on span "Review Ads" at bounding box center [861, 66] width 43 height 10
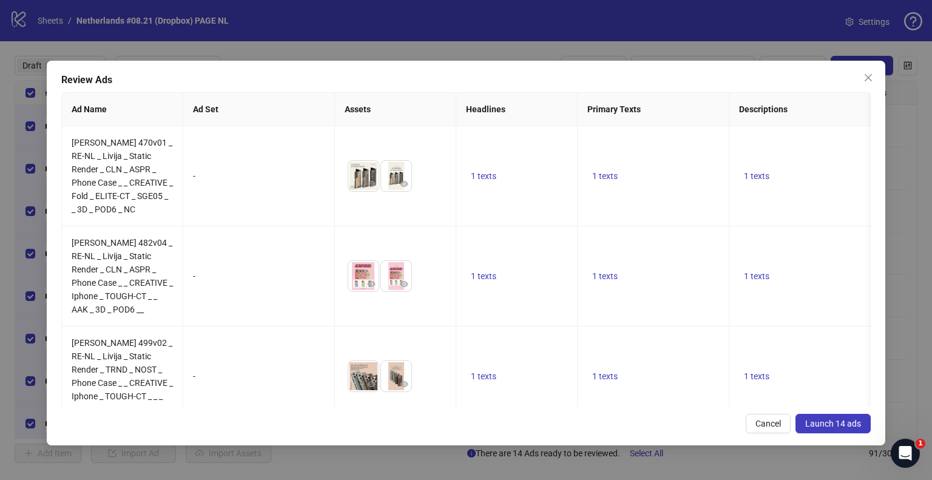
click at [812, 424] on span "Launch 14 ads" at bounding box center [833, 423] width 56 height 10
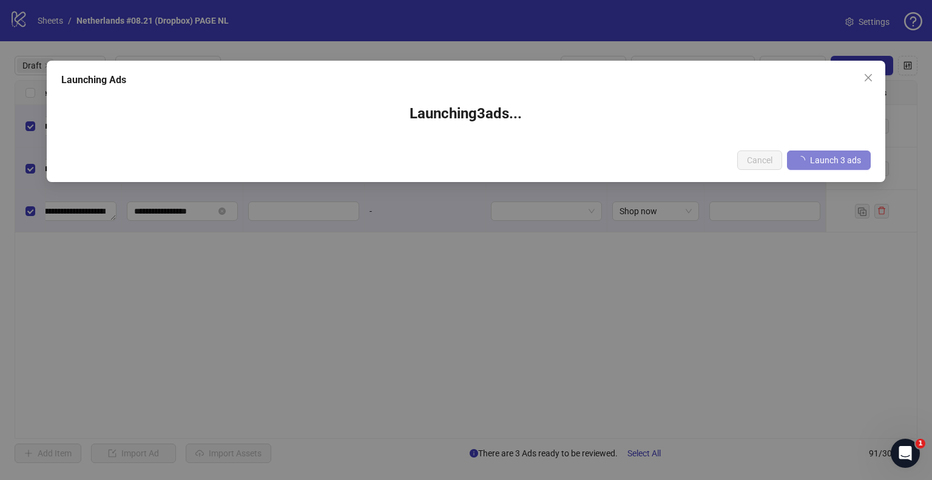
scroll to position [0, 1082]
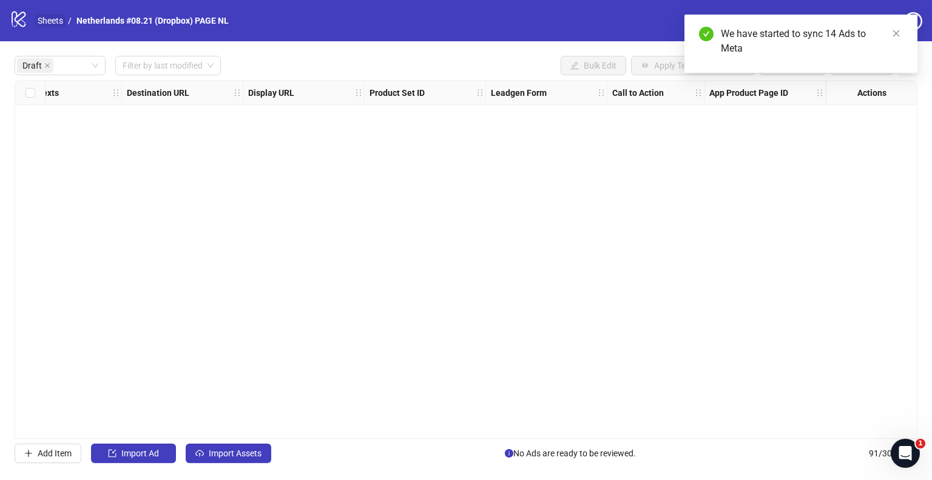
click at [50, 22] on link "Sheets" at bounding box center [50, 20] width 30 height 13
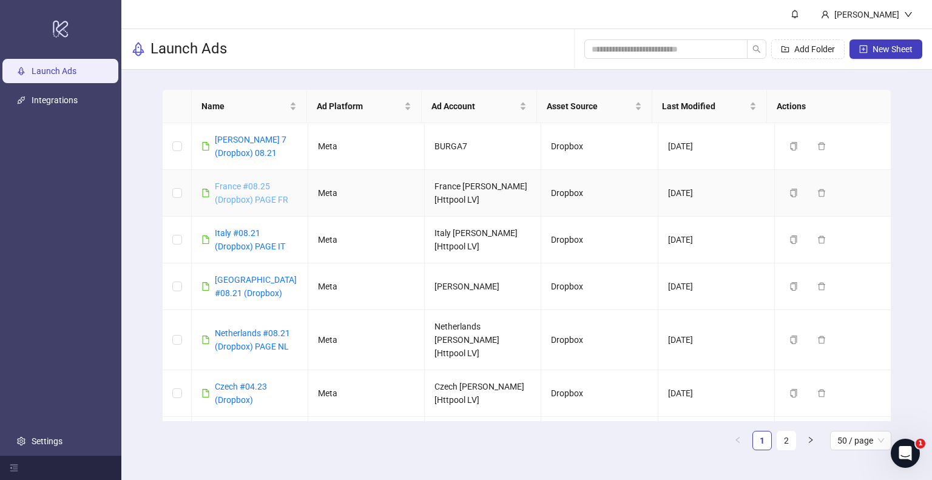
click at [242, 200] on link "France #08.25 (Dropbox) PAGE FR" at bounding box center [251, 192] width 73 height 23
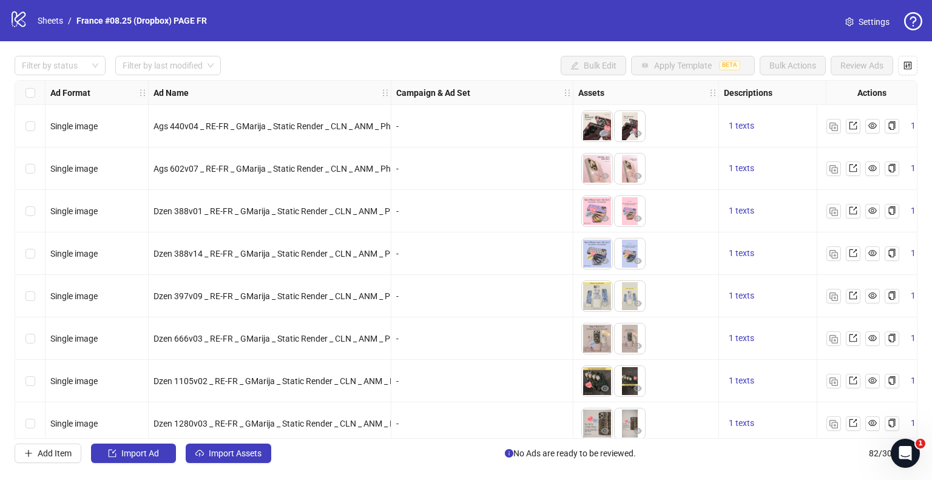
click at [863, 21] on span "Settings" at bounding box center [873, 21] width 31 height 13
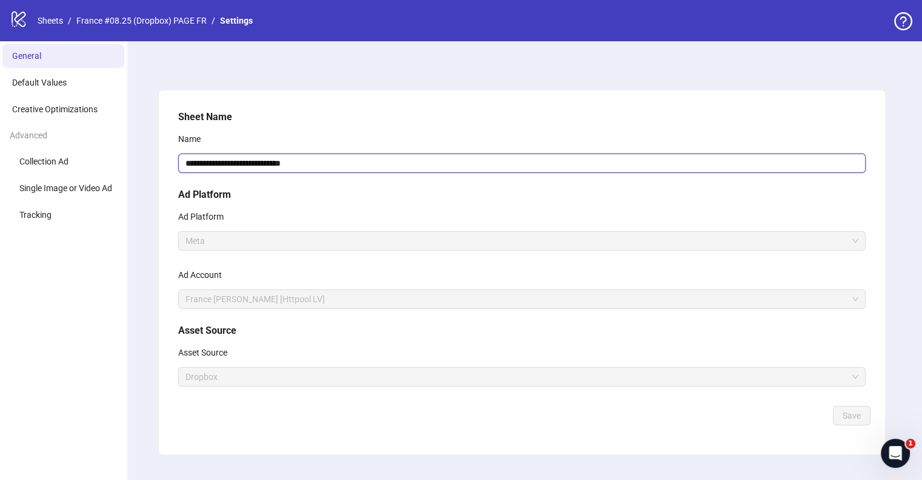
drag, startPoint x: 321, startPoint y: 163, endPoint x: 386, endPoint y: 165, distance: 65.5
click at [386, 165] on input "**********" at bounding box center [522, 162] width 688 height 19
type input "**********"
click at [49, 83] on span "Default Values" at bounding box center [39, 83] width 55 height 10
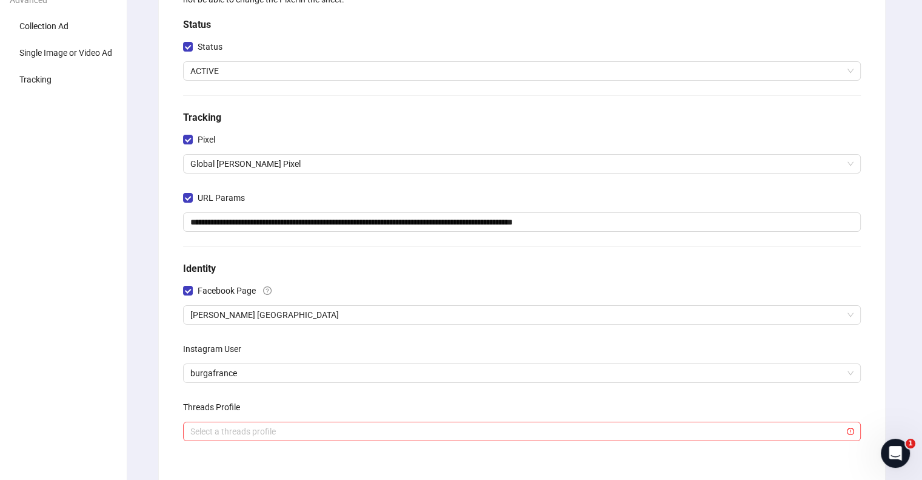
scroll to position [243, 0]
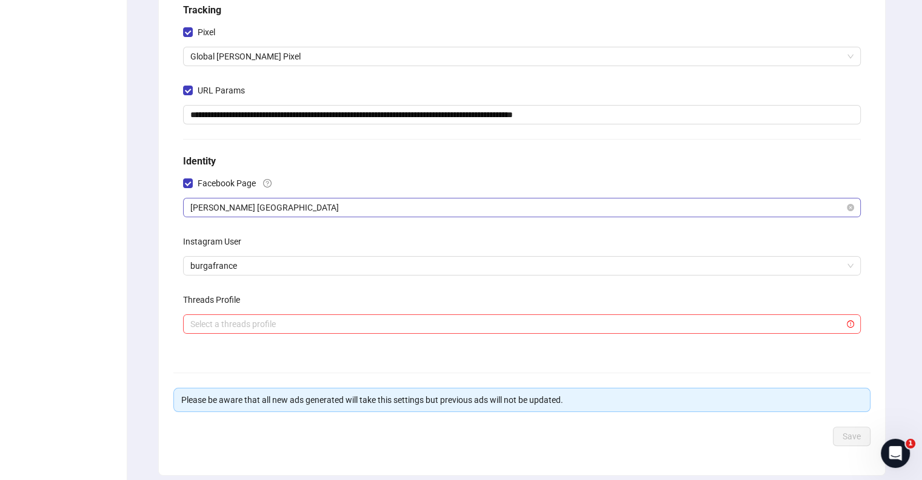
click at [266, 204] on span "[PERSON_NAME] [GEOGRAPHIC_DATA]" at bounding box center [522, 207] width 664 height 18
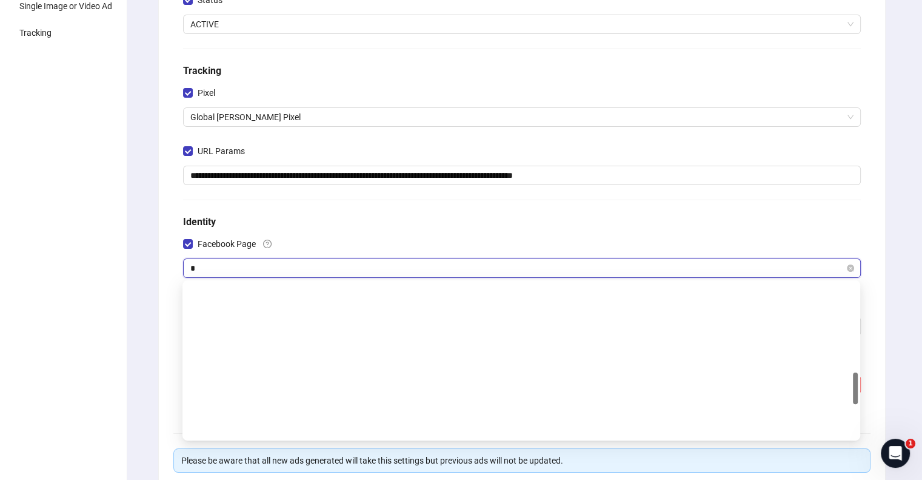
scroll to position [434, 0]
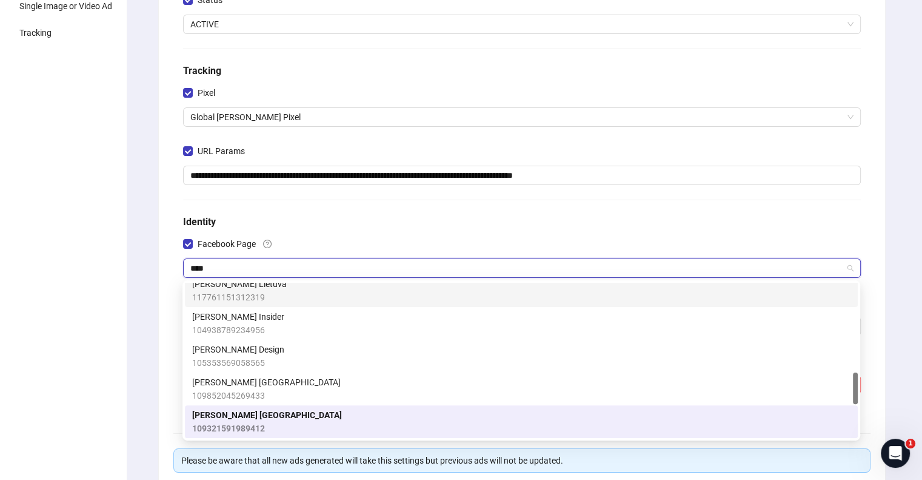
type input "*****"
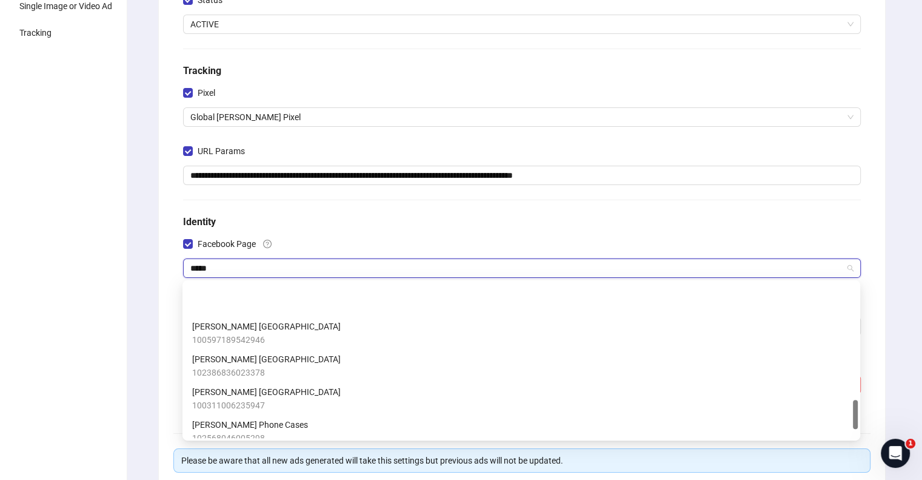
scroll to position [616, 0]
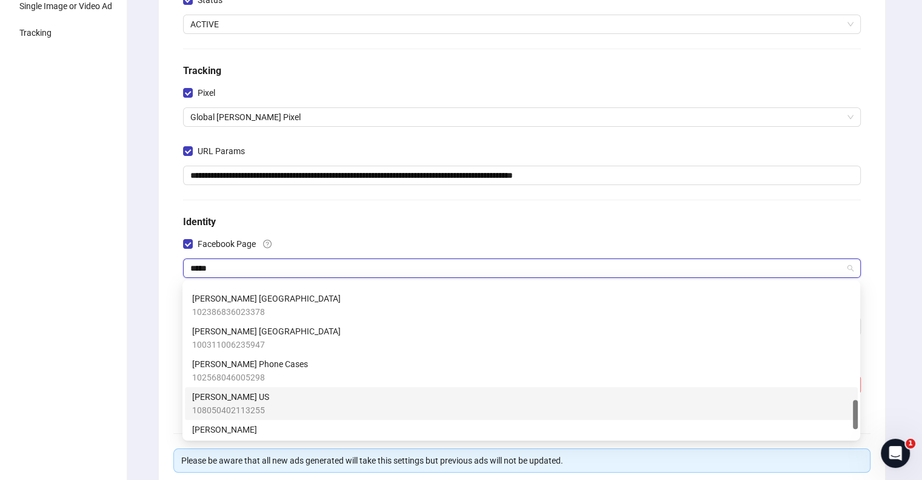
click at [221, 422] on div "BURGA 347221038990658" at bounding box center [521, 436] width 673 height 33
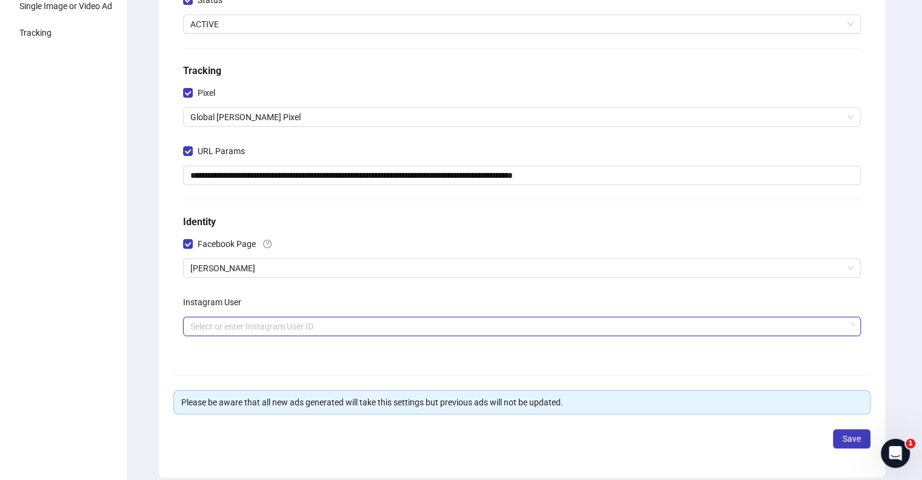
click at [229, 318] on input "search" at bounding box center [516, 326] width 653 height 18
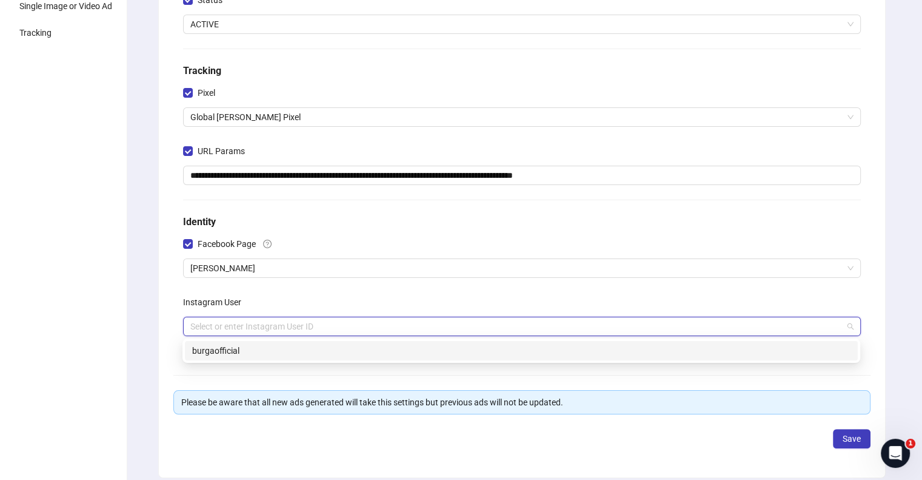
click at [247, 357] on div "burgaofficial" at bounding box center [521, 350] width 673 height 19
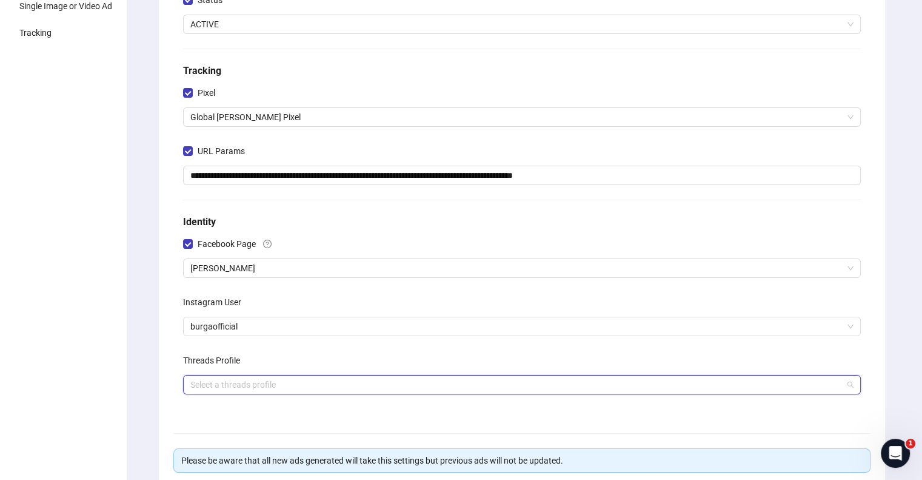
click at [220, 380] on input "search" at bounding box center [516, 384] width 653 height 18
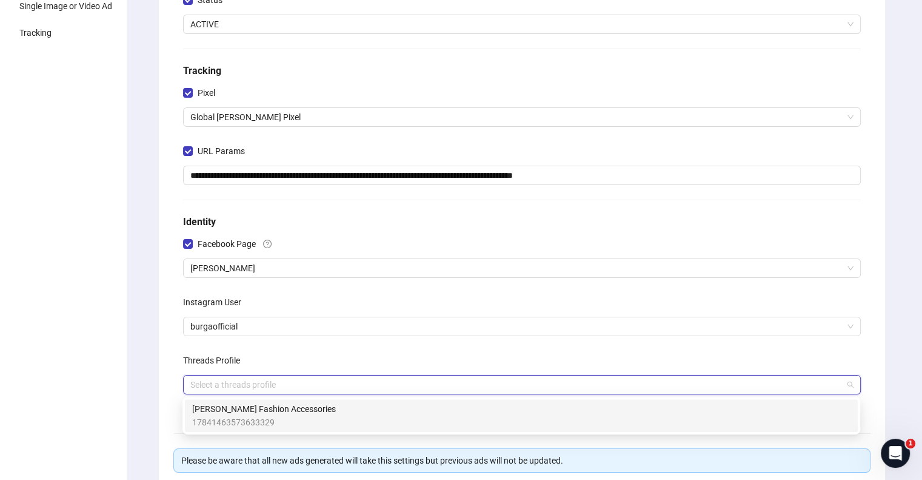
click at [215, 410] on span "BURGA Fashion Accessories" at bounding box center [264, 408] width 144 height 13
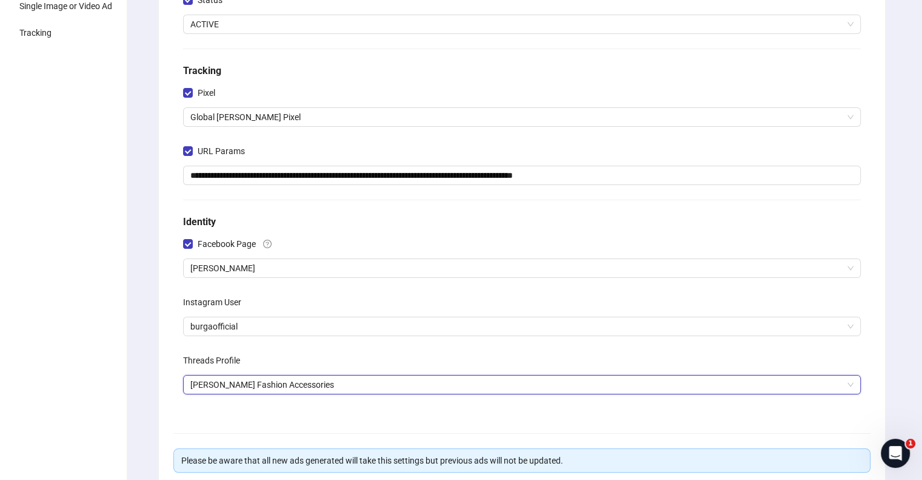
scroll to position [243, 0]
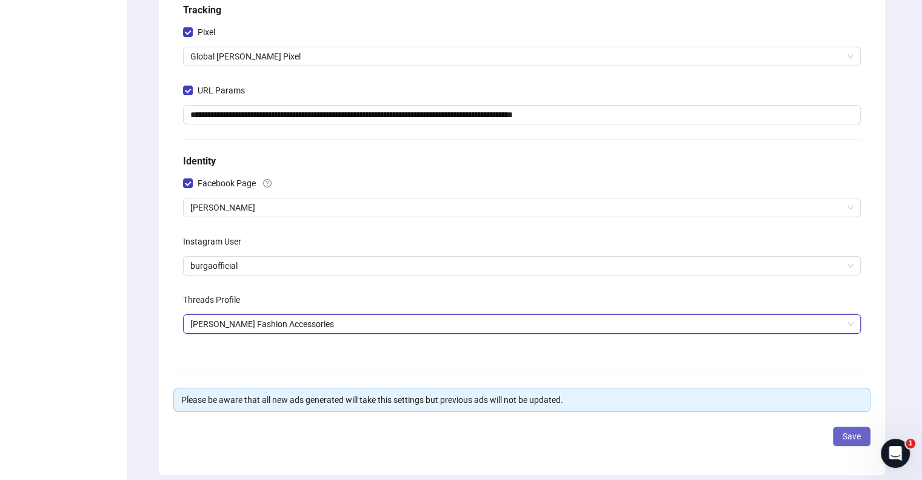
click at [847, 434] on span "Save" at bounding box center [852, 436] width 18 height 10
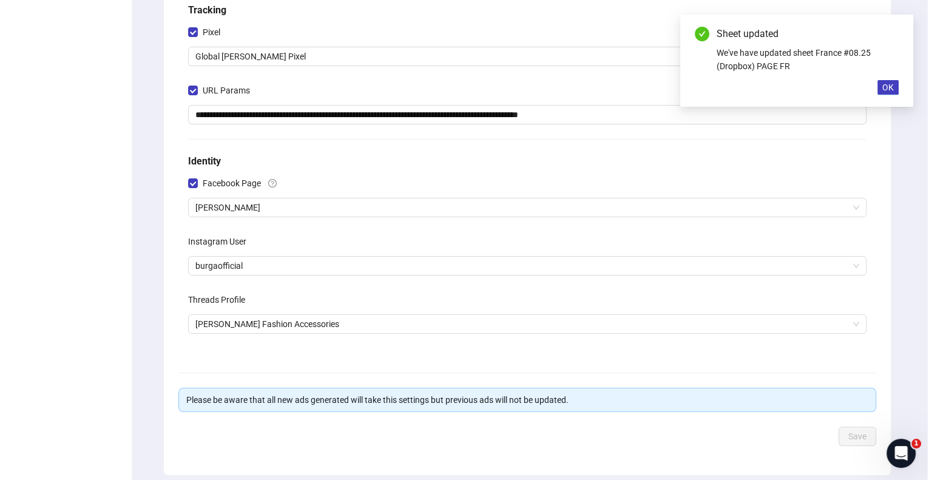
scroll to position [0, 0]
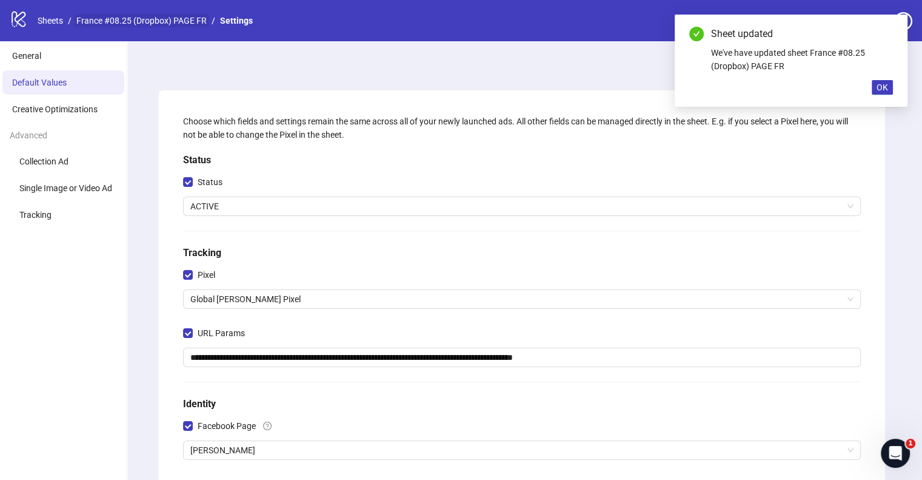
click at [163, 19] on link "France #08.25 (Dropbox) PAGE FR" at bounding box center [141, 20] width 135 height 13
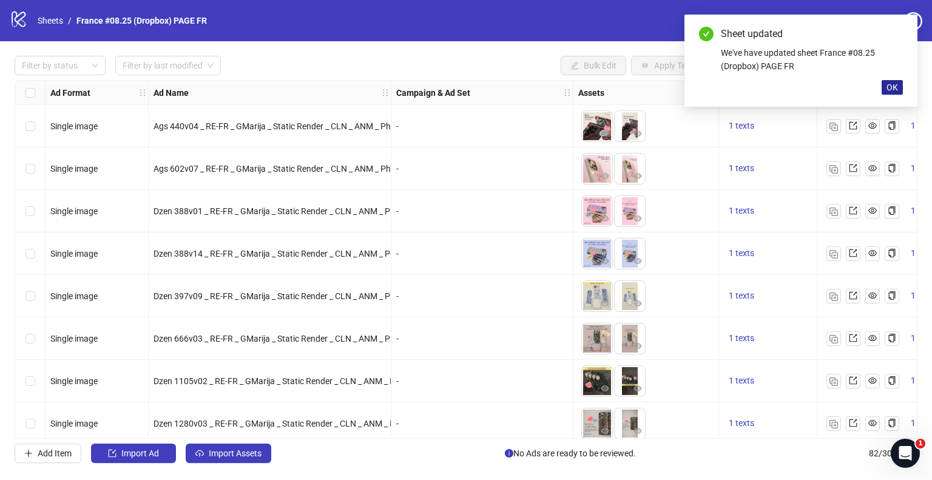
click at [893, 83] on span "OK" at bounding box center [892, 87] width 12 height 10
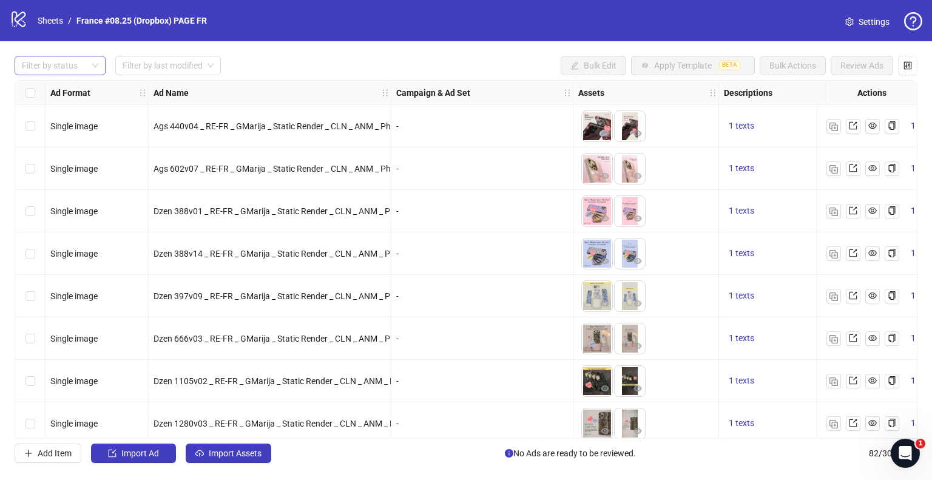
click at [79, 67] on div at bounding box center [53, 65] width 73 height 17
click at [60, 87] on div "Draft" at bounding box center [60, 89] width 72 height 13
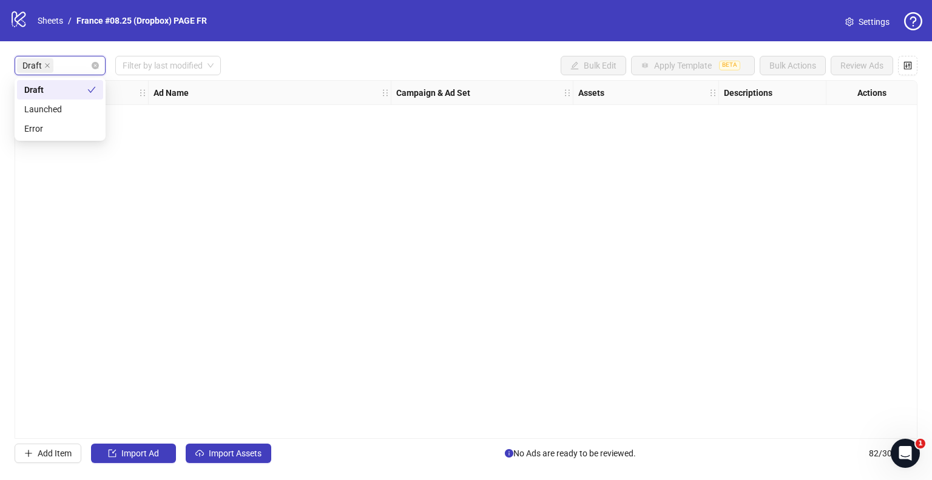
click at [70, 67] on div "Draft" at bounding box center [53, 65] width 73 height 17
click at [56, 62] on input "search" at bounding box center [57, 65] width 2 height 15
click at [49, 65] on icon "close" at bounding box center [47, 65] width 6 height 6
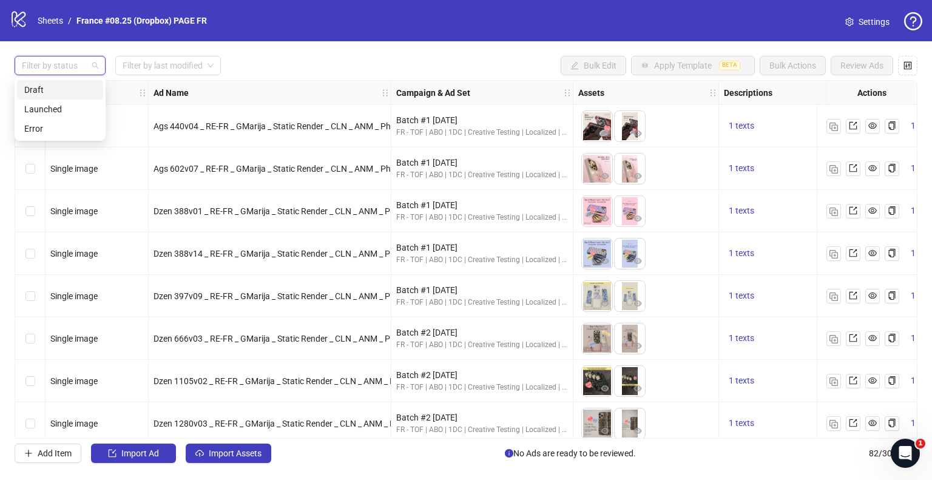
click at [383, 70] on div "Filter by status Filter by last modified Bulk Edit Apply Template BETA Bulk Act…" at bounding box center [466, 65] width 902 height 19
click at [192, 67] on input "search" at bounding box center [163, 65] width 80 height 18
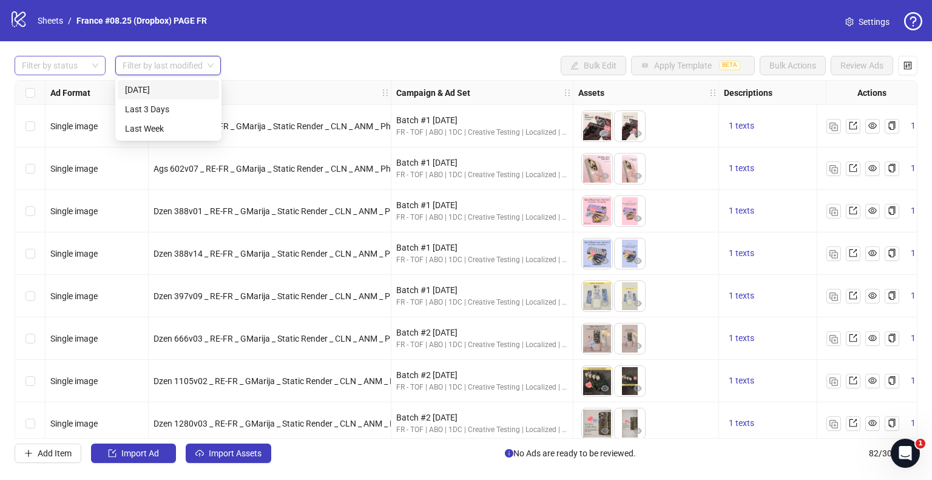
drag, startPoint x: 173, startPoint y: 93, endPoint x: 306, endPoint y: 72, distance: 134.5
click at [173, 93] on div "Today" at bounding box center [168, 89] width 87 height 13
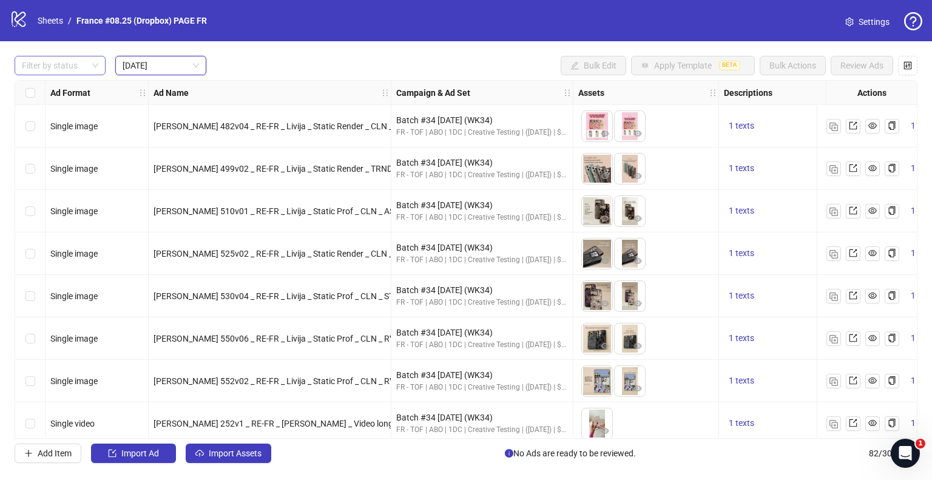
click at [291, 63] on div "Filter by status Today Today Bulk Edit Apply Template BETA Bulk Actions Review …" at bounding box center [466, 65] width 902 height 19
click at [35, 252] on div "Select row 4" at bounding box center [30, 253] width 30 height 42
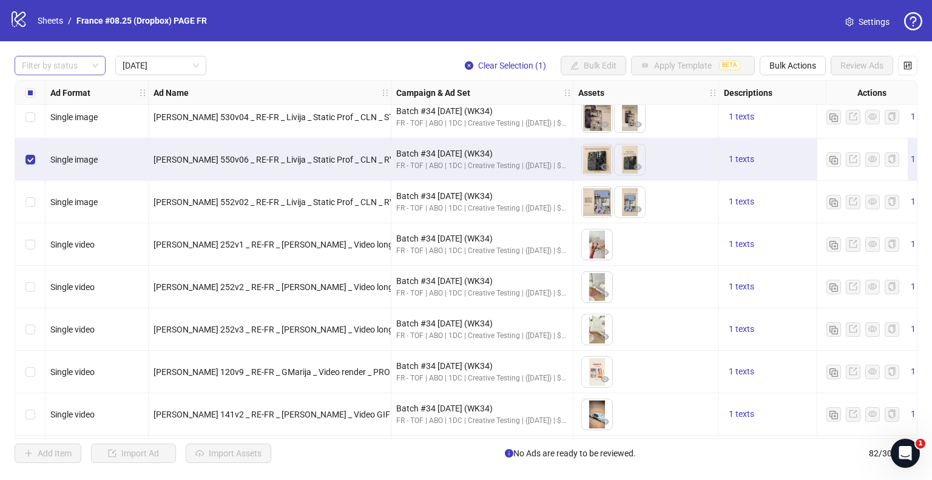
scroll to position [182, 0]
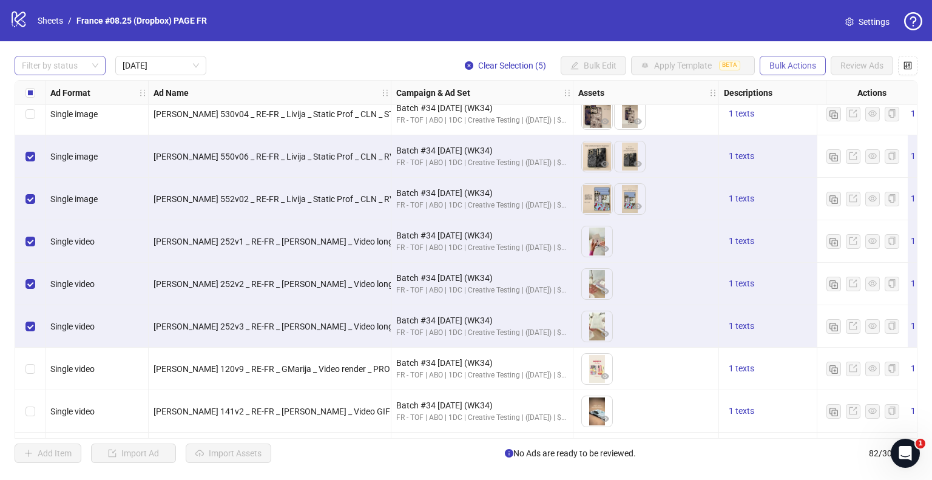
click at [800, 61] on span "Bulk Actions" at bounding box center [792, 66] width 47 height 10
click at [779, 46] on div "Filter by status Today Clear Selection (5) Bulk Edit Apply Template BETA Bulk A…" at bounding box center [466, 259] width 932 height 436
click at [782, 72] on button "Bulk Actions" at bounding box center [792, 65] width 66 height 19
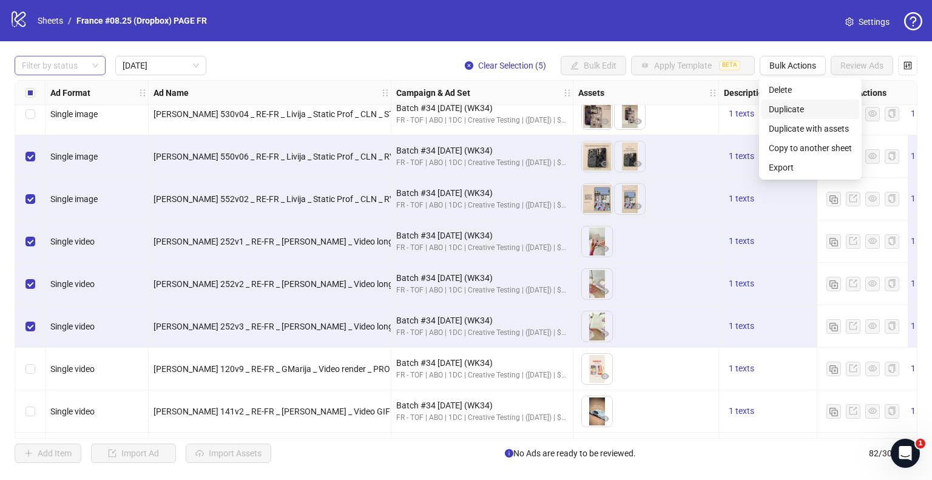
click at [785, 111] on span "Duplicate" at bounding box center [809, 108] width 83 height 13
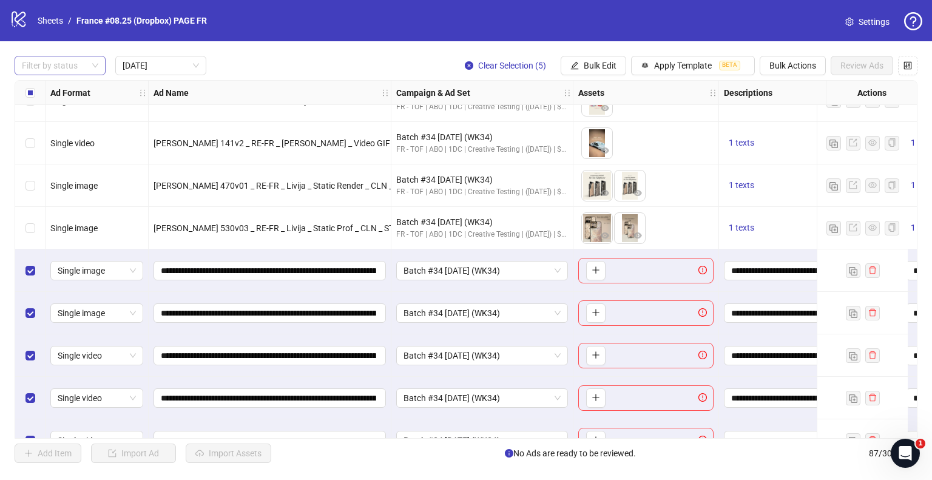
scroll to position [478, 0]
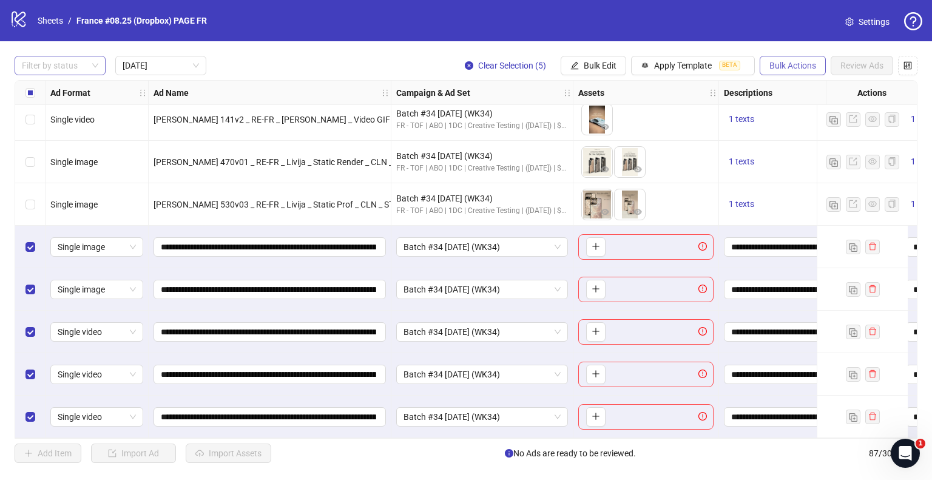
click at [798, 62] on span "Bulk Actions" at bounding box center [792, 66] width 47 height 10
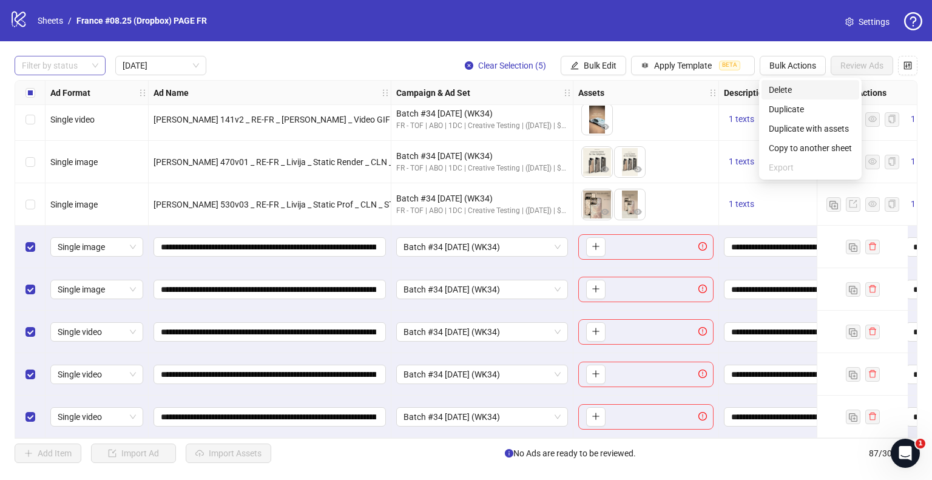
click at [781, 89] on span "Delete" at bounding box center [809, 89] width 83 height 13
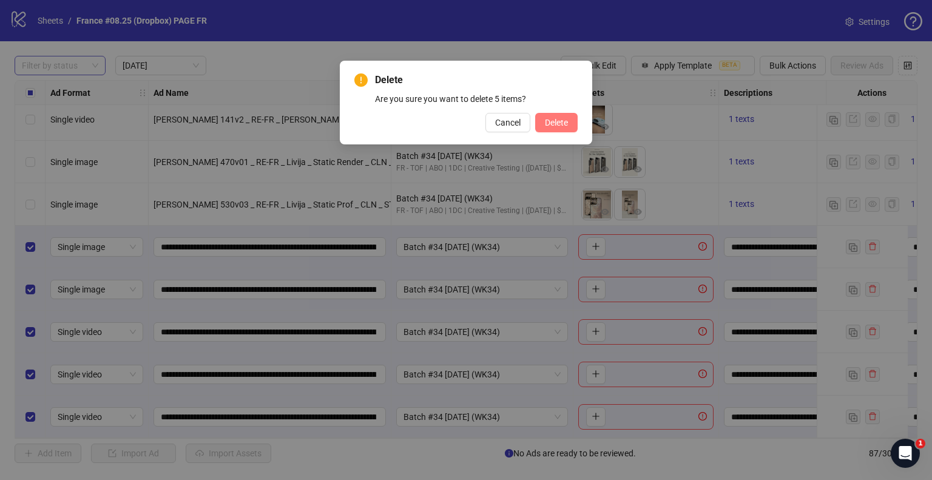
click at [559, 121] on span "Delete" at bounding box center [556, 123] width 23 height 10
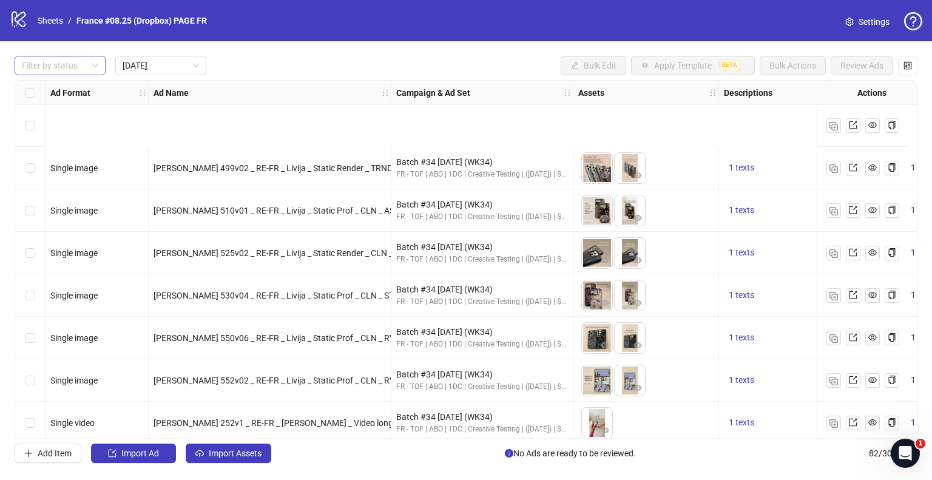
scroll to position [0, 0]
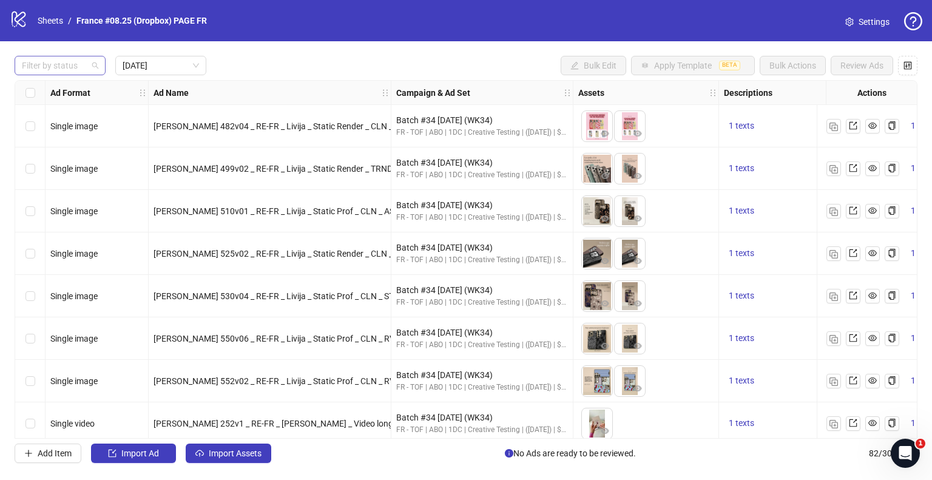
click at [87, 68] on div at bounding box center [53, 65] width 73 height 17
click at [69, 84] on div "Draft" at bounding box center [60, 89] width 72 height 13
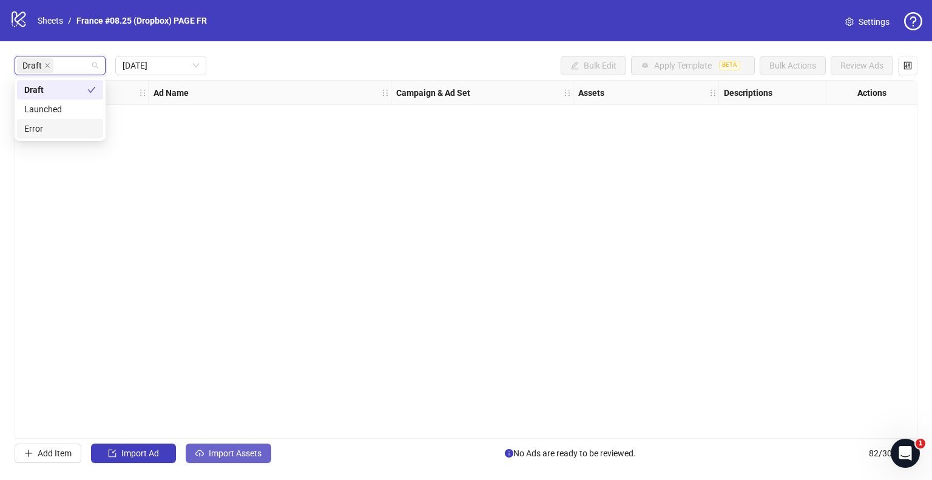
click at [213, 451] on span "Import Assets" at bounding box center [235, 453] width 53 height 10
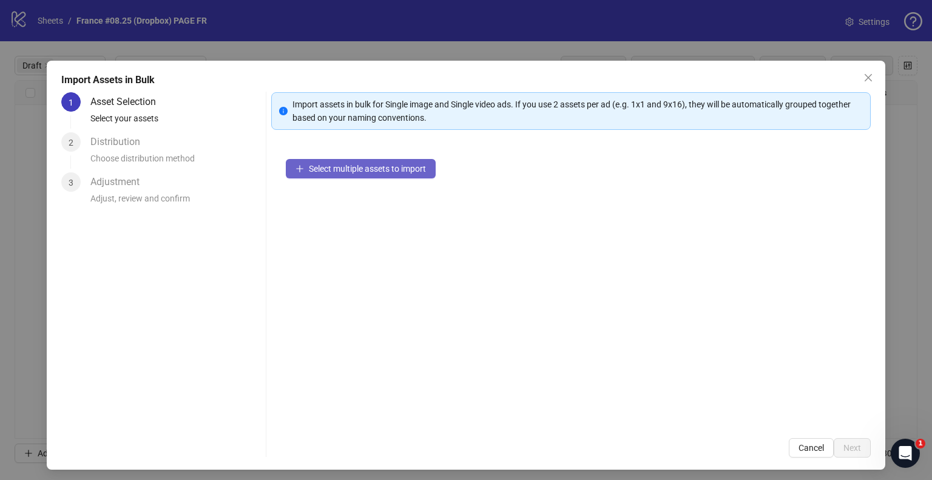
click at [335, 172] on span "Select multiple assets to import" at bounding box center [367, 169] width 117 height 10
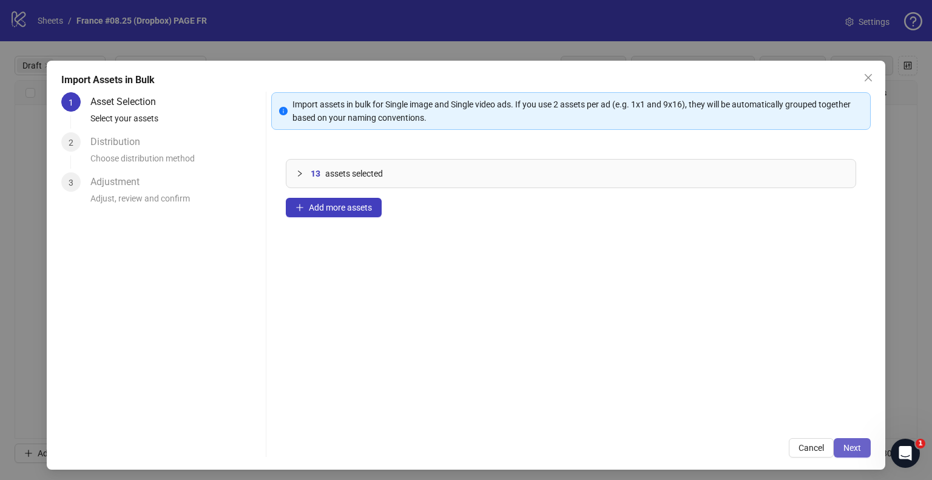
click at [835, 446] on button "Next" at bounding box center [851, 447] width 37 height 19
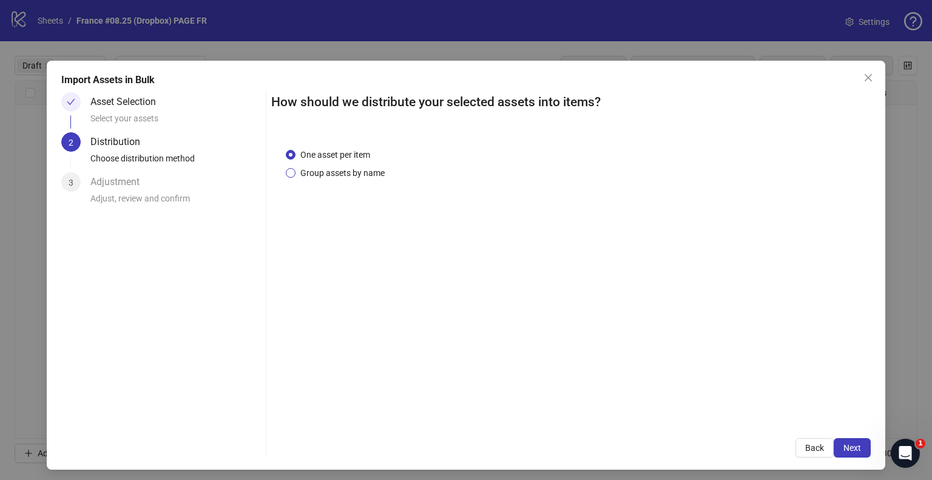
click at [360, 169] on span "Group assets by name" at bounding box center [342, 172] width 94 height 13
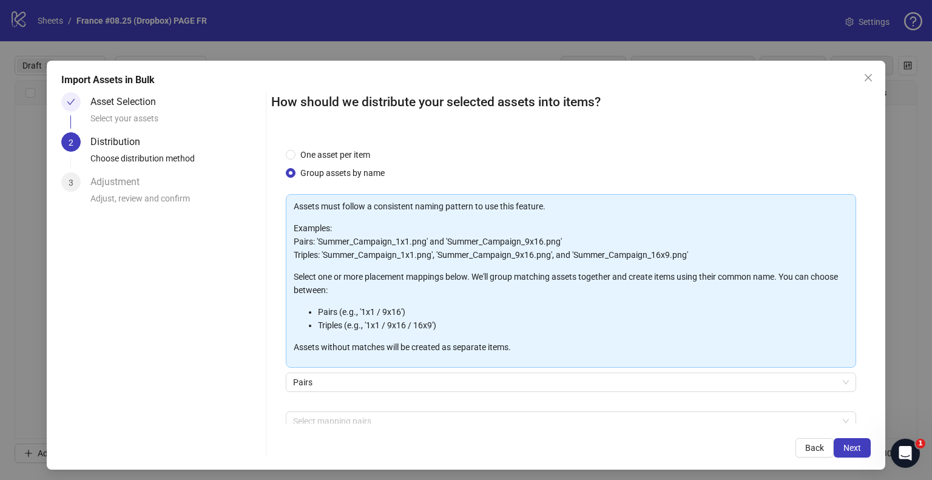
scroll to position [64, 0]
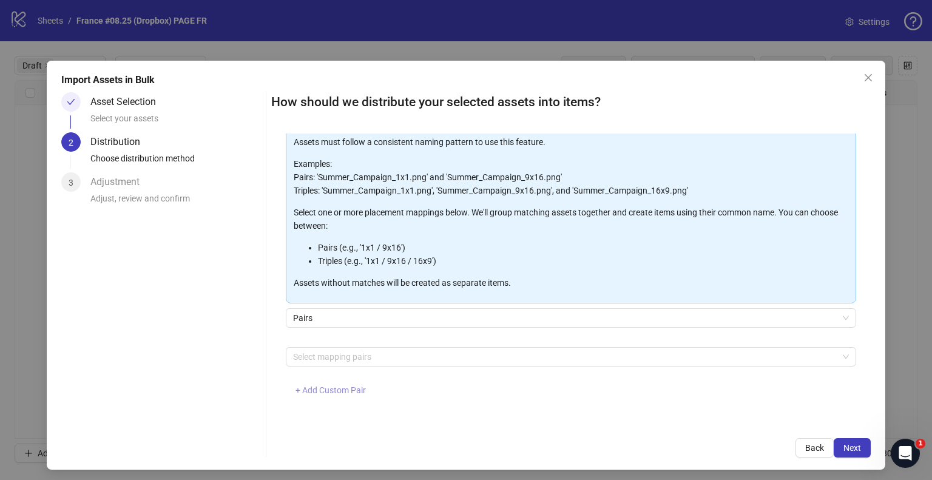
click at [327, 383] on button "+ Add Custom Pair" at bounding box center [331, 390] width 90 height 19
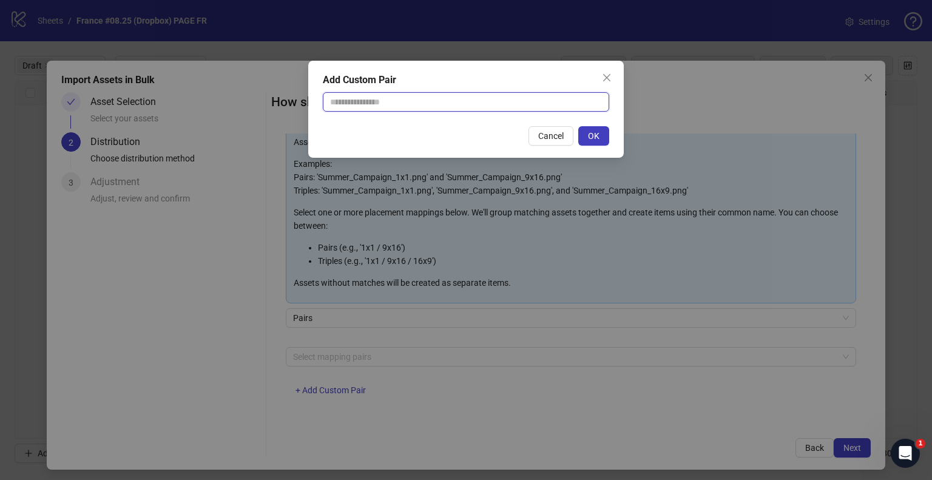
click at [388, 107] on input "text" at bounding box center [466, 101] width 286 height 19
type input "**********"
click at [593, 131] on span "OK" at bounding box center [594, 136] width 12 height 10
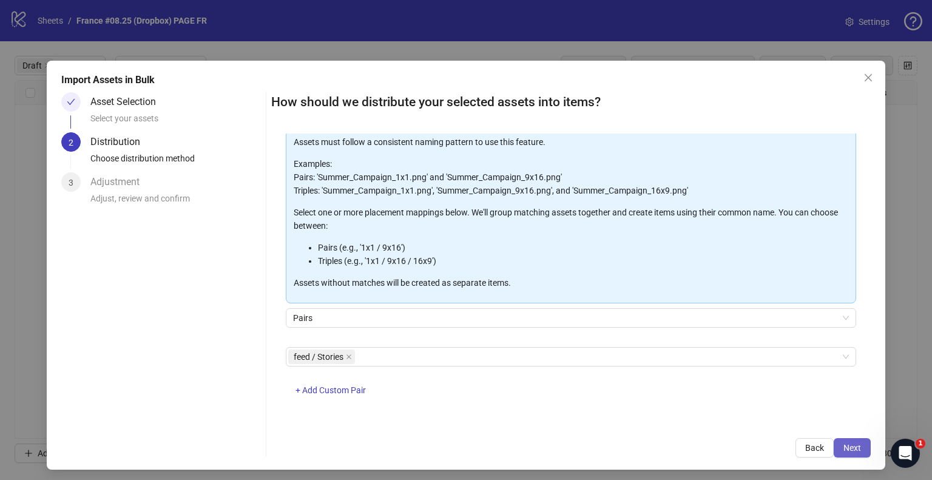
click at [843, 448] on span "Next" at bounding box center [852, 448] width 18 height 10
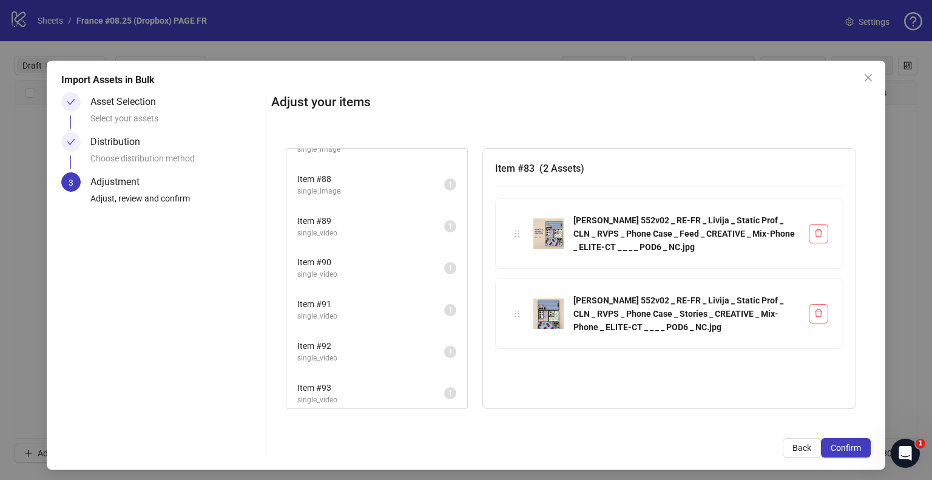
scroll to position [72, 0]
click at [844, 449] on span "Confirm" at bounding box center [845, 448] width 30 height 10
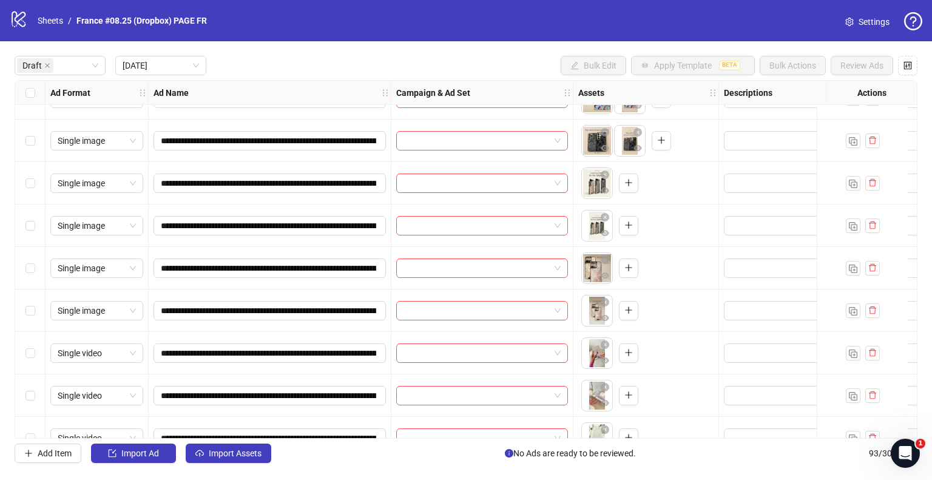
scroll to position [0, 0]
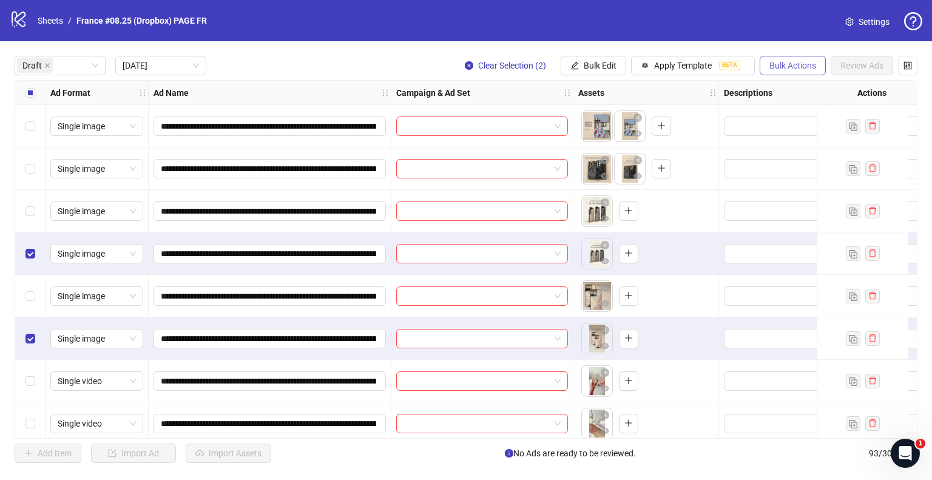
click at [769, 58] on button "Bulk Actions" at bounding box center [792, 65] width 66 height 19
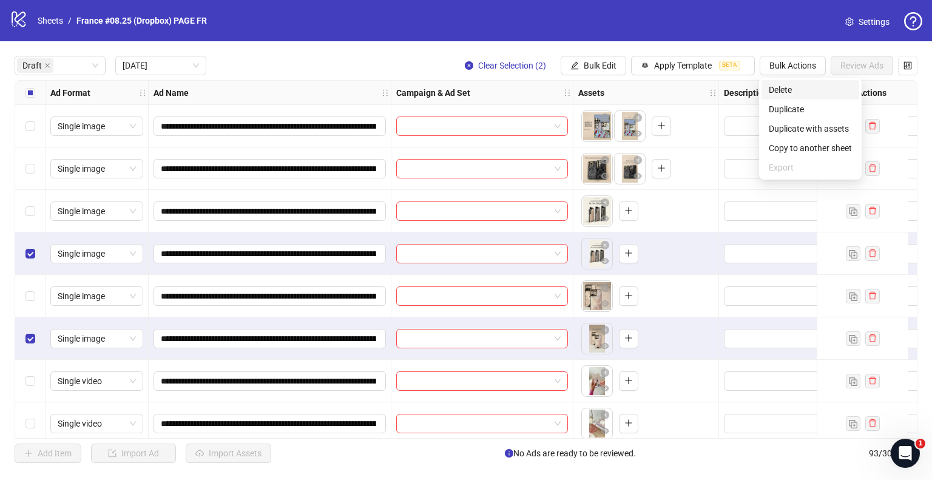
click at [773, 84] on span "Delete" at bounding box center [809, 89] width 83 height 13
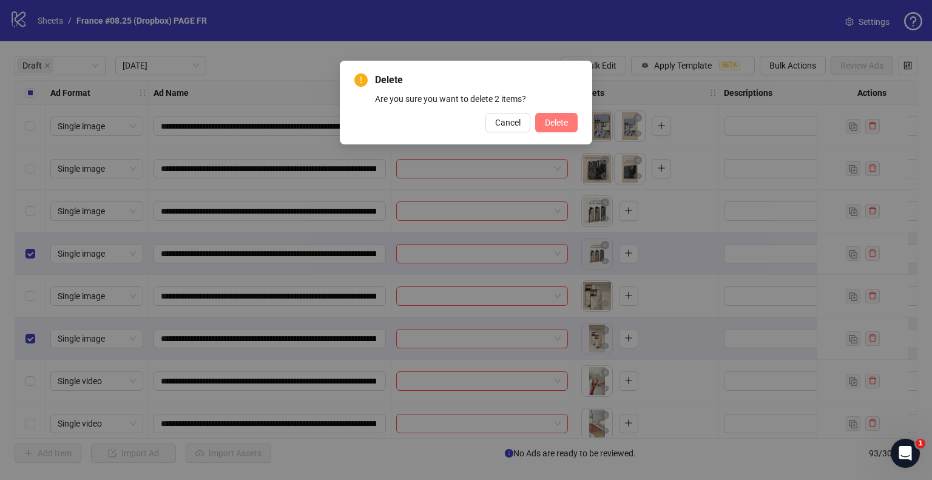
click at [551, 118] on span "Delete" at bounding box center [556, 123] width 23 height 10
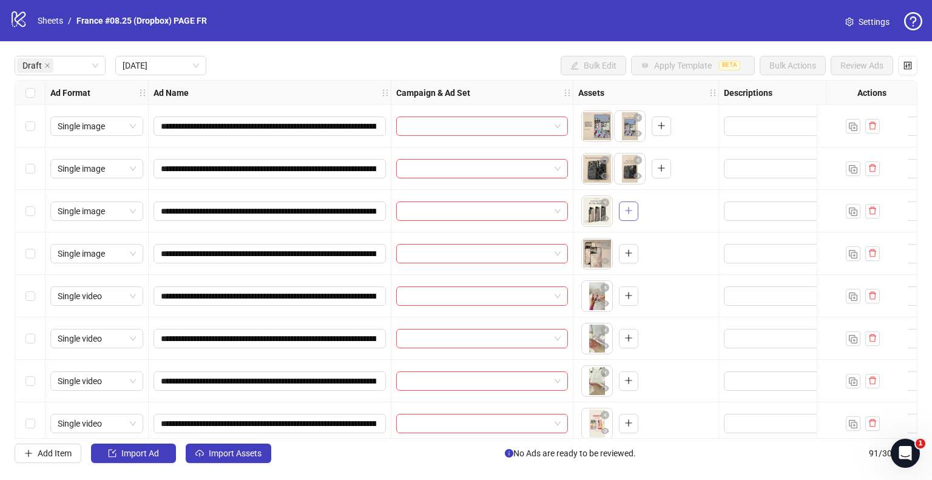
click at [624, 207] on icon "plus" at bounding box center [628, 210] width 8 height 8
click at [631, 208] on icon "plus" at bounding box center [628, 210] width 8 height 8
click at [625, 253] on icon "plus" at bounding box center [628, 253] width 7 height 1
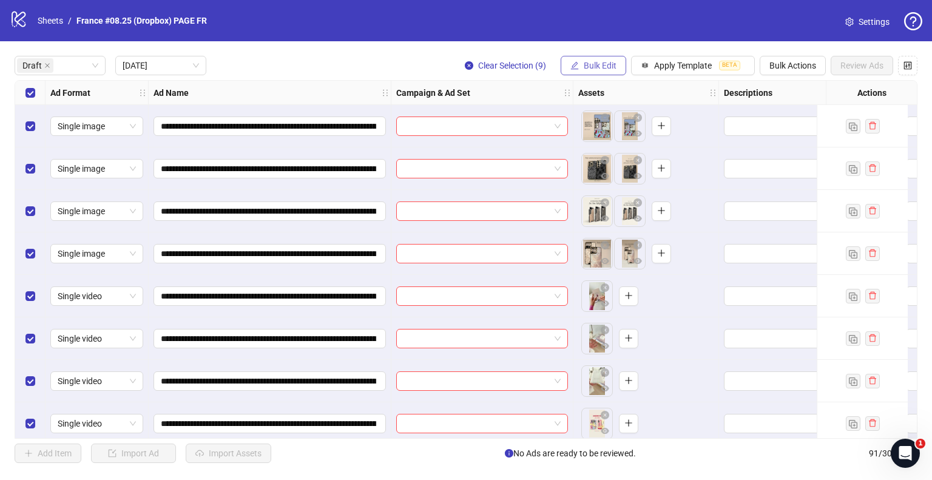
click at [588, 62] on span "Bulk Edit" at bounding box center [599, 66] width 33 height 10
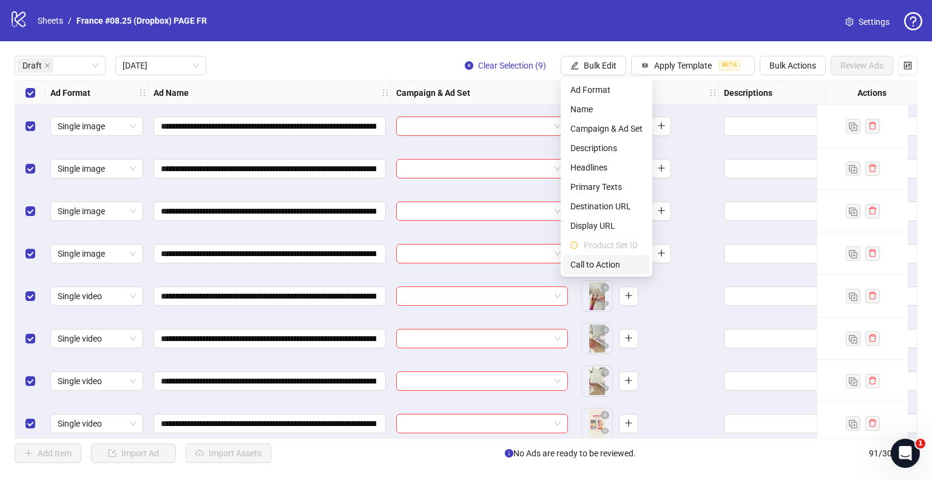
click at [589, 263] on span "Call to Action" at bounding box center [606, 264] width 72 height 13
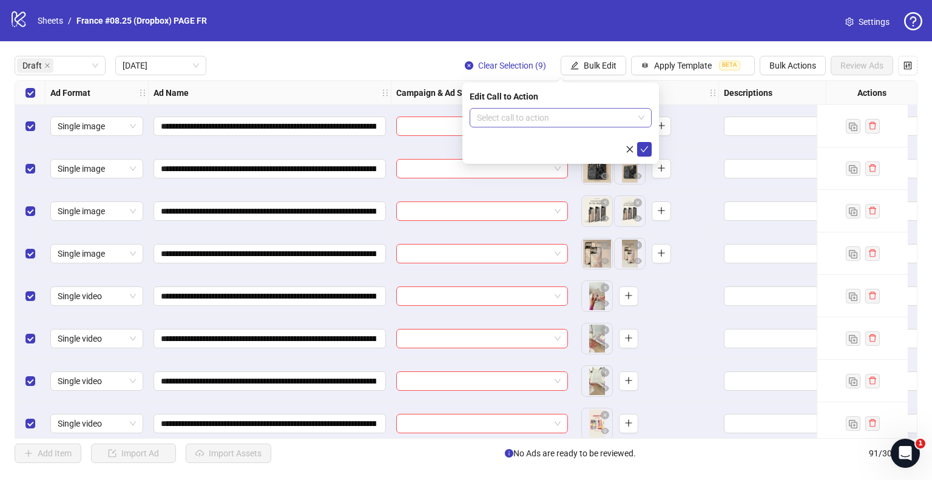
click at [517, 118] on input "search" at bounding box center [555, 118] width 156 height 18
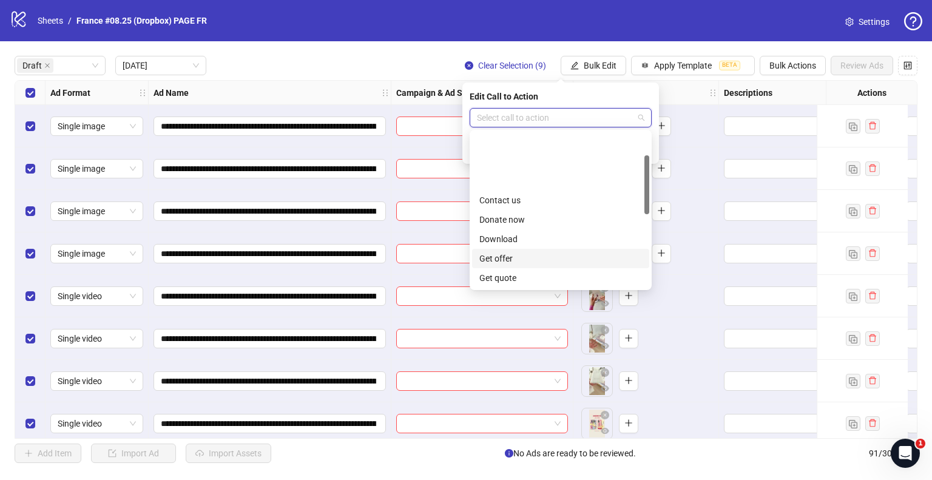
scroll to position [252, 0]
type input "**"
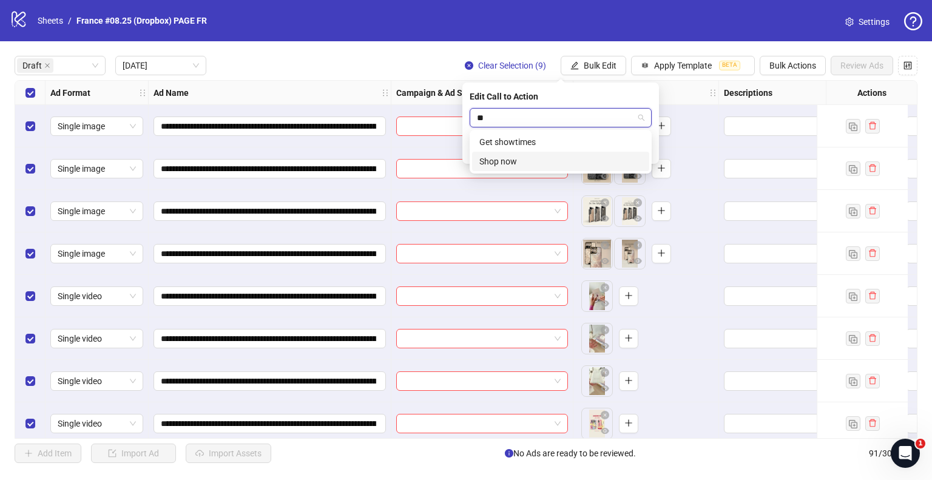
click at [540, 163] on div "Shop now" at bounding box center [560, 161] width 163 height 13
click at [642, 149] on icon "check" at bounding box center [644, 149] width 8 height 8
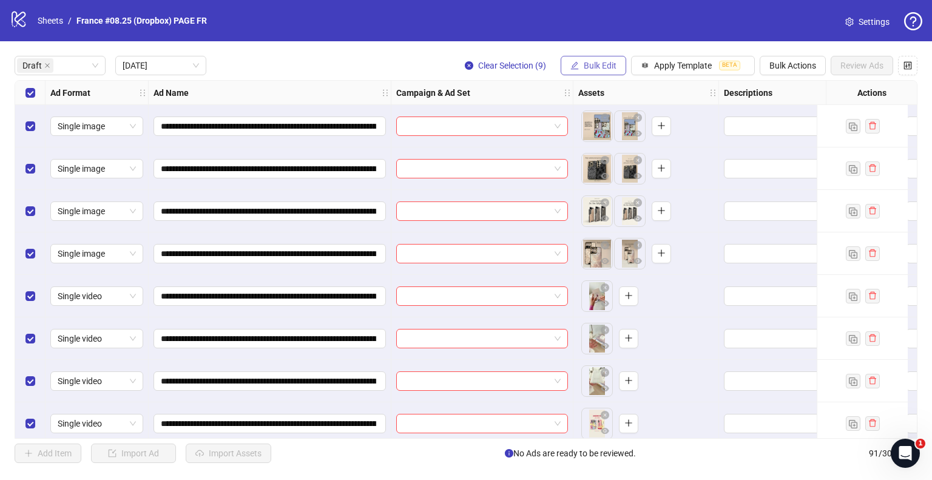
click at [606, 69] on span "Bulk Edit" at bounding box center [599, 66] width 33 height 10
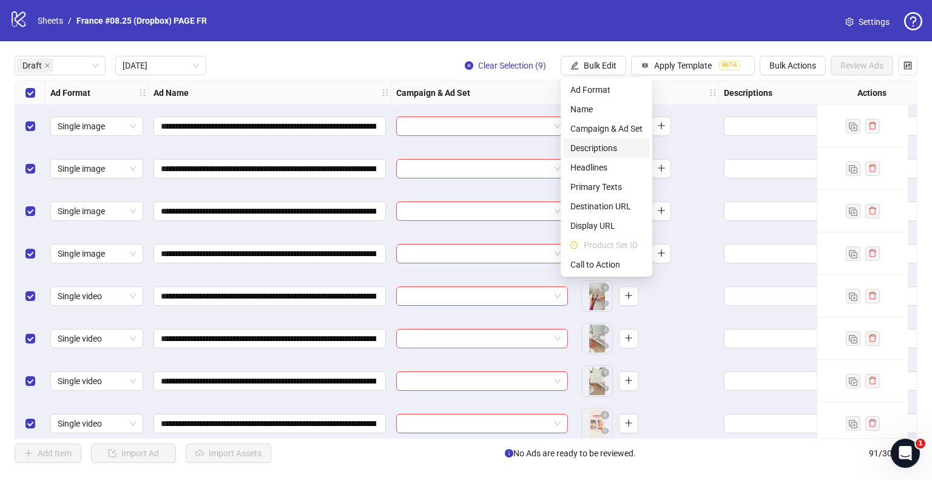
click at [605, 146] on span "Descriptions" at bounding box center [606, 147] width 72 height 13
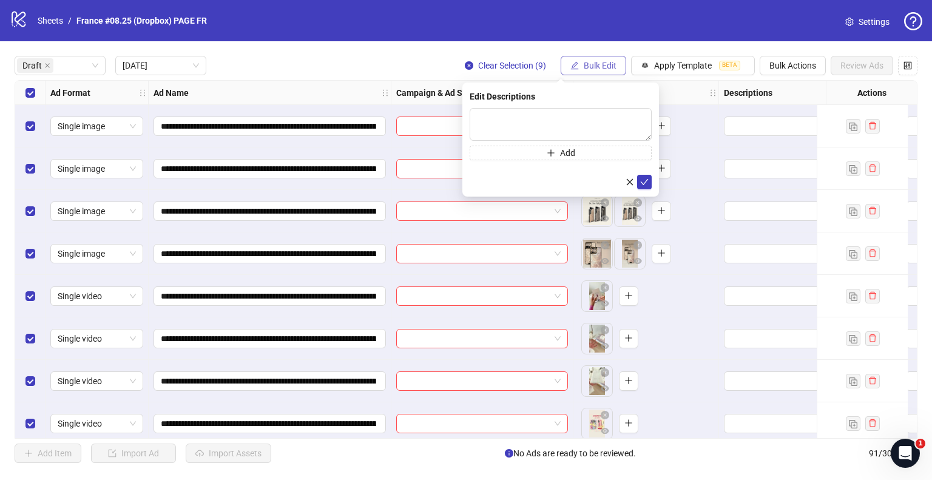
click at [583, 65] on span "Bulk Edit" at bounding box center [599, 66] width 33 height 10
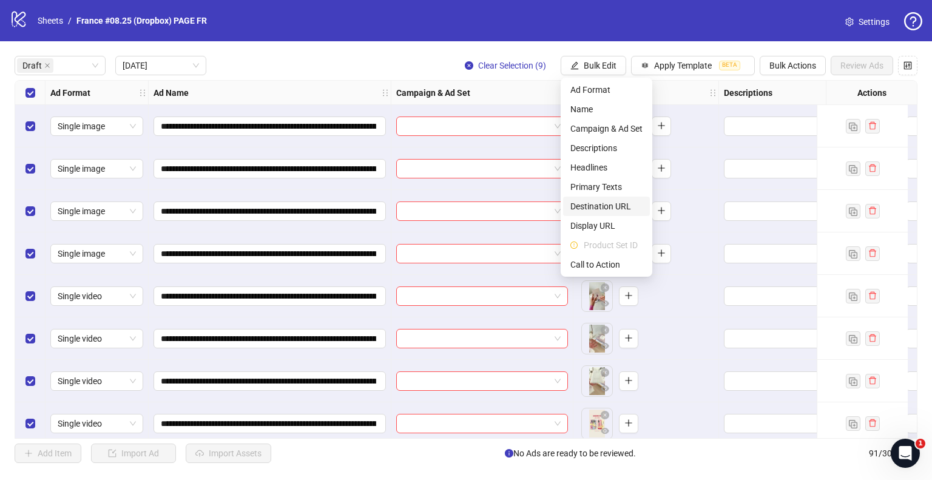
click at [604, 201] on span "Destination URL" at bounding box center [606, 206] width 72 height 13
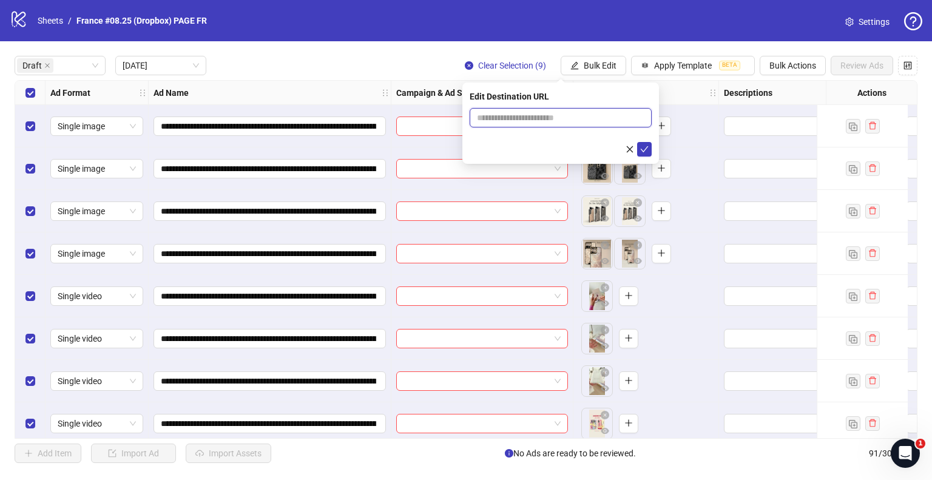
click at [542, 121] on input "text" at bounding box center [556, 117] width 158 height 13
click at [544, 118] on input "**********" at bounding box center [556, 117] width 158 height 13
click at [536, 117] on input "**********" at bounding box center [556, 117] width 158 height 13
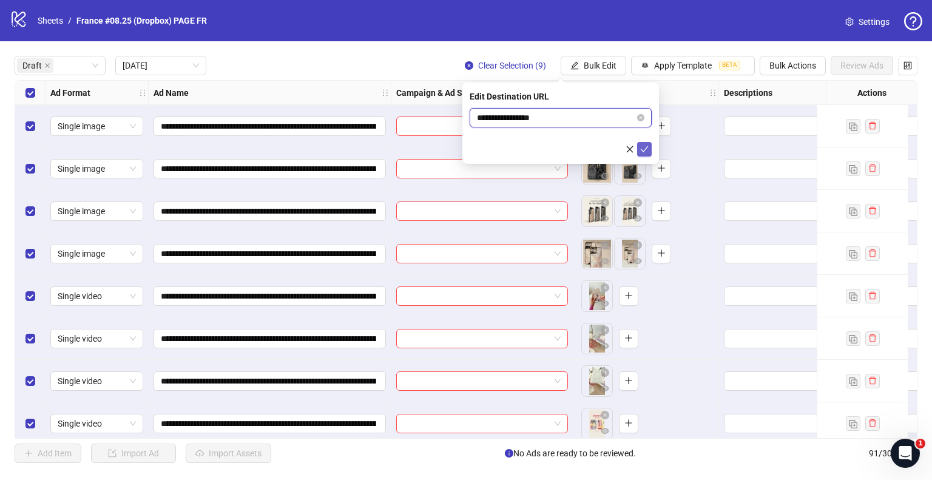
type input "**********"
click at [649, 148] on button "submit" at bounding box center [644, 149] width 15 height 15
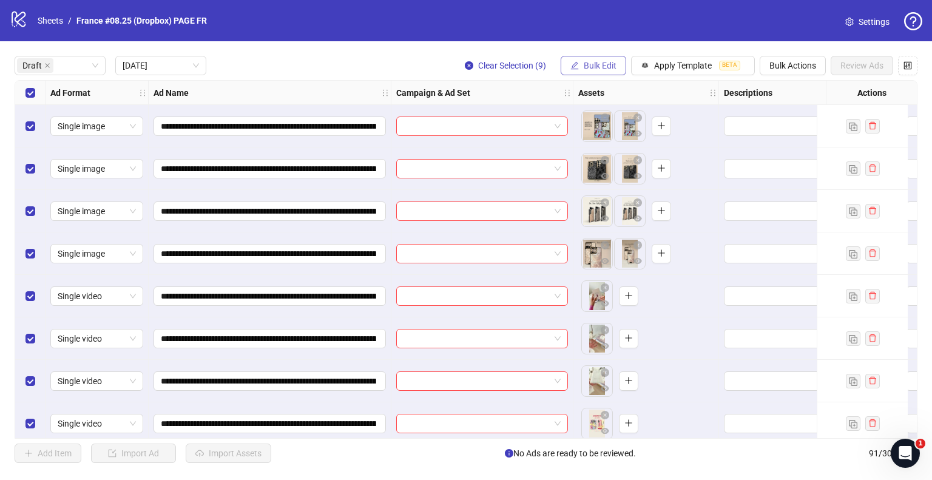
click at [613, 69] on span "Bulk Edit" at bounding box center [599, 66] width 33 height 10
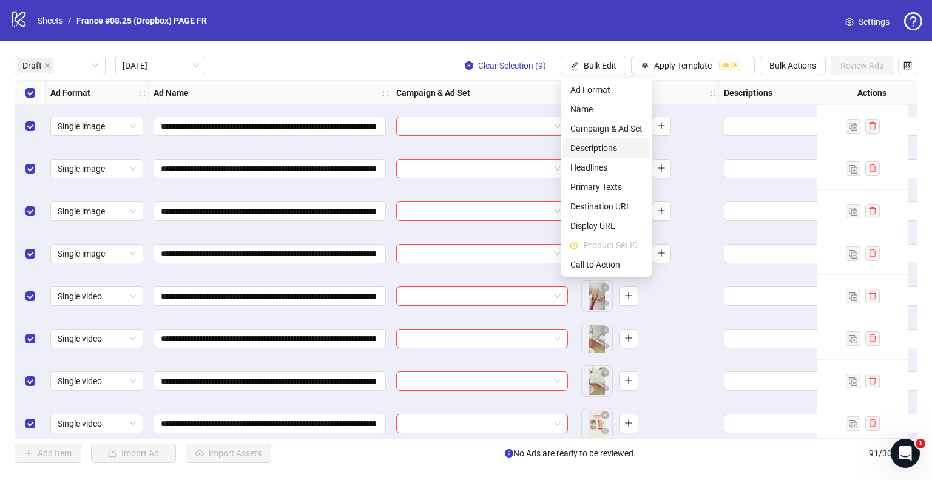
click at [595, 148] on span "Descriptions" at bounding box center [606, 147] width 72 height 13
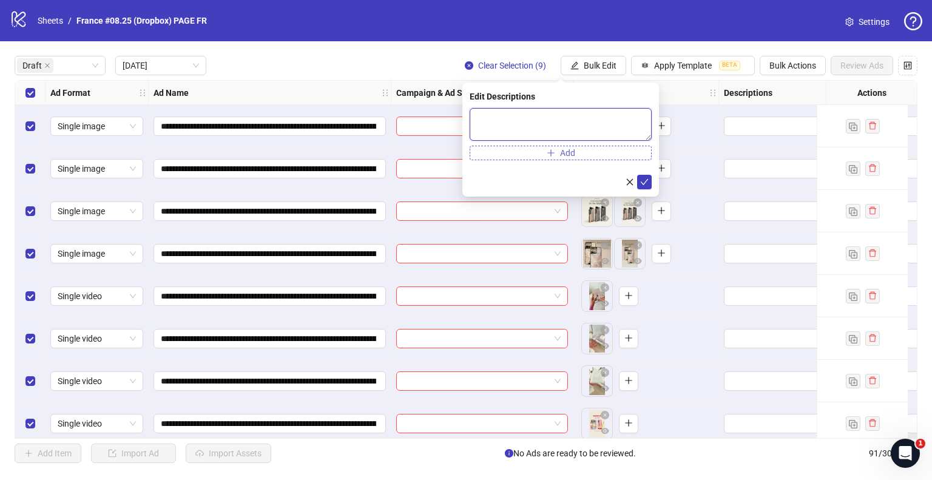
drag, startPoint x: 582, startPoint y: 124, endPoint x: 627, endPoint y: 149, distance: 52.1
click at [582, 124] on textarea at bounding box center [560, 124] width 182 height 33
paste textarea "**********"
type textarea "**********"
click at [642, 180] on icon "check" at bounding box center [644, 181] width 8 height 8
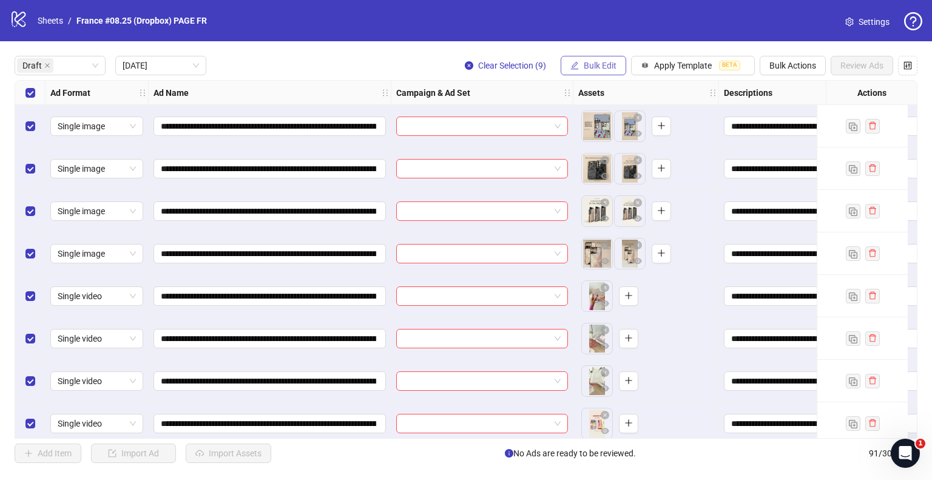
click at [597, 64] on span "Bulk Edit" at bounding box center [599, 66] width 33 height 10
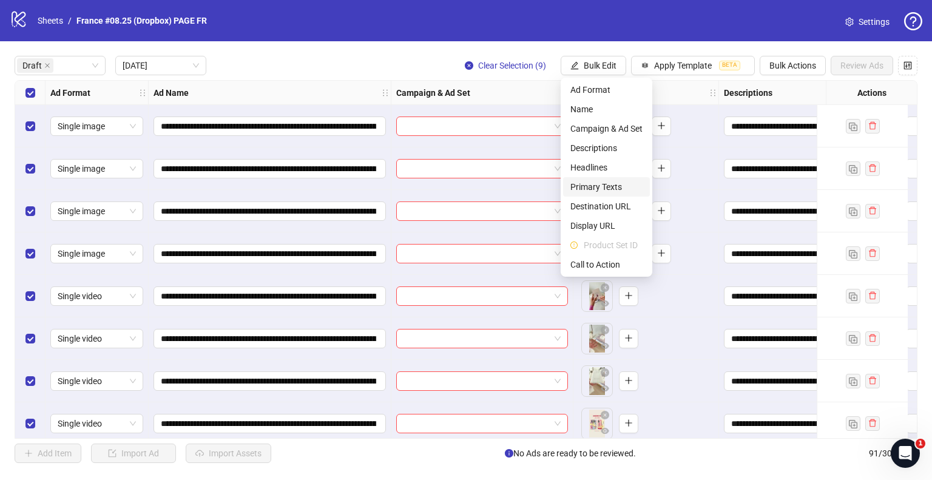
click at [605, 186] on span "Primary Texts" at bounding box center [606, 186] width 72 height 13
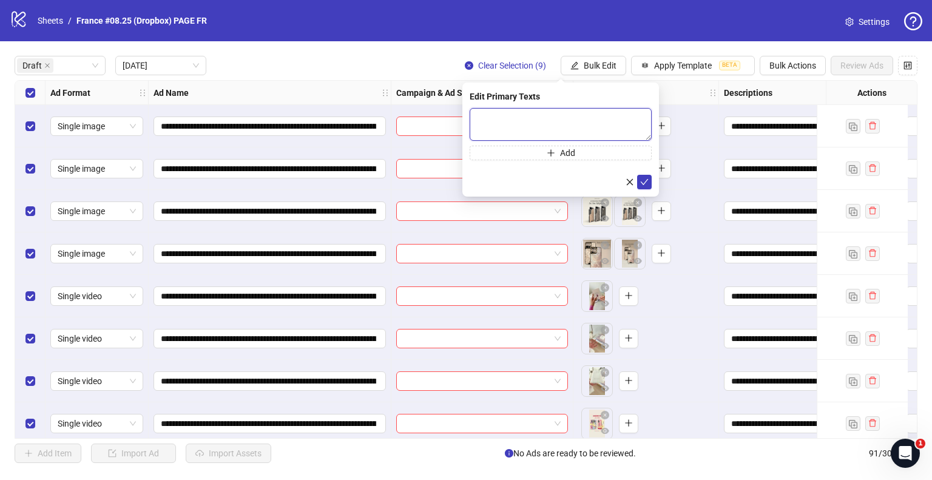
drag, startPoint x: 540, startPoint y: 127, endPoint x: 547, endPoint y: 126, distance: 7.5
click at [540, 127] on textarea at bounding box center [560, 124] width 182 height 33
paste textarea "**********"
type textarea "**********"
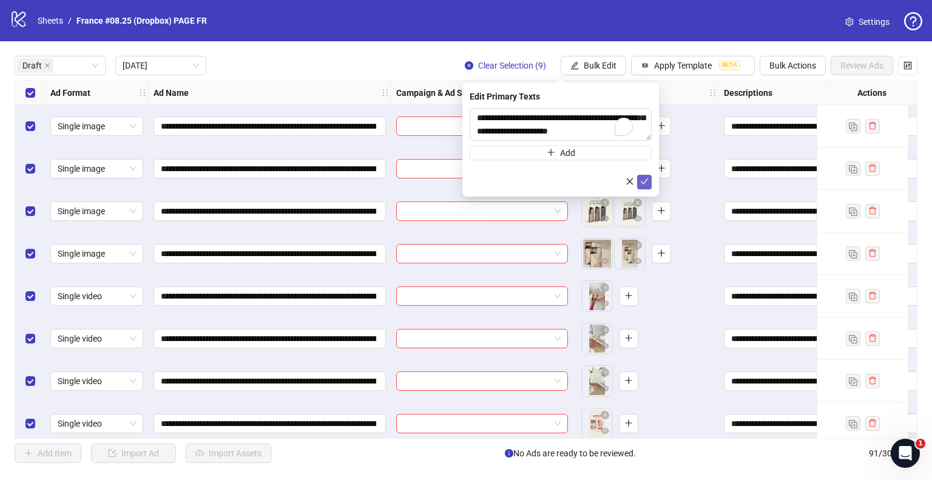
click at [646, 182] on icon "check" at bounding box center [644, 181] width 8 height 8
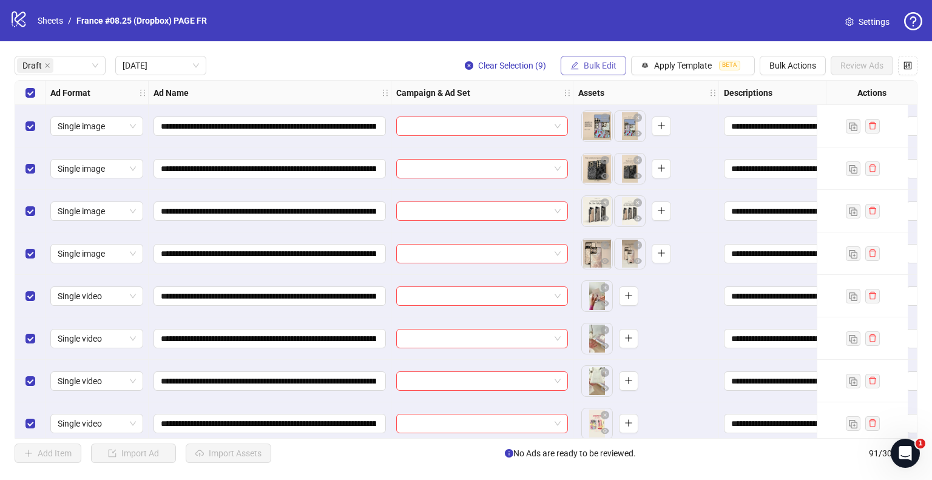
click at [585, 69] on span "Bulk Edit" at bounding box center [599, 66] width 33 height 10
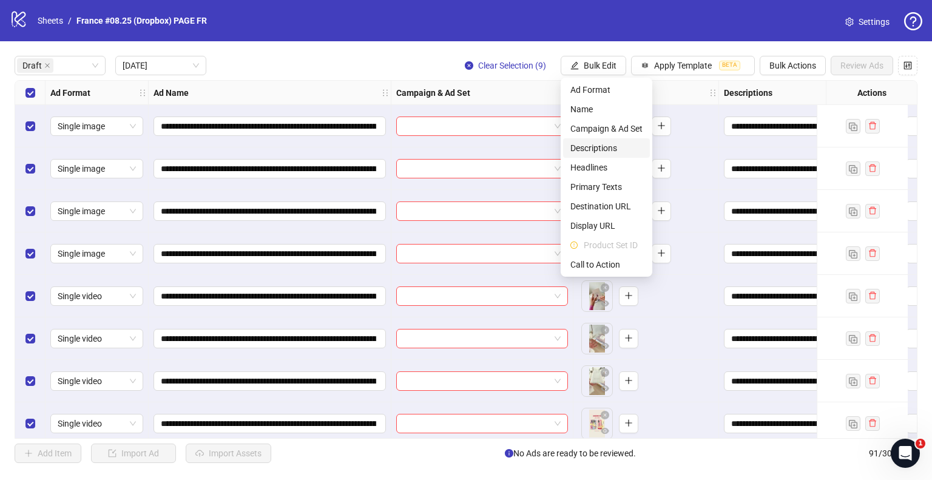
click at [585, 150] on span "Descriptions" at bounding box center [606, 147] width 72 height 13
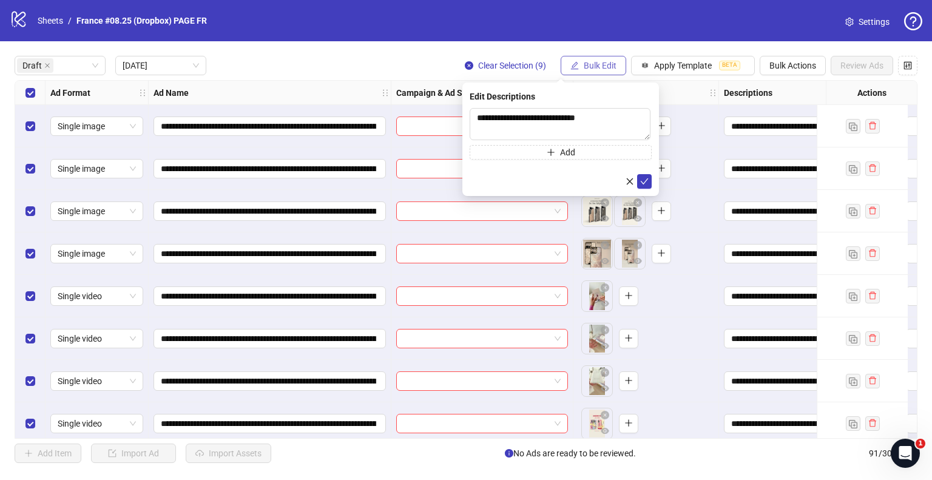
click at [604, 68] on span "Bulk Edit" at bounding box center [599, 66] width 33 height 10
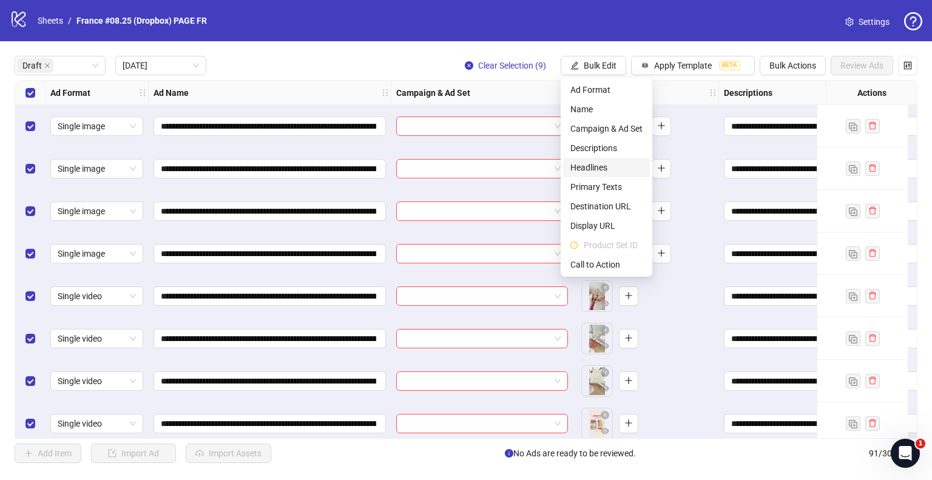
click at [585, 167] on span "Headlines" at bounding box center [606, 167] width 72 height 13
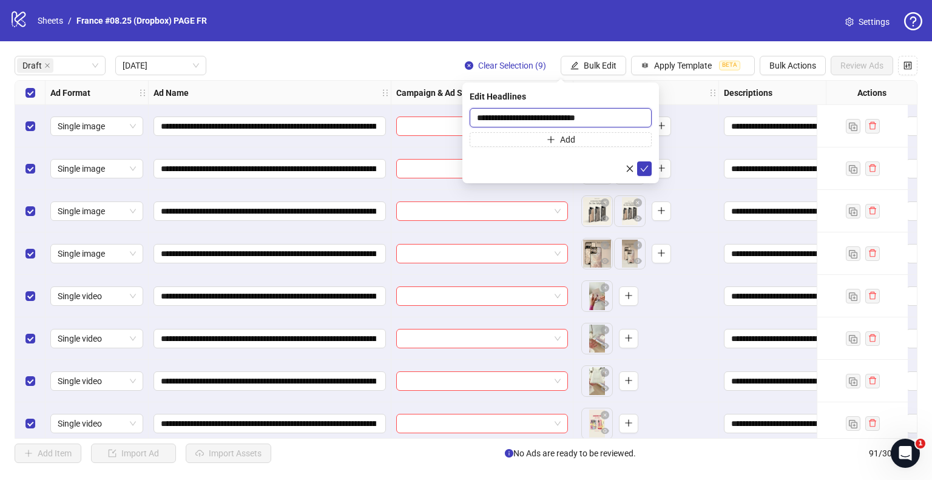
click at [524, 114] on input "**********" at bounding box center [560, 117] width 182 height 19
paste input "text"
type input "**********"
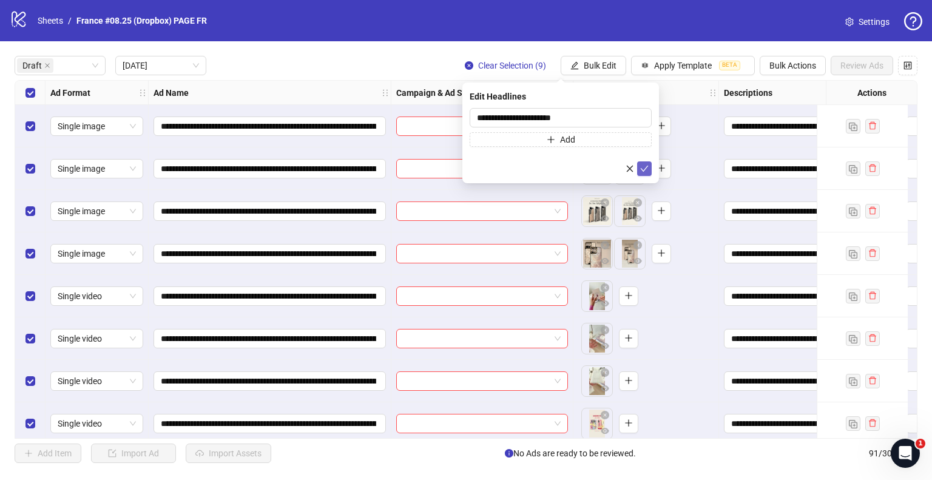
click at [645, 164] on icon "check" at bounding box center [644, 168] width 8 height 8
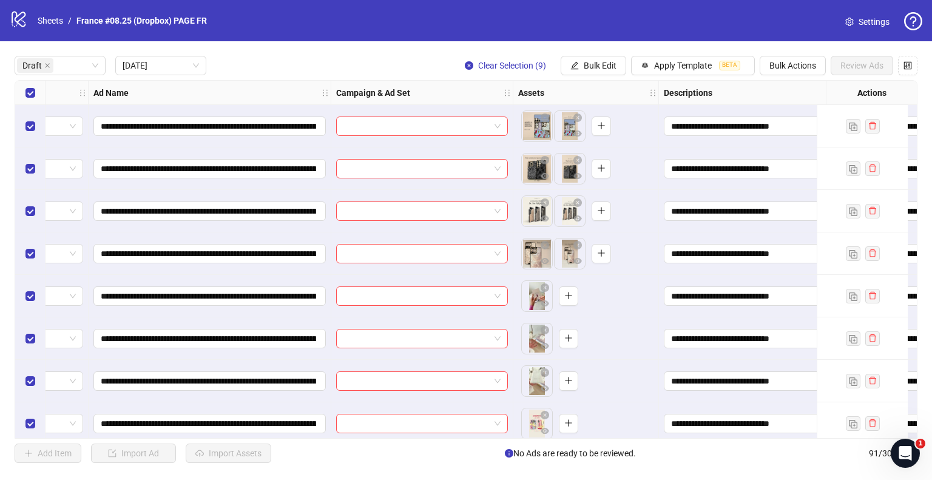
scroll to position [0, 0]
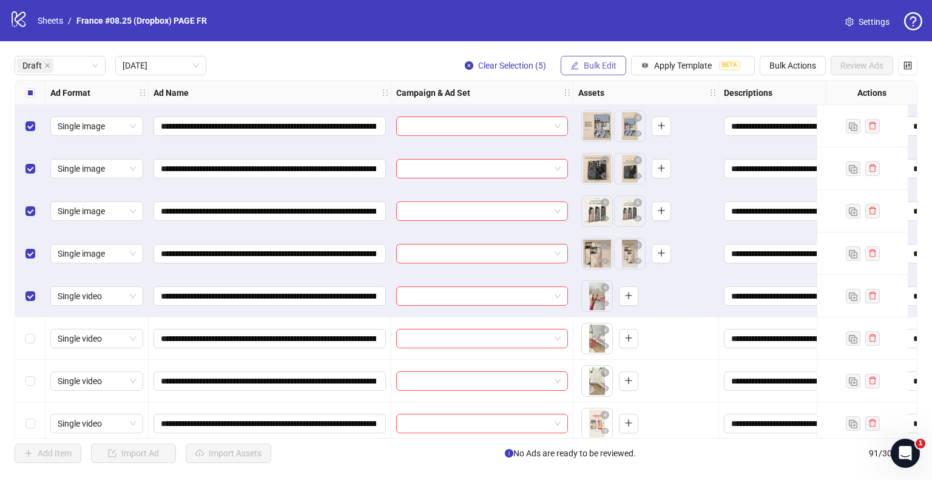
click at [596, 59] on button "Bulk Edit" at bounding box center [593, 65] width 66 height 19
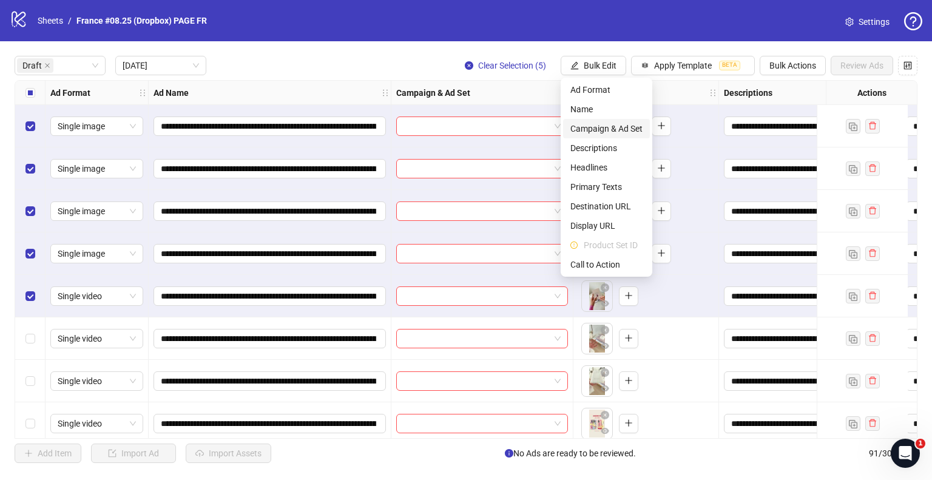
click at [590, 126] on span "Campaign & Ad Set" at bounding box center [606, 128] width 72 height 13
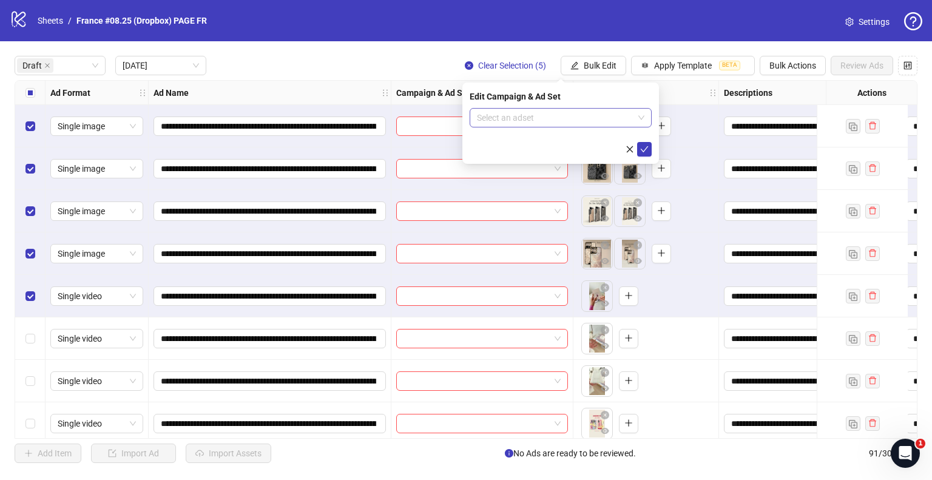
click at [588, 121] on input "search" at bounding box center [555, 118] width 156 height 18
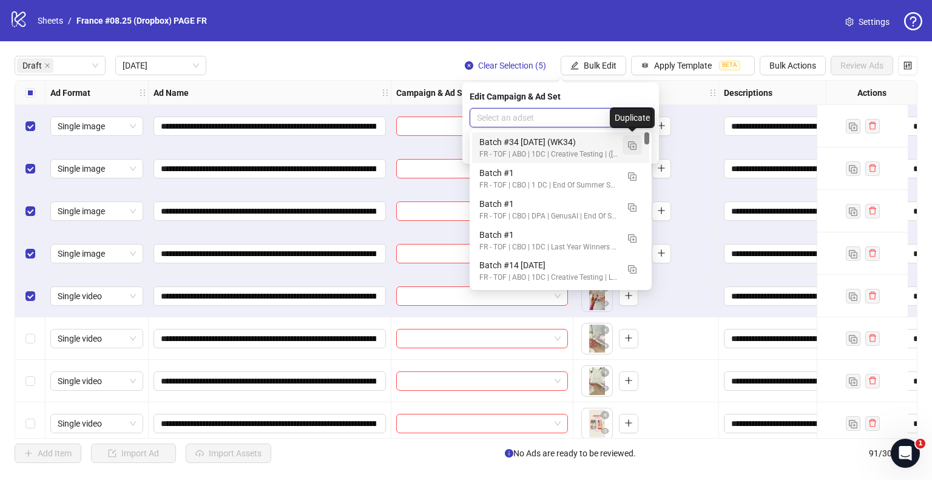
click at [628, 152] on button "button" at bounding box center [631, 144] width 19 height 19
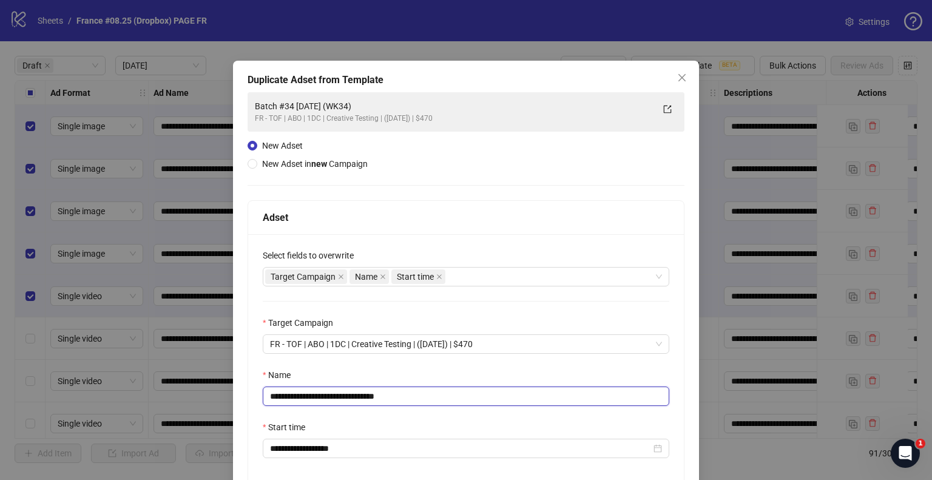
click at [304, 395] on input "**********" at bounding box center [466, 395] width 406 height 19
drag, startPoint x: 383, startPoint y: 398, endPoint x: 500, endPoint y: 391, distance: 116.7
click at [500, 391] on input "**********" at bounding box center [466, 395] width 406 height 19
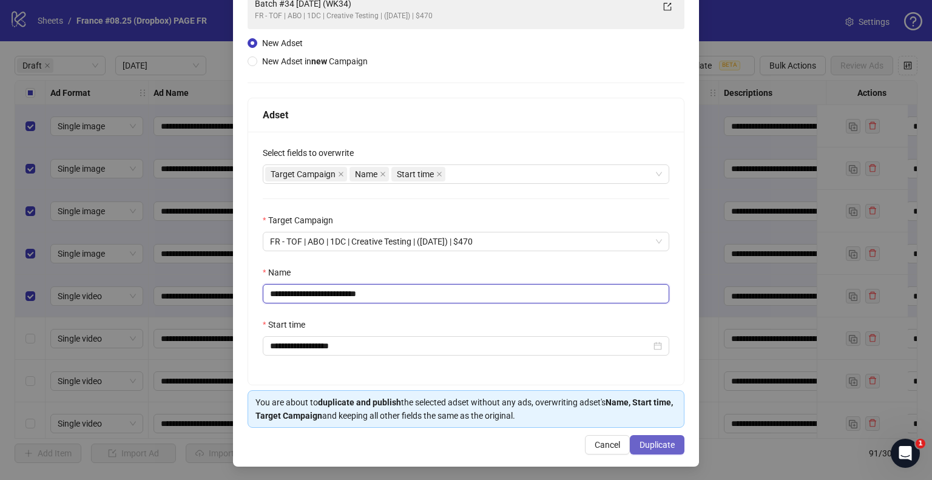
type input "**********"
click at [640, 441] on span "Duplicate" at bounding box center [656, 445] width 35 height 10
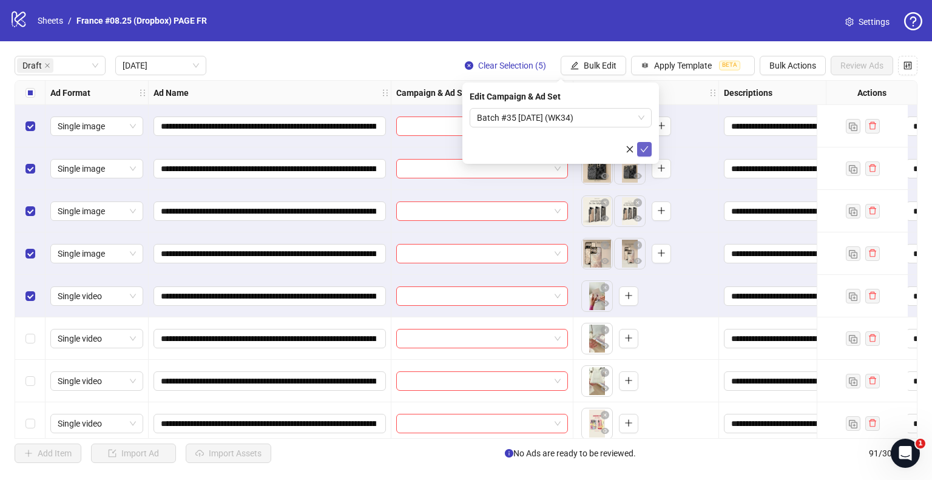
click at [645, 149] on icon "check" at bounding box center [644, 149] width 8 height 8
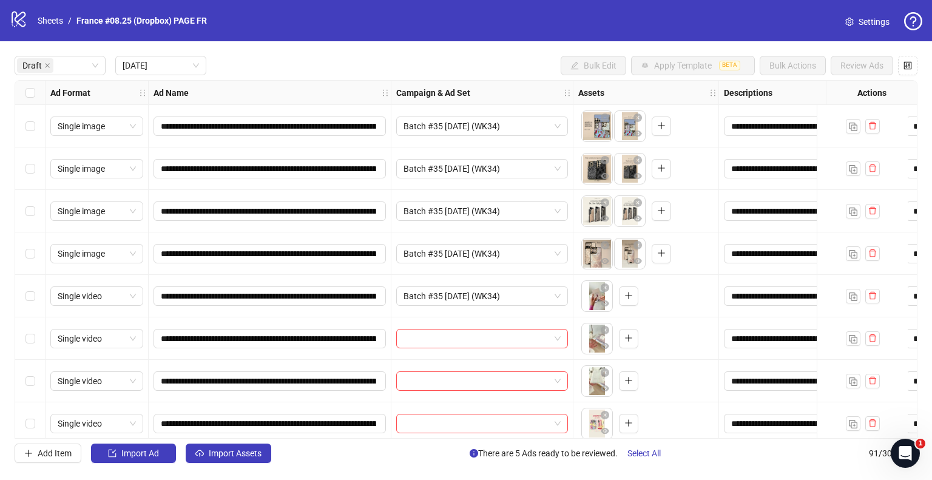
scroll to position [53, 0]
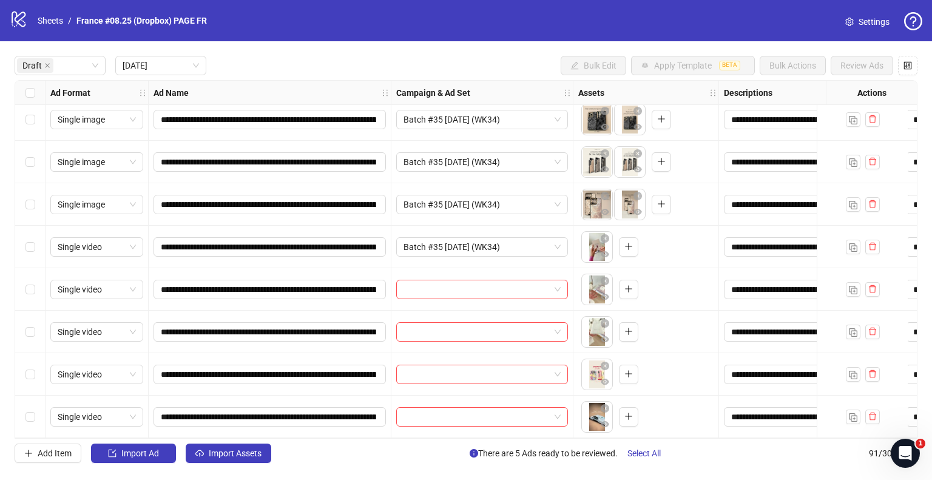
click at [35, 279] on div "Select row 6" at bounding box center [30, 289] width 30 height 42
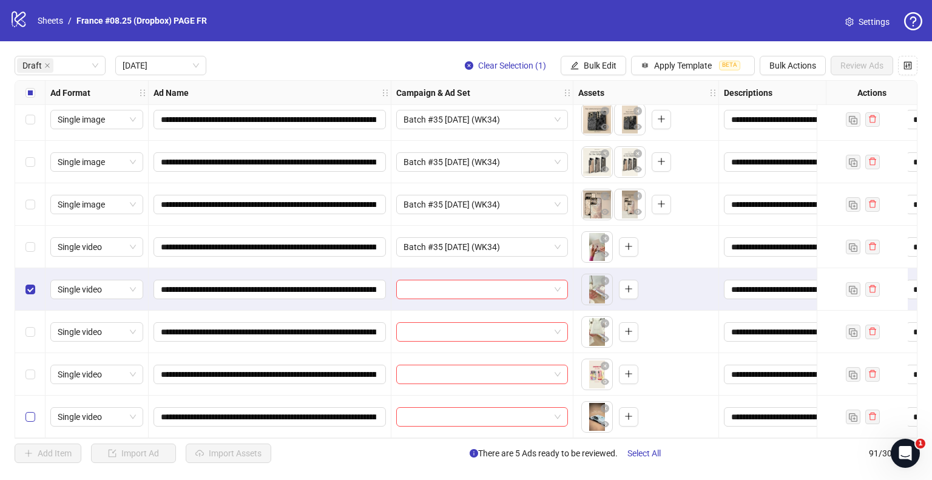
click at [33, 417] on label "Select row 9" at bounding box center [30, 416] width 10 height 13
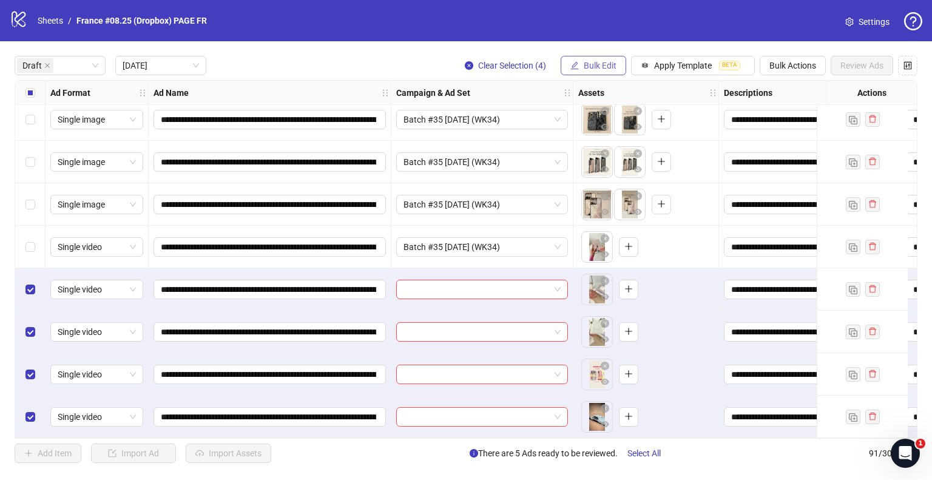
click at [609, 67] on span "Bulk Edit" at bounding box center [599, 66] width 33 height 10
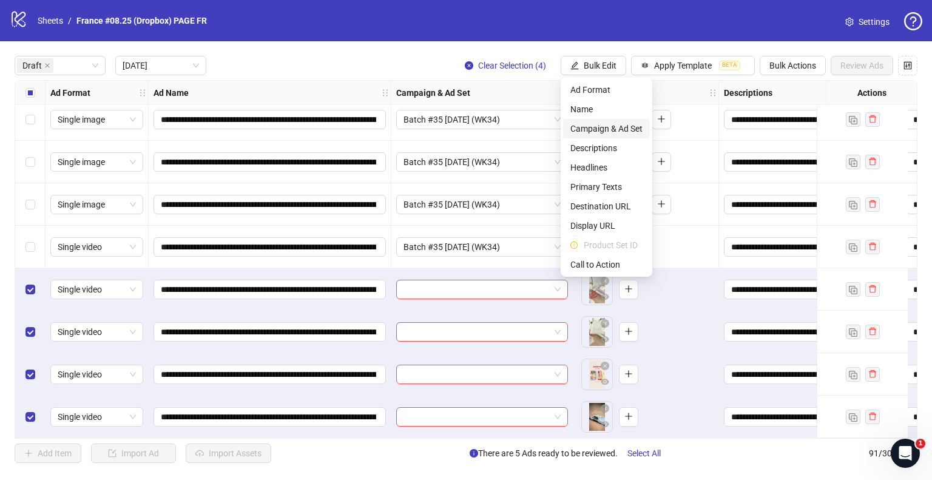
click at [609, 123] on span "Campaign & Ad Set" at bounding box center [606, 128] width 72 height 13
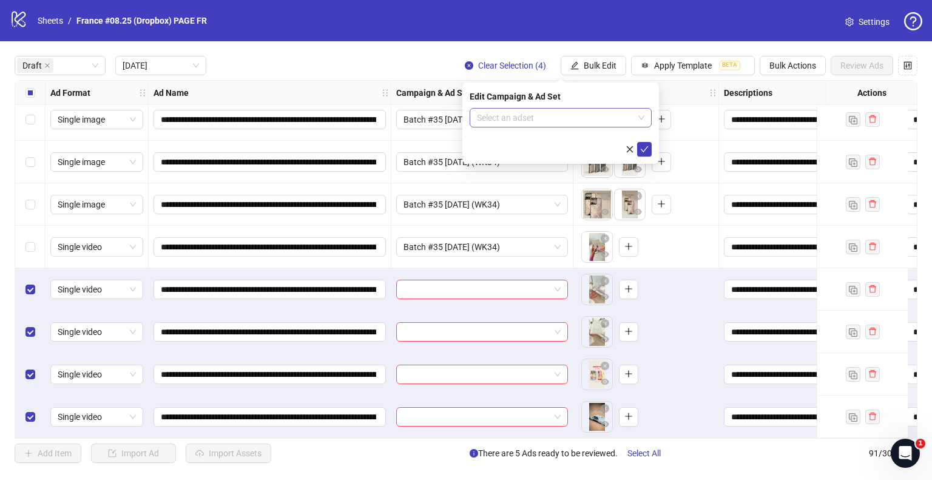
click at [537, 121] on input "search" at bounding box center [555, 118] width 156 height 18
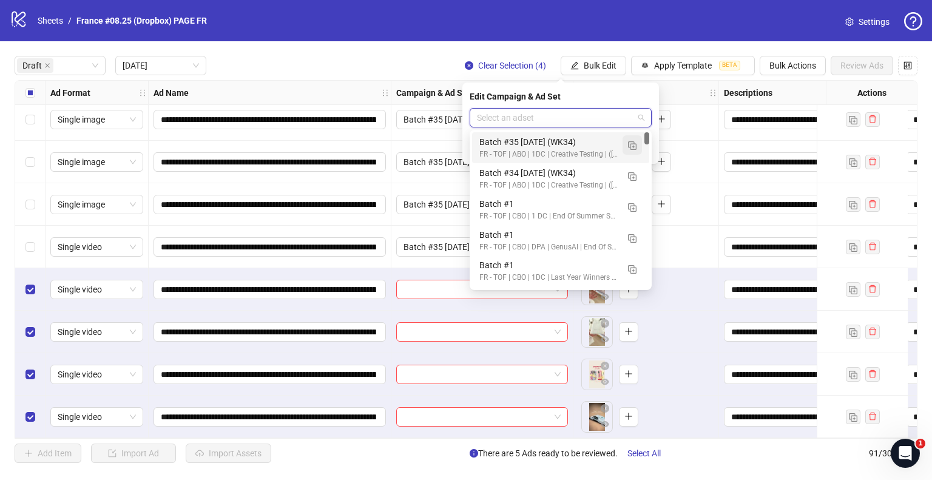
click at [622, 144] on button "button" at bounding box center [631, 144] width 19 height 19
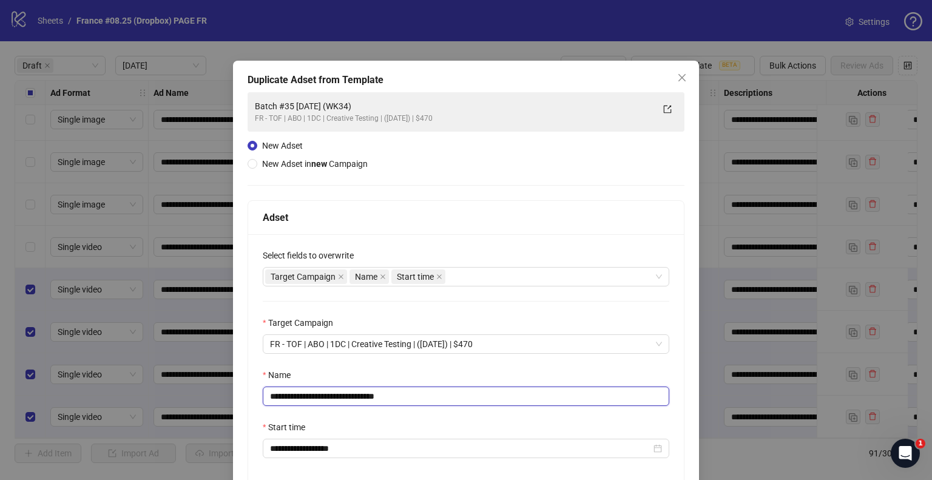
click at [307, 395] on input "**********" at bounding box center [466, 395] width 406 height 19
drag, startPoint x: 388, startPoint y: 393, endPoint x: 439, endPoint y: 394, distance: 50.9
click at [439, 394] on input "**********" at bounding box center [466, 395] width 406 height 19
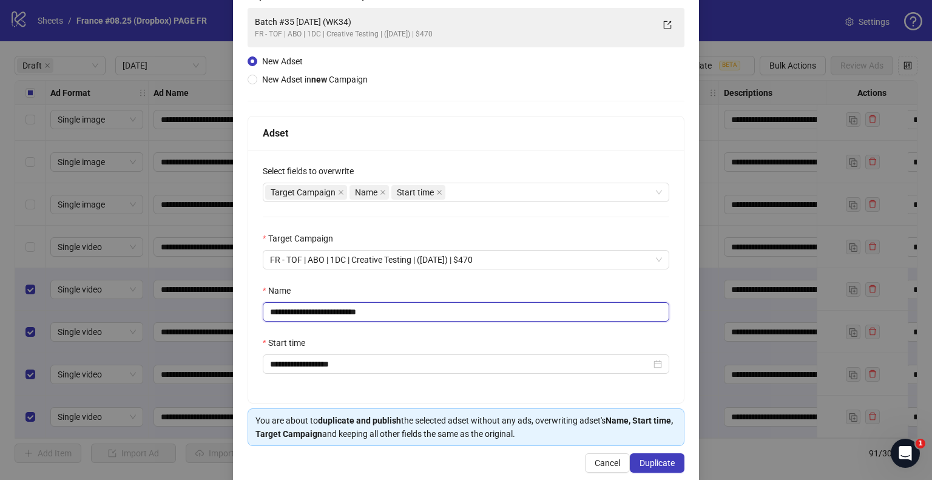
scroll to position [102, 0]
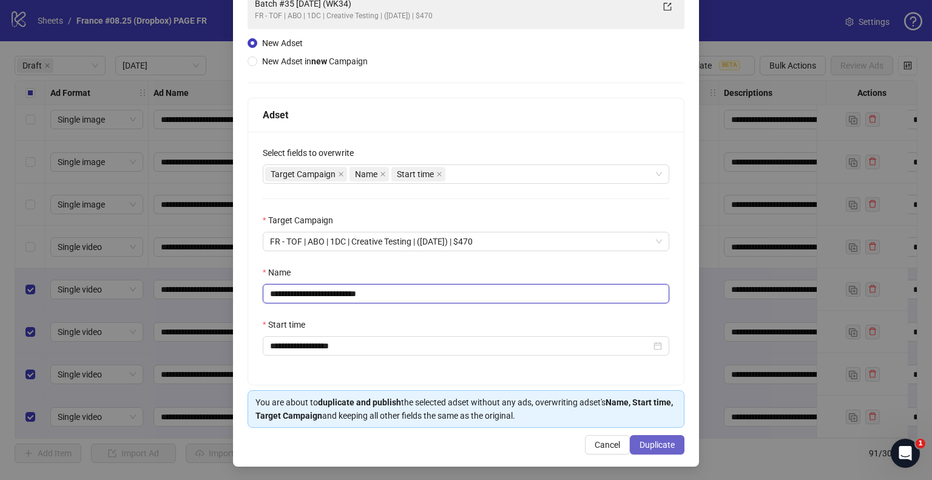
type input "**********"
click at [635, 435] on button "Duplicate" at bounding box center [657, 444] width 55 height 19
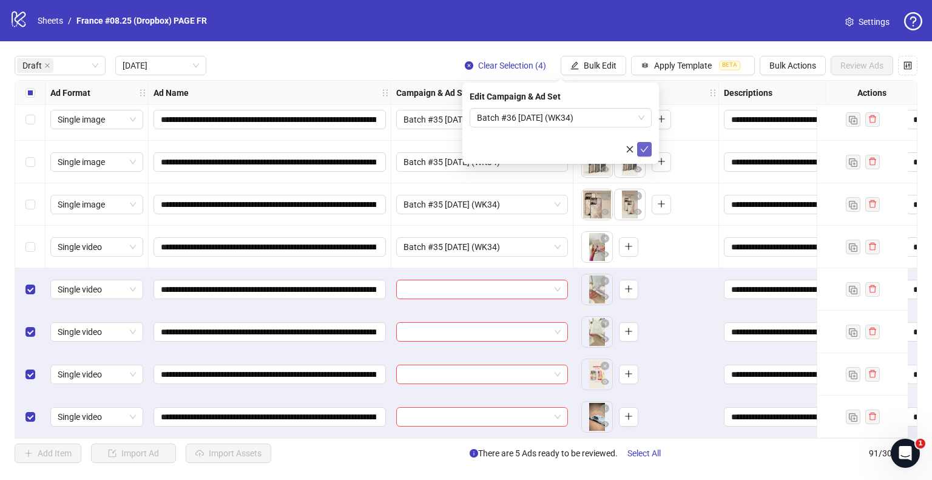
click at [648, 149] on button "submit" at bounding box center [644, 149] width 15 height 15
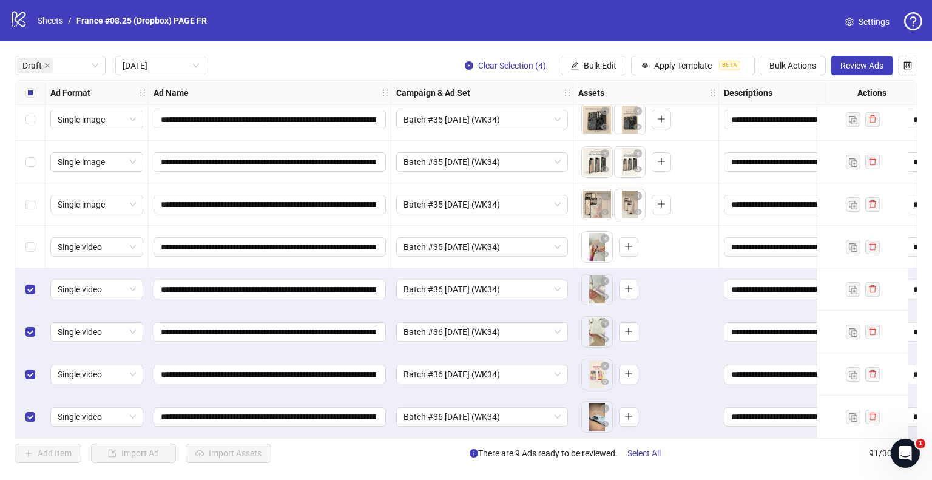
scroll to position [0, 0]
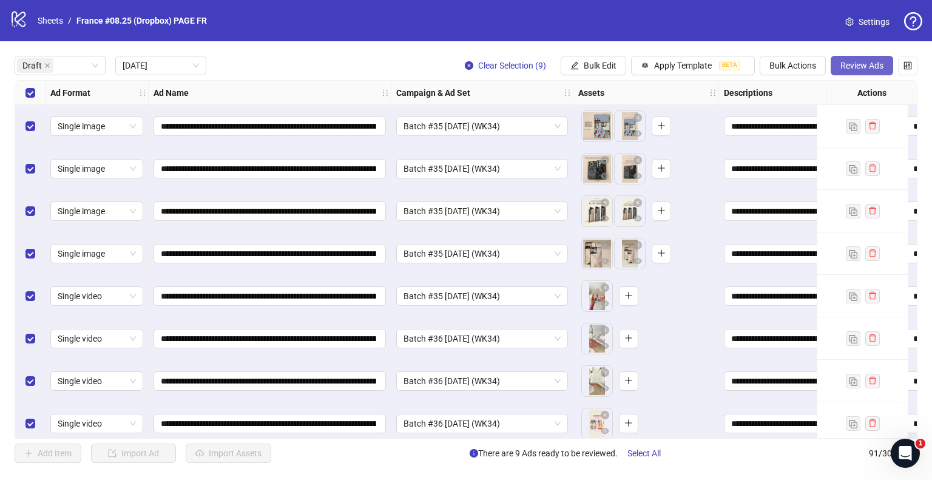
click at [841, 66] on span "Review Ads" at bounding box center [861, 66] width 43 height 10
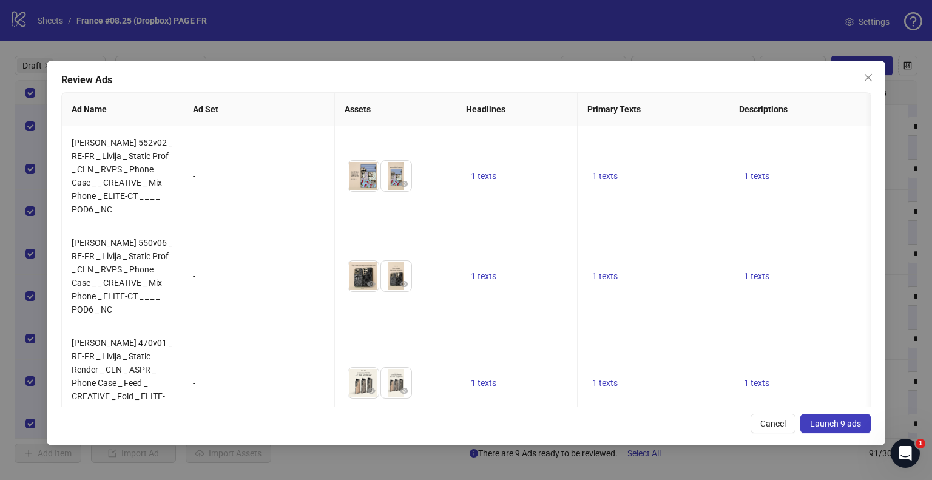
click at [822, 422] on span "Launch 9 ads" at bounding box center [835, 423] width 51 height 10
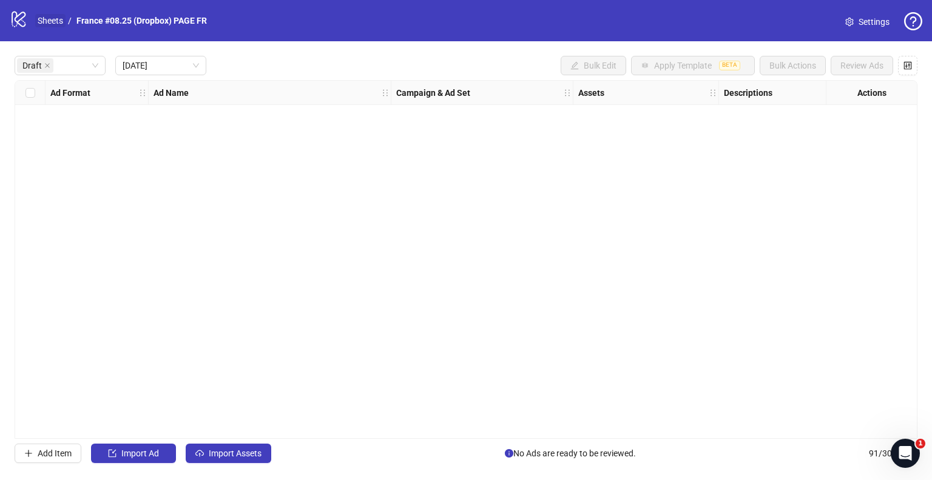
click at [64, 21] on link "Sheets" at bounding box center [50, 20] width 30 height 13
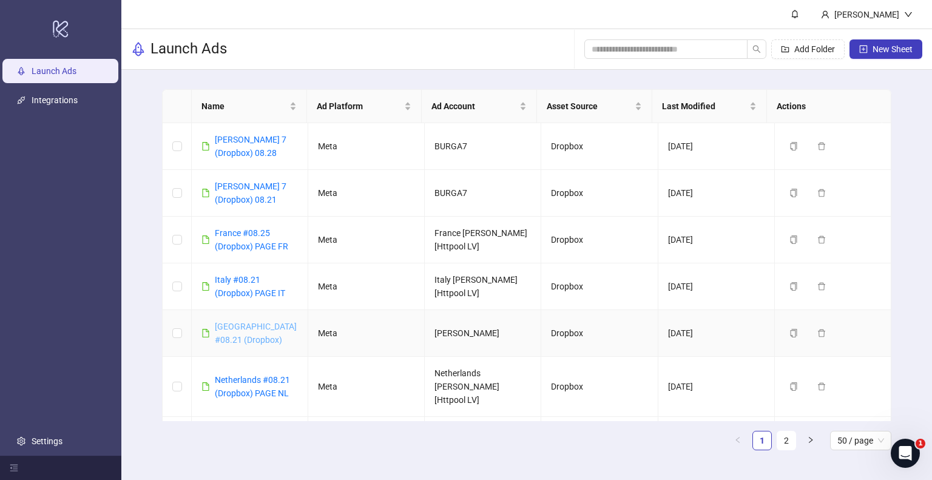
click at [244, 321] on link "[GEOGRAPHIC_DATA] #08.21 (Dropbox)" at bounding box center [256, 332] width 82 height 23
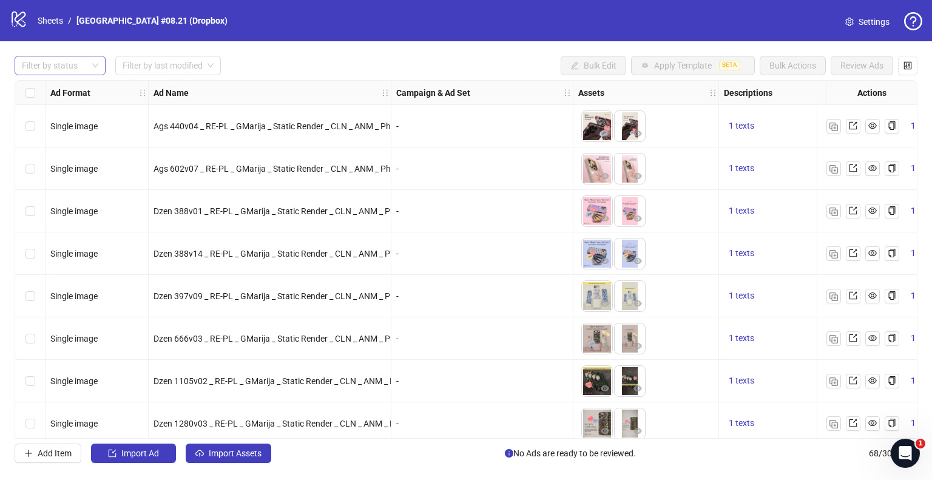
click at [71, 64] on div at bounding box center [53, 65] width 73 height 17
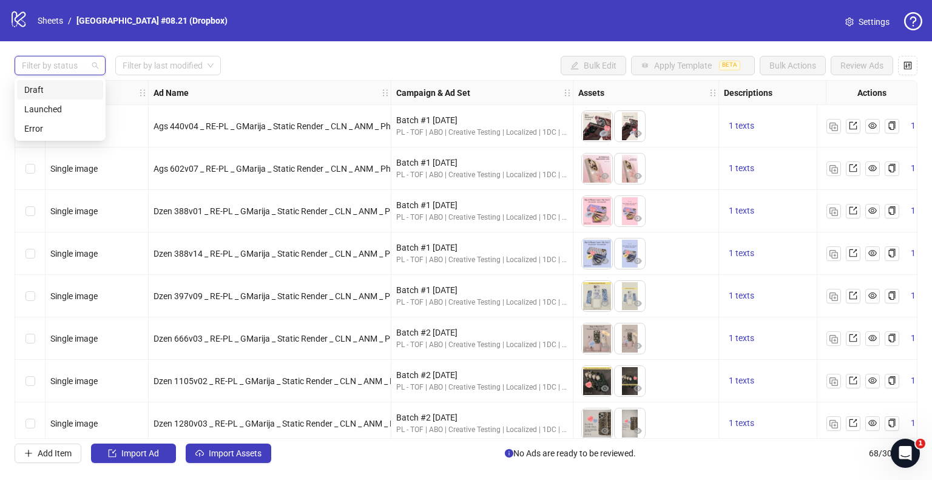
click at [58, 90] on div "Draft" at bounding box center [60, 89] width 72 height 13
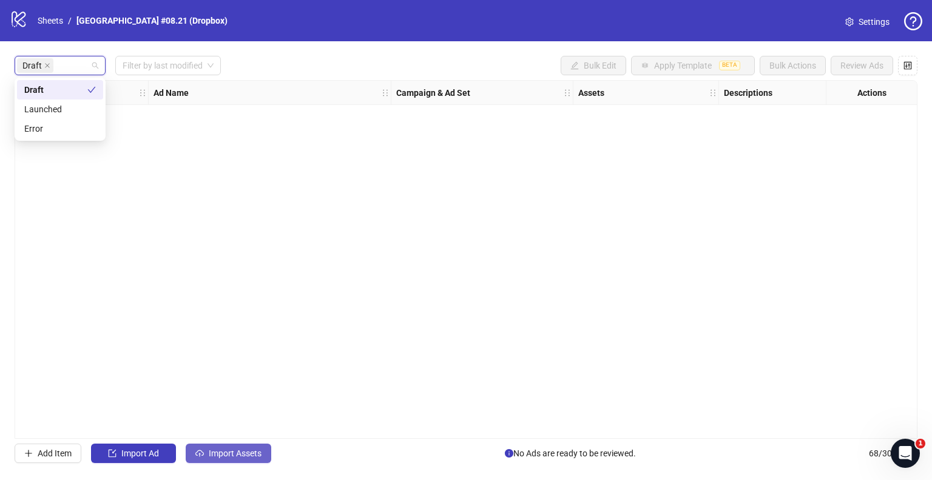
click at [247, 451] on span "Import Assets" at bounding box center [235, 453] width 53 height 10
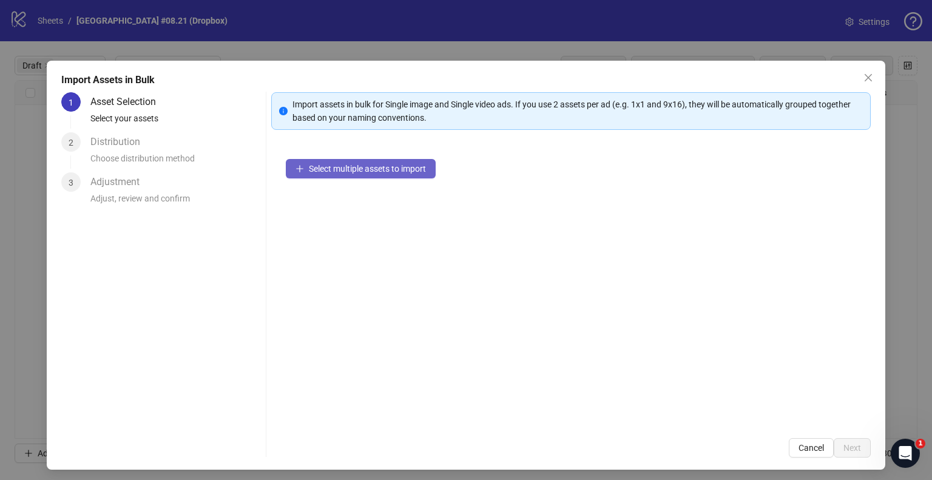
click at [289, 175] on button "Select multiple assets to import" at bounding box center [361, 168] width 150 height 19
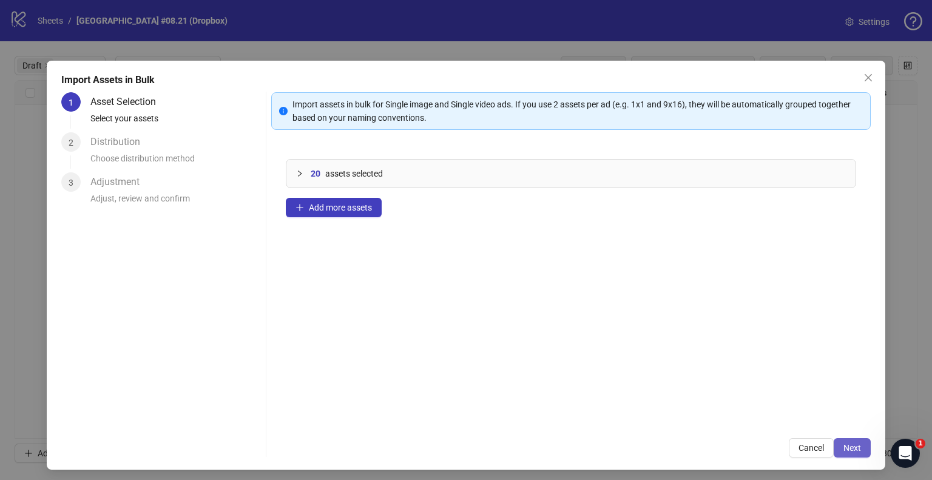
click at [843, 446] on span "Next" at bounding box center [852, 448] width 18 height 10
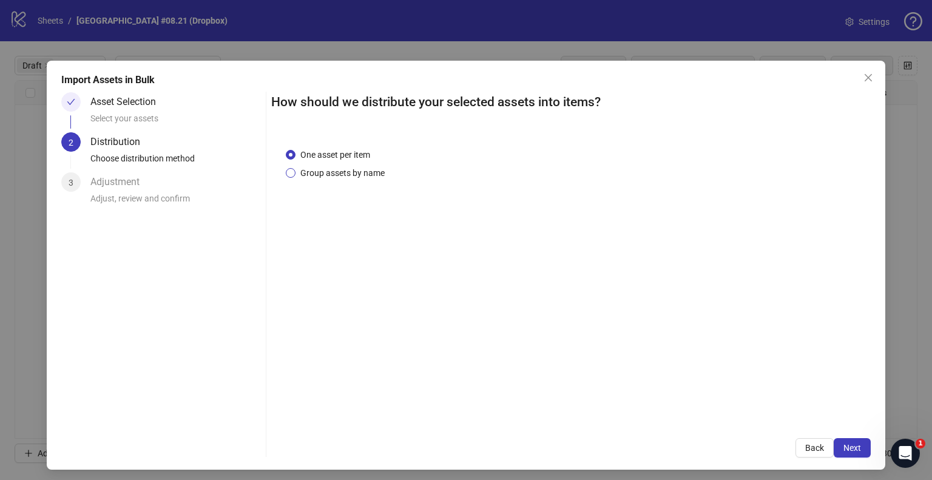
click at [330, 169] on span "Group assets by name" at bounding box center [342, 172] width 94 height 13
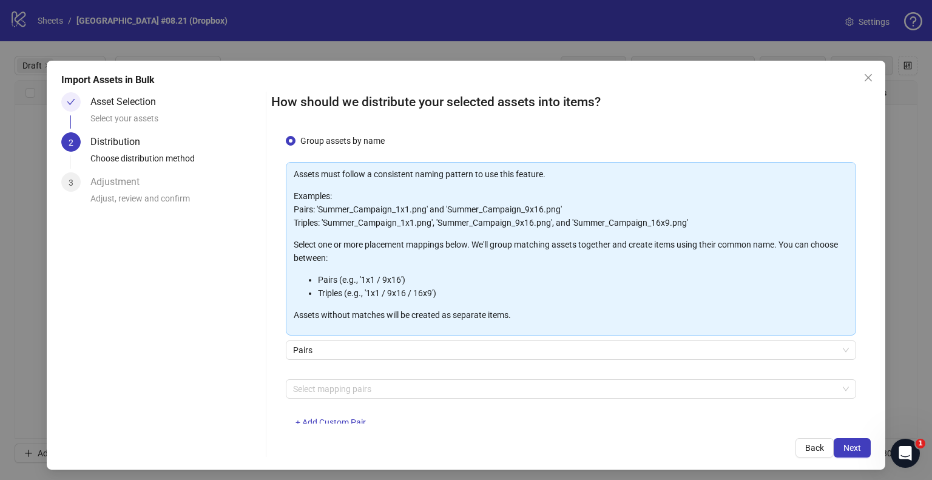
click at [333, 389] on div "Assets must follow a consistent naming pattern to use this feature. Examples: P…" at bounding box center [571, 302] width 570 height 280
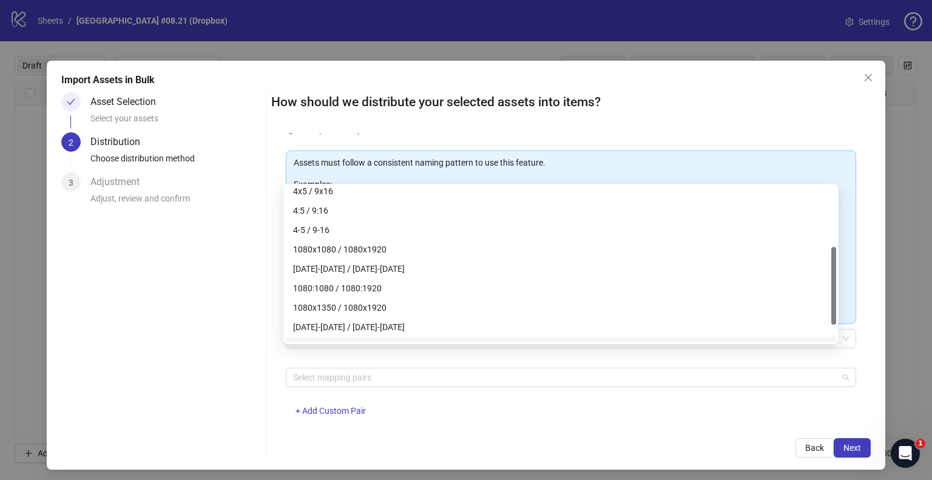
scroll to position [64, 0]
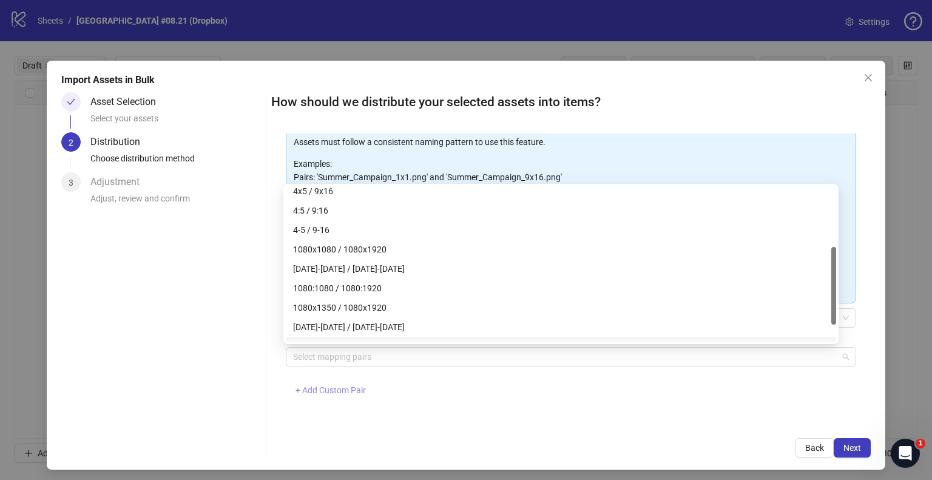
click at [309, 388] on span "+ Add Custom Pair" at bounding box center [330, 390] width 70 height 10
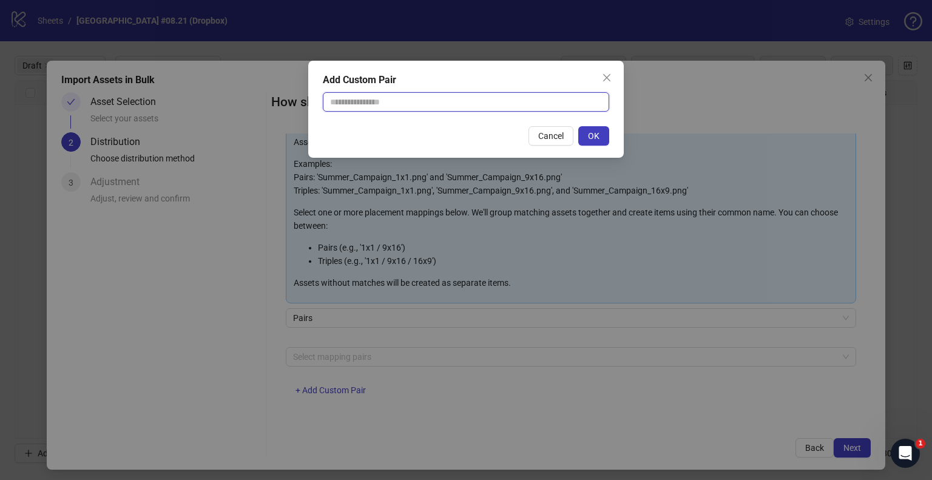
click at [383, 109] on input "text" at bounding box center [466, 101] width 286 height 19
type input "**********"
click at [591, 143] on button "OK" at bounding box center [593, 135] width 31 height 19
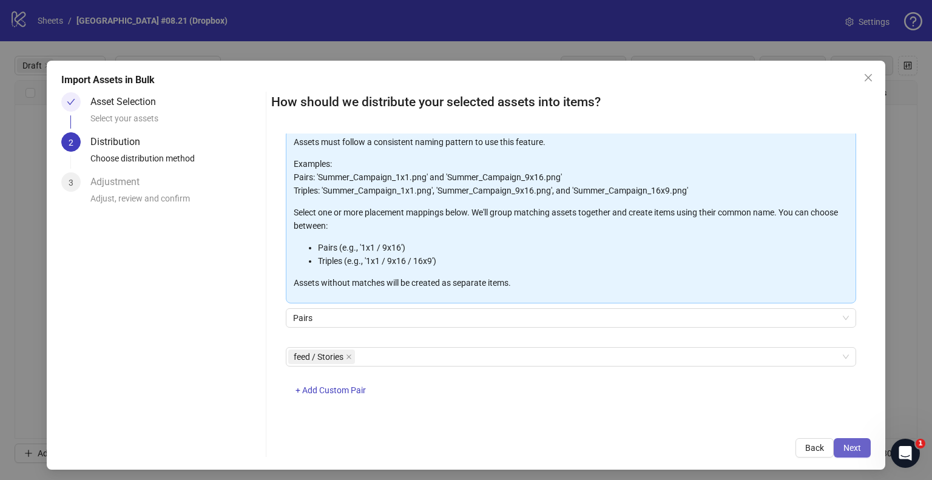
click at [833, 442] on button "Next" at bounding box center [851, 447] width 37 height 19
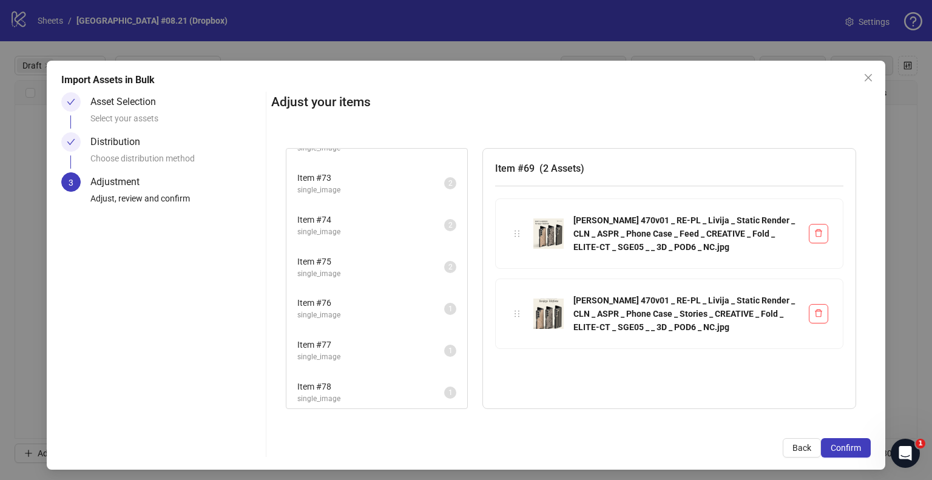
scroll to position [276, 0]
click at [842, 459] on div "Import Assets in Bulk Asset Selection Select your assets Distribution Choose di…" at bounding box center [466, 265] width 838 height 409
click at [842, 451] on span "Confirm" at bounding box center [845, 448] width 30 height 10
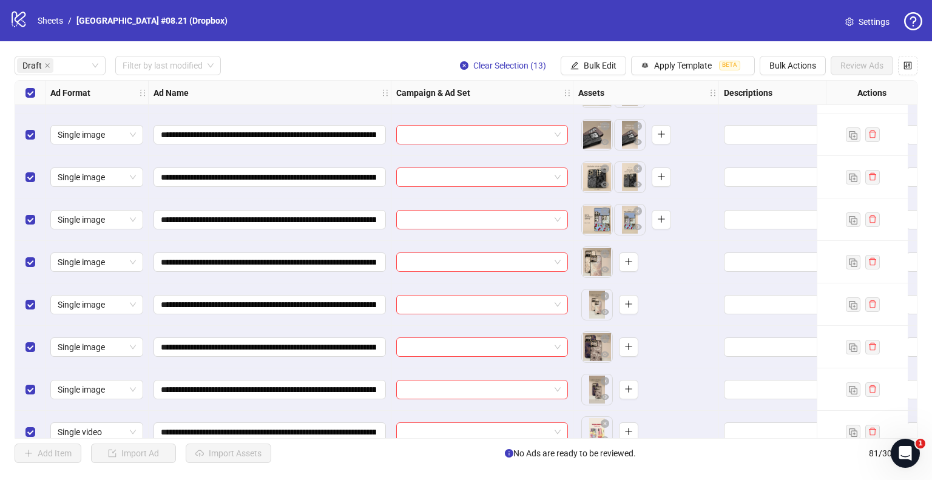
scroll to position [223, 0]
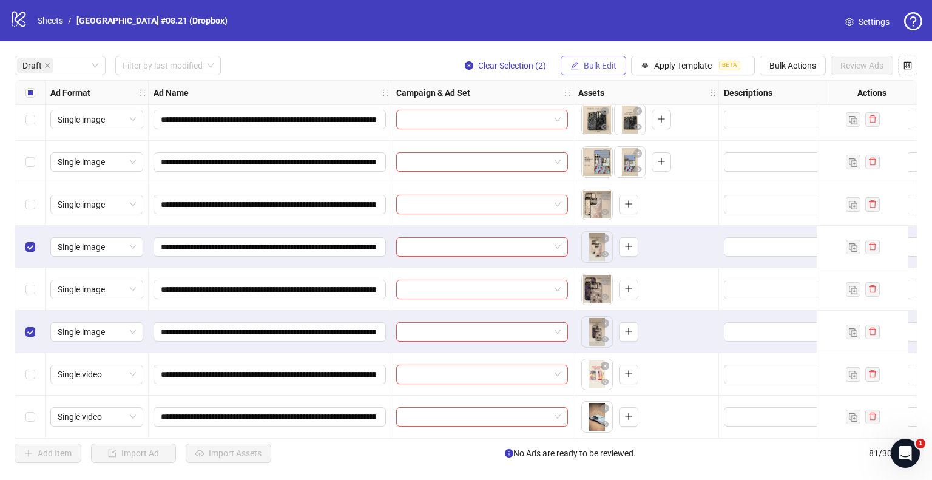
click at [595, 61] on span "Bulk Edit" at bounding box center [599, 66] width 33 height 10
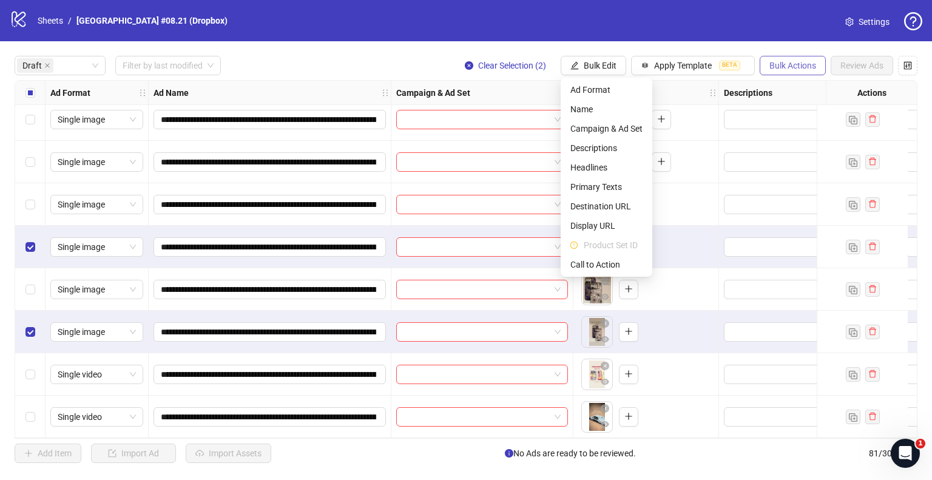
click at [785, 67] on span "Bulk Actions" at bounding box center [792, 66] width 47 height 10
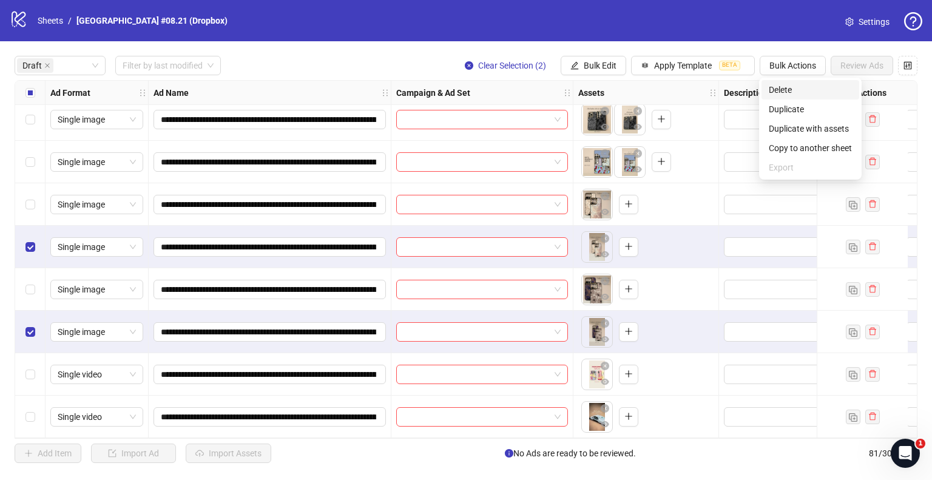
click at [775, 84] on span "Delete" at bounding box center [809, 89] width 83 height 13
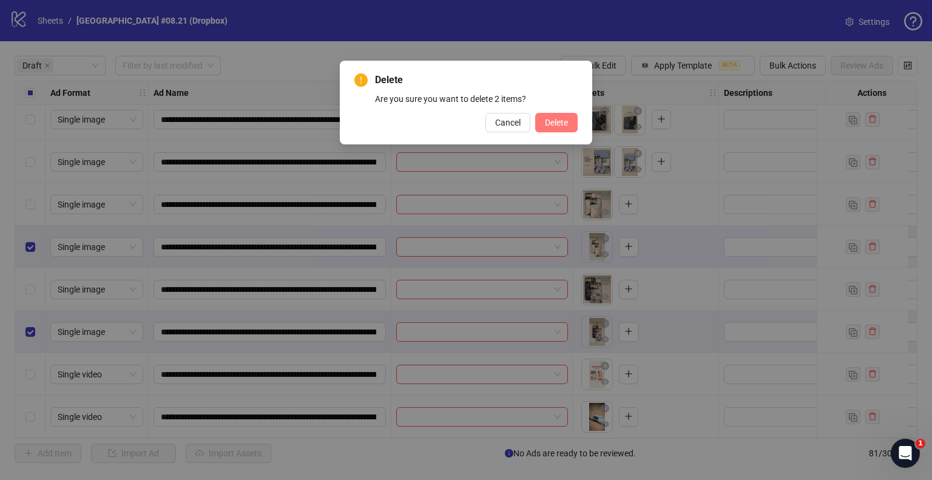
click at [551, 119] on span "Delete" at bounding box center [556, 123] width 23 height 10
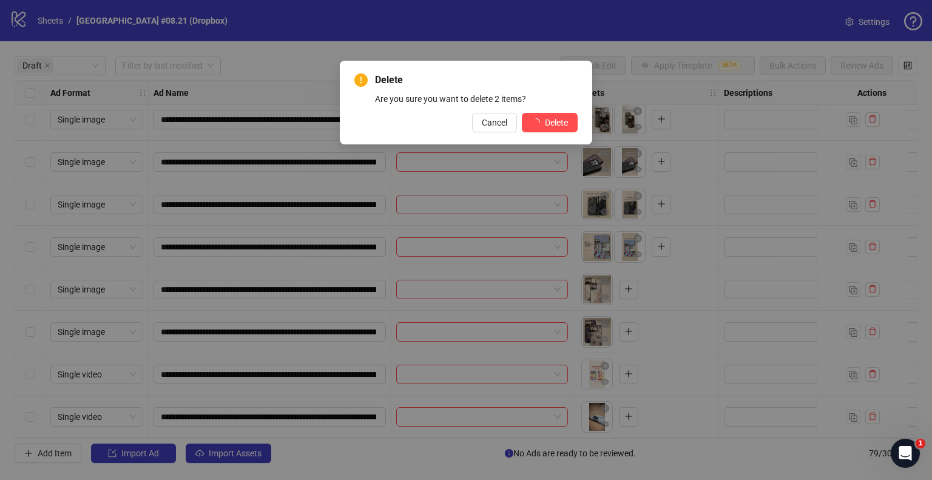
scroll to position [138, 0]
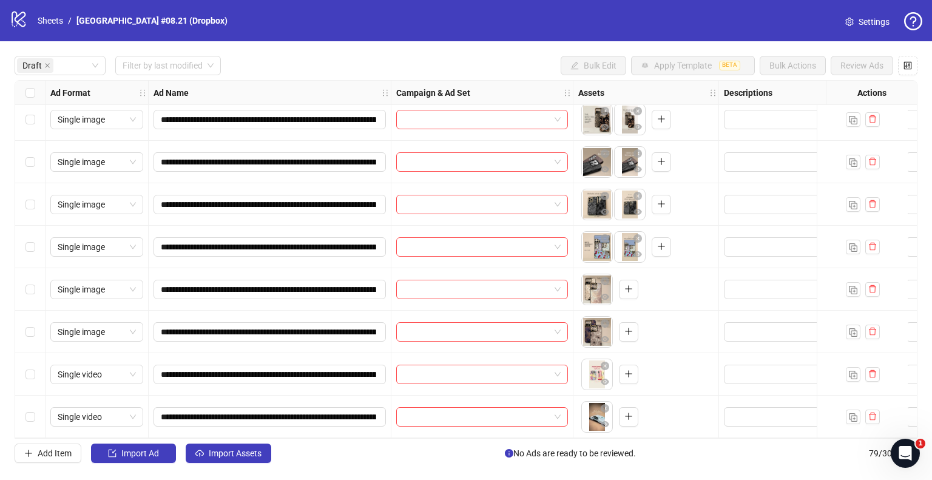
click at [628, 297] on div "To pick up a draggable item, press the space bar. While dragging, use the arrow…" at bounding box center [609, 290] width 57 height 32
click at [628, 288] on icon "plus" at bounding box center [628, 288] width 8 height 8
click at [626, 327] on icon "plus" at bounding box center [628, 331] width 8 height 8
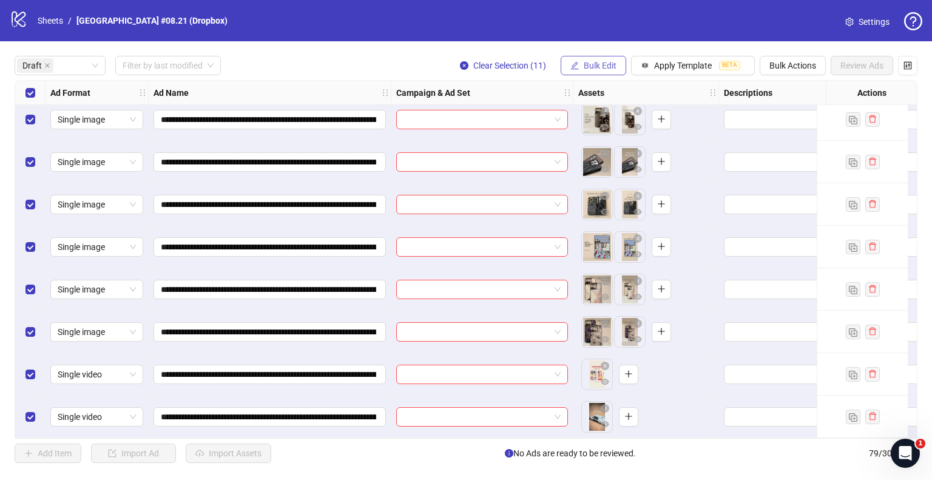
click at [585, 61] on span "Bulk Edit" at bounding box center [599, 66] width 33 height 10
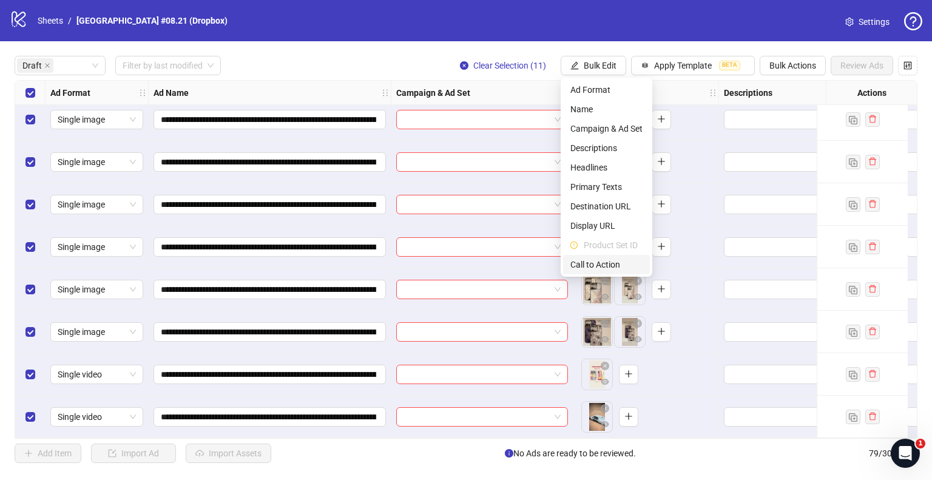
click at [607, 264] on span "Call to Action" at bounding box center [606, 264] width 72 height 13
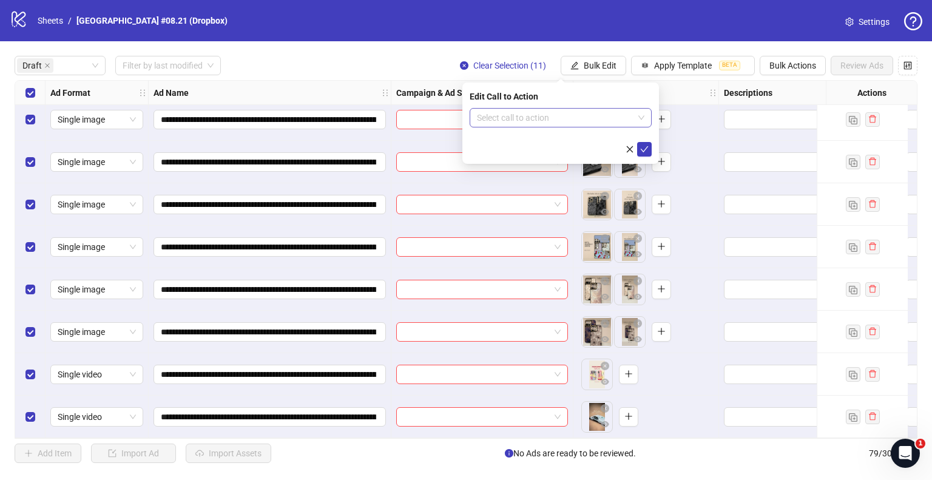
click at [506, 122] on input "search" at bounding box center [555, 118] width 156 height 18
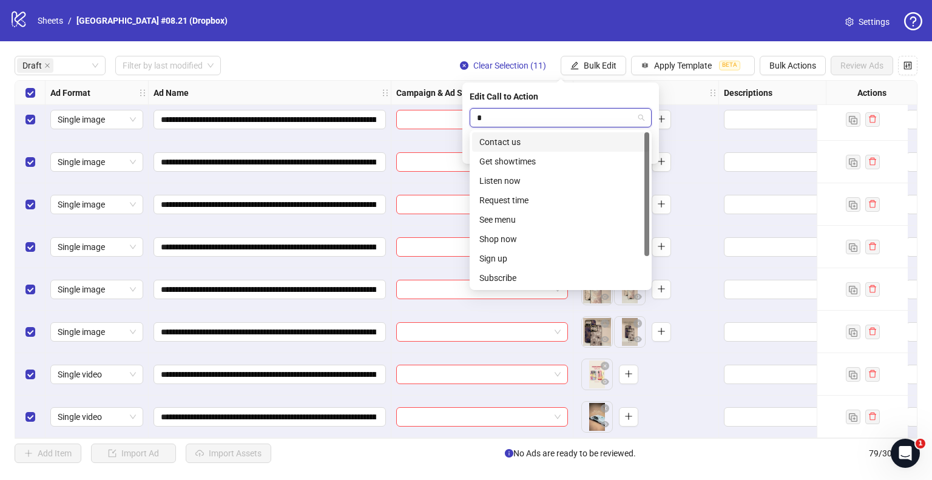
type input "**"
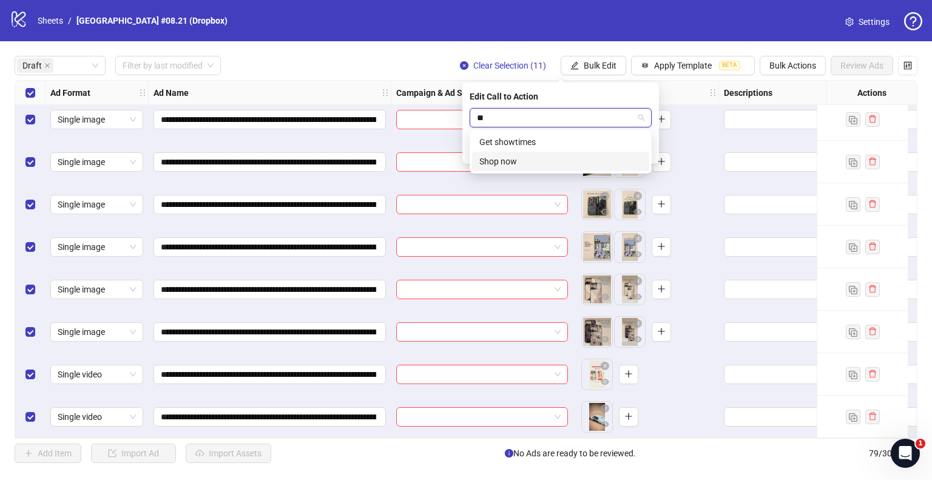
click at [517, 157] on div "Shop now" at bounding box center [560, 161] width 163 height 13
click at [640, 152] on icon "check" at bounding box center [644, 149] width 8 height 8
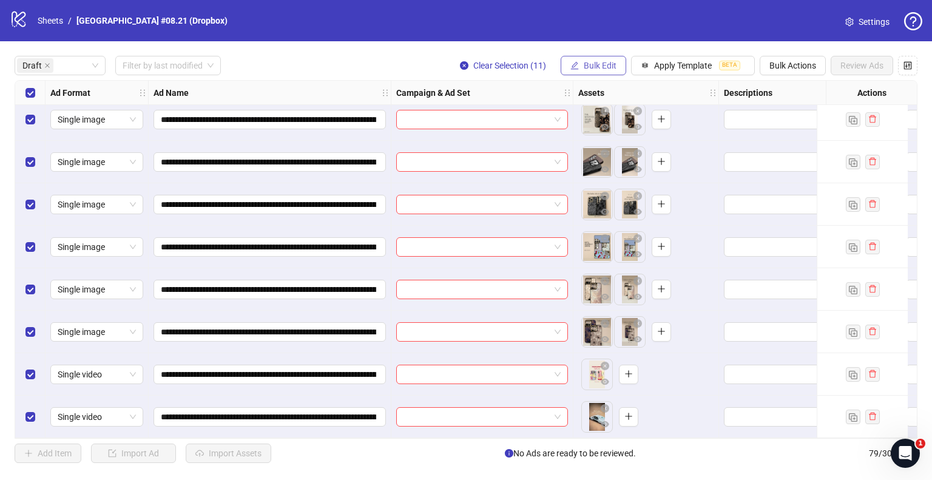
click at [606, 62] on span "Bulk Edit" at bounding box center [599, 66] width 33 height 10
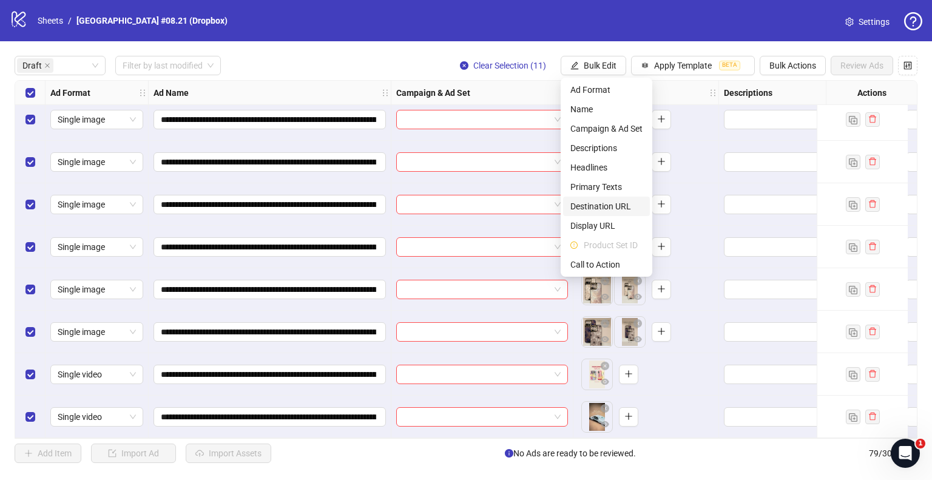
click at [599, 206] on span "Destination URL" at bounding box center [606, 206] width 72 height 13
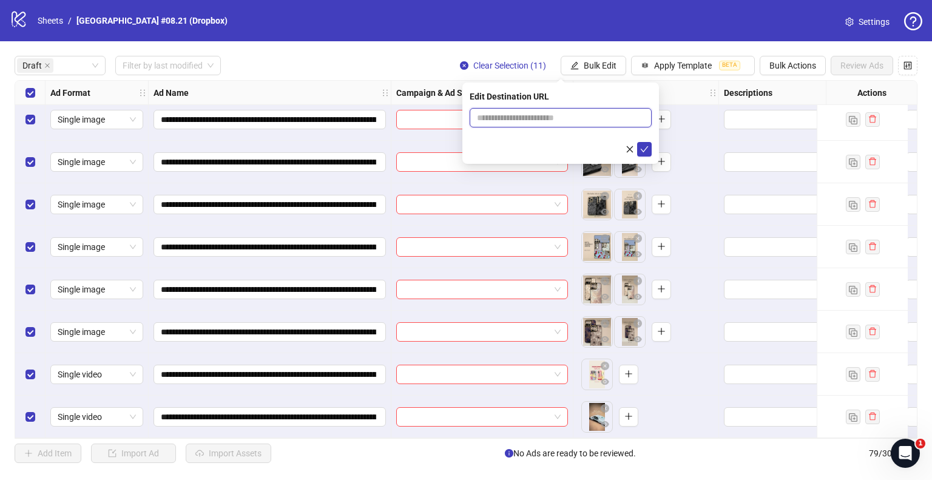
click at [558, 123] on input "text" at bounding box center [556, 117] width 158 height 13
click at [535, 118] on input "**********" at bounding box center [556, 117] width 158 height 13
type input "**********"
click at [647, 147] on icon "check" at bounding box center [644, 149] width 8 height 8
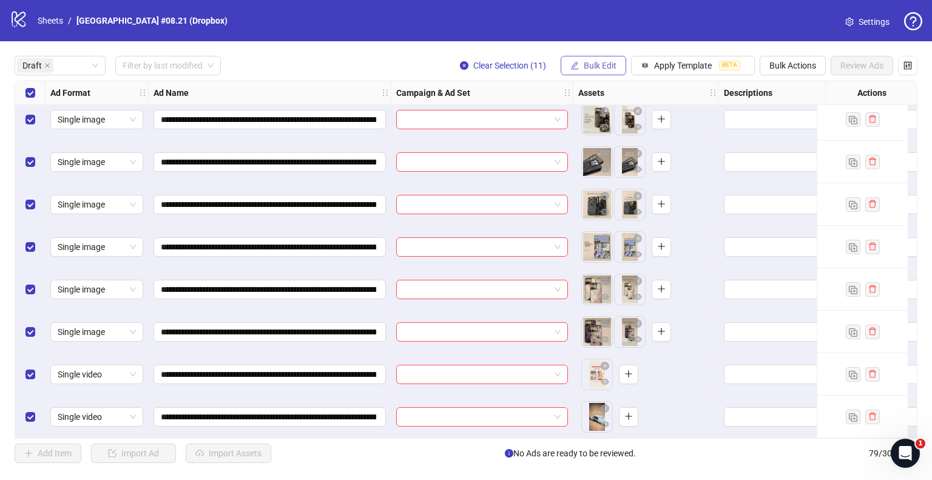
click at [601, 66] on span "Bulk Edit" at bounding box center [599, 66] width 33 height 10
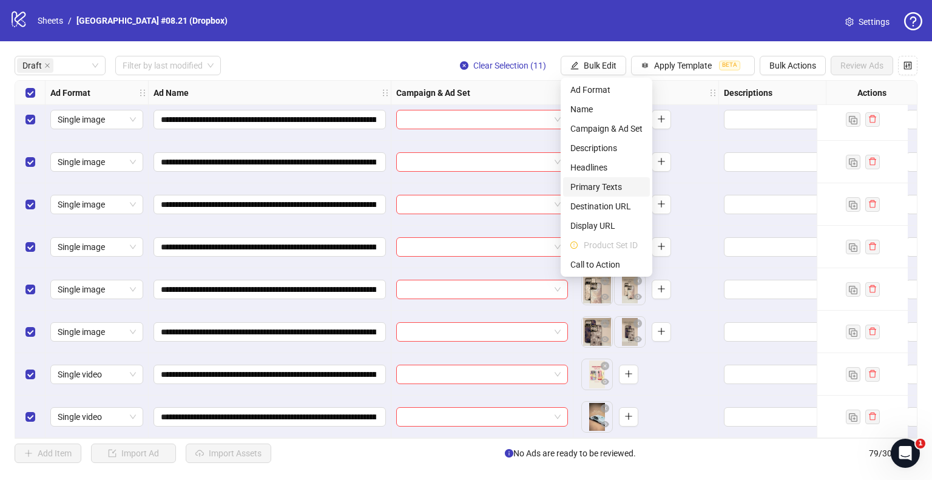
click at [603, 186] on span "Primary Texts" at bounding box center [606, 186] width 72 height 13
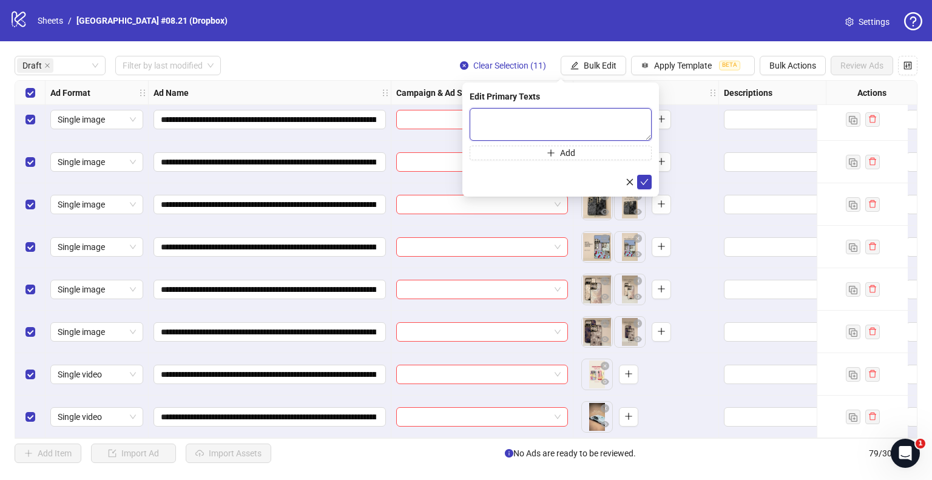
click at [520, 116] on textarea at bounding box center [560, 124] width 182 height 33
paste textarea "**********"
type textarea "**********"
click at [647, 184] on icon "check" at bounding box center [644, 181] width 8 height 8
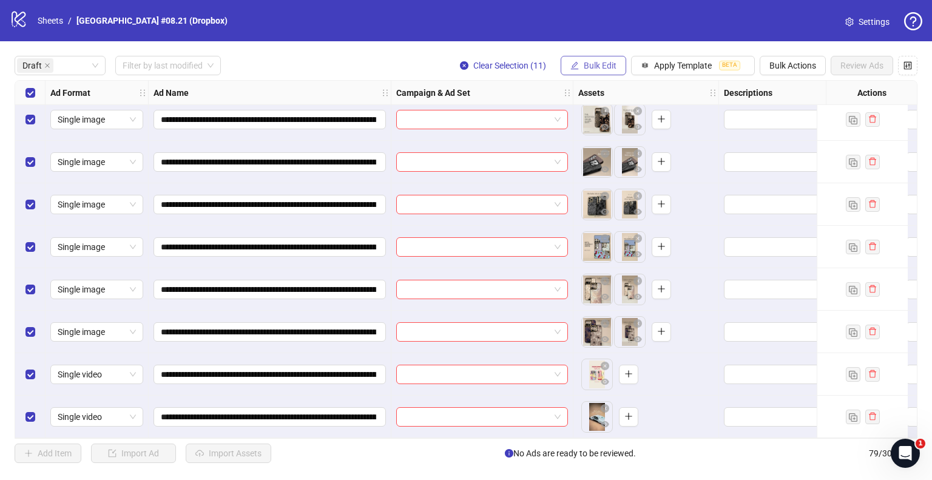
click at [599, 72] on button "Bulk Edit" at bounding box center [593, 65] width 66 height 19
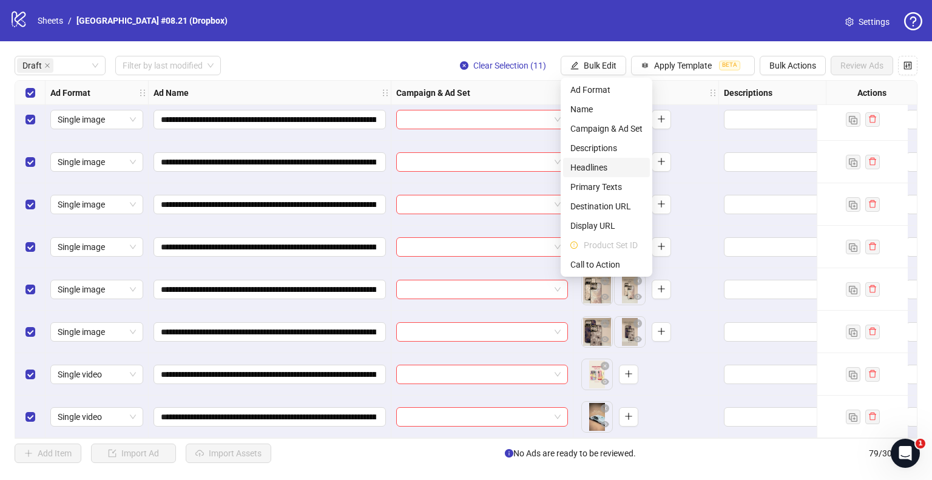
click at [599, 167] on span "Headlines" at bounding box center [606, 167] width 72 height 13
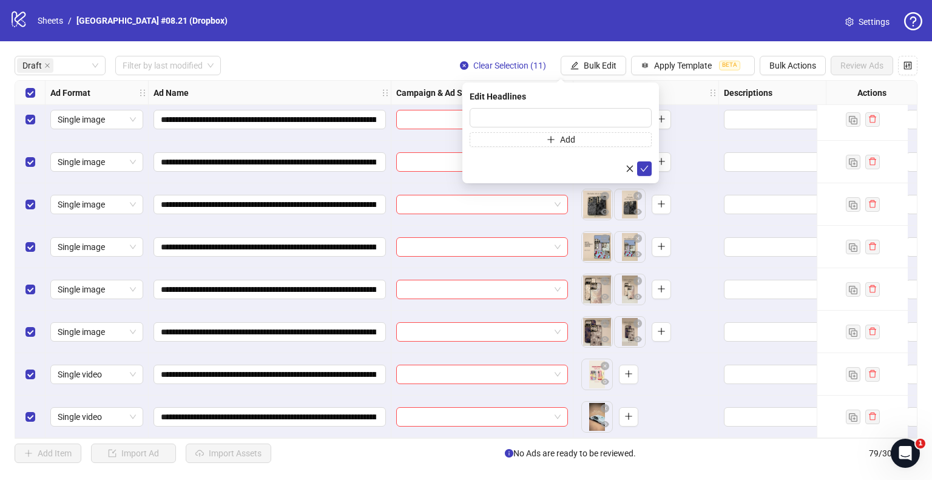
click at [569, 102] on div "Edit Headlines" at bounding box center [560, 96] width 182 height 13
click at [574, 113] on input "text" at bounding box center [560, 117] width 182 height 19
paste input "**********"
type input "**********"
drag, startPoint x: 647, startPoint y: 167, endPoint x: 647, endPoint y: 160, distance: 7.9
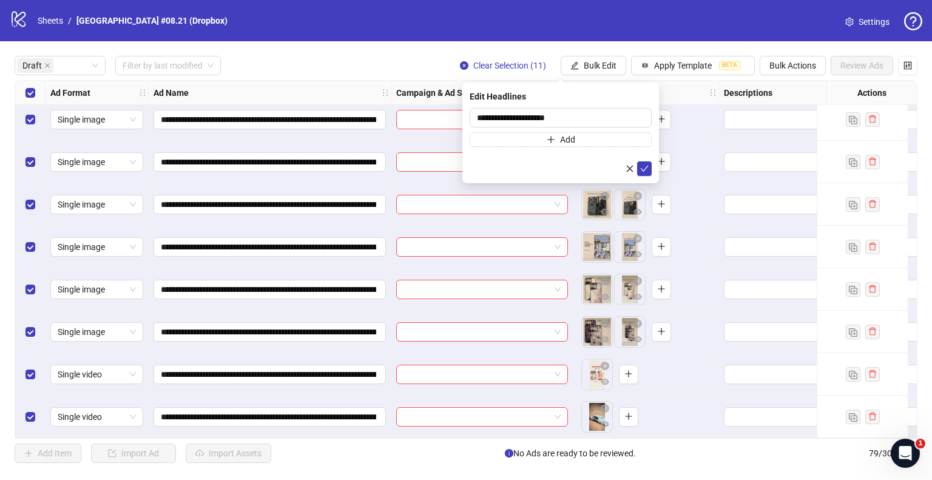
click at [647, 167] on icon "check" at bounding box center [644, 168] width 8 height 8
click at [604, 75] on button "Bulk Edit" at bounding box center [593, 65] width 66 height 19
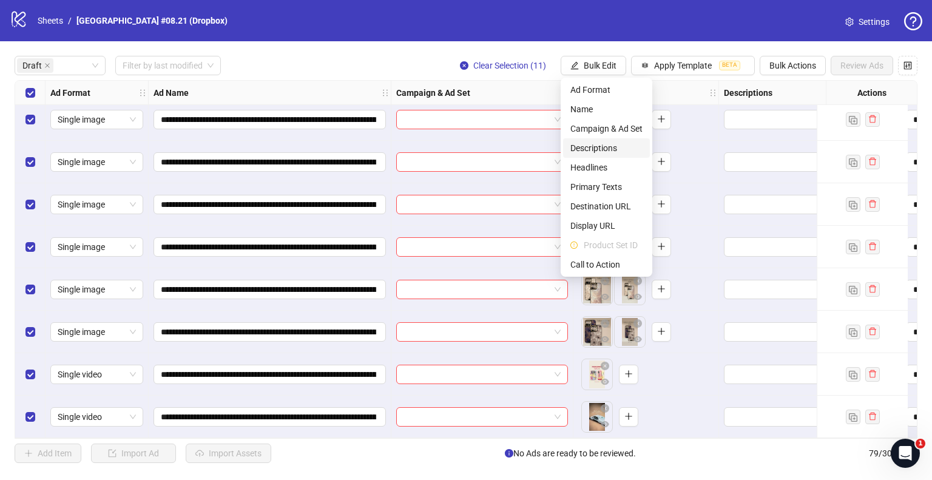
click at [606, 146] on span "Descriptions" at bounding box center [606, 147] width 72 height 13
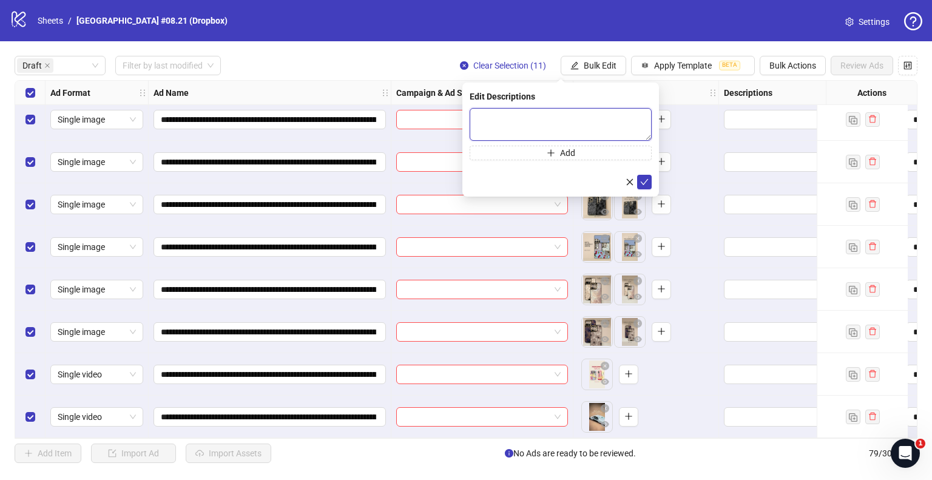
drag, startPoint x: 532, startPoint y: 121, endPoint x: 595, endPoint y: 139, distance: 65.2
click at [532, 121] on textarea at bounding box center [560, 124] width 182 height 33
paste textarea "**********"
type textarea "**********"
click at [643, 179] on icon "check" at bounding box center [644, 181] width 8 height 8
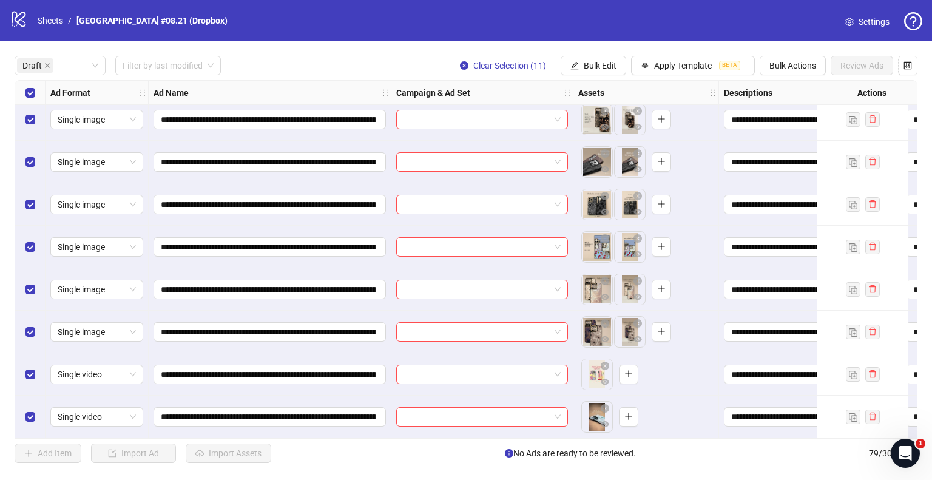
scroll to position [0, 0]
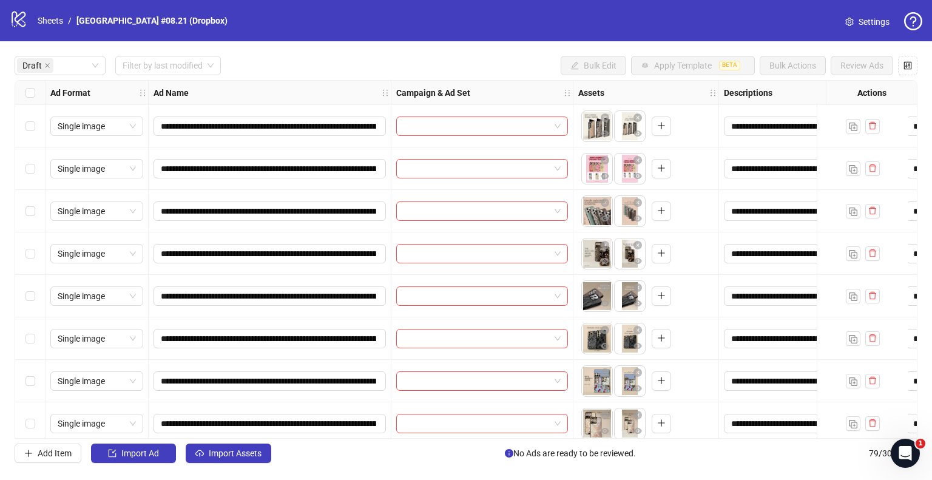
click at [35, 92] on div "Select all rows" at bounding box center [30, 93] width 30 height 24
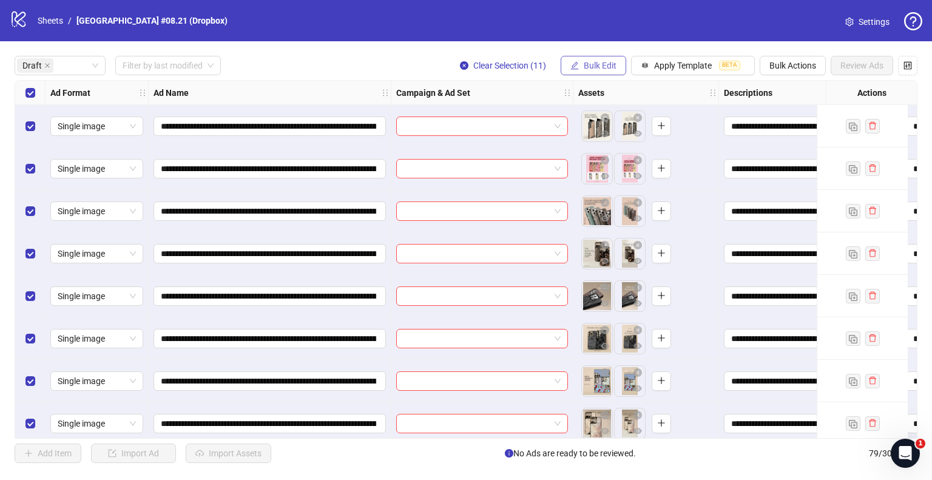
click at [573, 72] on button "Bulk Edit" at bounding box center [593, 65] width 66 height 19
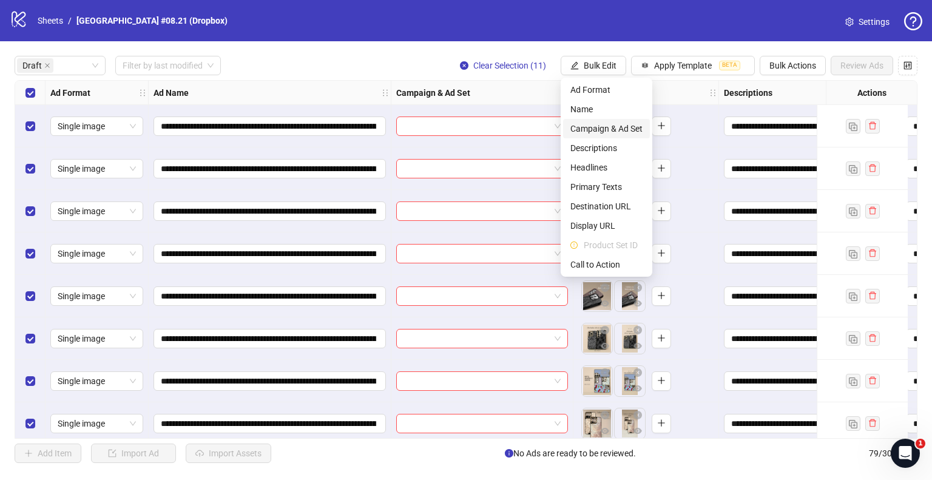
click at [589, 132] on span "Campaign & Ad Set" at bounding box center [606, 128] width 72 height 13
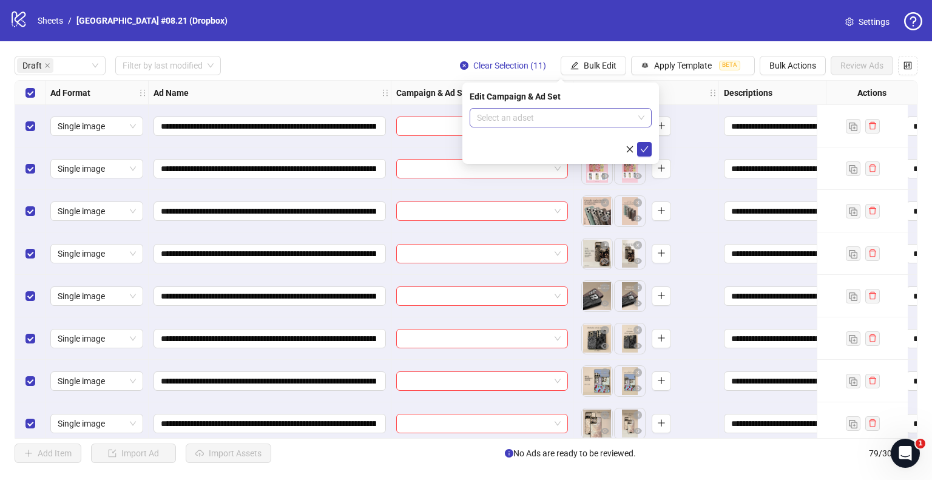
click at [519, 118] on input "search" at bounding box center [555, 118] width 156 height 18
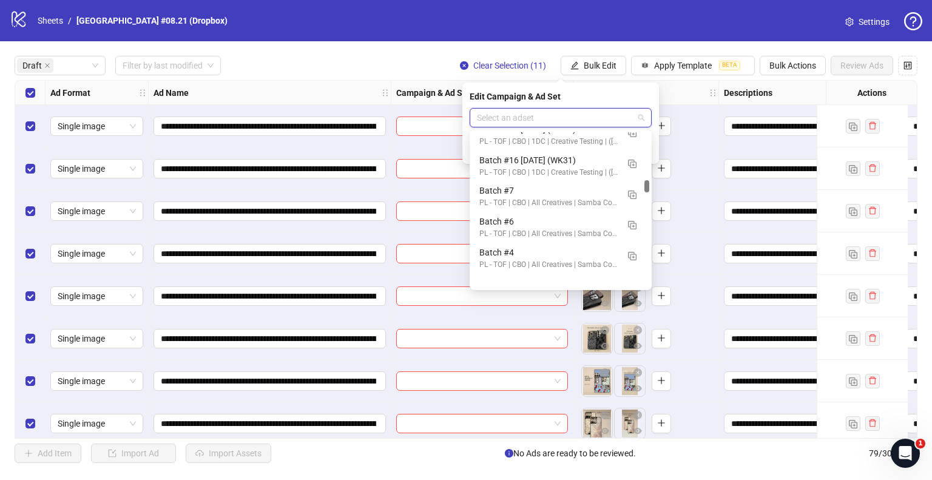
scroll to position [788, 0]
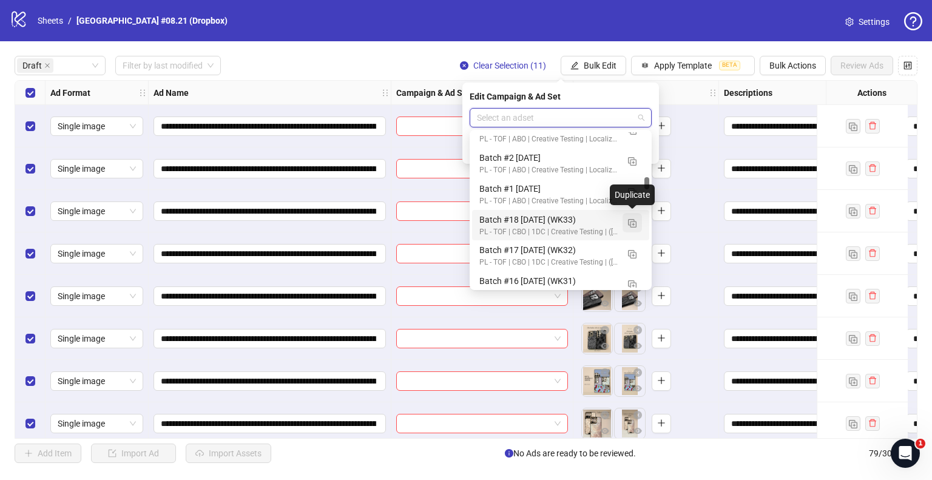
click at [636, 218] on button "button" at bounding box center [631, 222] width 19 height 19
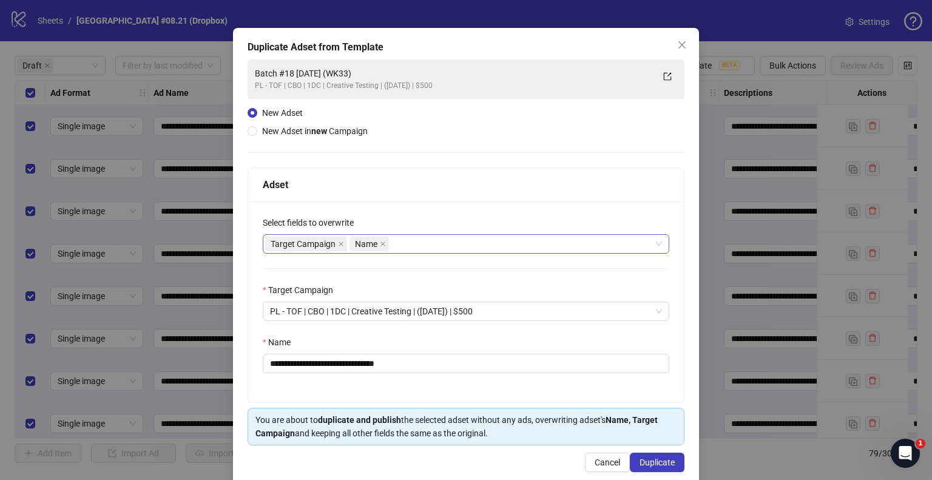
scroll to position [51, 0]
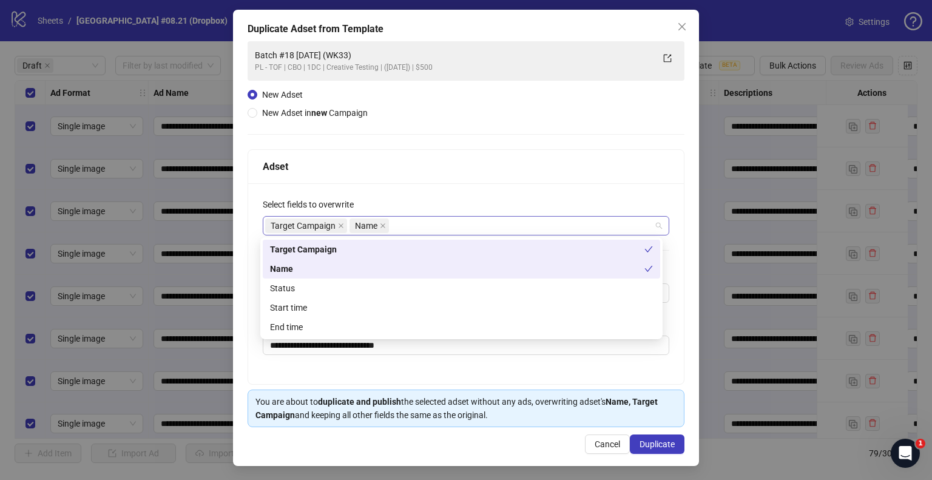
click at [408, 225] on div "Target Campaign Name" at bounding box center [459, 225] width 389 height 17
click at [299, 289] on div "Status" at bounding box center [461, 287] width 383 height 13
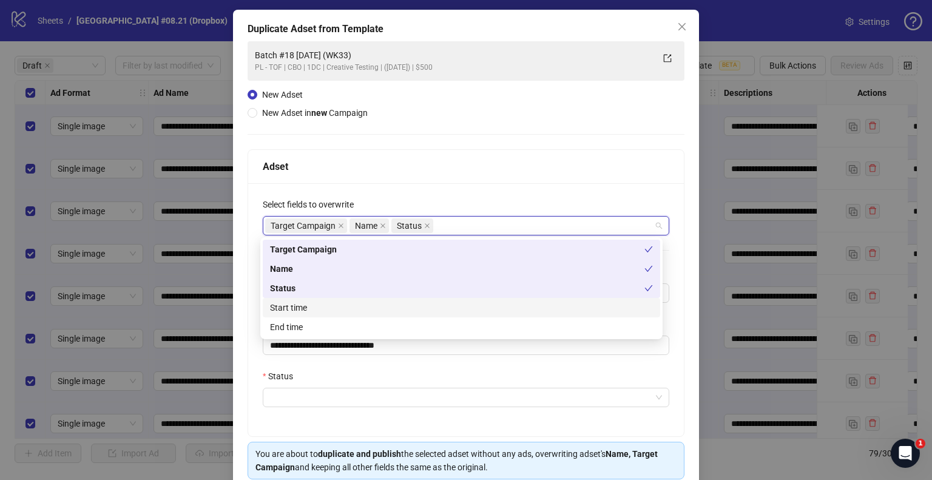
click at [298, 307] on div "Start time" at bounding box center [461, 307] width 383 height 13
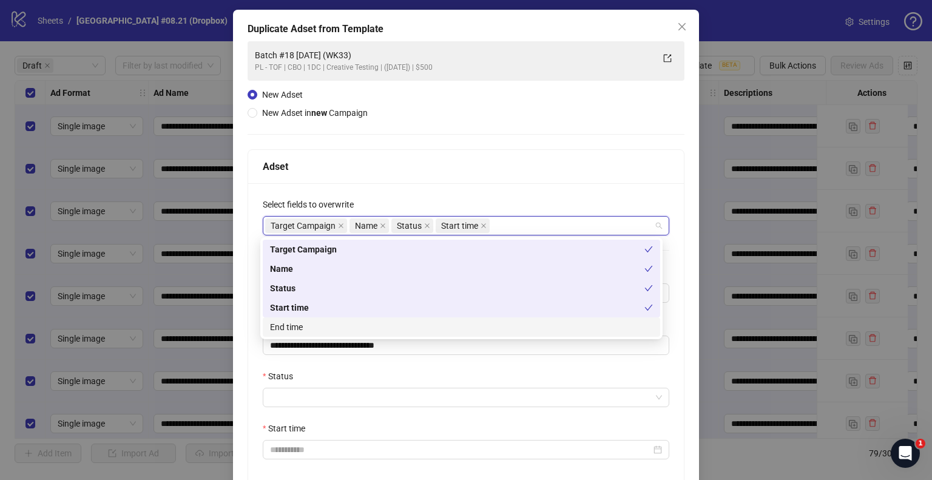
click at [289, 378] on label "Status" at bounding box center [282, 375] width 38 height 13
click at [289, 388] on input "Status" at bounding box center [460, 397] width 381 height 18
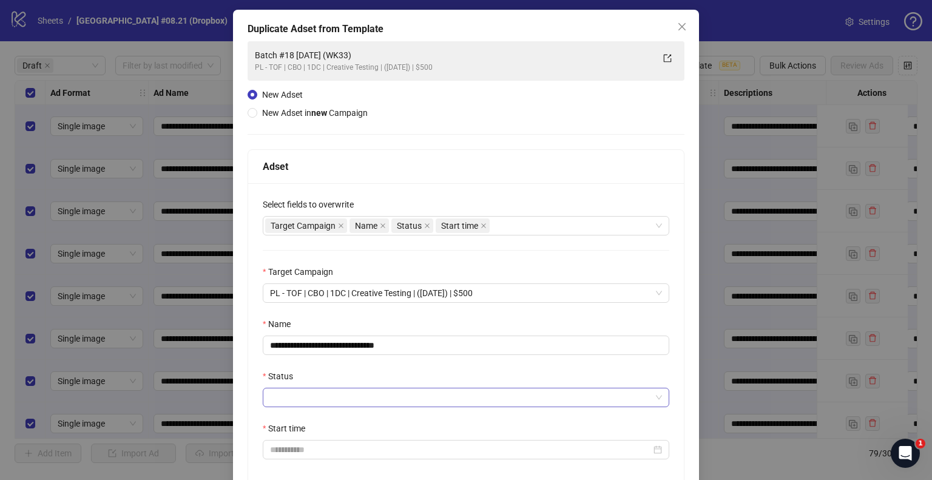
click at [284, 395] on input "Status" at bounding box center [460, 397] width 381 height 18
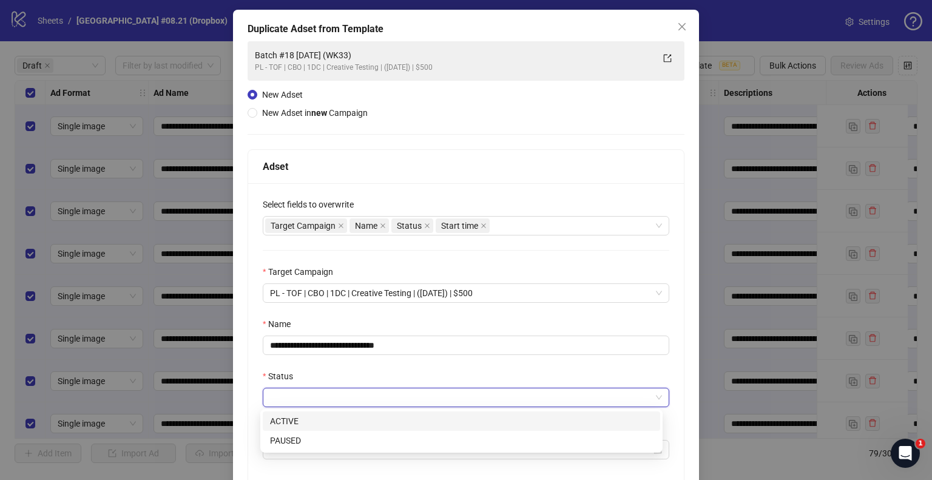
click at [282, 418] on div "ACTIVE" at bounding box center [461, 420] width 383 height 13
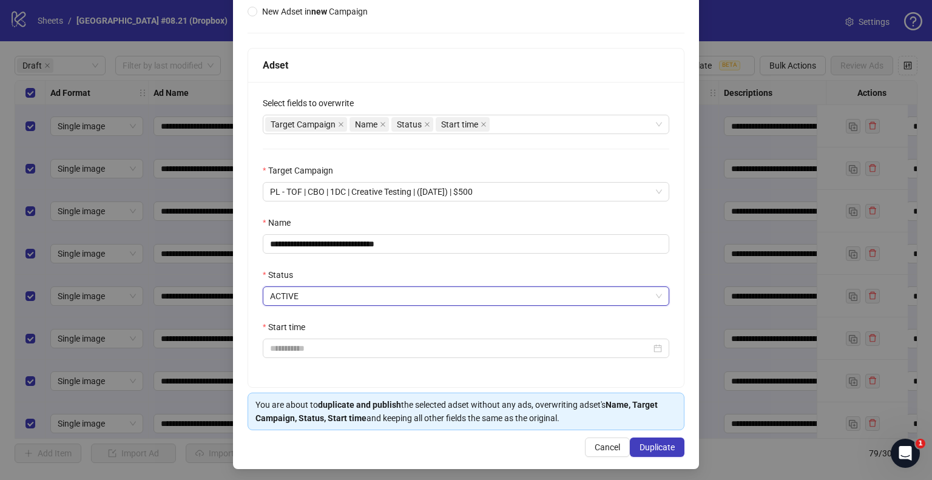
scroll to position [155, 0]
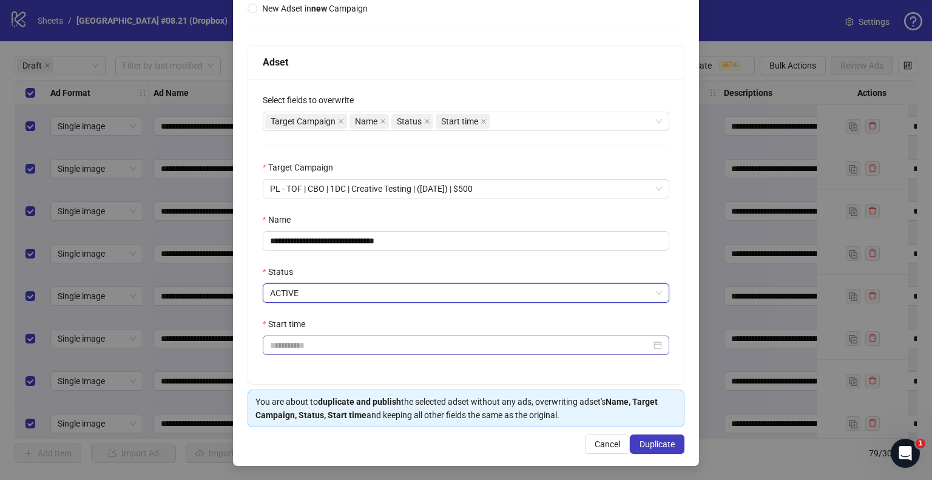
click at [306, 361] on div "**********" at bounding box center [465, 231] width 435 height 305
click at [313, 346] on input "Start time" at bounding box center [460, 344] width 381 height 13
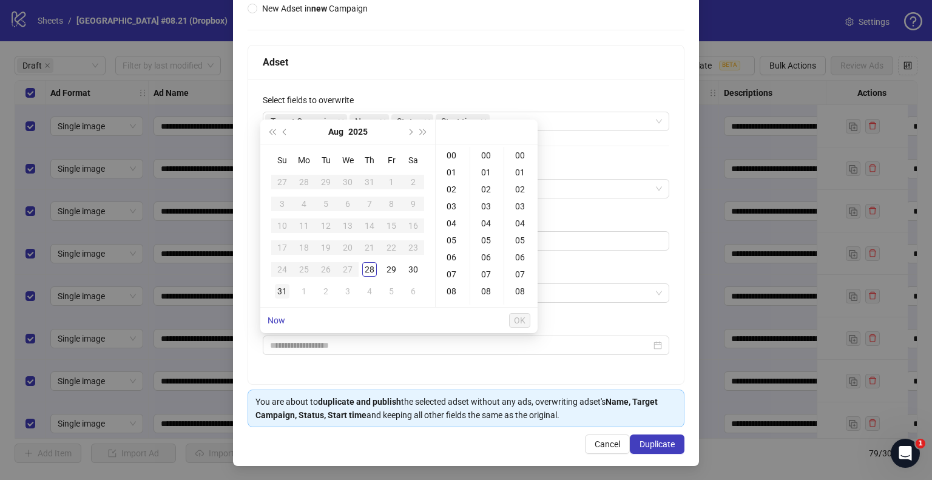
click at [283, 287] on div "31" at bounding box center [282, 291] width 15 height 15
click at [453, 249] on div "09" at bounding box center [452, 247] width 29 height 17
type input "**********"
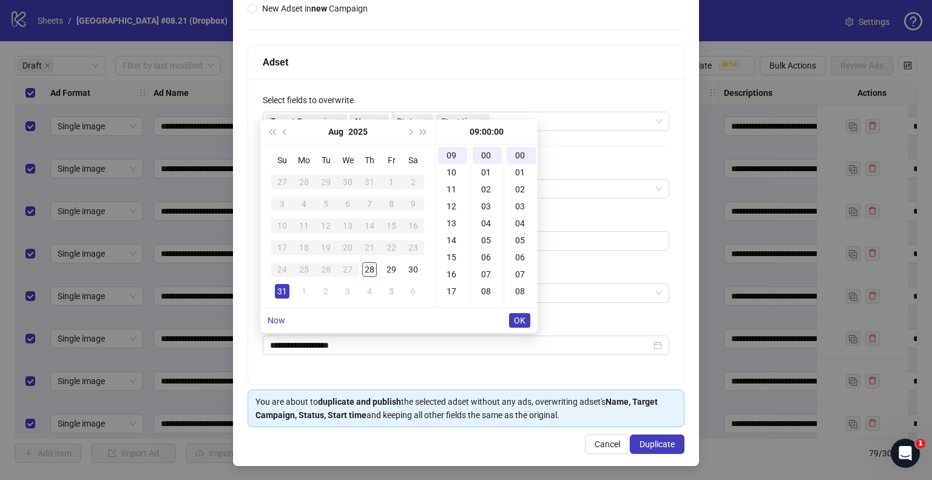
click at [521, 317] on span "OK" at bounding box center [520, 320] width 12 height 10
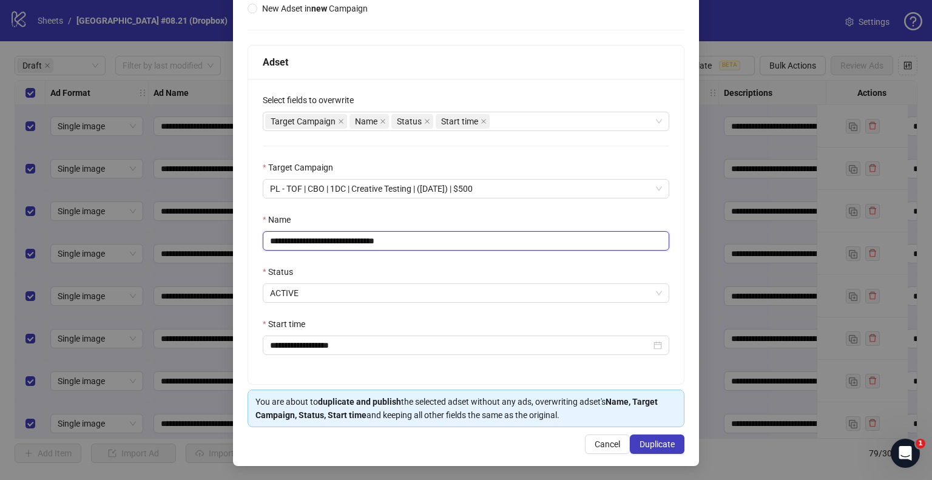
drag, startPoint x: 381, startPoint y: 237, endPoint x: 444, endPoint y: 241, distance: 63.2
click at [444, 241] on input "**********" at bounding box center [466, 240] width 406 height 19
click at [377, 237] on input "**********" at bounding box center [466, 240] width 406 height 19
click at [303, 240] on input "**********" at bounding box center [466, 240] width 406 height 19
click at [306, 240] on input "**********" at bounding box center [466, 240] width 406 height 19
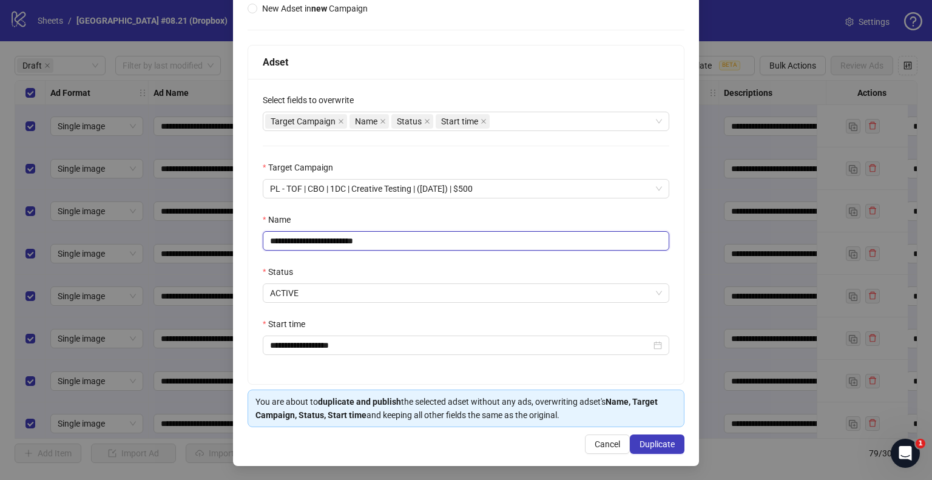
click at [349, 242] on input "**********" at bounding box center [466, 240] width 406 height 19
type input "**********"
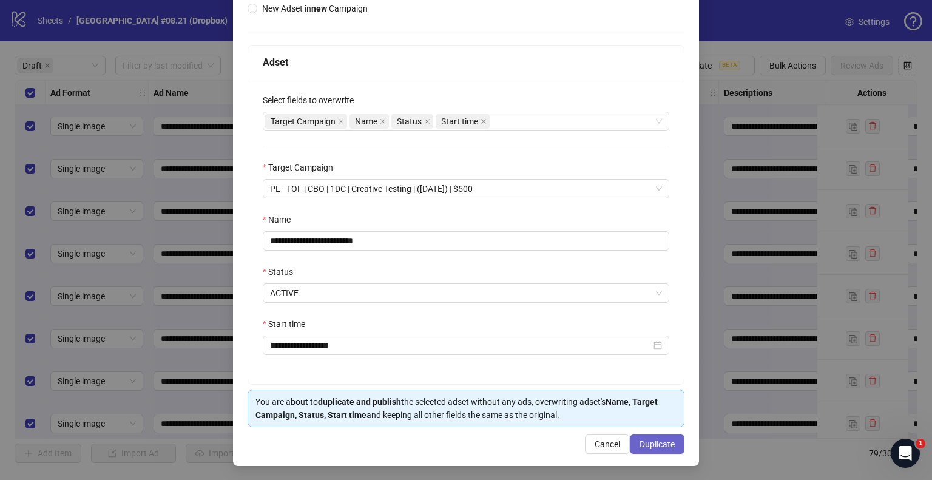
click at [646, 440] on span "Duplicate" at bounding box center [656, 444] width 35 height 10
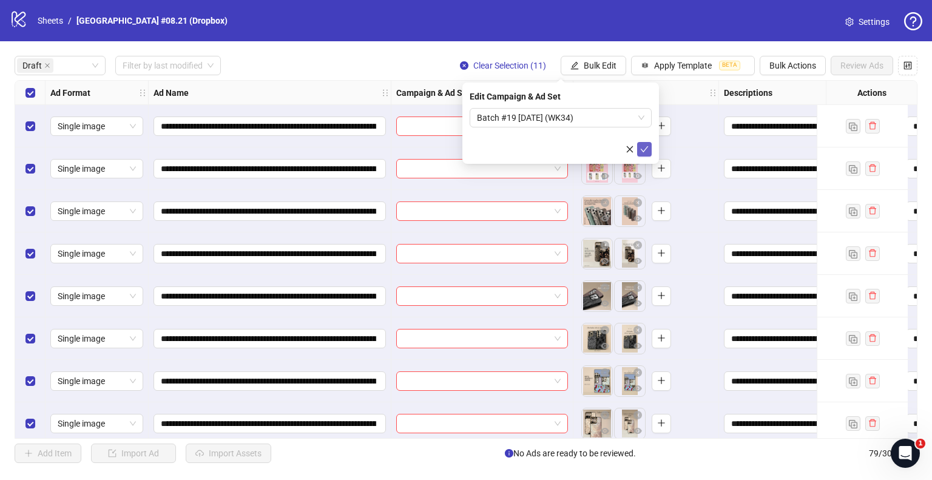
click at [645, 151] on icon "check" at bounding box center [644, 149] width 8 height 8
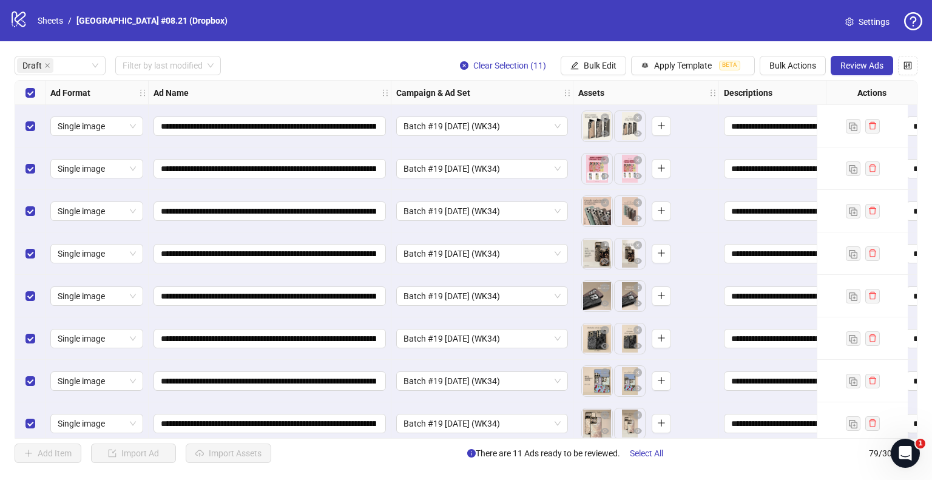
scroll to position [138, 0]
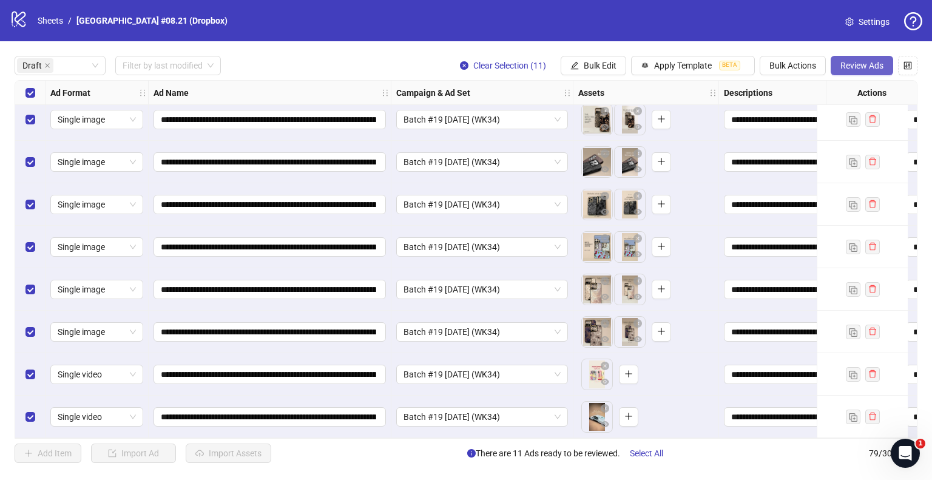
click at [844, 66] on span "Review Ads" at bounding box center [861, 66] width 43 height 10
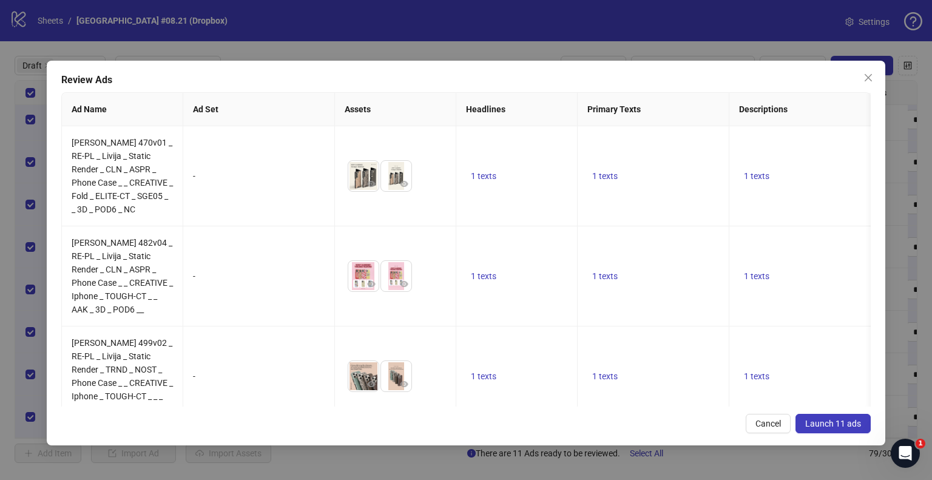
click at [809, 418] on span "Launch 11 ads" at bounding box center [833, 423] width 56 height 10
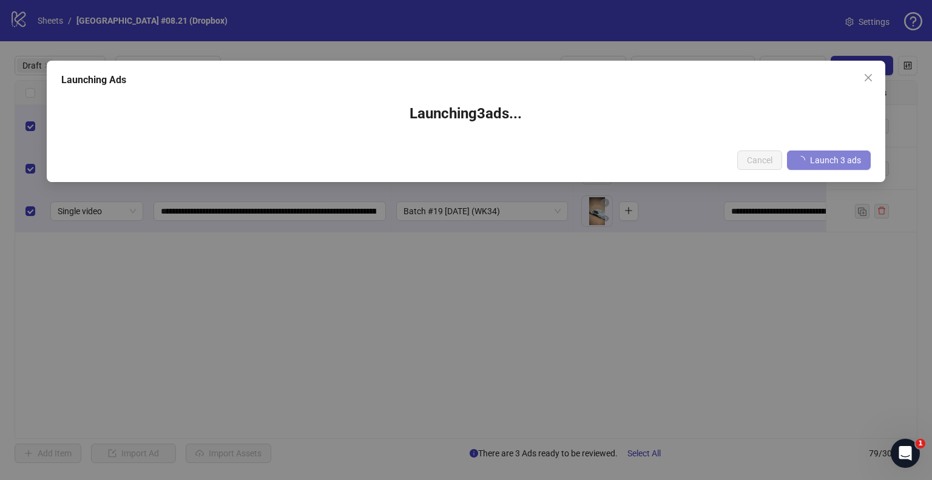
scroll to position [0, 0]
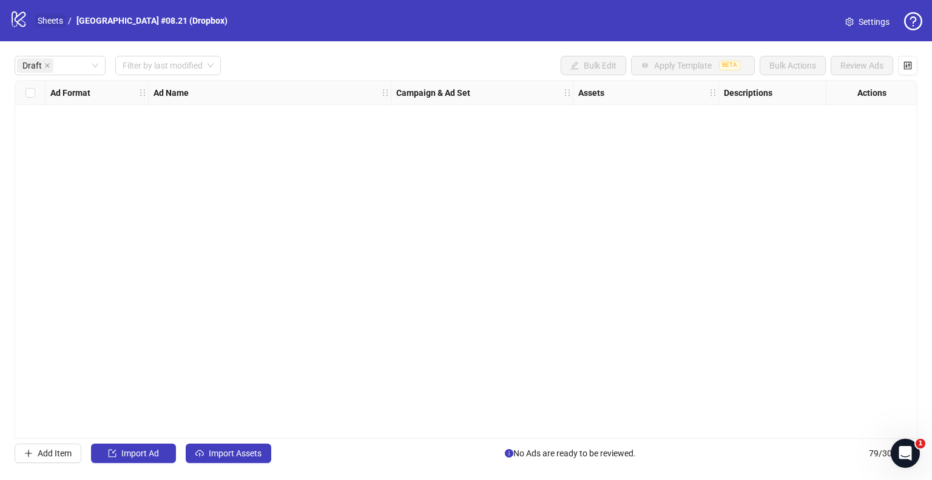
click at [53, 18] on link "Sheets" at bounding box center [50, 20] width 30 height 13
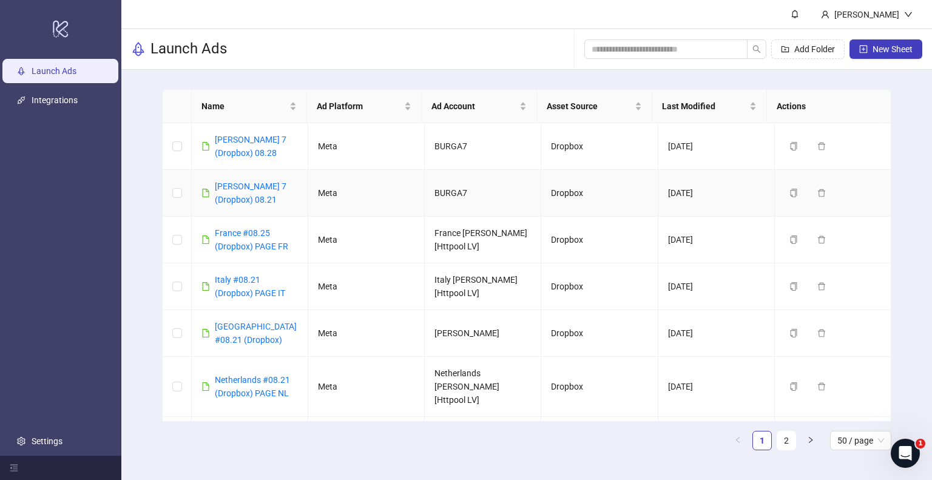
click at [466, 215] on td "BURGA7" at bounding box center [483, 193] width 116 height 47
click at [653, 57] on span at bounding box center [665, 48] width 163 height 19
click at [656, 39] on span at bounding box center [665, 48] width 163 height 19
click at [651, 47] on input "search" at bounding box center [660, 48] width 139 height 13
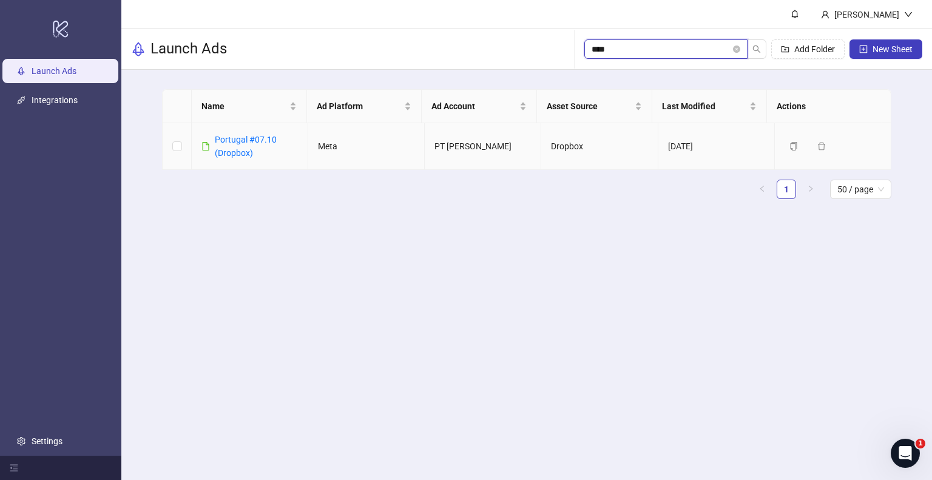
type input "****"
click at [246, 146] on div "Portugal #07.10 (Dropbox)" at bounding box center [256, 146] width 83 height 27
click at [238, 137] on link "Portugal #07.10 (Dropbox)" at bounding box center [246, 146] width 62 height 23
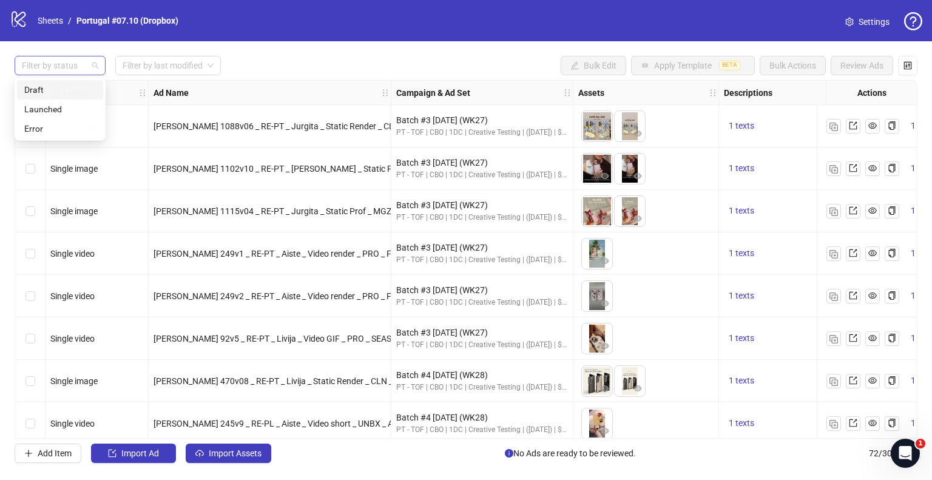
drag, startPoint x: 90, startPoint y: 68, endPoint x: 78, endPoint y: 75, distance: 13.8
click at [89, 70] on div at bounding box center [53, 65] width 73 height 17
click at [67, 80] on div "Draft" at bounding box center [60, 89] width 86 height 19
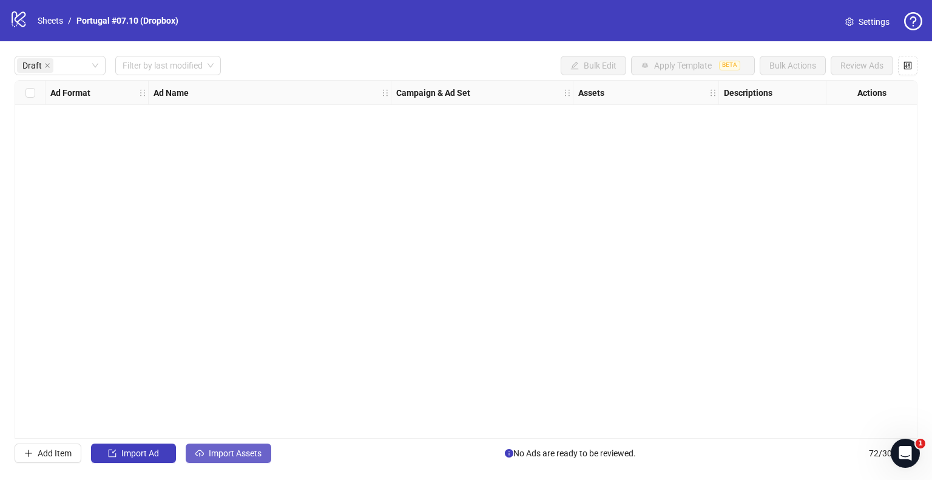
click at [228, 457] on span "Import Assets" at bounding box center [235, 453] width 53 height 10
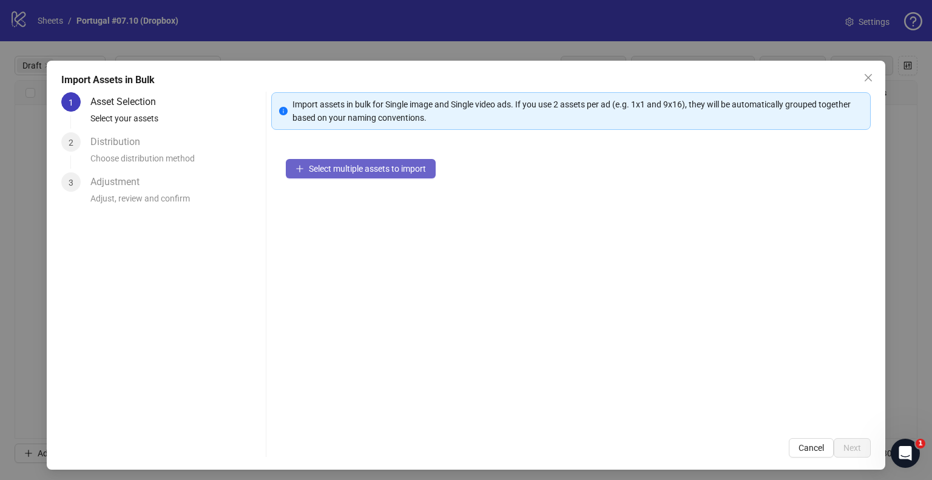
click at [295, 170] on icon "plus" at bounding box center [299, 168] width 8 height 8
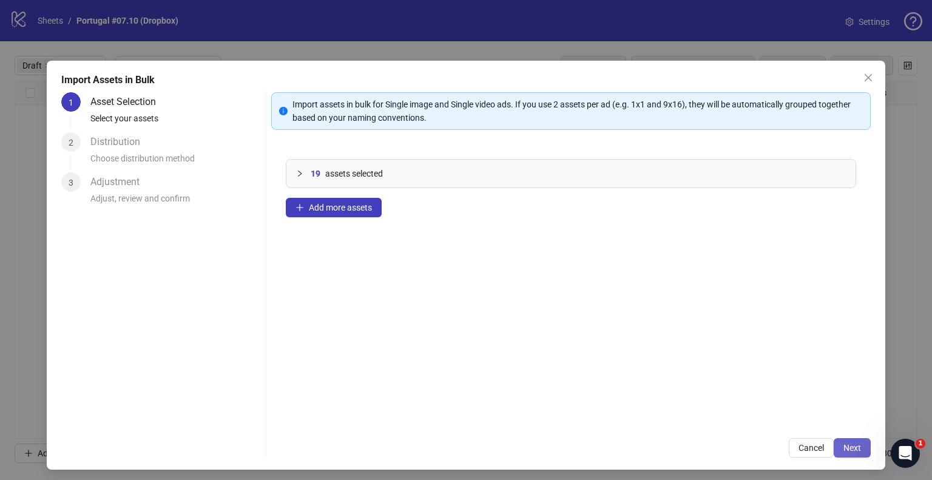
click at [833, 443] on button "Next" at bounding box center [851, 447] width 37 height 19
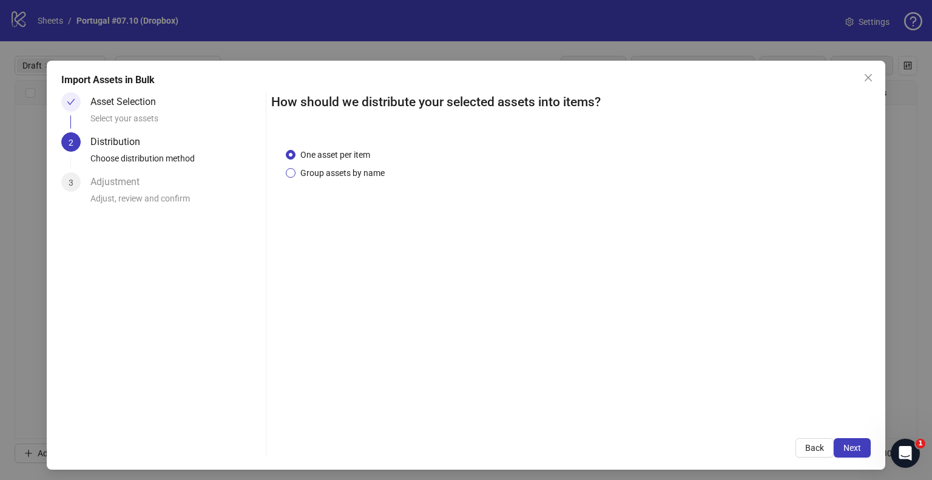
click at [343, 178] on span "Group assets by name" at bounding box center [342, 172] width 94 height 13
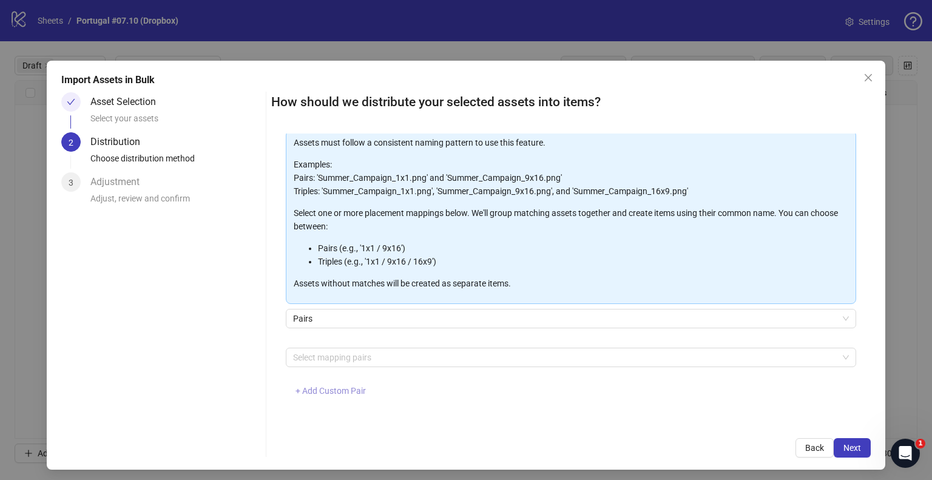
scroll to position [64, 0]
click at [325, 383] on button "+ Add Custom Pair" at bounding box center [331, 390] width 90 height 19
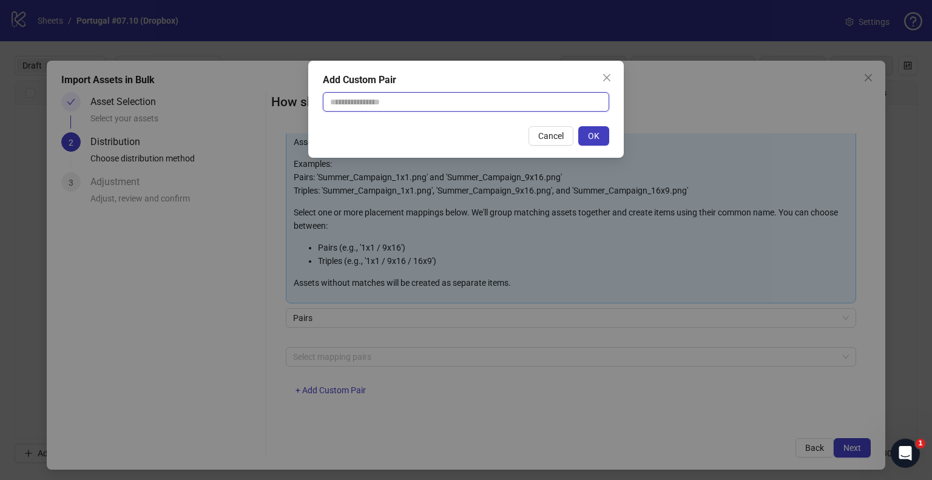
click at [385, 108] on input "text" at bounding box center [466, 101] width 286 height 19
type input "**********"
click at [586, 127] on button "OK" at bounding box center [593, 135] width 31 height 19
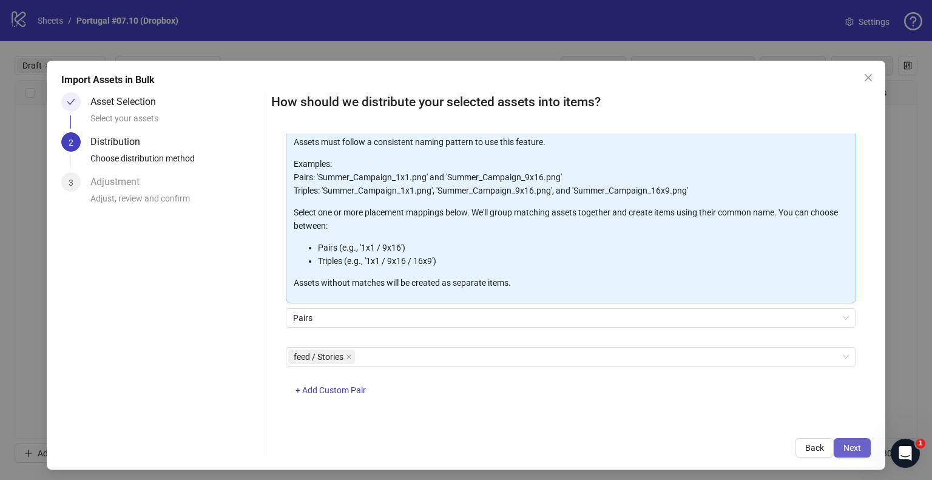
click at [833, 442] on button "Next" at bounding box center [851, 447] width 37 height 19
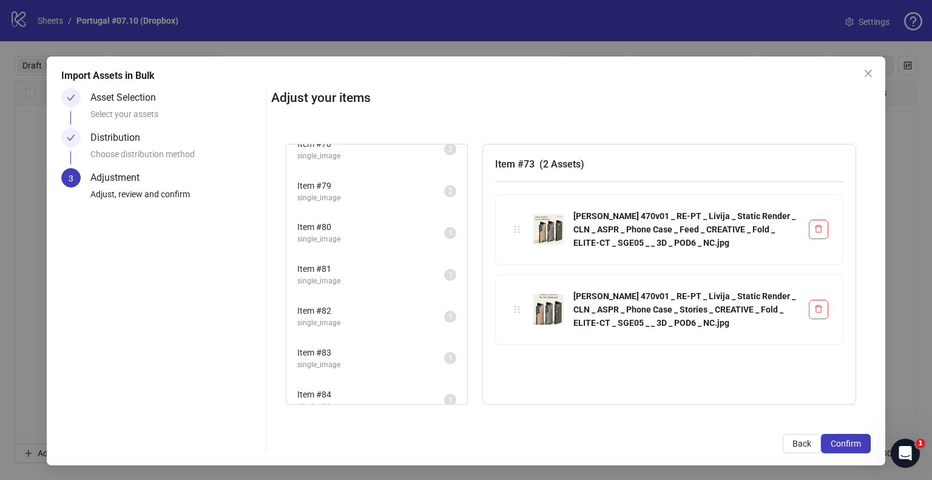
scroll to position [235, 0]
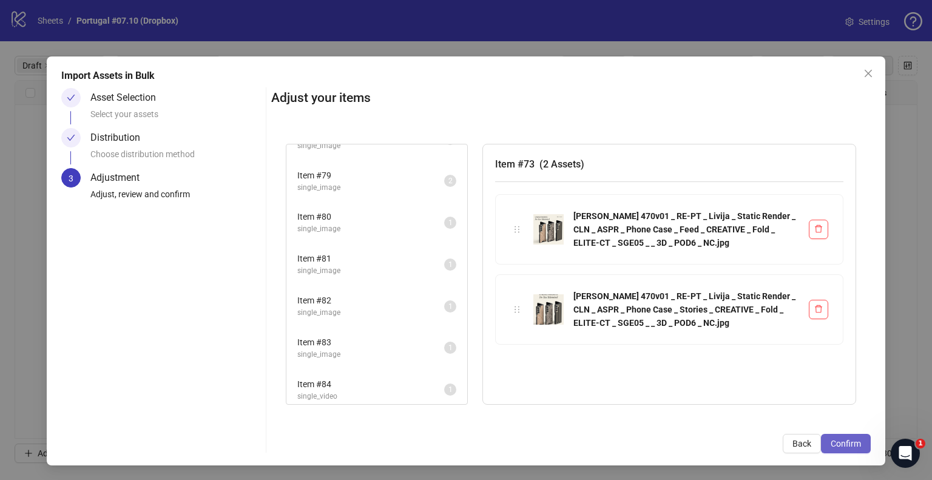
click at [842, 442] on span "Confirm" at bounding box center [845, 443] width 30 height 10
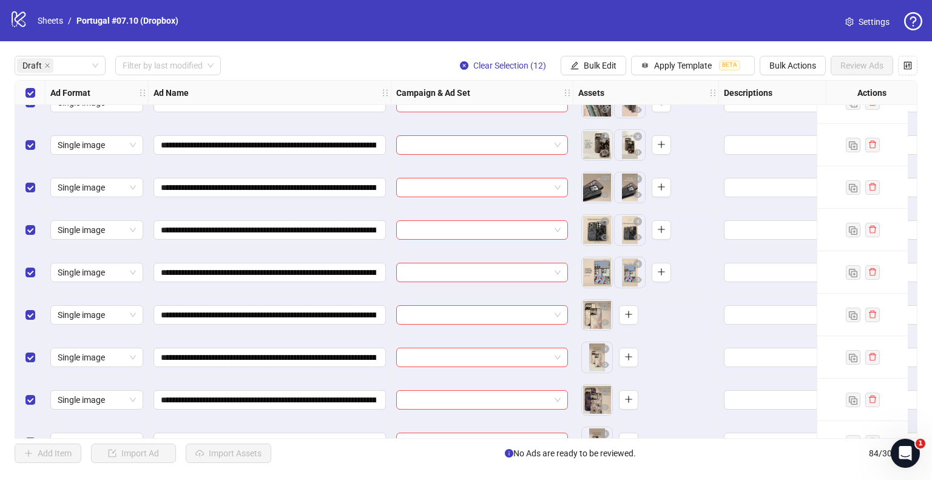
scroll to position [0, 0]
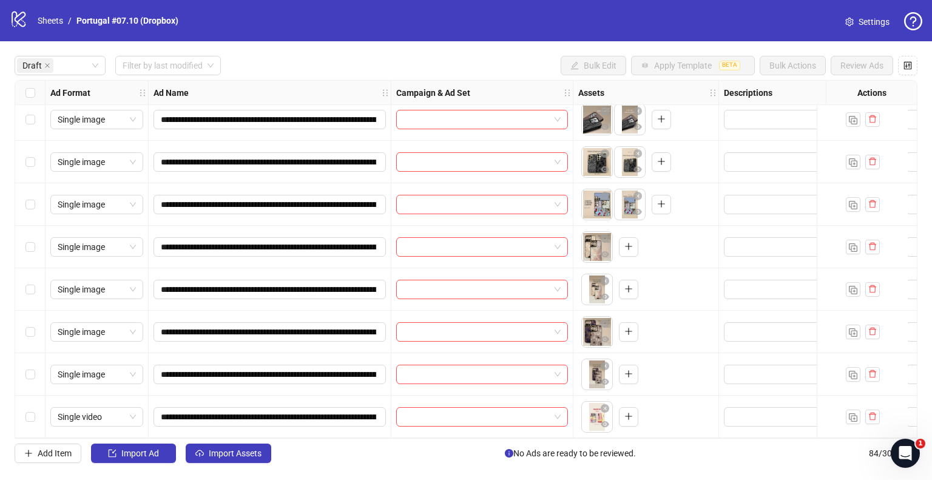
click at [36, 283] on div "Select row 9" at bounding box center [30, 289] width 30 height 42
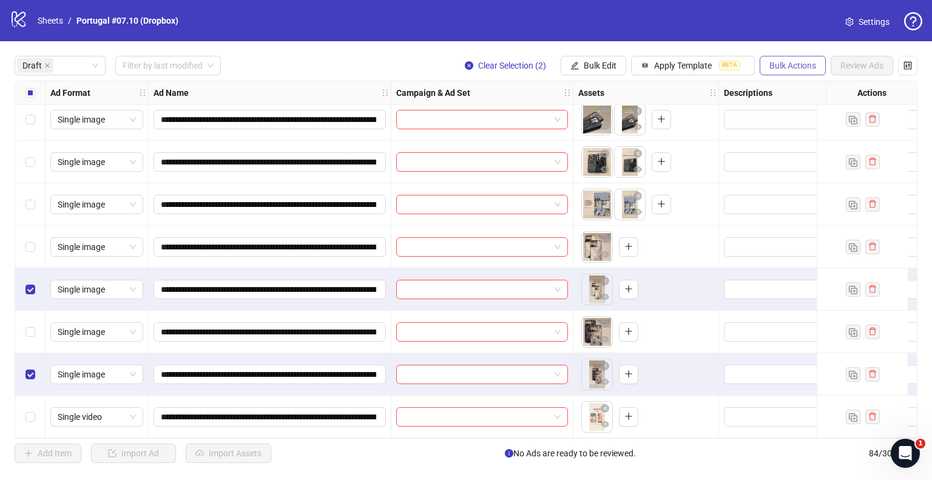
click at [771, 67] on span "Bulk Actions" at bounding box center [792, 66] width 47 height 10
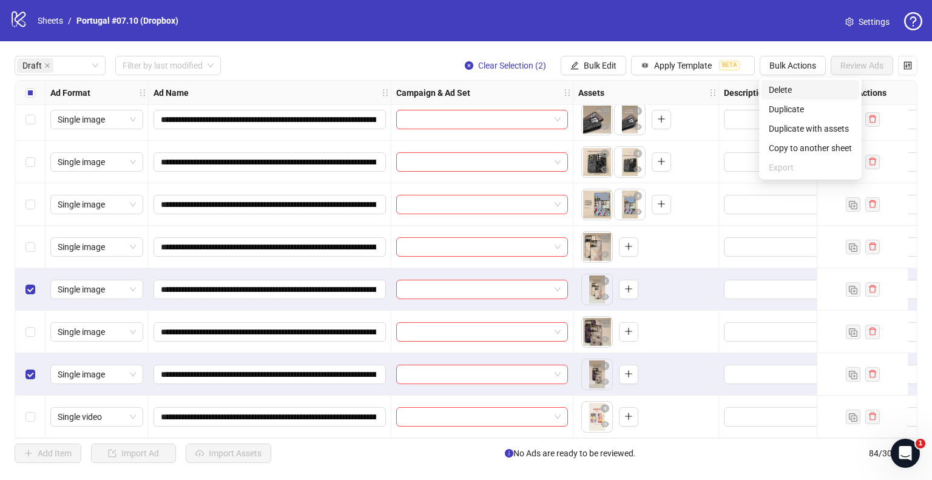
click at [774, 85] on span "Delete" at bounding box center [809, 89] width 83 height 13
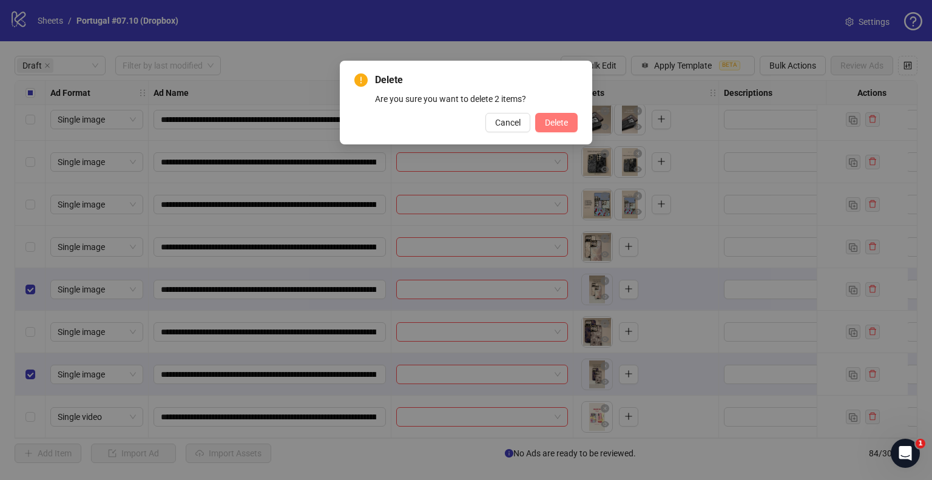
click at [545, 126] on span "Delete" at bounding box center [556, 123] width 23 height 10
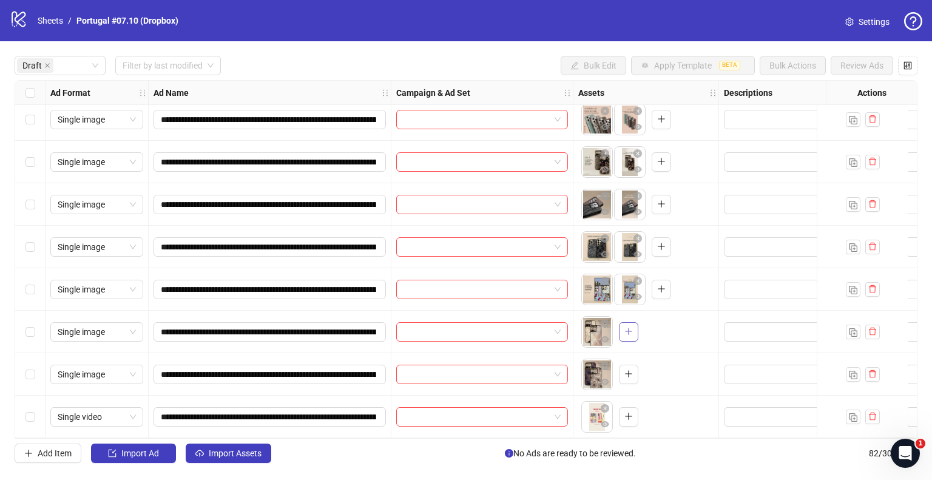
click at [630, 329] on icon "plus" at bounding box center [628, 331] width 8 height 8
click at [632, 369] on button "button" at bounding box center [628, 374] width 19 height 19
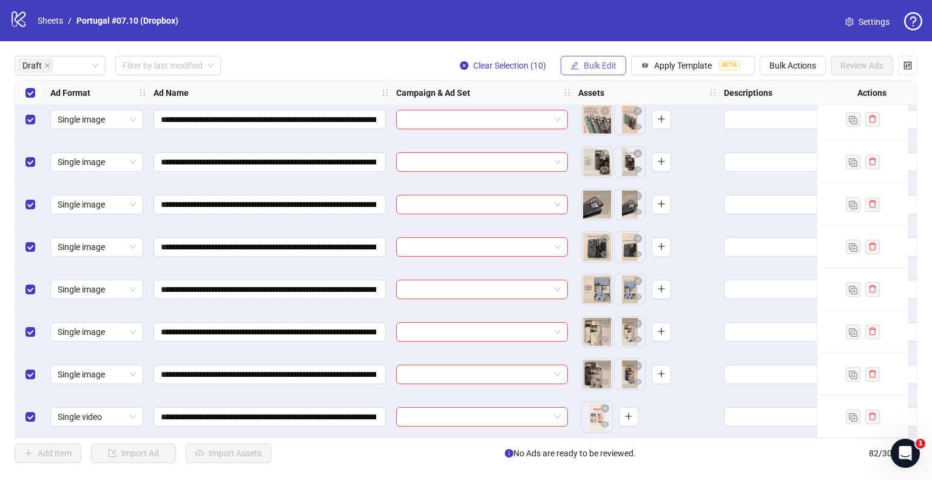
click at [598, 69] on span "Bulk Edit" at bounding box center [599, 66] width 33 height 10
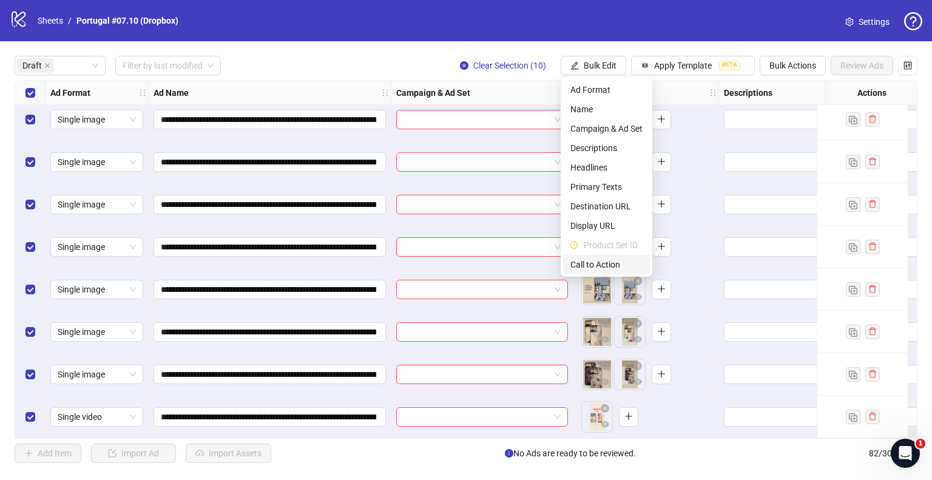
click at [596, 263] on span "Call to Action" at bounding box center [606, 264] width 72 height 13
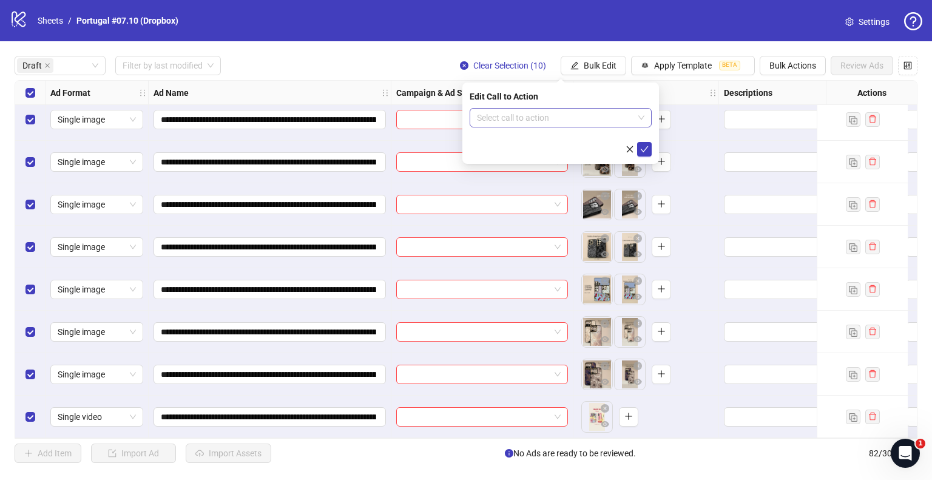
click at [565, 123] on input "search" at bounding box center [555, 118] width 156 height 18
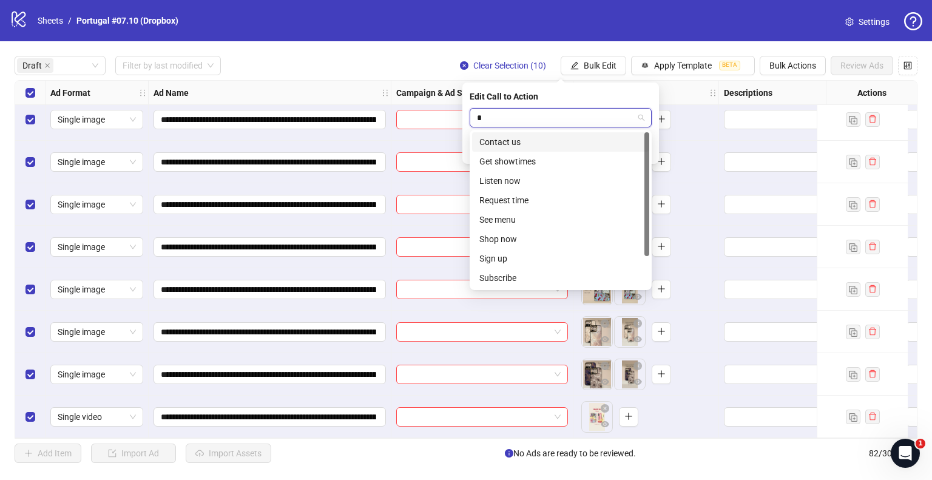
type input "**"
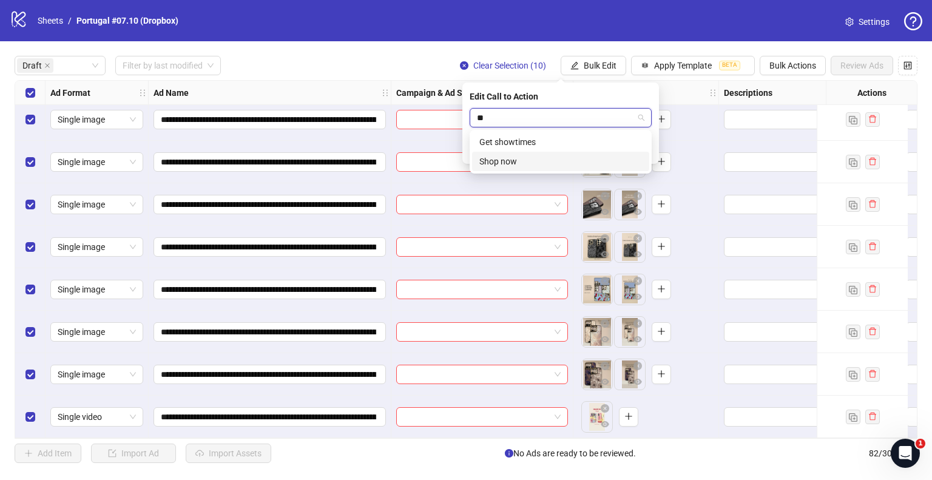
click at [536, 157] on div "Shop now" at bounding box center [560, 161] width 163 height 13
click at [643, 147] on icon "check" at bounding box center [644, 149] width 8 height 8
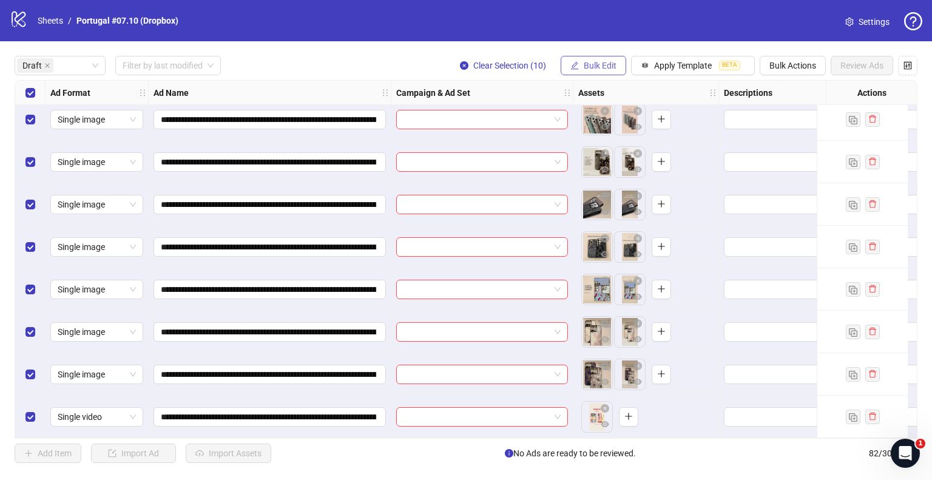
click at [599, 67] on span "Bulk Edit" at bounding box center [599, 66] width 33 height 10
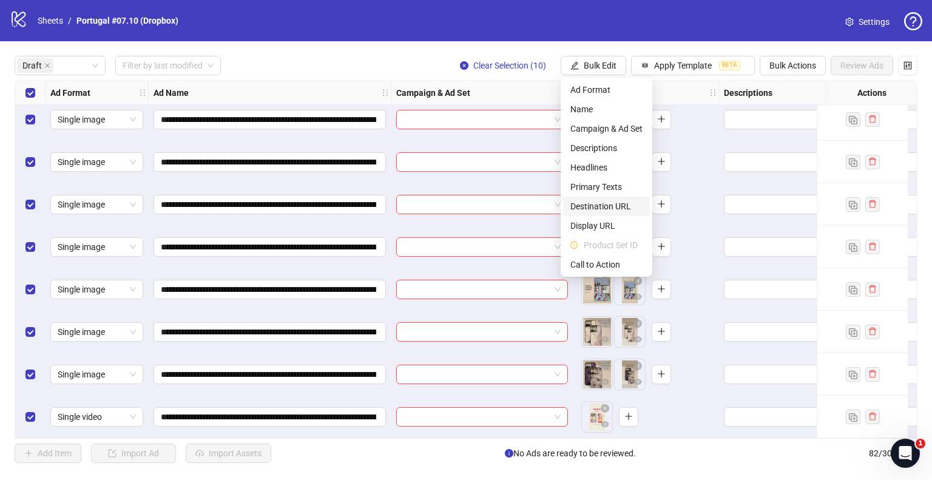
click at [606, 201] on span "Destination URL" at bounding box center [606, 206] width 72 height 13
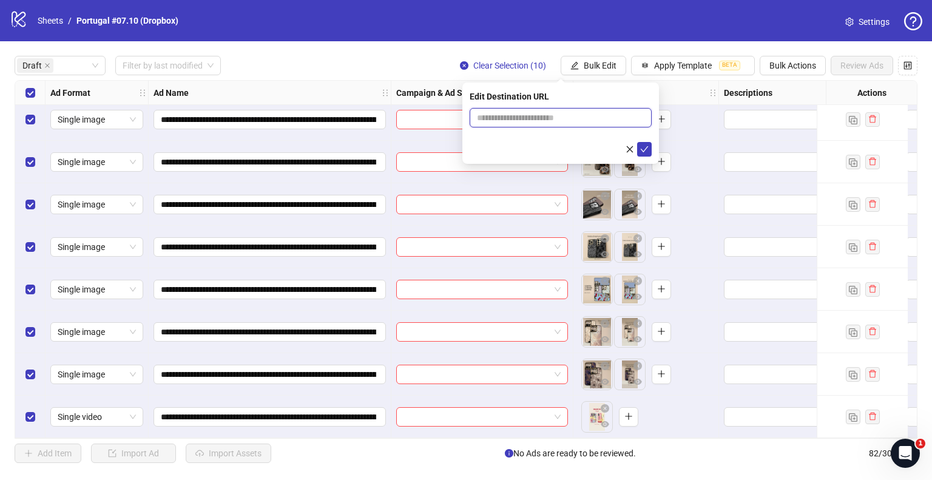
click at [548, 117] on input "text" at bounding box center [556, 117] width 158 height 13
click at [537, 115] on input "**********" at bounding box center [556, 117] width 158 height 13
type input "**********"
click at [645, 148] on icon "check" at bounding box center [644, 149] width 8 height 6
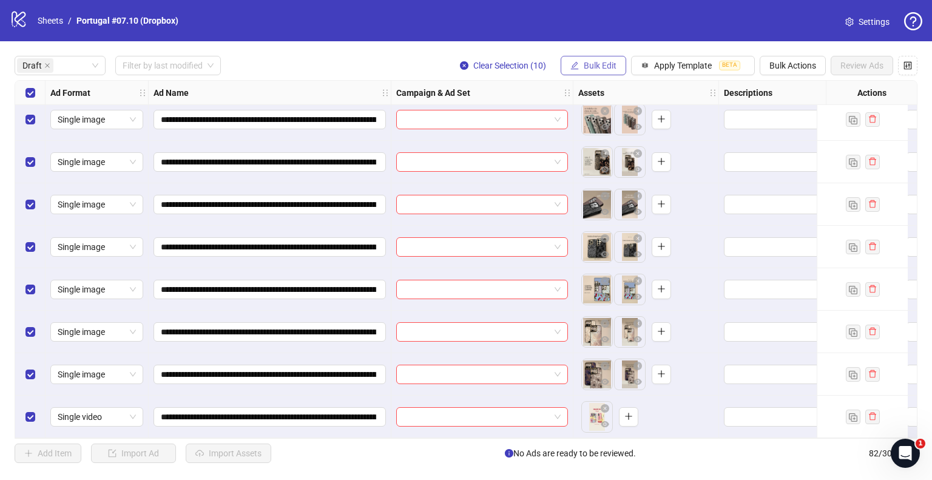
click at [577, 64] on icon "edit" at bounding box center [574, 65] width 8 height 8
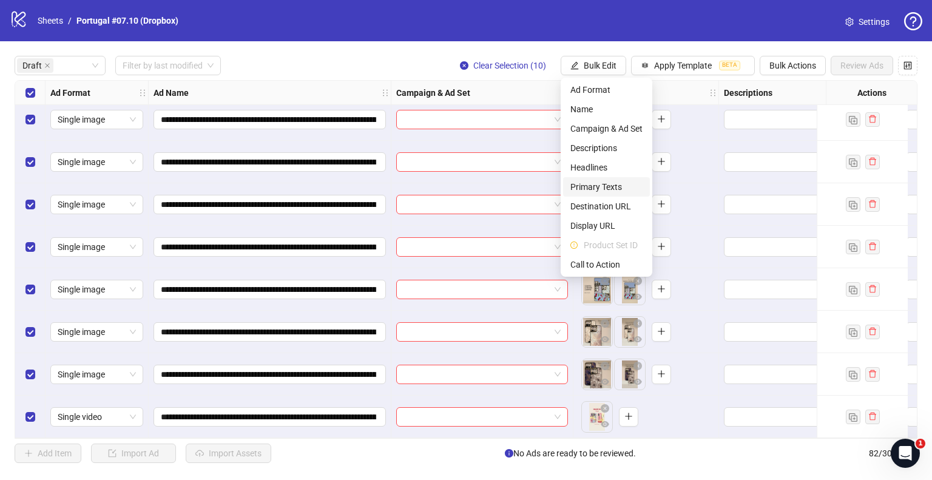
click at [599, 184] on span "Primary Texts" at bounding box center [606, 186] width 72 height 13
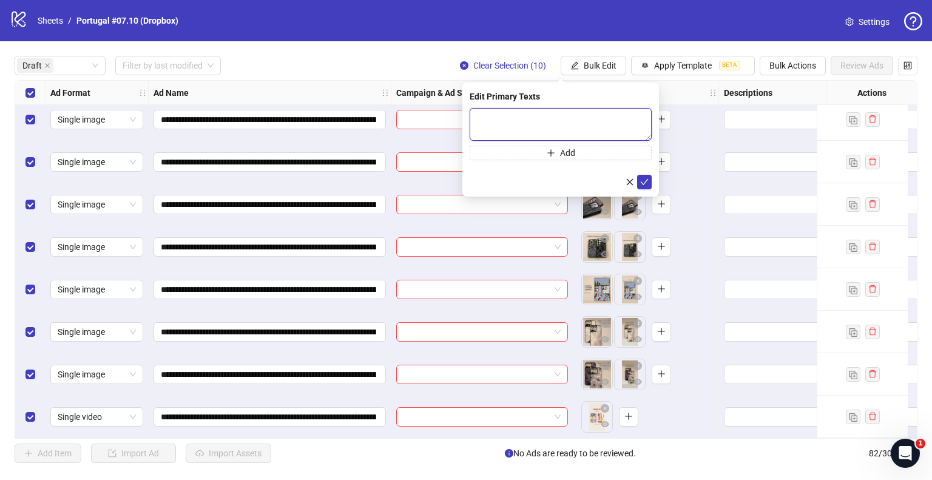
click at [536, 123] on textarea at bounding box center [560, 124] width 182 height 33
paste textarea "**********"
type textarea "**********"
click at [643, 178] on icon "check" at bounding box center [644, 181] width 8 height 8
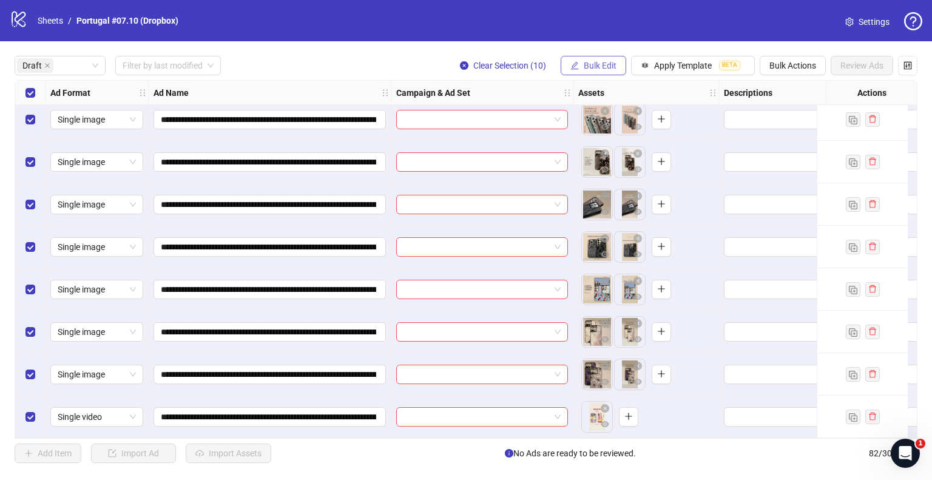
click at [600, 62] on span "Bulk Edit" at bounding box center [599, 66] width 33 height 10
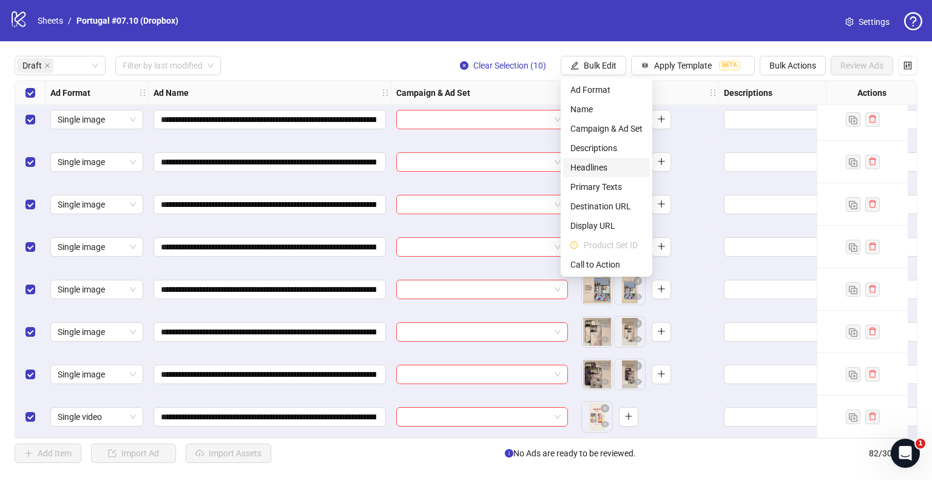
click at [602, 167] on span "Headlines" at bounding box center [606, 167] width 72 height 13
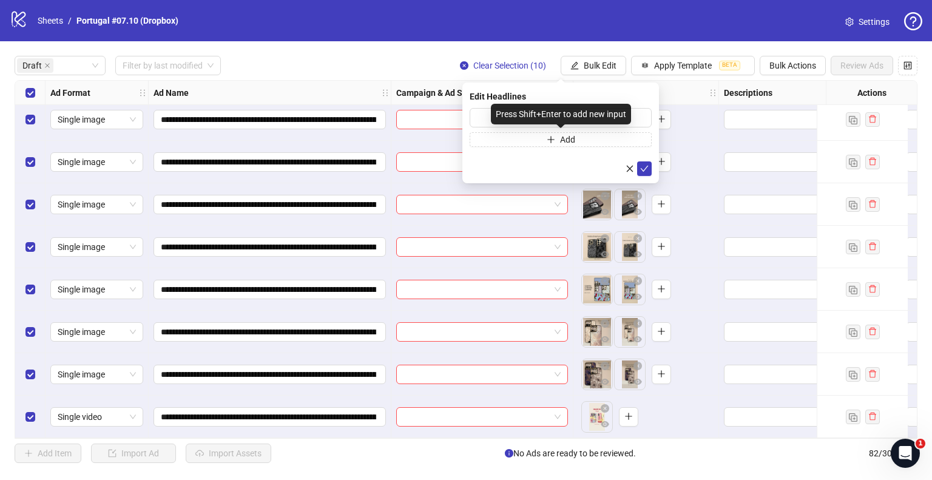
drag, startPoint x: 497, startPoint y: 118, endPoint x: 535, endPoint y: 118, distance: 37.6
click at [502, 113] on div "Press Shift+Enter to add new input" at bounding box center [561, 114] width 140 height 21
click at [634, 120] on input "text" at bounding box center [560, 117] width 182 height 19
paste input "**********"
type input "**********"
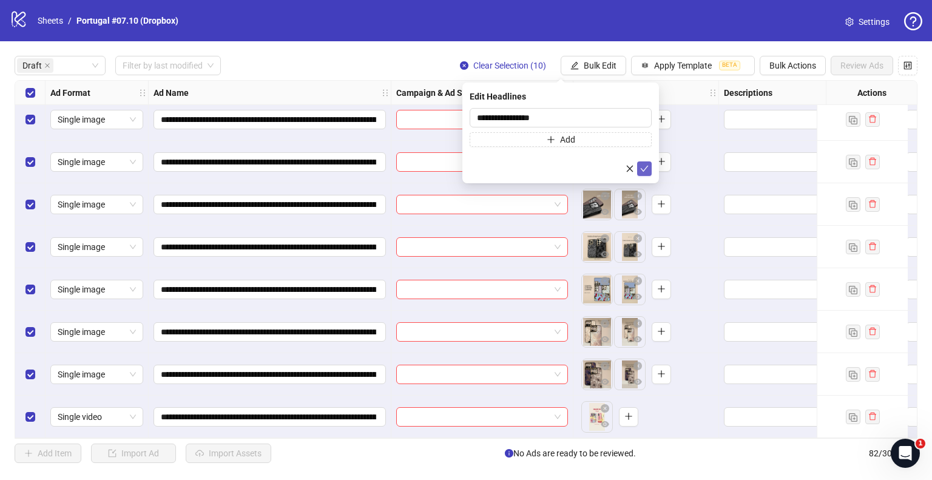
click at [640, 166] on icon "check" at bounding box center [644, 168] width 8 height 8
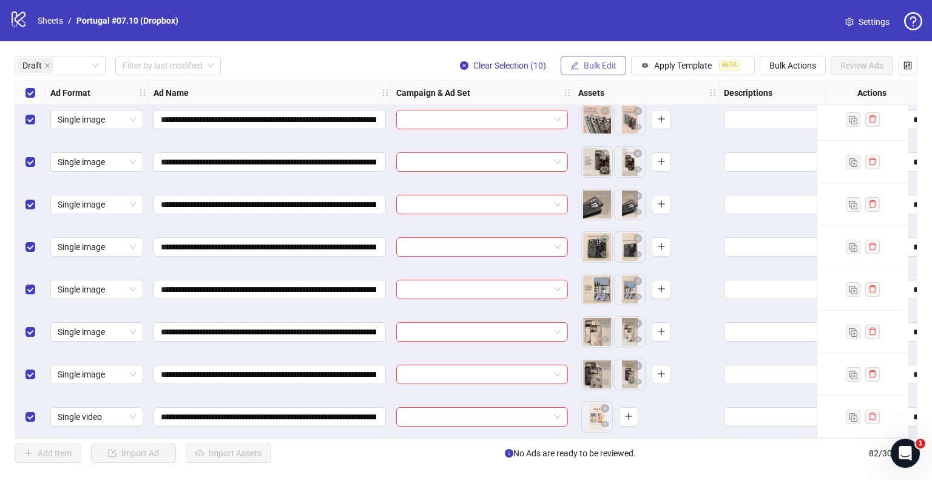
click at [606, 69] on span "Bulk Edit" at bounding box center [599, 66] width 33 height 10
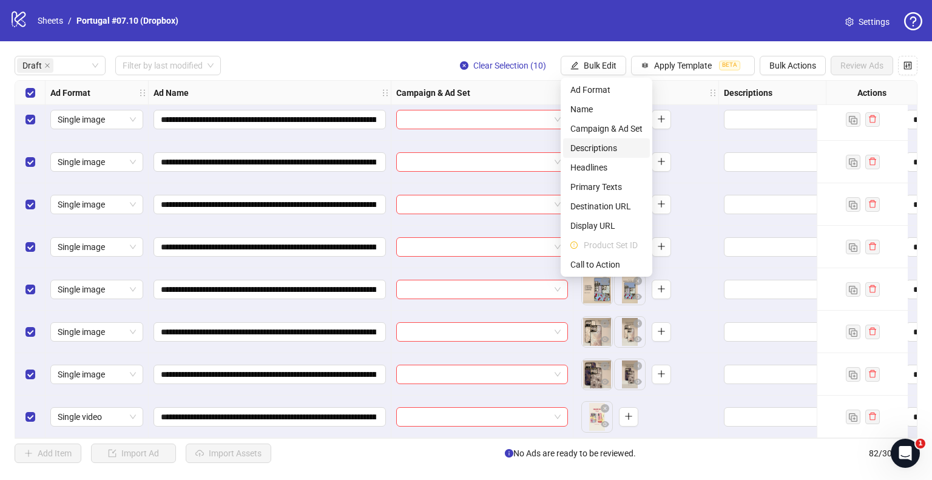
click at [596, 143] on span "Descriptions" at bounding box center [606, 147] width 72 height 13
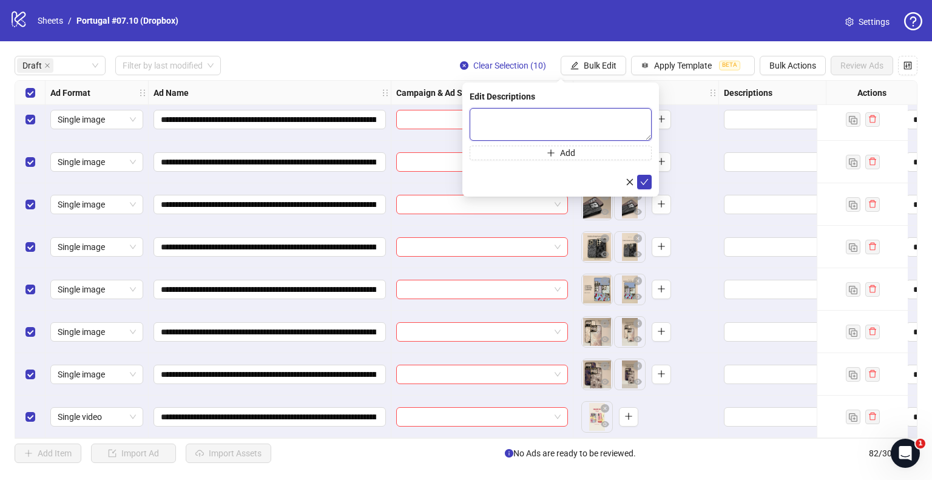
click at [518, 124] on textarea at bounding box center [560, 124] width 182 height 33
paste textarea "**********"
type textarea "**********"
click at [648, 182] on button "submit" at bounding box center [644, 182] width 15 height 15
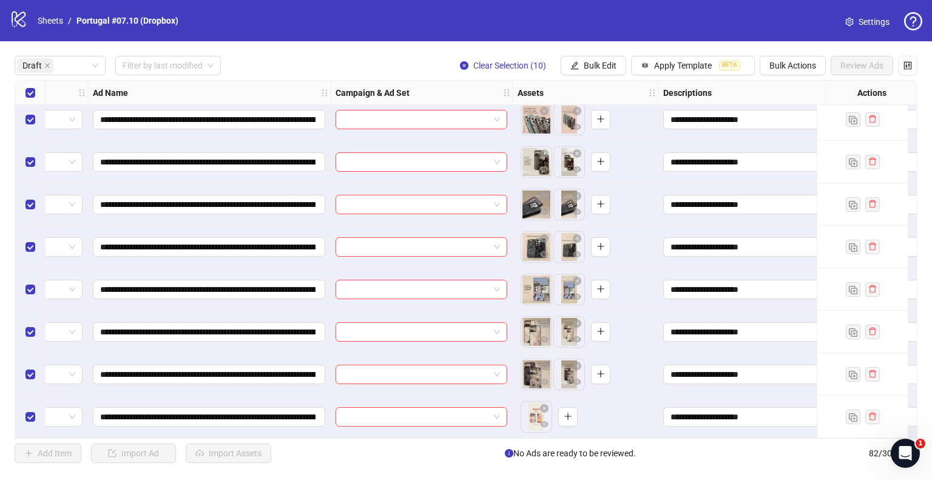
scroll to position [96, 0]
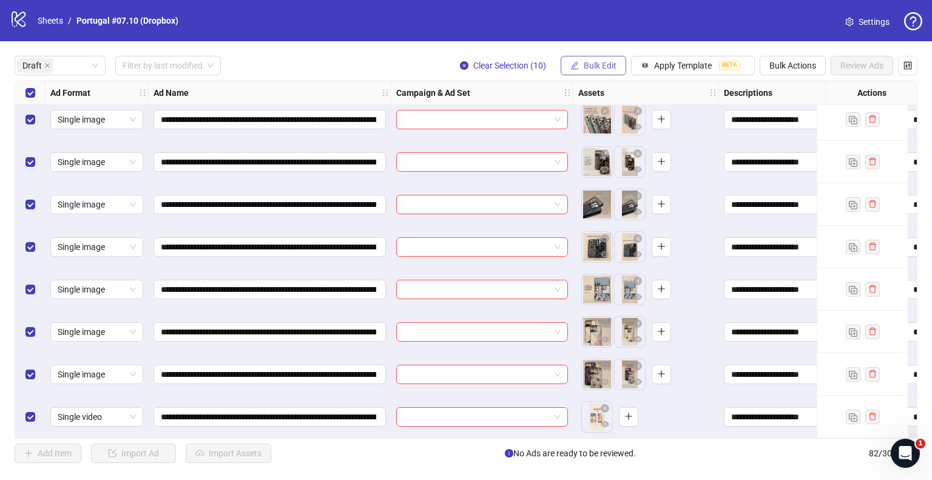
click at [606, 62] on span "Bulk Edit" at bounding box center [599, 66] width 33 height 10
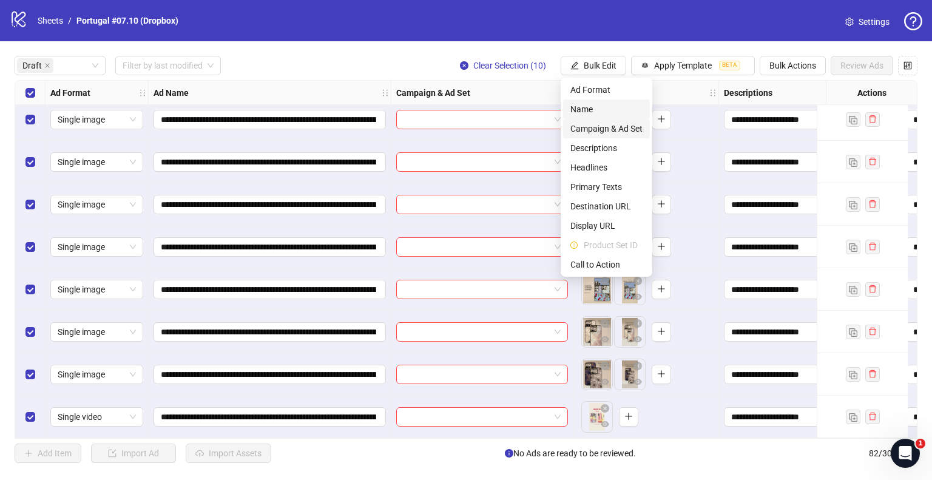
click at [590, 124] on span "Campaign & Ad Set" at bounding box center [606, 128] width 72 height 13
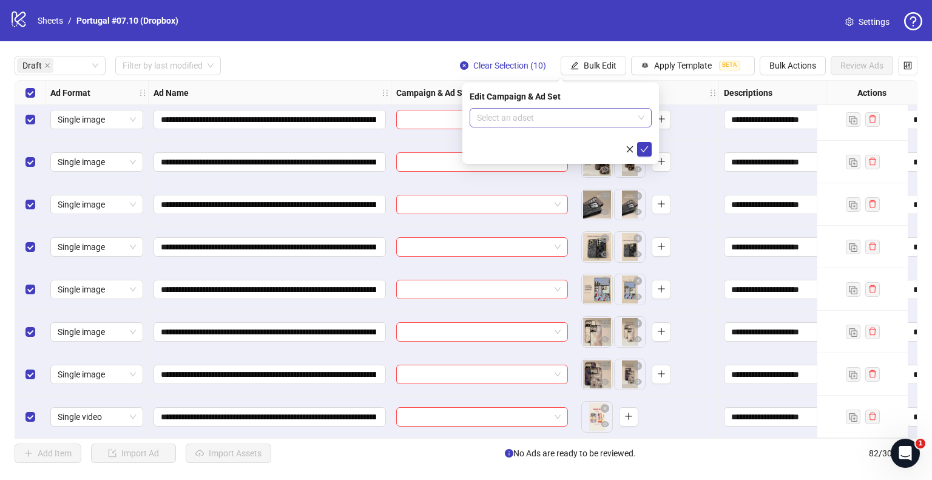
click at [495, 116] on input "search" at bounding box center [555, 118] width 156 height 18
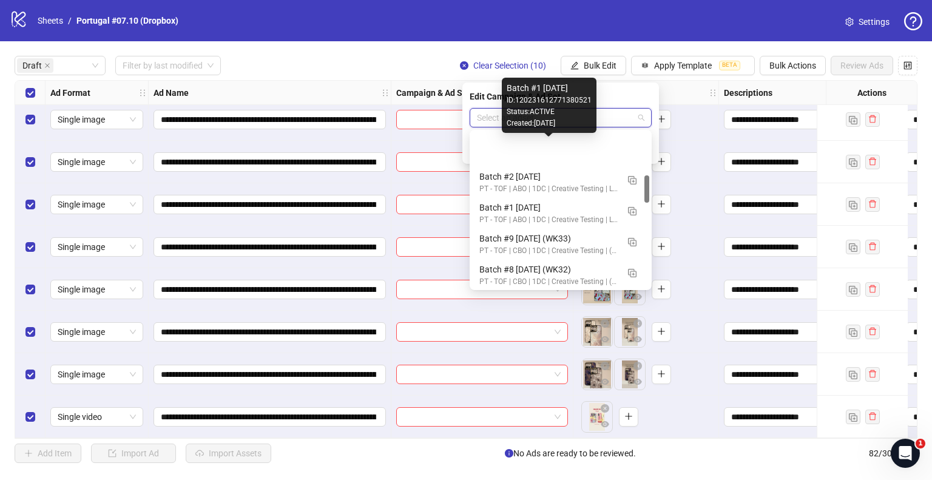
scroll to position [243, 0]
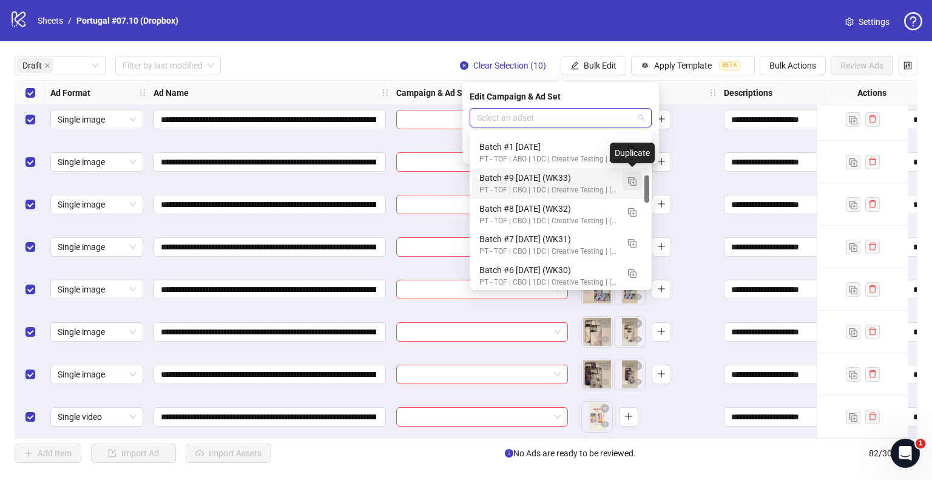
click at [634, 181] on img "button" at bounding box center [632, 181] width 8 height 8
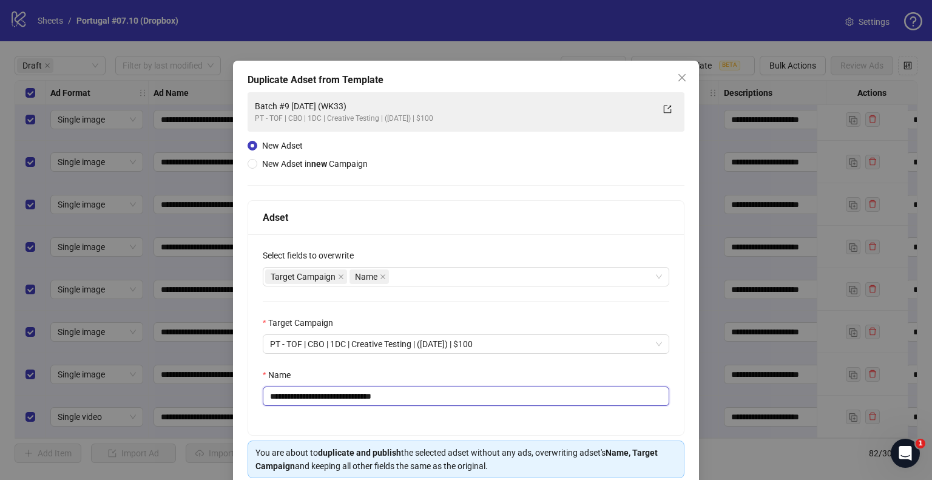
click at [427, 392] on input "**********" at bounding box center [466, 395] width 406 height 19
click at [374, 397] on input "**********" at bounding box center [466, 395] width 406 height 19
click at [347, 395] on input "**********" at bounding box center [466, 395] width 406 height 19
click at [301, 394] on input "**********" at bounding box center [466, 395] width 406 height 19
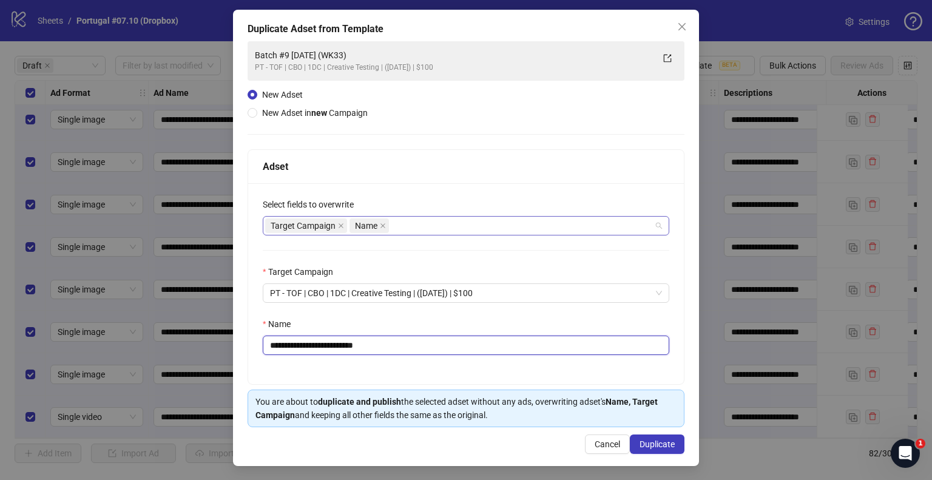
click at [439, 226] on div "Target Campaign Name" at bounding box center [459, 225] width 389 height 17
type input "**********"
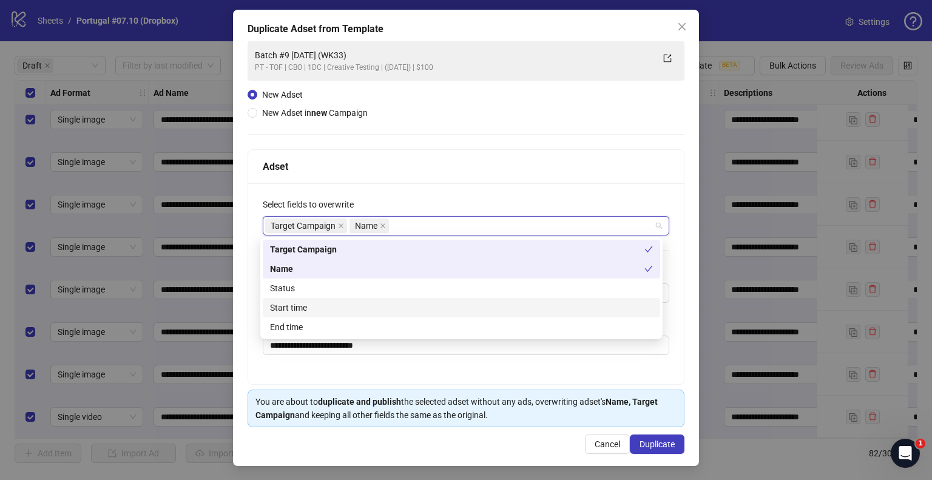
click at [298, 304] on div "Start time" at bounding box center [461, 307] width 383 height 13
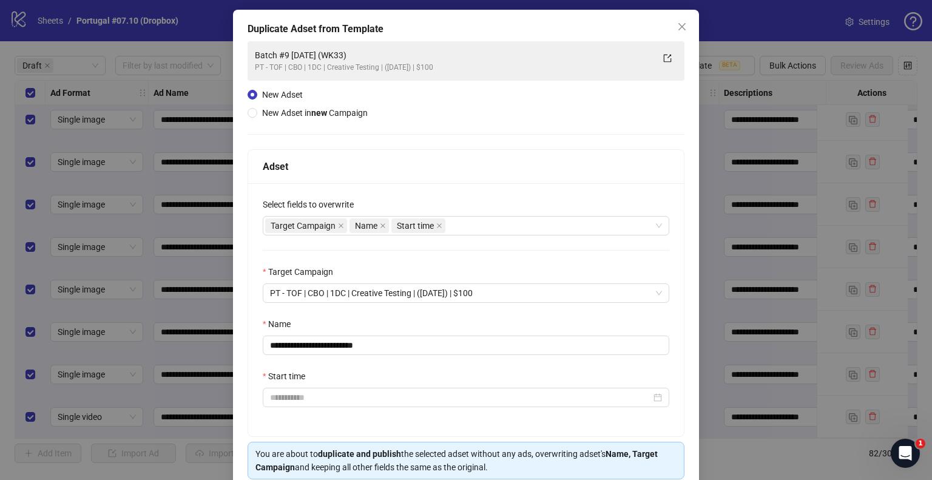
click at [301, 407] on div "**********" at bounding box center [465, 309] width 435 height 253
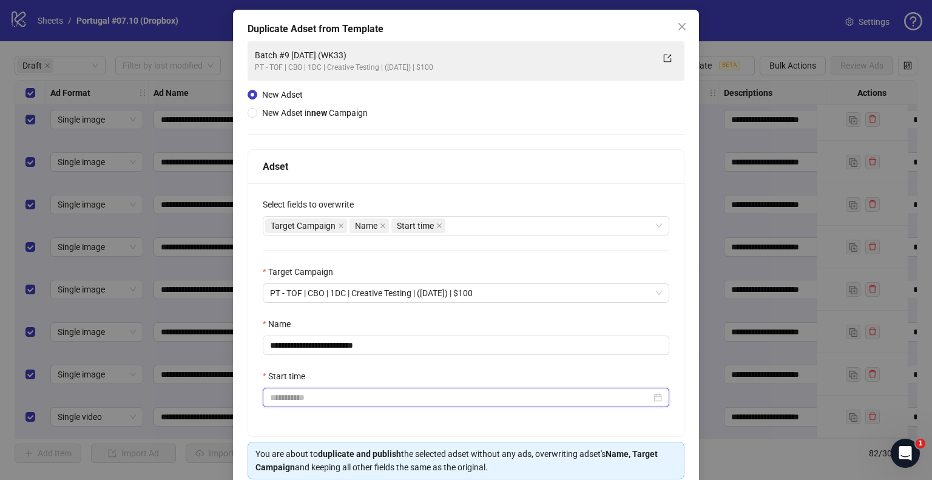
click at [300, 397] on input "Start time" at bounding box center [460, 397] width 381 height 13
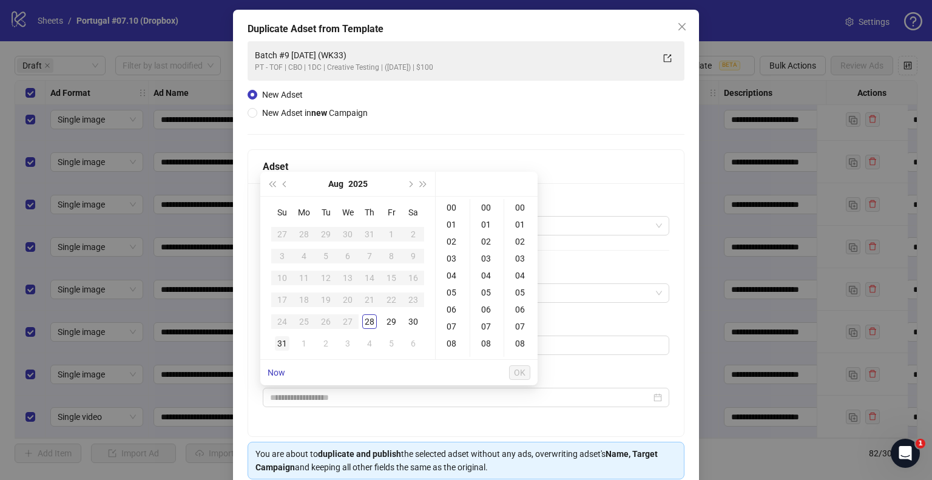
click at [286, 351] on td "31" at bounding box center [282, 343] width 22 height 22
click at [449, 295] on div "09" at bounding box center [452, 299] width 29 height 17
type input "**********"
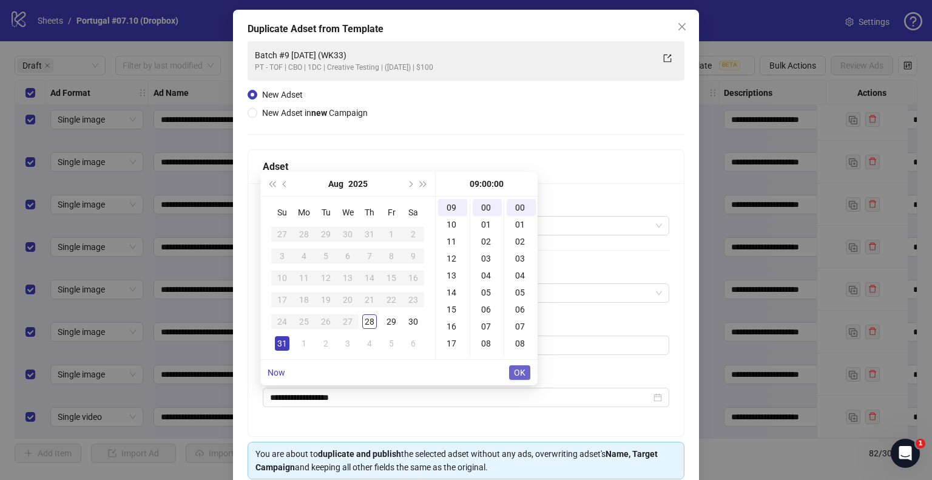
click at [516, 368] on span "OK" at bounding box center [520, 373] width 12 height 10
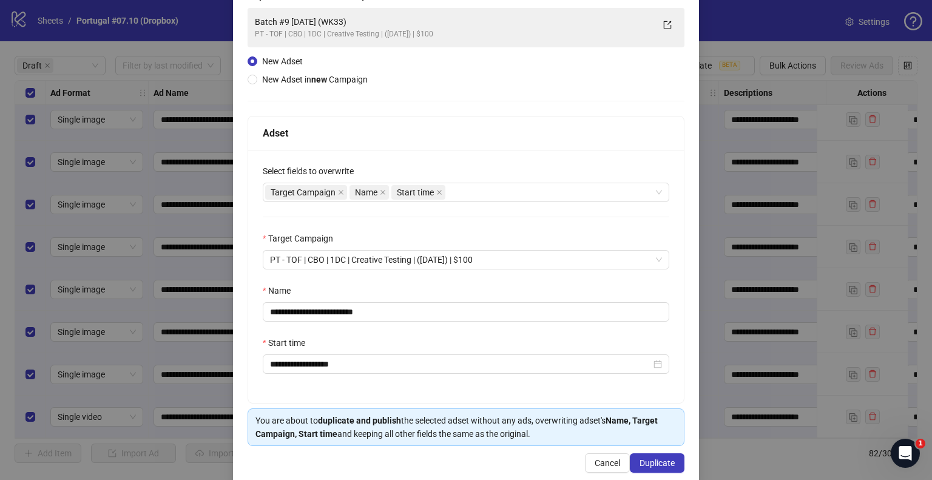
scroll to position [102, 0]
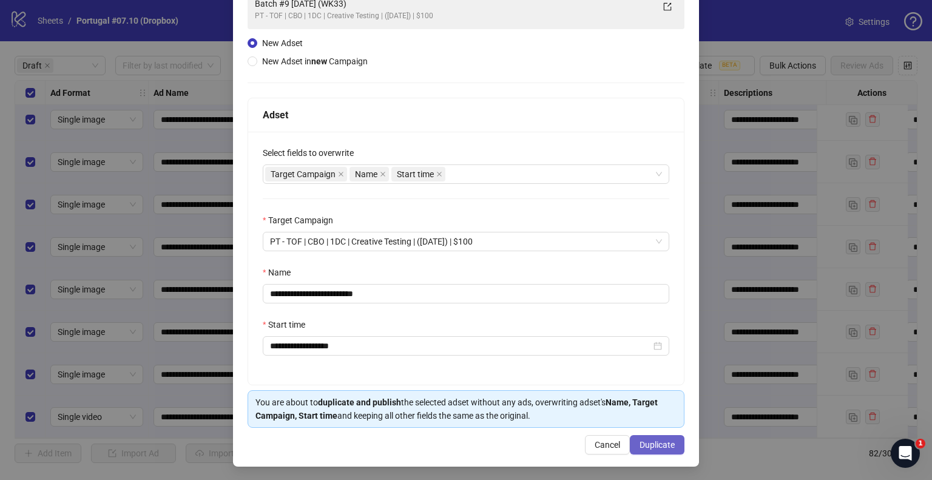
click at [658, 441] on span "Duplicate" at bounding box center [656, 445] width 35 height 10
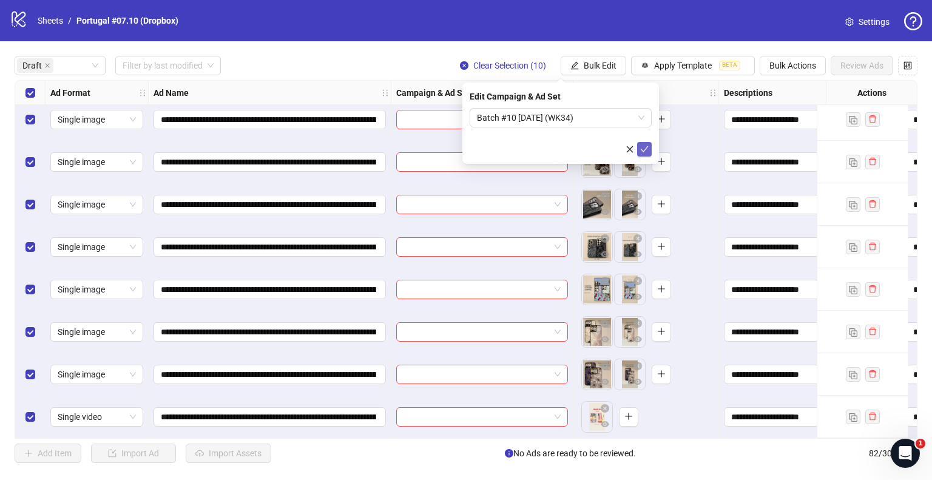
click at [648, 147] on icon "check" at bounding box center [644, 149] width 8 height 8
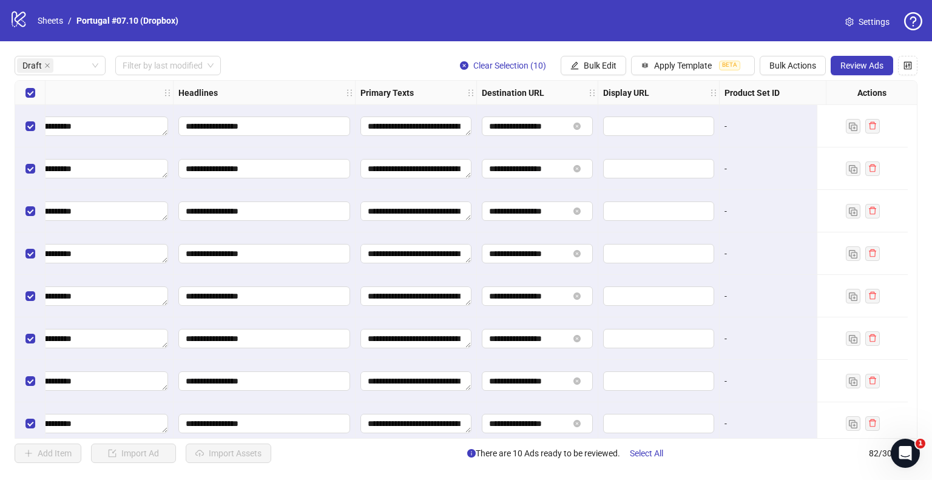
scroll to position [0, 485]
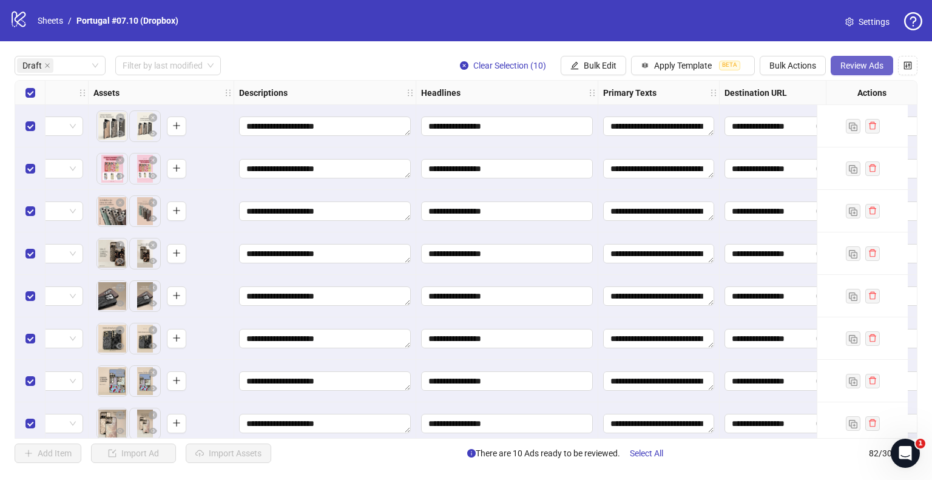
click at [842, 65] on span "Review Ads" at bounding box center [861, 66] width 43 height 10
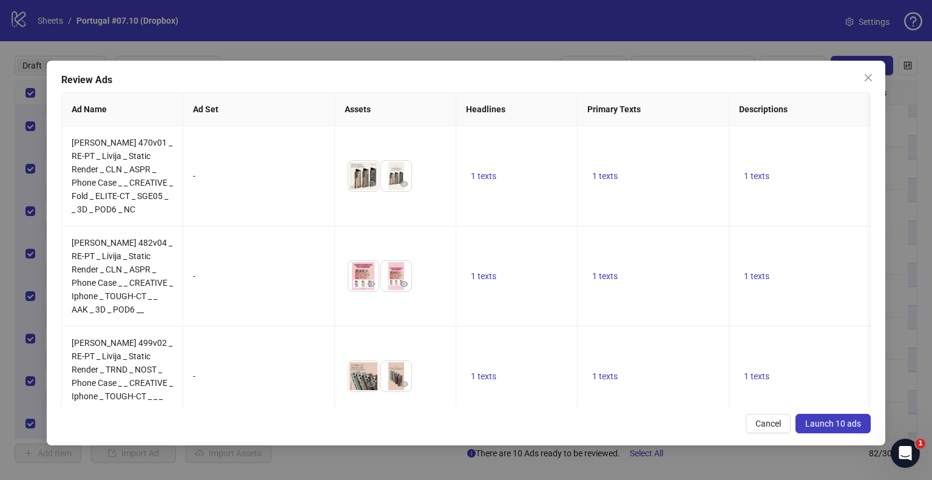
click at [833, 421] on span "Launch 10 ads" at bounding box center [833, 423] width 56 height 10
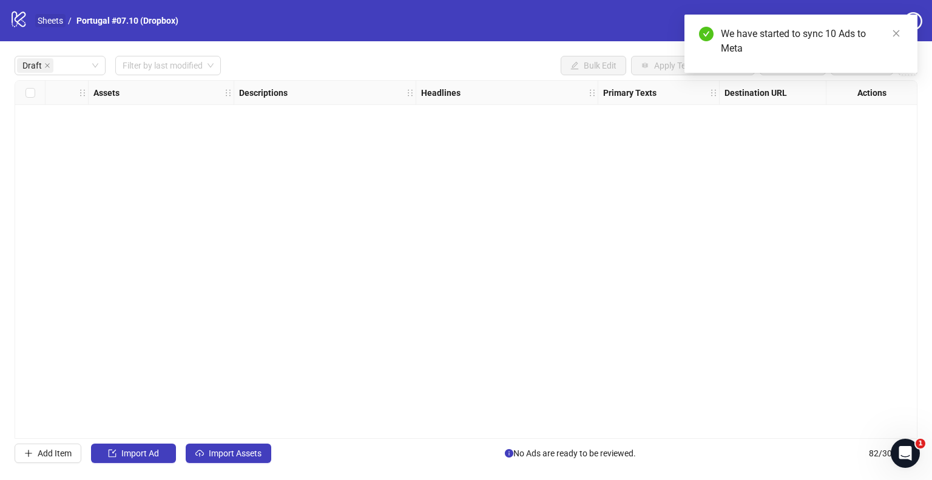
click at [44, 18] on link "Sheets" at bounding box center [50, 20] width 30 height 13
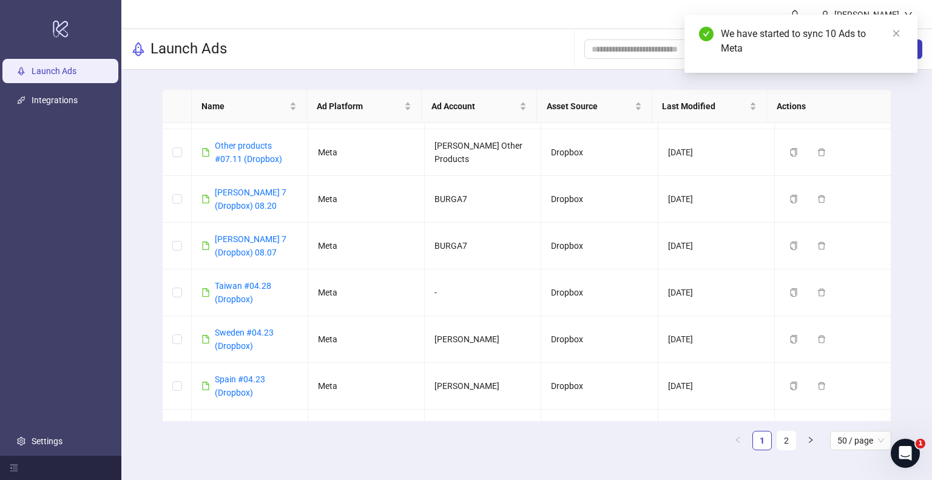
scroll to position [364, 0]
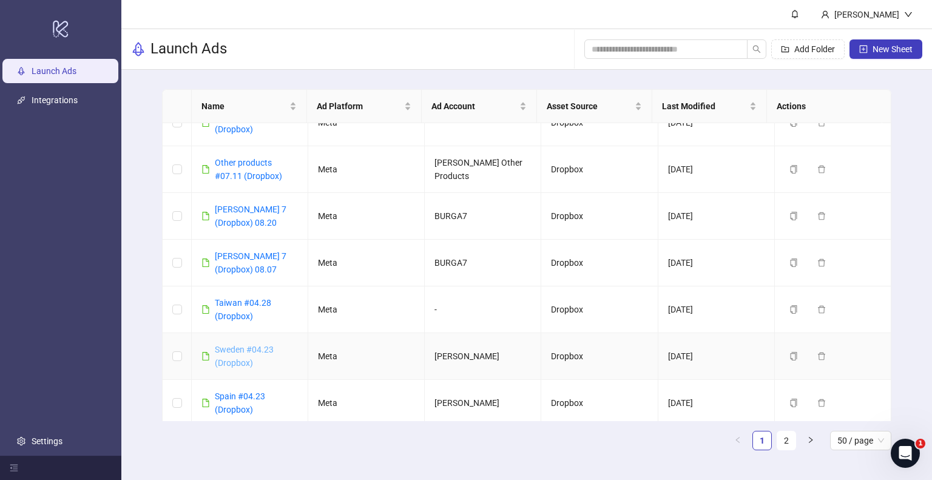
click at [250, 344] on link "Sweden #04.23 (Dropbox)" at bounding box center [244, 355] width 59 height 23
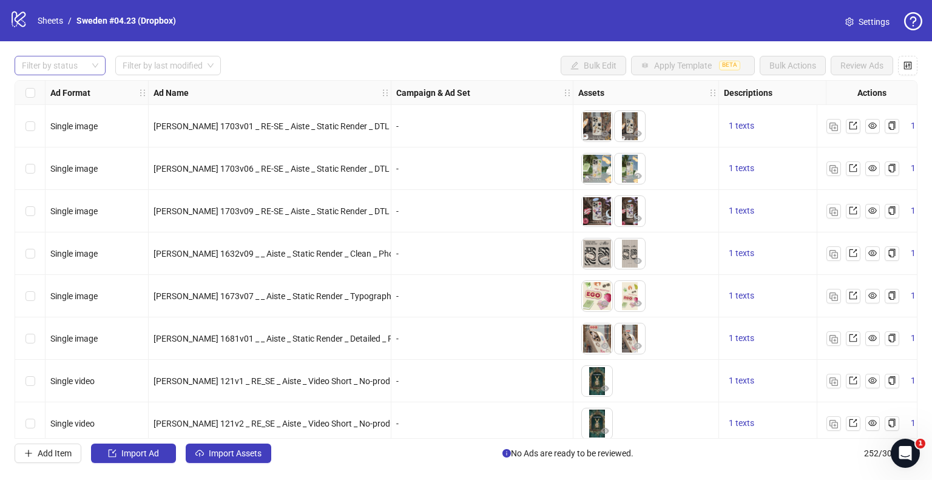
click at [80, 67] on div at bounding box center [53, 65] width 73 height 17
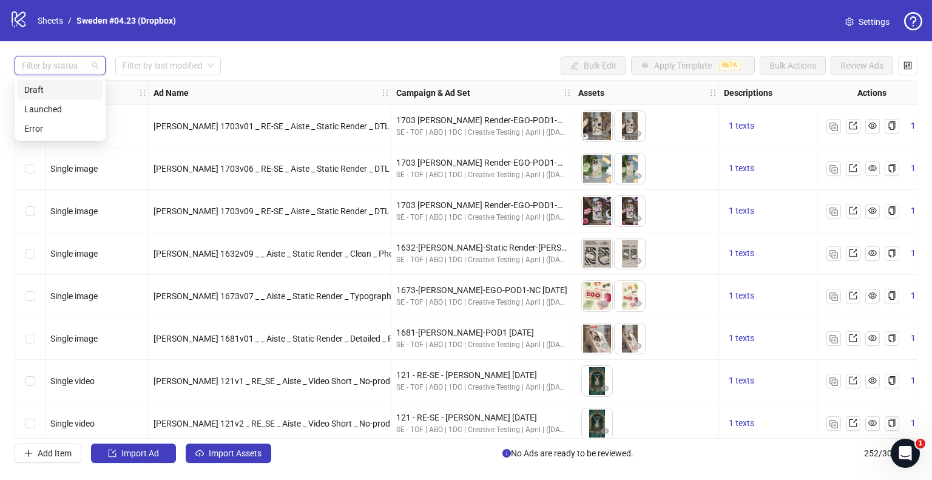
click at [78, 78] on div "draft launched Draft Launched Error" at bounding box center [60, 109] width 91 height 63
click at [70, 89] on div "Draft" at bounding box center [60, 89] width 72 height 13
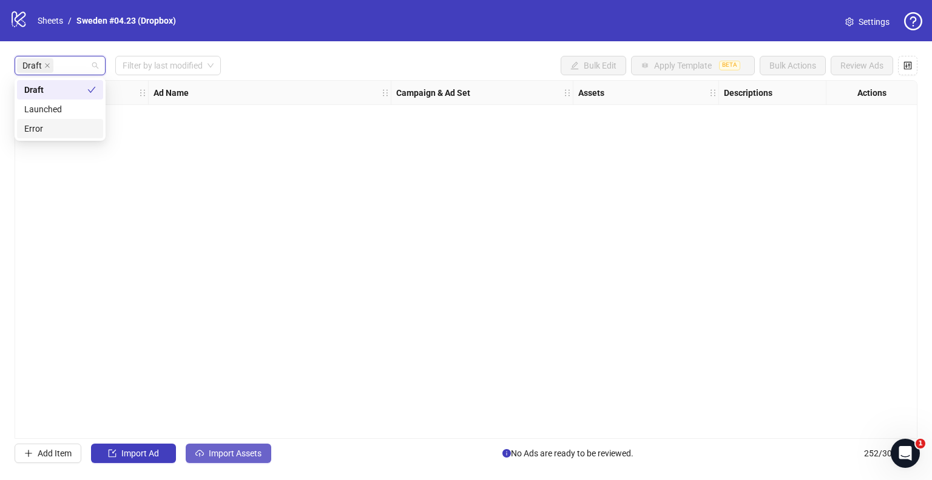
click at [255, 451] on span "Import Assets" at bounding box center [235, 453] width 53 height 10
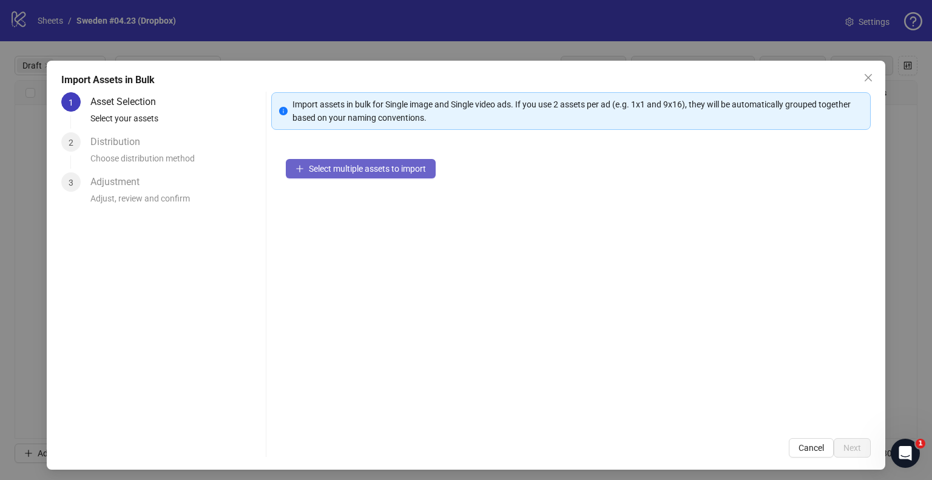
click at [342, 162] on button "Select multiple assets to import" at bounding box center [361, 168] width 150 height 19
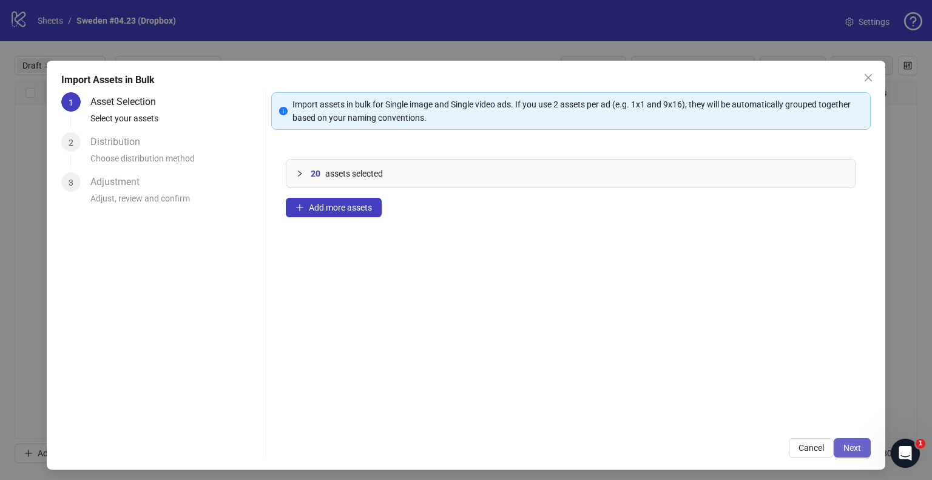
click at [844, 448] on span "Next" at bounding box center [852, 448] width 18 height 10
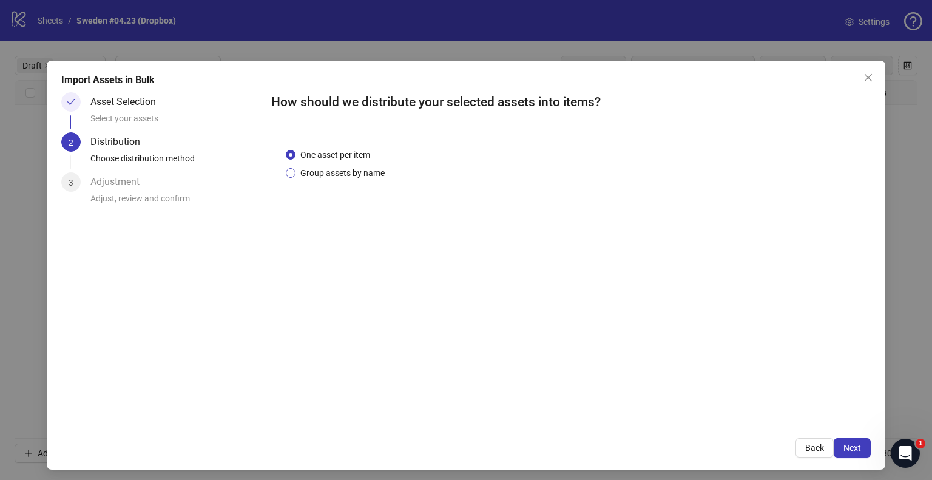
click at [329, 174] on span "Group assets by name" at bounding box center [342, 172] width 94 height 13
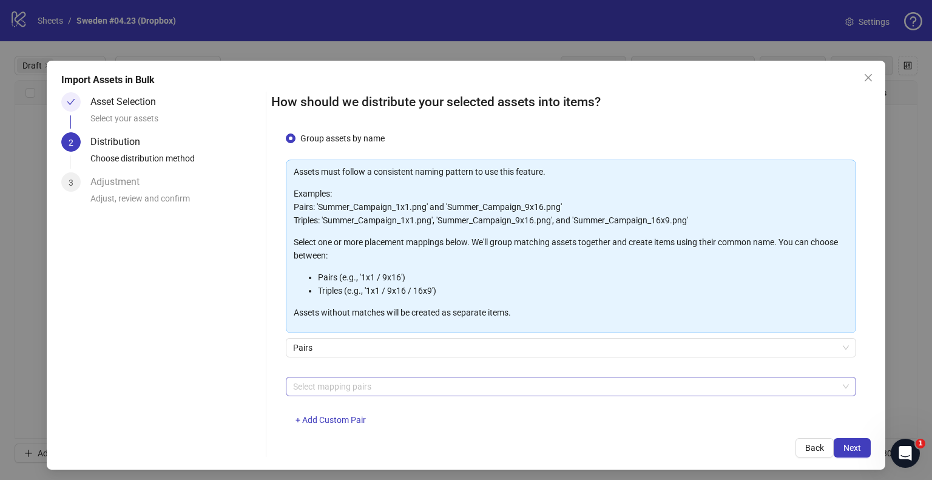
scroll to position [64, 0]
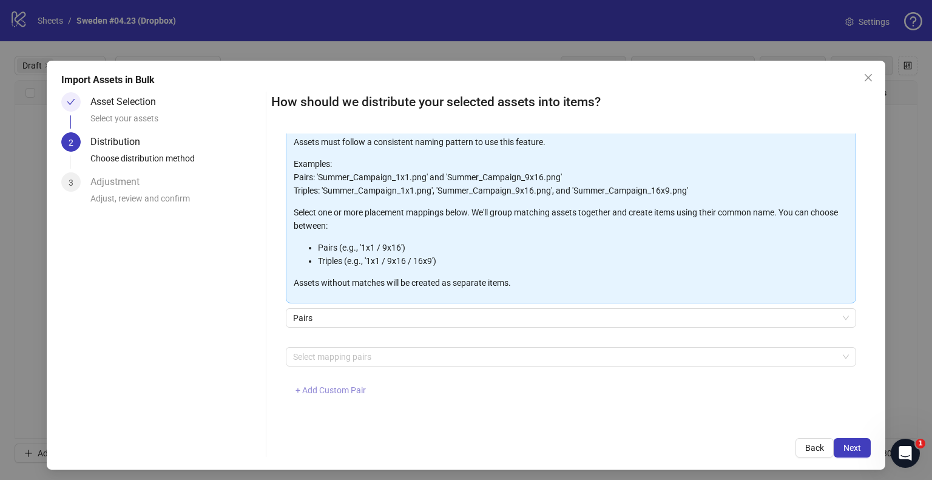
click at [328, 390] on span "+ Add Custom Pair" at bounding box center [330, 390] width 70 height 10
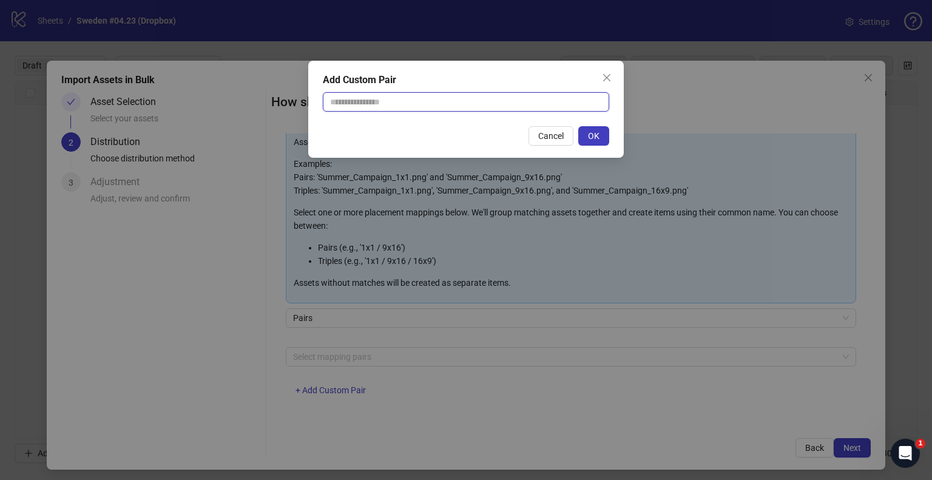
click at [375, 101] on input "text" at bounding box center [466, 101] width 286 height 19
type input "**********"
click at [596, 133] on span "OK" at bounding box center [594, 136] width 12 height 10
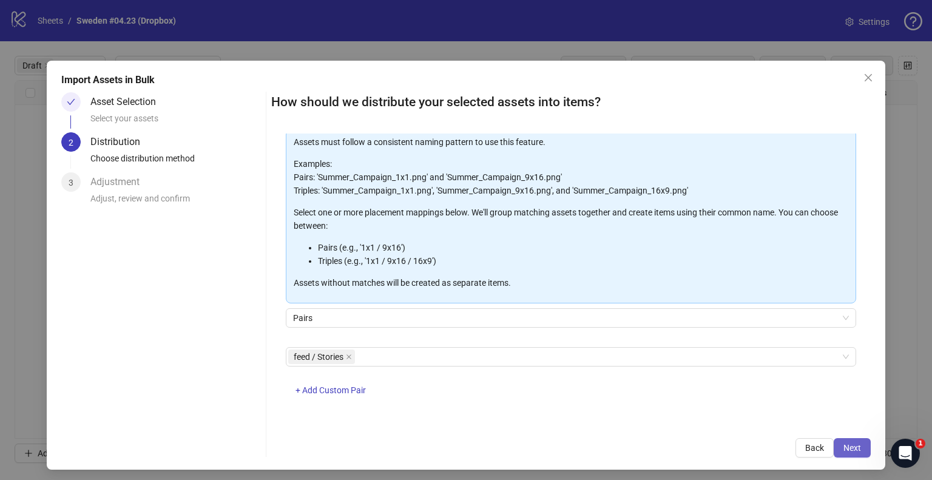
click at [845, 448] on span "Next" at bounding box center [852, 448] width 18 height 10
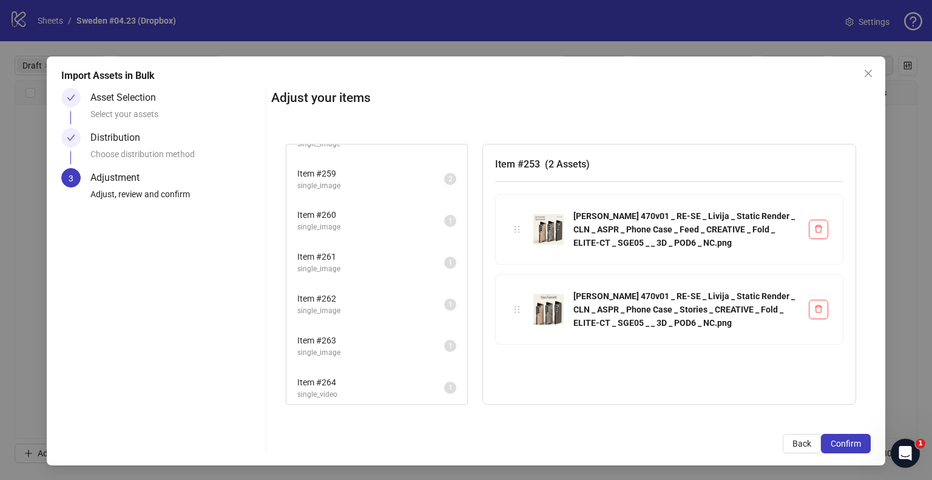
scroll to position [215, 0]
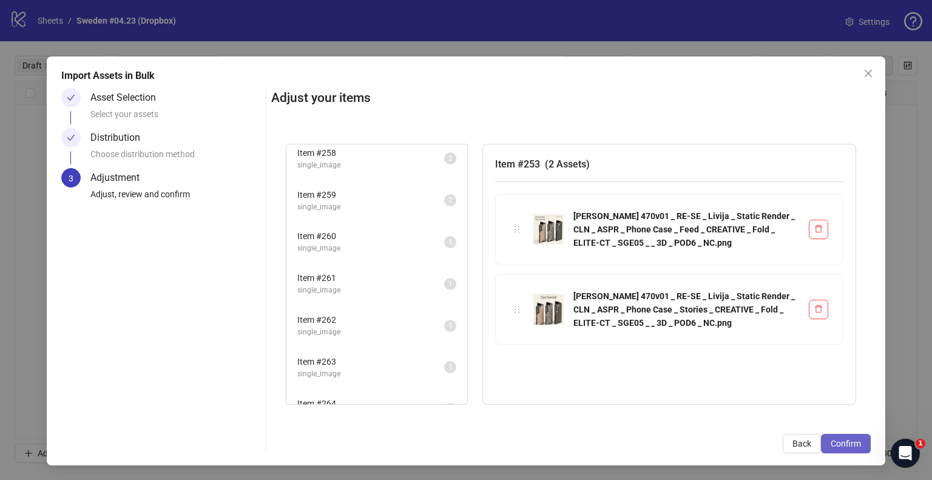
click at [842, 446] on span "Confirm" at bounding box center [845, 443] width 30 height 10
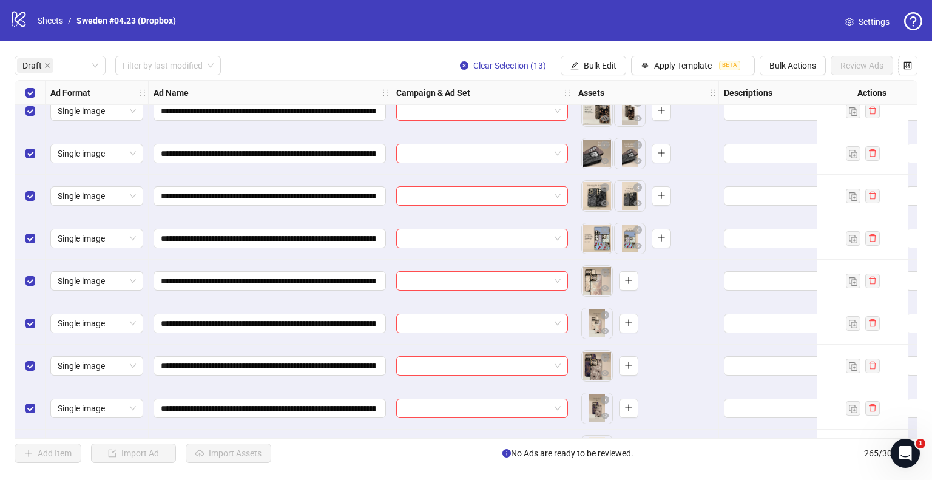
scroll to position [0, 0]
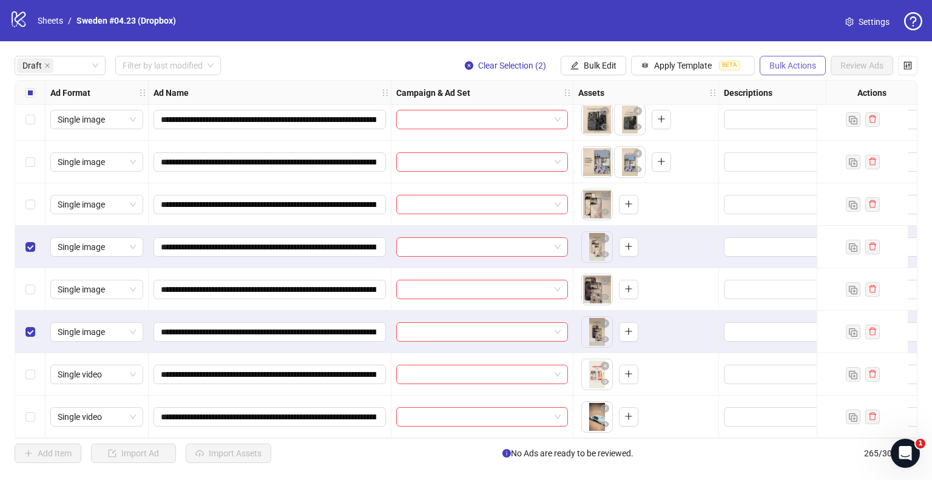
click at [779, 62] on span "Bulk Actions" at bounding box center [792, 66] width 47 height 10
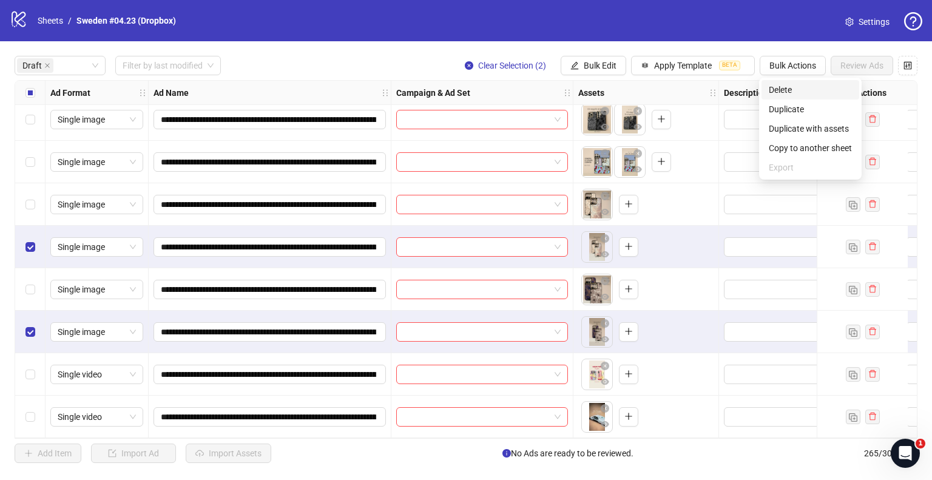
click at [771, 88] on span "Delete" at bounding box center [809, 89] width 83 height 13
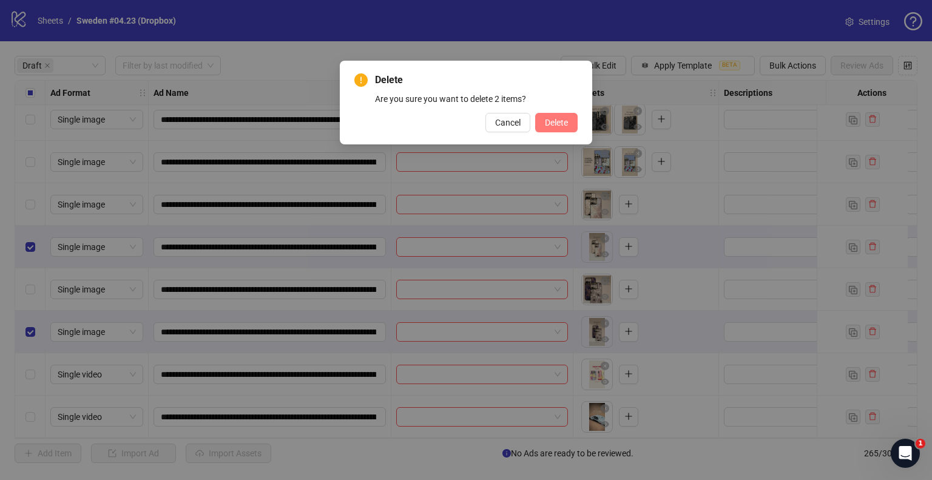
click at [570, 116] on button "Delete" at bounding box center [556, 122] width 42 height 19
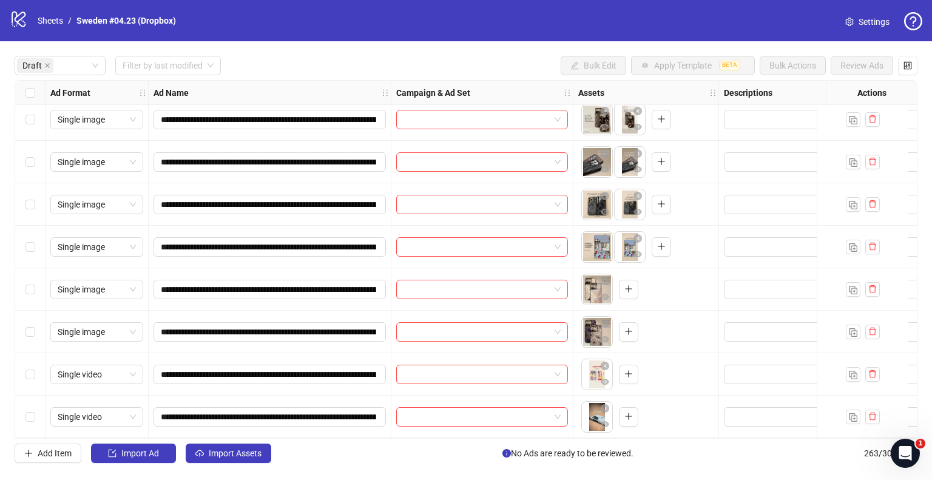
scroll to position [138, 0]
click at [631, 274] on div "To pick up a draggable item, press the space bar. While dragging, use the arrow…" at bounding box center [609, 290] width 57 height 32
click at [633, 280] on button "button" at bounding box center [628, 289] width 19 height 19
click at [631, 331] on icon "plus" at bounding box center [628, 331] width 7 height 1
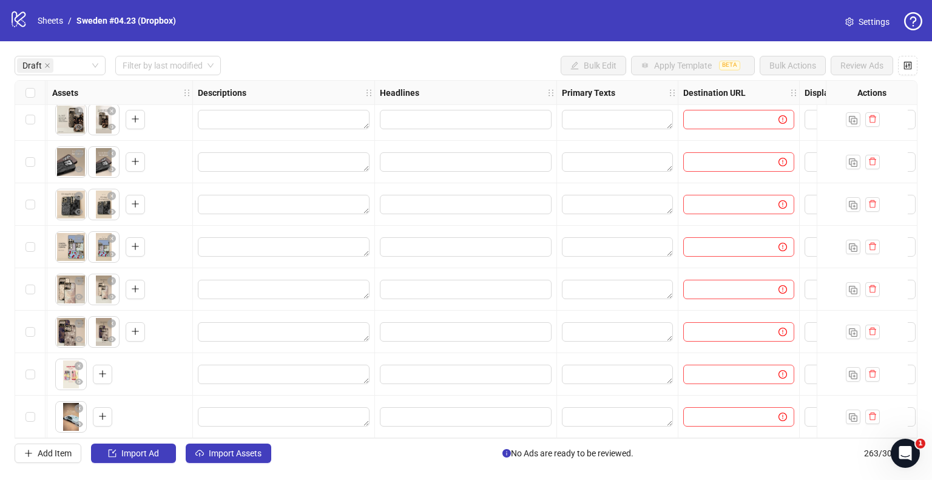
scroll to position [138, 667]
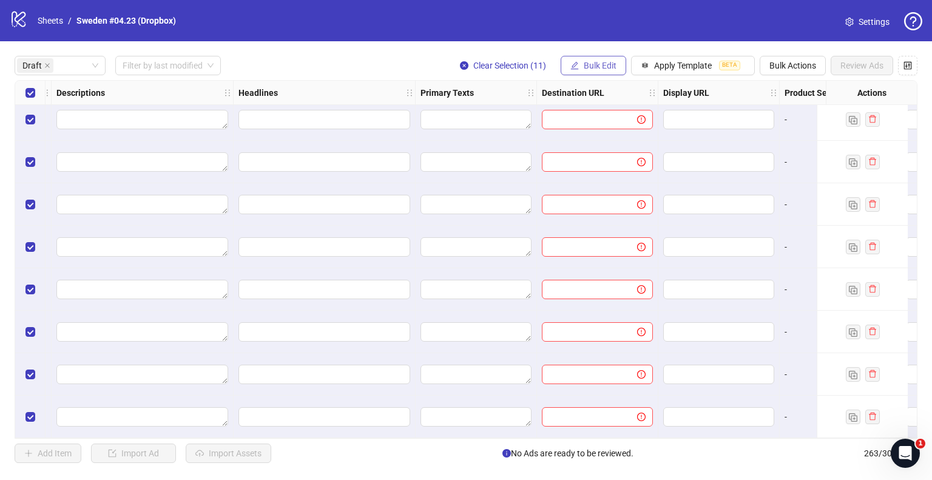
click at [613, 67] on span "Bulk Edit" at bounding box center [599, 66] width 33 height 10
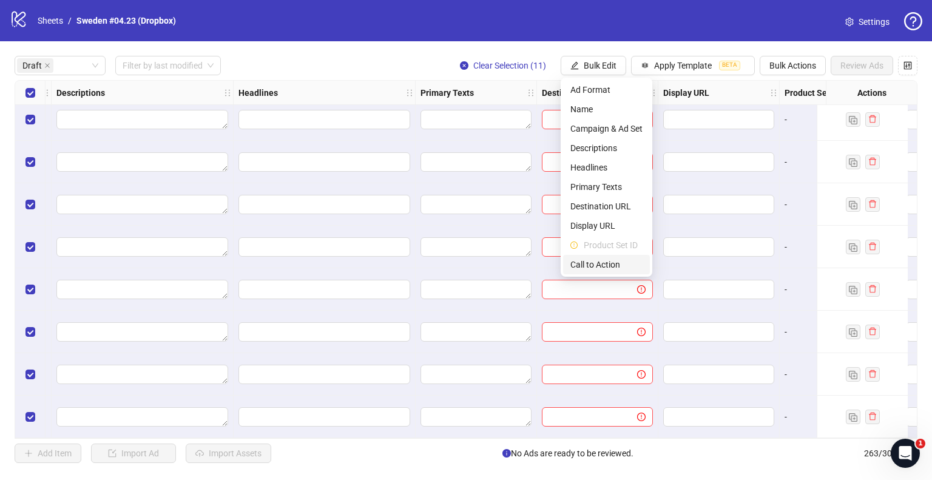
click at [583, 266] on span "Call to Action" at bounding box center [606, 264] width 72 height 13
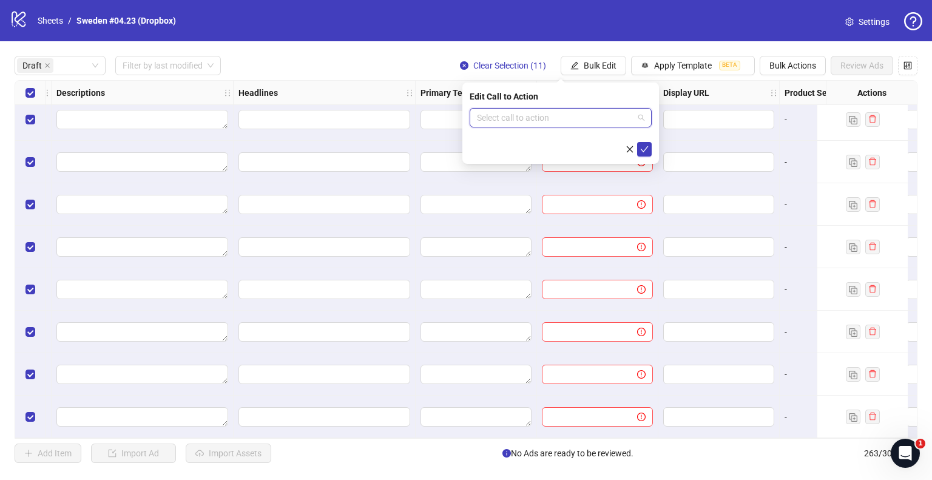
click at [519, 113] on input "search" at bounding box center [555, 118] width 156 height 18
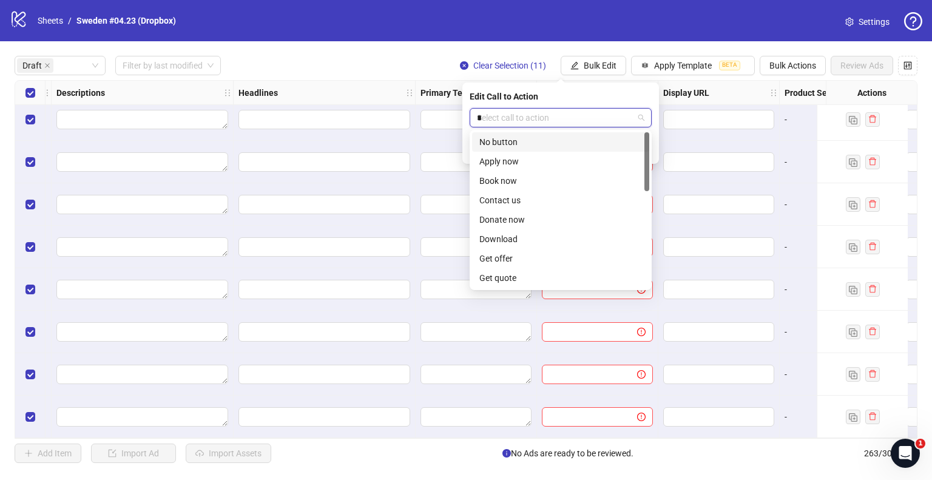
type input "**"
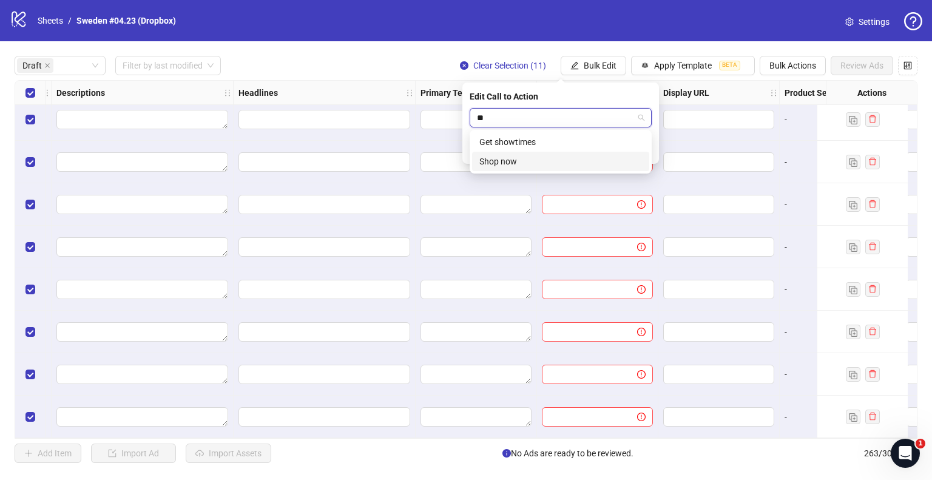
click at [509, 155] on div "Shop now" at bounding box center [560, 161] width 163 height 13
click at [646, 148] on icon "check" at bounding box center [644, 149] width 8 height 8
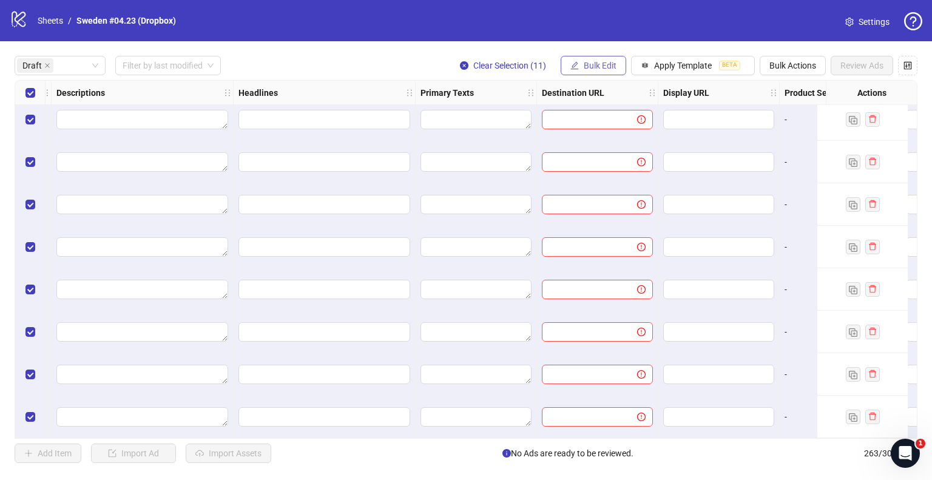
click at [599, 67] on span "Bulk Edit" at bounding box center [599, 66] width 33 height 10
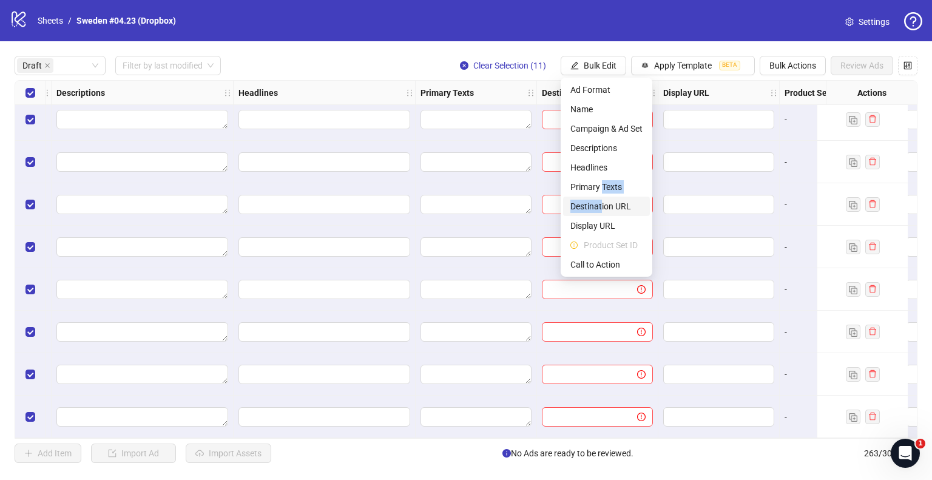
drag, startPoint x: 602, startPoint y: 192, endPoint x: 602, endPoint y: 203, distance: 11.5
click at [602, 203] on ul "Ad Format Name Campaign & Ad Set Descriptions Headlines Primary Texts Destinati…" at bounding box center [606, 177] width 92 height 199
click at [602, 203] on span "Destination URL" at bounding box center [606, 206] width 72 height 13
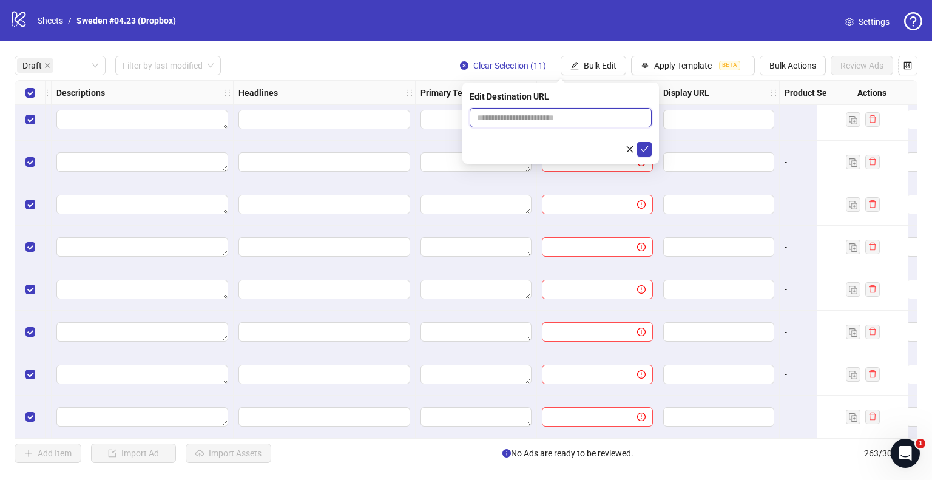
click at [541, 121] on input "text" at bounding box center [556, 117] width 158 height 13
click at [535, 116] on input "**********" at bounding box center [556, 117] width 158 height 13
type input "**********"
click at [640, 151] on icon "check" at bounding box center [644, 149] width 8 height 8
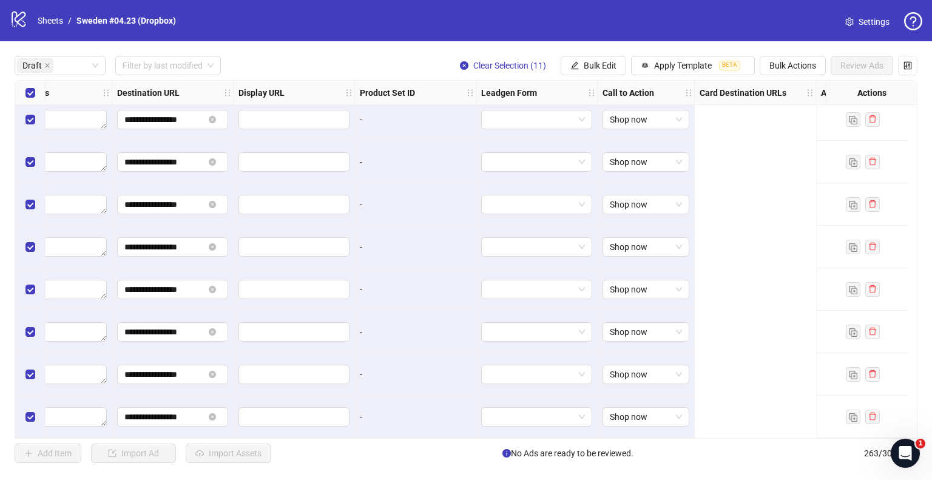
scroll to position [138, 728]
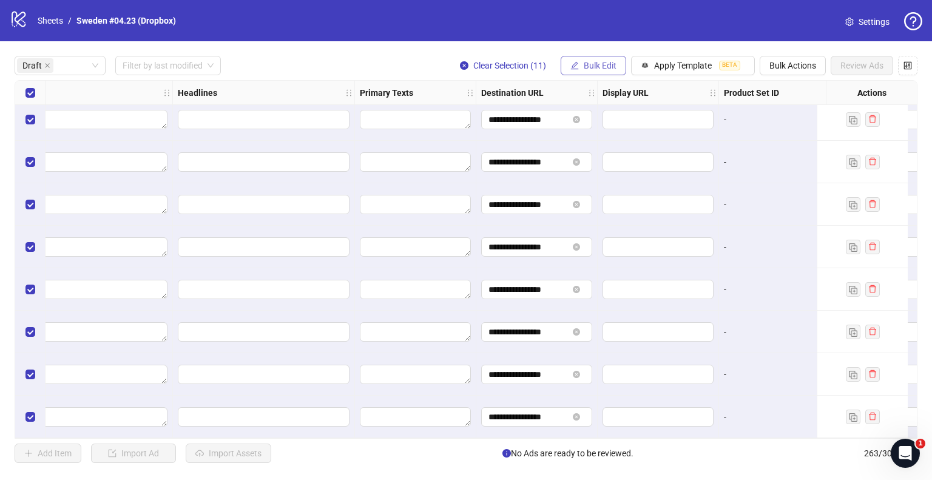
click at [605, 63] on span "Bulk Edit" at bounding box center [599, 66] width 33 height 10
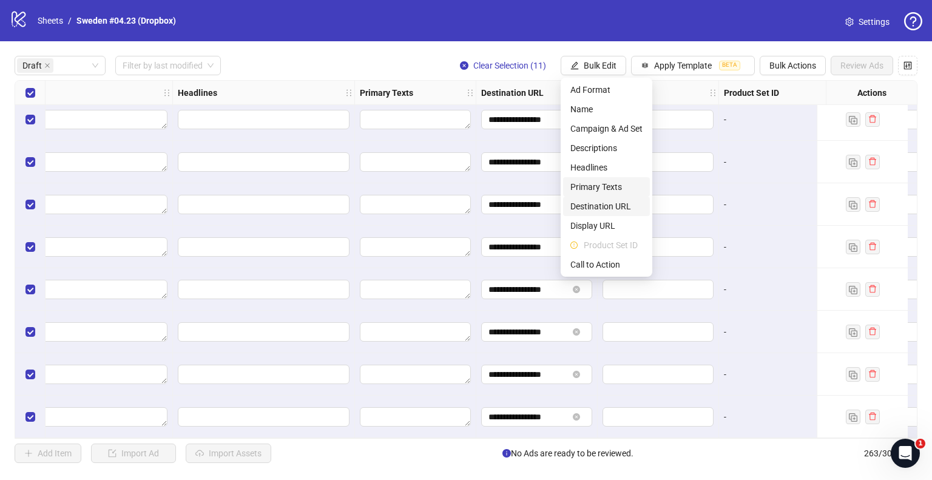
click at [603, 190] on span "Primary Texts" at bounding box center [606, 186] width 72 height 13
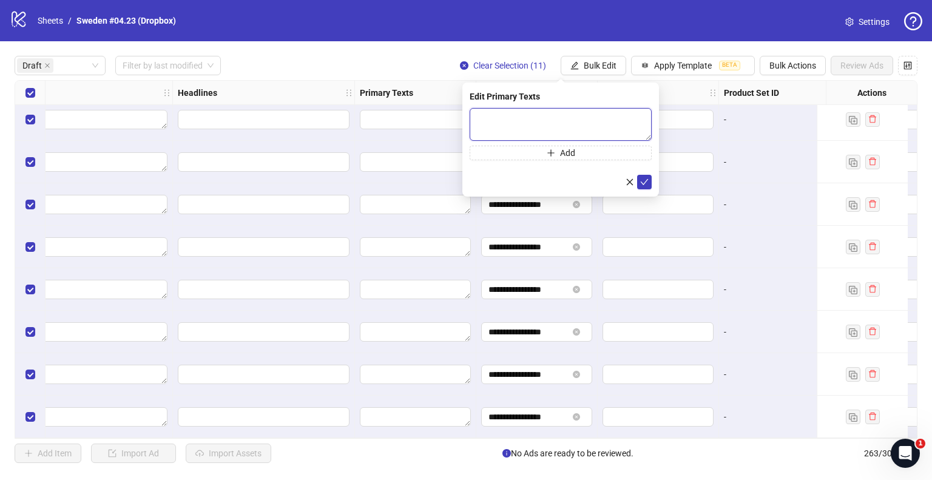
click at [509, 122] on textarea at bounding box center [560, 124] width 182 height 33
paste textarea "**********"
type textarea "**********"
click at [643, 179] on icon "check" at bounding box center [644, 181] width 8 height 8
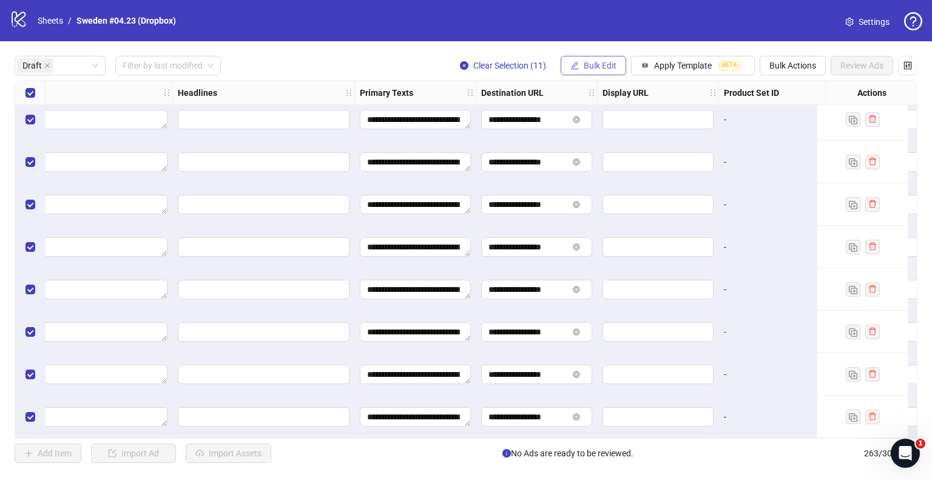
click at [596, 67] on span "Bulk Edit" at bounding box center [599, 66] width 33 height 10
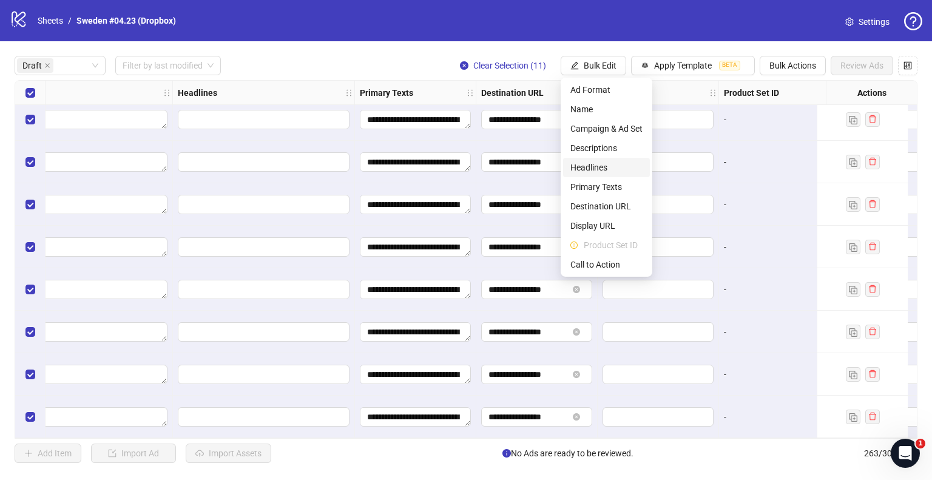
click at [599, 169] on span "Headlines" at bounding box center [606, 167] width 72 height 13
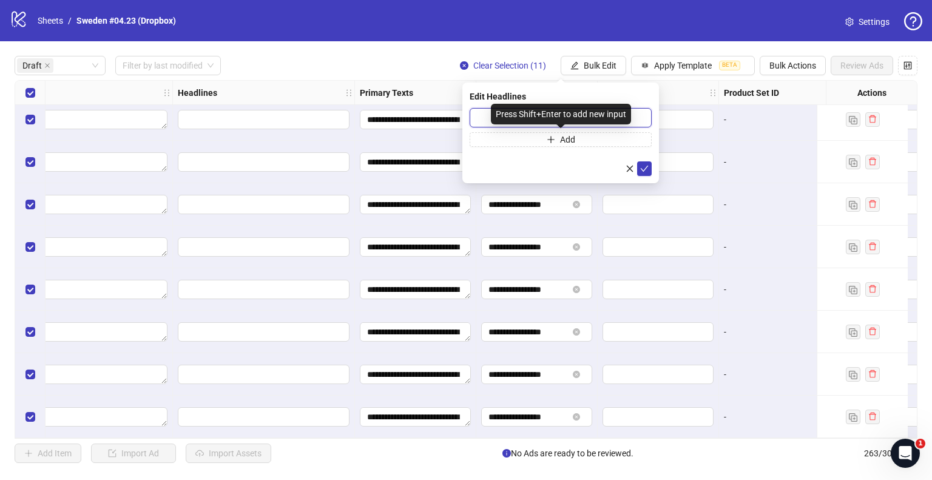
click at [490, 115] on input "text" at bounding box center [560, 117] width 182 height 19
paste input "**********"
type input "**********"
drag, startPoint x: 645, startPoint y: 166, endPoint x: 606, endPoint y: 95, distance: 81.4
click at [645, 167] on icon "check" at bounding box center [644, 168] width 8 height 8
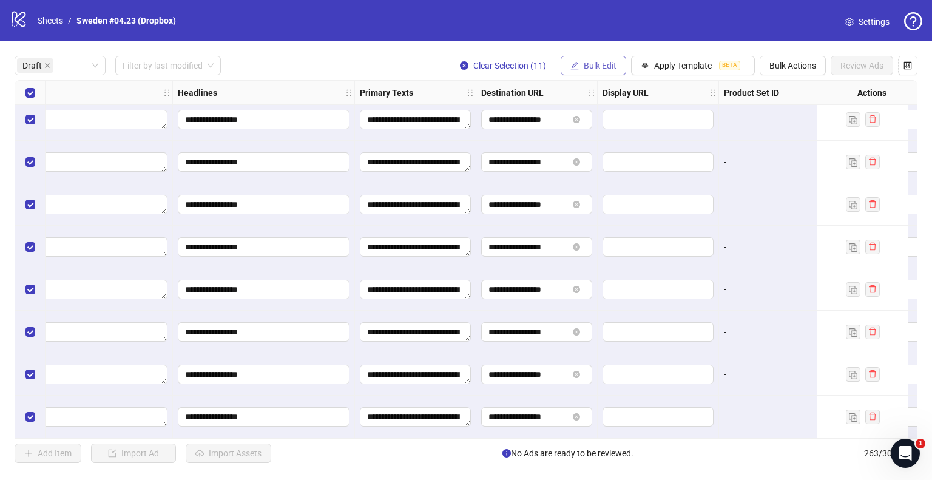
click at [614, 70] on button "Bulk Edit" at bounding box center [593, 65] width 66 height 19
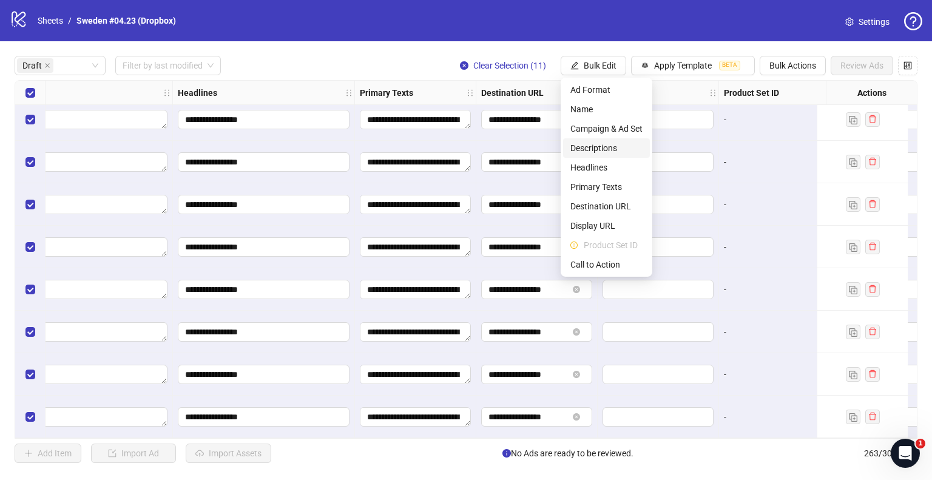
click at [599, 146] on span "Descriptions" at bounding box center [606, 147] width 72 height 13
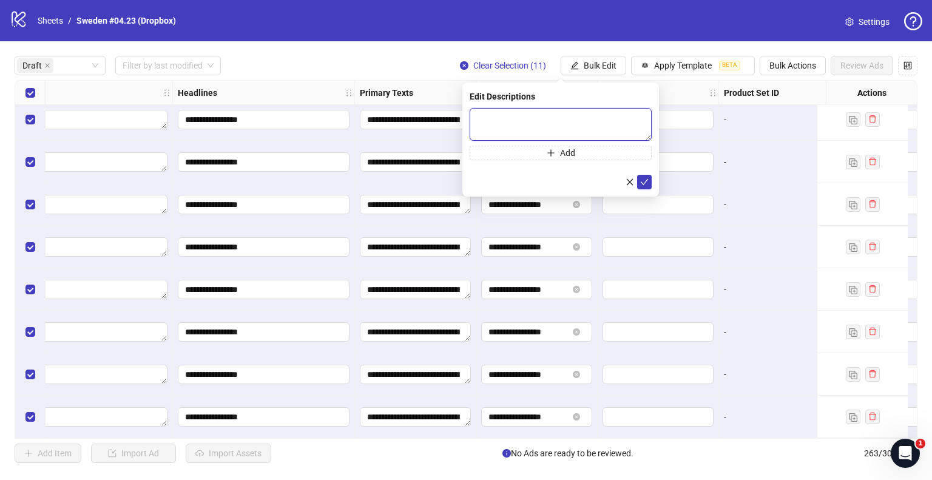
click at [488, 115] on textarea at bounding box center [560, 124] width 182 height 33
paste textarea "**********"
type textarea "**********"
drag, startPoint x: 646, startPoint y: 181, endPoint x: 609, endPoint y: 224, distance: 56.8
click at [646, 181] on icon "check" at bounding box center [644, 181] width 8 height 8
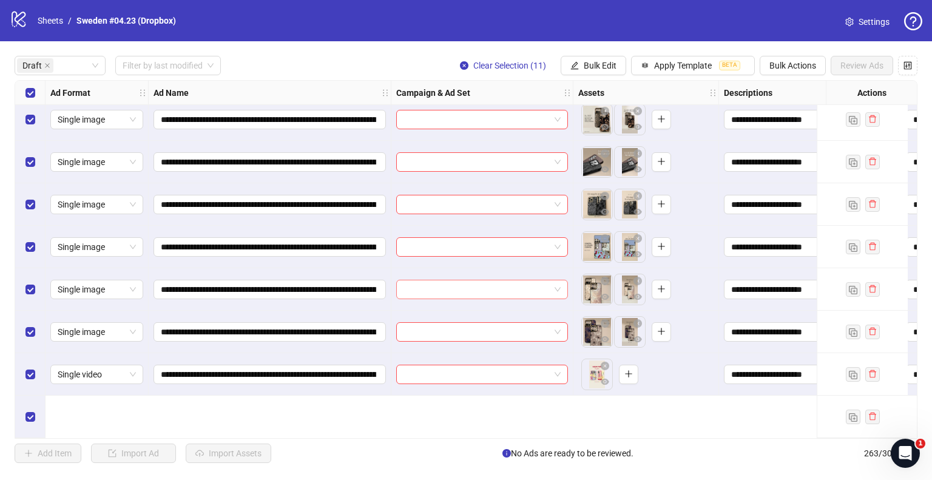
scroll to position [0, 0]
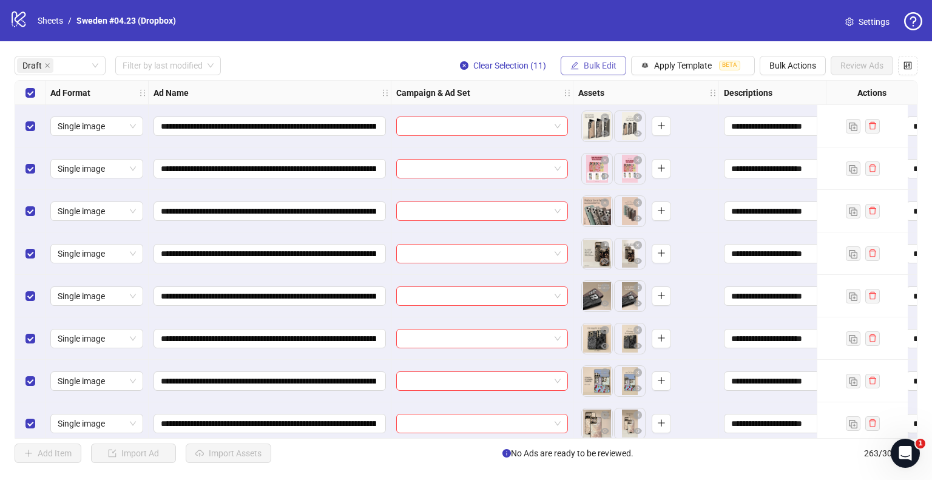
click at [597, 61] on span "Bulk Edit" at bounding box center [599, 66] width 33 height 10
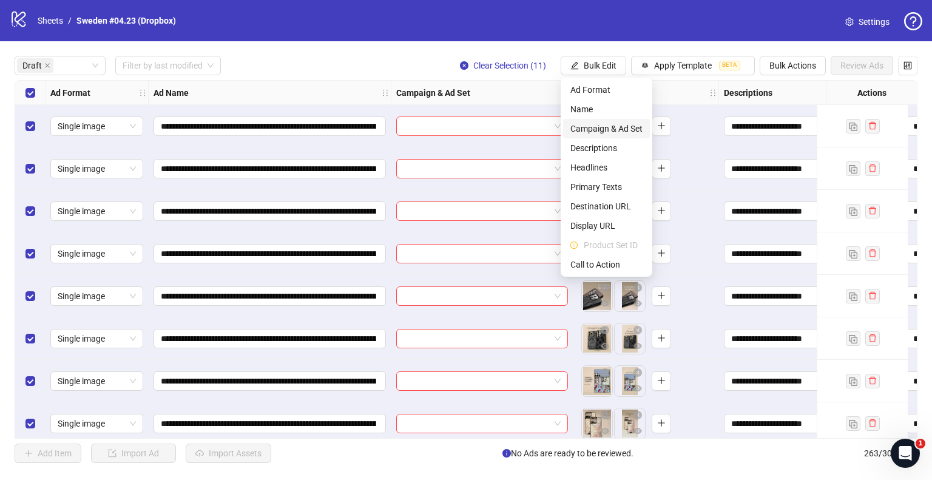
click at [583, 128] on span "Campaign & Ad Set" at bounding box center [606, 128] width 72 height 13
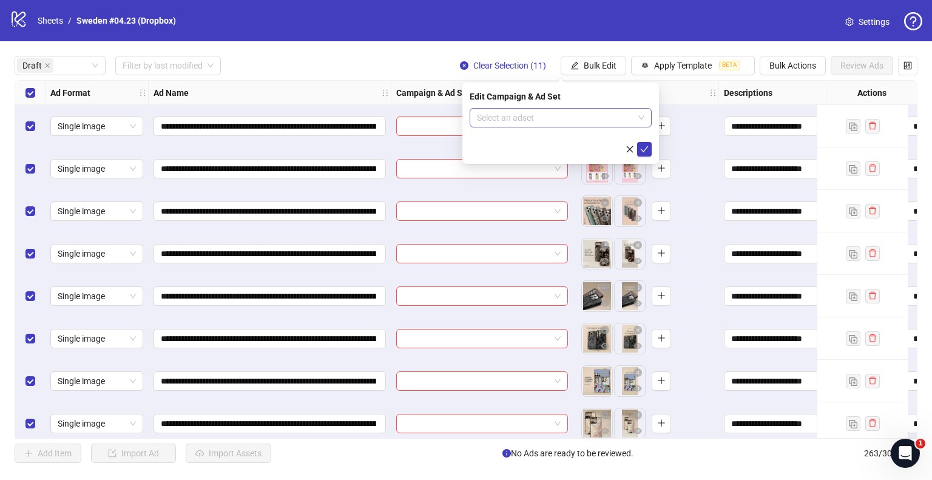
click at [502, 113] on input "search" at bounding box center [555, 118] width 156 height 18
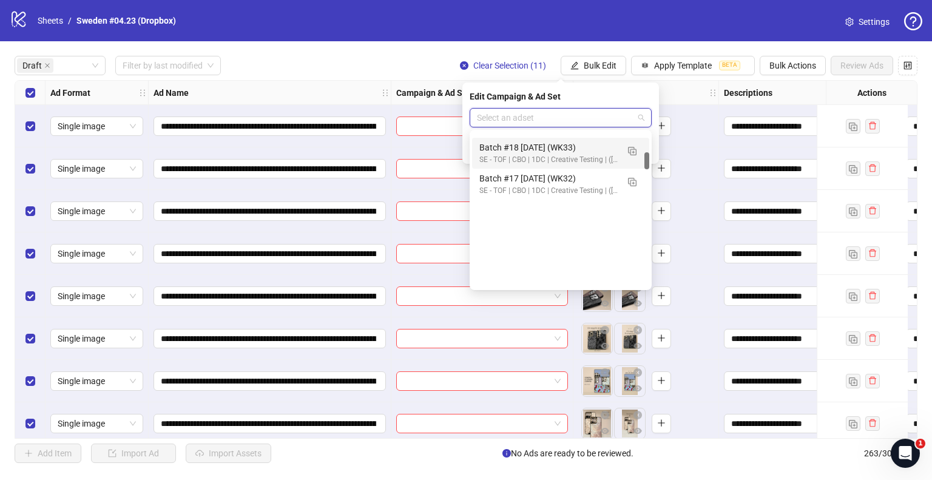
scroll to position [182, 0]
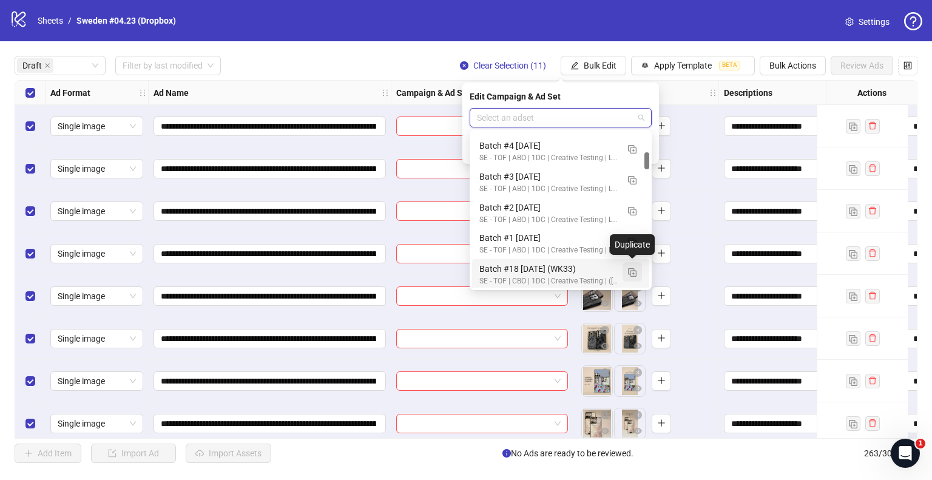
click at [636, 269] on img "button" at bounding box center [632, 272] width 8 height 8
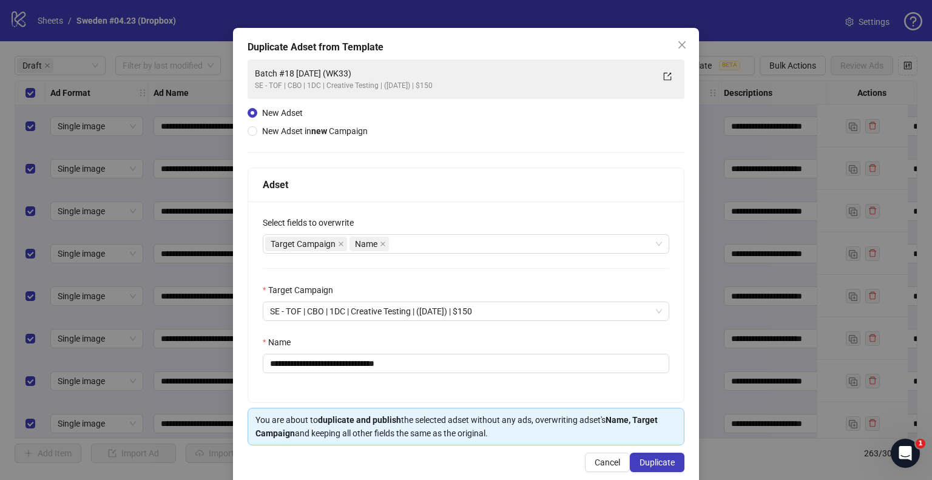
scroll to position [51, 0]
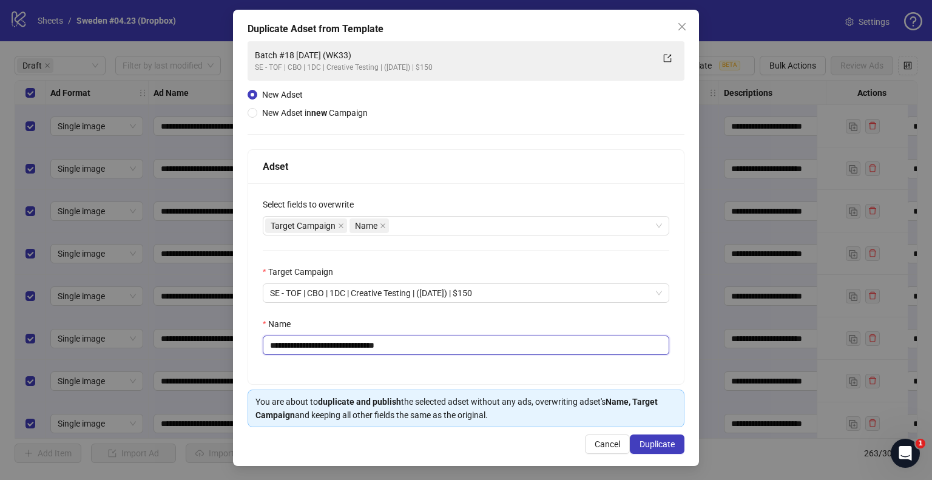
drag, startPoint x: 385, startPoint y: 344, endPoint x: 455, endPoint y: 341, distance: 70.4
click at [455, 341] on input "**********" at bounding box center [466, 344] width 406 height 19
type input "**********"
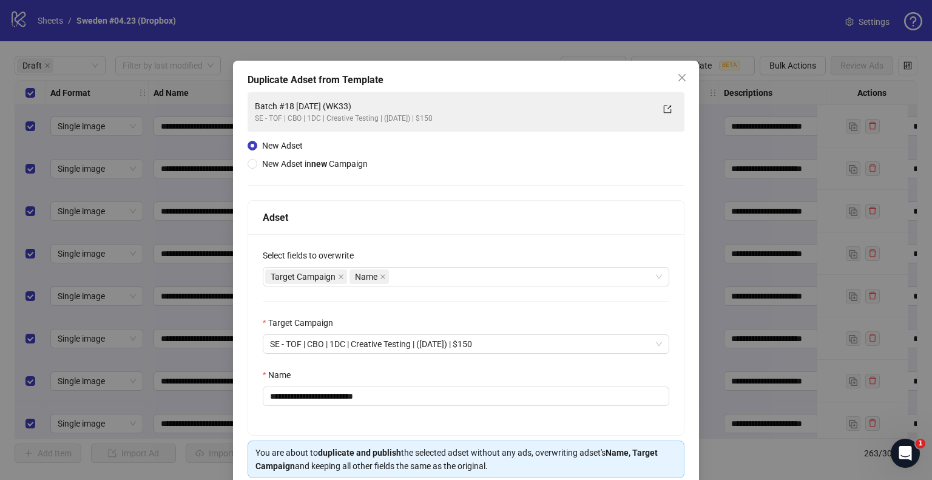
click at [375, 386] on input "**********" at bounding box center [466, 395] width 406 height 19
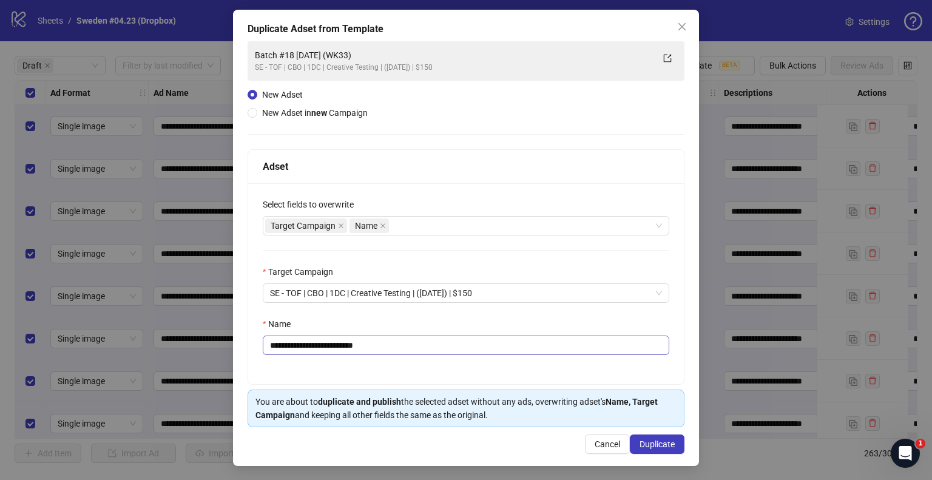
click at [349, 342] on input "**********" at bounding box center [466, 344] width 406 height 19
click at [304, 346] on input "**********" at bounding box center [466, 344] width 406 height 19
click at [403, 226] on div "Target Campaign Name" at bounding box center [459, 225] width 389 height 17
type input "**********"
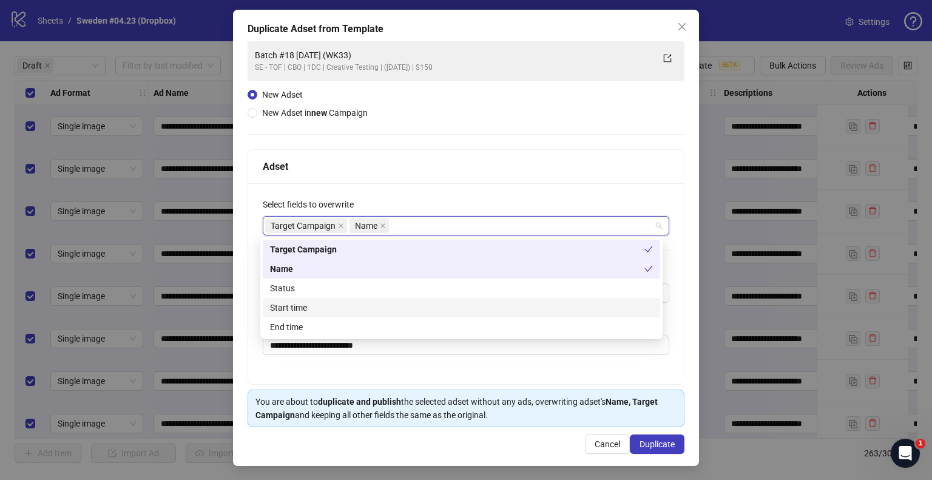
click at [309, 309] on div "Start time" at bounding box center [461, 307] width 383 height 13
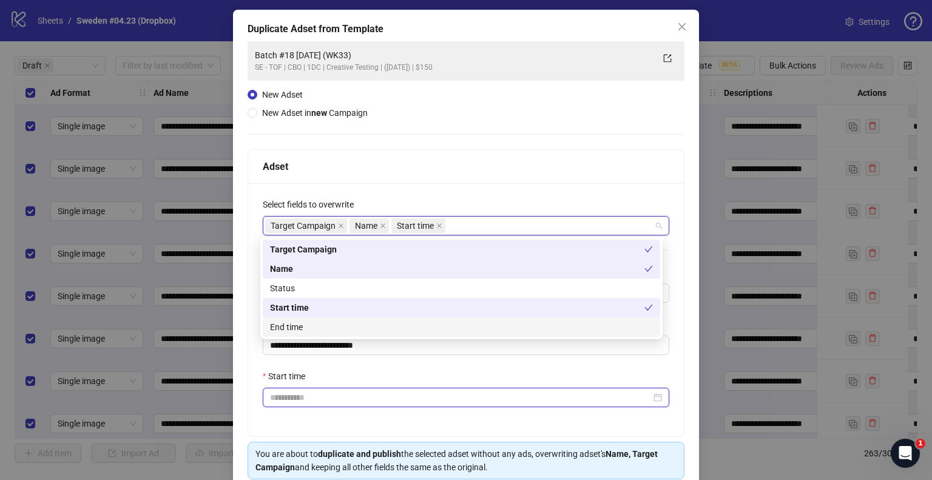
click at [299, 391] on input "Start time" at bounding box center [460, 397] width 381 height 13
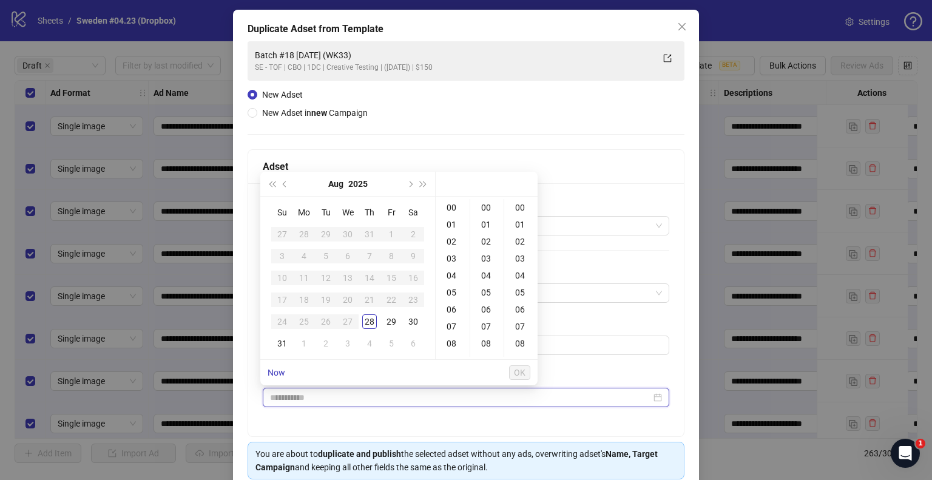
type input "**********"
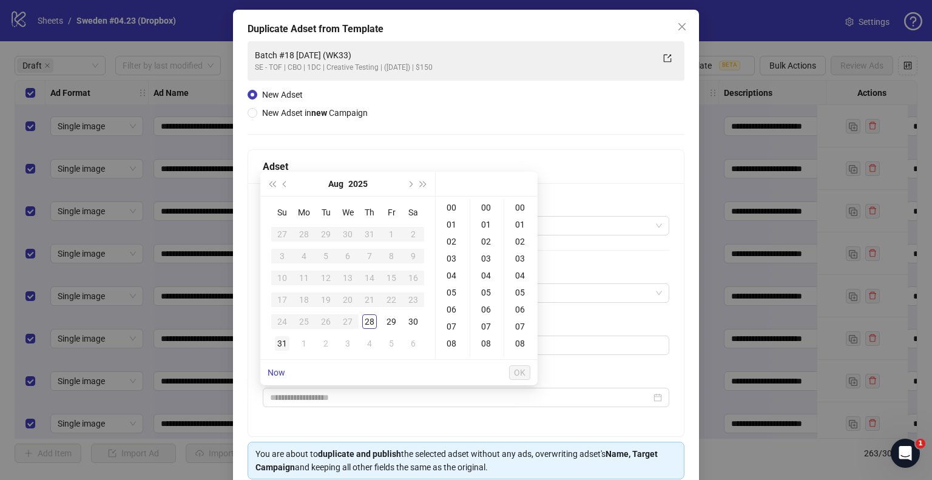
click at [283, 340] on div "31" at bounding box center [282, 343] width 15 height 15
click at [453, 303] on div "09" at bounding box center [452, 299] width 29 height 17
type input "**********"
click at [516, 365] on button "OK" at bounding box center [519, 372] width 21 height 15
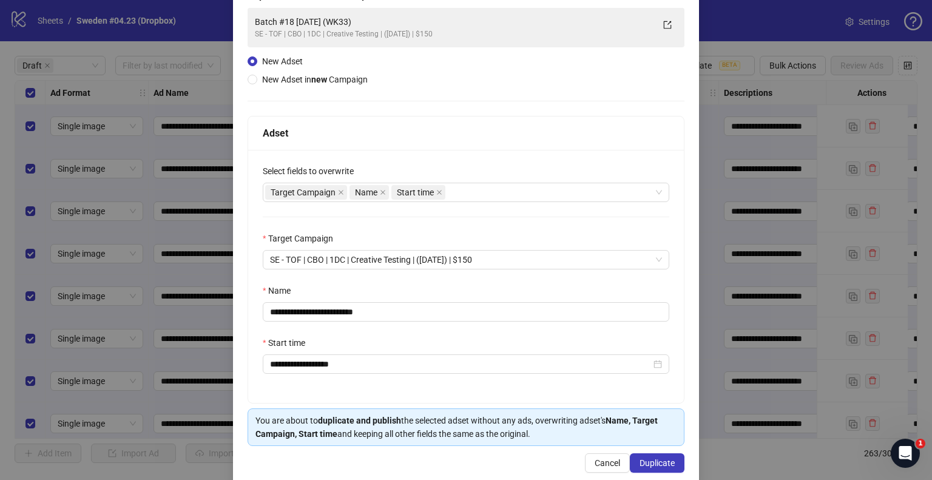
scroll to position [102, 0]
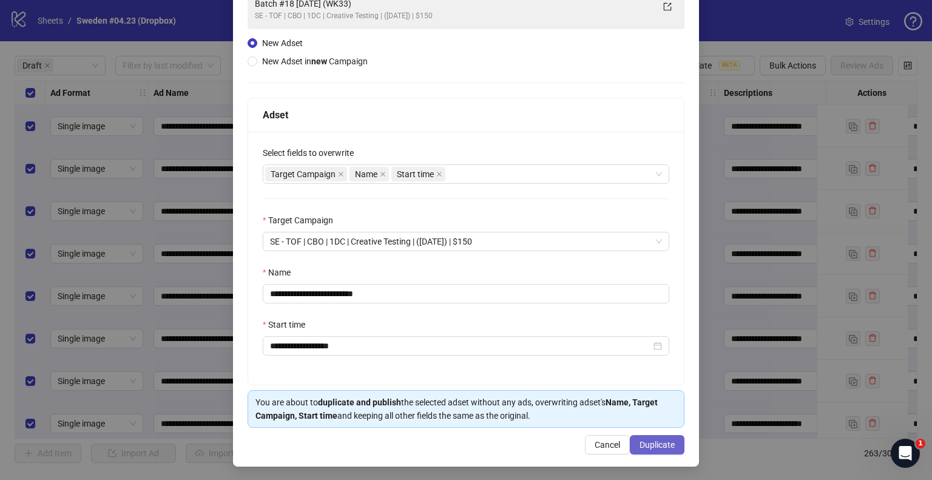
click at [643, 444] on span "Duplicate" at bounding box center [656, 445] width 35 height 10
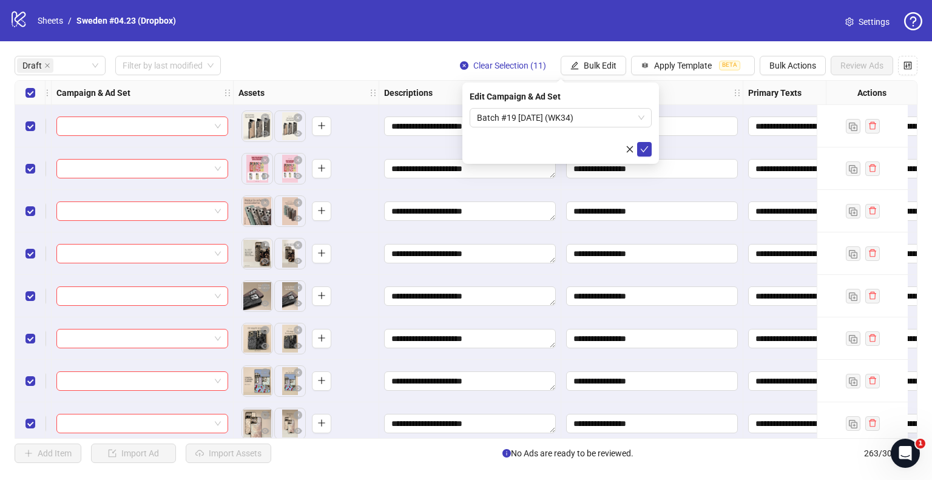
scroll to position [0, 364]
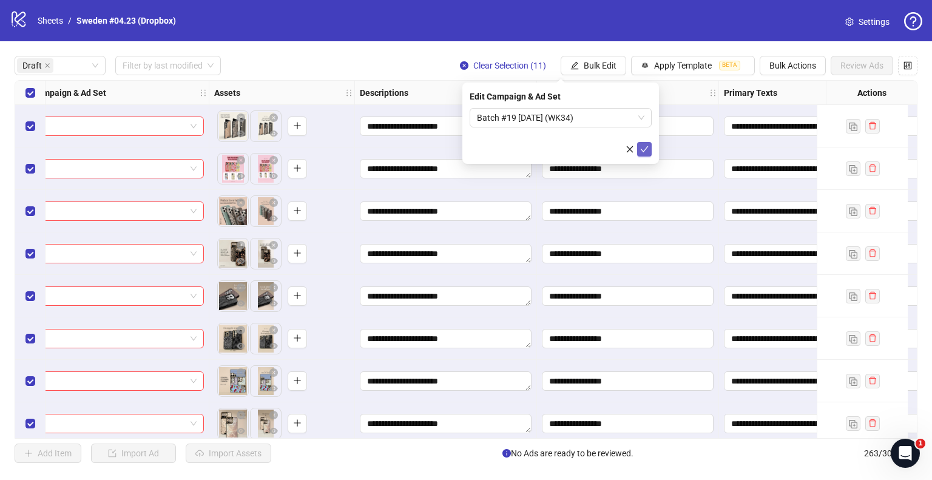
click at [645, 150] on icon "check" at bounding box center [644, 149] width 8 height 8
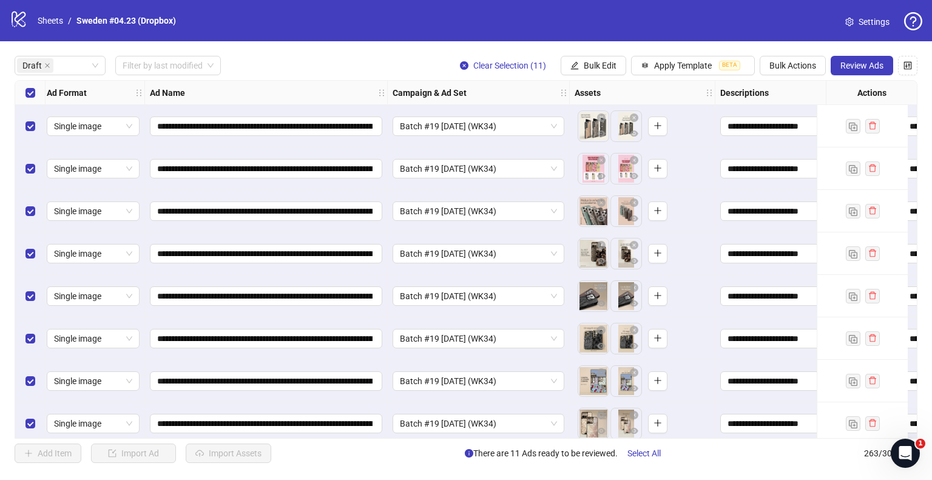
scroll to position [0, 0]
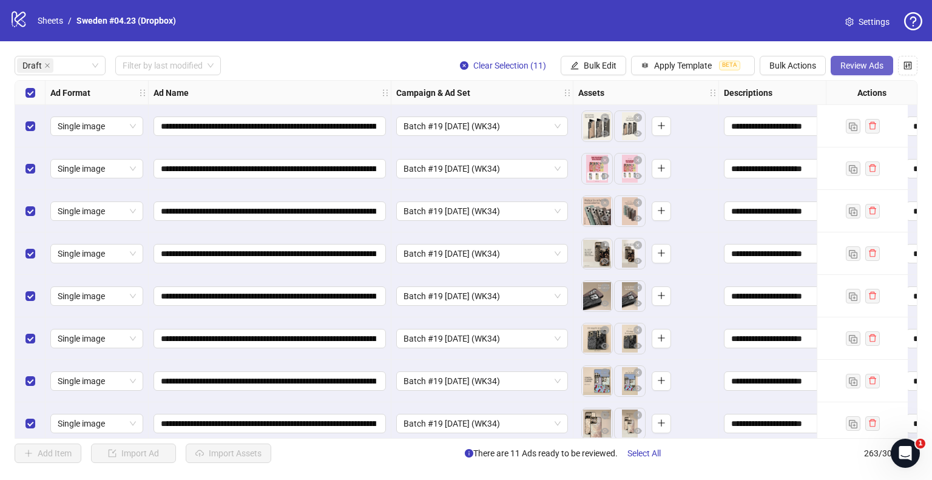
click at [847, 70] on button "Review Ads" at bounding box center [861, 65] width 62 height 19
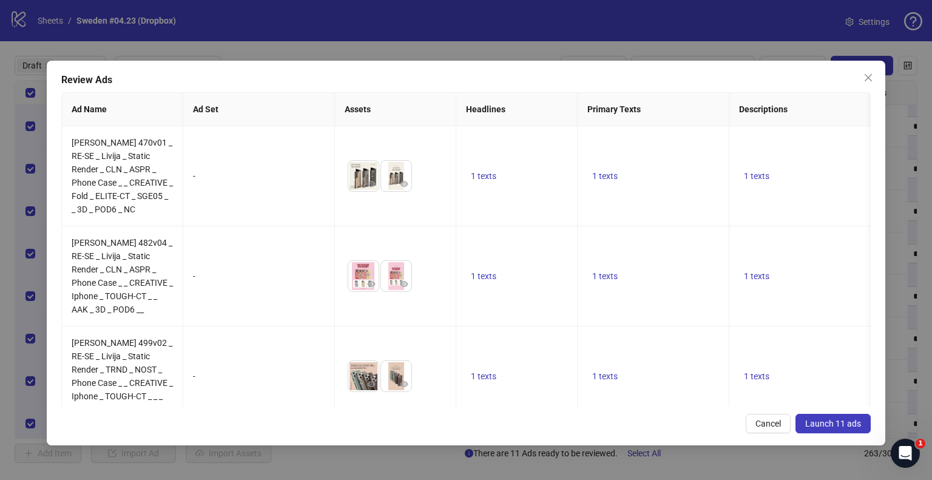
click at [814, 425] on span "Launch 11 ads" at bounding box center [833, 423] width 56 height 10
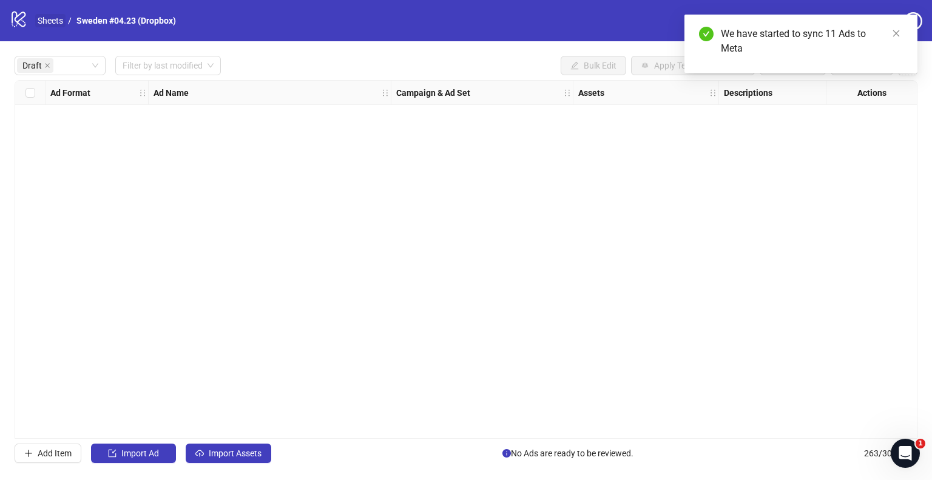
click at [50, 21] on link "Sheets" at bounding box center [50, 20] width 30 height 13
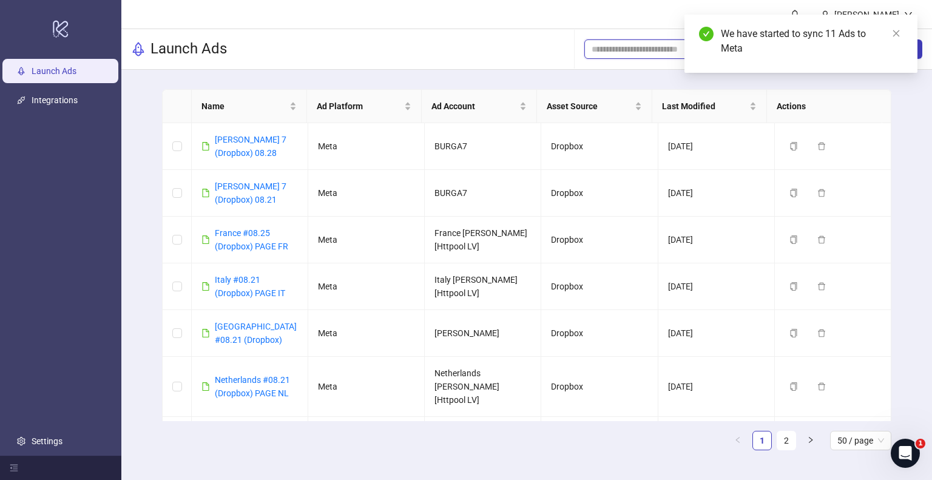
click at [648, 44] on input "search" at bounding box center [660, 48] width 139 height 13
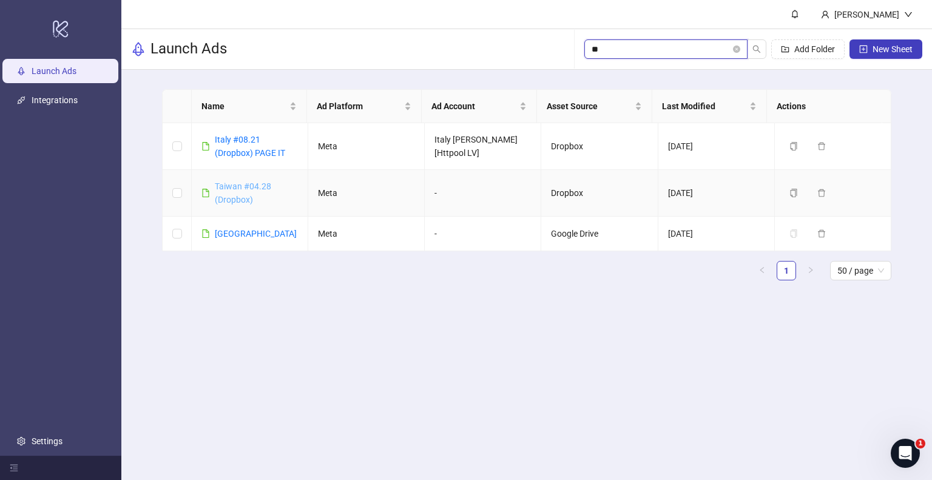
type input "**"
click at [242, 197] on link "Taiwan #04.28 (Dropbox)" at bounding box center [243, 192] width 56 height 23
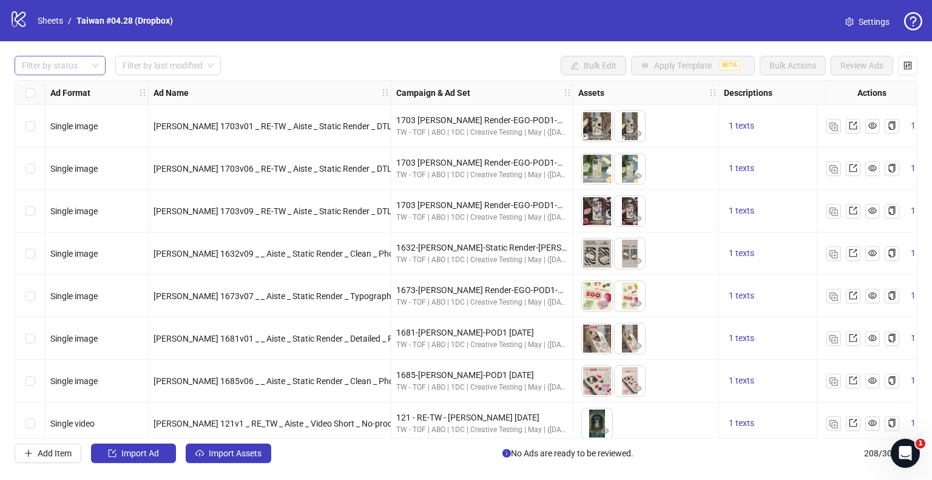
click at [70, 58] on div at bounding box center [53, 65] width 73 height 17
click at [56, 80] on div "Draft" at bounding box center [60, 89] width 86 height 19
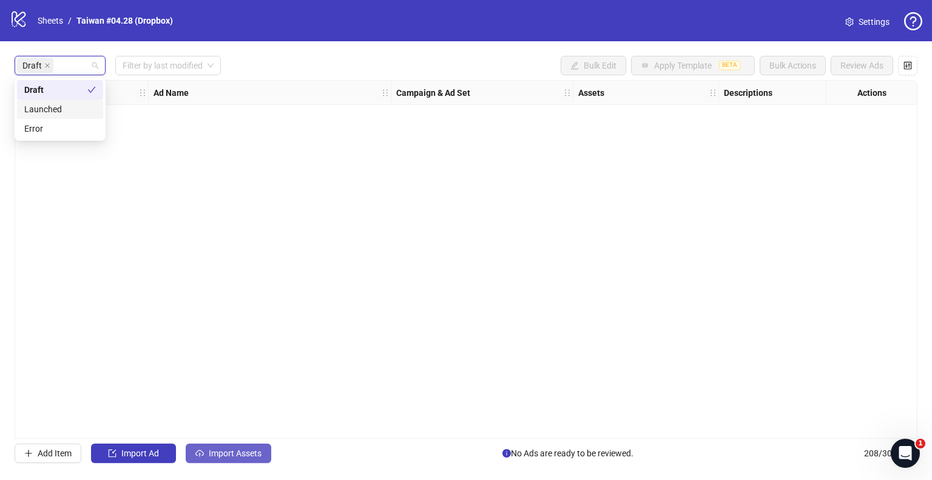
click at [217, 443] on button "Import Assets" at bounding box center [229, 452] width 86 height 19
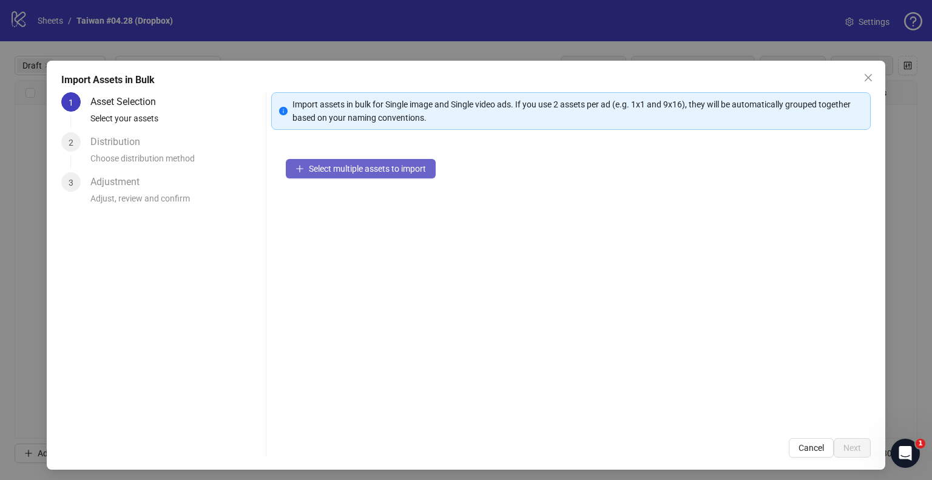
click at [370, 170] on span "Select multiple assets to import" at bounding box center [367, 169] width 117 height 10
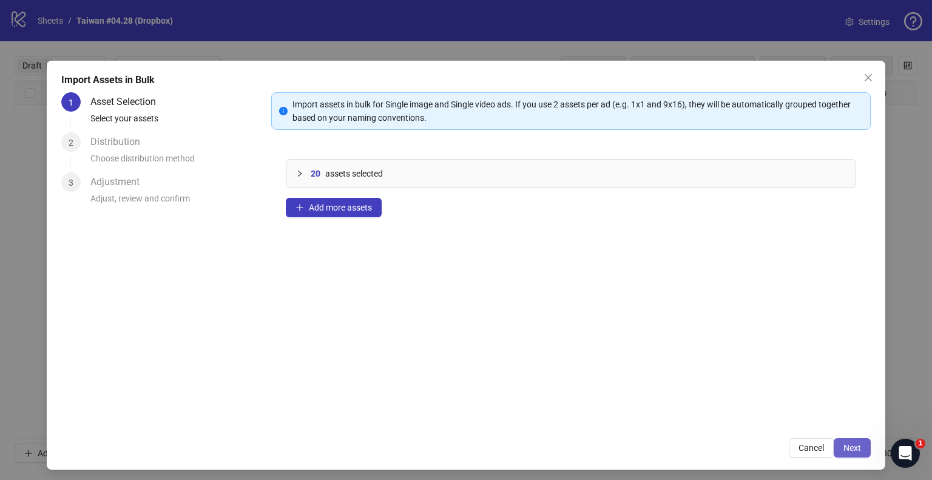
click at [844, 451] on span "Next" at bounding box center [852, 448] width 18 height 10
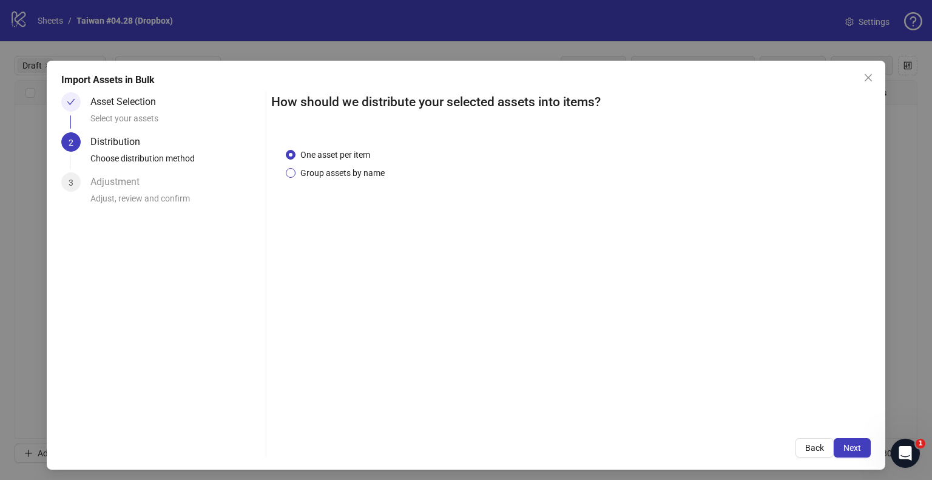
click at [313, 174] on span "Group assets by name" at bounding box center [342, 172] width 94 height 13
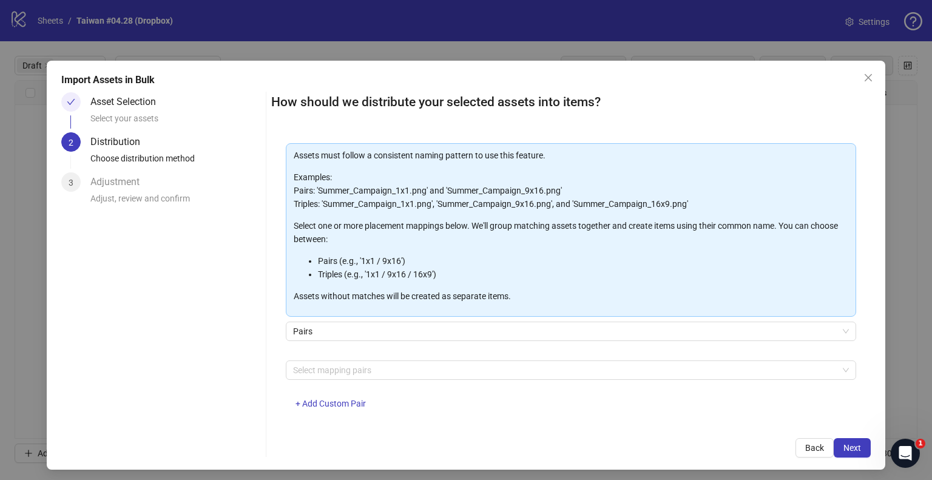
scroll to position [64, 0]
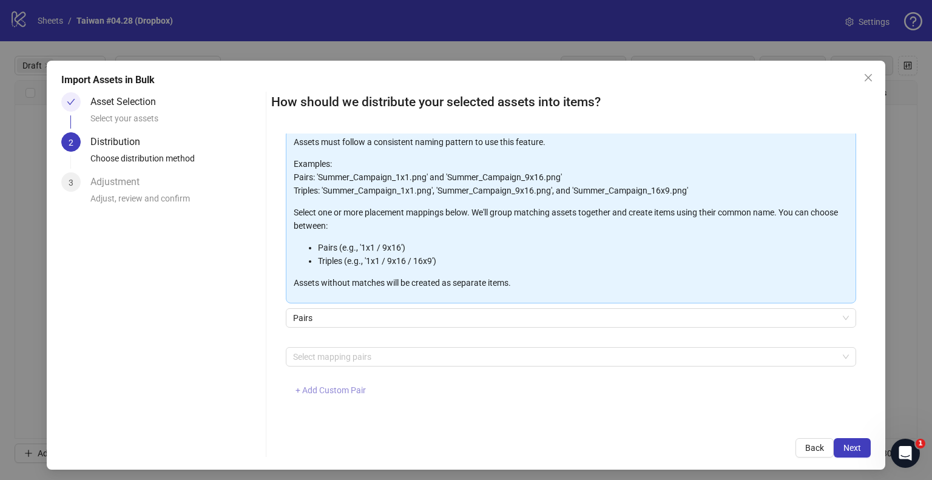
click at [328, 394] on span "+ Add Custom Pair" at bounding box center [330, 390] width 70 height 10
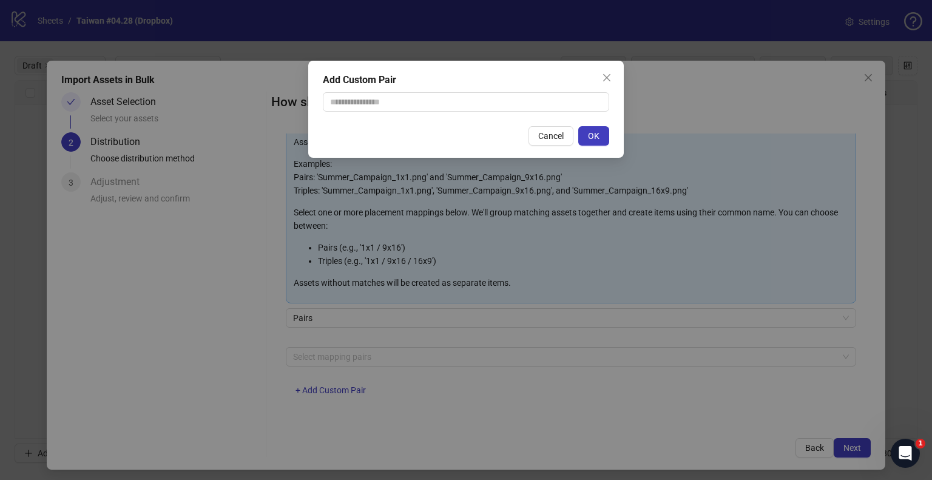
click at [428, 114] on div "Add Custom Pair Cancel OK" at bounding box center [465, 109] width 315 height 97
click at [428, 104] on input "text" at bounding box center [466, 101] width 286 height 19
type input "**********"
click at [581, 133] on button "OK" at bounding box center [593, 135] width 31 height 19
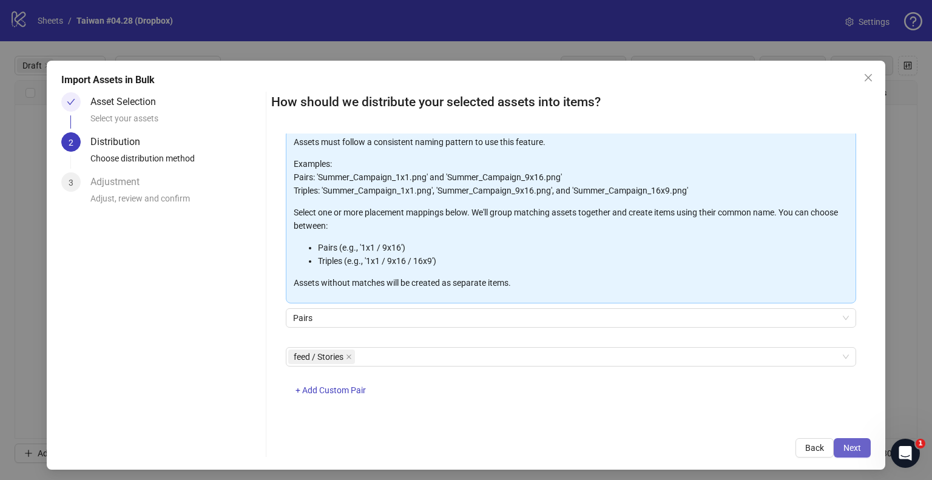
click at [834, 441] on button "Next" at bounding box center [851, 447] width 37 height 19
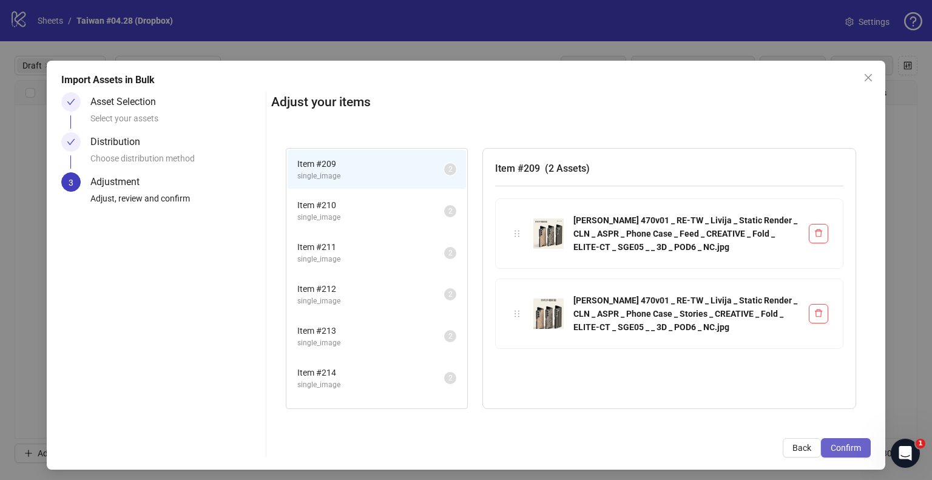
click at [835, 441] on button "Confirm" at bounding box center [846, 447] width 50 height 19
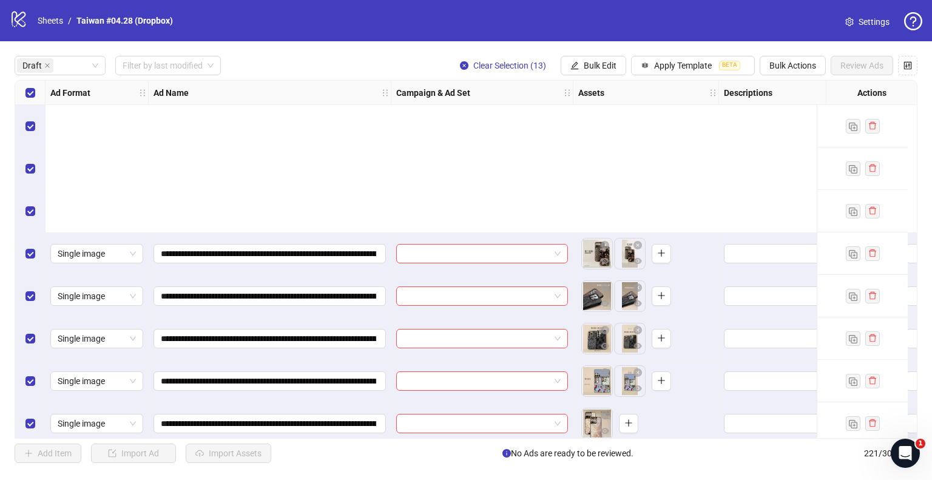
scroll to position [223, 0]
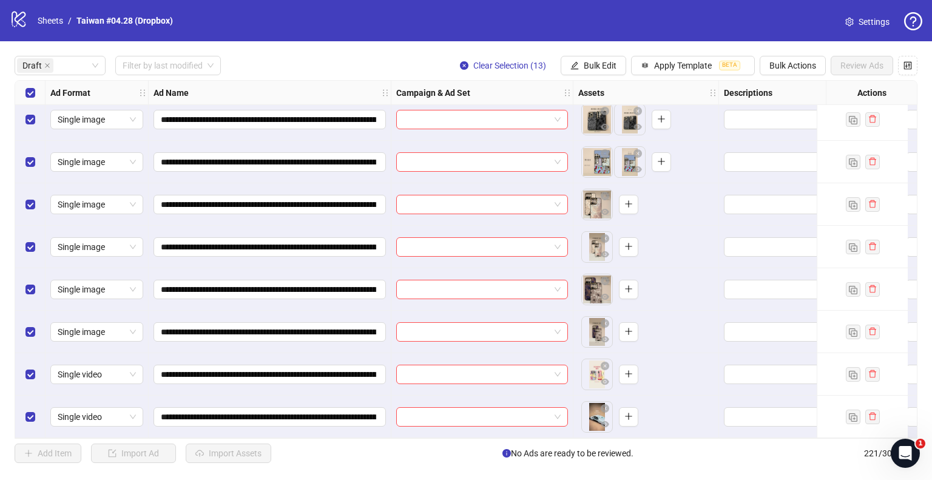
click at [24, 86] on div "Select all rows" at bounding box center [30, 93] width 30 height 24
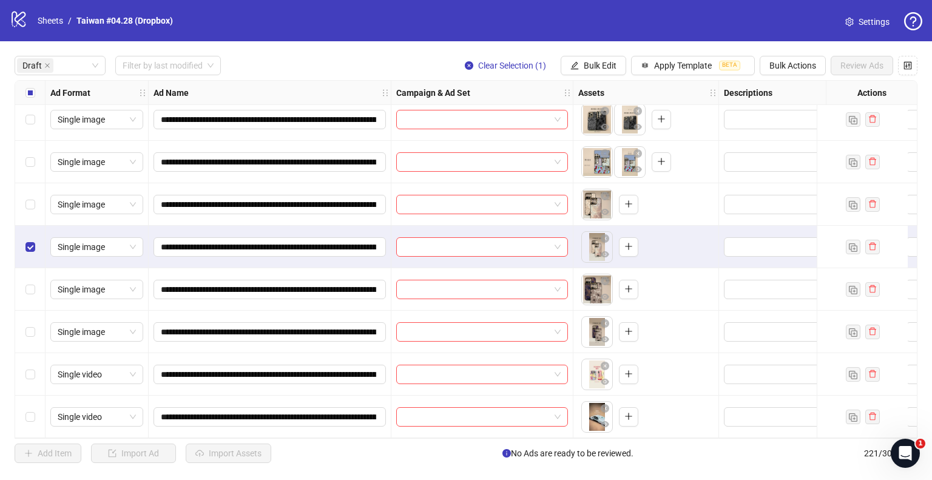
click at [35, 331] on div "Select row 11" at bounding box center [30, 332] width 30 height 42
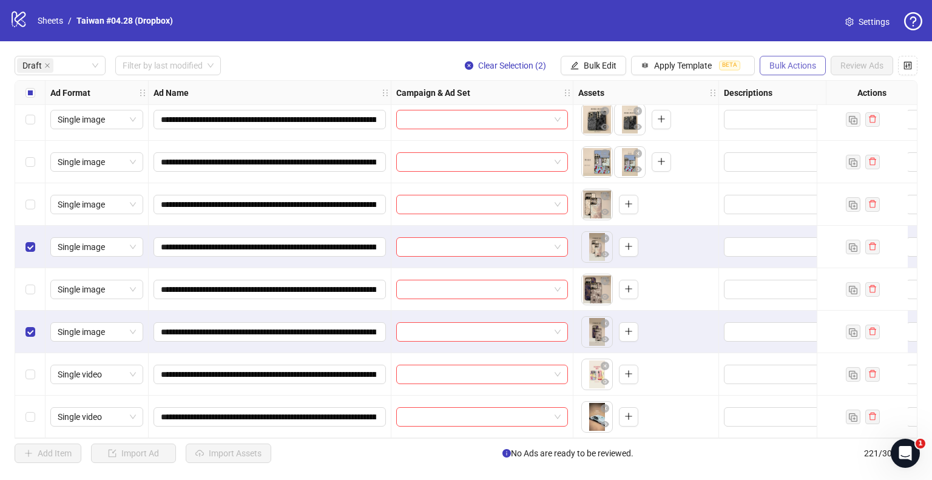
click at [784, 61] on span "Bulk Actions" at bounding box center [792, 66] width 47 height 10
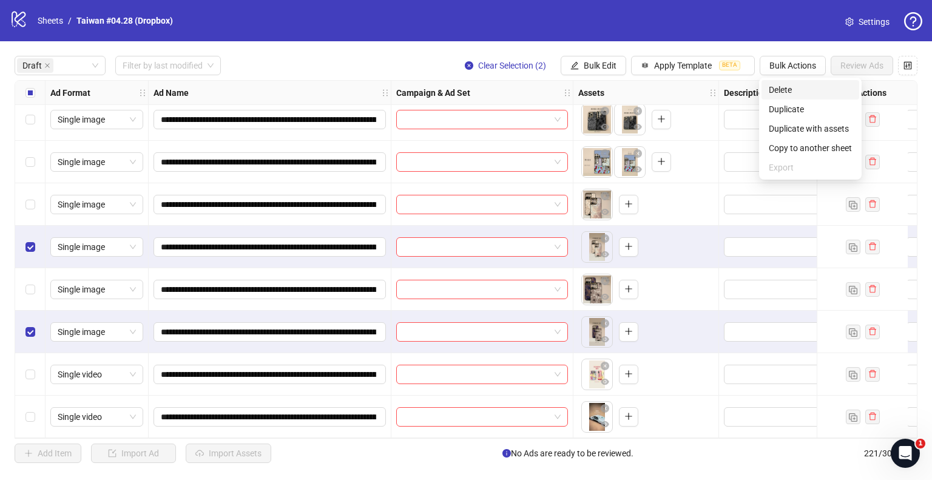
click at [774, 88] on span "Delete" at bounding box center [809, 89] width 83 height 13
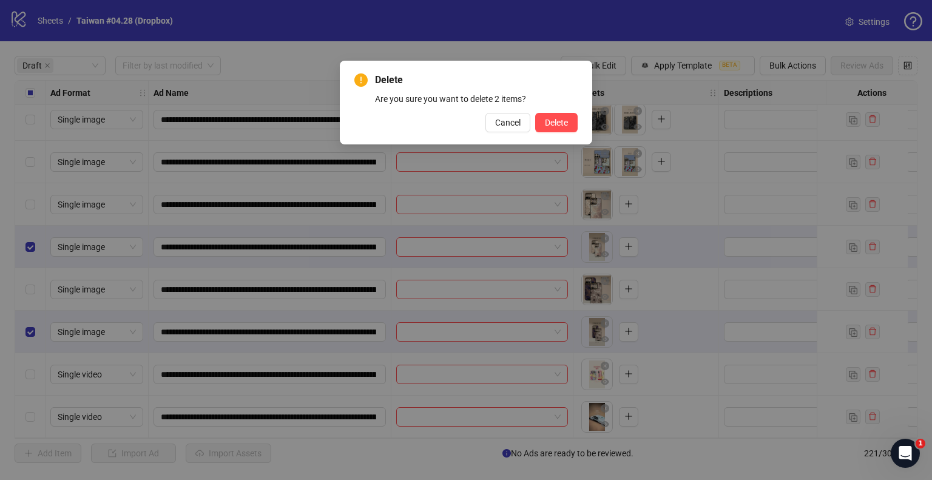
click at [568, 133] on div "Delete Are you sure you want to delete 2 items? Cancel Delete" at bounding box center [466, 103] width 252 height 84
click at [565, 126] on span "Delete" at bounding box center [556, 123] width 23 height 10
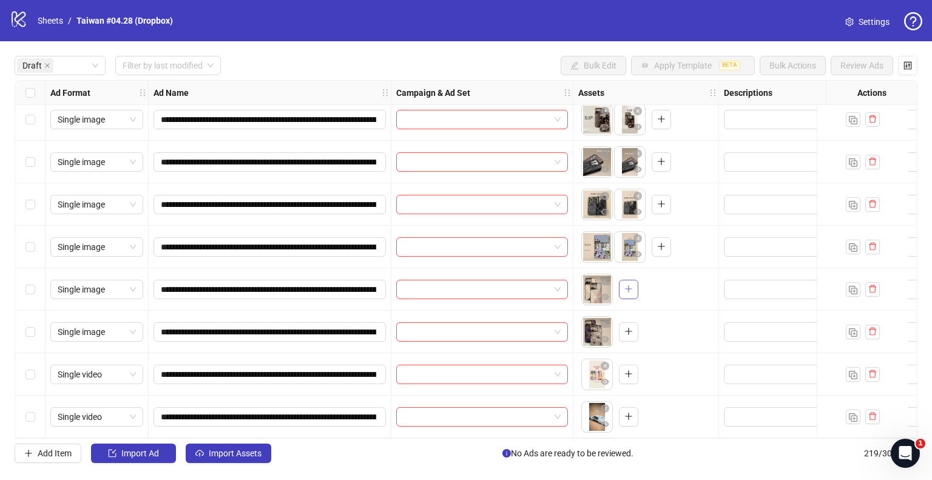
click at [624, 284] on icon "plus" at bounding box center [628, 288] width 8 height 8
click at [627, 327] on icon "plus" at bounding box center [628, 331] width 8 height 8
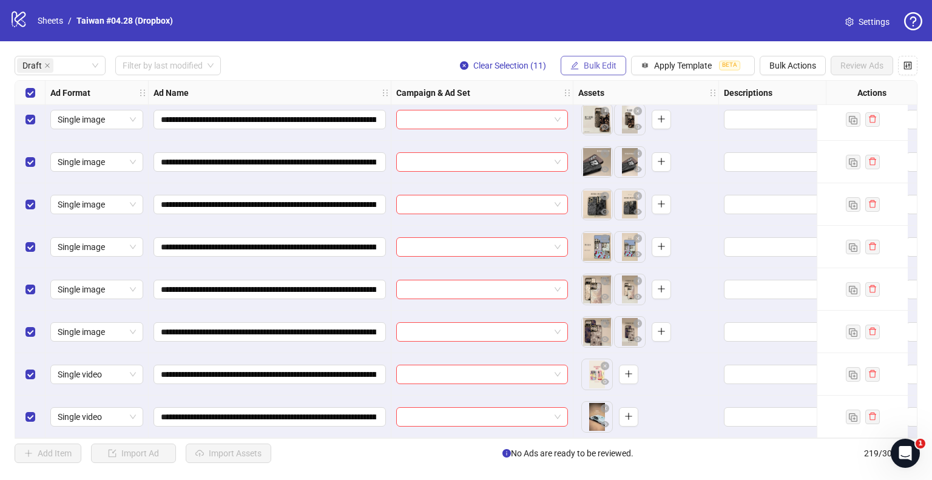
click at [603, 67] on span "Bulk Edit" at bounding box center [599, 66] width 33 height 10
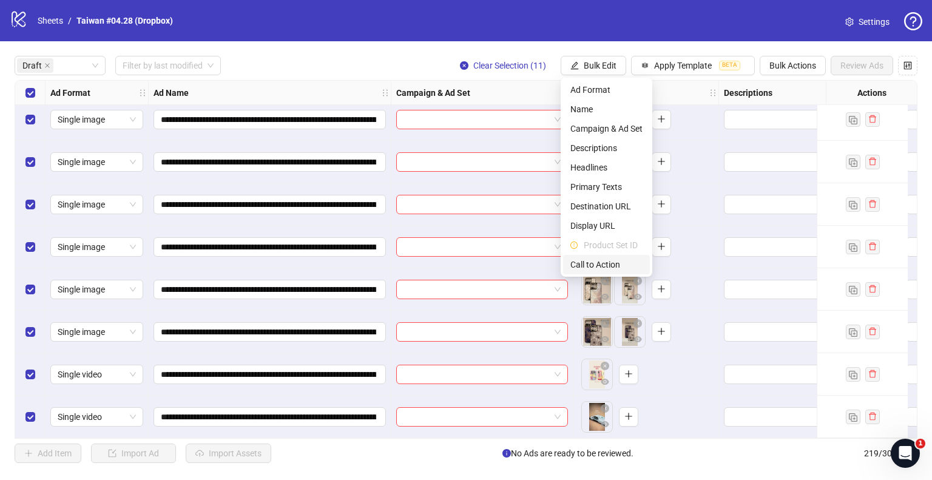
click at [600, 261] on span "Call to Action" at bounding box center [606, 264] width 72 height 13
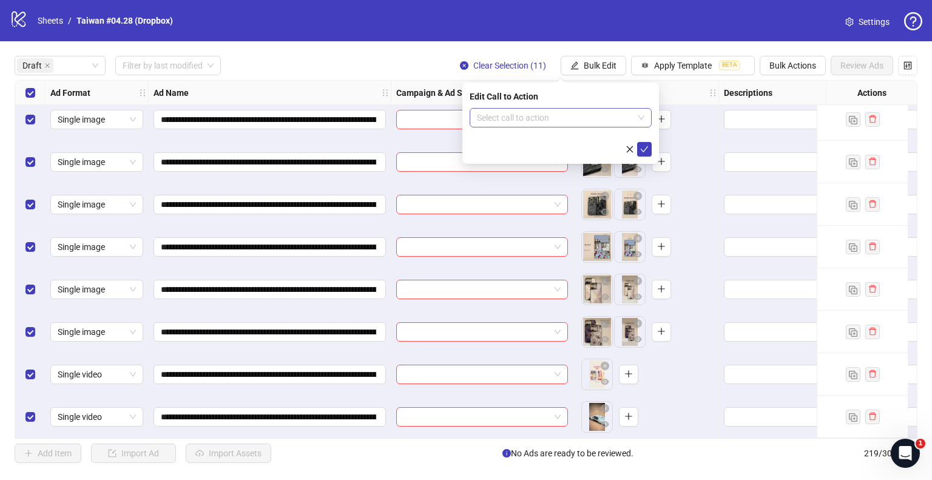
click at [524, 116] on input "search" at bounding box center [555, 118] width 156 height 18
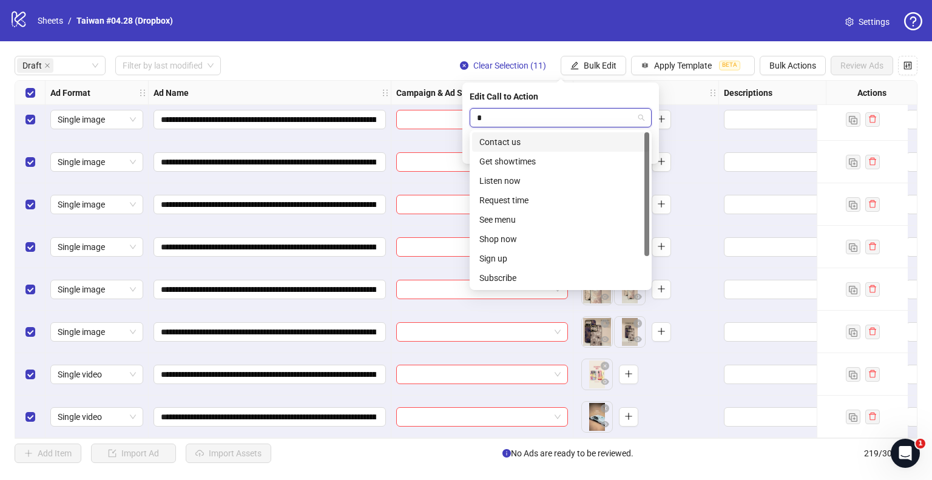
type input "**"
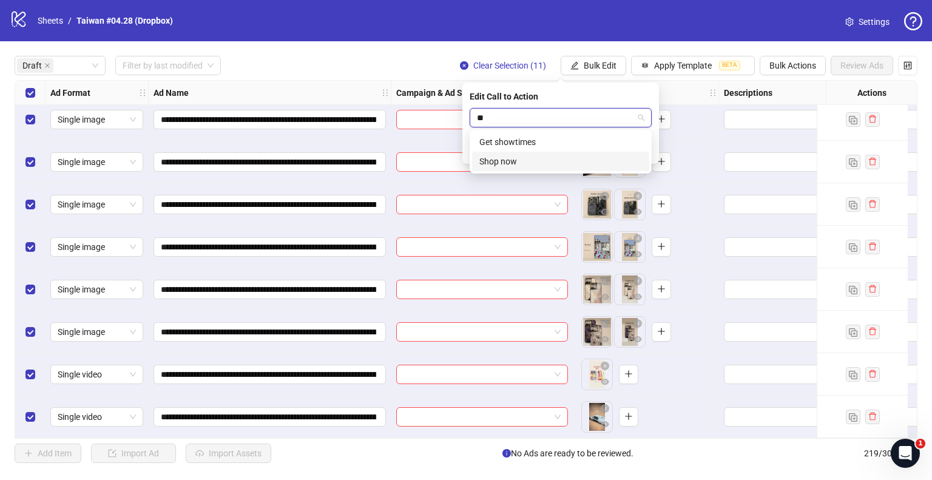
click at [520, 165] on div "Shop now" at bounding box center [560, 161] width 163 height 13
click at [646, 146] on icon "check" at bounding box center [644, 149] width 8 height 8
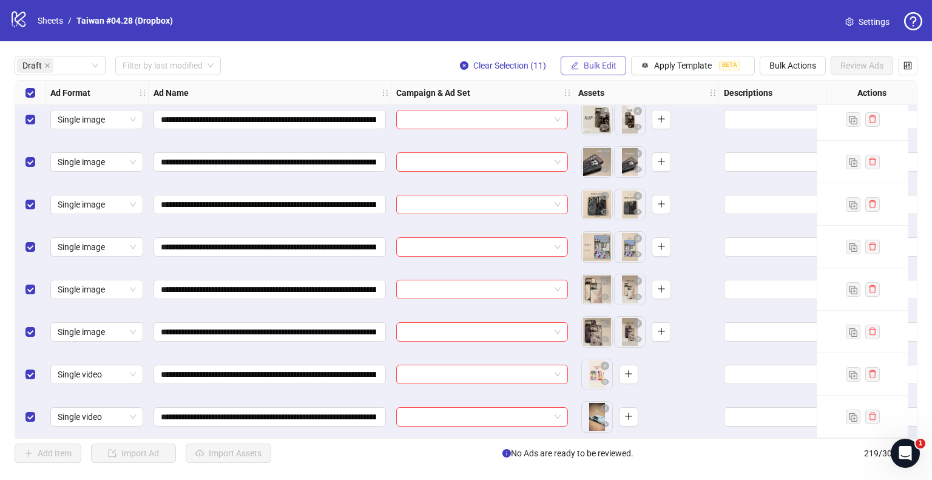
click at [599, 62] on span "Bulk Edit" at bounding box center [599, 66] width 33 height 10
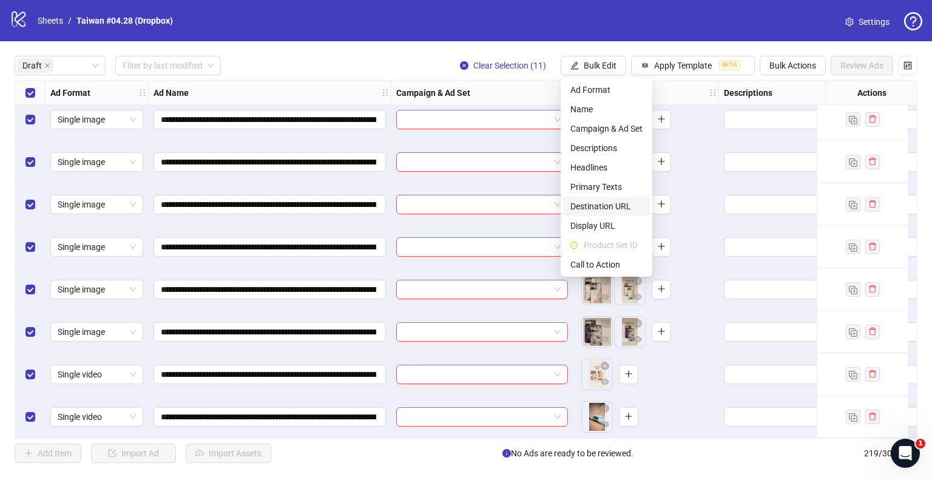
click at [602, 205] on span "Destination URL" at bounding box center [606, 206] width 72 height 13
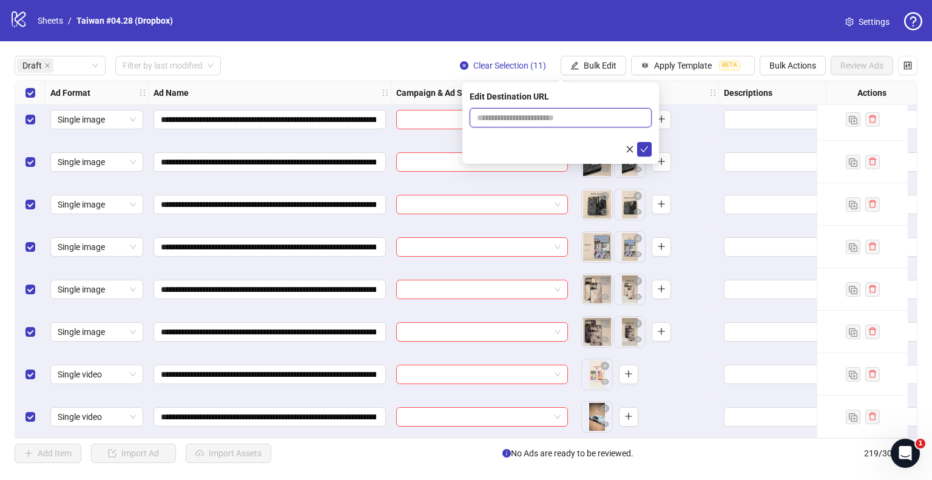
click at [555, 118] on input "text" at bounding box center [556, 117] width 158 height 13
click at [535, 117] on input "**********" at bounding box center [556, 117] width 158 height 13
type input "**********"
click at [647, 150] on icon "check" at bounding box center [644, 149] width 8 height 8
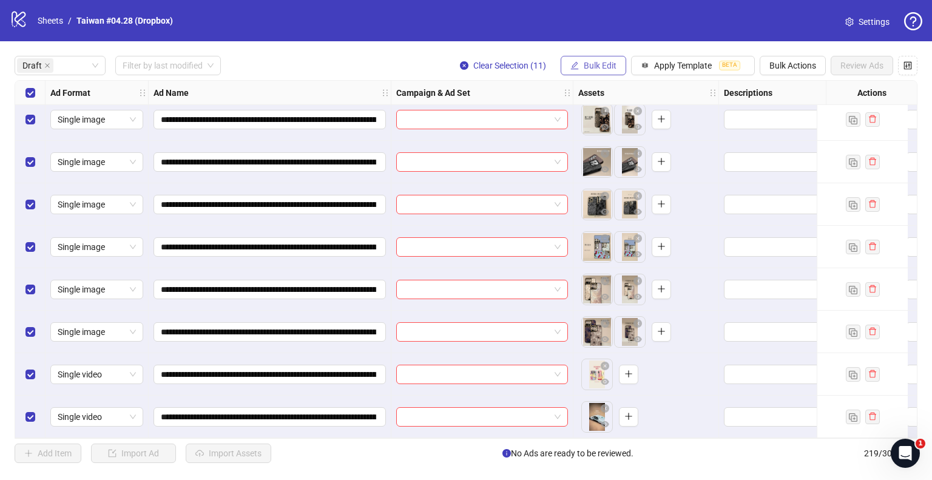
click at [597, 67] on span "Bulk Edit" at bounding box center [599, 66] width 33 height 10
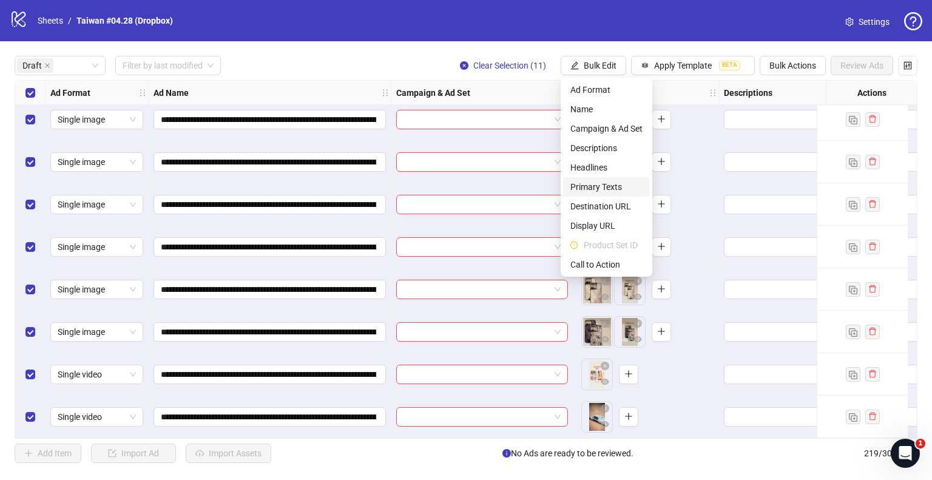
click at [602, 186] on span "Primary Texts" at bounding box center [606, 186] width 72 height 13
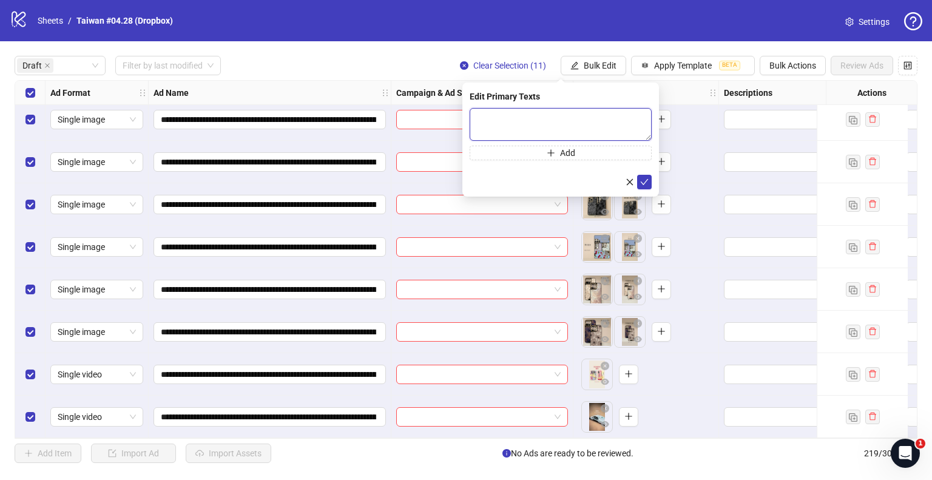
click at [551, 113] on textarea at bounding box center [560, 124] width 182 height 33
paste textarea "**********"
type textarea "**********"
click at [645, 182] on icon "check" at bounding box center [644, 181] width 8 height 8
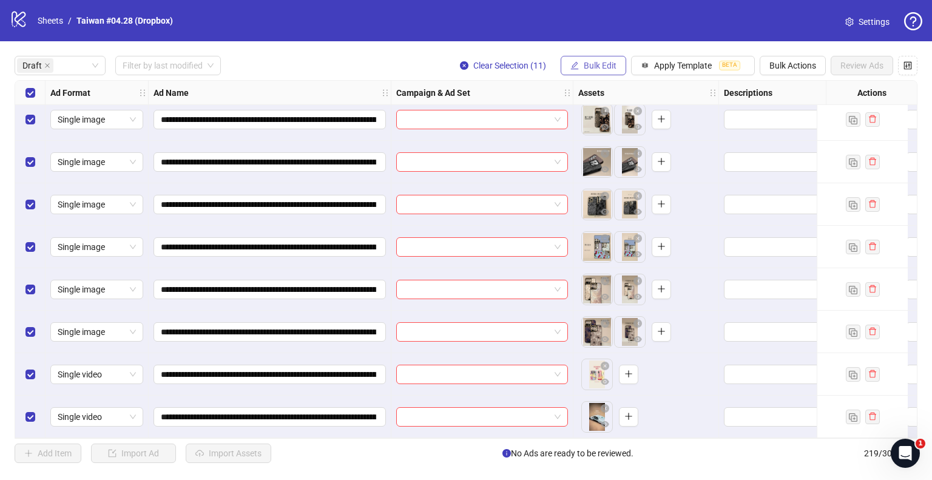
click at [594, 70] on button "Bulk Edit" at bounding box center [593, 65] width 66 height 19
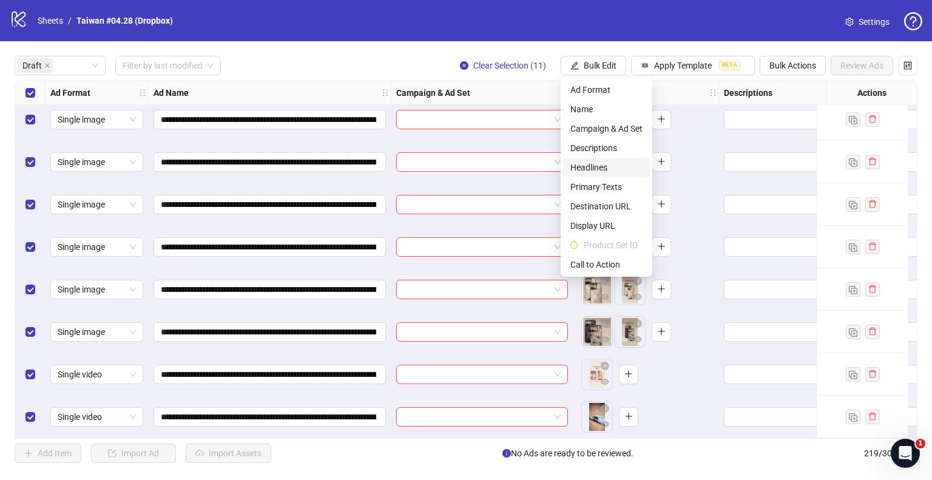
click at [602, 169] on span "Headlines" at bounding box center [606, 167] width 72 height 13
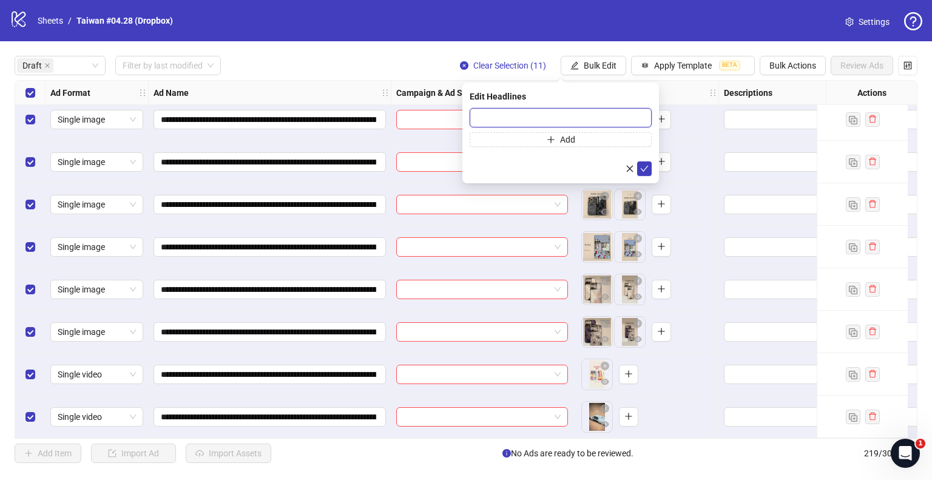
click at [608, 121] on input "text" at bounding box center [560, 117] width 182 height 19
paste input "**********"
type input "**********"
click at [646, 171] on icon "check" at bounding box center [644, 168] width 8 height 8
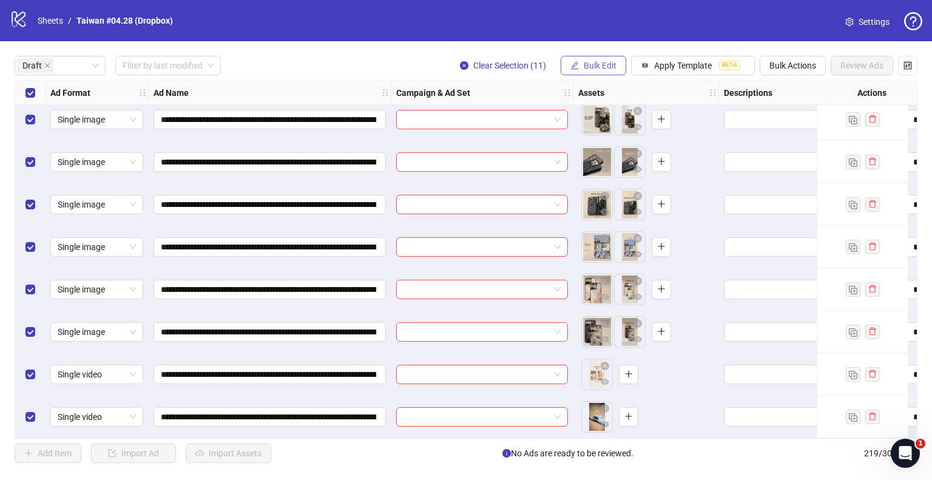
click at [607, 67] on span "Bulk Edit" at bounding box center [599, 66] width 33 height 10
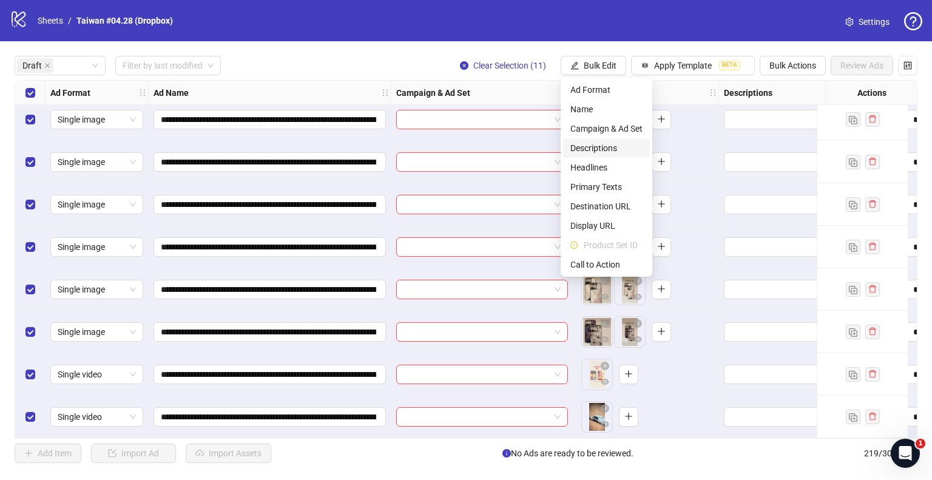
click at [602, 145] on span "Descriptions" at bounding box center [606, 147] width 72 height 13
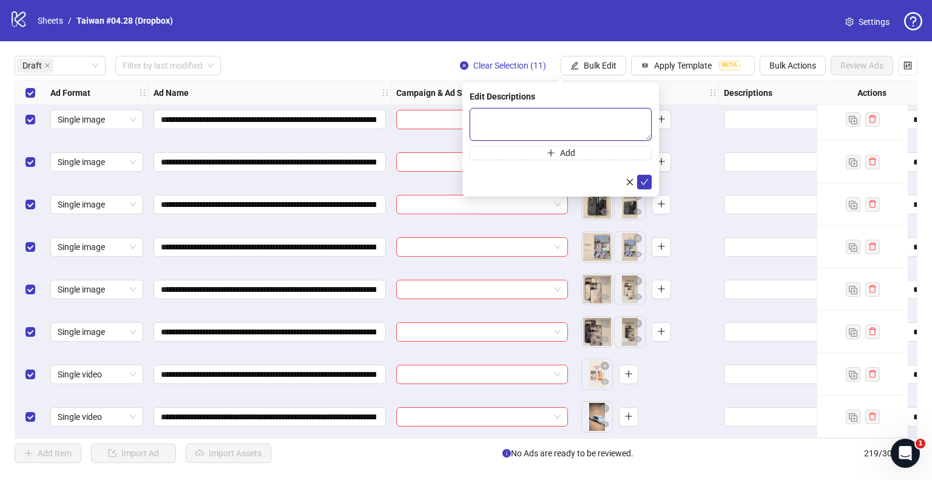
click at [574, 121] on textarea at bounding box center [560, 124] width 182 height 33
paste textarea "**********"
type textarea "**********"
click at [640, 179] on icon "check" at bounding box center [644, 181] width 8 height 8
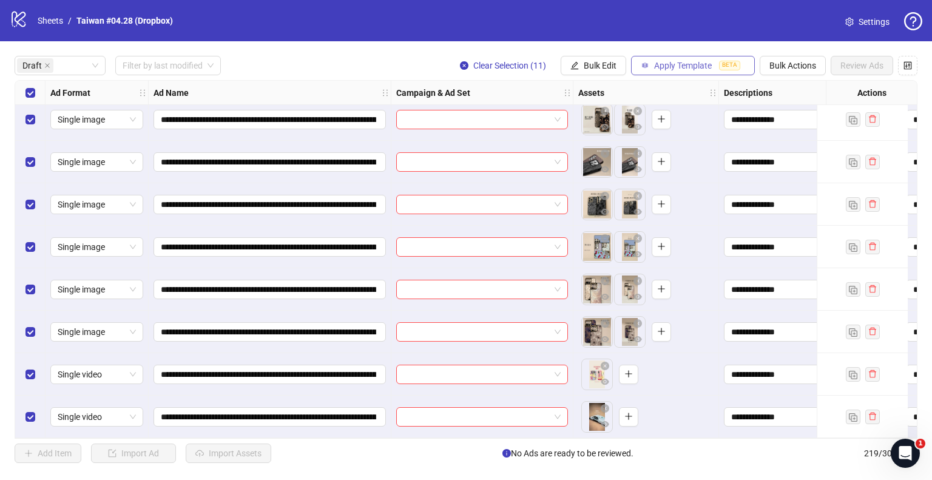
scroll to position [0, 0]
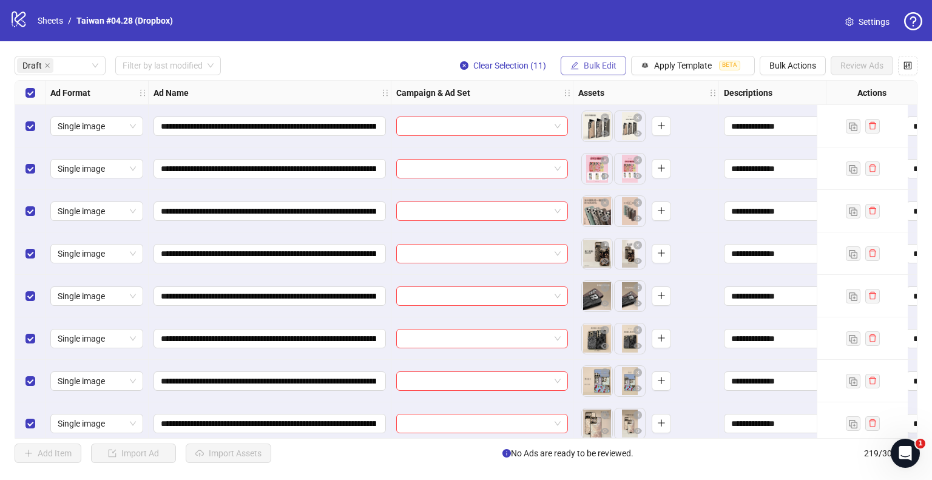
click at [612, 61] on span "Bulk Edit" at bounding box center [599, 66] width 33 height 10
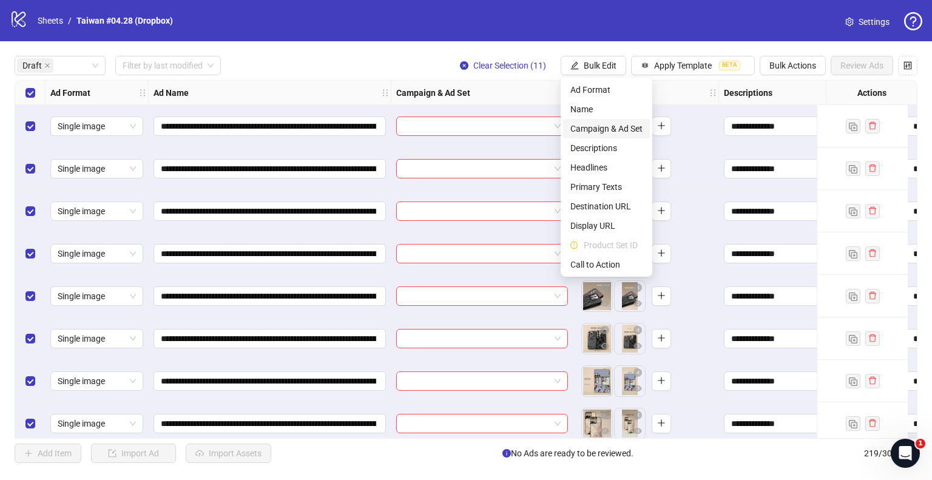
click at [575, 124] on span "Campaign & Ad Set" at bounding box center [606, 128] width 72 height 13
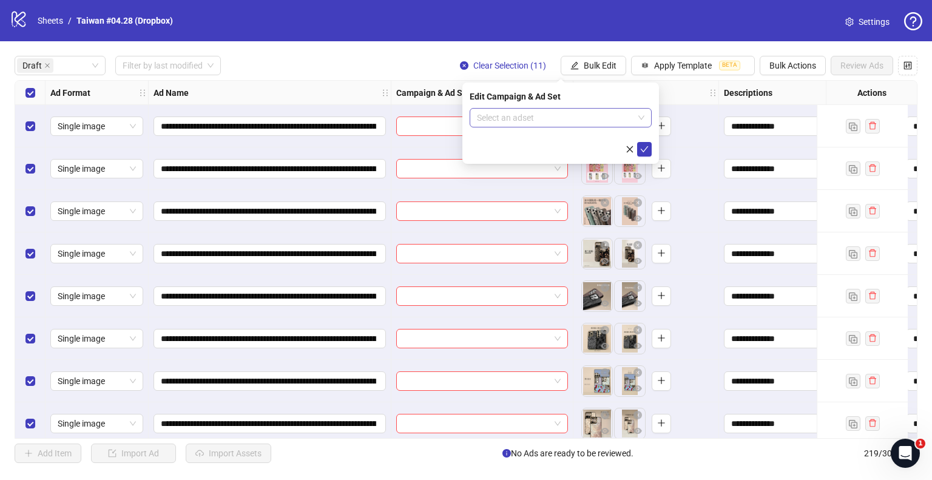
click at [568, 124] on input "search" at bounding box center [555, 118] width 156 height 18
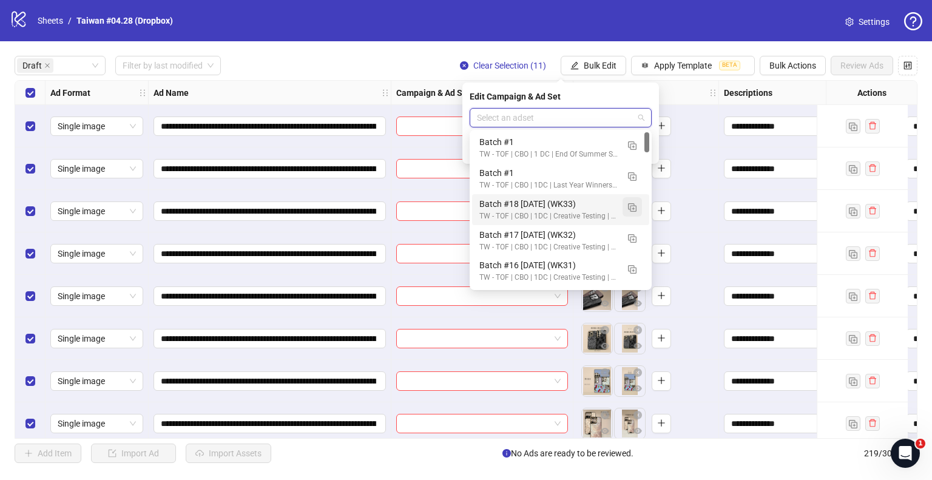
click at [634, 210] on img "button" at bounding box center [632, 207] width 8 height 8
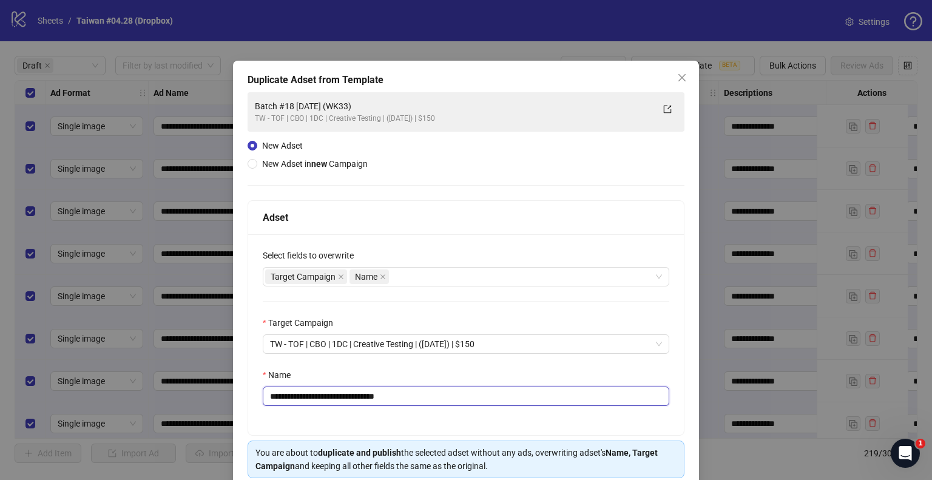
drag, startPoint x: 383, startPoint y: 398, endPoint x: 435, endPoint y: 397, distance: 52.8
click at [435, 397] on input "**********" at bounding box center [466, 395] width 406 height 19
click at [375, 396] on input "**********" at bounding box center [466, 395] width 406 height 19
click at [348, 395] on input "**********" at bounding box center [466, 395] width 406 height 19
click at [304, 395] on input "**********" at bounding box center [466, 395] width 406 height 19
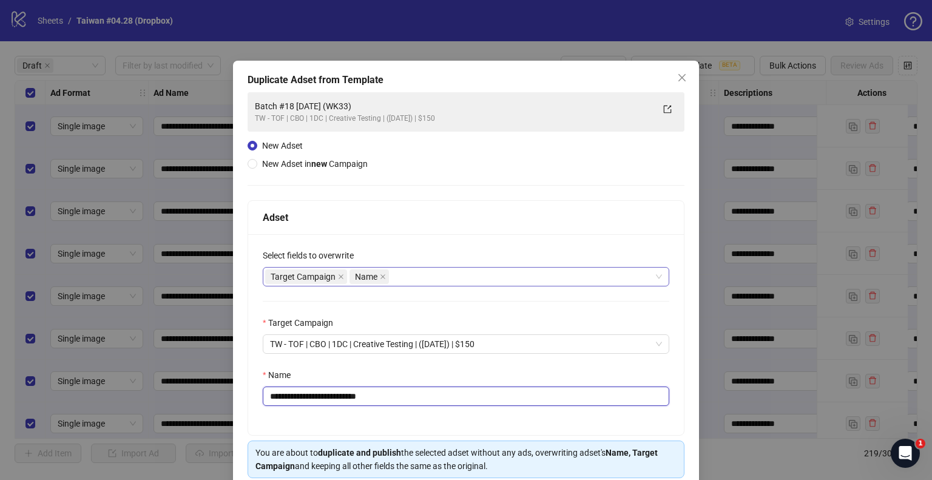
click at [428, 275] on div "Target Campaign Name" at bounding box center [459, 276] width 389 height 17
type input "**********"
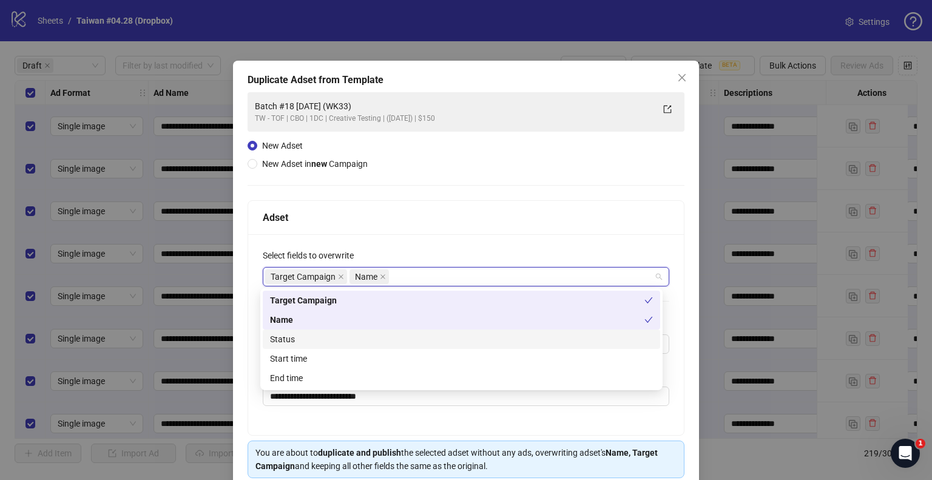
click at [323, 334] on div "Status" at bounding box center [461, 338] width 383 height 13
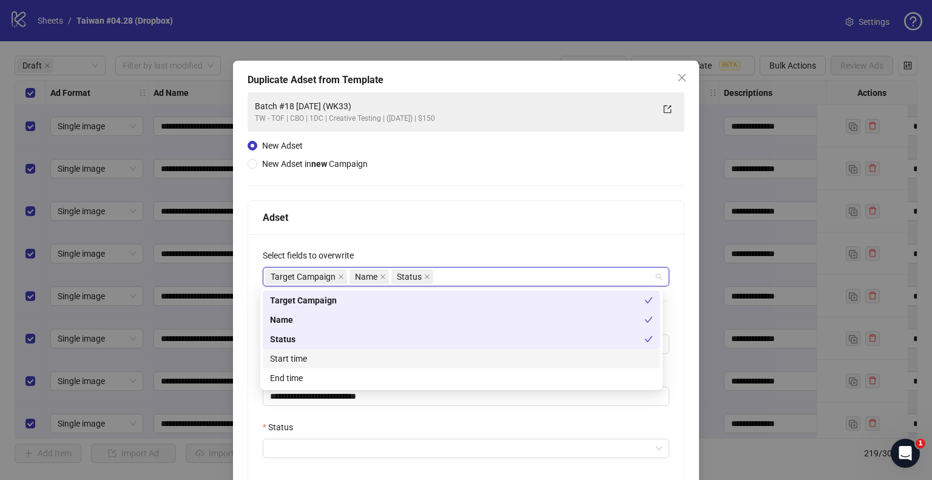
drag, startPoint x: 317, startPoint y: 360, endPoint x: 311, endPoint y: 378, distance: 18.6
click at [317, 360] on div "Start time" at bounding box center [461, 358] width 383 height 13
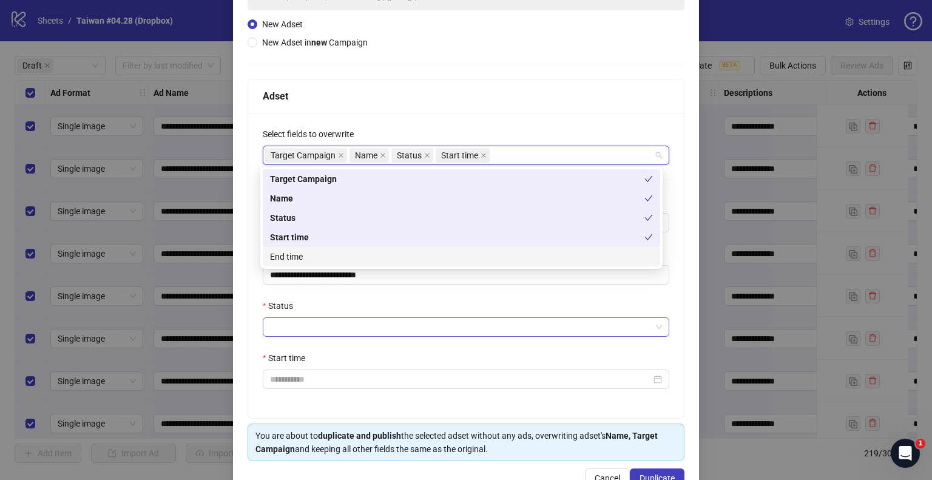
click at [324, 332] on input "Status" at bounding box center [460, 327] width 381 height 18
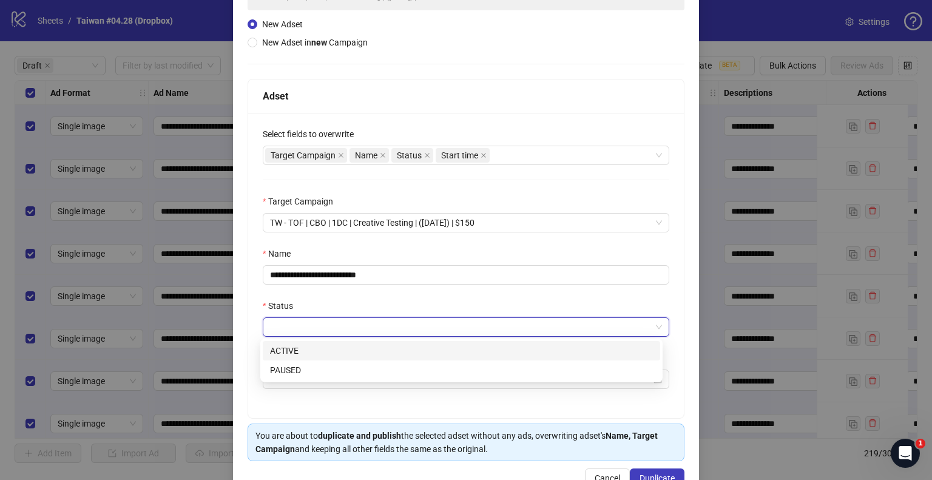
click at [307, 352] on div "ACTIVE" at bounding box center [461, 350] width 383 height 13
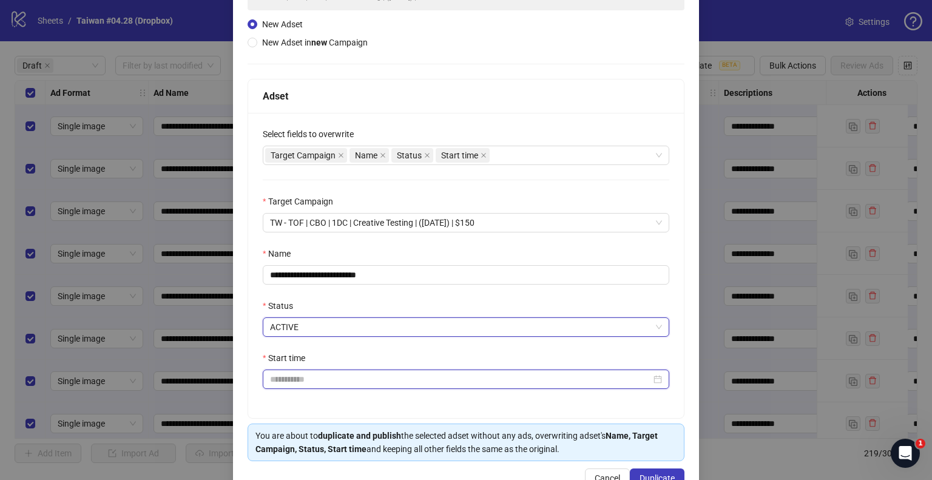
click at [291, 376] on input "Start time" at bounding box center [460, 378] width 381 height 13
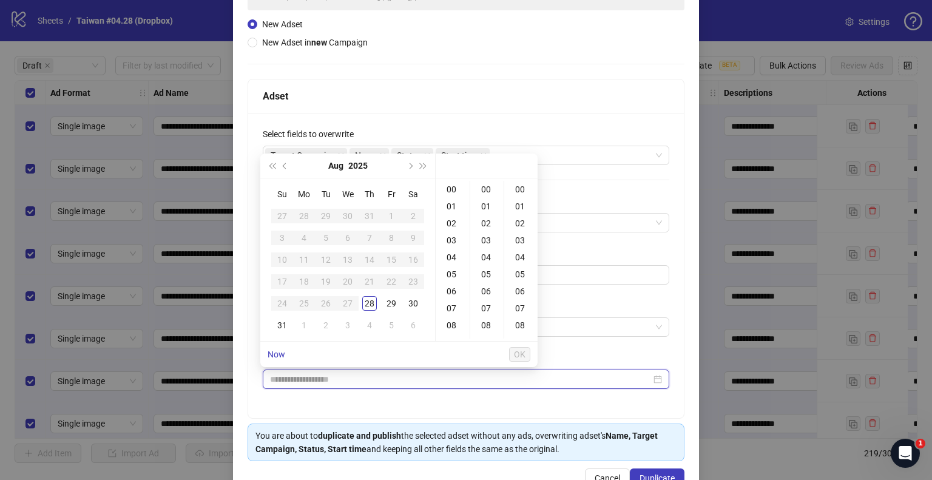
type input "**********"
click at [277, 324] on div "31" at bounding box center [282, 325] width 15 height 15
click at [451, 279] on div "09" at bounding box center [452, 281] width 29 height 17
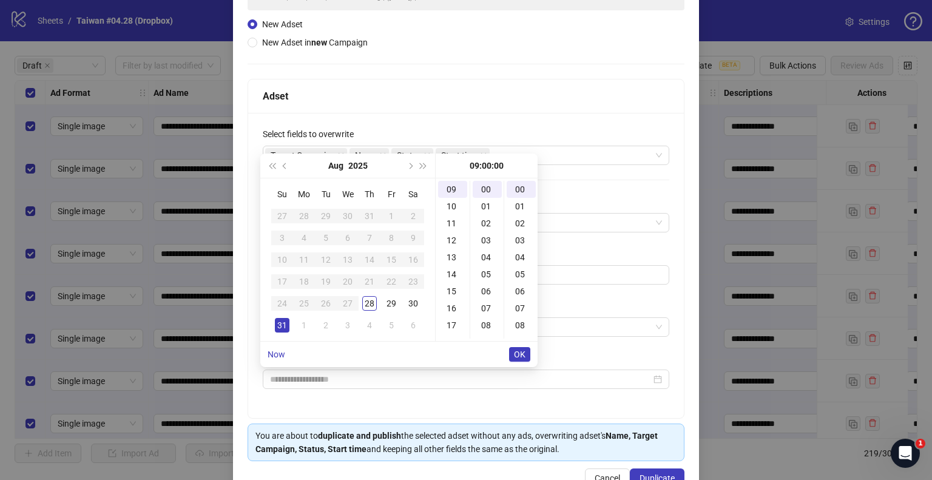
type input "**********"
click at [519, 351] on span "OK" at bounding box center [520, 354] width 12 height 10
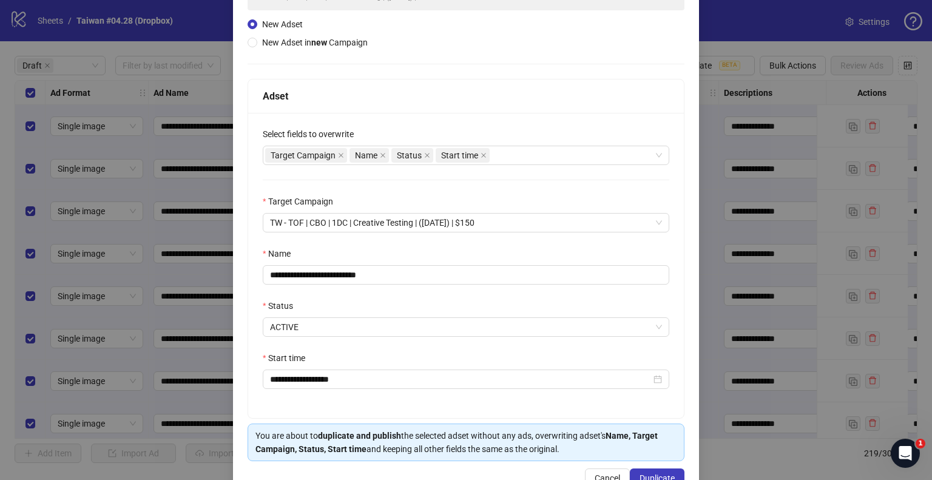
scroll to position [155, 0]
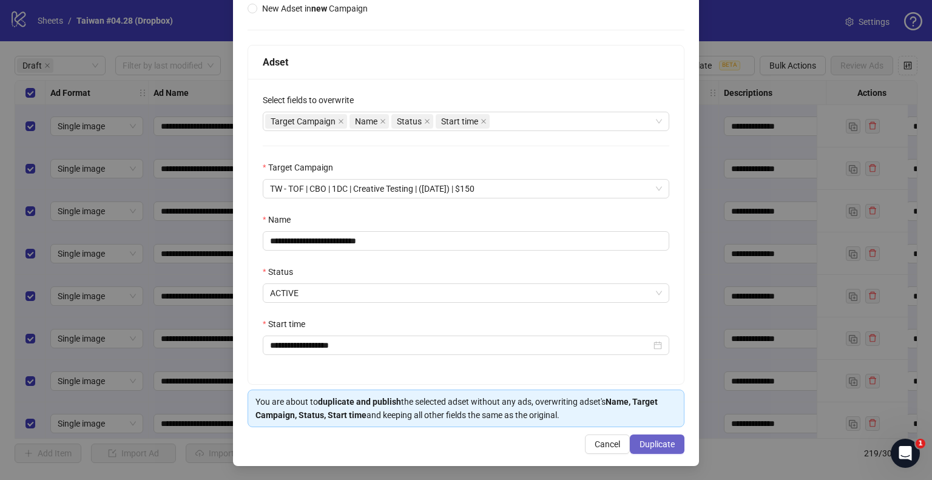
click at [656, 446] on span "Duplicate" at bounding box center [656, 444] width 35 height 10
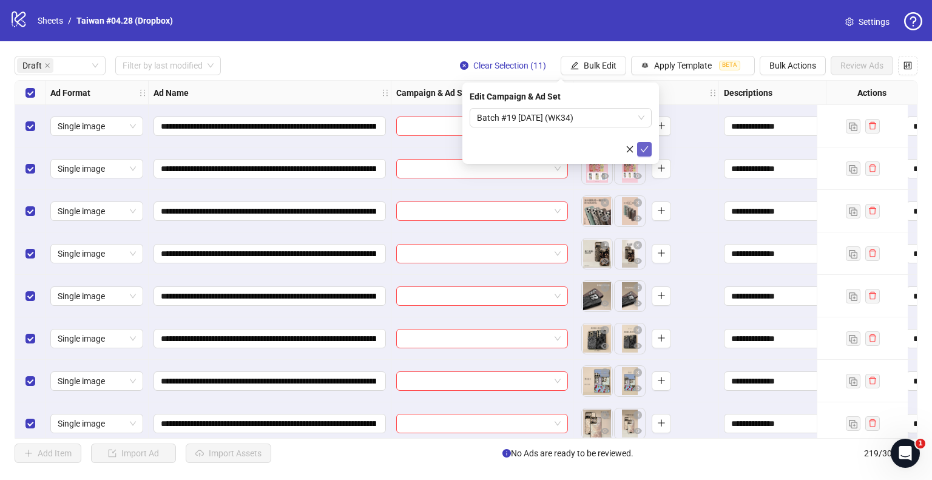
click at [643, 150] on icon "check" at bounding box center [644, 149] width 8 height 8
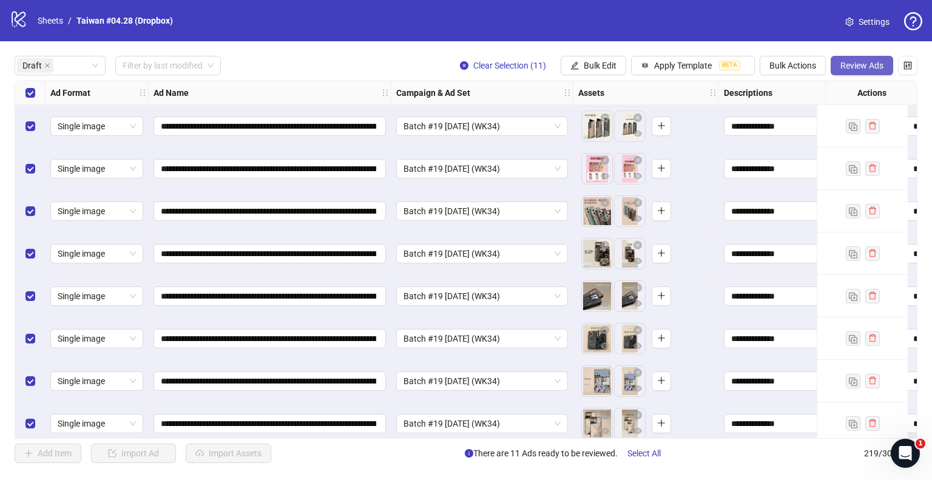
click at [845, 64] on span "Review Ads" at bounding box center [861, 66] width 43 height 10
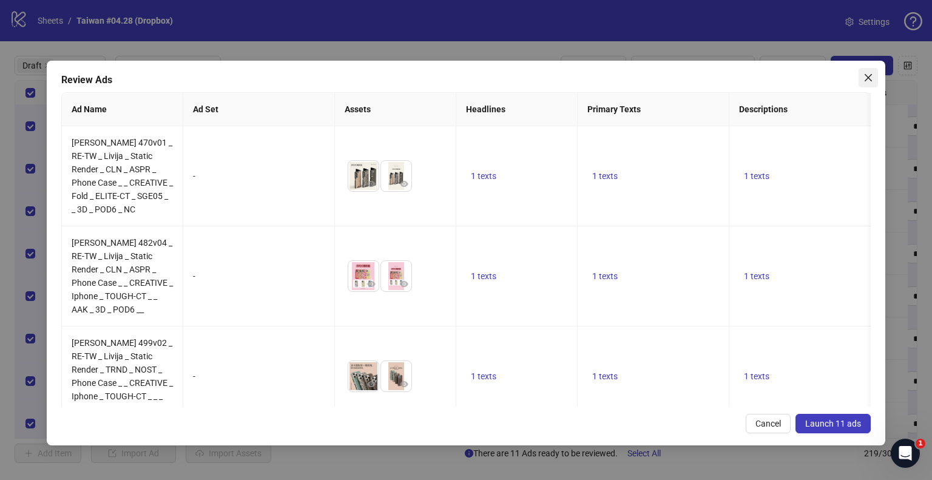
click at [873, 84] on button "Close" at bounding box center [867, 77] width 19 height 19
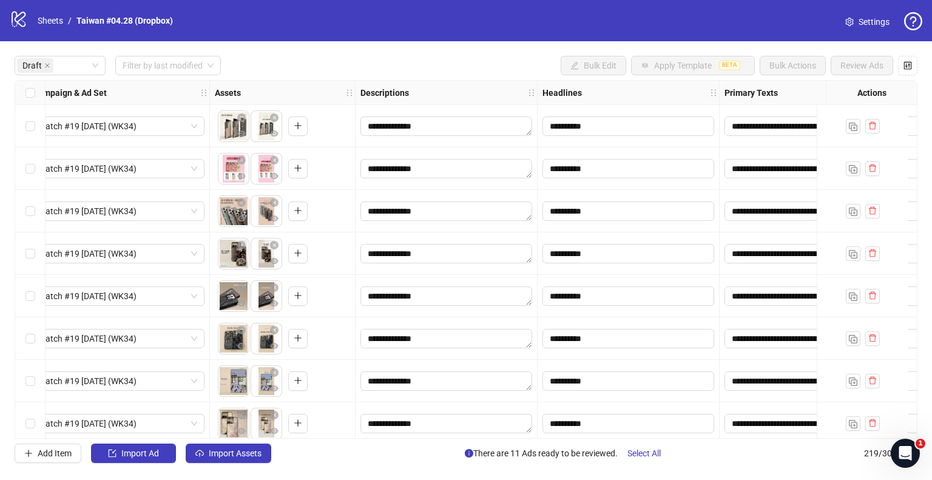
scroll to position [0, 0]
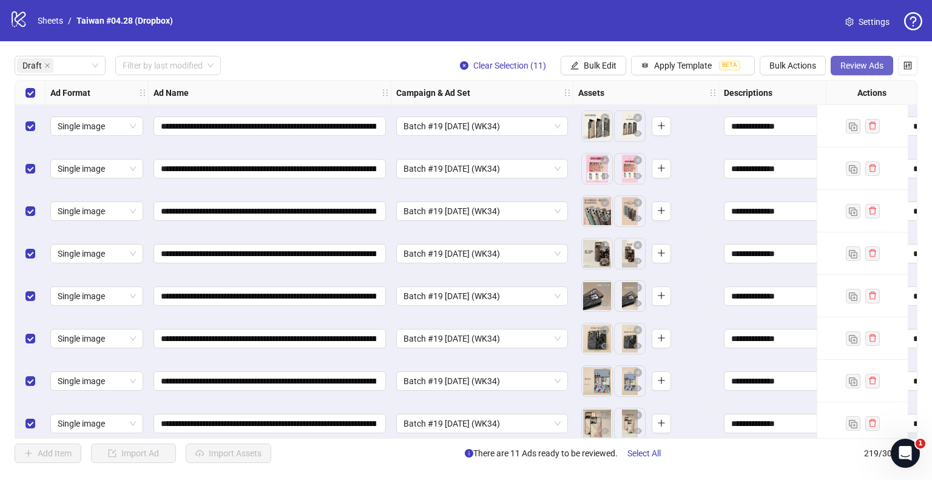
click at [853, 58] on button "Review Ads" at bounding box center [861, 65] width 62 height 19
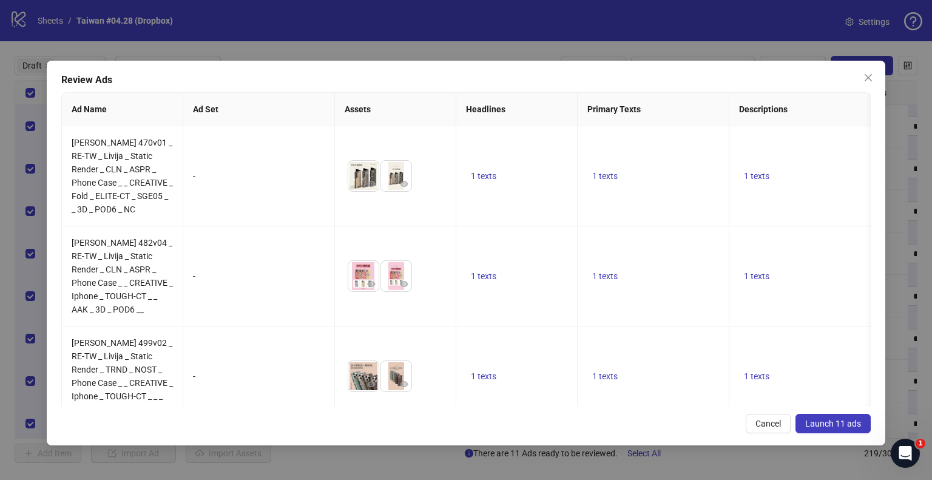
click at [844, 425] on span "Launch 11 ads" at bounding box center [833, 423] width 56 height 10
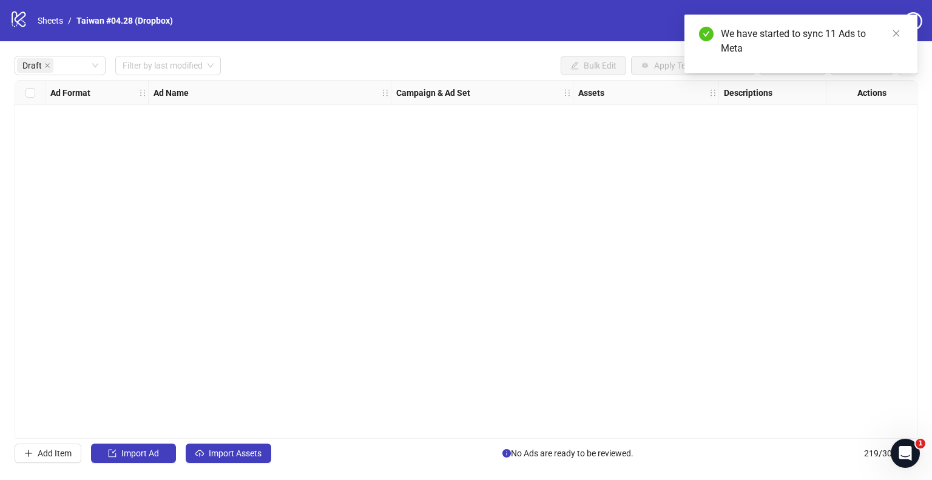
click at [130, 174] on div "Ad Format Ad Name Campaign & Ad Set Assets Descriptions Headlines Primary Texts…" at bounding box center [466, 259] width 902 height 358
click at [54, 16] on link "Sheets" at bounding box center [50, 20] width 30 height 13
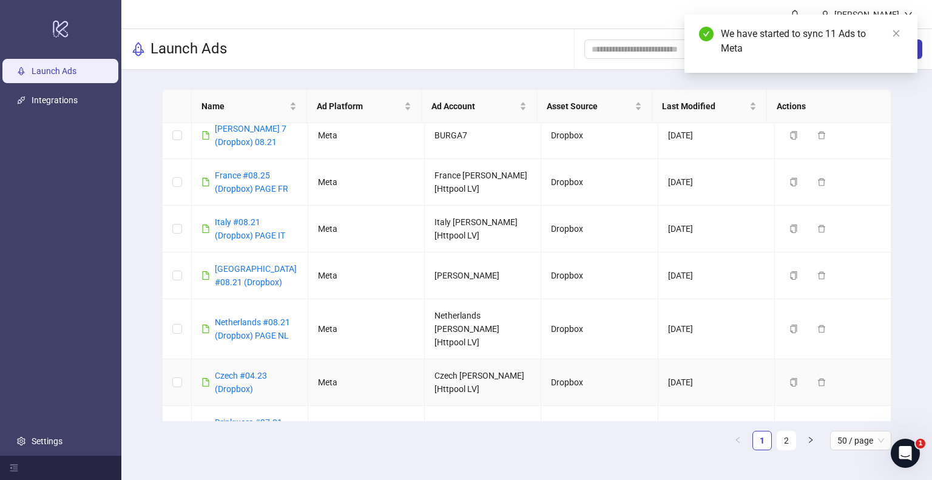
scroll to position [121, 0]
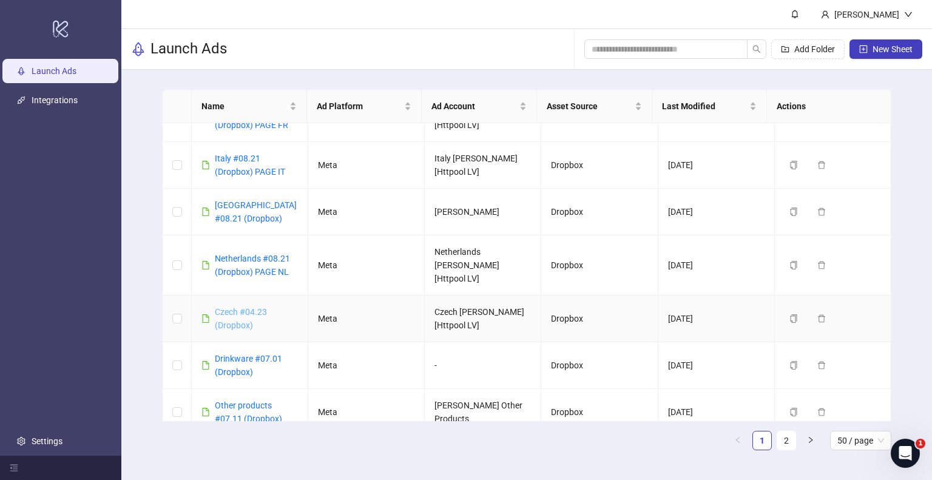
click at [245, 307] on link "Czech #04.23 (Dropbox)" at bounding box center [241, 318] width 52 height 23
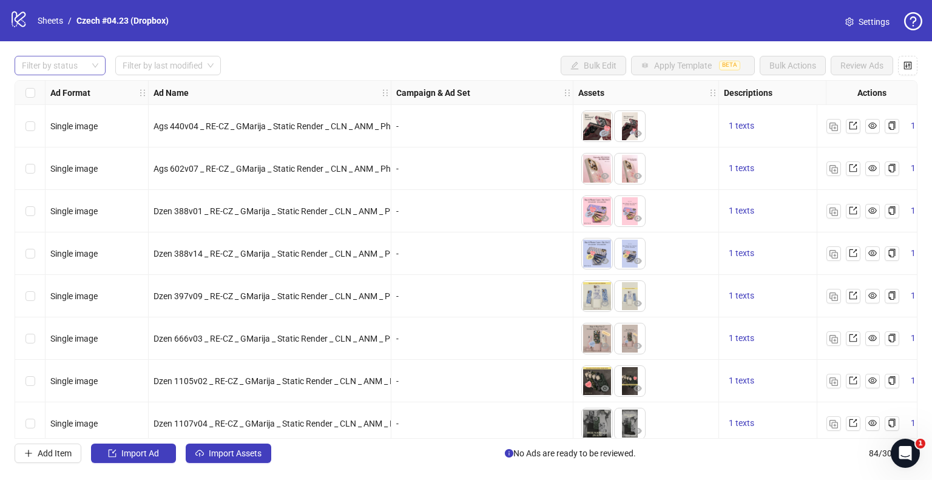
click at [90, 59] on div "Filter by status" at bounding box center [60, 65] width 91 height 19
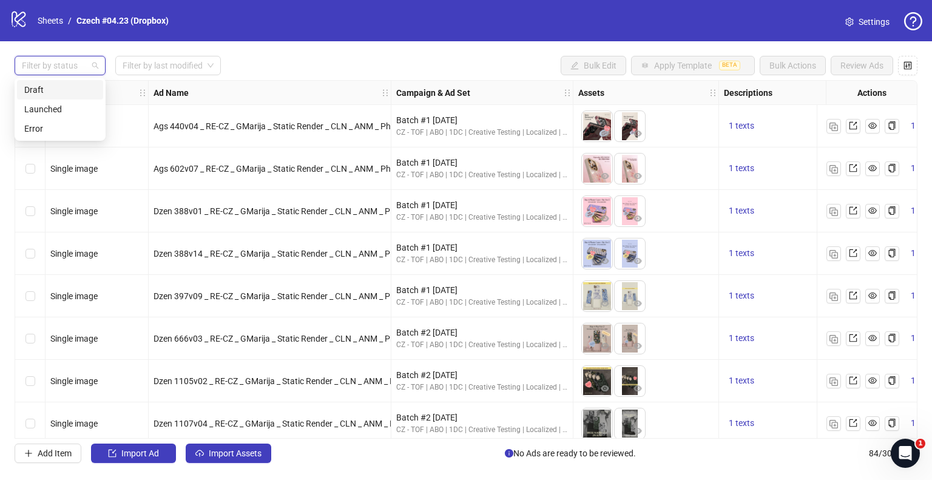
click at [60, 89] on div "Draft" at bounding box center [60, 89] width 72 height 13
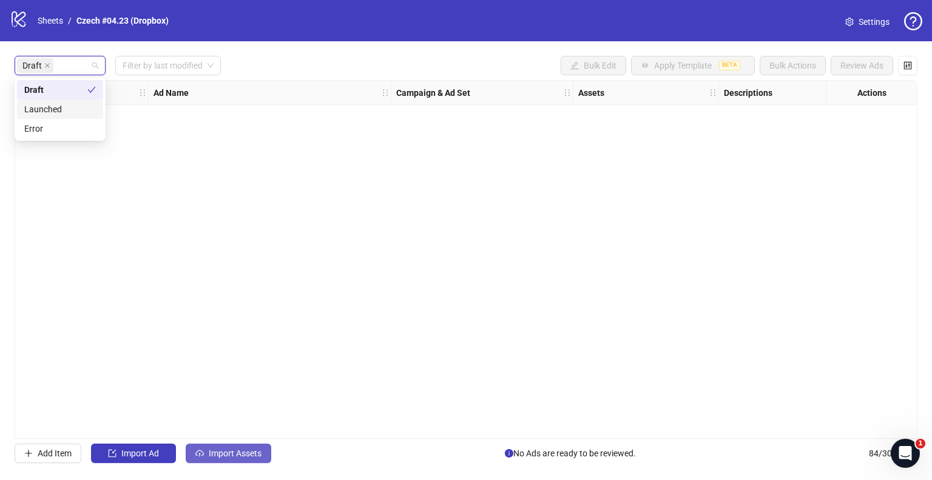
click at [246, 451] on span "Import Assets" at bounding box center [235, 453] width 53 height 10
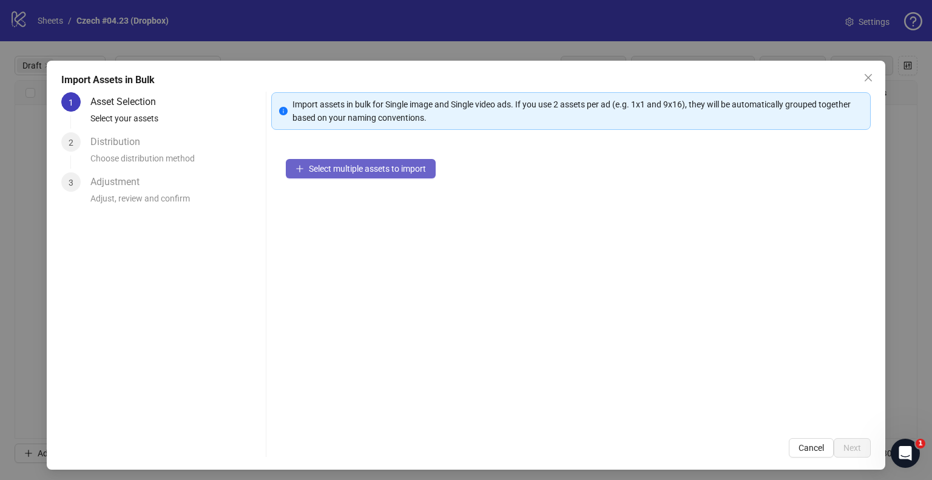
click at [337, 161] on button "Select multiple assets to import" at bounding box center [361, 168] width 150 height 19
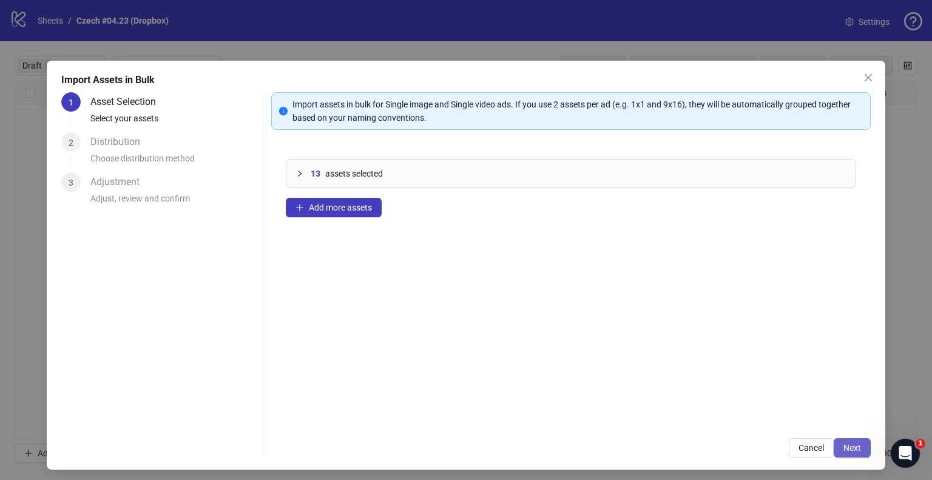
click at [843, 446] on span "Next" at bounding box center [852, 448] width 18 height 10
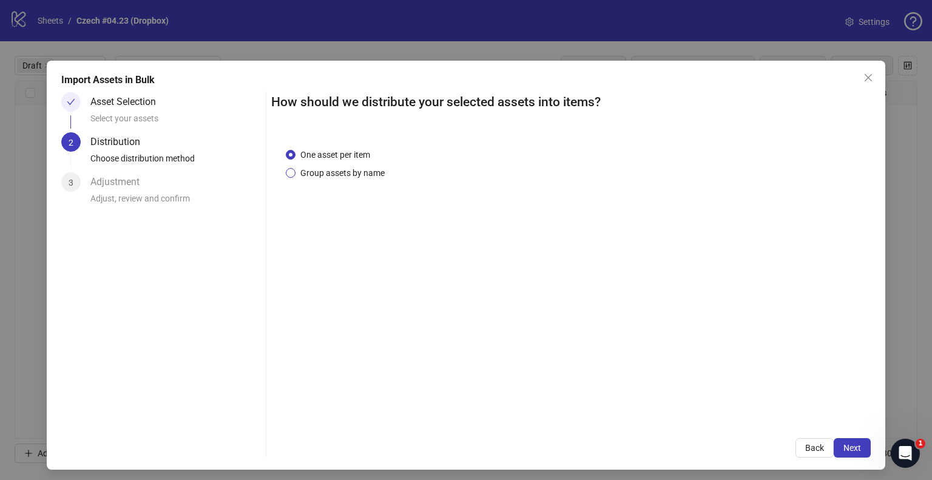
drag, startPoint x: 331, startPoint y: 184, endPoint x: 337, endPoint y: 175, distance: 10.1
click at [332, 184] on div "One asset per item Group assets by name" at bounding box center [570, 278] width 599 height 290
click at [337, 174] on span "Group assets by name" at bounding box center [342, 172] width 94 height 13
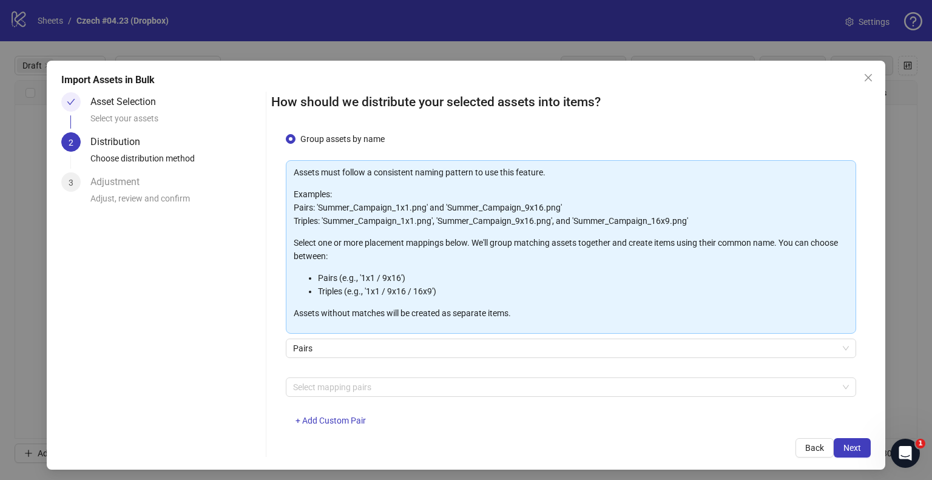
scroll to position [64, 0]
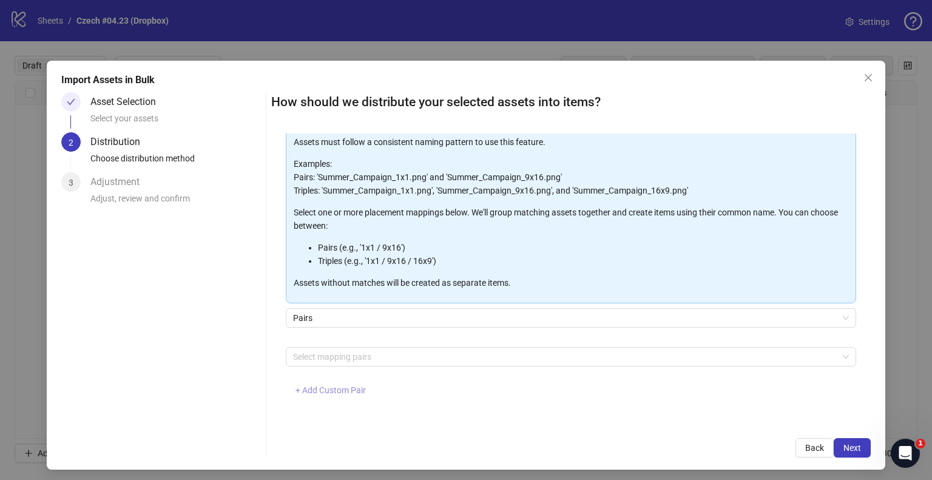
click at [328, 393] on span "+ Add Custom Pair" at bounding box center [330, 390] width 70 height 10
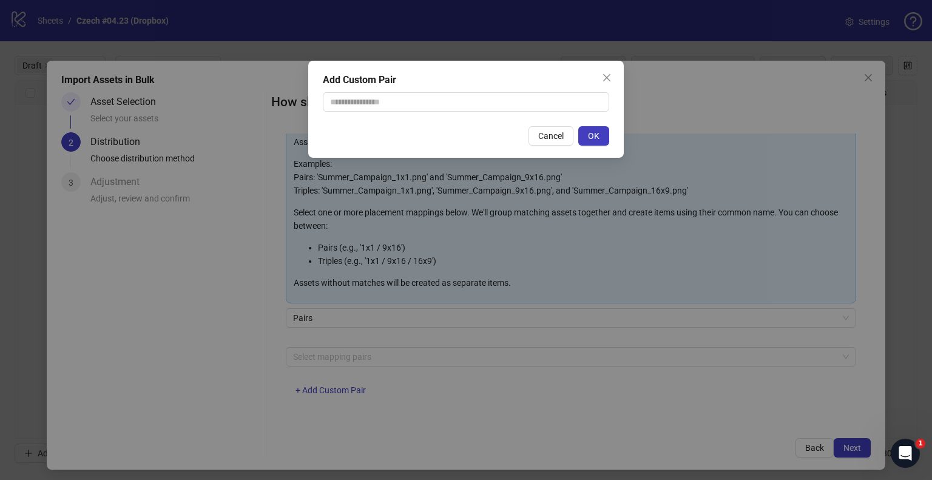
drag, startPoint x: 354, startPoint y: 121, endPoint x: 360, endPoint y: 109, distance: 12.8
click at [354, 121] on div "Add Custom Pair Cancel OK" at bounding box center [465, 109] width 315 height 97
click at [360, 108] on input "text" at bounding box center [466, 101] width 286 height 19
type input "**********"
click at [582, 134] on button "OK" at bounding box center [593, 135] width 31 height 19
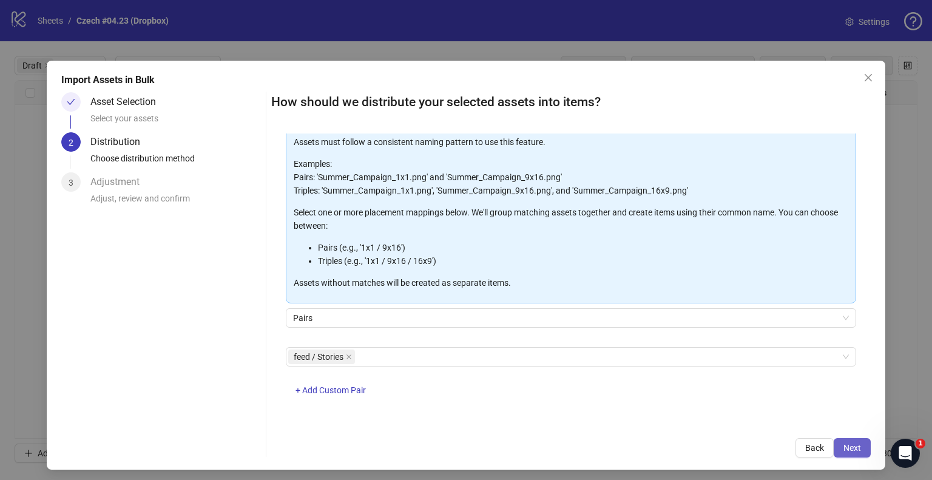
click at [847, 444] on span "Next" at bounding box center [852, 448] width 18 height 10
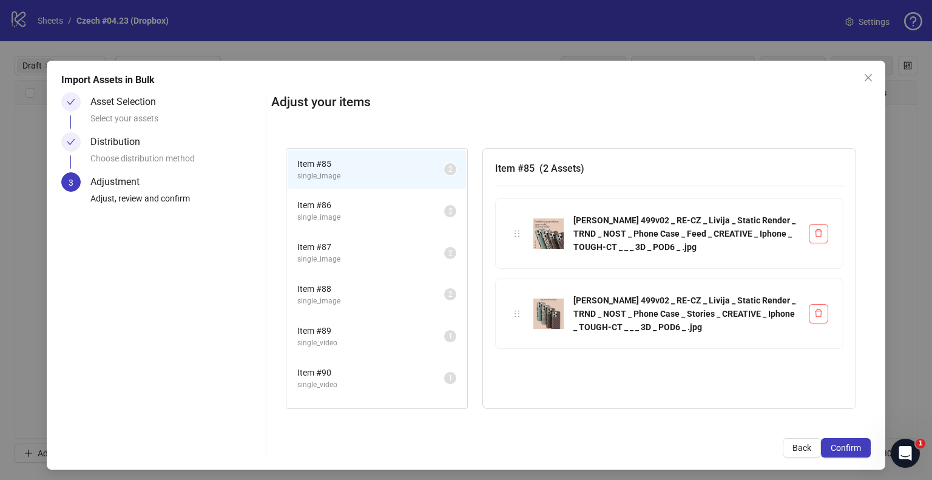
scroll to position [111, 0]
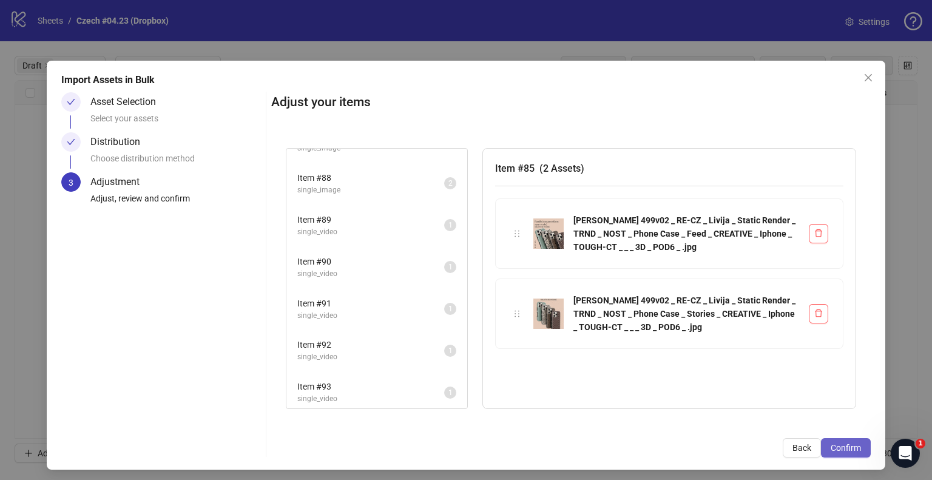
click at [853, 450] on button "Confirm" at bounding box center [846, 447] width 50 height 19
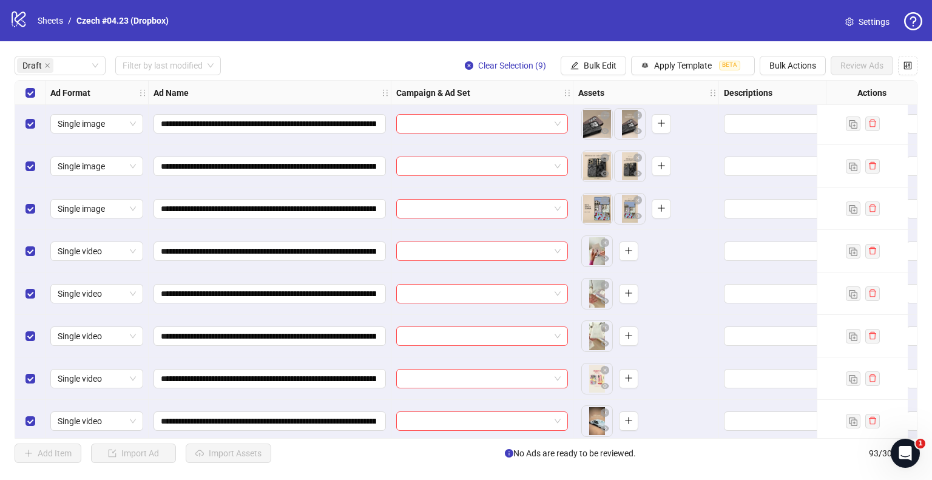
scroll to position [53, 0]
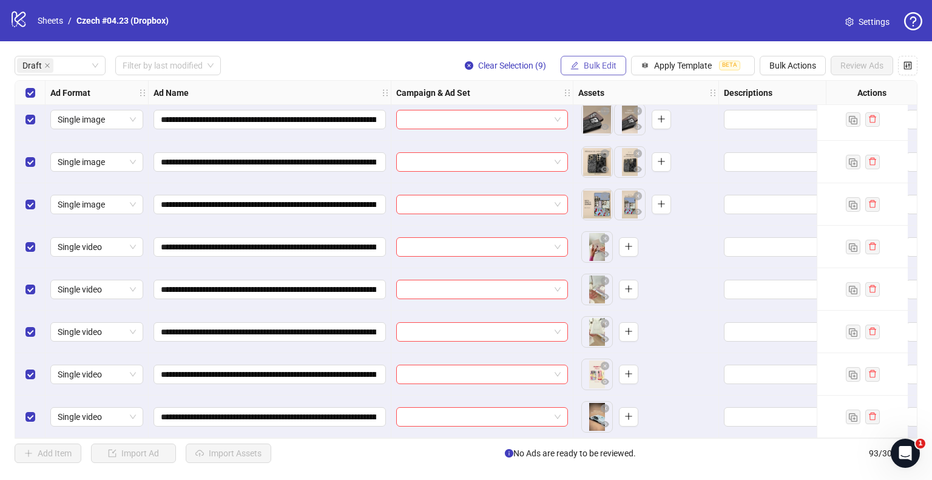
click at [592, 65] on span "Bulk Edit" at bounding box center [599, 66] width 33 height 10
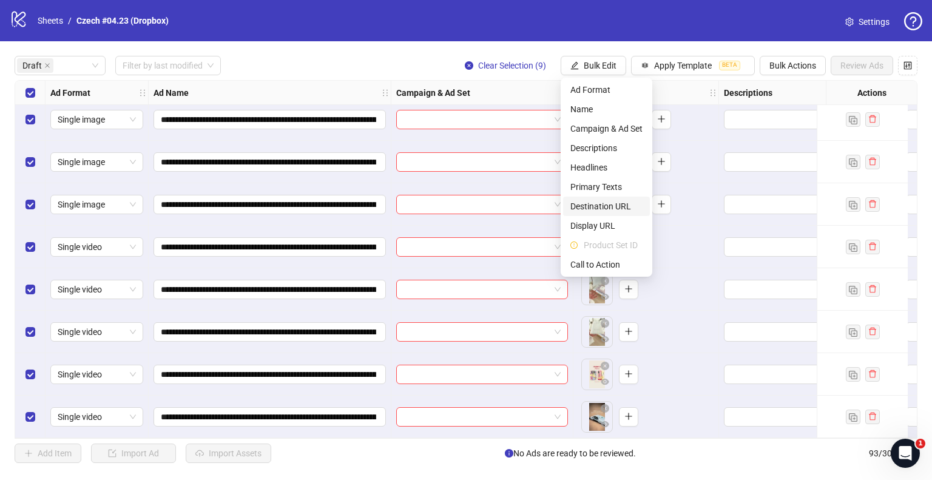
click at [602, 208] on span "Destination URL" at bounding box center [606, 206] width 72 height 13
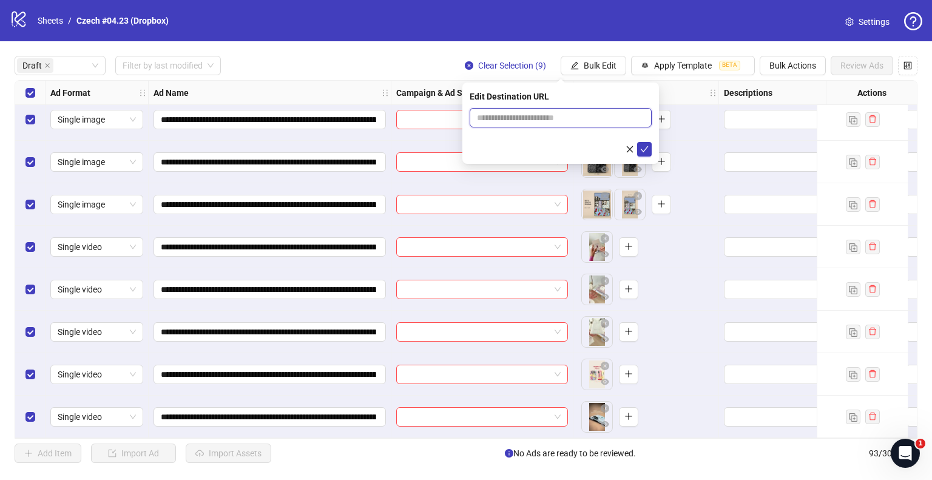
click at [549, 116] on input "text" at bounding box center [556, 117] width 158 height 13
paste input "**********"
type input "**********"
click at [642, 145] on icon "check" at bounding box center [644, 149] width 8 height 8
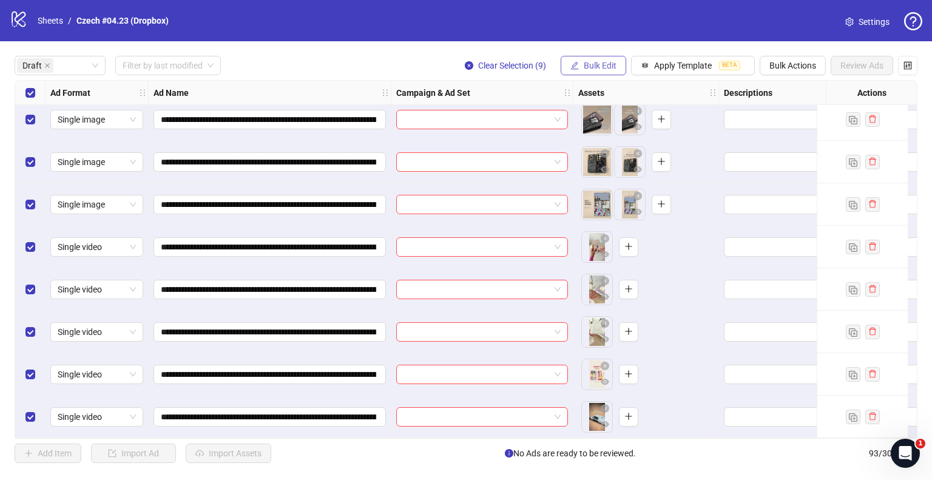
click at [601, 65] on span "Bulk Edit" at bounding box center [599, 66] width 33 height 10
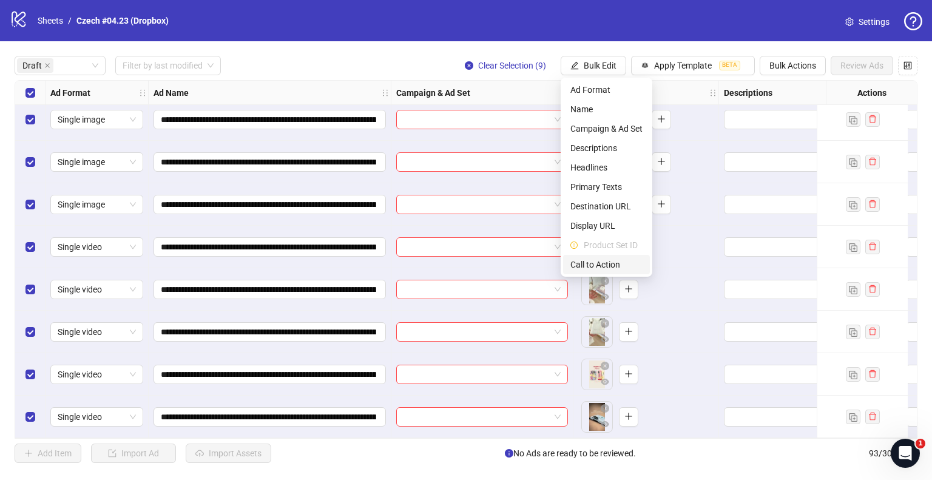
drag, startPoint x: 594, startPoint y: 260, endPoint x: 576, endPoint y: 192, distance: 70.2
click at [594, 260] on span "Call to Action" at bounding box center [606, 264] width 72 height 13
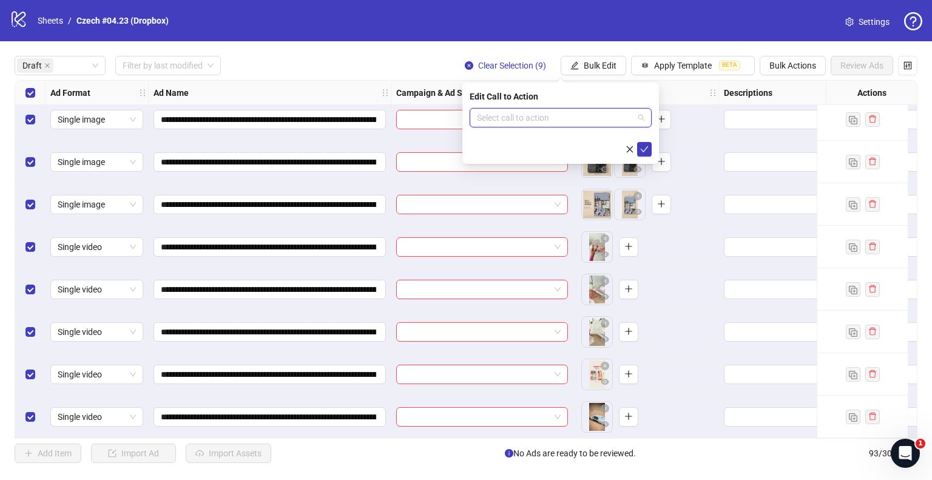
click at [559, 121] on input "search" at bounding box center [555, 118] width 156 height 18
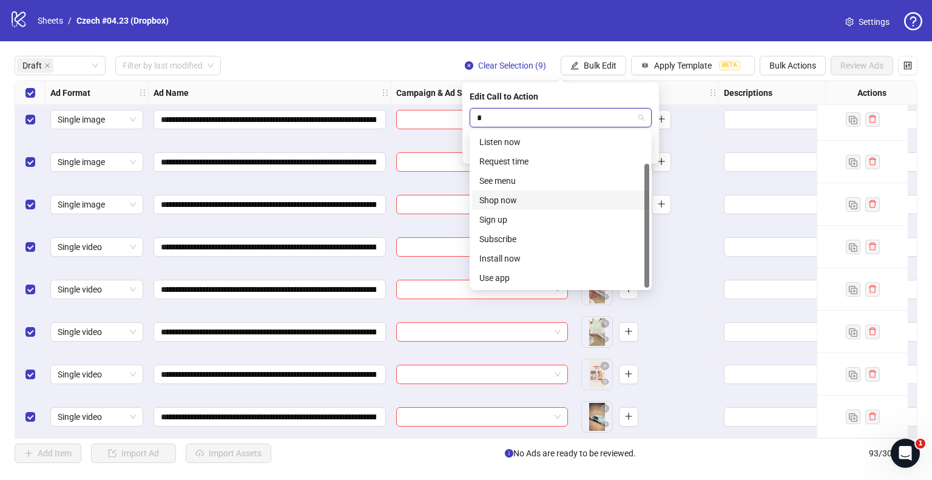
scroll to position [0, 0]
type input "**"
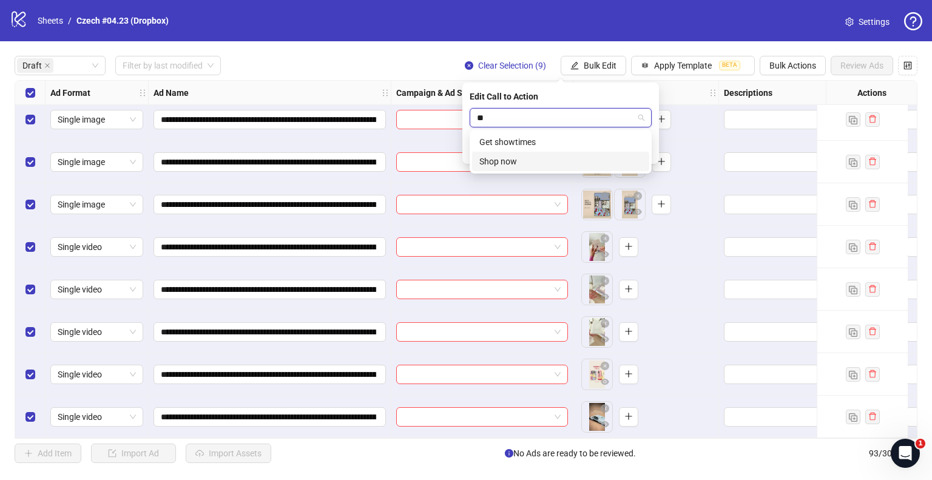
click at [506, 160] on div "Shop now" at bounding box center [560, 161] width 163 height 13
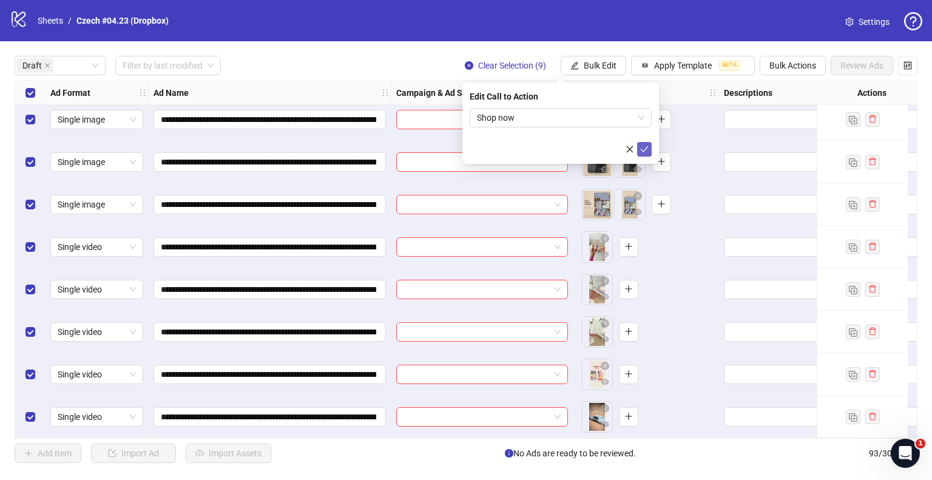
click at [646, 147] on icon "check" at bounding box center [644, 149] width 8 height 6
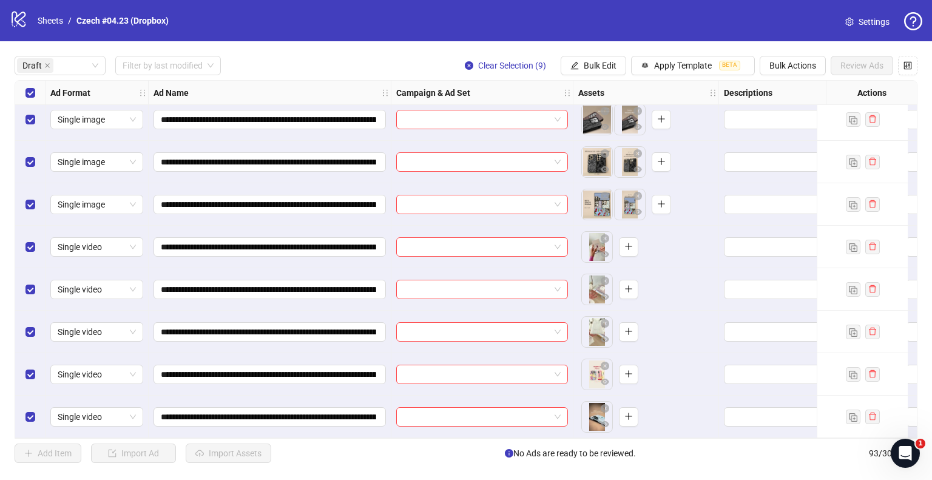
click at [591, 55] on div "**********" at bounding box center [466, 259] width 932 height 436
click at [592, 65] on span "Bulk Edit" at bounding box center [599, 66] width 33 height 10
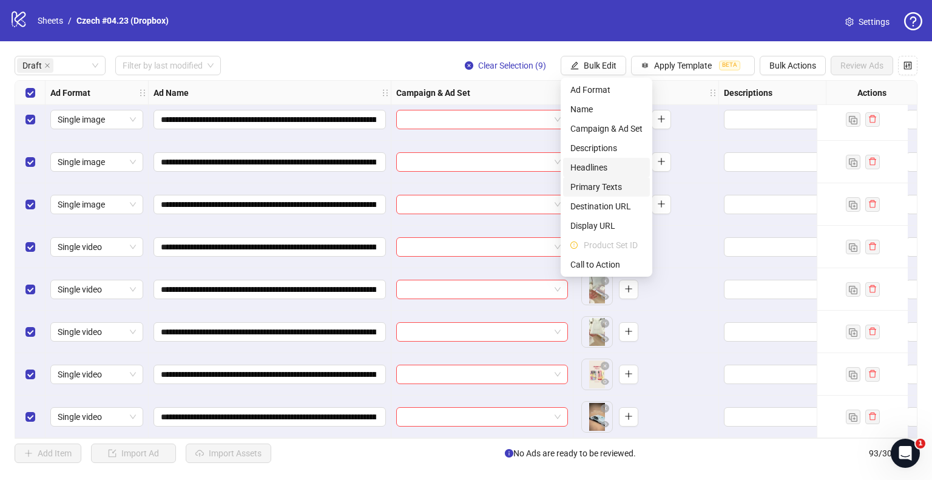
click at [599, 187] on span "Primary Texts" at bounding box center [606, 186] width 72 height 13
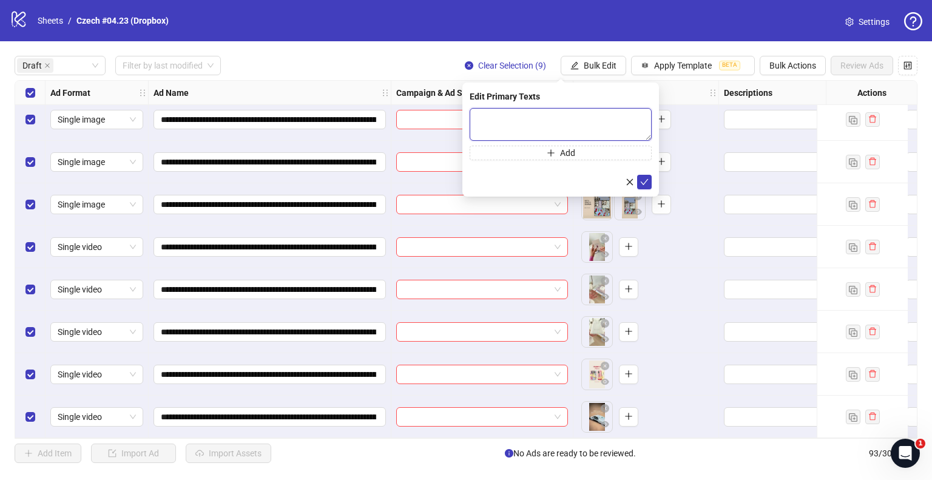
click at [511, 128] on textarea at bounding box center [560, 124] width 182 height 33
paste textarea "**********"
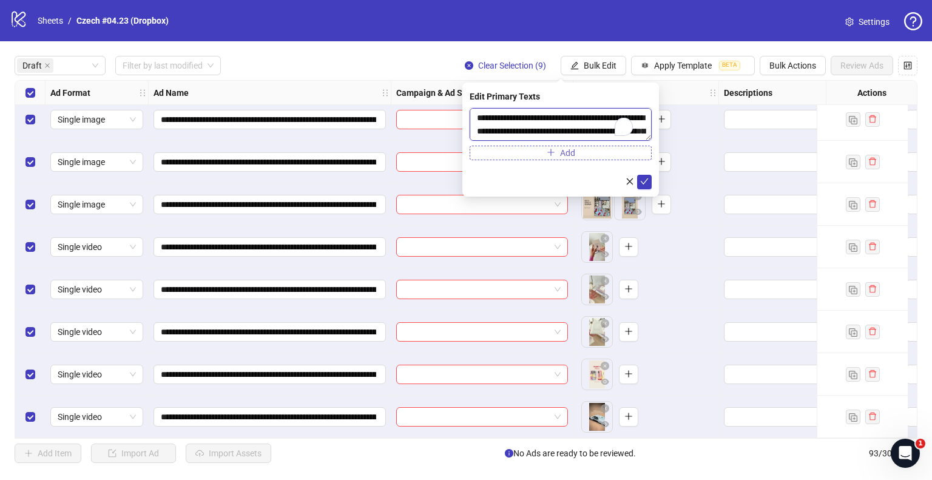
scroll to position [22, 0]
type textarea "**********"
click at [643, 178] on icon "check" at bounding box center [644, 181] width 8 height 8
click at [591, 61] on span "Bulk Edit" at bounding box center [599, 66] width 33 height 10
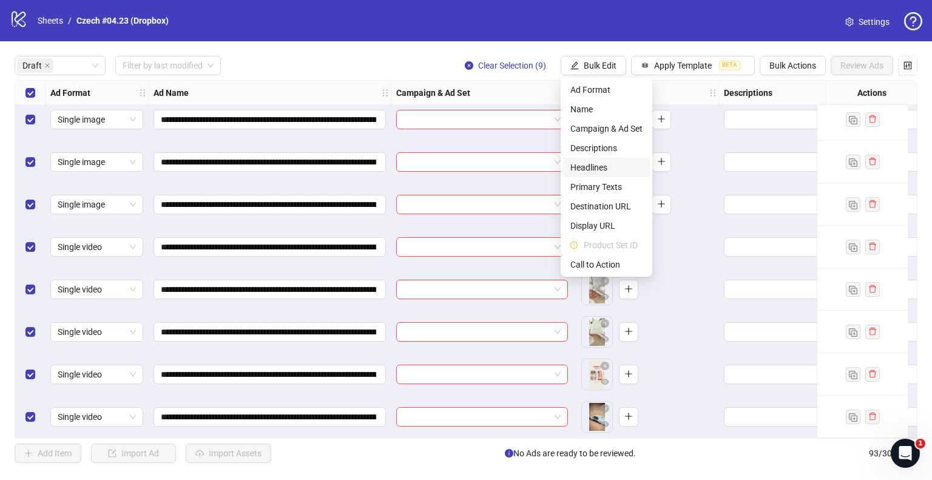
click at [600, 167] on span "Headlines" at bounding box center [606, 167] width 72 height 13
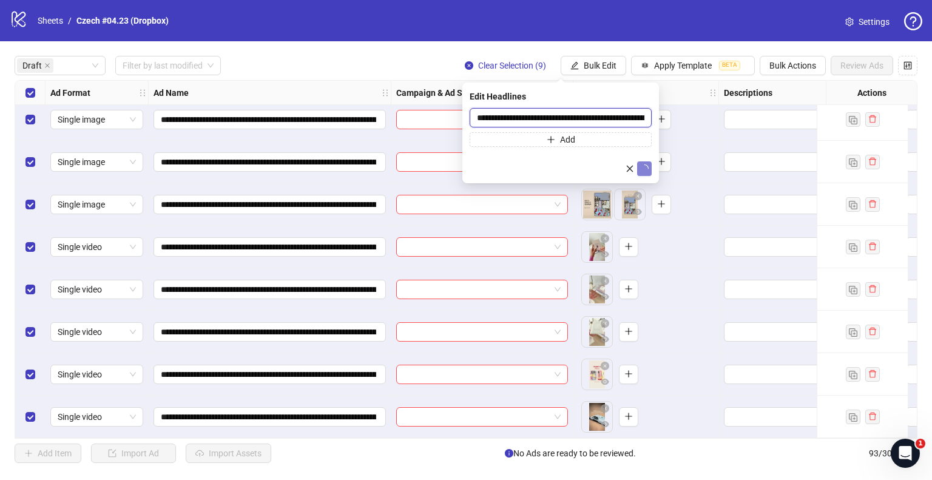
click at [606, 115] on input "**********" at bounding box center [560, 117] width 182 height 19
paste input "text"
type input "**********"
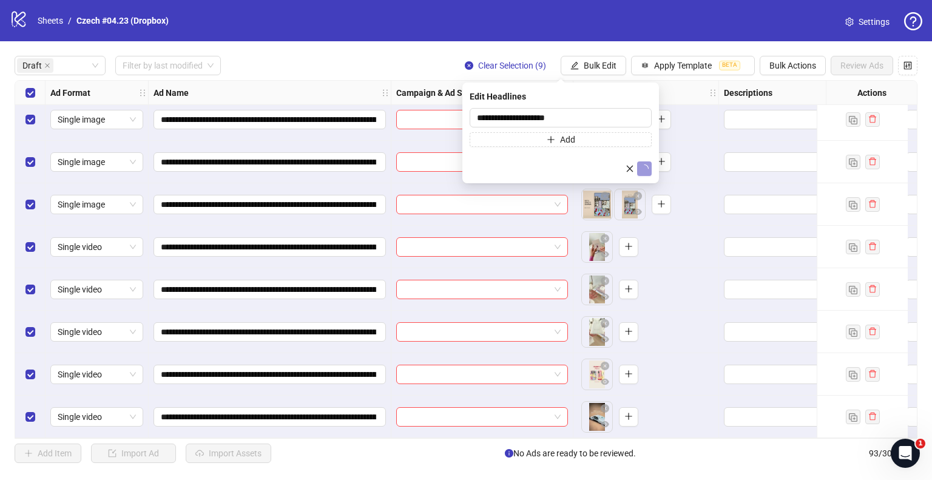
click at [639, 167] on icon "loading" at bounding box center [643, 168] width 9 height 9
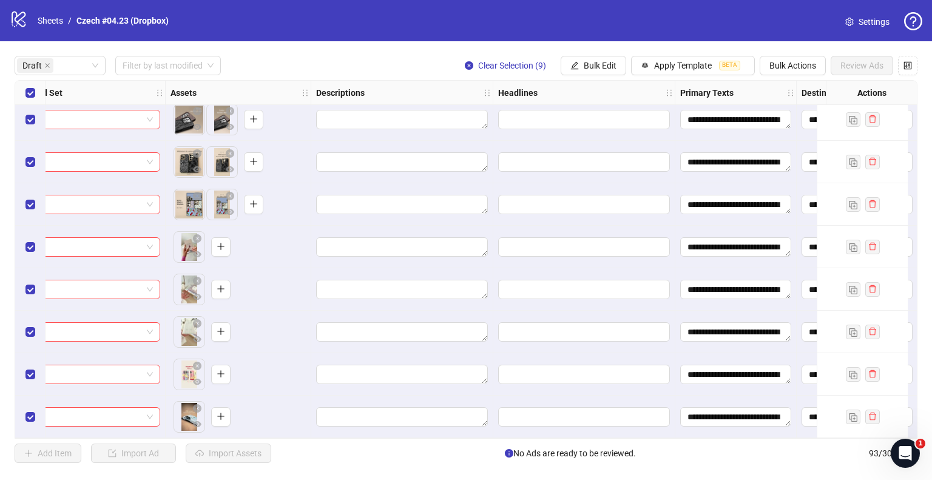
scroll to position [53, 425]
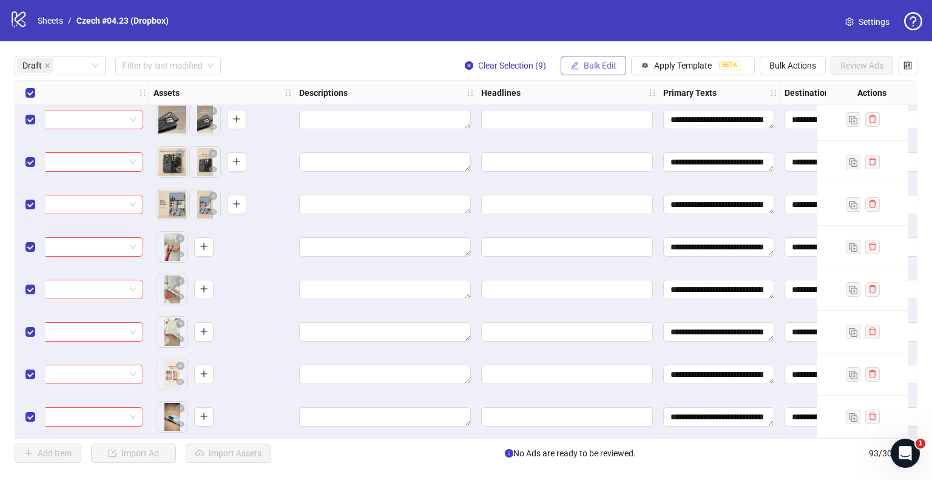
click at [600, 56] on button "Bulk Edit" at bounding box center [593, 65] width 66 height 19
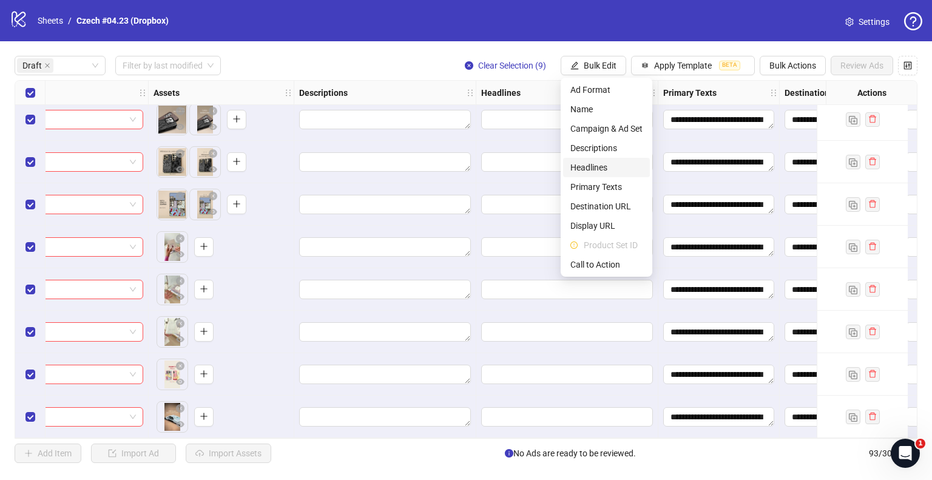
click at [590, 160] on li "Headlines" at bounding box center [606, 167] width 87 height 19
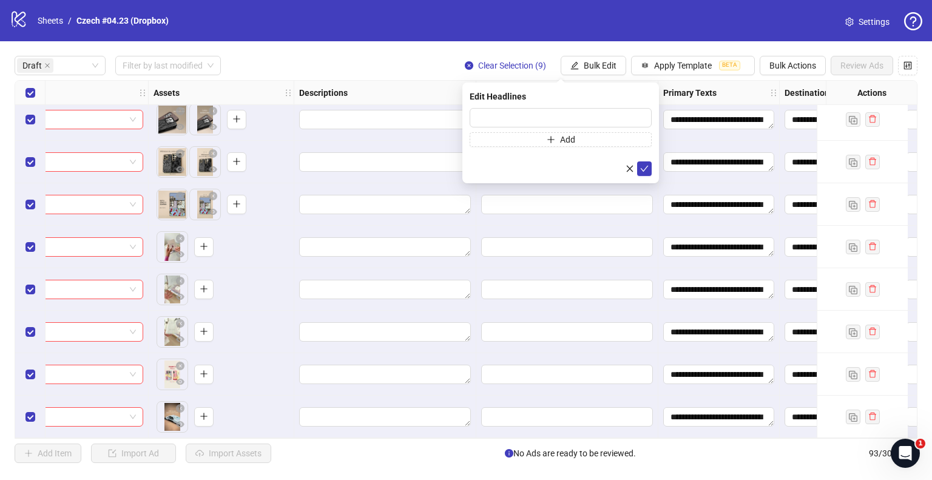
click at [560, 128] on div "Press Shift+Enter to add new input" at bounding box center [560, 128] width 0 height 0
click at [629, 123] on div "Press Shift+Enter to add new input" at bounding box center [561, 114] width 140 height 21
click at [640, 113] on input "text" at bounding box center [560, 117] width 182 height 19
paste input "**********"
type input "**********"
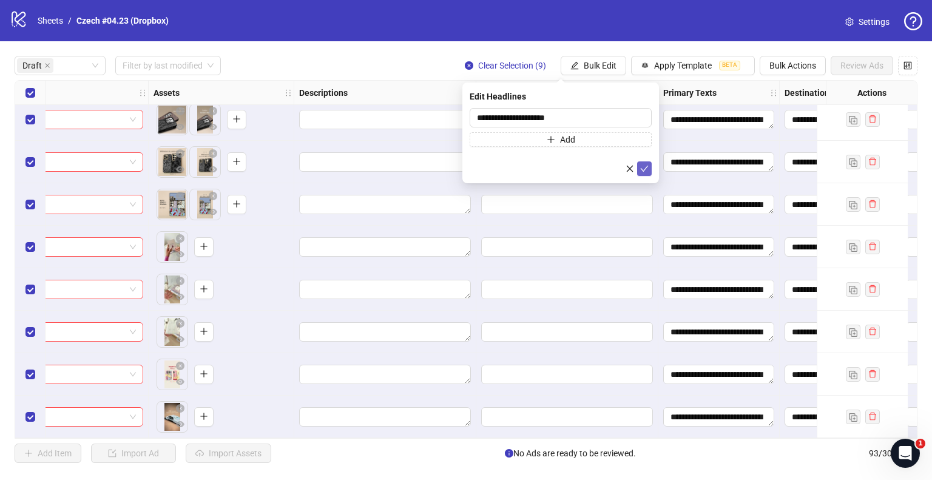
click at [645, 161] on button "submit" at bounding box center [644, 168] width 15 height 15
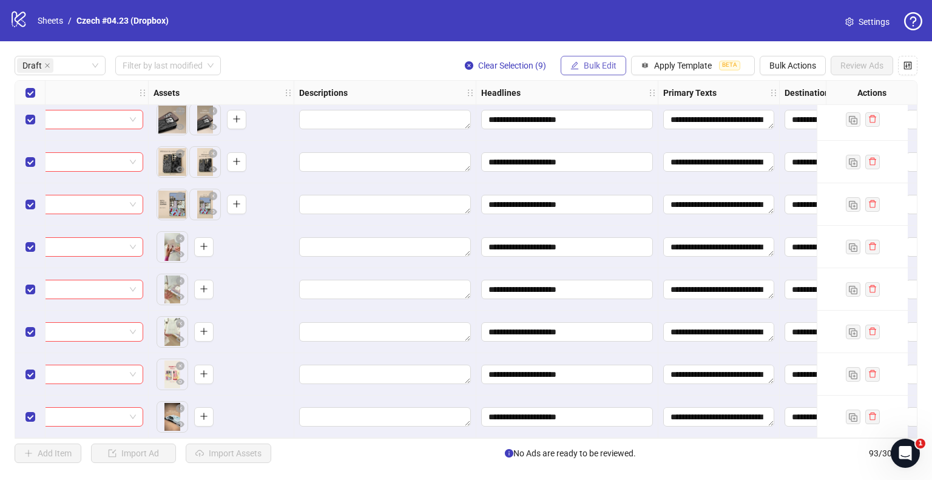
click at [603, 68] on span "Bulk Edit" at bounding box center [599, 66] width 33 height 10
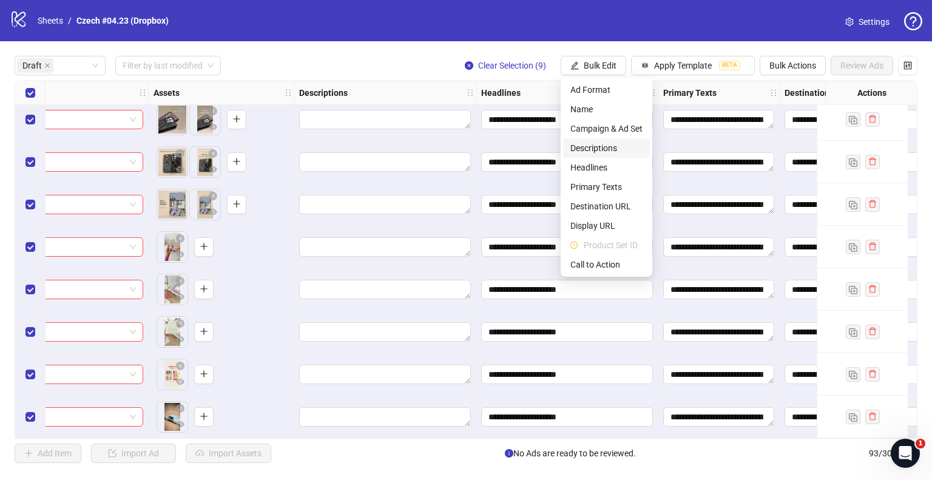
click at [592, 147] on span "Descriptions" at bounding box center [606, 147] width 72 height 13
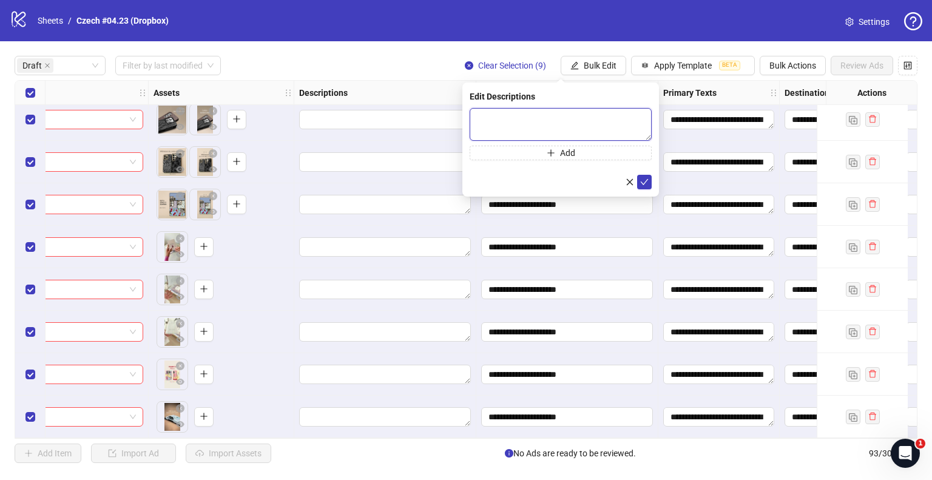
click at [594, 112] on textarea at bounding box center [560, 124] width 182 height 33
paste textarea "**********"
type textarea "**********"
click at [645, 181] on icon "check" at bounding box center [644, 181] width 8 height 6
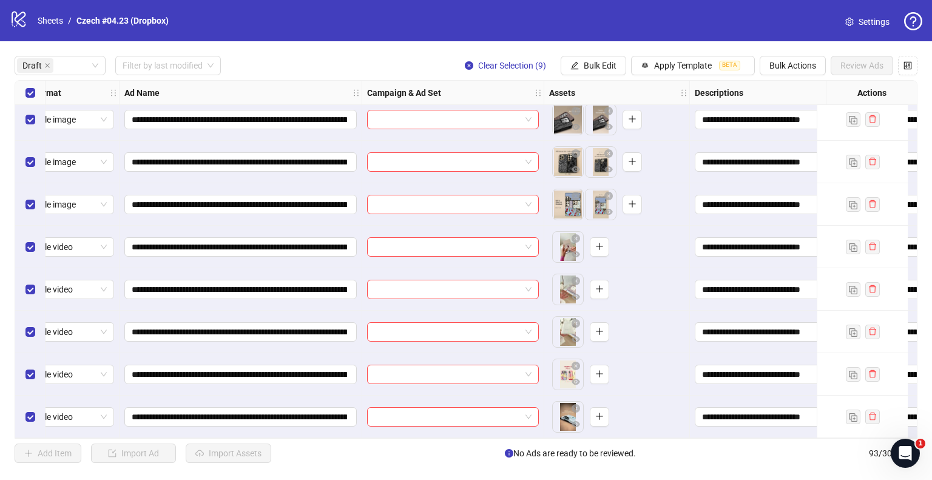
scroll to position [53, 0]
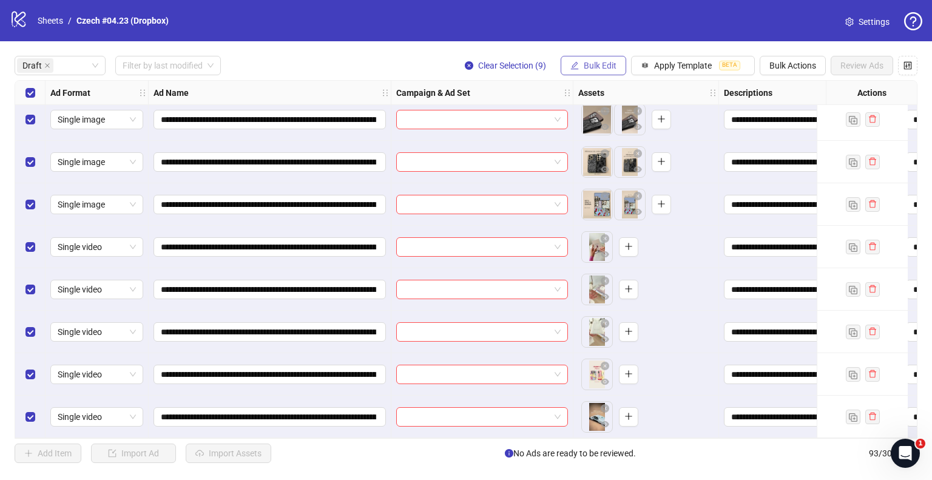
click at [571, 59] on button "Bulk Edit" at bounding box center [593, 65] width 66 height 19
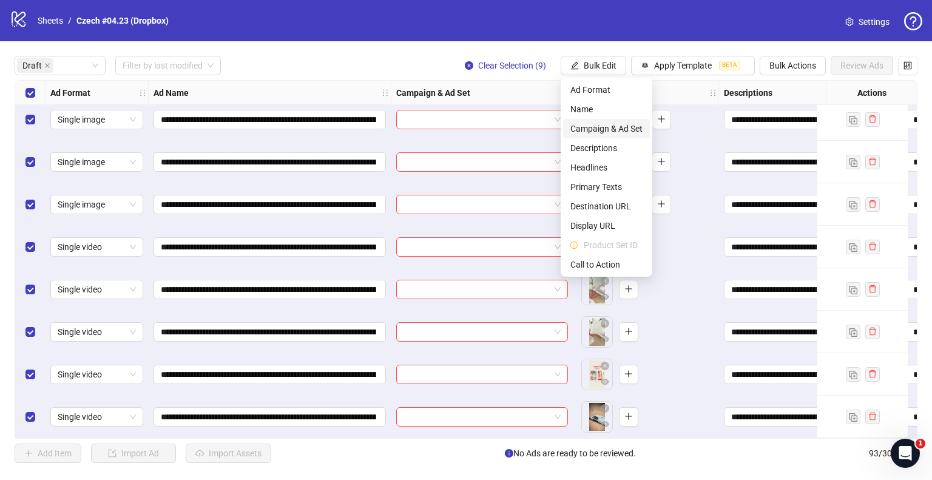
click at [576, 129] on span "Campaign & Ad Set" at bounding box center [606, 128] width 72 height 13
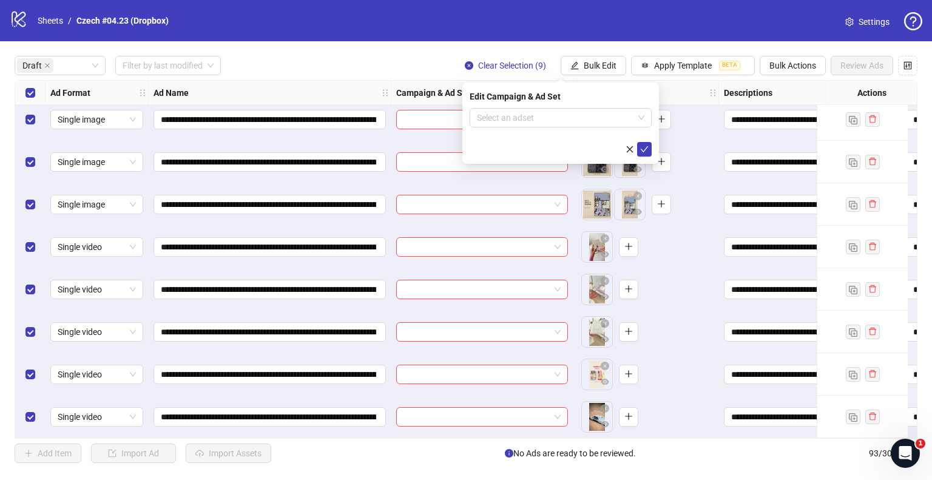
click at [35, 93] on div "Select all rows" at bounding box center [30, 93] width 30 height 24
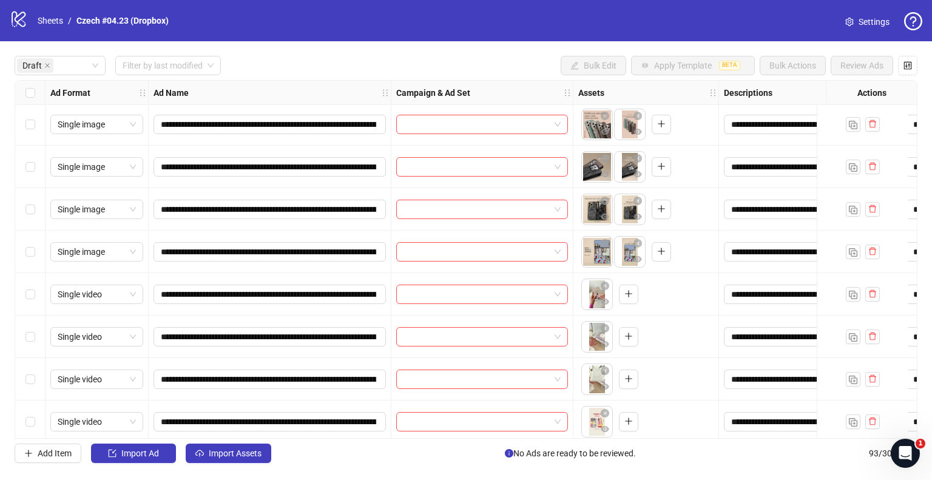
scroll to position [0, 0]
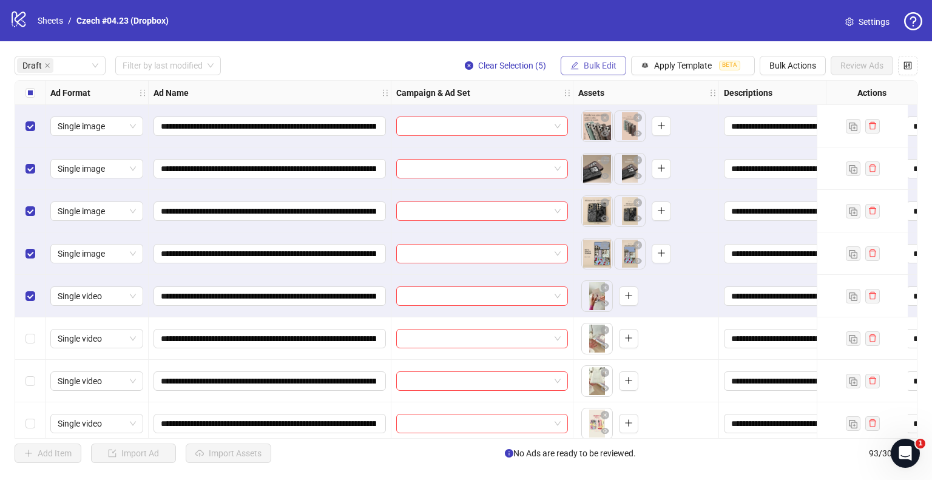
click at [580, 61] on button "Bulk Edit" at bounding box center [593, 65] width 66 height 19
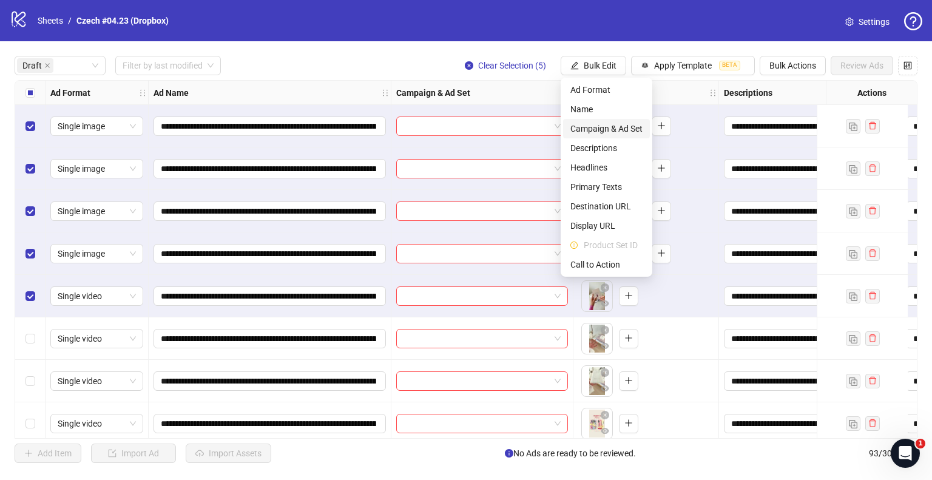
click at [601, 127] on span "Campaign & Ad Set" at bounding box center [606, 128] width 72 height 13
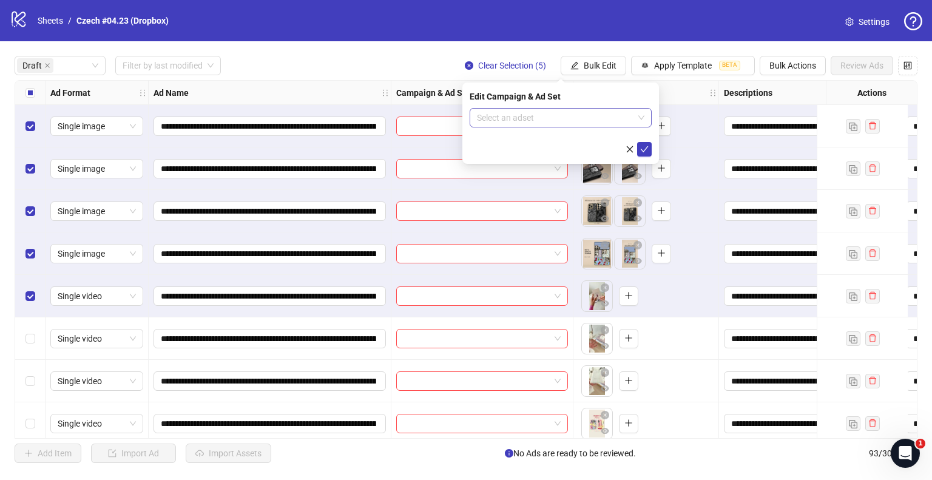
click at [547, 123] on input "search" at bounding box center [555, 118] width 156 height 18
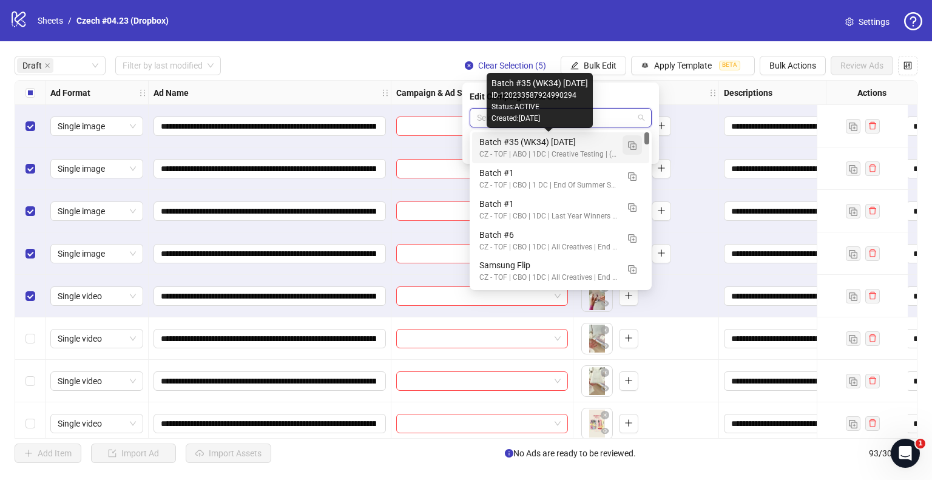
click at [625, 146] on button "button" at bounding box center [631, 144] width 19 height 19
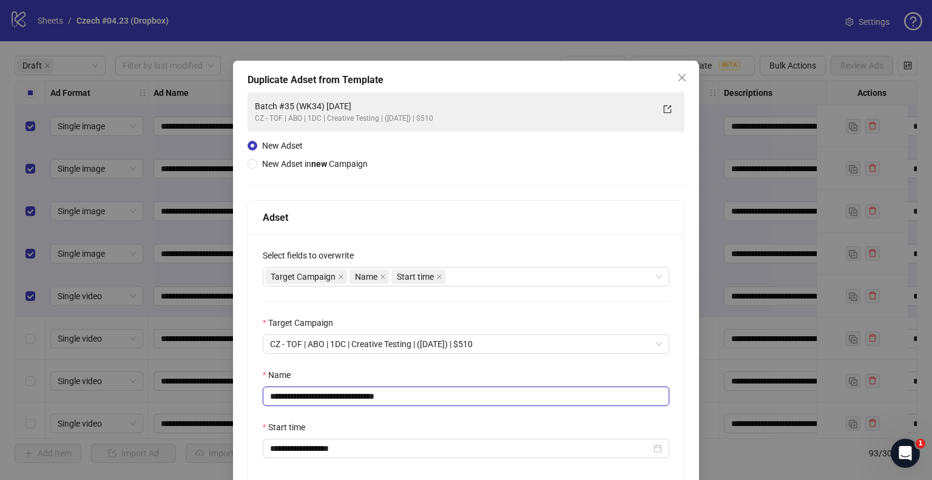
drag, startPoint x: 390, startPoint y: 394, endPoint x: 471, endPoint y: 398, distance: 81.4
click at [471, 398] on input "**********" at bounding box center [466, 395] width 406 height 19
click at [304, 394] on input "**********" at bounding box center [466, 395] width 406 height 19
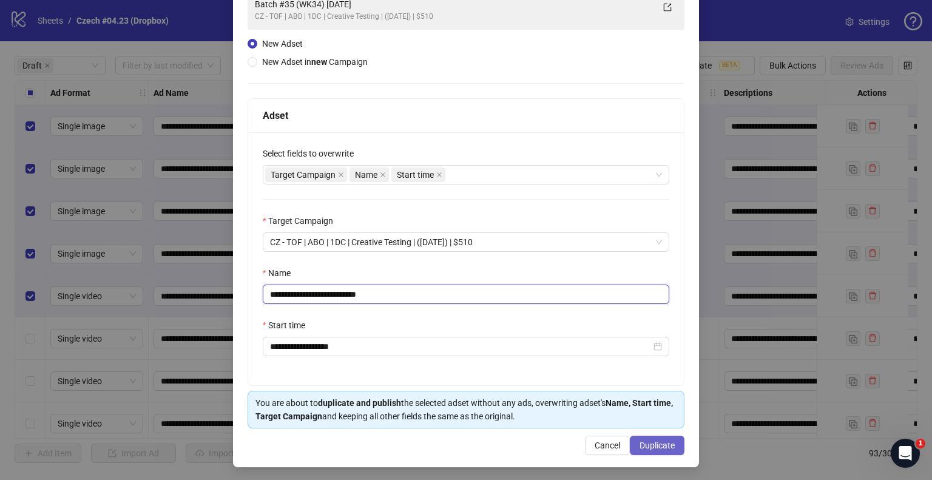
scroll to position [102, 0]
type input "**********"
click at [654, 440] on span "Duplicate" at bounding box center [656, 445] width 35 height 10
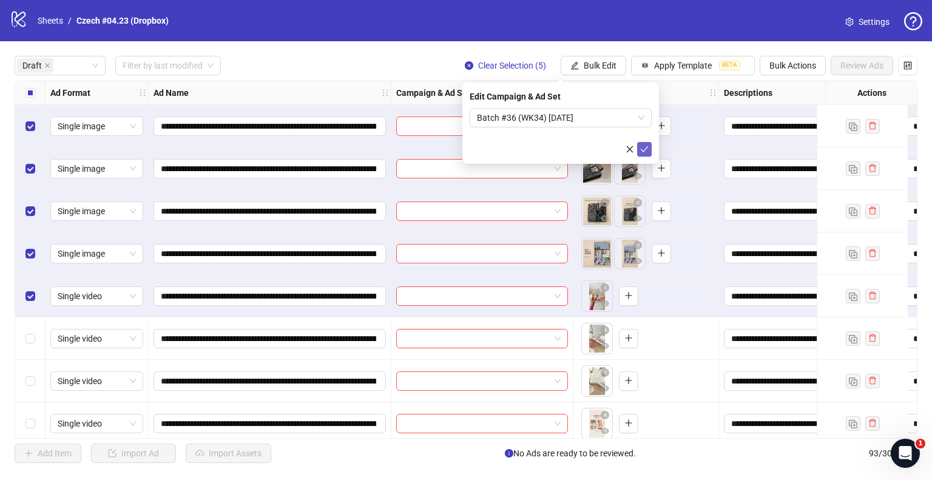
click at [647, 150] on icon "check" at bounding box center [644, 149] width 8 height 8
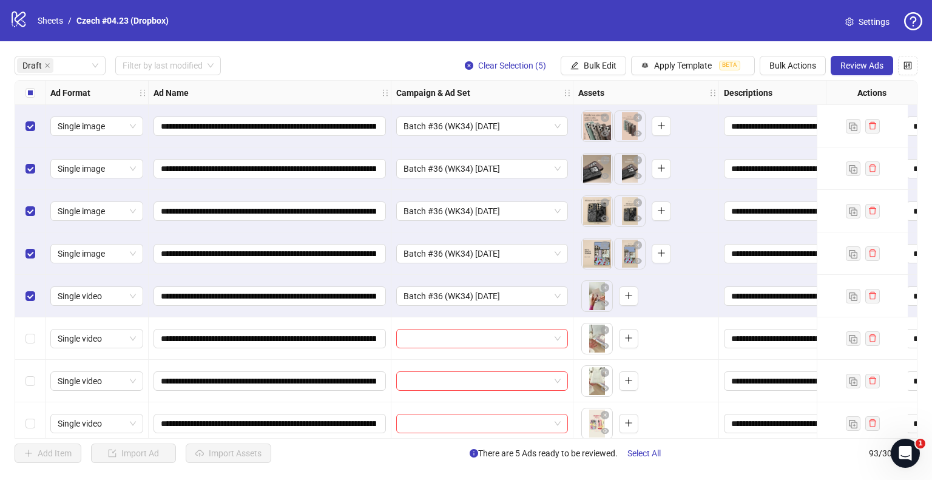
click at [32, 99] on div "Select all rows" at bounding box center [30, 93] width 30 height 24
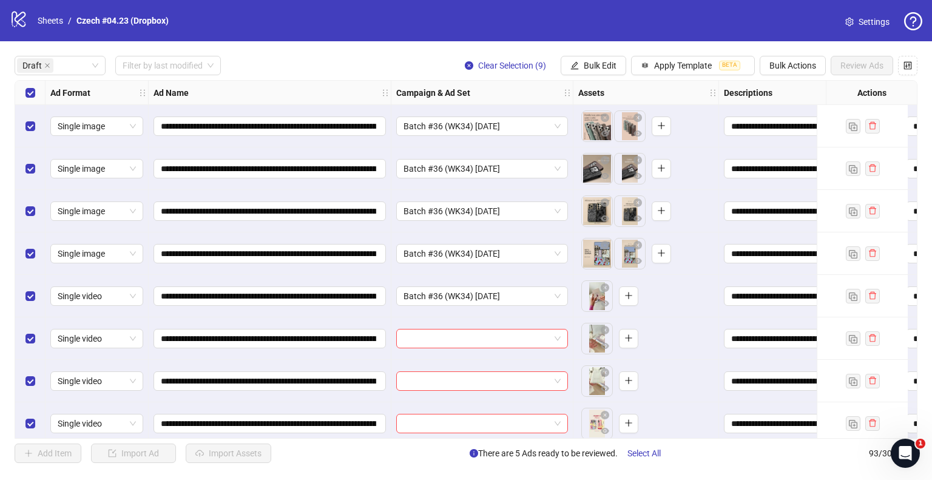
click at [32, 99] on div "Select all rows" at bounding box center [30, 93] width 30 height 24
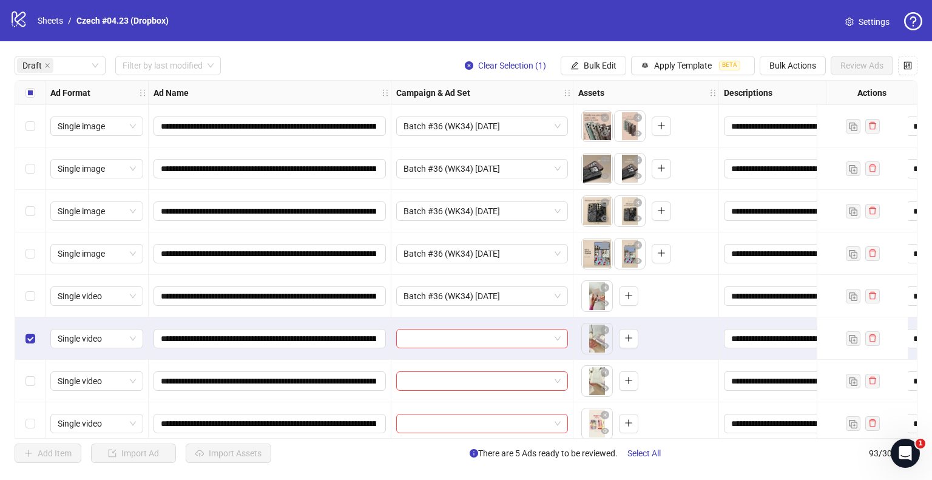
scroll to position [53, 0]
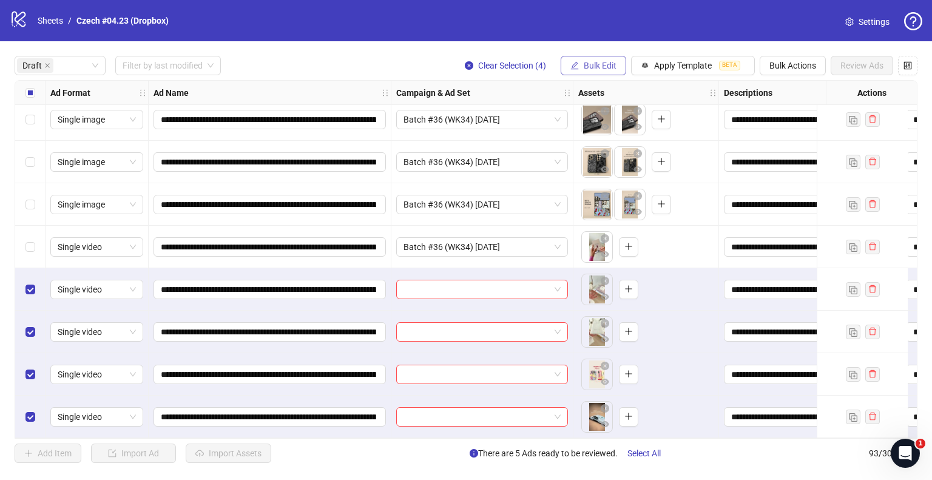
click at [568, 62] on button "Bulk Edit" at bounding box center [593, 65] width 66 height 19
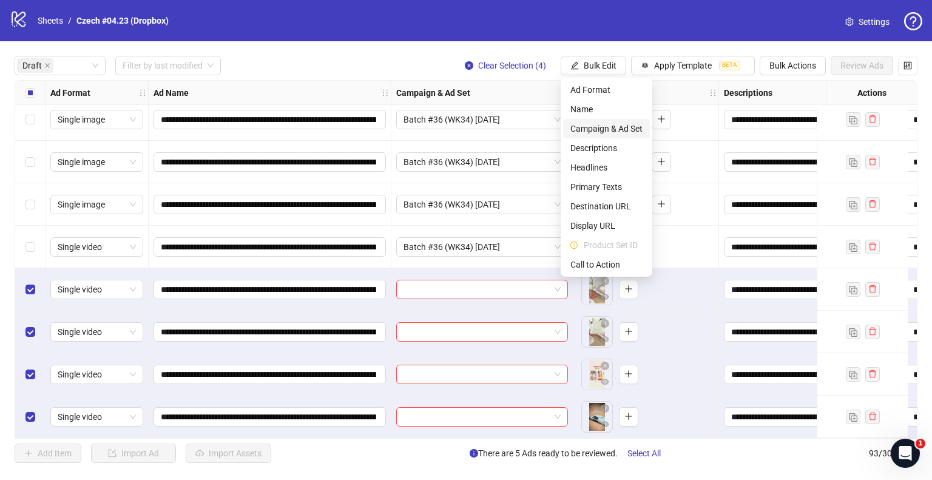
click at [596, 132] on span "Campaign & Ad Set" at bounding box center [606, 128] width 72 height 13
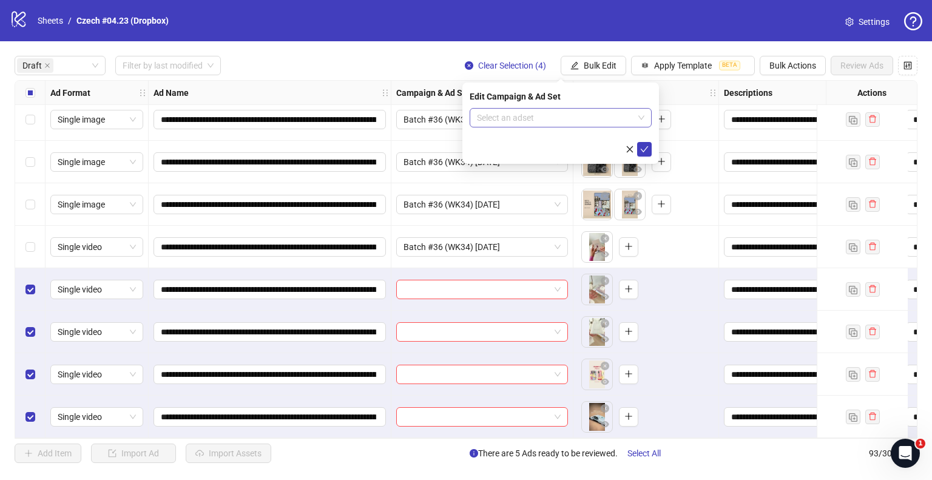
click at [557, 110] on input "search" at bounding box center [555, 118] width 156 height 18
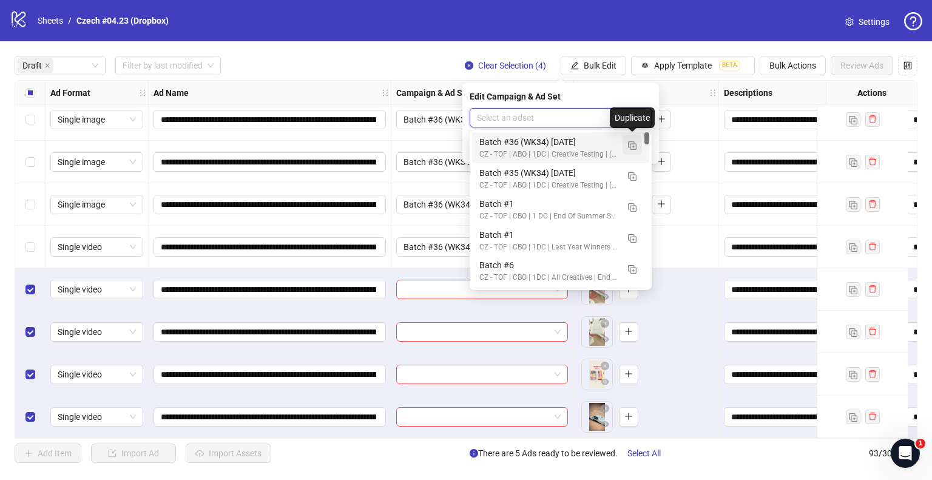
click at [628, 149] on img "button" at bounding box center [632, 145] width 8 height 8
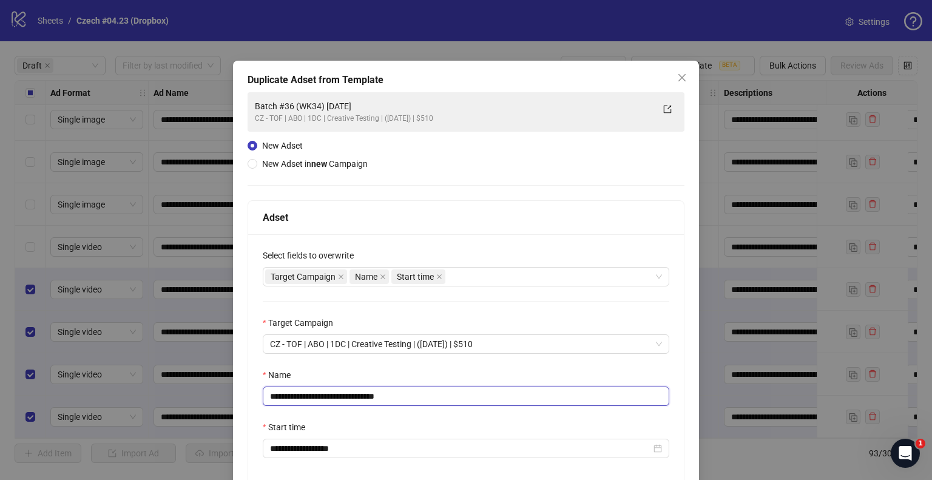
click at [306, 395] on input "**********" at bounding box center [466, 395] width 406 height 19
drag, startPoint x: 380, startPoint y: 397, endPoint x: 487, endPoint y: 388, distance: 107.7
click at [483, 394] on input "**********" at bounding box center [466, 395] width 406 height 19
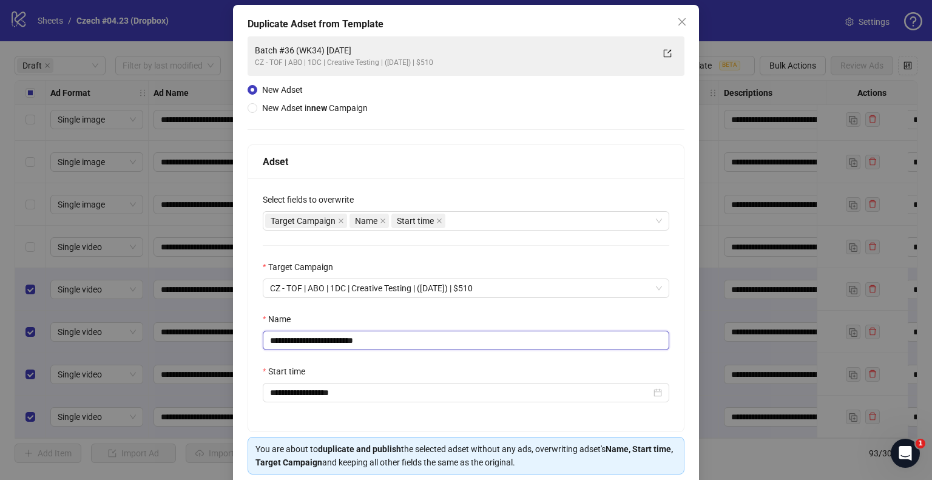
scroll to position [102, 0]
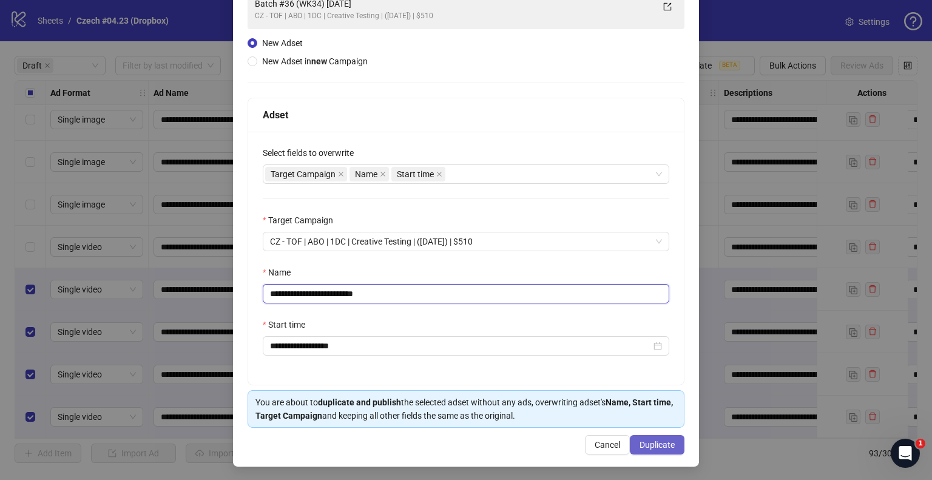
type input "**********"
click at [647, 440] on span "Duplicate" at bounding box center [656, 445] width 35 height 10
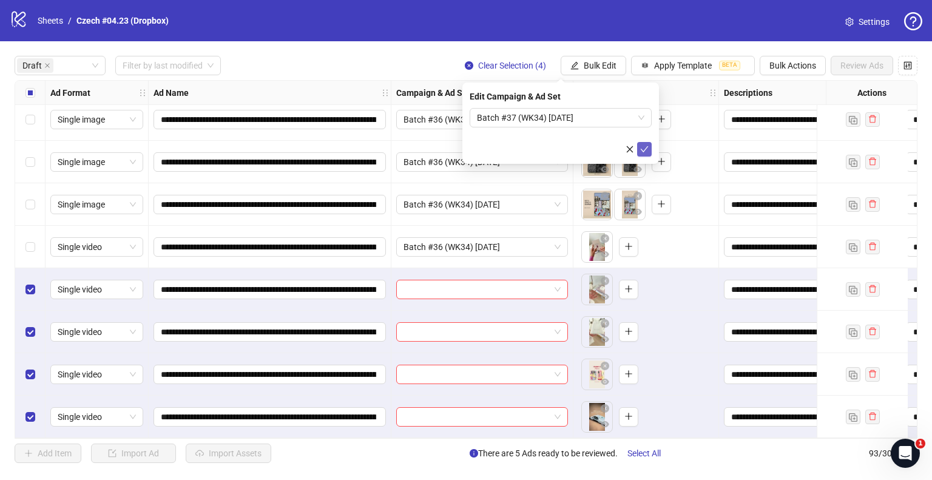
click at [643, 152] on icon "check" at bounding box center [644, 149] width 8 height 6
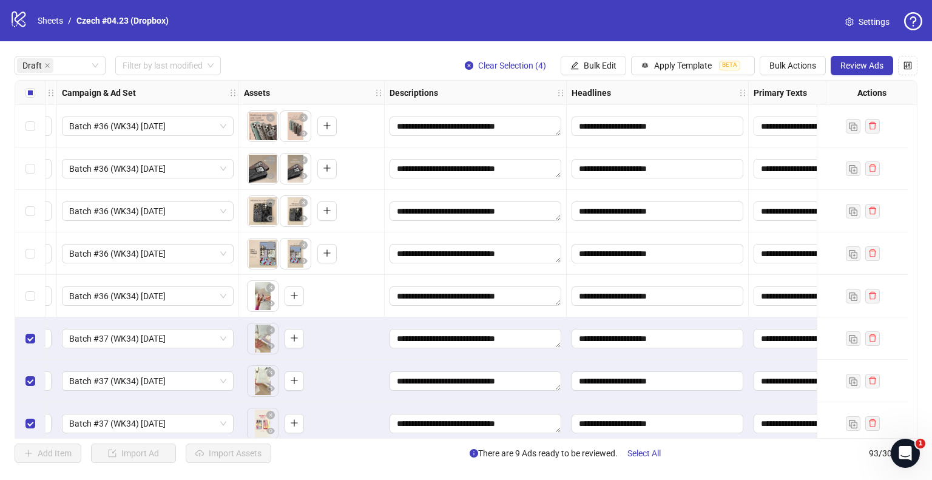
scroll to position [0, 364]
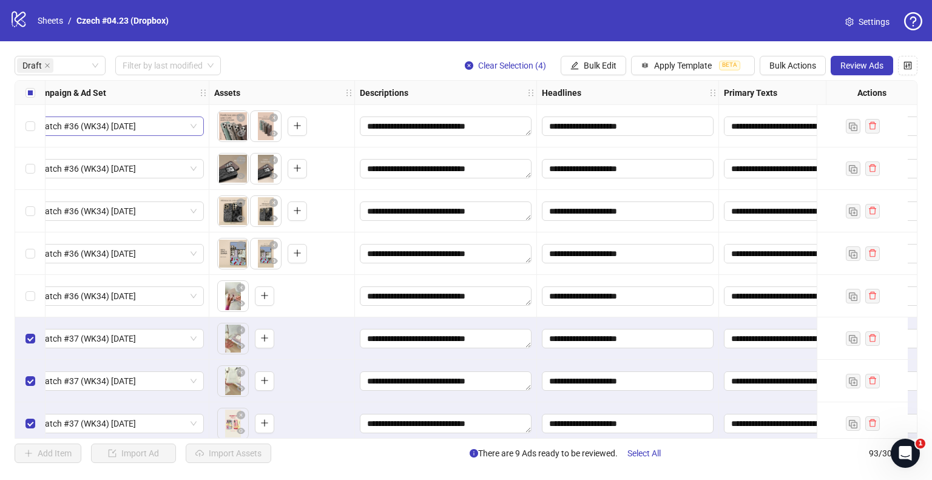
click at [33, 87] on label "Select all rows" at bounding box center [30, 92] width 10 height 13
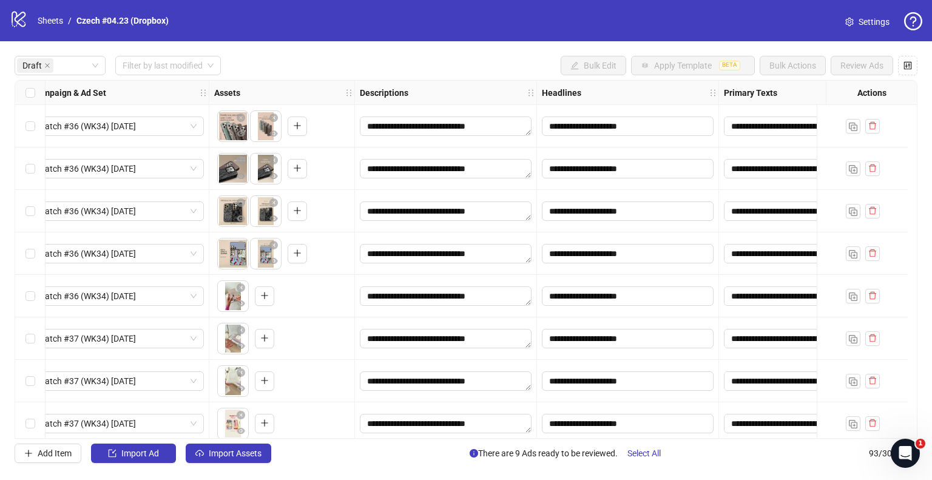
scroll to position [0, 0]
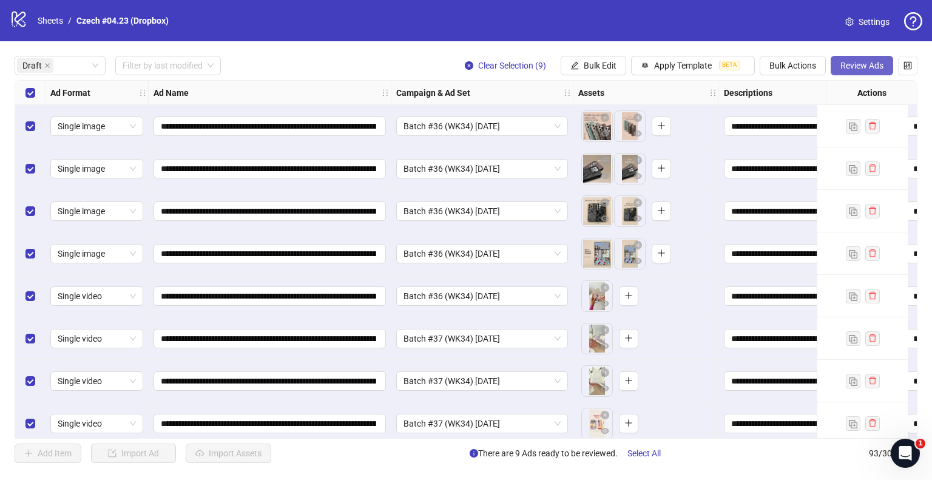
click at [850, 66] on span "Review Ads" at bounding box center [861, 66] width 43 height 10
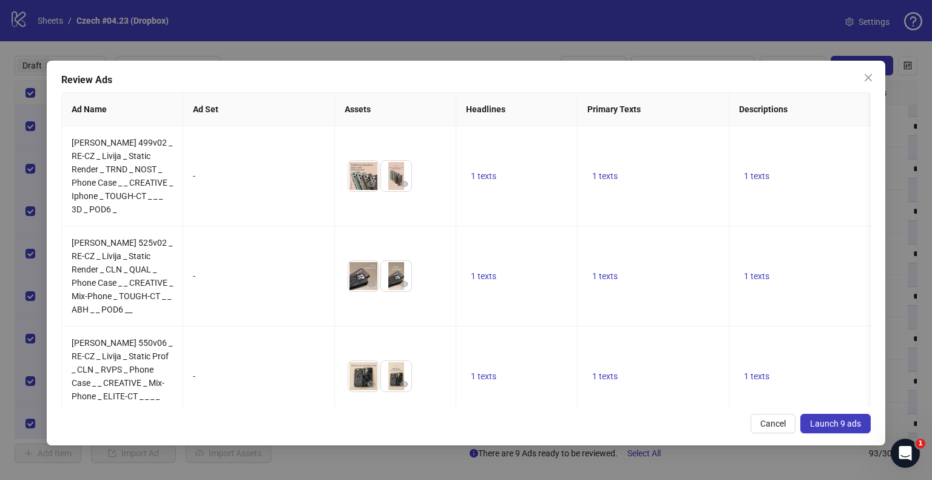
click at [853, 425] on span "Launch 9 ads" at bounding box center [835, 423] width 51 height 10
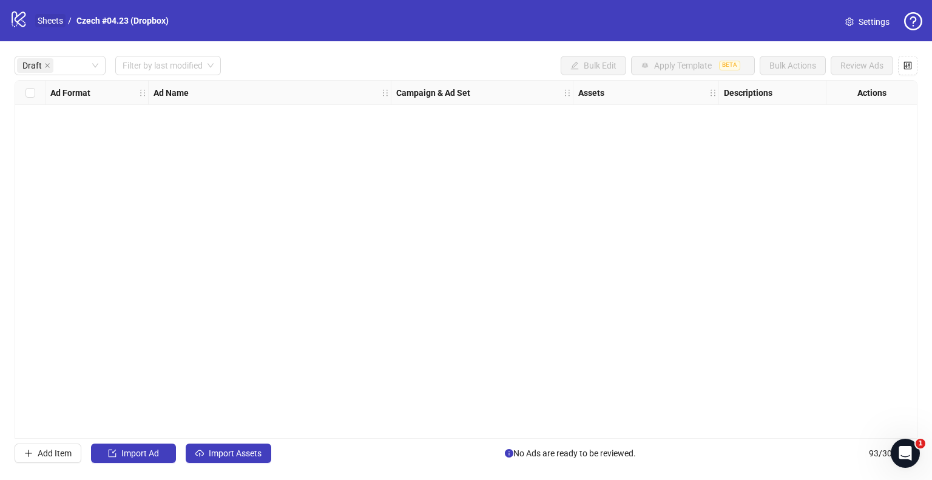
click at [59, 24] on link "Sheets" at bounding box center [50, 20] width 30 height 13
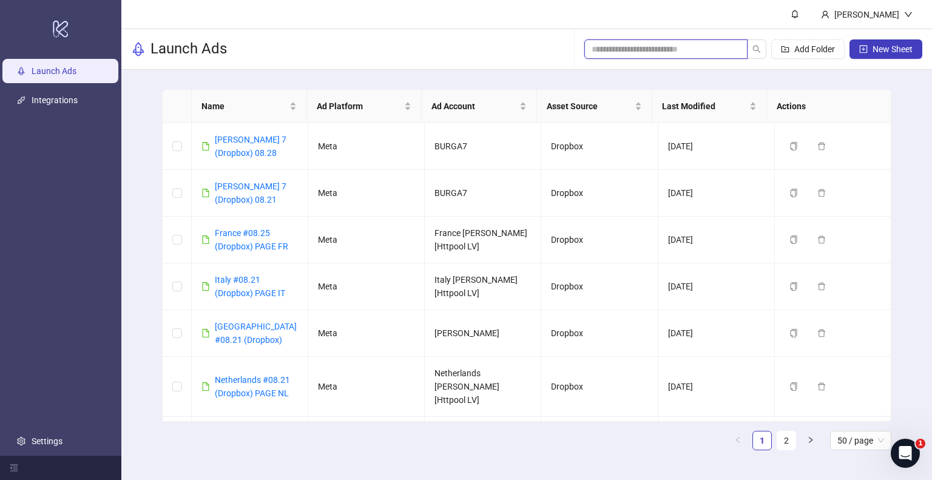
click at [678, 50] on input "search" at bounding box center [660, 48] width 139 height 13
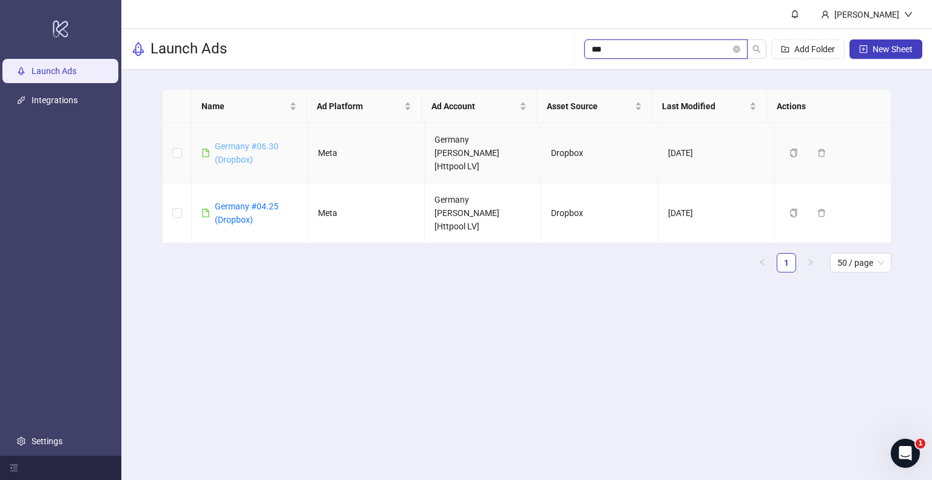
type input "***"
click at [245, 141] on link "Germany #06.30 (Dropbox)" at bounding box center [247, 152] width 64 height 23
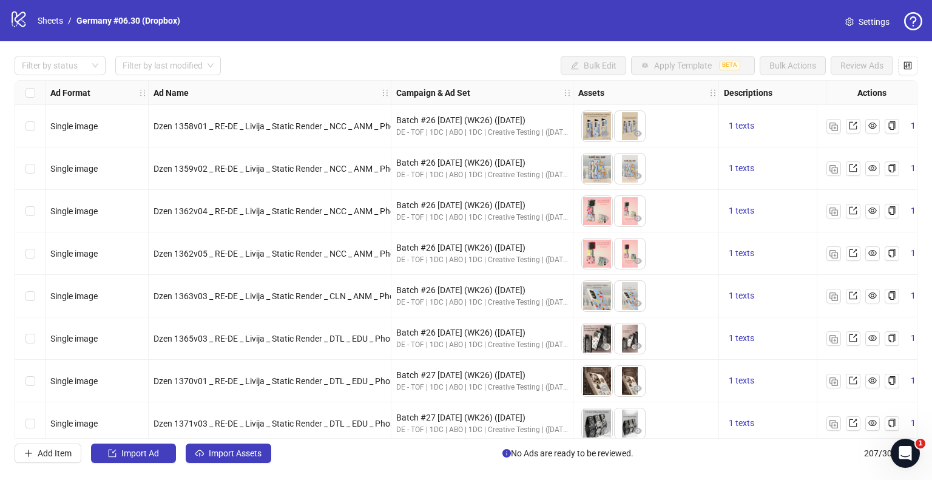
click at [176, 45] on div "Filter by status Filter by last modified Bulk Edit Apply Template BETA Bulk Act…" at bounding box center [466, 259] width 932 height 436
click at [176, 58] on input "search" at bounding box center [163, 65] width 80 height 18
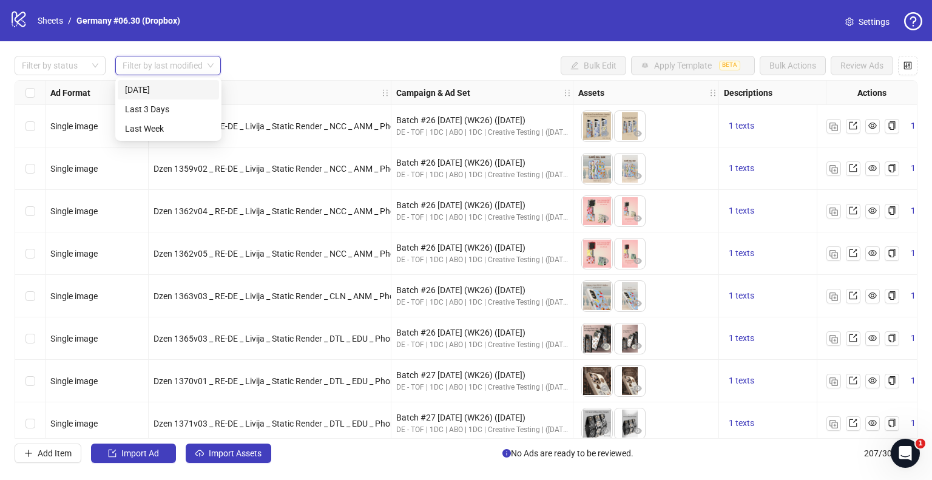
click at [175, 87] on div "Today" at bounding box center [168, 89] width 87 height 13
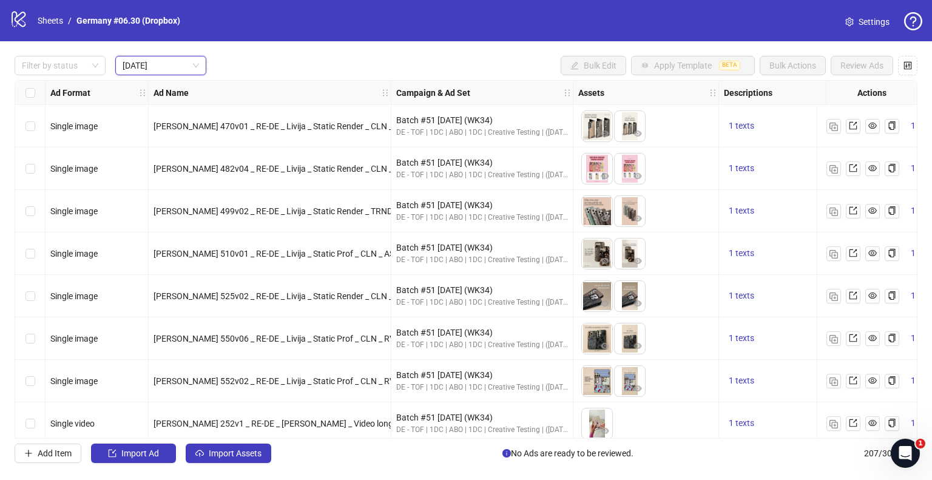
click at [492, 58] on div "Filter by status Today Today Bulk Edit Apply Template BETA Bulk Actions Review …" at bounding box center [466, 65] width 902 height 19
click at [58, 21] on link "Sheets" at bounding box center [50, 20] width 30 height 13
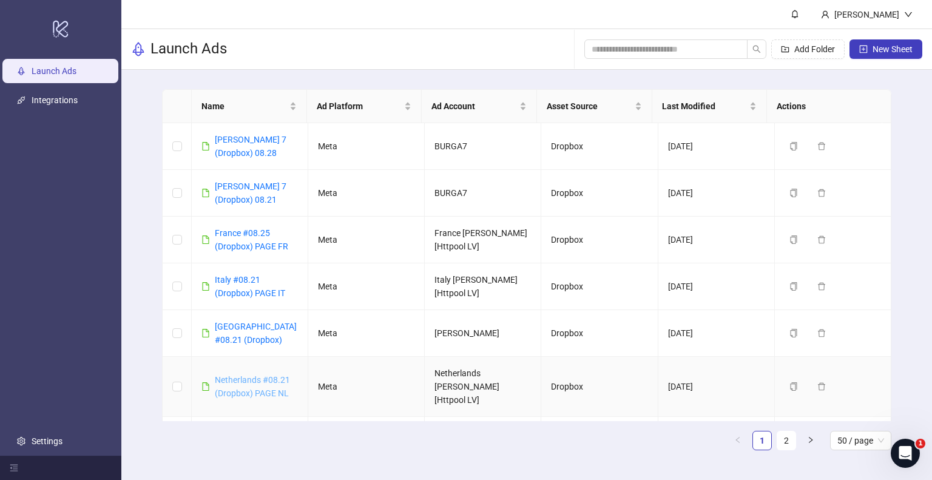
click at [240, 375] on link "Netherlands #08.21 (Dropbox) PAGE NL" at bounding box center [252, 386] width 75 height 23
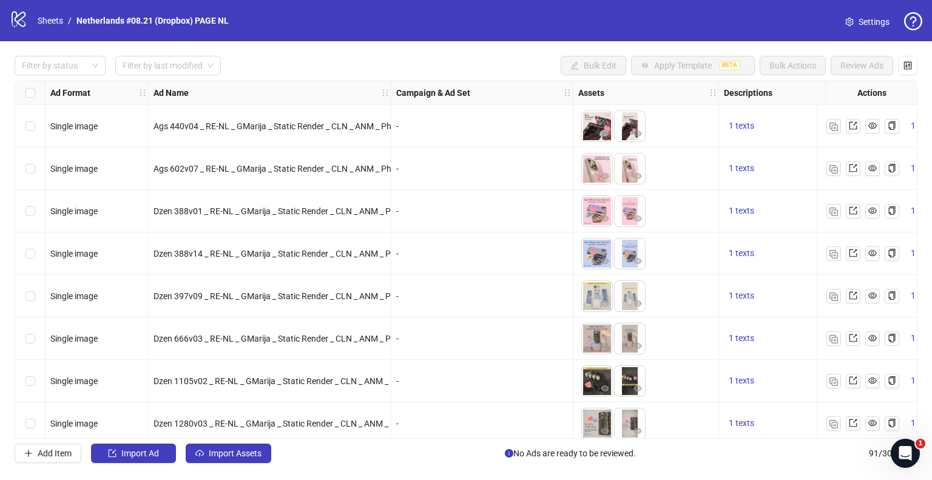
click at [858, 27] on span "Settings" at bounding box center [873, 21] width 31 height 13
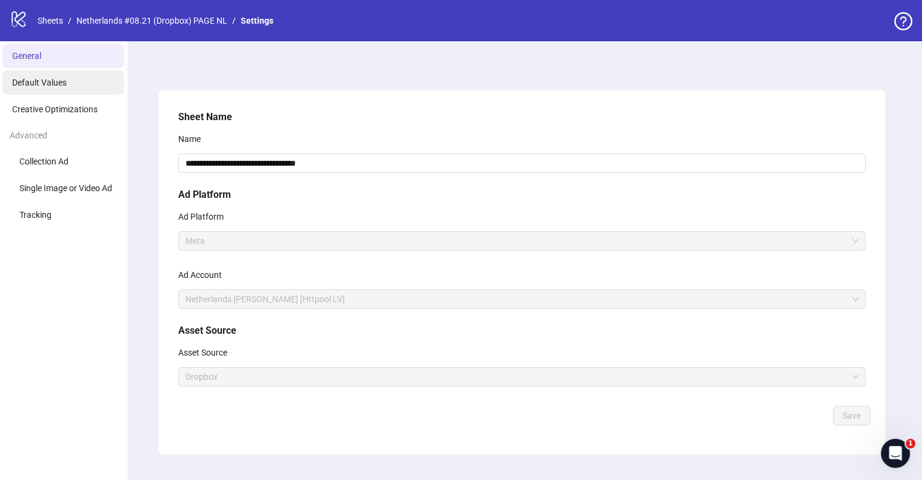
click at [48, 89] on li "Default Values" at bounding box center [63, 82] width 122 height 24
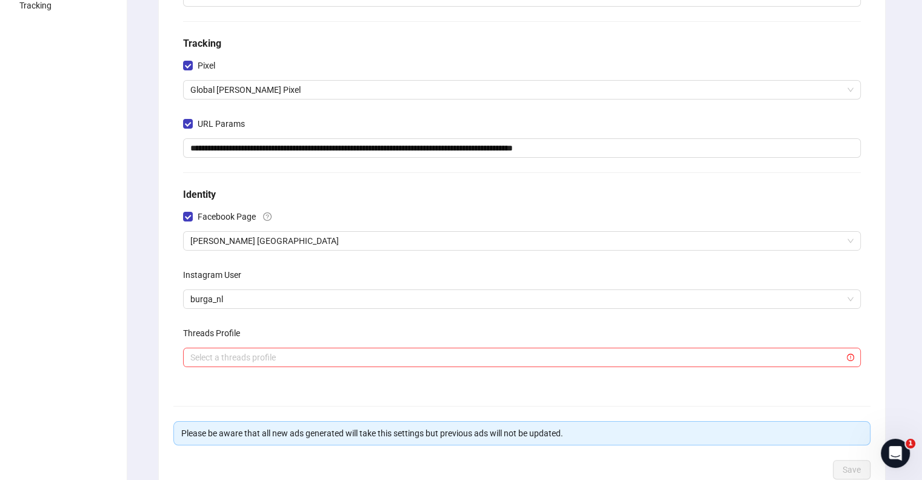
scroll to position [243, 0]
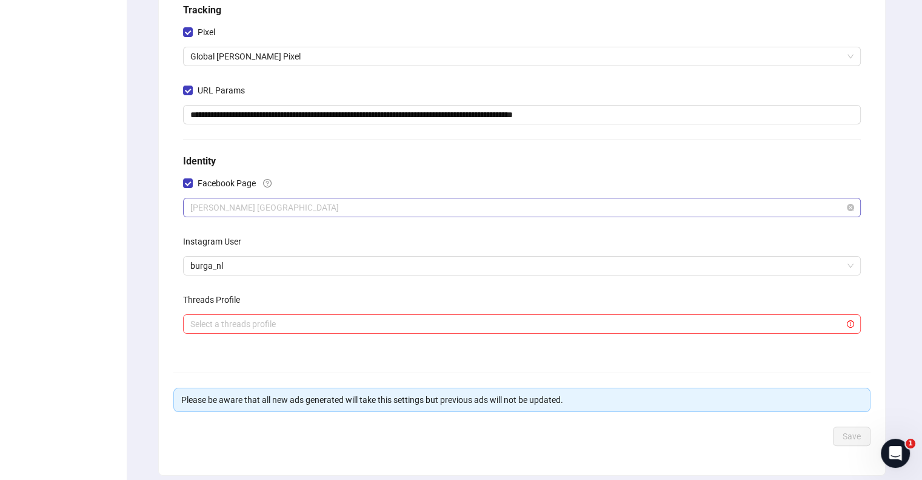
click at [255, 209] on span "[PERSON_NAME] [GEOGRAPHIC_DATA]" at bounding box center [522, 207] width 664 height 18
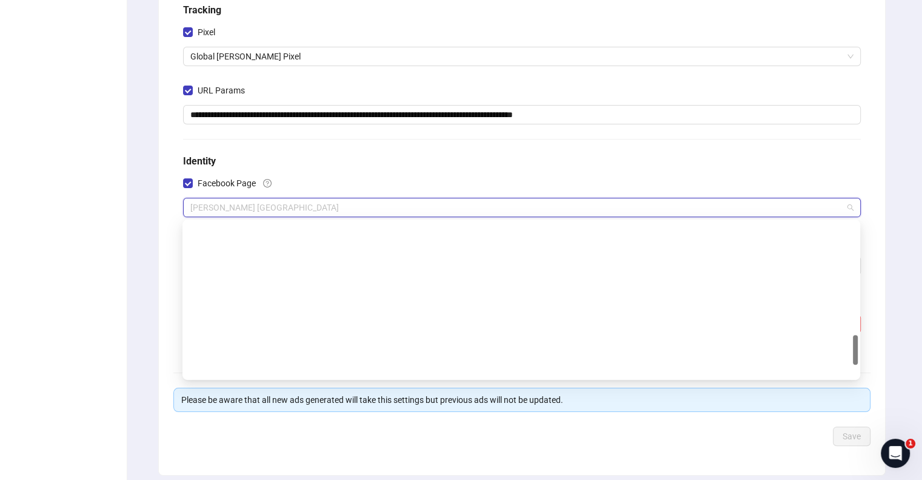
scroll to position [664, 0]
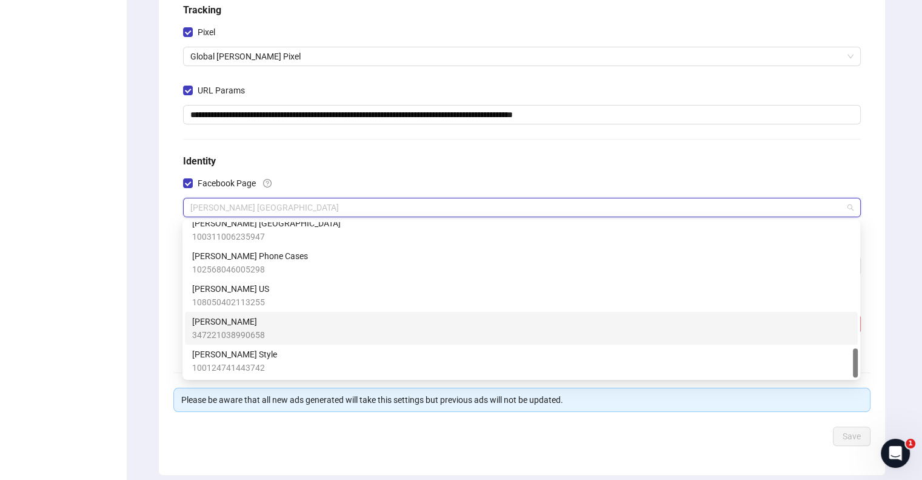
click at [233, 322] on span "[PERSON_NAME]" at bounding box center [228, 321] width 73 height 13
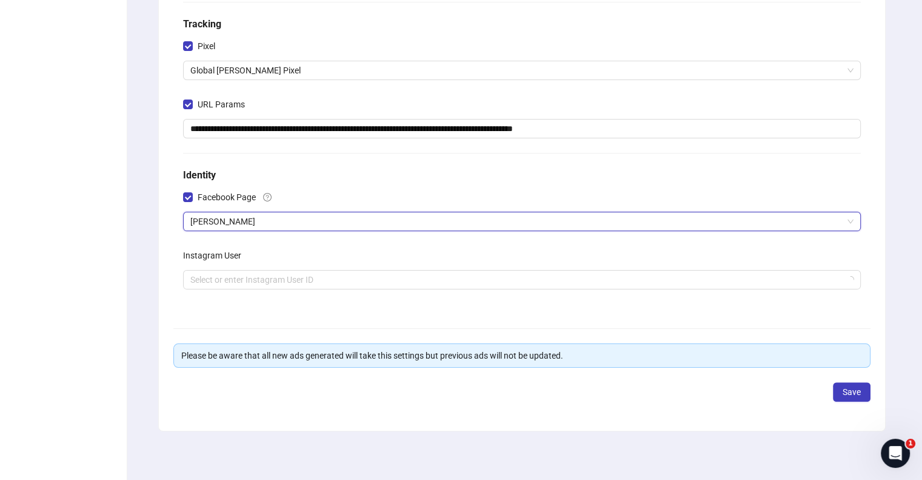
scroll to position [228, 0]
click at [227, 277] on input "search" at bounding box center [516, 280] width 653 height 18
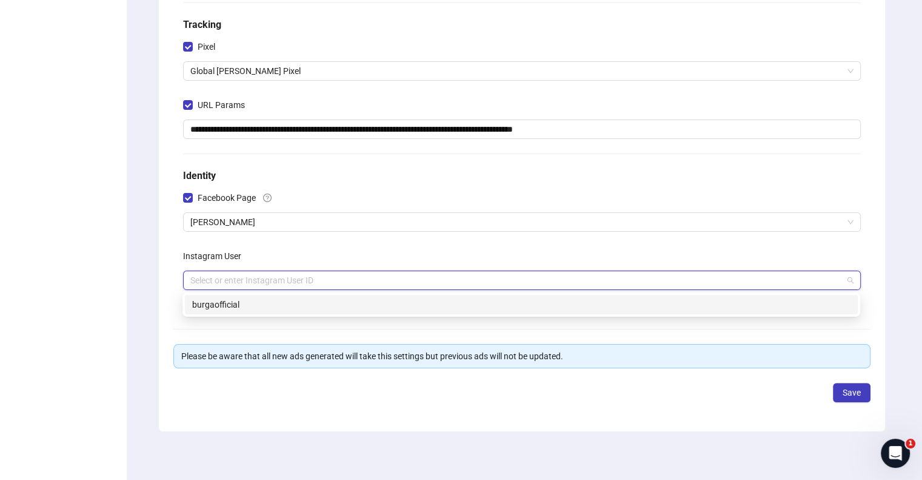
click at [224, 312] on div "burgaofficial" at bounding box center [521, 304] width 673 height 19
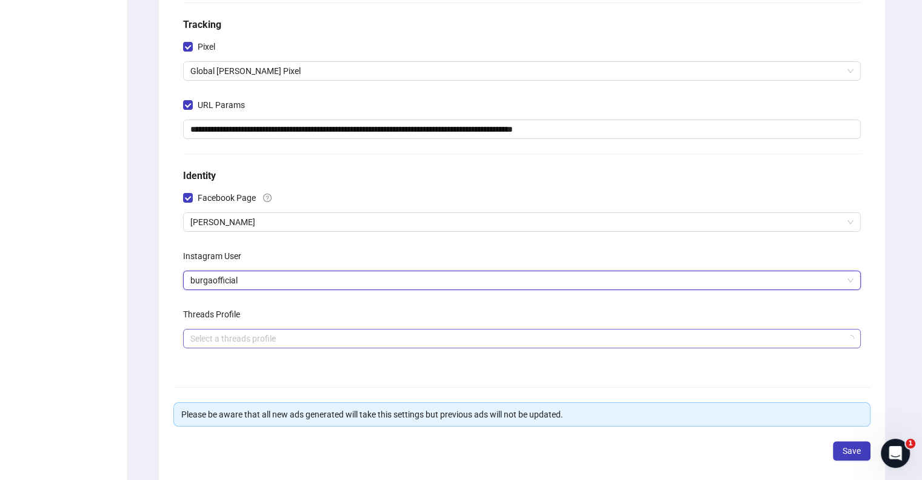
click at [216, 329] on input "search" at bounding box center [516, 338] width 653 height 18
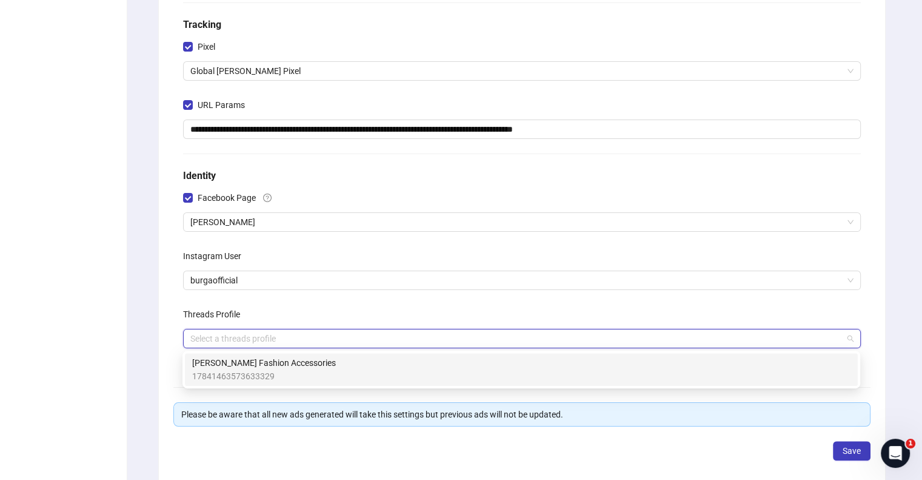
click at [217, 360] on span "[PERSON_NAME] Fashion Accessories" at bounding box center [264, 362] width 144 height 13
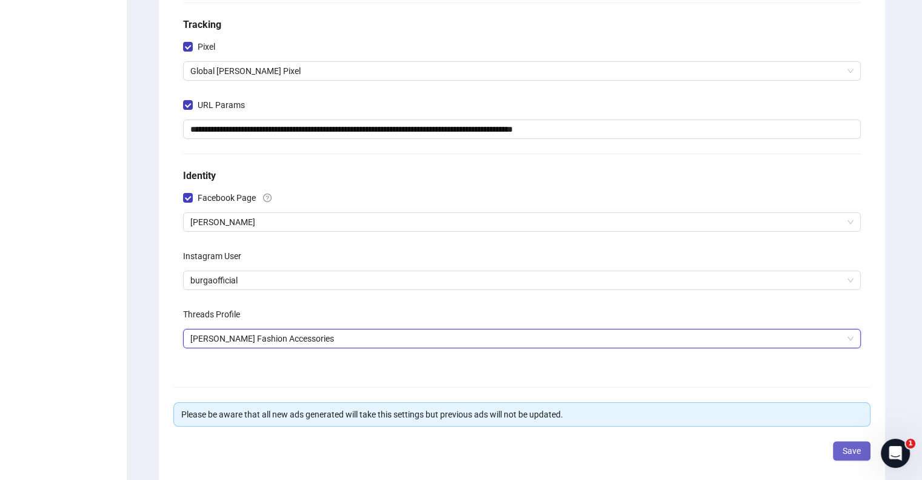
click at [852, 448] on span "Save" at bounding box center [852, 451] width 18 height 10
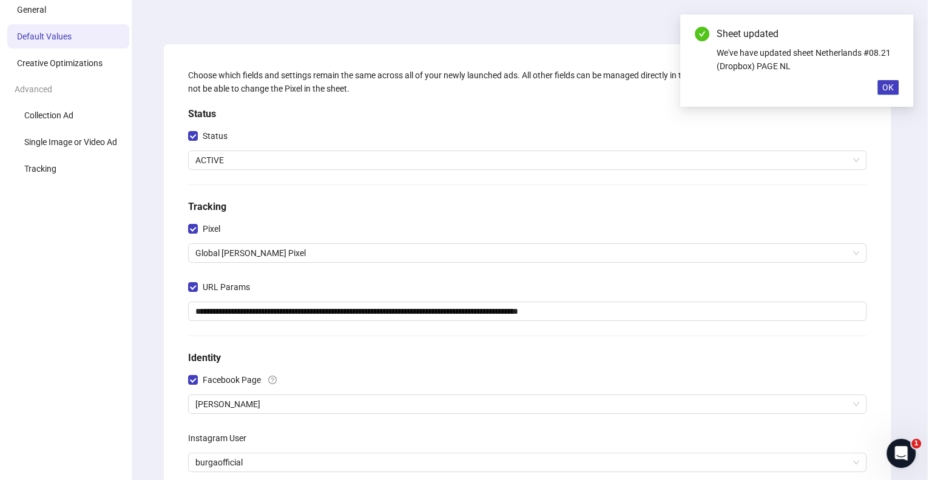
scroll to position [0, 0]
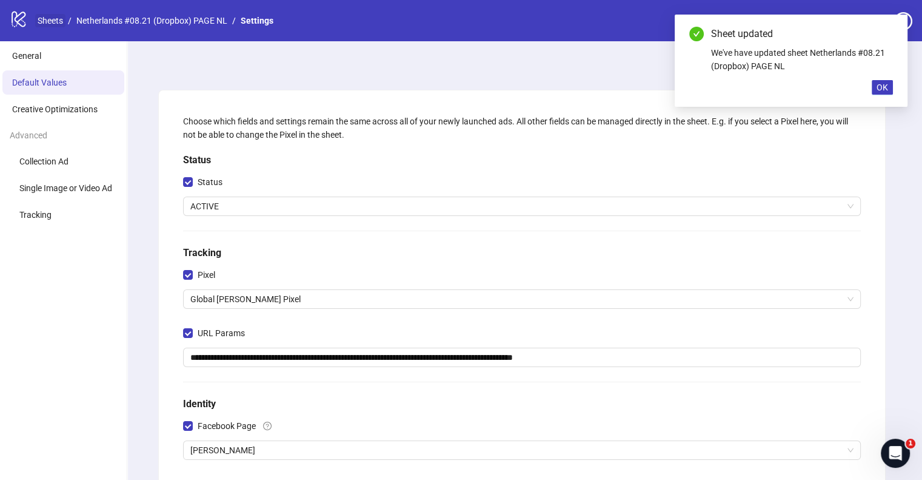
click at [63, 18] on link "Sheets" at bounding box center [50, 20] width 30 height 13
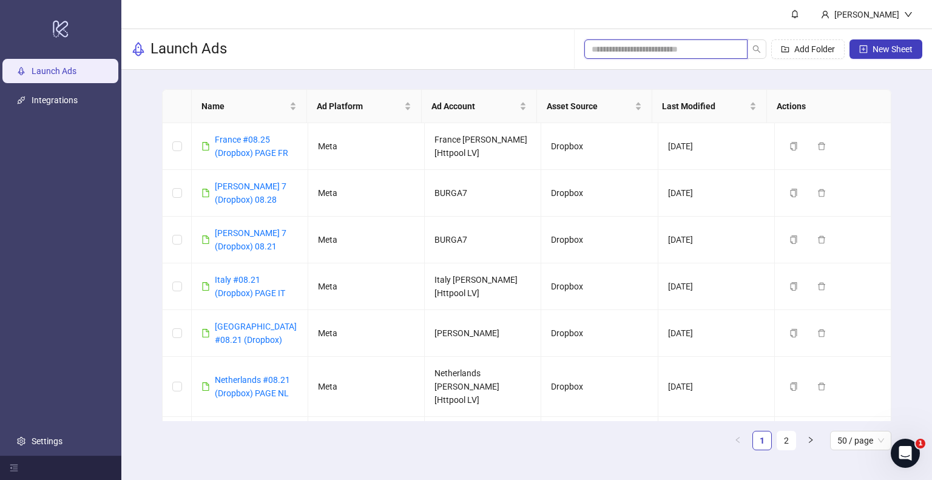
click at [602, 50] on input "search" at bounding box center [660, 48] width 139 height 13
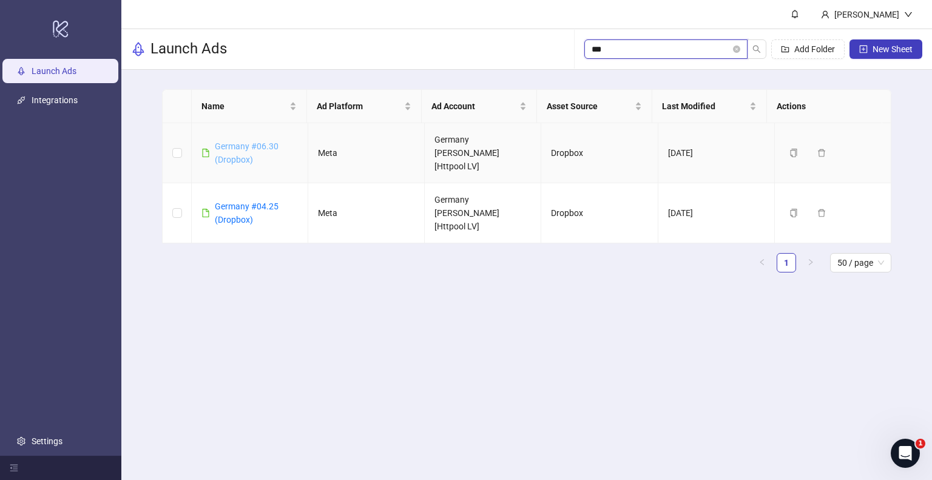
type input "***"
click at [226, 143] on link "Germany #06.30 (Dropbox)" at bounding box center [247, 152] width 64 height 23
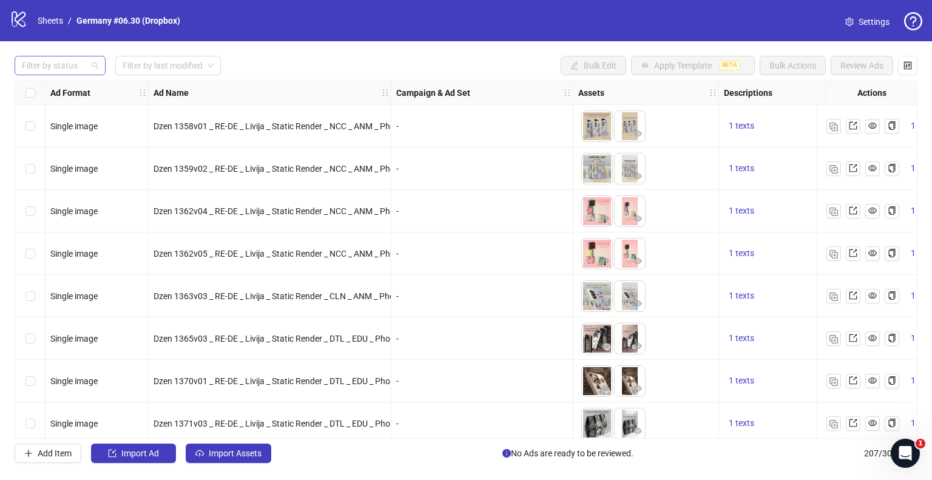
click at [90, 65] on div at bounding box center [53, 65] width 73 height 17
click at [53, 92] on div "Draft" at bounding box center [60, 89] width 72 height 13
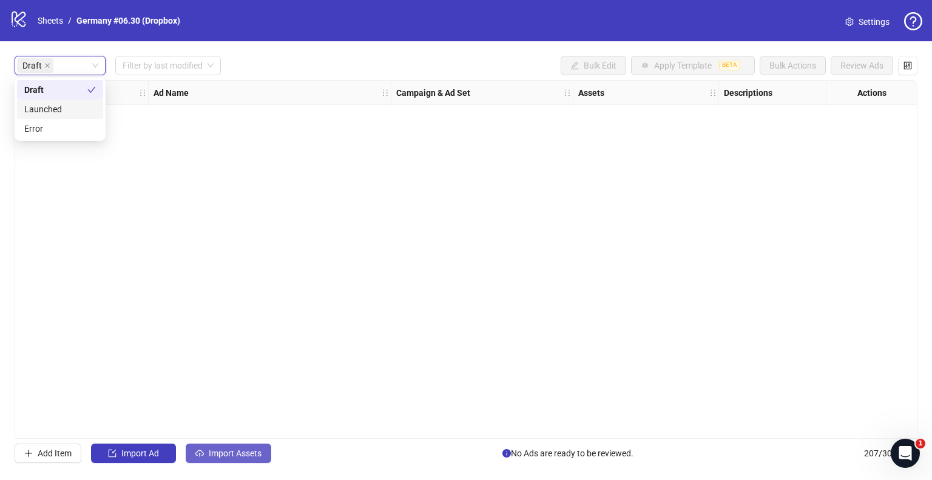
click at [233, 448] on span "Import Assets" at bounding box center [235, 453] width 53 height 10
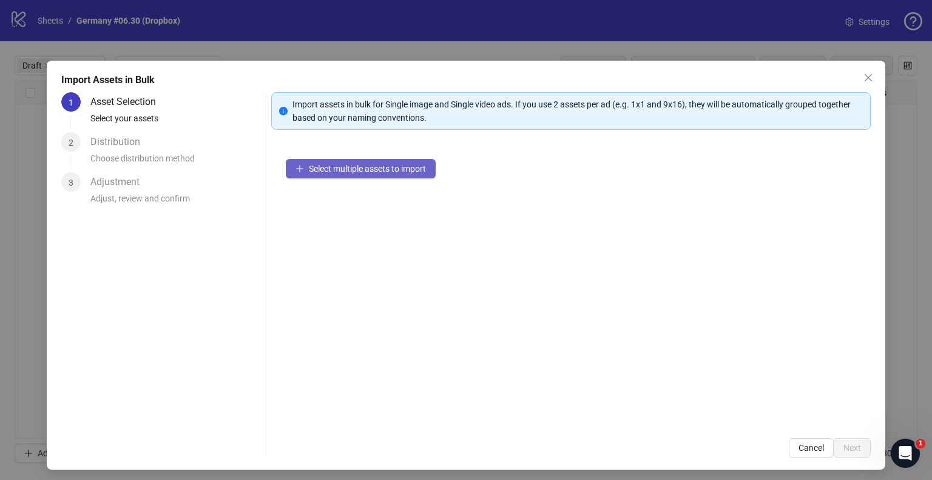
click at [343, 164] on span "Select multiple assets to import" at bounding box center [367, 169] width 117 height 10
click at [339, 166] on span "Select multiple assets to import" at bounding box center [367, 169] width 117 height 10
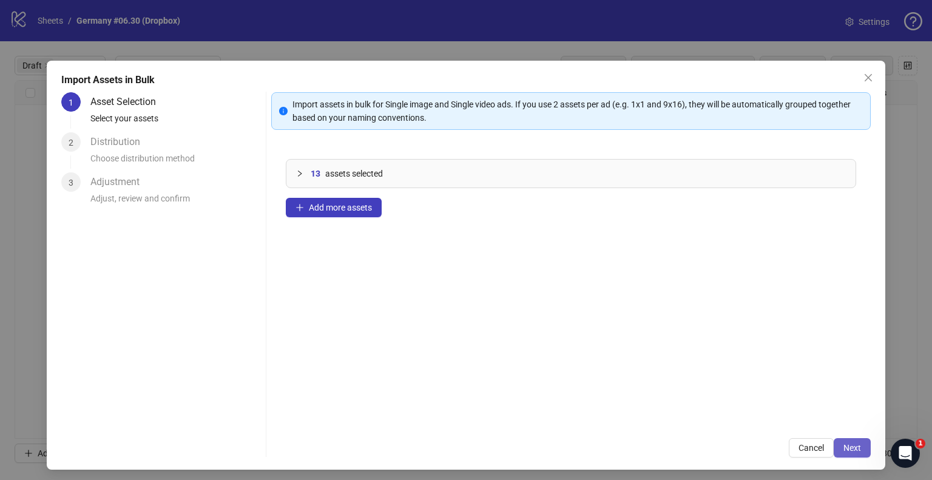
click at [843, 446] on span "Next" at bounding box center [852, 448] width 18 height 10
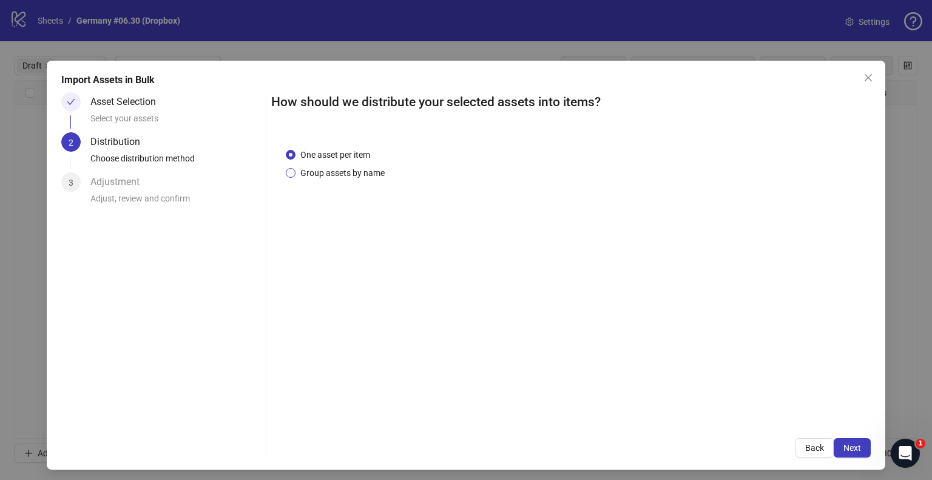
click at [322, 173] on span "Group assets by name" at bounding box center [342, 172] width 94 height 13
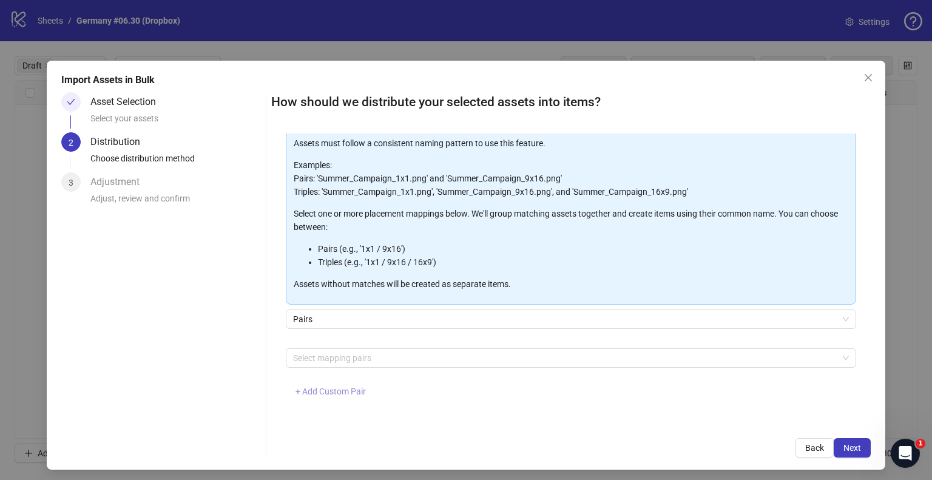
scroll to position [64, 0]
click at [314, 390] on span "+ Add Custom Pair" at bounding box center [330, 390] width 70 height 10
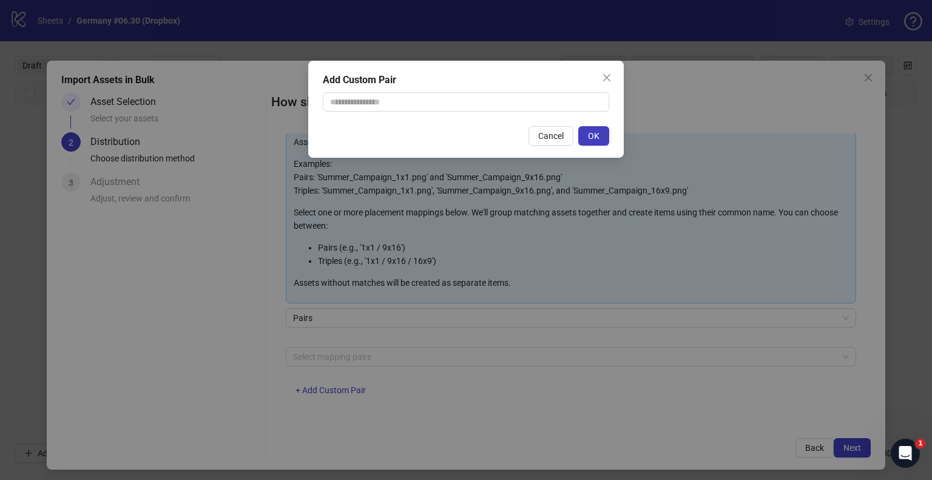
click at [388, 114] on div "Add Custom Pair Cancel OK" at bounding box center [465, 109] width 315 height 97
click at [390, 104] on input "text" at bounding box center [466, 101] width 286 height 19
type input "**********"
click at [592, 133] on span "OK" at bounding box center [594, 136] width 12 height 10
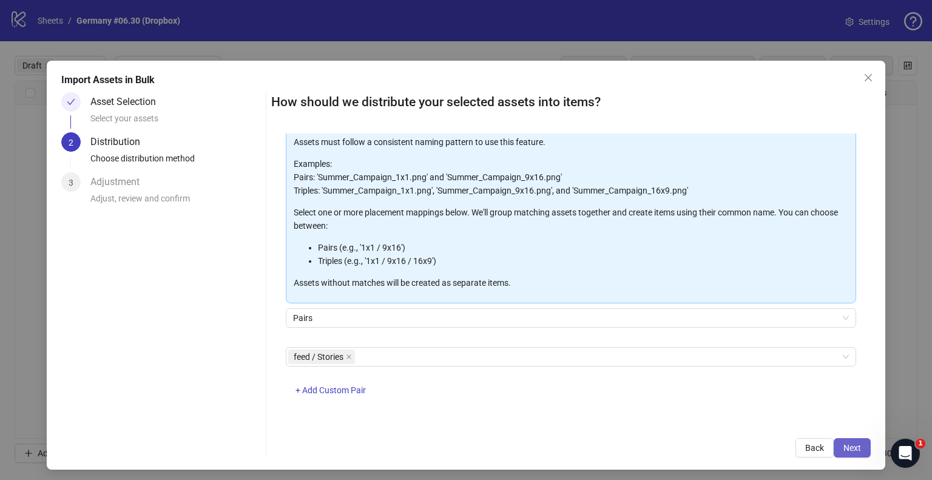
click at [838, 452] on button "Next" at bounding box center [851, 447] width 37 height 19
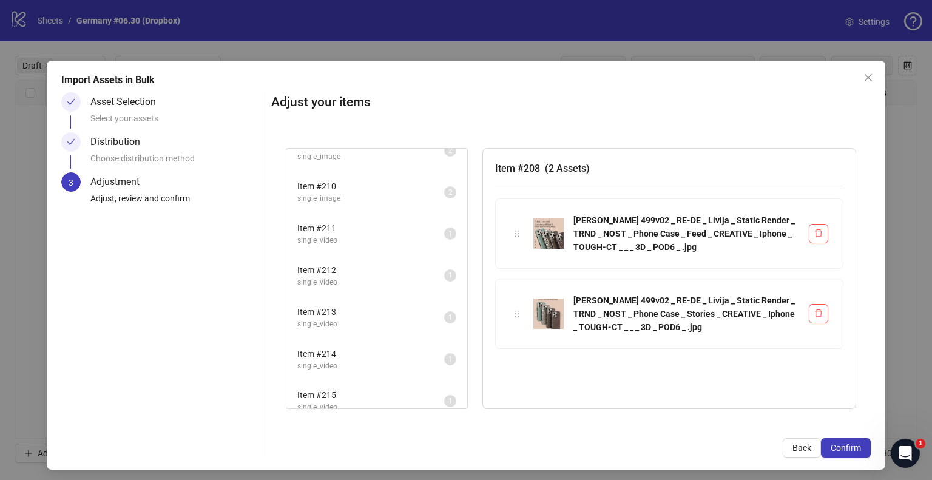
scroll to position [152, 0]
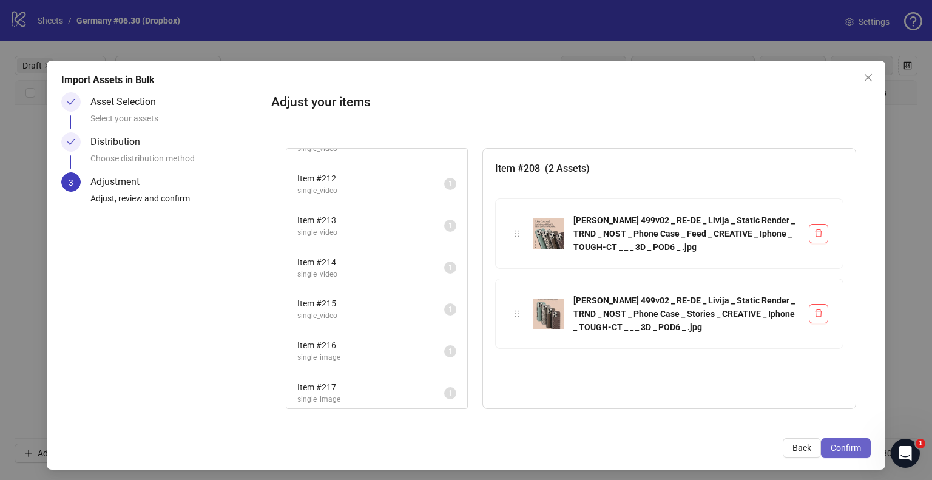
click at [832, 451] on span "Confirm" at bounding box center [845, 448] width 30 height 10
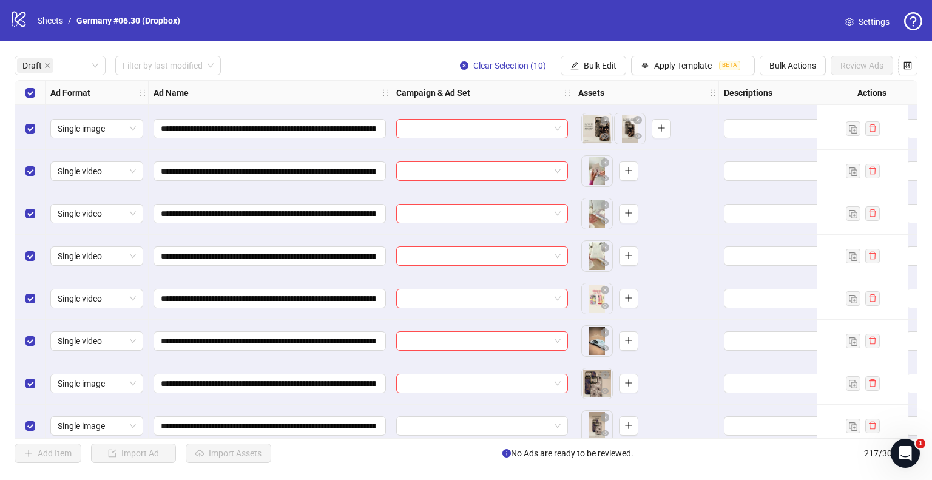
scroll to position [96, 0]
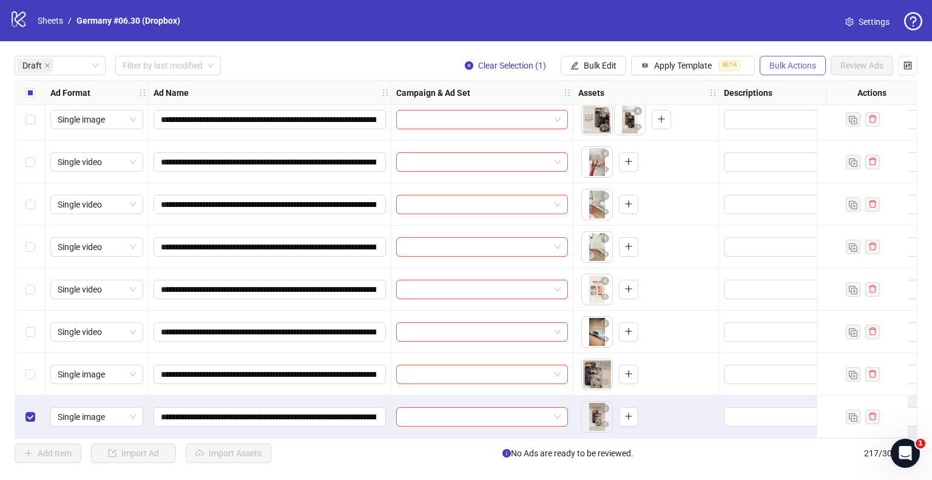
drag, startPoint x: 774, startPoint y: 61, endPoint x: 773, endPoint y: 70, distance: 9.3
click at [775, 61] on span "Bulk Actions" at bounding box center [792, 66] width 47 height 10
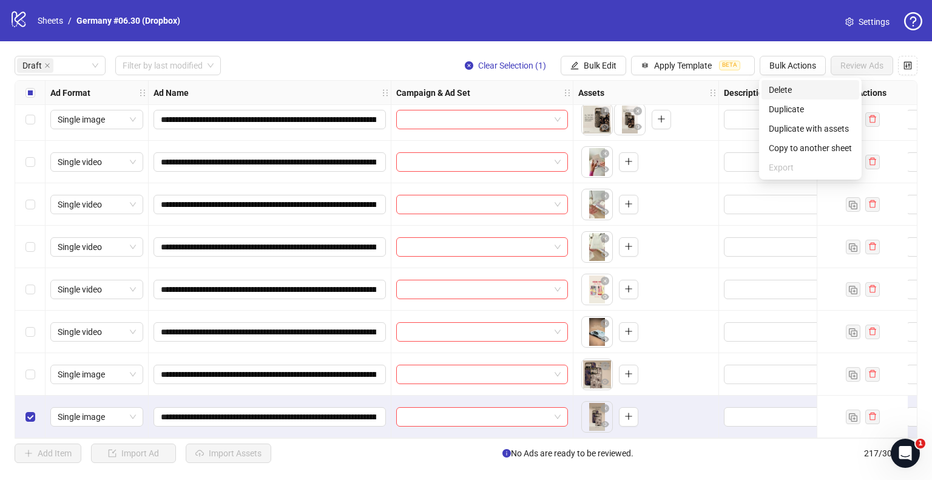
click at [774, 93] on span "Delete" at bounding box center [809, 89] width 83 height 13
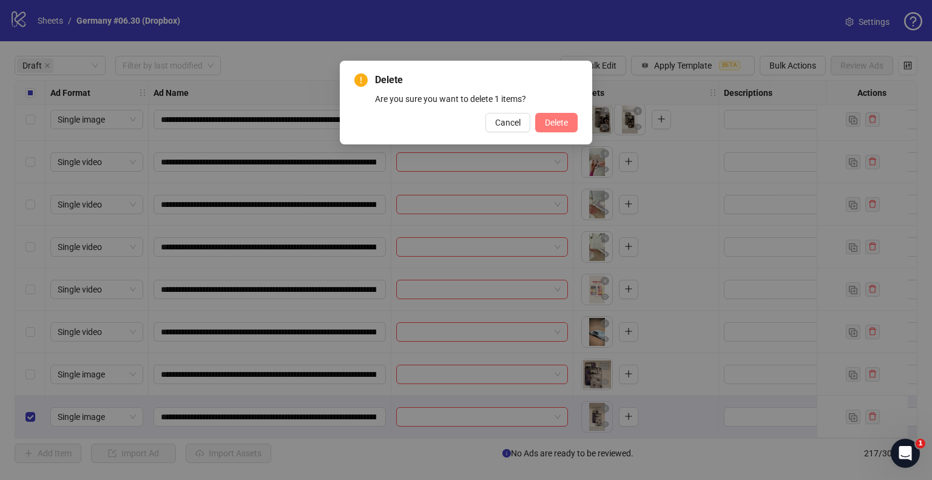
click at [562, 127] on span "Delete" at bounding box center [556, 123] width 23 height 10
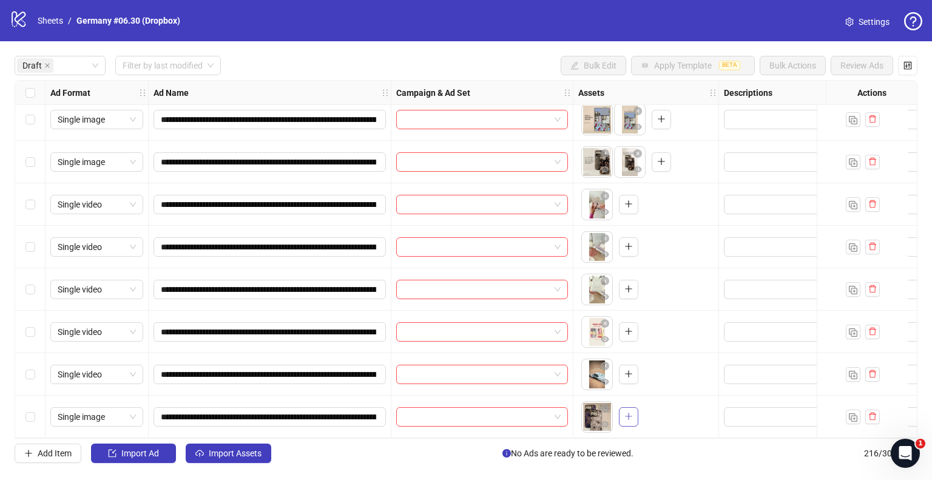
click at [627, 412] on icon "plus" at bounding box center [628, 416] width 8 height 8
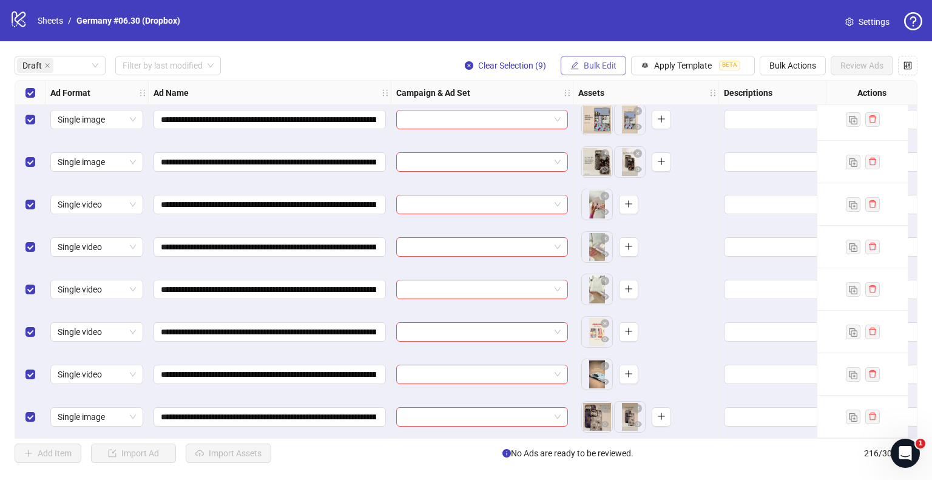
click at [609, 65] on span "Bulk Edit" at bounding box center [599, 66] width 33 height 10
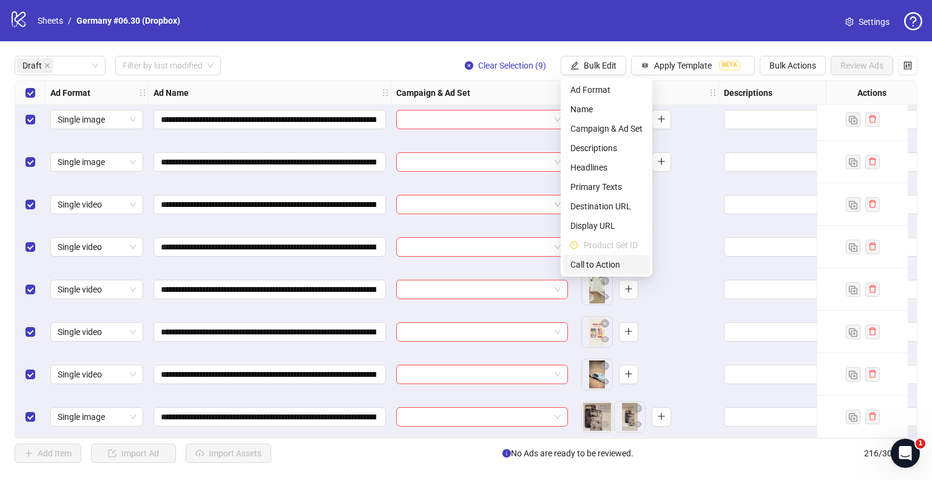
click at [594, 260] on span "Call to Action" at bounding box center [606, 264] width 72 height 13
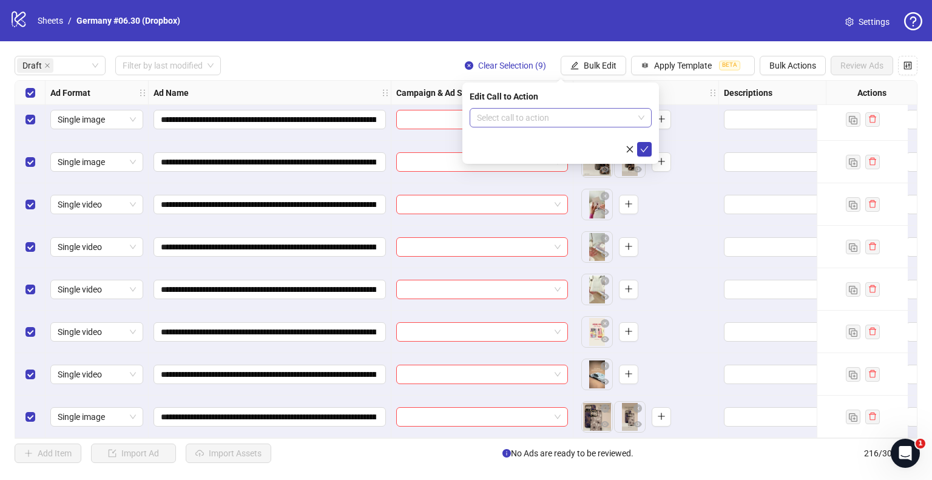
click at [525, 118] on input "search" at bounding box center [555, 118] width 156 height 18
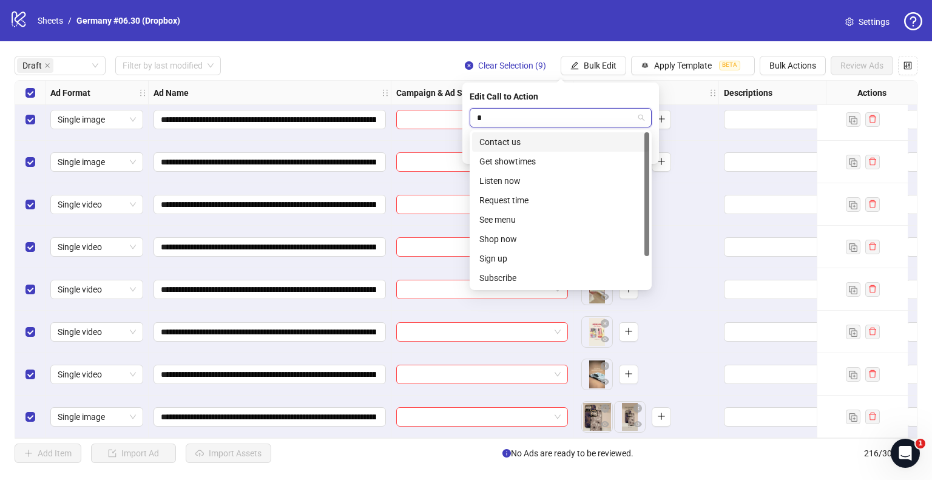
type input "**"
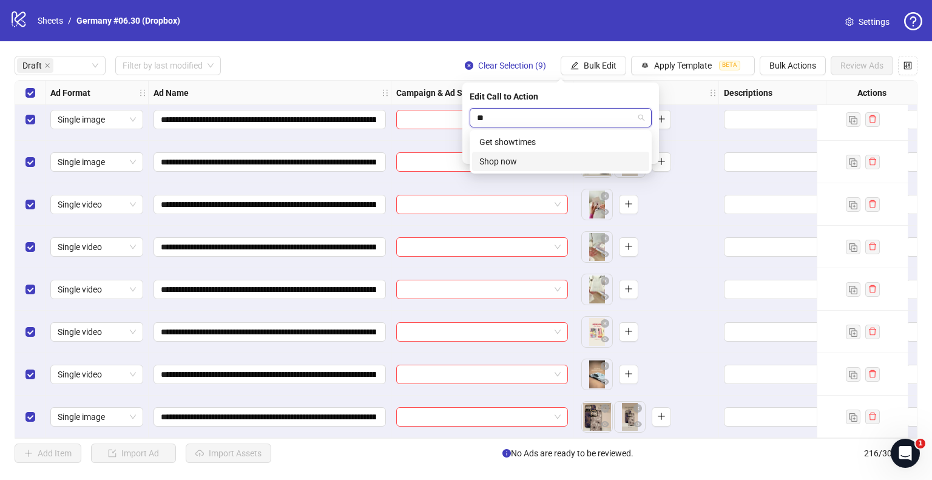
click at [534, 159] on div "Shop now" at bounding box center [560, 161] width 163 height 13
click at [642, 145] on icon "check" at bounding box center [644, 149] width 8 height 8
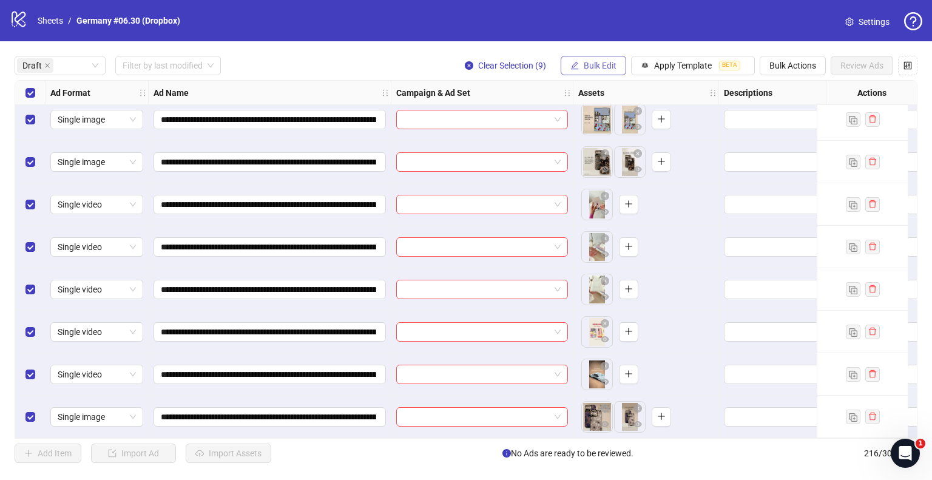
click at [599, 63] on span "Bulk Edit" at bounding box center [599, 66] width 33 height 10
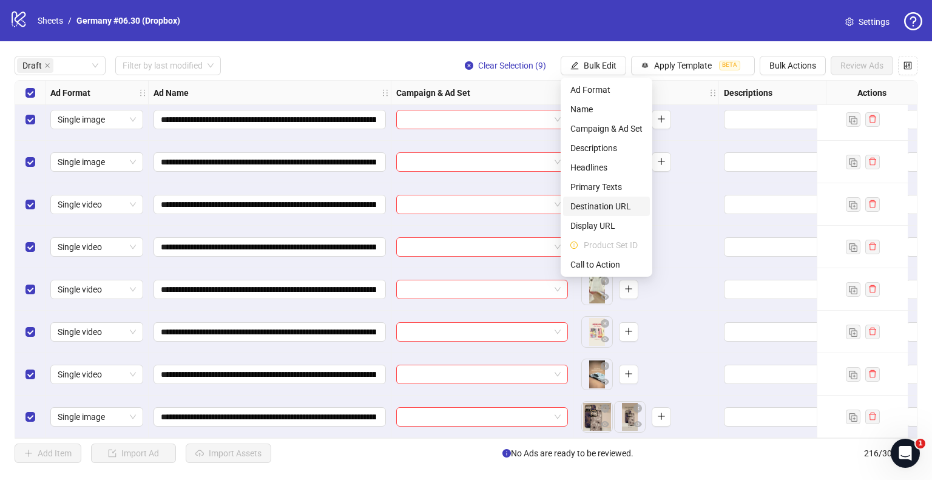
click at [603, 208] on span "Destination URL" at bounding box center [606, 206] width 72 height 13
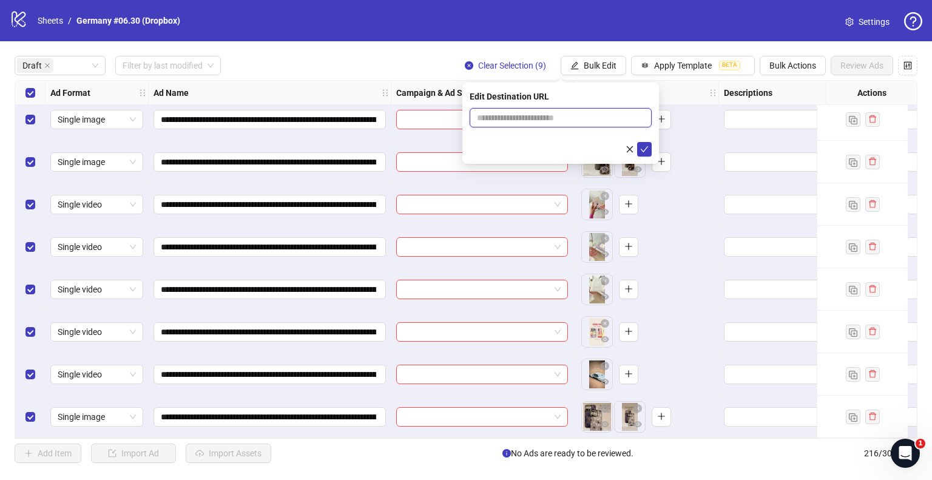
click at [565, 112] on input "text" at bounding box center [556, 117] width 158 height 13
click at [531, 118] on input "**********" at bounding box center [556, 117] width 158 height 13
type input "**********"
click at [642, 147] on icon "check" at bounding box center [644, 149] width 8 height 8
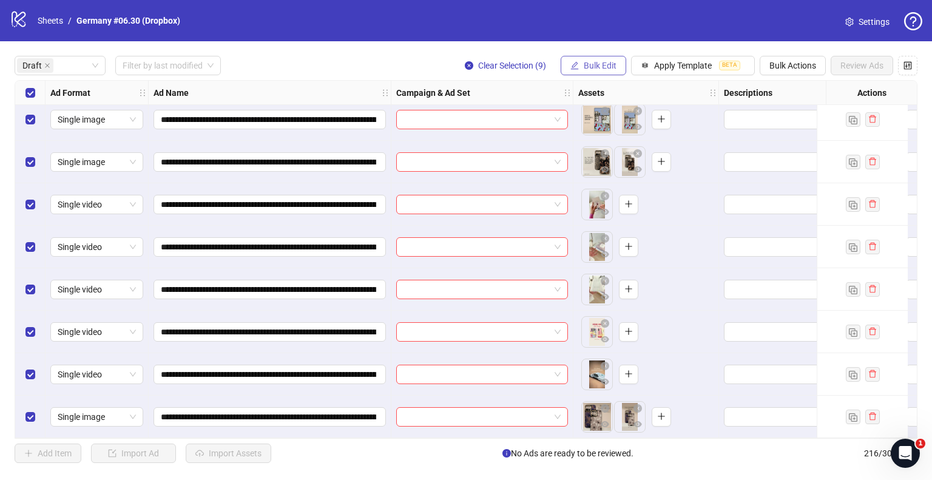
click at [602, 71] on button "Bulk Edit" at bounding box center [593, 65] width 66 height 19
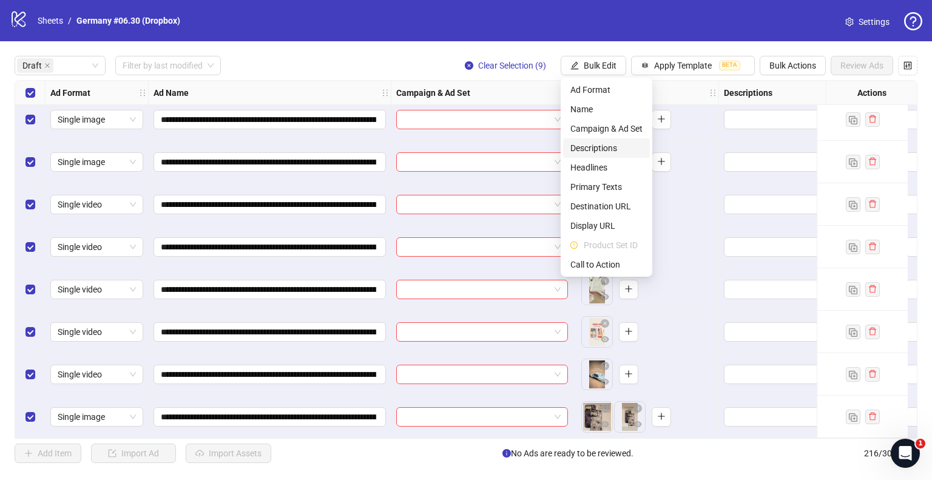
click at [598, 151] on span "Descriptions" at bounding box center [606, 147] width 72 height 13
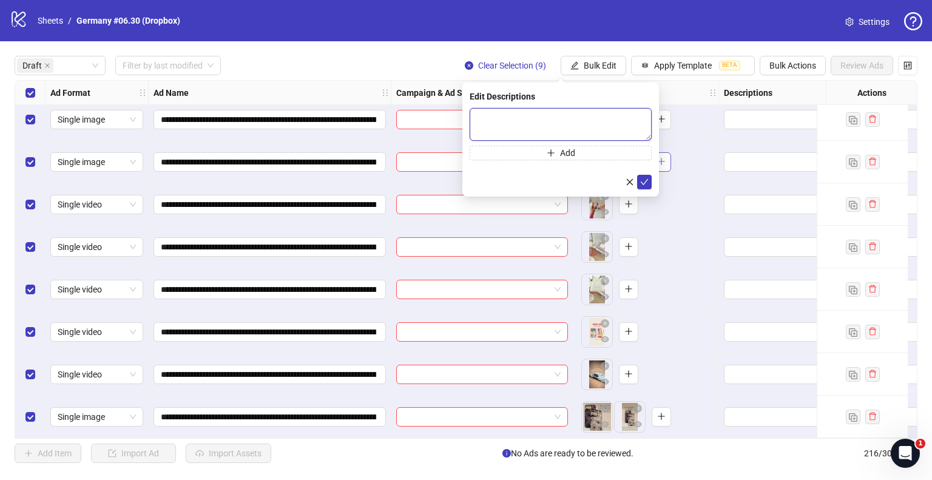
drag, startPoint x: 587, startPoint y: 133, endPoint x: 660, endPoint y: 164, distance: 79.3
click at [587, 133] on textarea at bounding box center [560, 124] width 182 height 33
paste textarea "**********"
type textarea "**********"
click at [647, 181] on icon "check" at bounding box center [644, 181] width 8 height 8
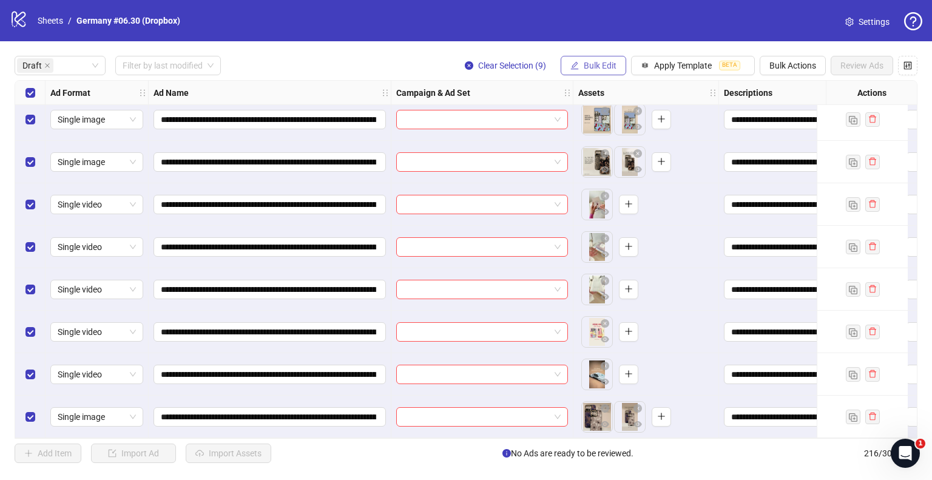
click at [614, 67] on span "Bulk Edit" at bounding box center [599, 66] width 33 height 10
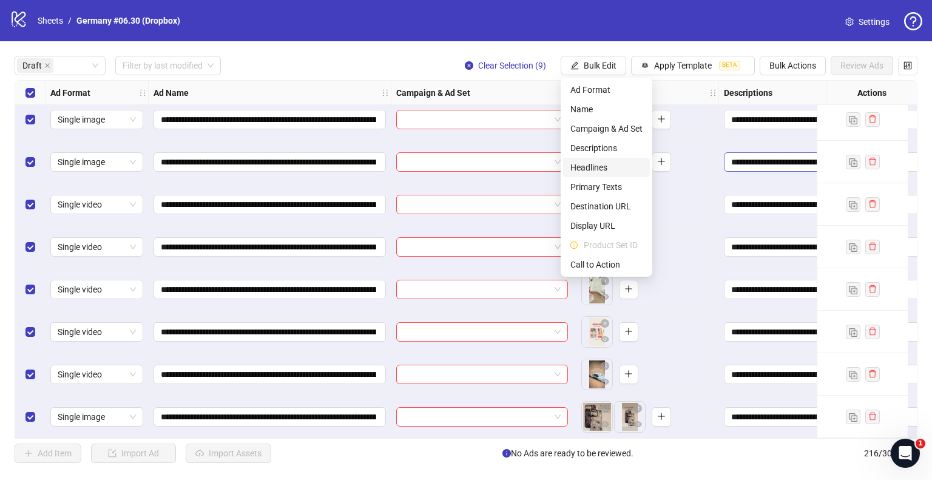
drag, startPoint x: 602, startPoint y: 169, endPoint x: 788, endPoint y: 156, distance: 187.2
click at [602, 169] on span "Headlines" at bounding box center [606, 167] width 72 height 13
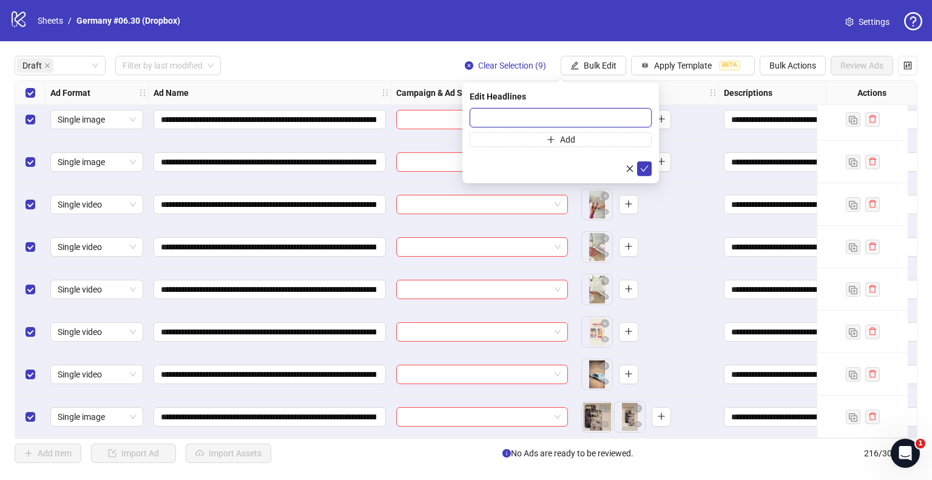
click at [616, 115] on input "text" at bounding box center [560, 117] width 182 height 19
paste input "**********"
type input "**********"
click at [648, 167] on icon "check" at bounding box center [644, 168] width 8 height 8
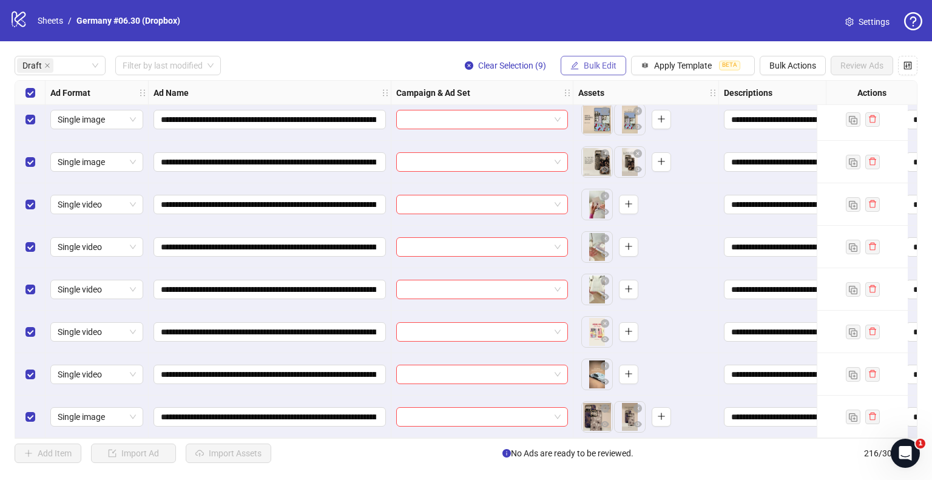
click at [603, 61] on span "Bulk Edit" at bounding box center [599, 66] width 33 height 10
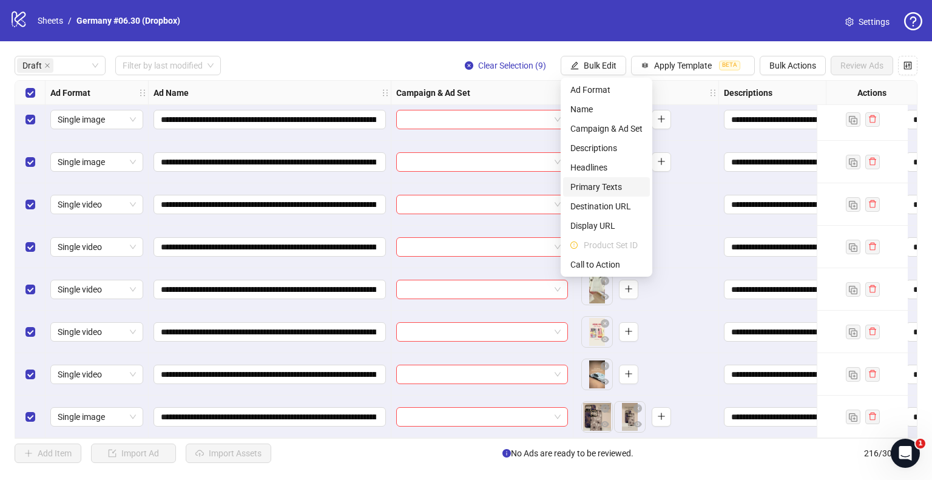
click at [599, 185] on span "Primary Texts" at bounding box center [606, 186] width 72 height 13
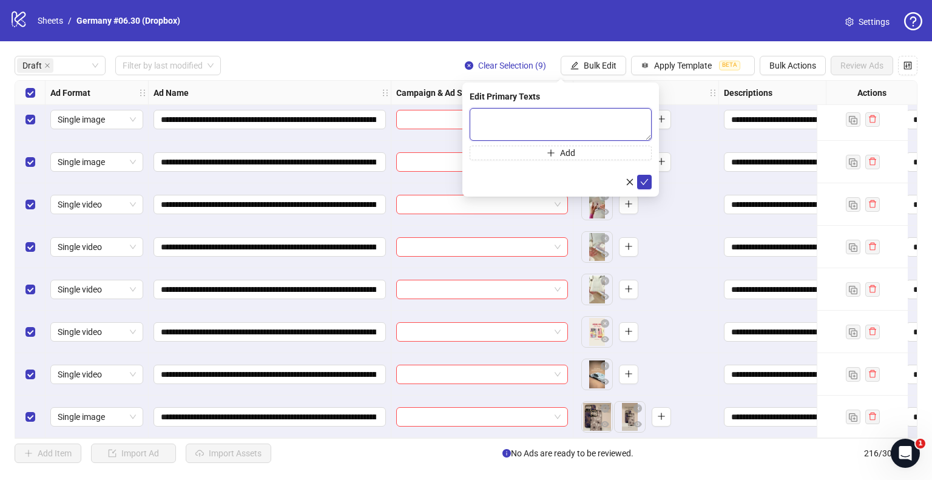
click at [574, 126] on textarea at bounding box center [560, 124] width 182 height 33
paste textarea "**********"
type textarea "**********"
click at [648, 182] on icon "check" at bounding box center [644, 181] width 8 height 8
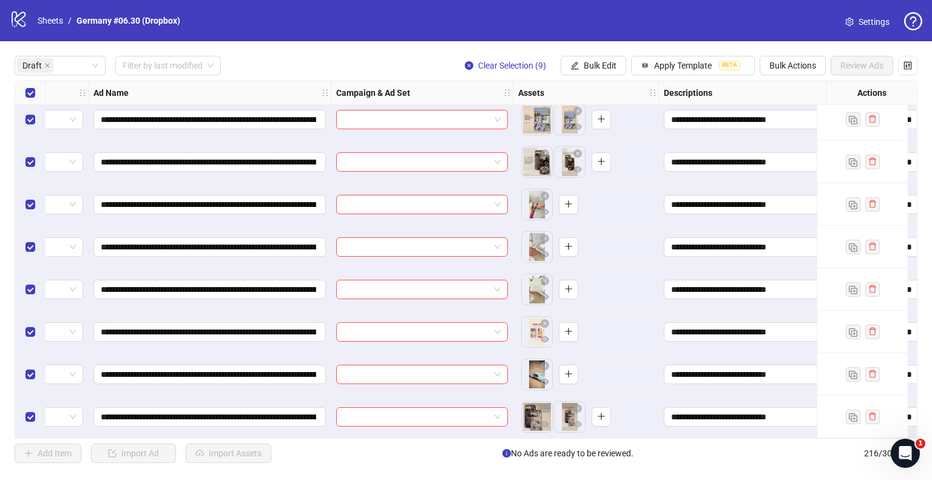
scroll to position [53, 0]
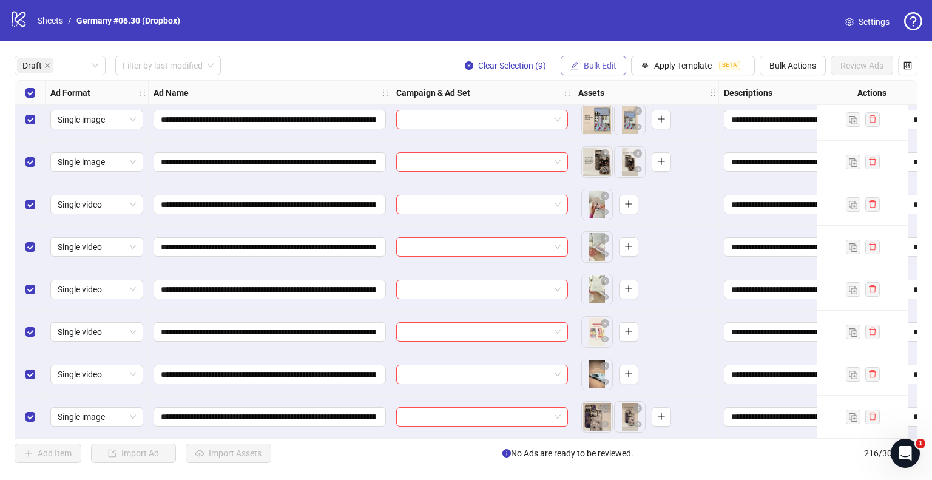
click at [593, 64] on span "Bulk Edit" at bounding box center [599, 66] width 33 height 10
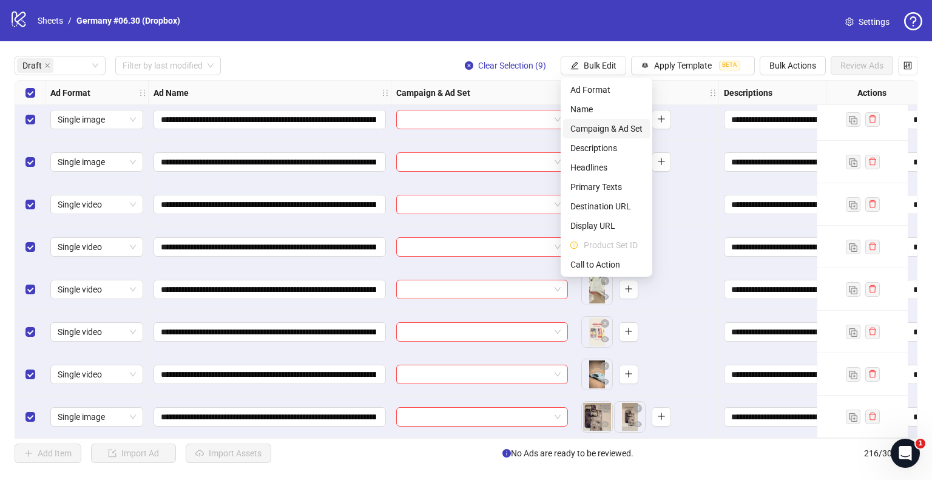
click at [603, 121] on li "Campaign & Ad Set" at bounding box center [606, 128] width 87 height 19
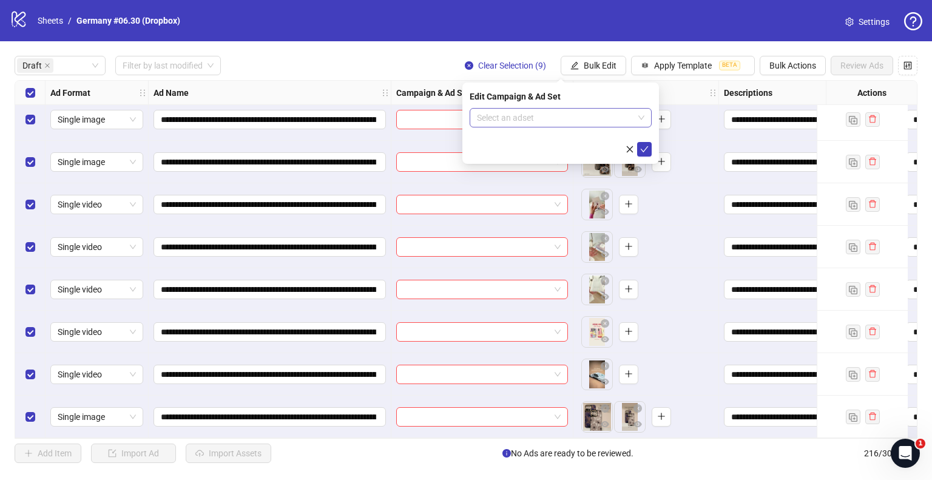
click at [486, 113] on input "search" at bounding box center [555, 118] width 156 height 18
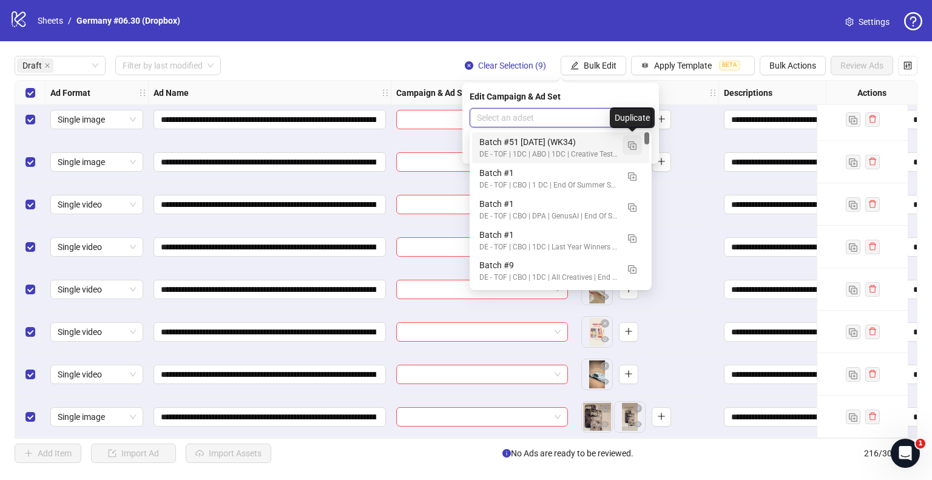
click at [635, 143] on img "button" at bounding box center [632, 145] width 8 height 8
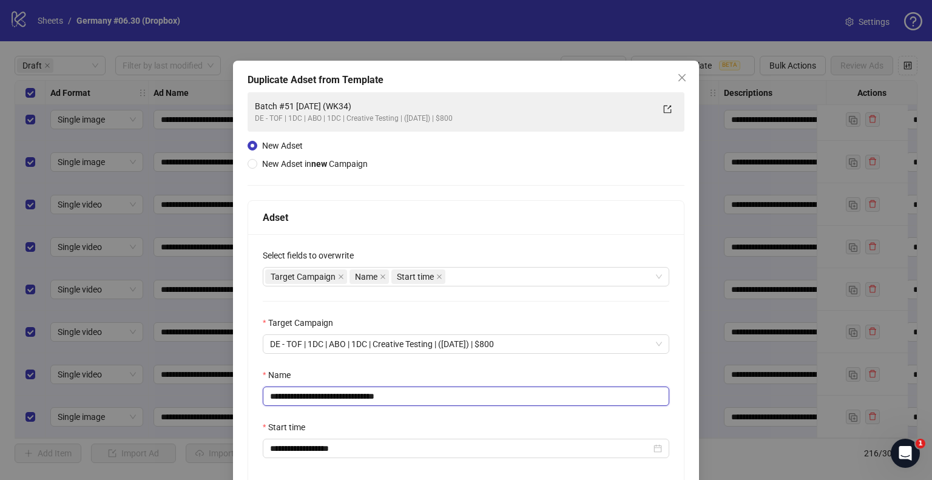
click at [304, 395] on input "**********" at bounding box center [466, 395] width 406 height 19
drag, startPoint x: 386, startPoint y: 397, endPoint x: 451, endPoint y: 394, distance: 65.5
click at [451, 394] on input "**********" at bounding box center [466, 395] width 406 height 19
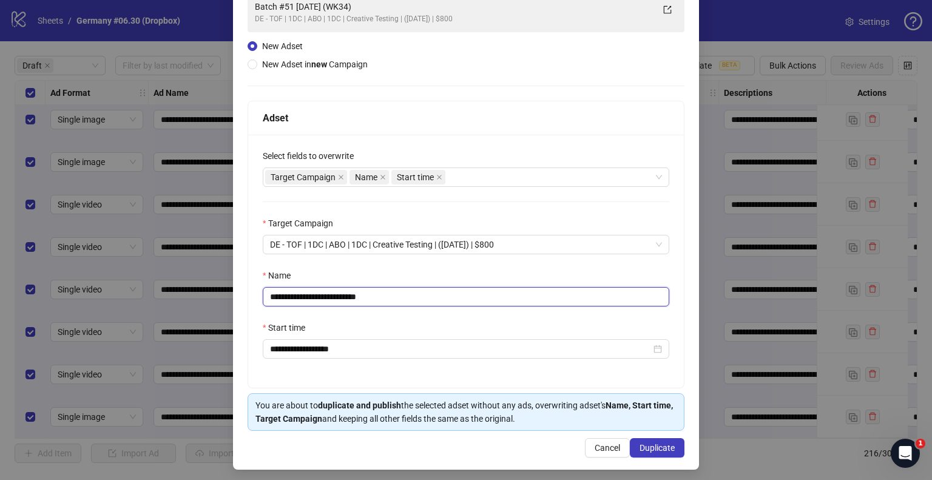
scroll to position [102, 0]
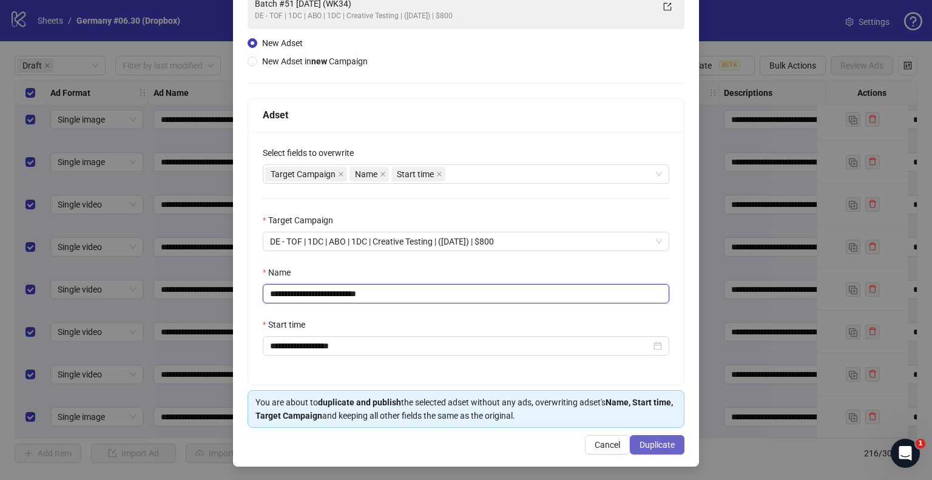
type input "**********"
click at [633, 436] on button "Duplicate" at bounding box center [657, 444] width 55 height 19
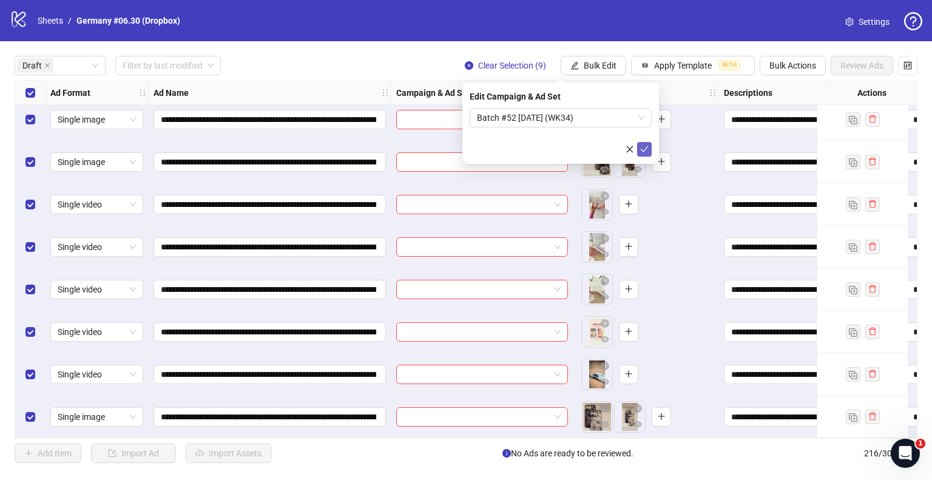
click at [643, 145] on button "submit" at bounding box center [644, 149] width 15 height 15
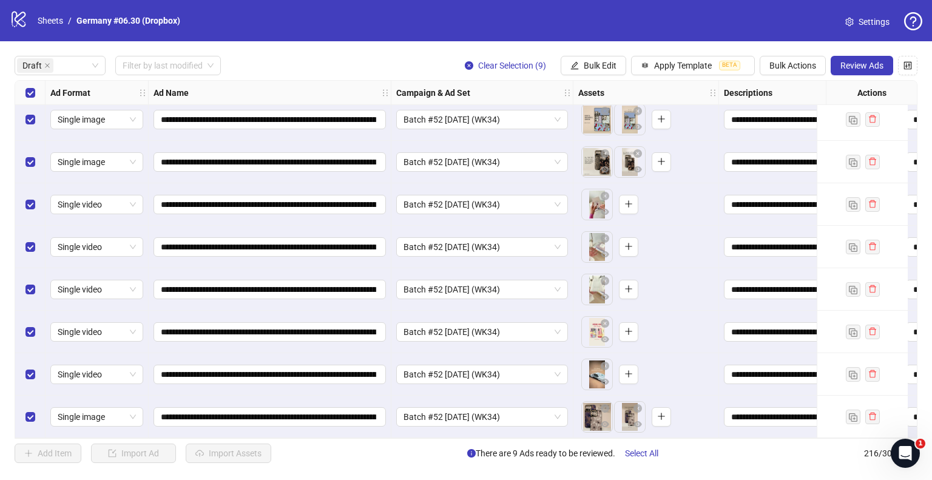
scroll to position [0, 0]
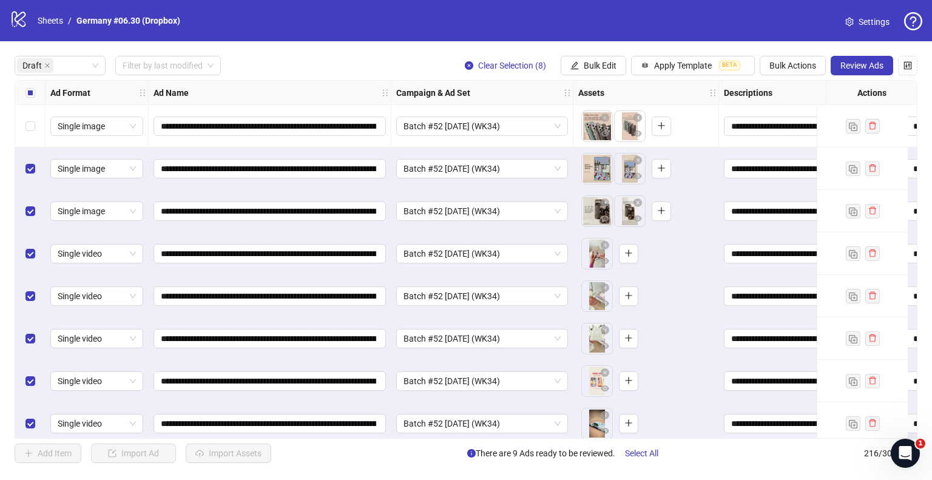
click at [33, 160] on div "Select row 2" at bounding box center [30, 168] width 30 height 42
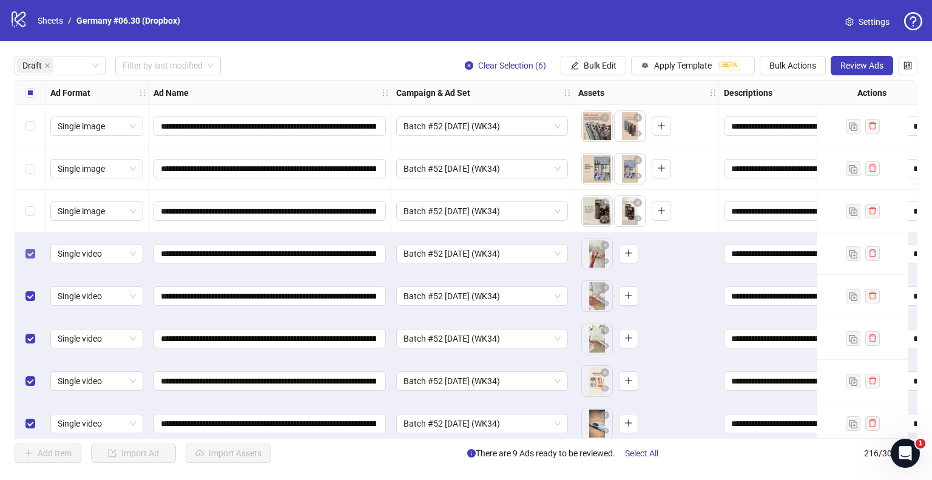
click at [32, 247] on label "Select row 4" at bounding box center [30, 253] width 10 height 13
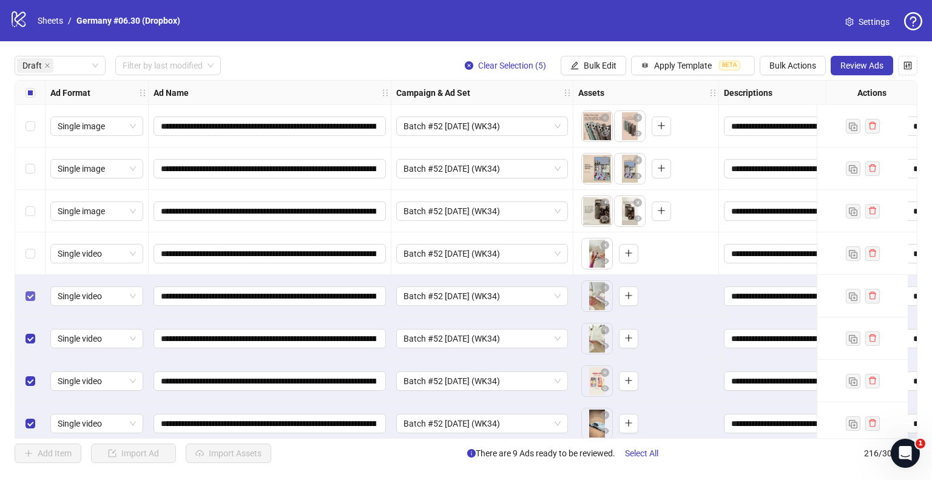
click at [33, 290] on label "Select row 5" at bounding box center [30, 295] width 10 height 13
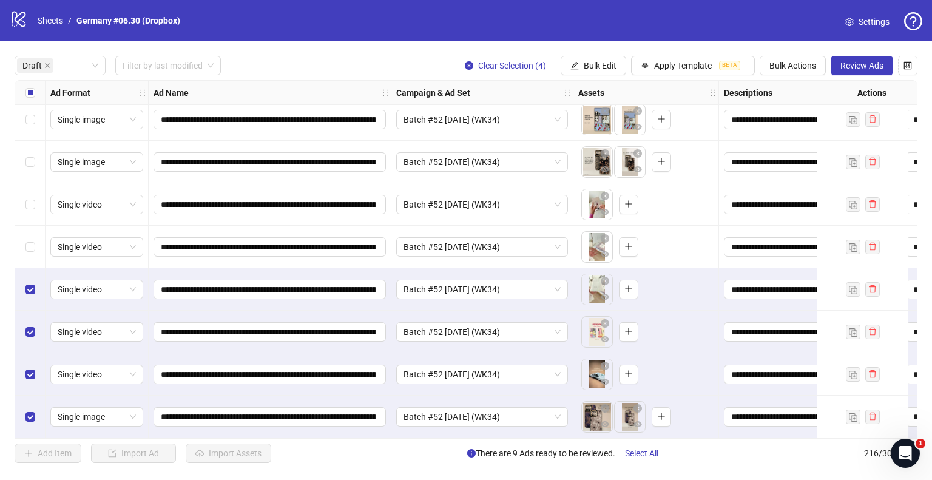
scroll to position [53, 0]
click at [590, 62] on span "Bulk Edit" at bounding box center [599, 66] width 33 height 10
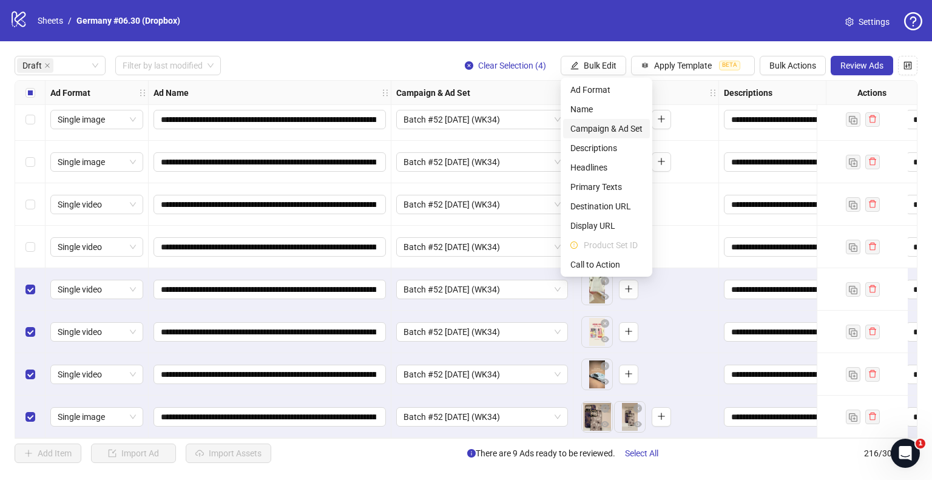
click at [597, 127] on span "Campaign & Ad Set" at bounding box center [606, 128] width 72 height 13
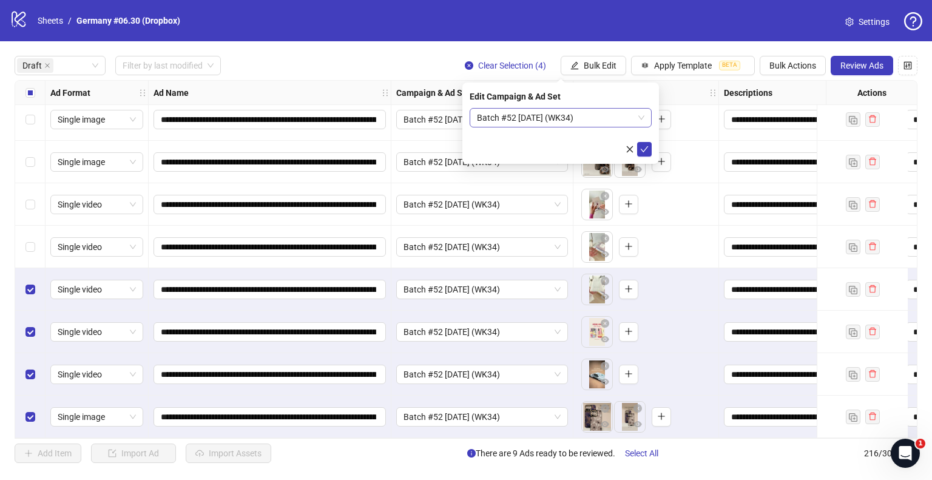
click at [505, 112] on span "Batch #52 [DATE] (WK34)" at bounding box center [560, 118] width 167 height 18
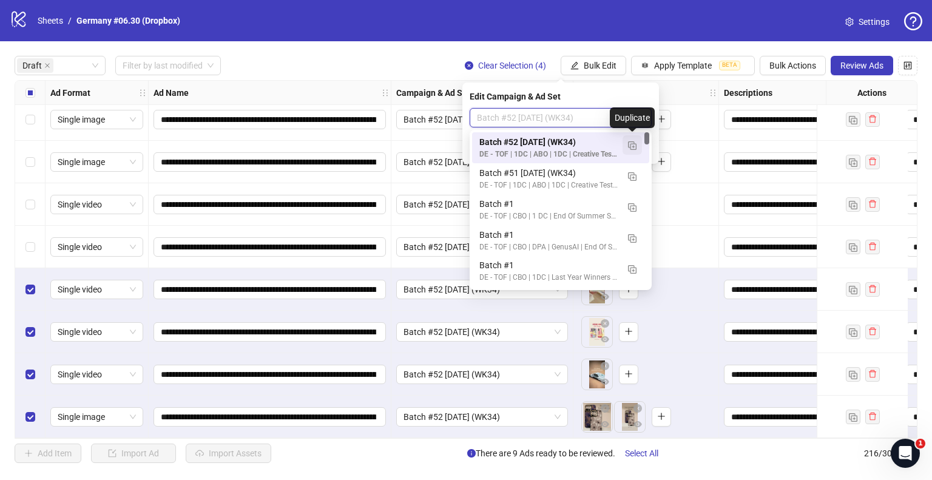
click at [628, 147] on img "button" at bounding box center [632, 145] width 8 height 8
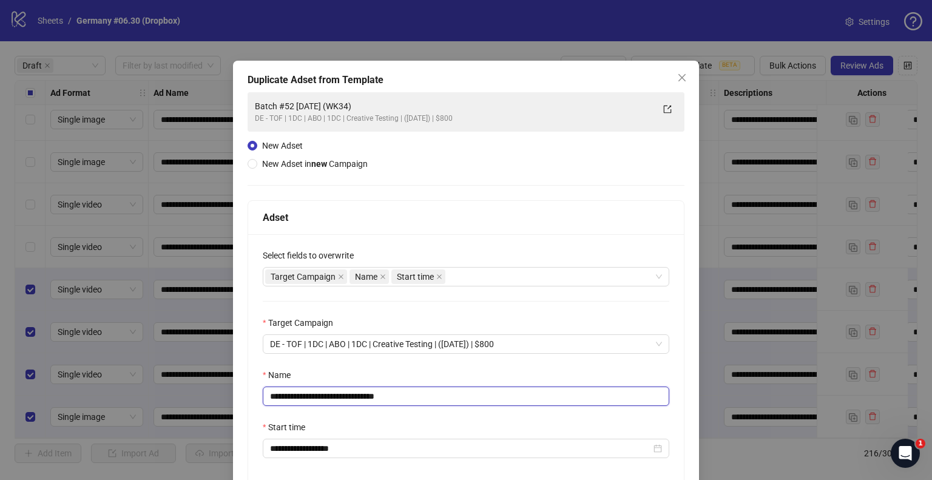
click at [305, 397] on input "**********" at bounding box center [466, 395] width 406 height 19
drag, startPoint x: 385, startPoint y: 397, endPoint x: 479, endPoint y: 398, distance: 94.0
click at [479, 398] on input "**********" at bounding box center [466, 395] width 406 height 19
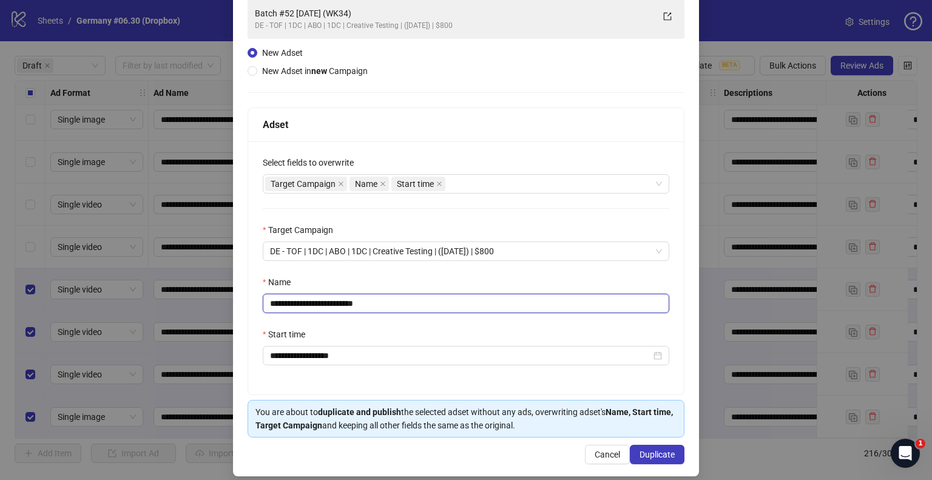
scroll to position [102, 0]
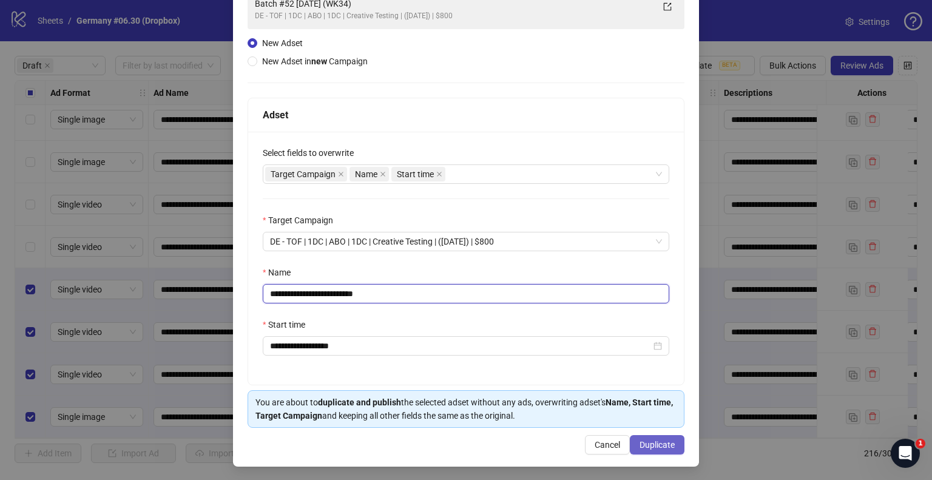
type input "**********"
click at [671, 443] on button "Duplicate" at bounding box center [657, 444] width 55 height 19
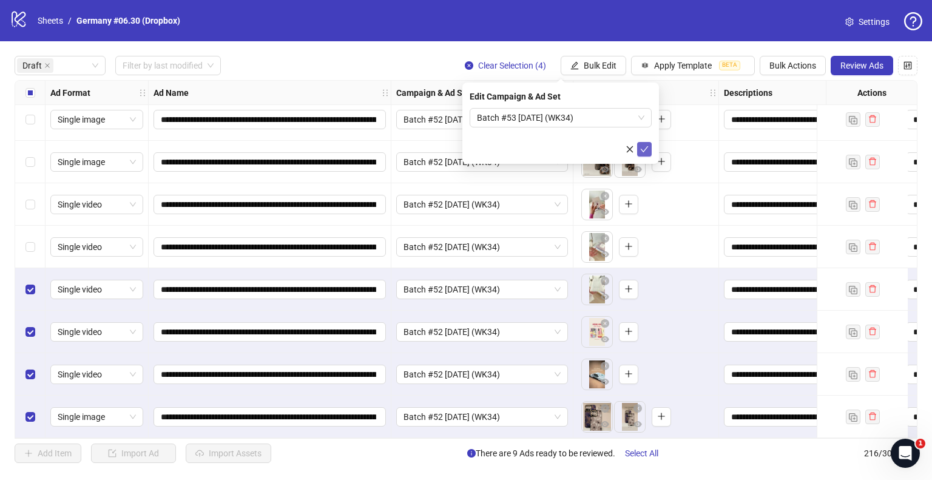
click at [644, 149] on icon "check" at bounding box center [644, 149] width 8 height 8
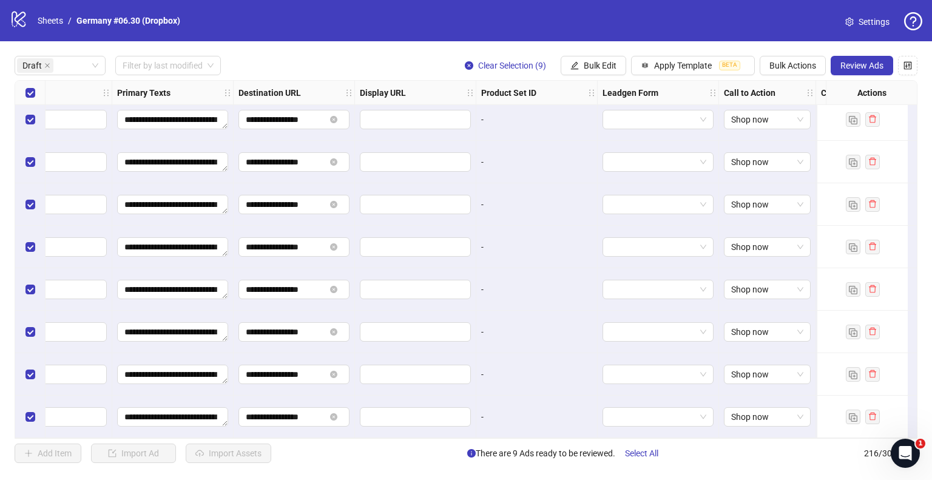
scroll to position [53, 1212]
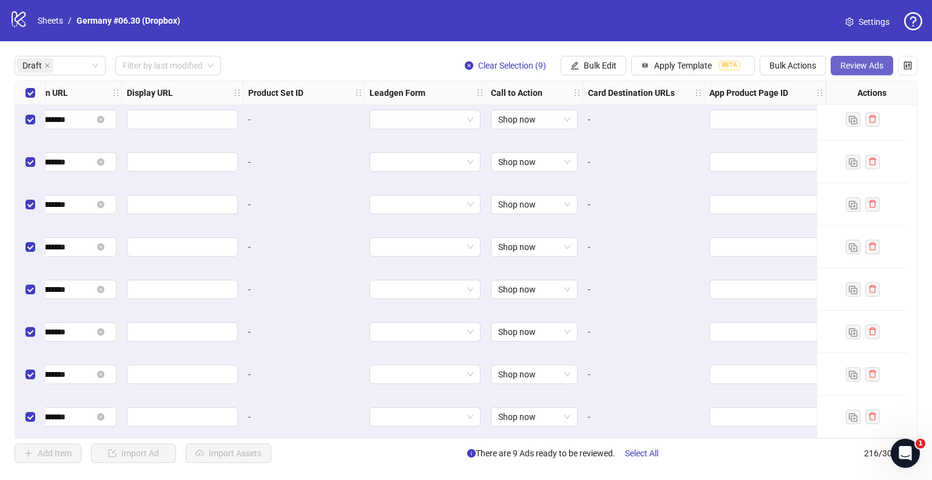
click at [880, 63] on span "Review Ads" at bounding box center [861, 66] width 43 height 10
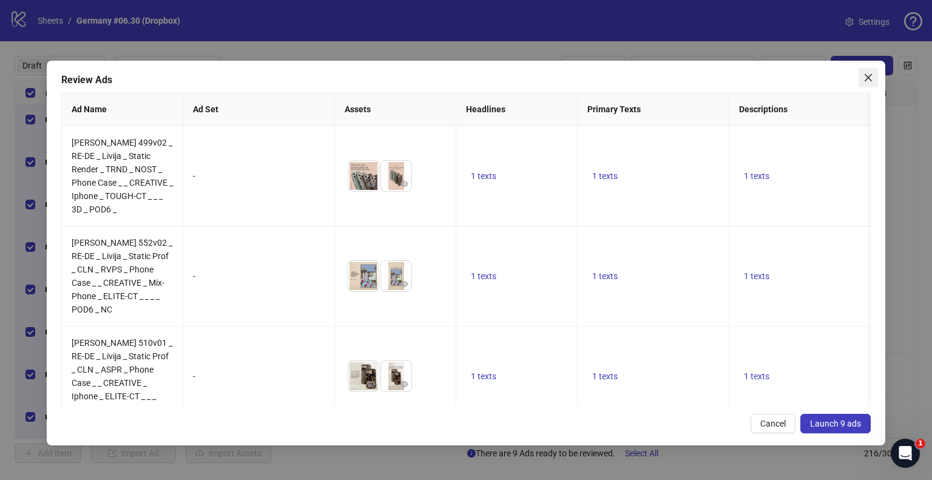
click at [870, 78] on icon "close" at bounding box center [868, 78] width 10 height 10
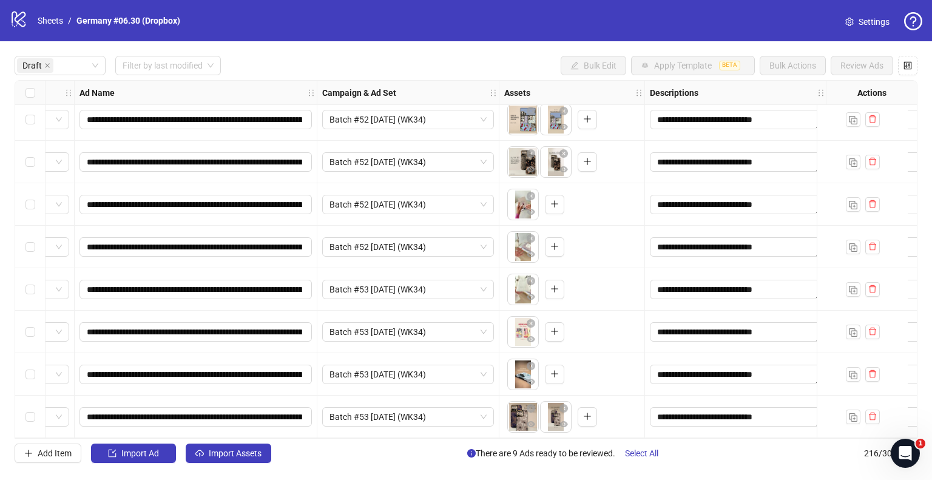
scroll to position [53, 60]
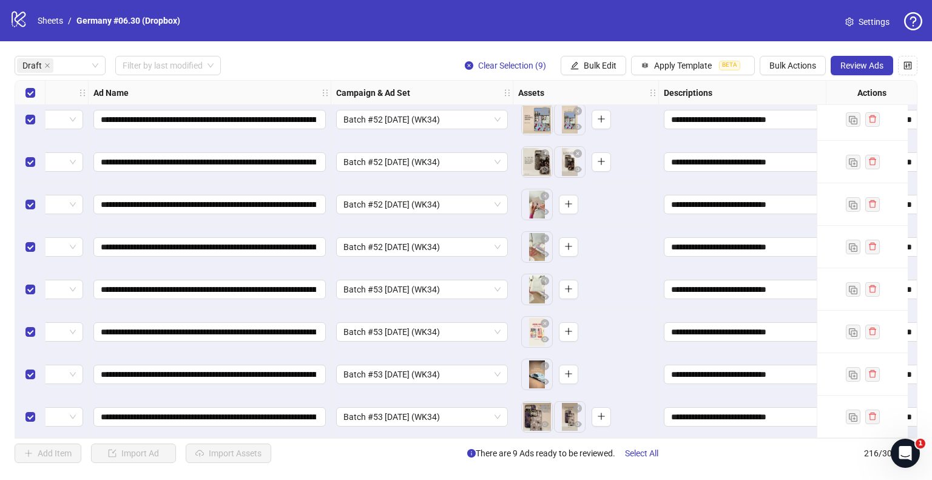
click at [844, 63] on span "Review Ads" at bounding box center [861, 66] width 43 height 10
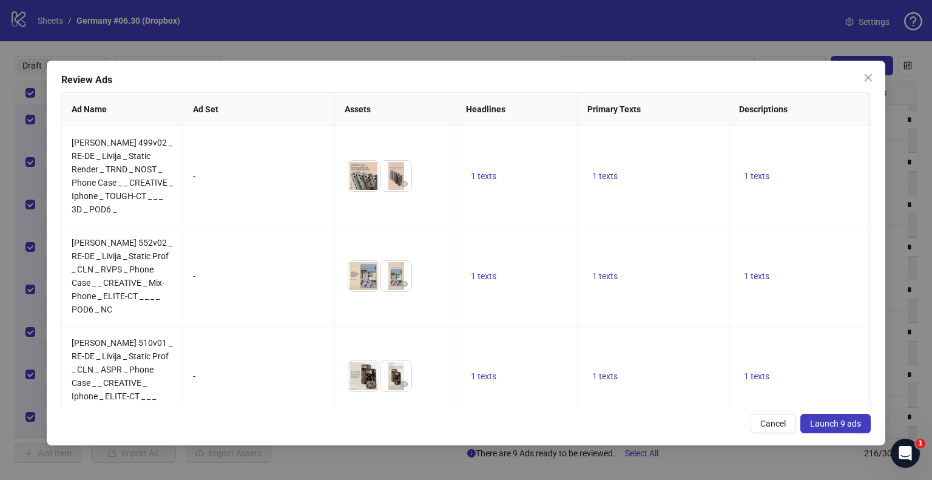
click at [823, 431] on button "Launch 9 ads" at bounding box center [835, 423] width 70 height 19
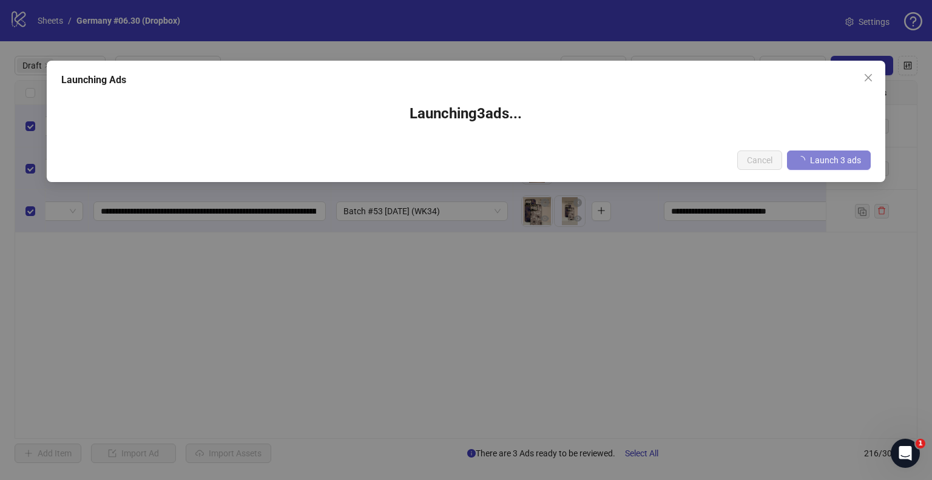
scroll to position [0, 60]
